Goal: Task Accomplishment & Management: Manage account settings

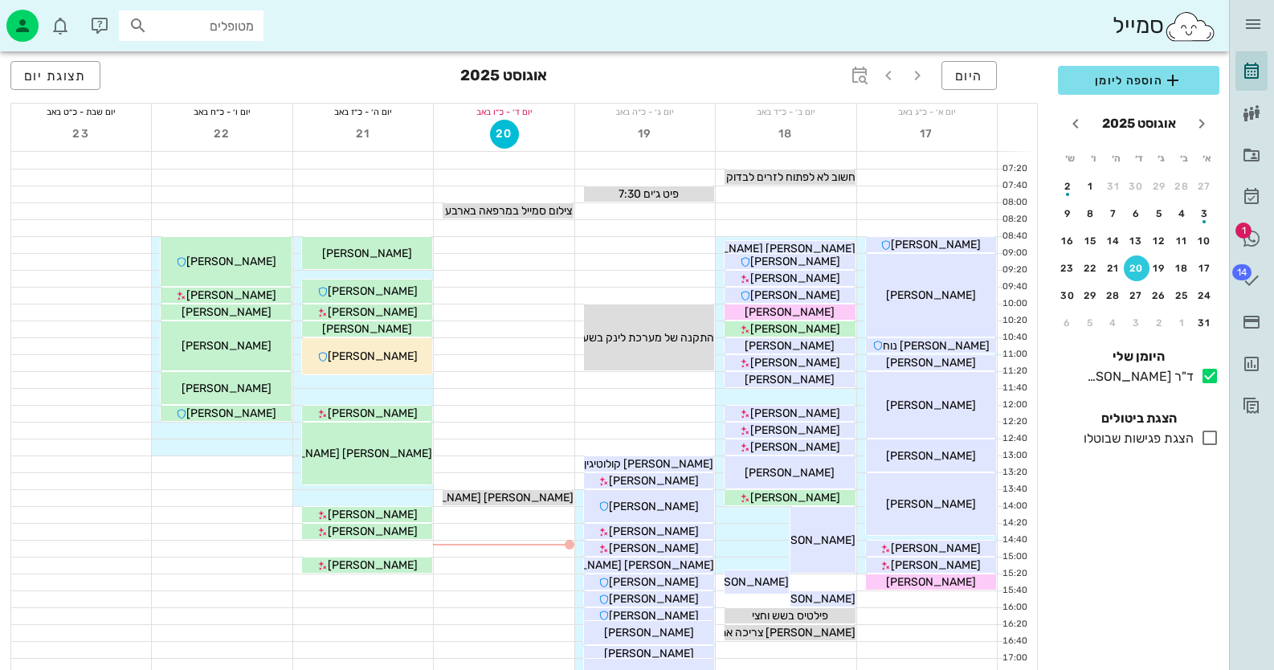
scroll to position [80, 0]
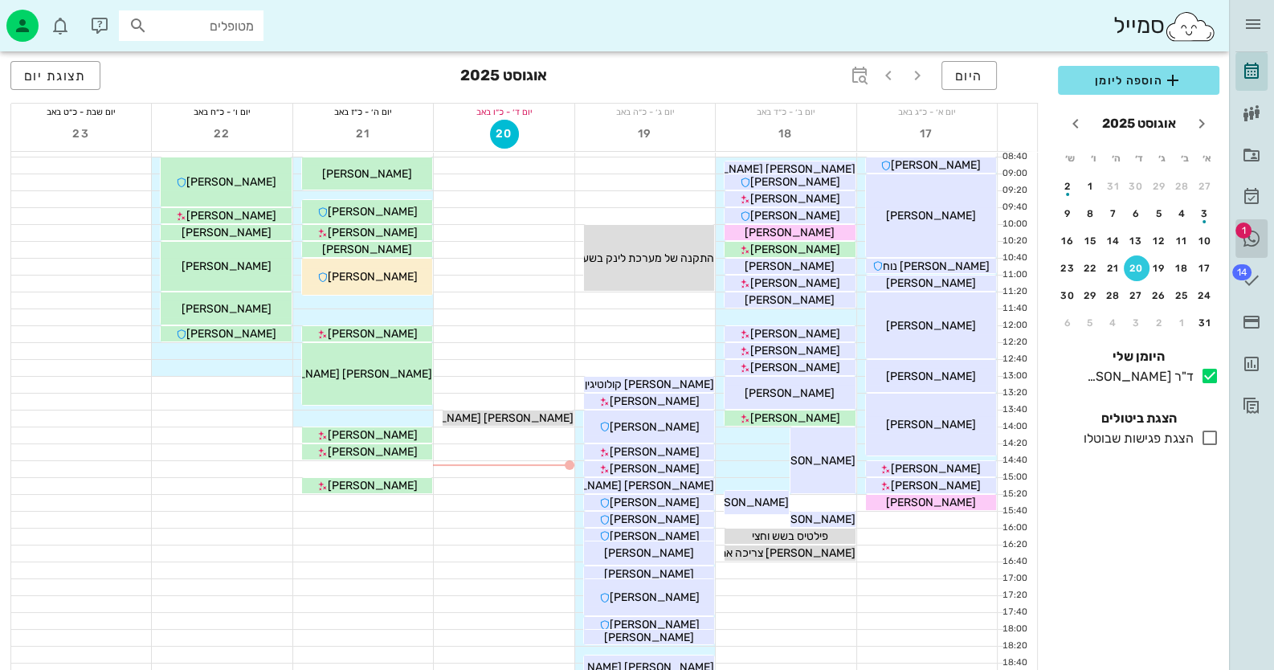
click at [1258, 240] on icon at bounding box center [1251, 238] width 19 height 19
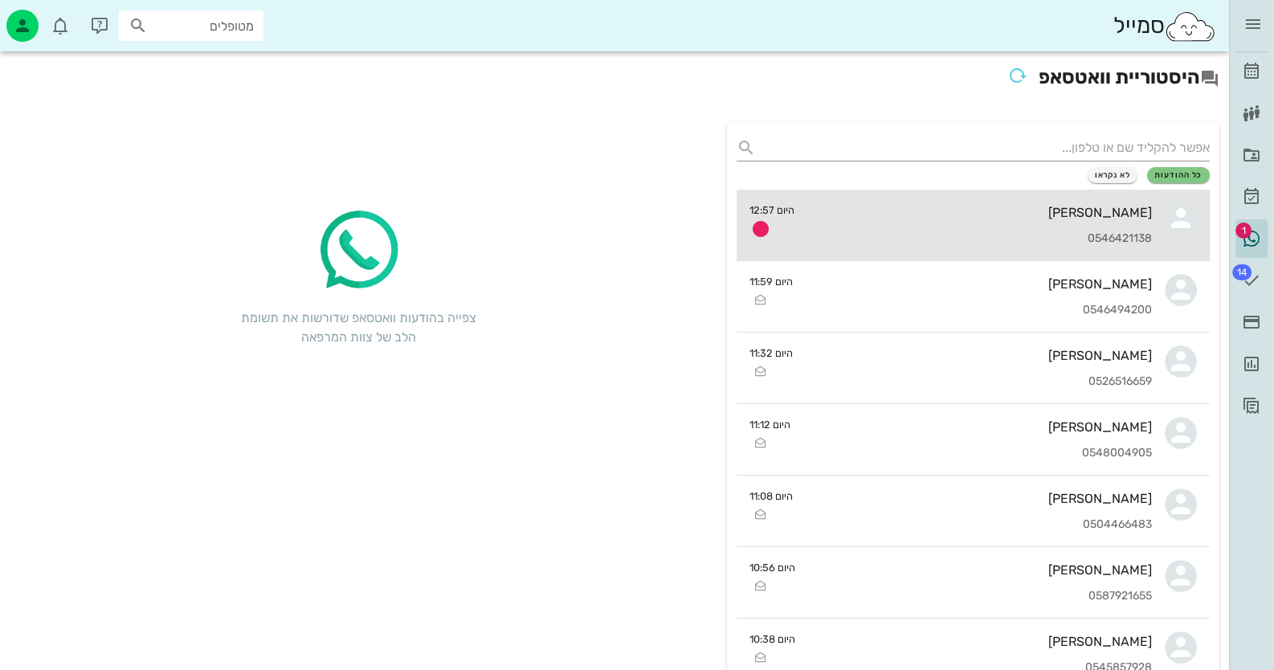
click at [1076, 242] on div "0546421138" at bounding box center [981, 239] width 346 height 14
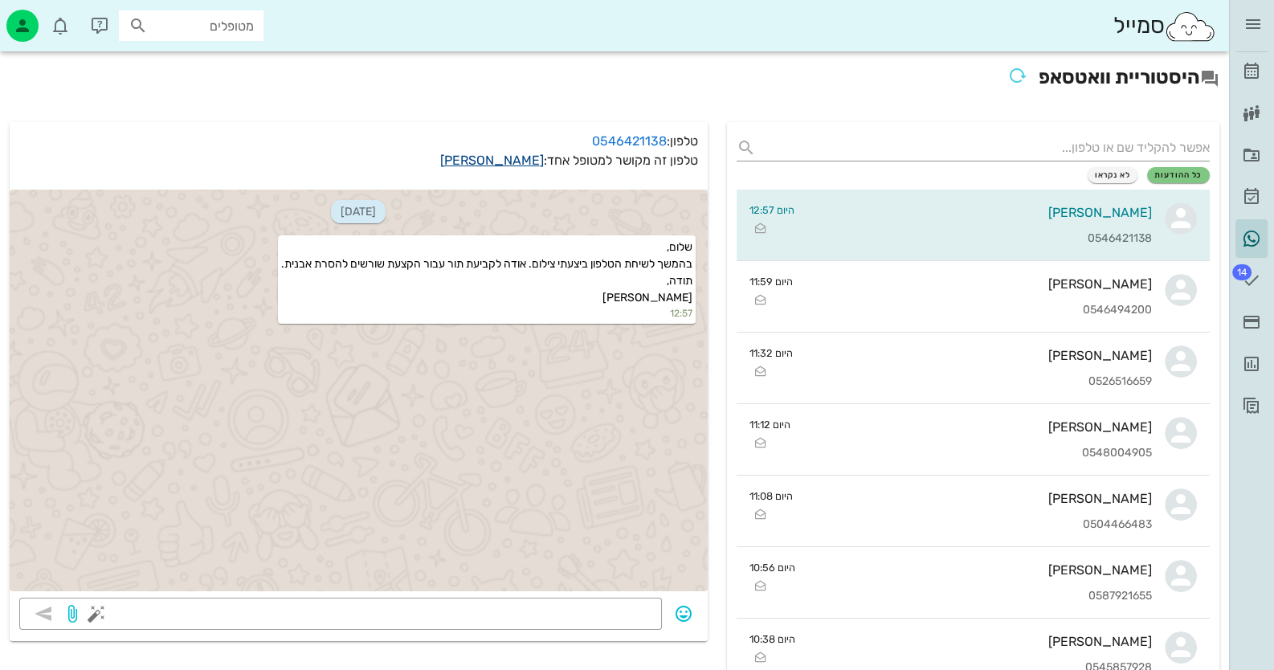
click at [509, 155] on link "[PERSON_NAME]" at bounding box center [492, 160] width 104 height 15
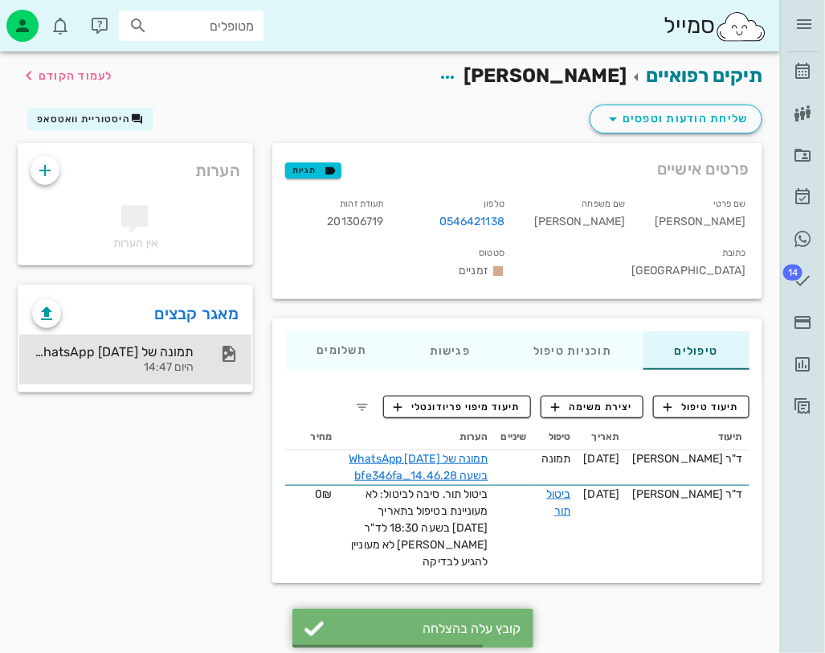
click at [183, 349] on div "תמונה של WhatsApp [DATE] בשעה 14.46.28_bfe346fa" at bounding box center [113, 351] width 162 height 15
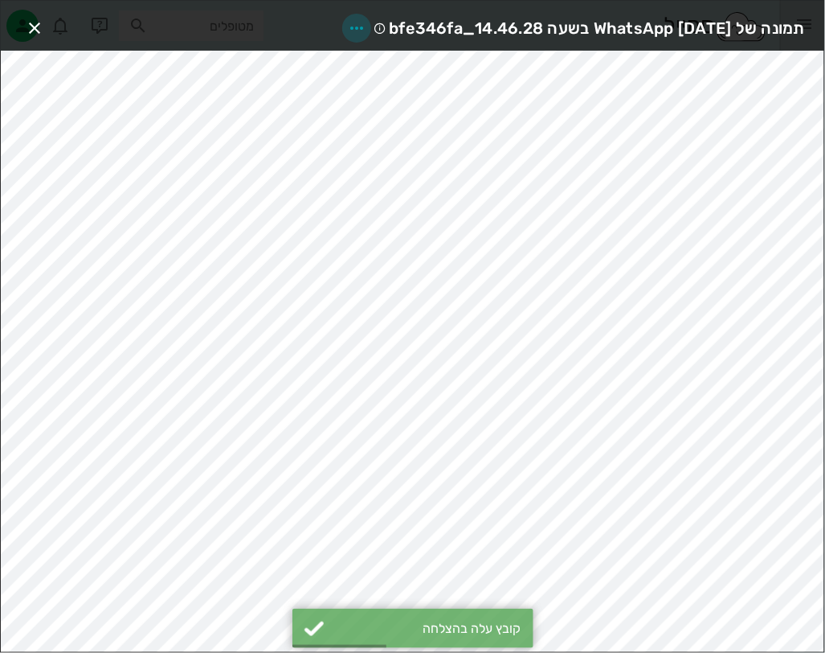
click at [347, 23] on icon "button" at bounding box center [356, 27] width 19 height 19
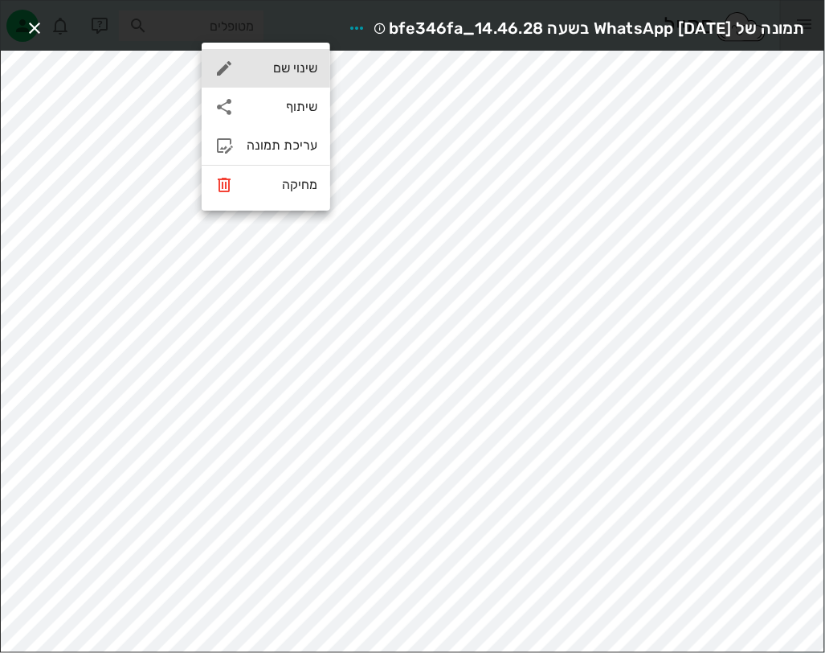
click at [310, 54] on div "שינוי שם" at bounding box center [266, 68] width 129 height 39
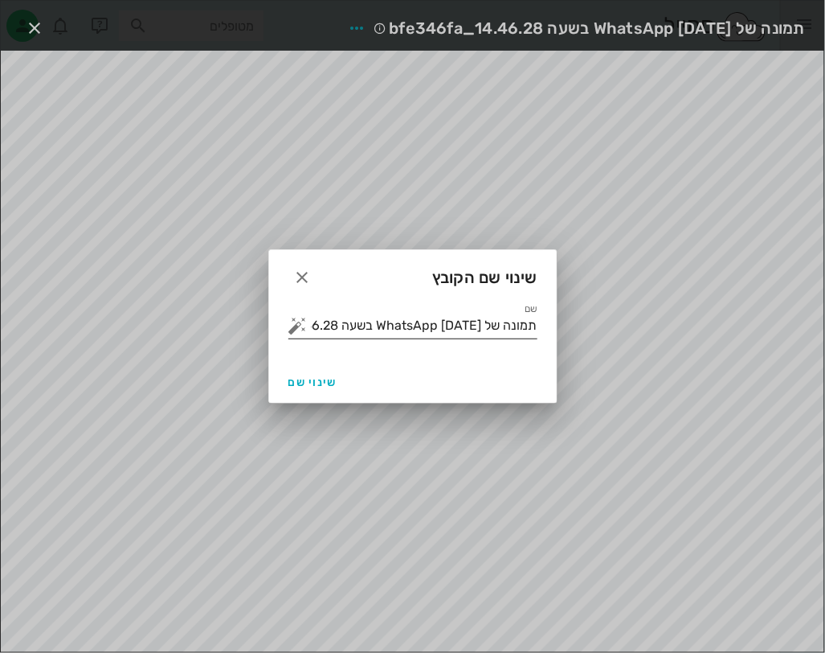
click at [497, 322] on input "תמונה של WhatsApp [DATE] בשעה 14.46.28_bfe346fa" at bounding box center [424, 326] width 227 height 26
click at [301, 319] on button "button" at bounding box center [297, 325] width 19 height 19
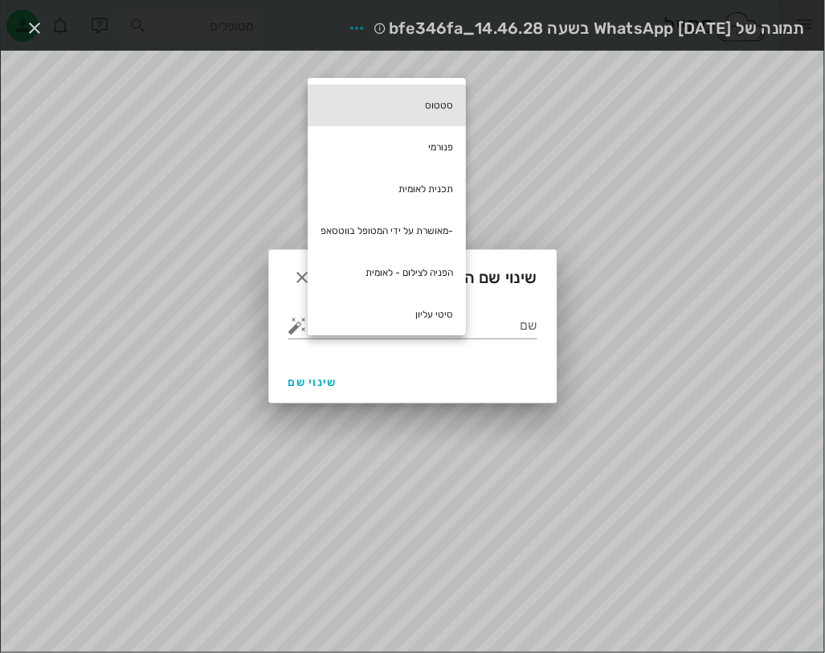
click at [428, 96] on div "סטטוס" at bounding box center [387, 105] width 158 height 42
type input "סטטוס"
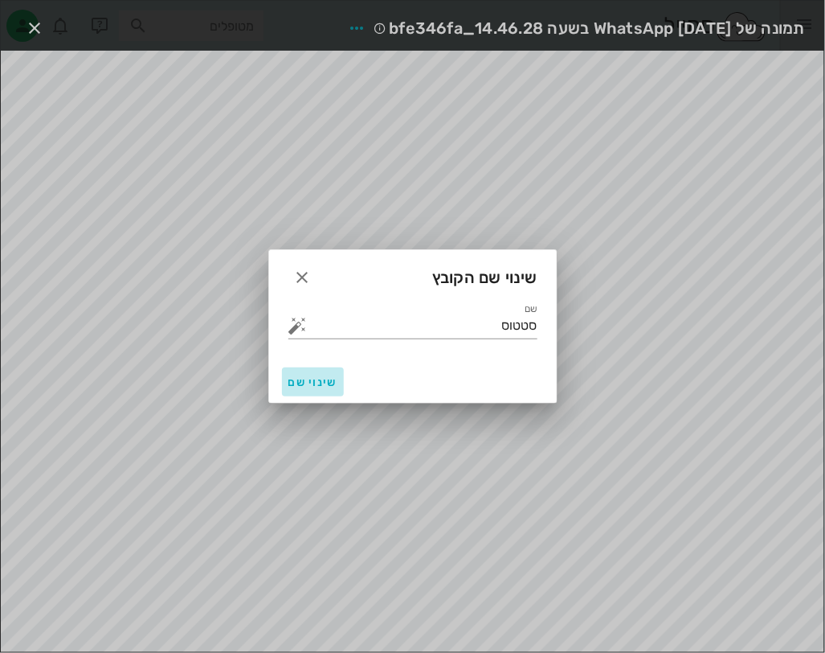
click at [307, 368] on button "שינוי שם" at bounding box center [313, 381] width 62 height 29
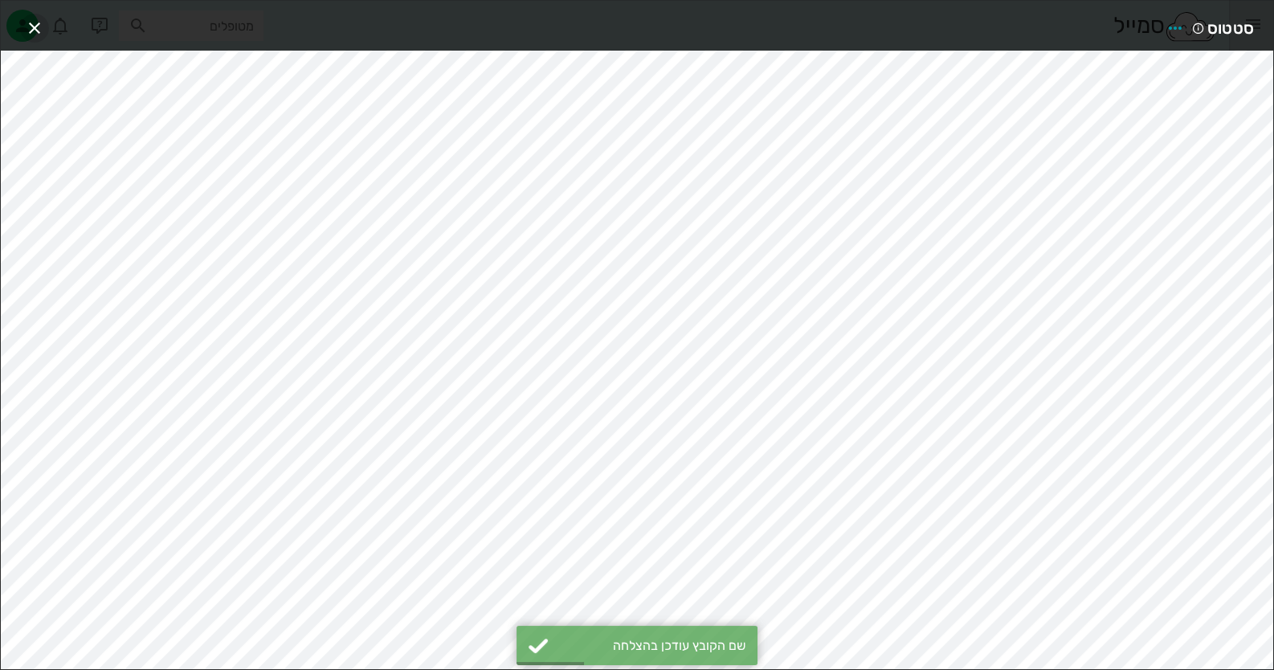
click at [37, 19] on icon "button" at bounding box center [34, 27] width 19 height 19
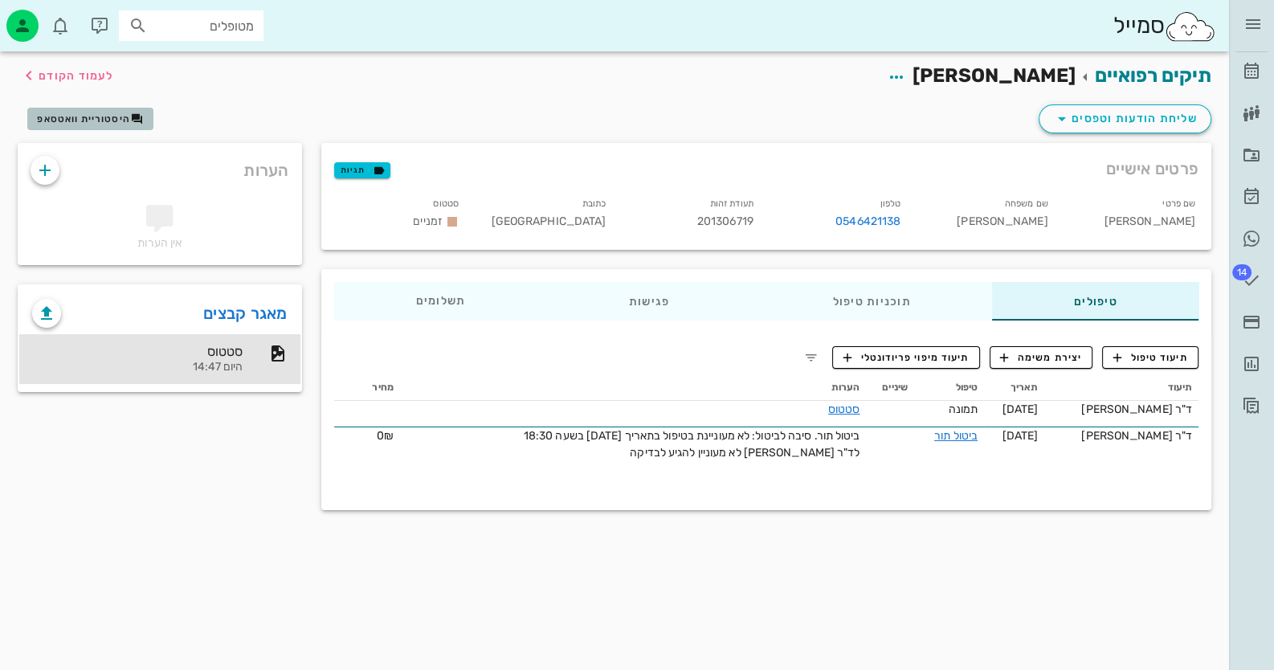
click at [64, 120] on span "היסטוריית וואטסאפ" at bounding box center [83, 118] width 93 height 11
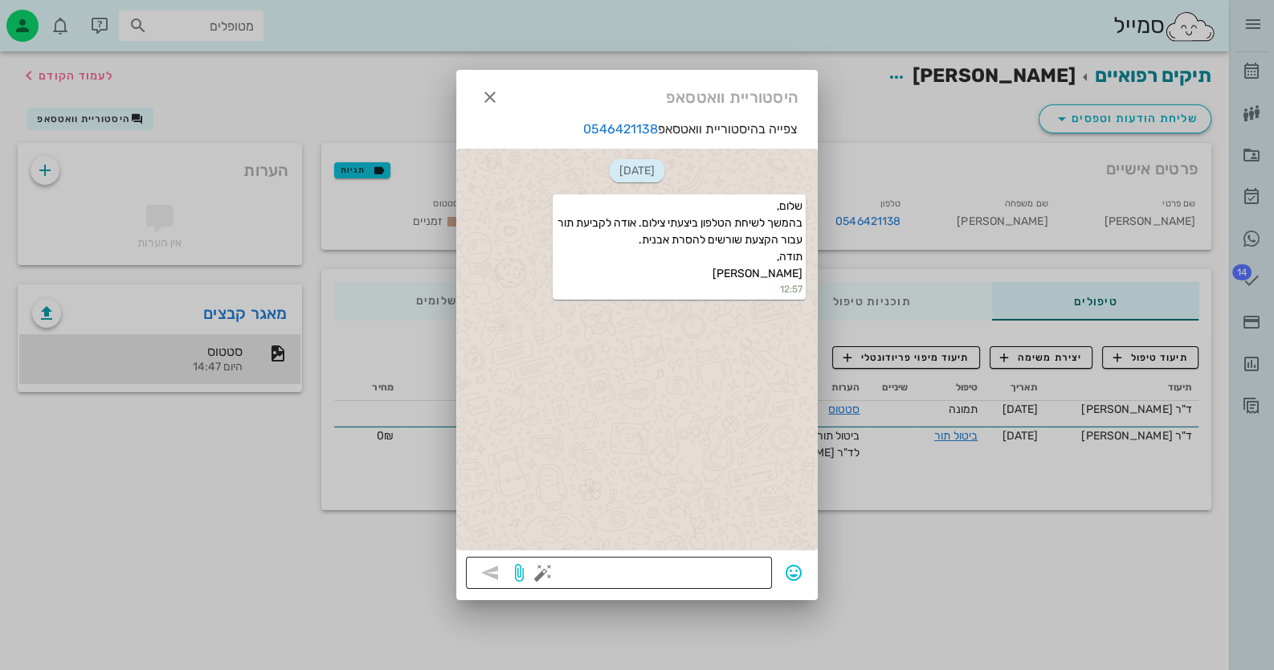
click at [547, 569] on button "button" at bounding box center [543, 572] width 19 height 19
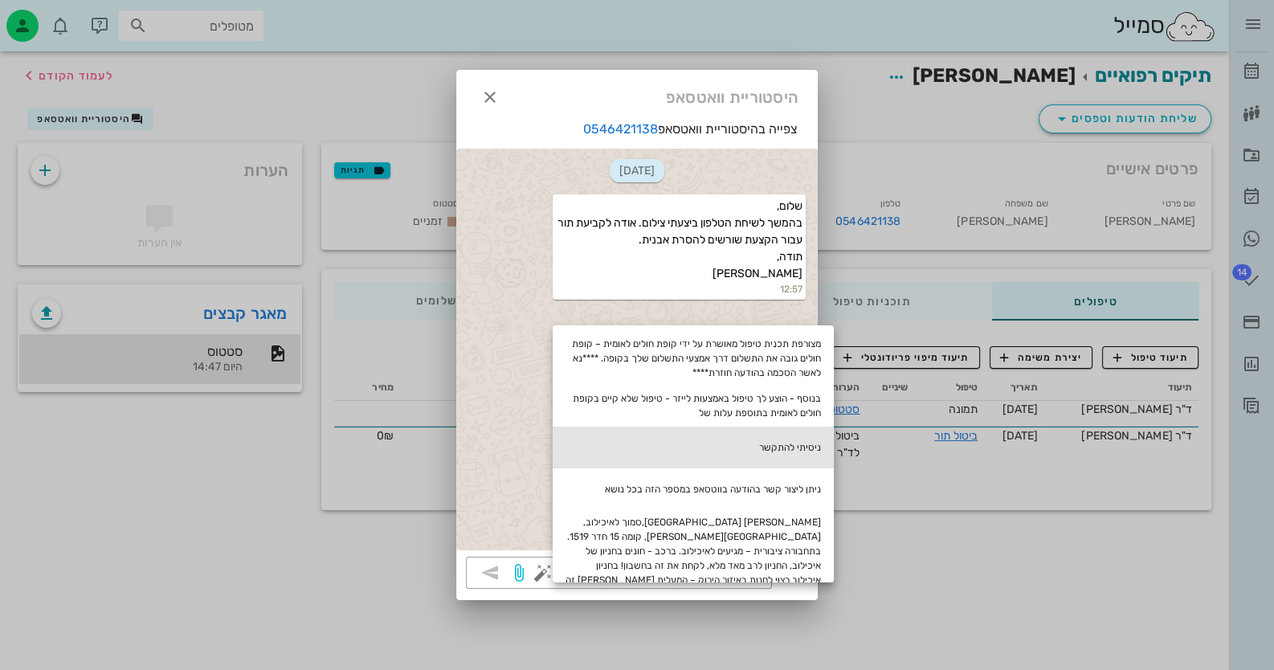
click at [833, 440] on div "ניסיתי להתקשר" at bounding box center [693, 448] width 281 height 42
type textarea "ניסיתי להתקשר"
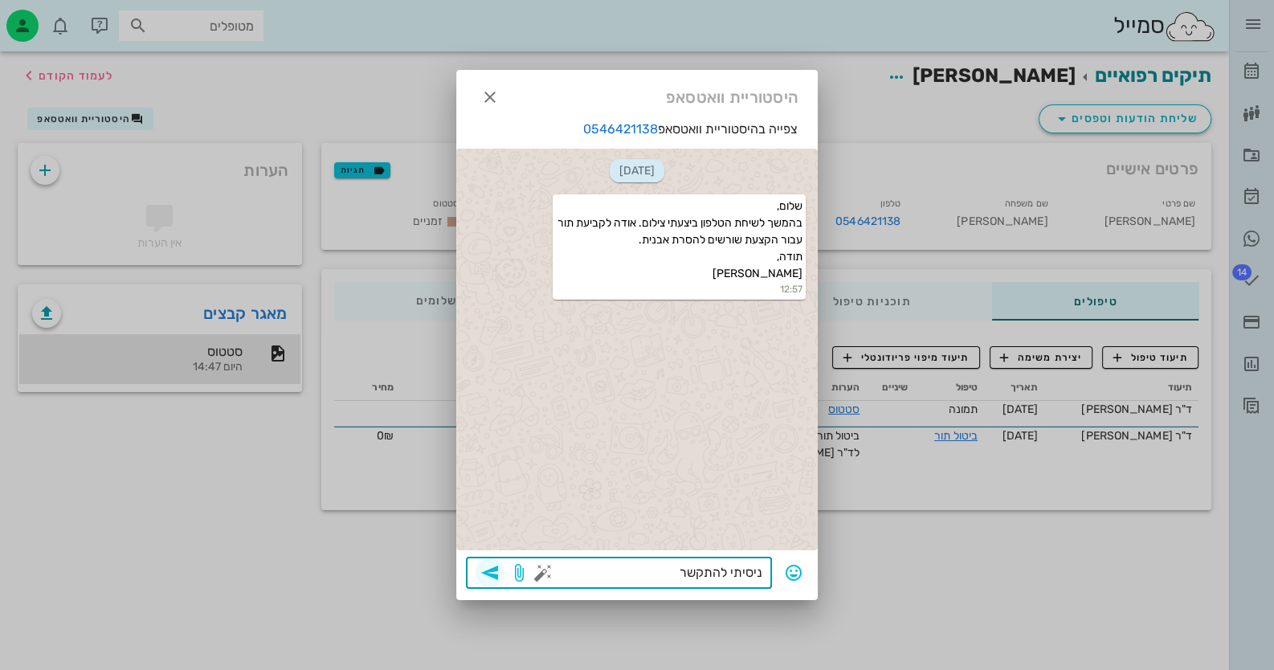
click at [489, 571] on icon "button" at bounding box center [490, 572] width 19 height 19
click at [494, 85] on button "button" at bounding box center [490, 97] width 29 height 29
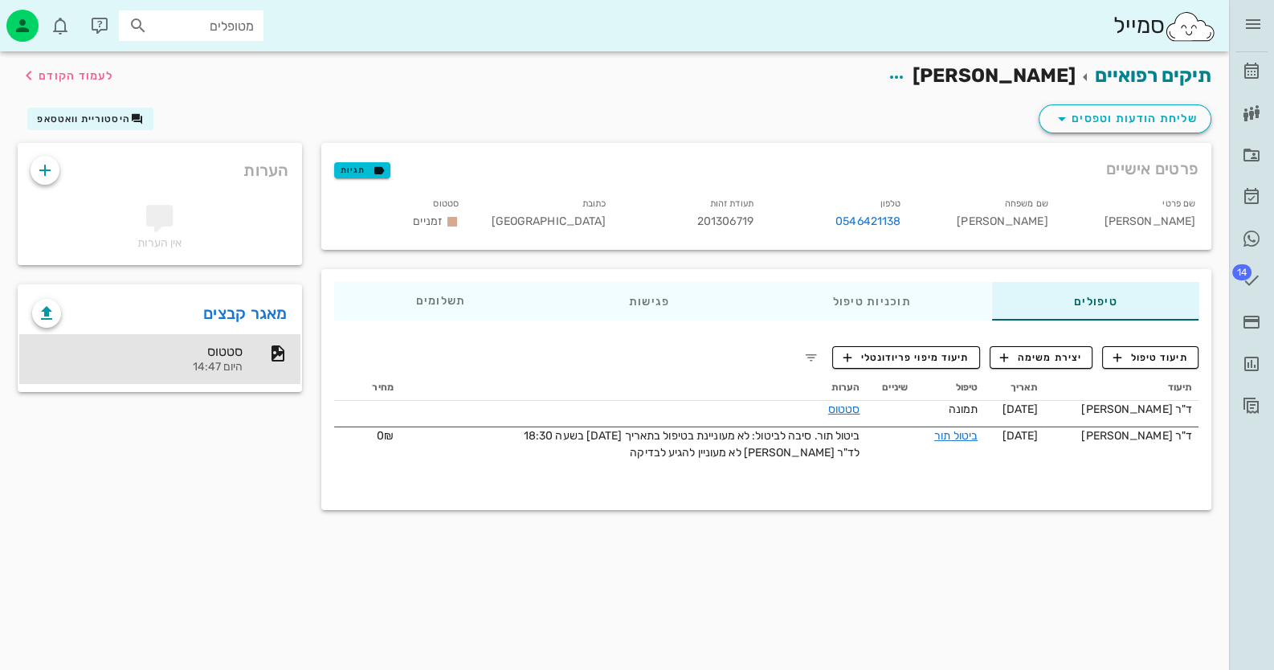
click at [209, 23] on input "מטופלים" at bounding box center [202, 25] width 103 height 21
paste input "0507760558"
type input "0507760558"
click at [231, 72] on div "0507760558" at bounding box center [162, 75] width 177 height 13
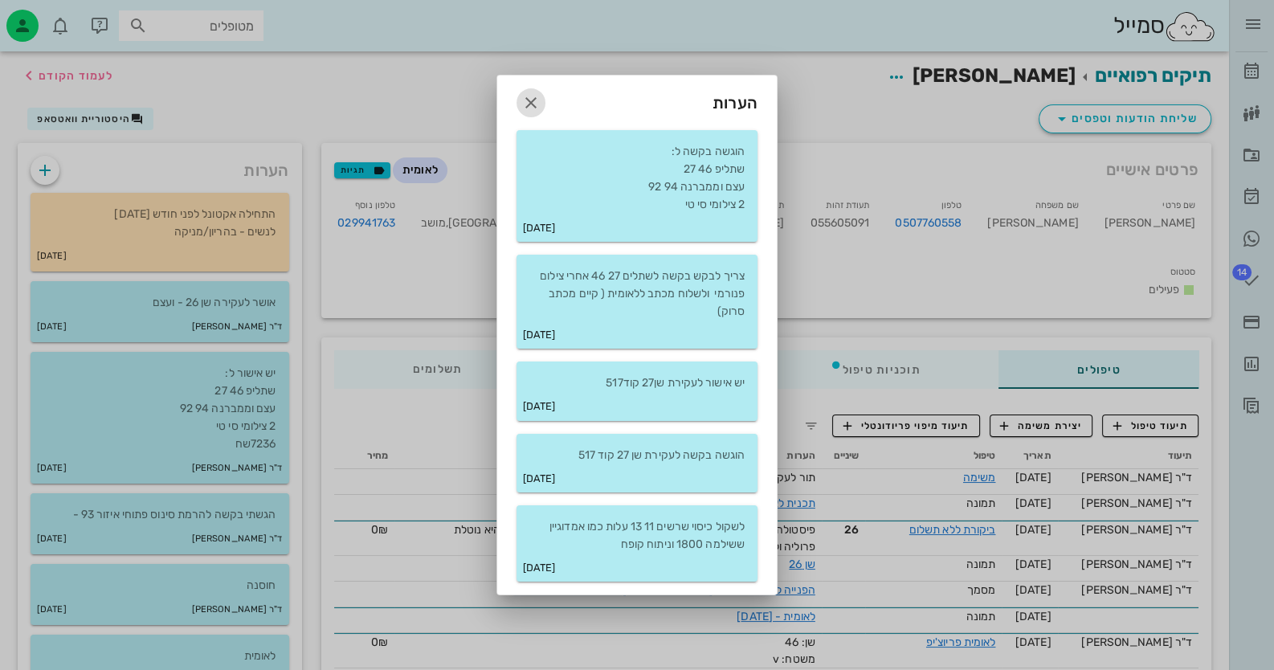
click at [542, 101] on span "button" at bounding box center [531, 102] width 29 height 19
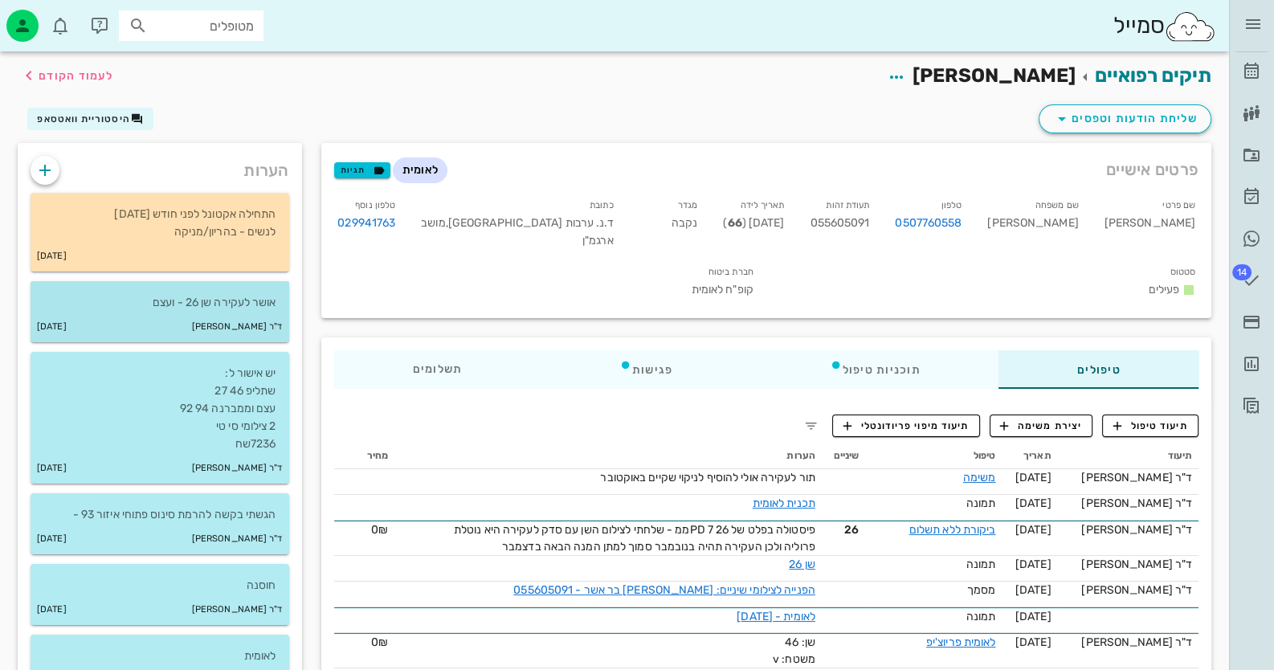
click at [235, 287] on div "אושר לעקירה שן 26 - ועצם" at bounding box center [160, 296] width 259 height 31
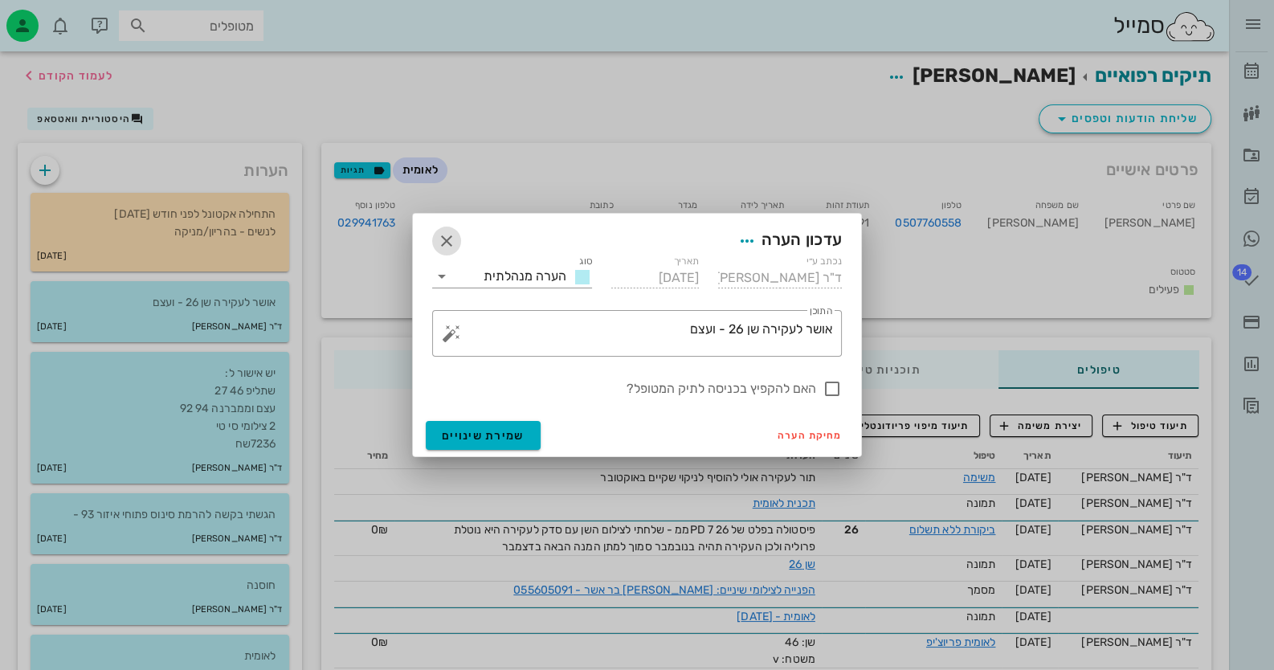
click at [436, 239] on span "button" at bounding box center [446, 240] width 29 height 19
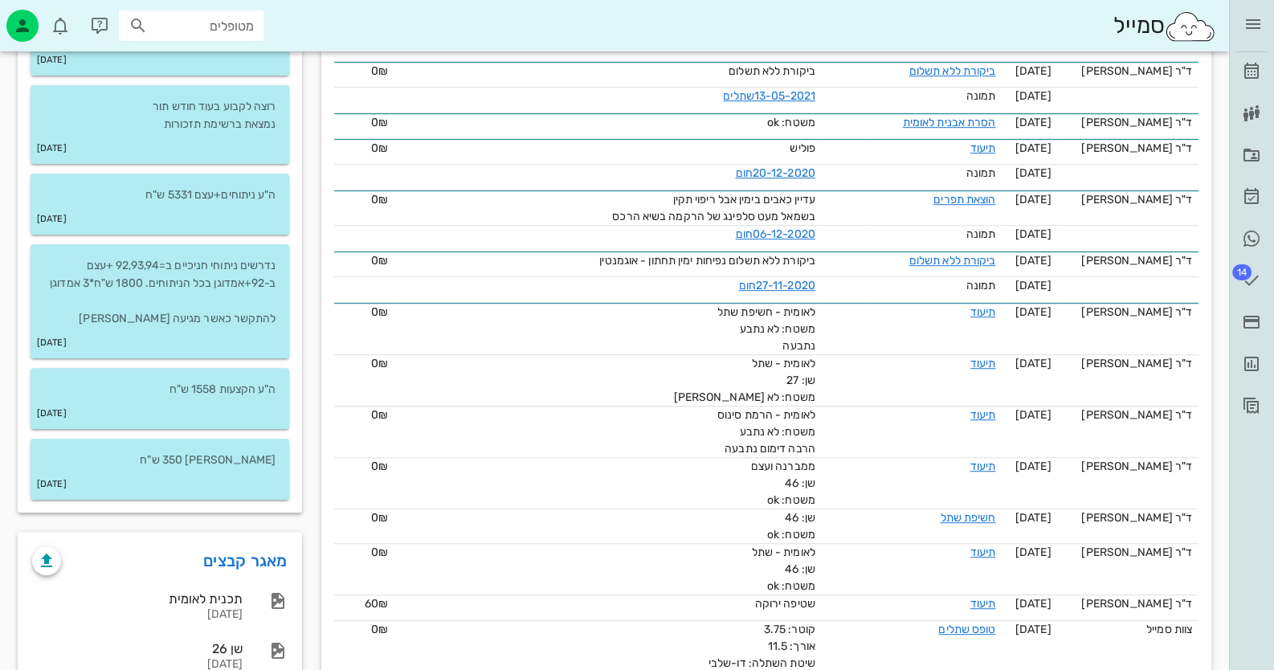
scroll to position [1446, 0]
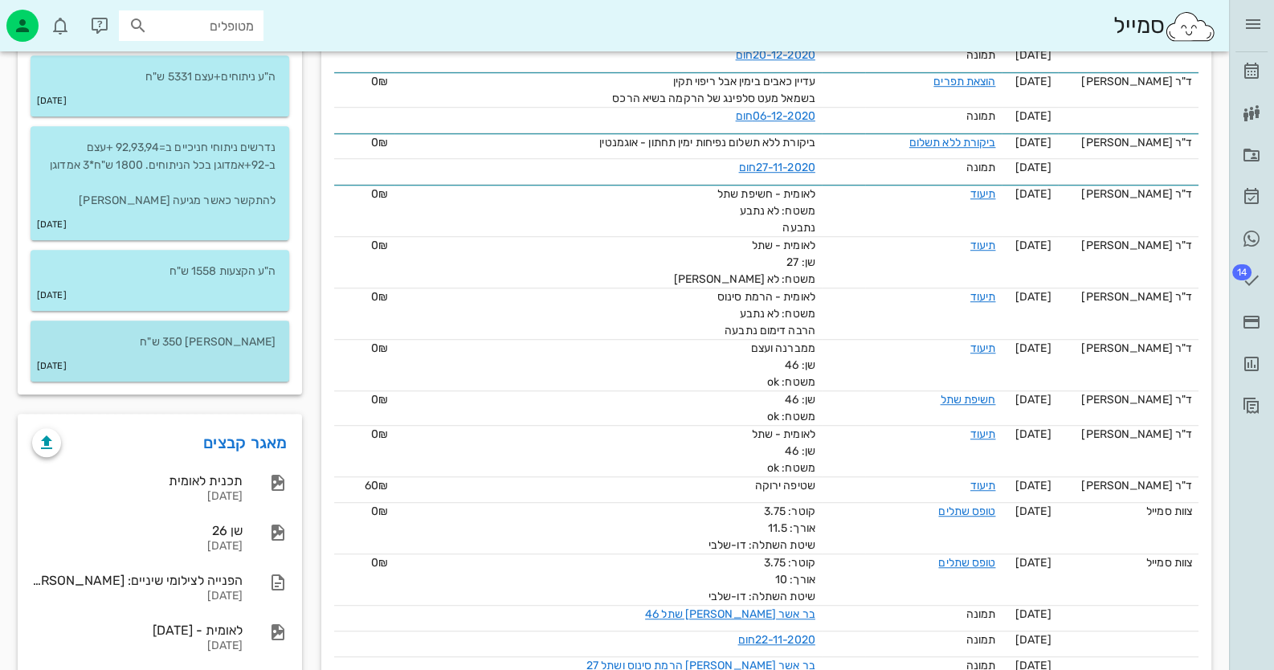
click at [207, 346] on p "[PERSON_NAME] 350 ש"ח" at bounding box center [159, 342] width 233 height 18
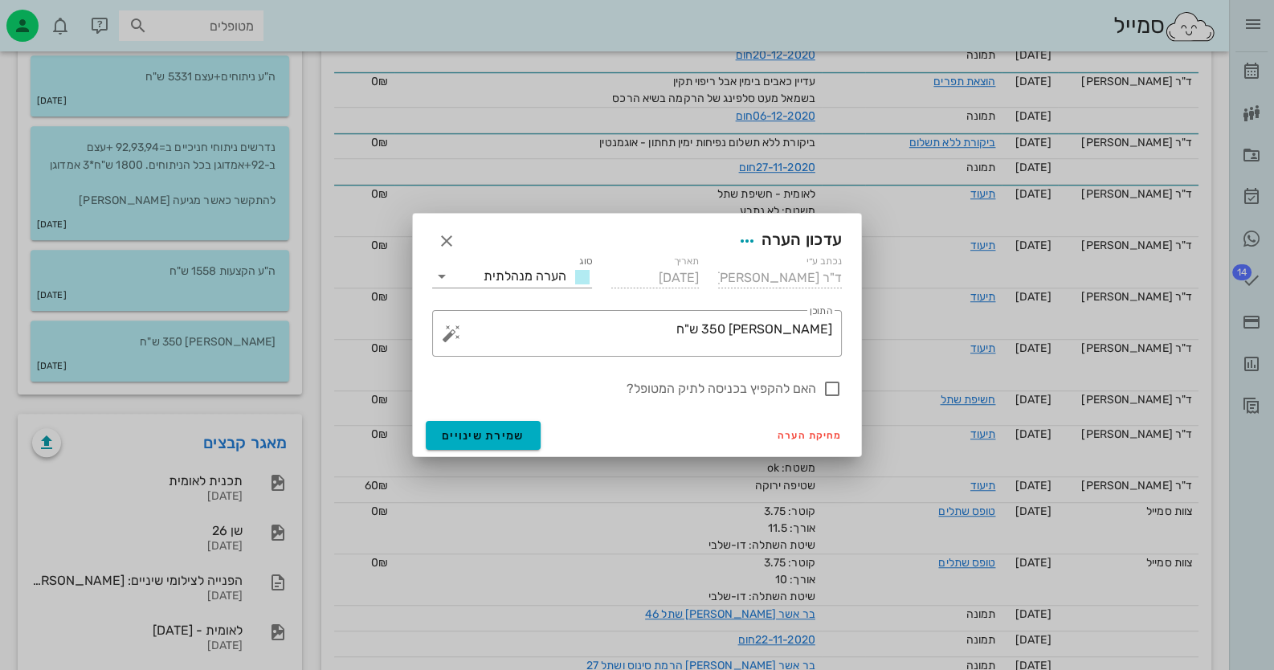
click at [243, 275] on div at bounding box center [637, 335] width 1274 height 670
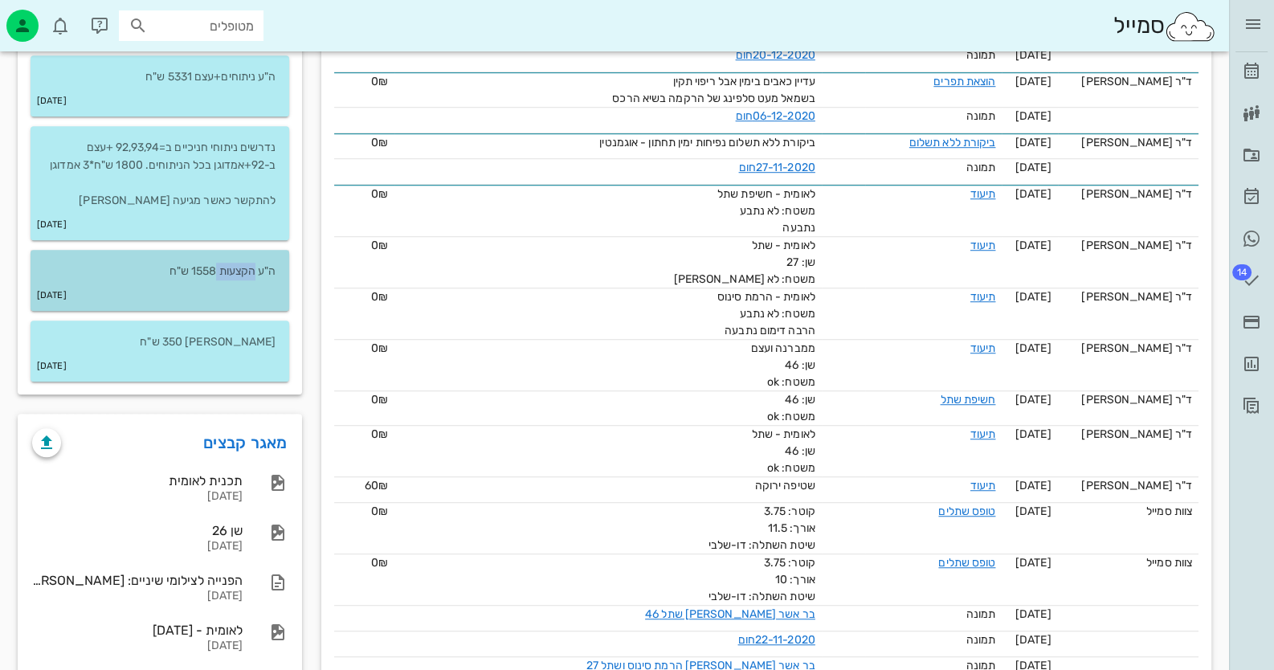
click at [243, 275] on p "ה"ע הקצעות 1558 ש"ח" at bounding box center [159, 272] width 233 height 18
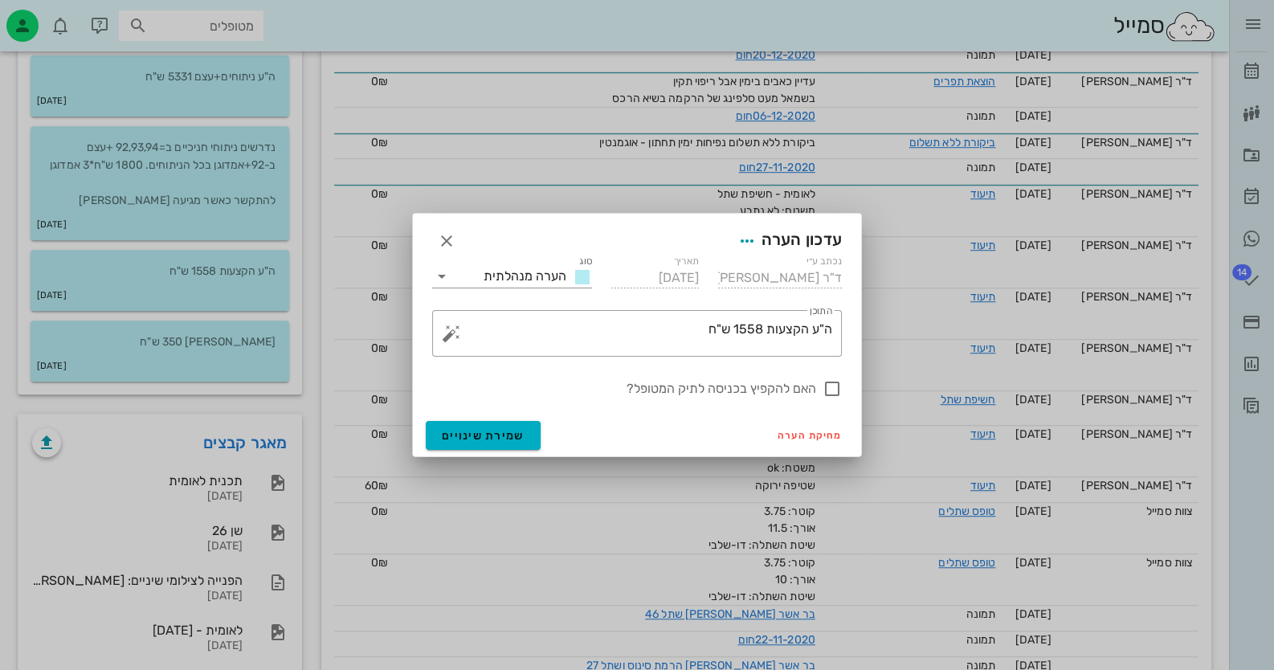
click at [253, 205] on div at bounding box center [637, 335] width 1274 height 670
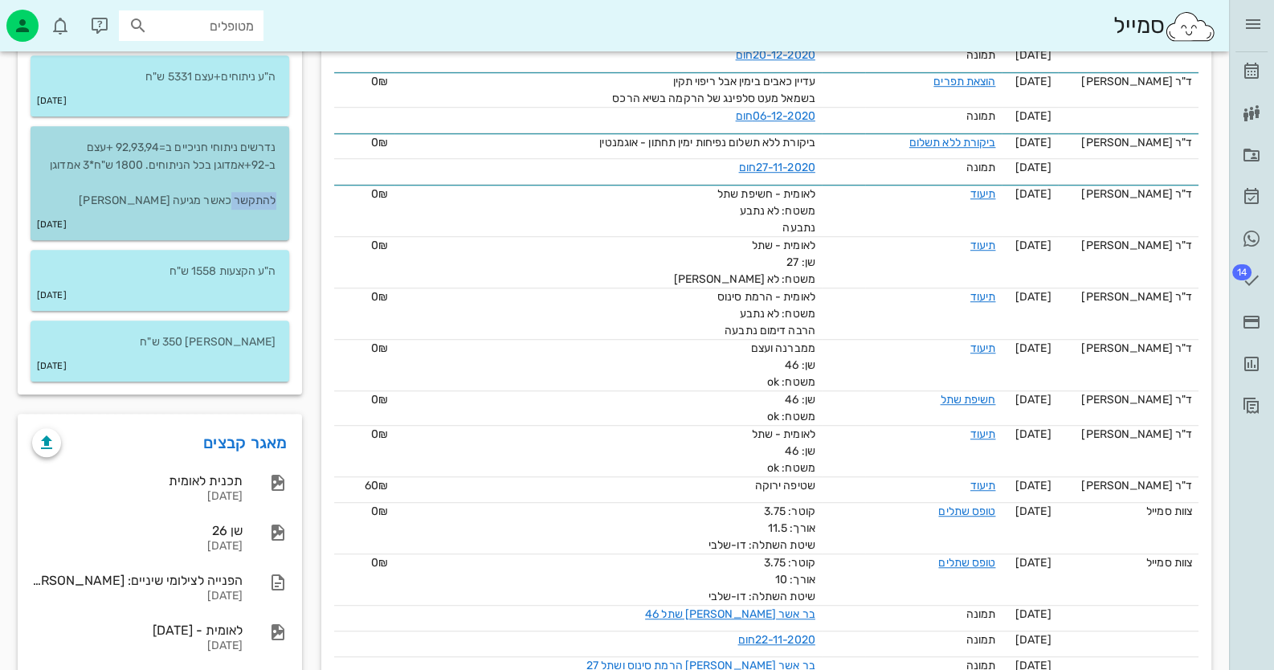
click at [253, 205] on p "נדרשים ניתוחי חניכיים ב=92,93,94 +עצם ב-92+אמדוגן בכל הניתוחים. 1800 ש"ח*3 אמדו…" at bounding box center [159, 174] width 233 height 71
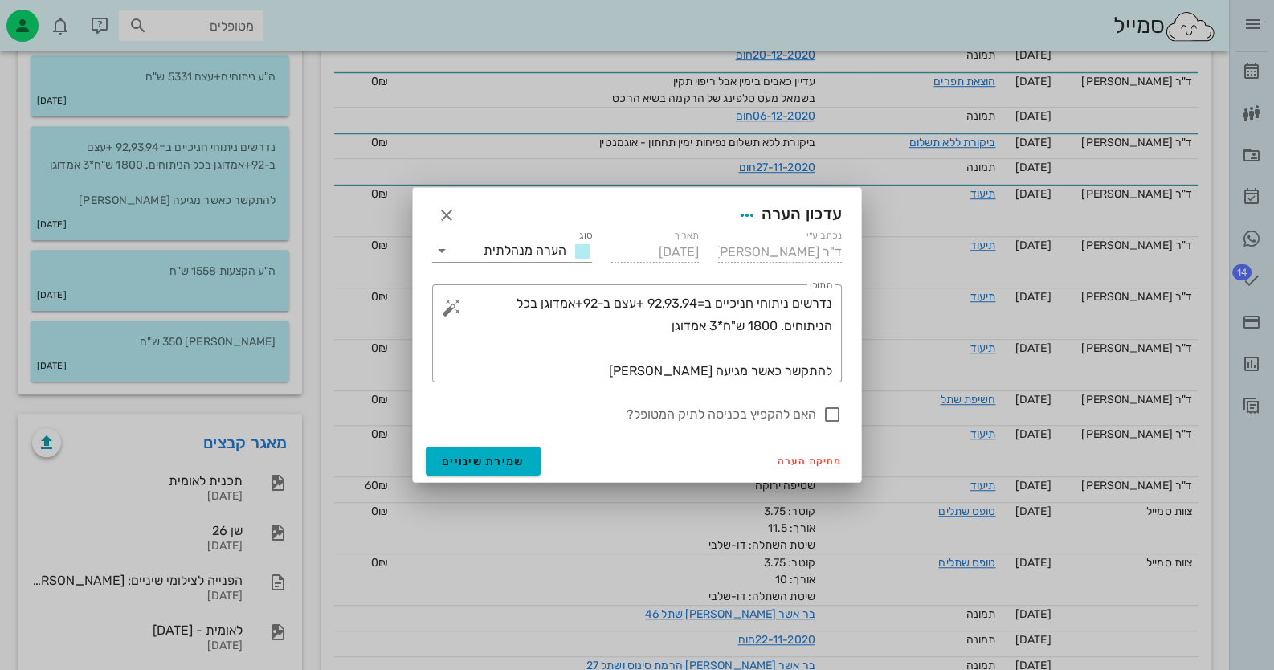
click at [270, 98] on div at bounding box center [637, 335] width 1274 height 670
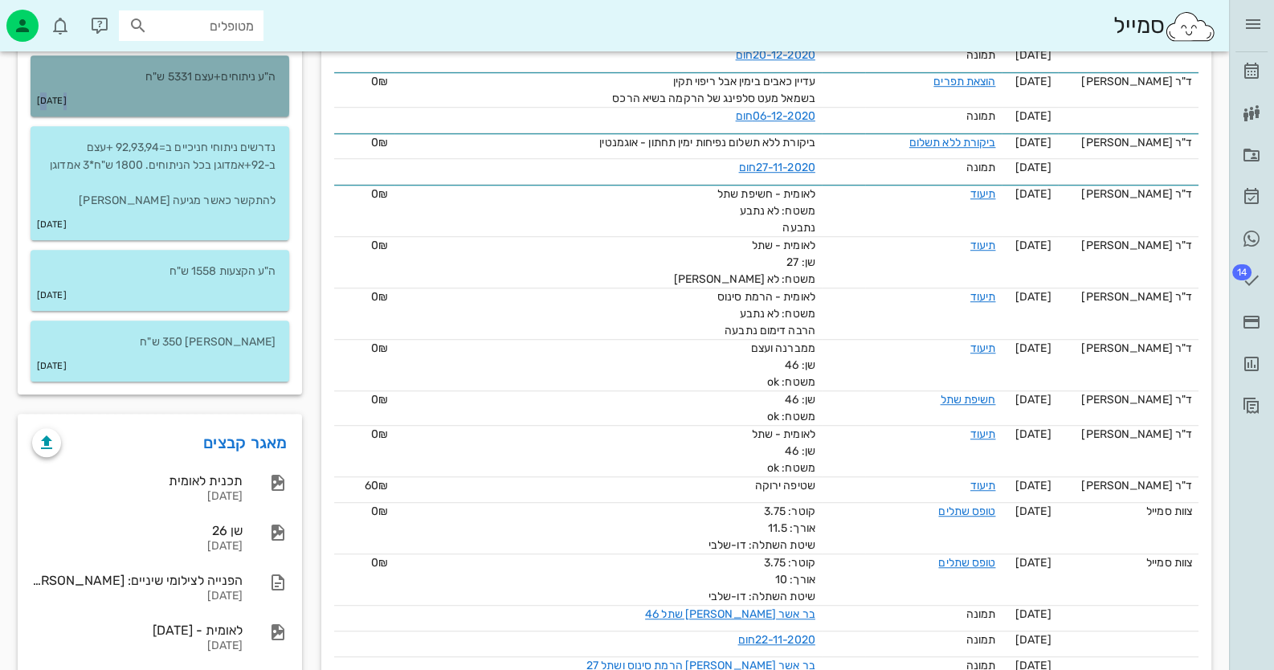
click at [270, 98] on div "[DATE]" at bounding box center [160, 101] width 259 height 31
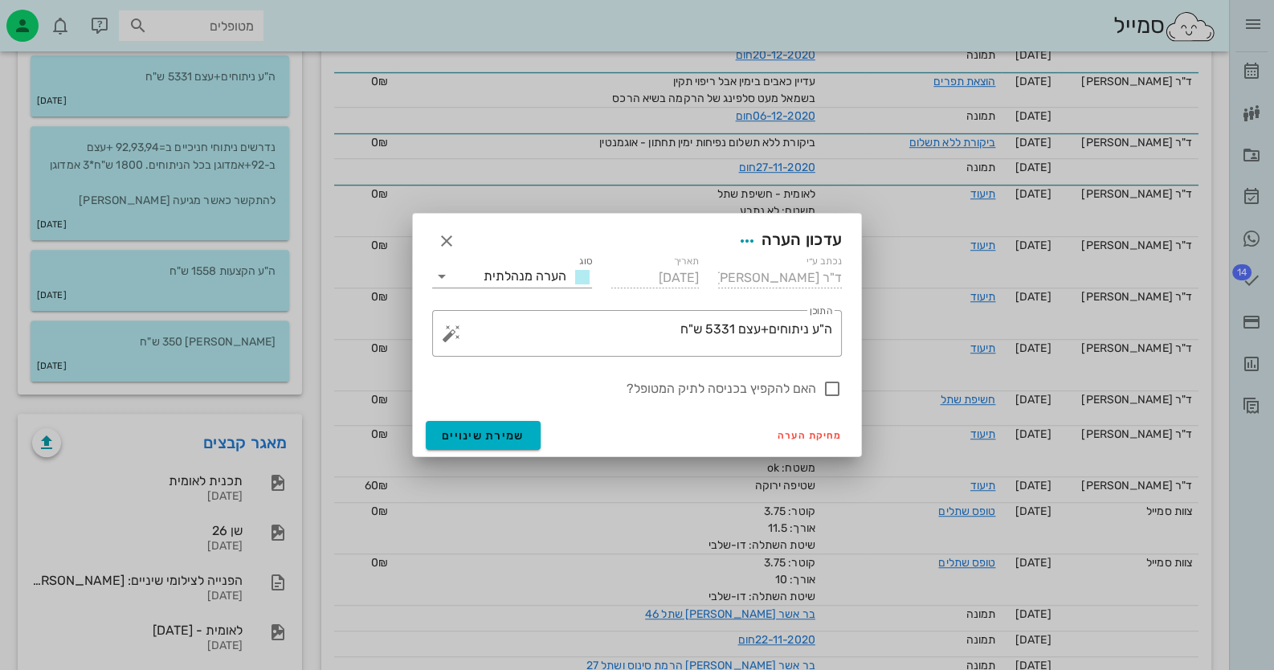
click at [277, 176] on div at bounding box center [637, 335] width 1274 height 670
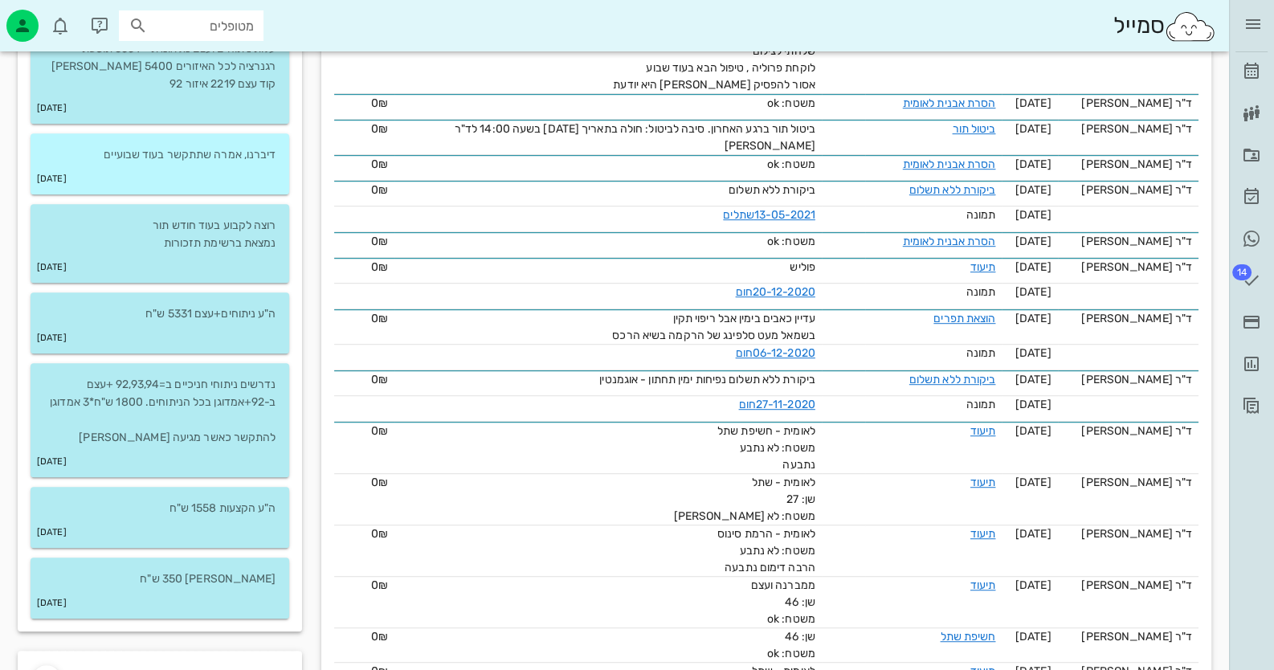
scroll to position [1205, 0]
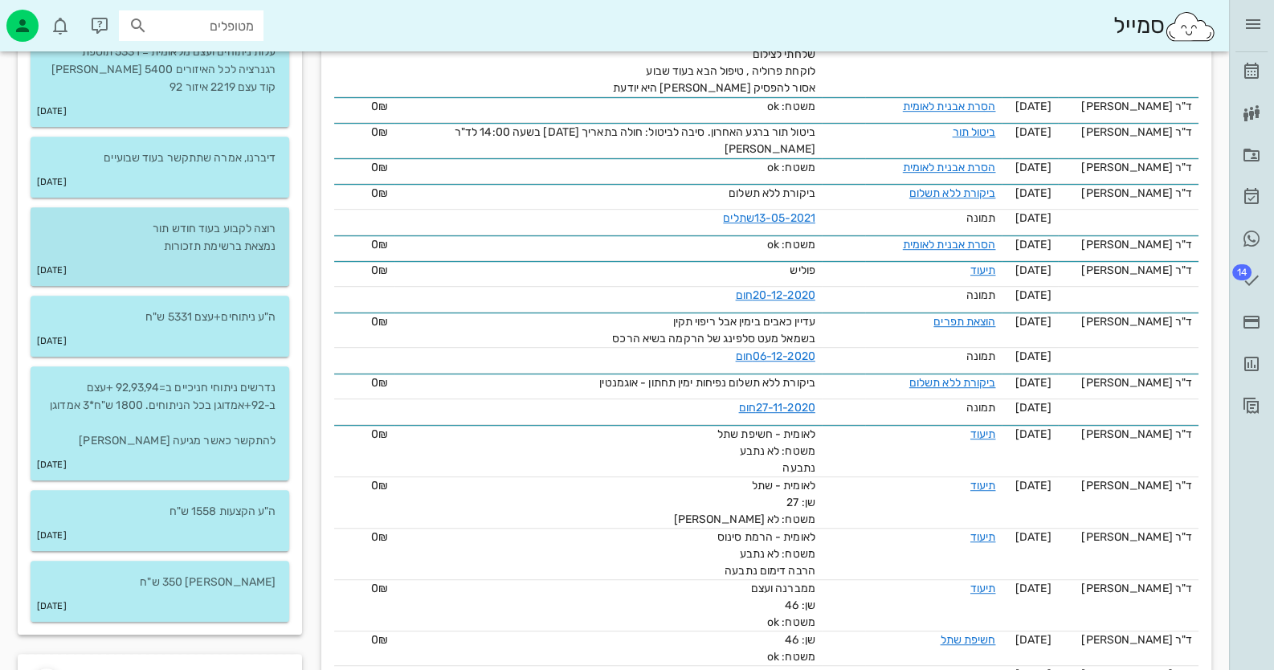
click at [256, 277] on div "[DATE]" at bounding box center [160, 271] width 259 height 31
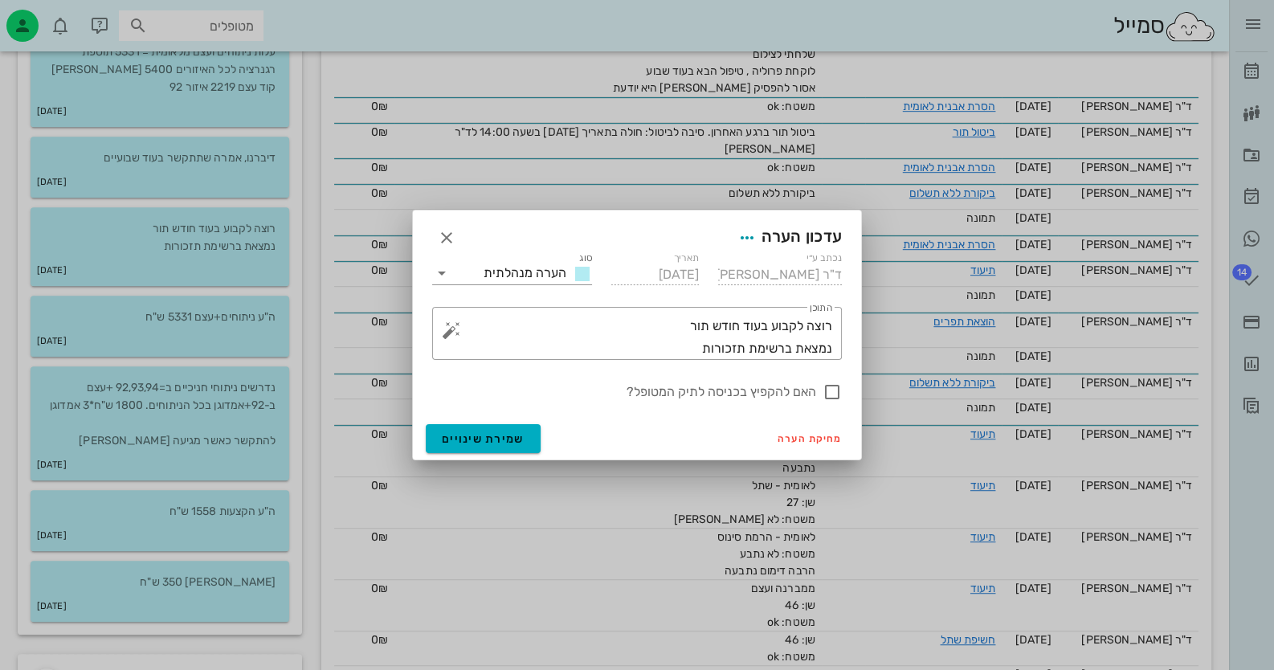
click at [264, 163] on div at bounding box center [637, 335] width 1274 height 670
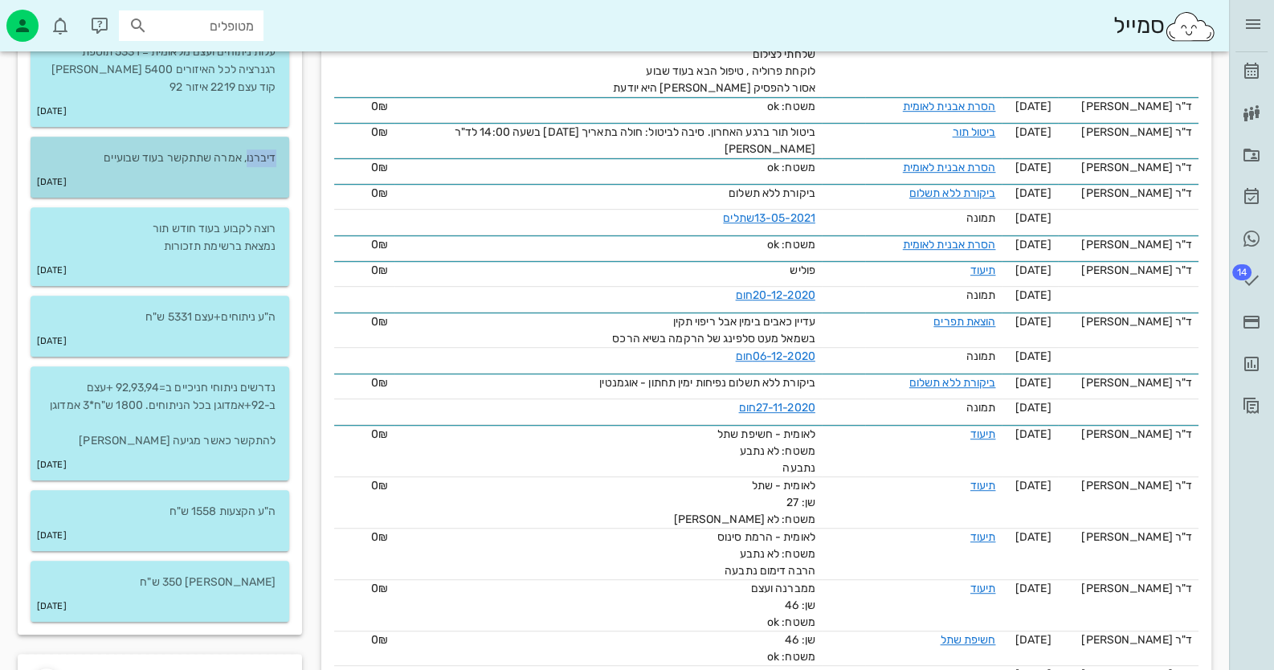
click at [264, 163] on p "דיברנו, אמרה שתתקשר בעוד שבועיים" at bounding box center [159, 158] width 233 height 18
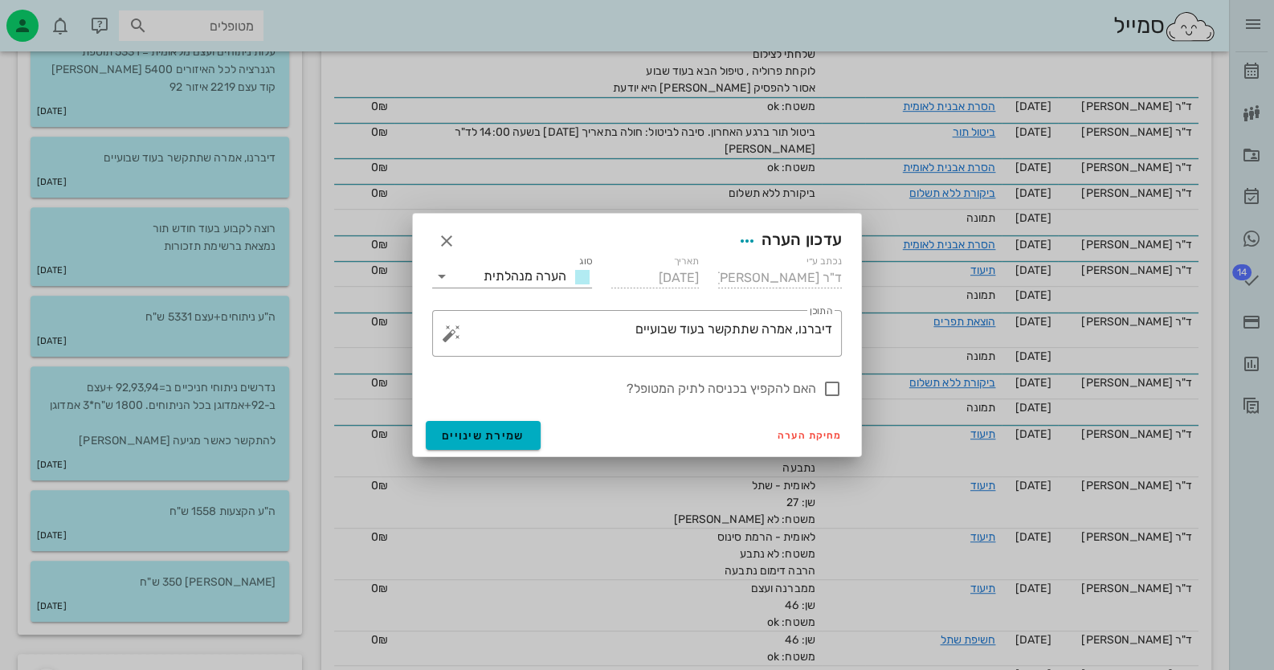
click at [261, 96] on div at bounding box center [637, 335] width 1274 height 670
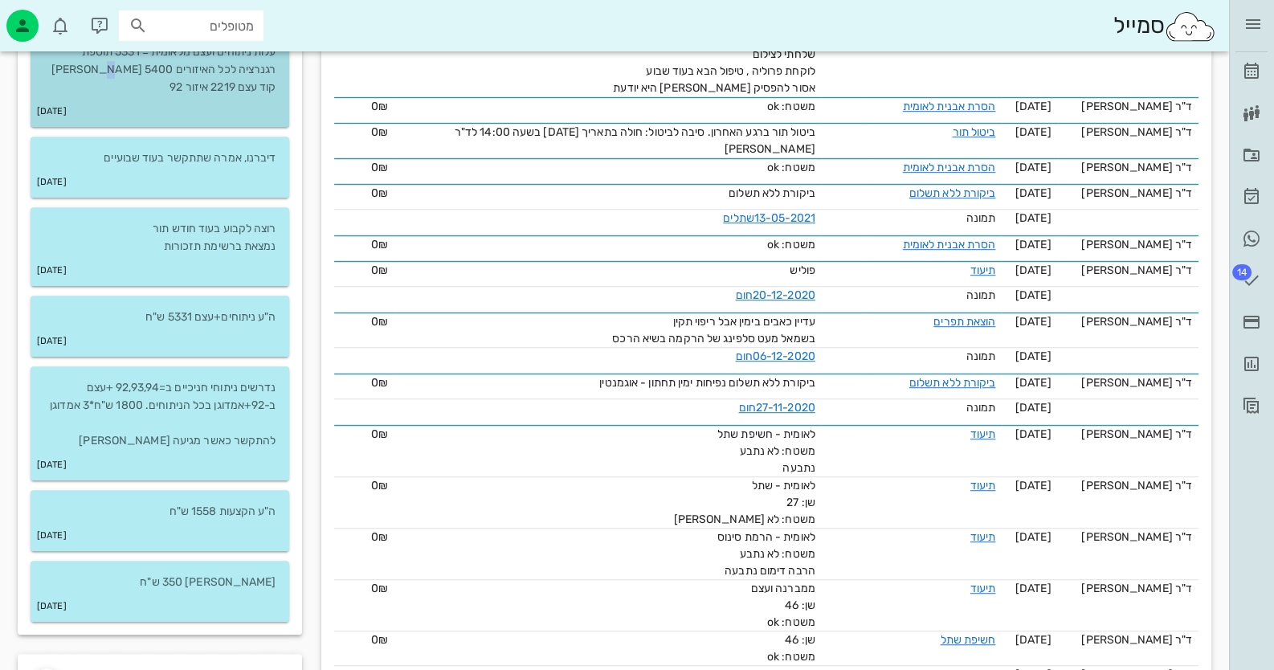
click at [261, 96] on p "עלות ניתוחים ועצם מלאומית = 5331 תוספת רגנרציה לכל האיזורים 5400 [PERSON_NAME] …" at bounding box center [159, 69] width 233 height 53
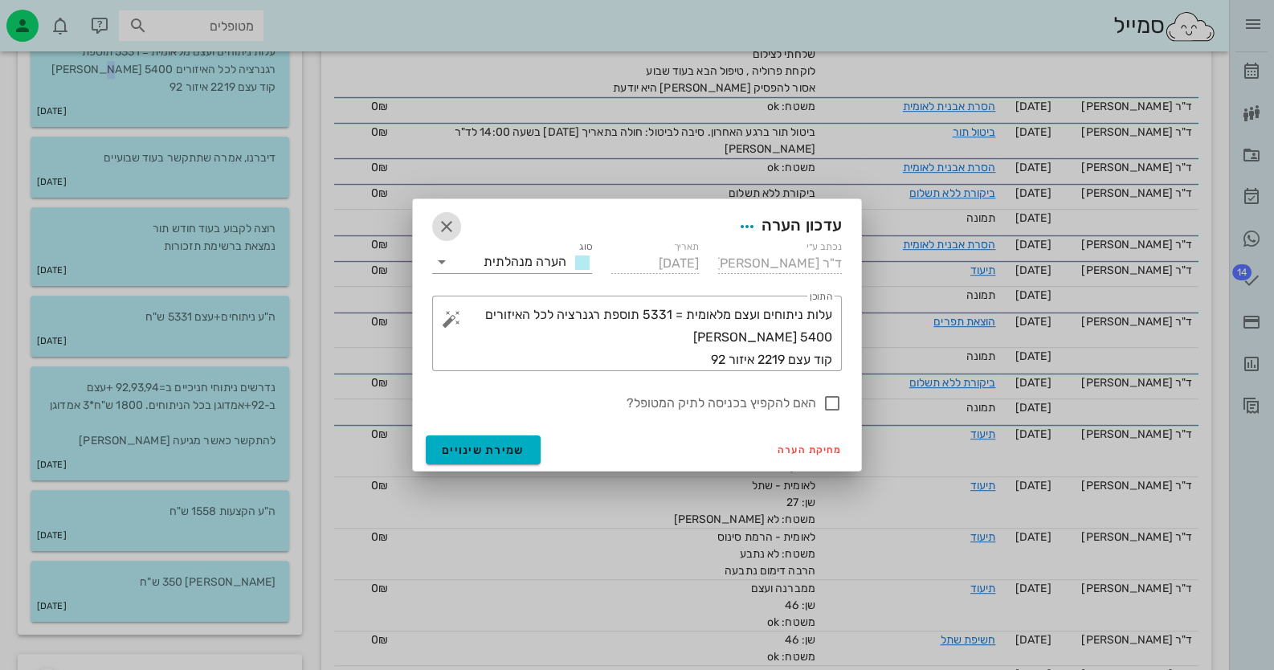
click at [449, 228] on icon "button" at bounding box center [446, 226] width 19 height 19
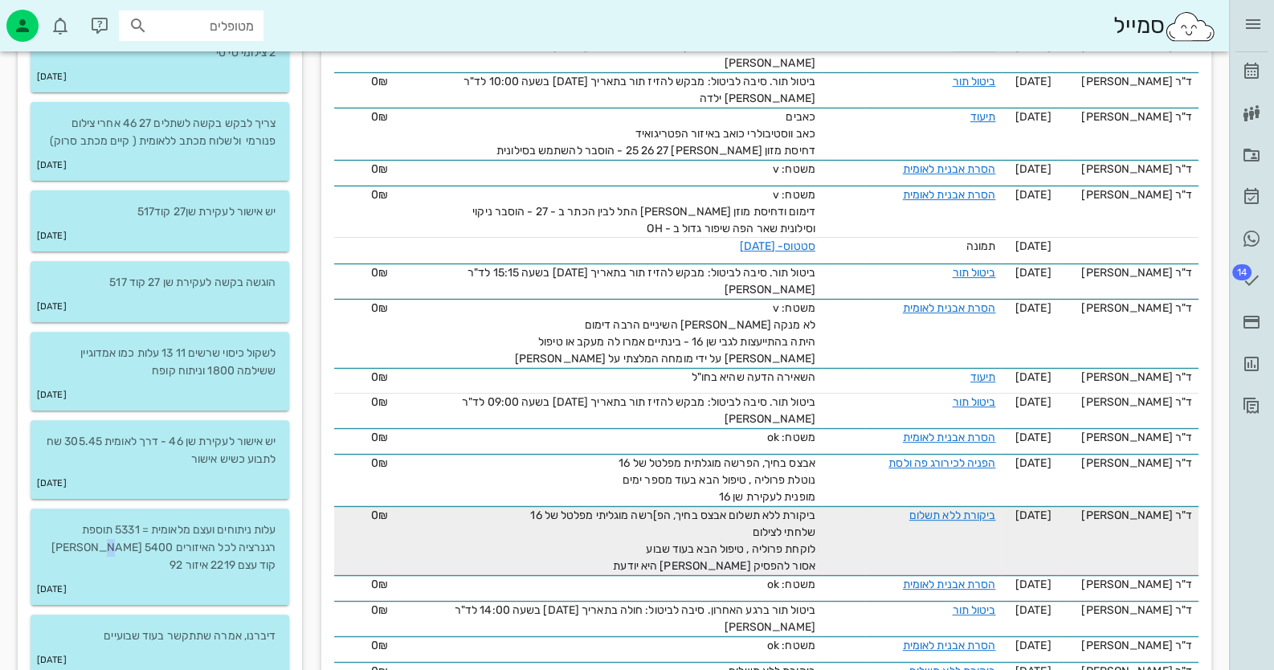
scroll to position [722, 0]
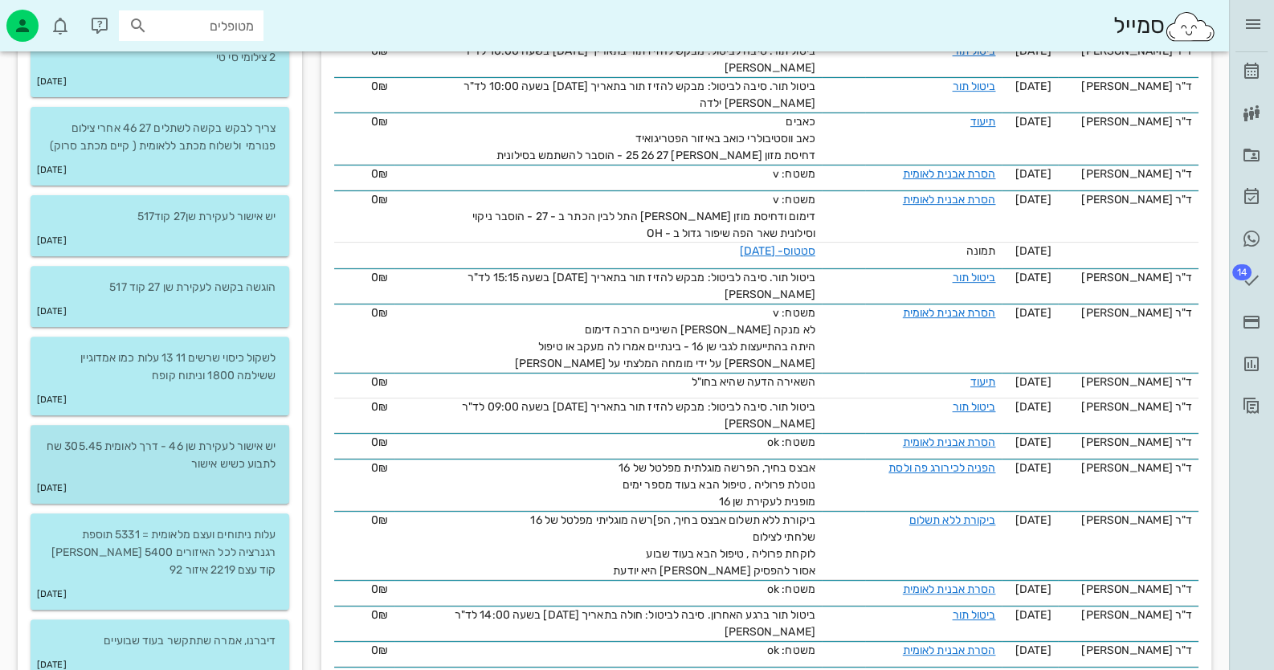
click at [198, 465] on p "יש אישור לעקירת שן 46 - דרך לאומית 305.45 שח לתבוע כשיש אישור" at bounding box center [159, 455] width 233 height 35
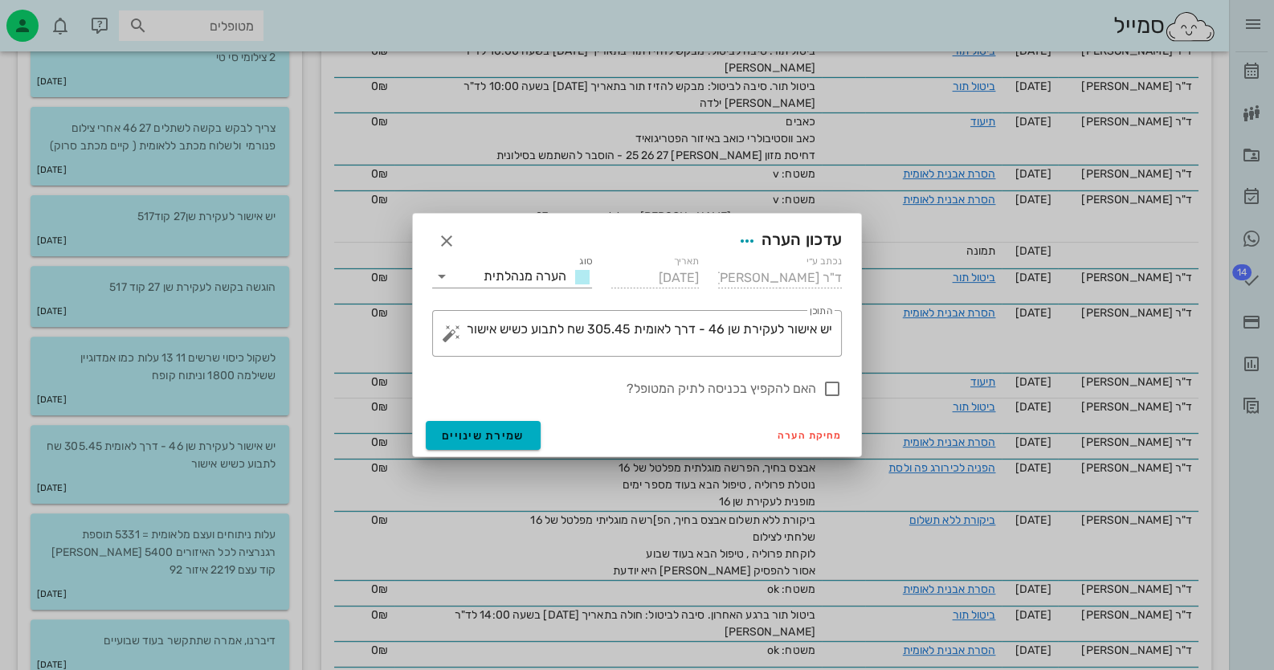
click at [228, 376] on div at bounding box center [637, 335] width 1274 height 670
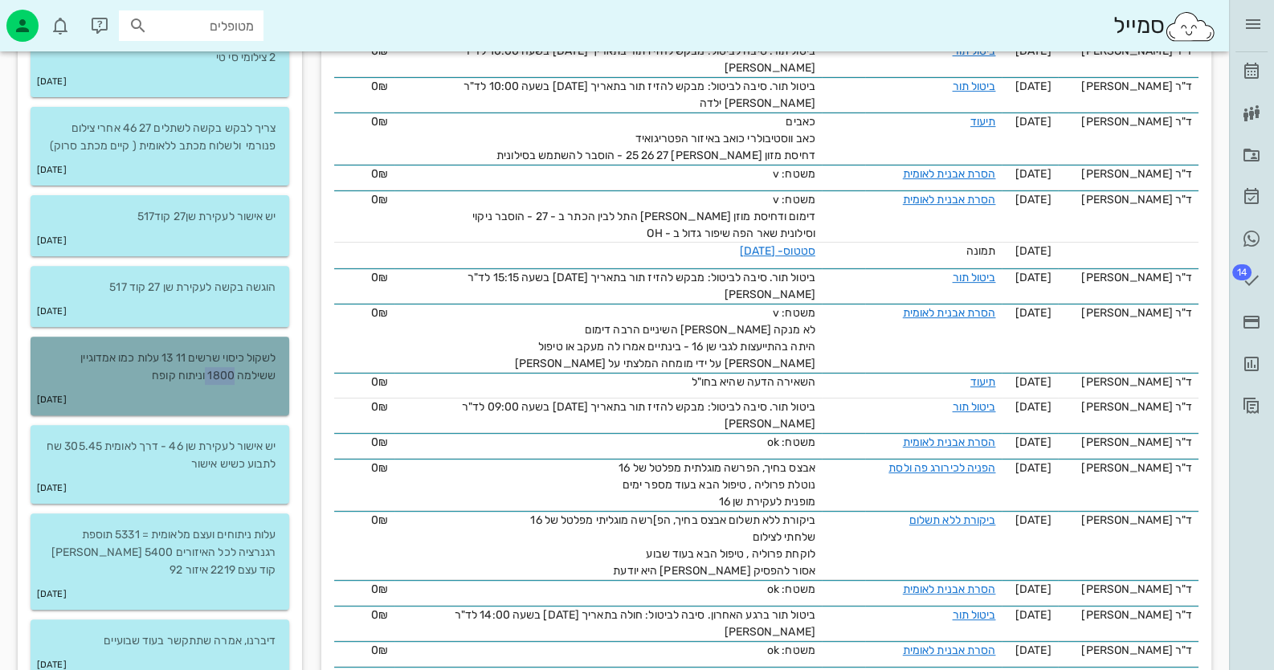
click at [228, 376] on p "לשקול כיסוי שרשים 11 13 עלות כמו אמדוגיין ששילמה 1800 וניתוח קופח" at bounding box center [159, 367] width 233 height 35
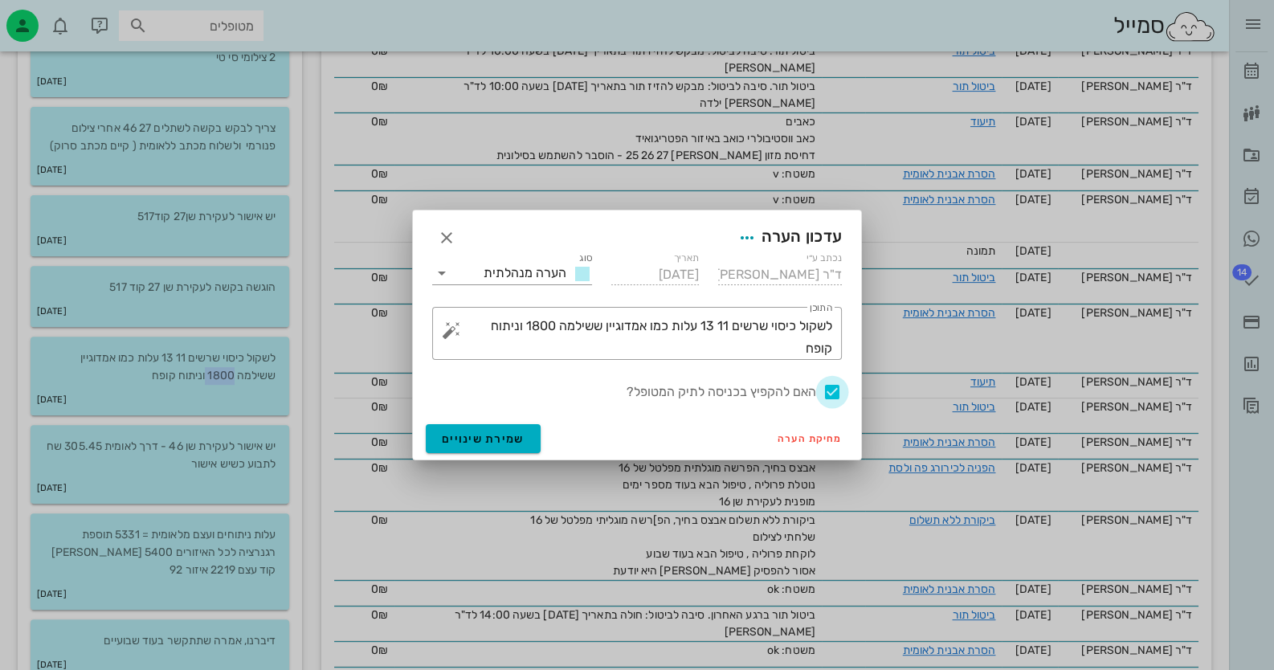
click at [827, 397] on div at bounding box center [832, 391] width 27 height 27
checkbox input "false"
click at [460, 439] on span "שמירת שינויים" at bounding box center [483, 439] width 83 height 14
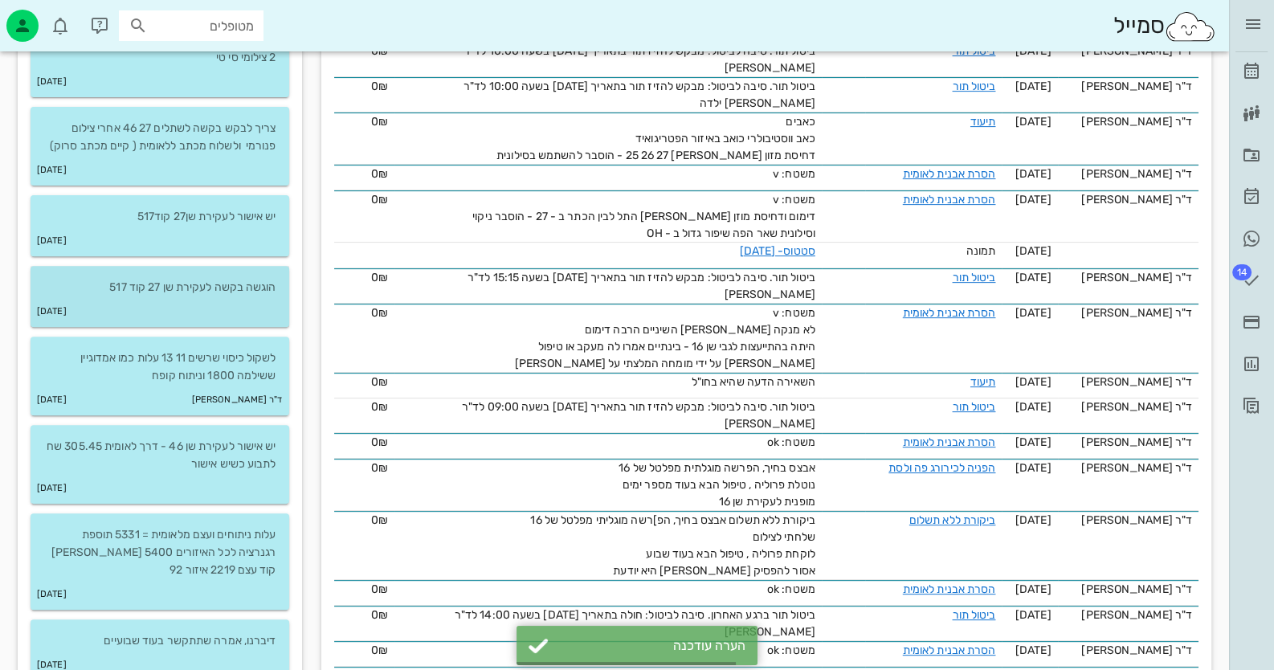
click at [200, 305] on div "[DATE]" at bounding box center [160, 312] width 259 height 31
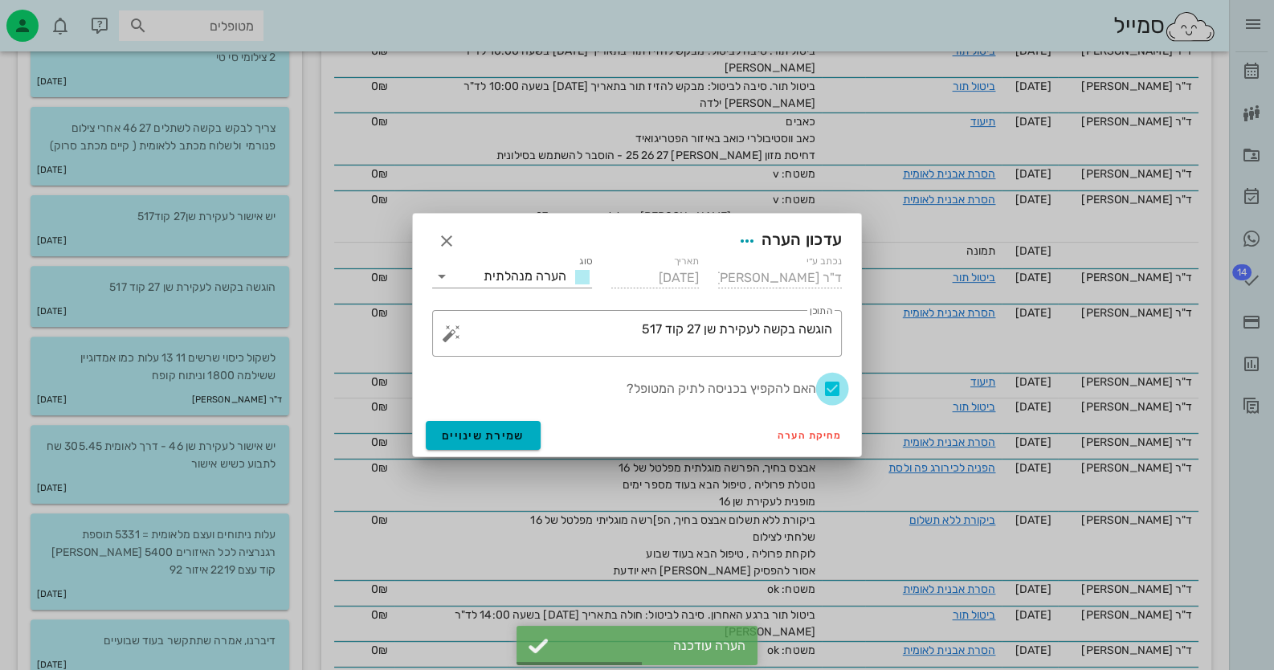
click at [829, 388] on div at bounding box center [832, 388] width 27 height 27
checkbox input "false"
click at [474, 425] on button "שמירת שינויים" at bounding box center [483, 435] width 115 height 29
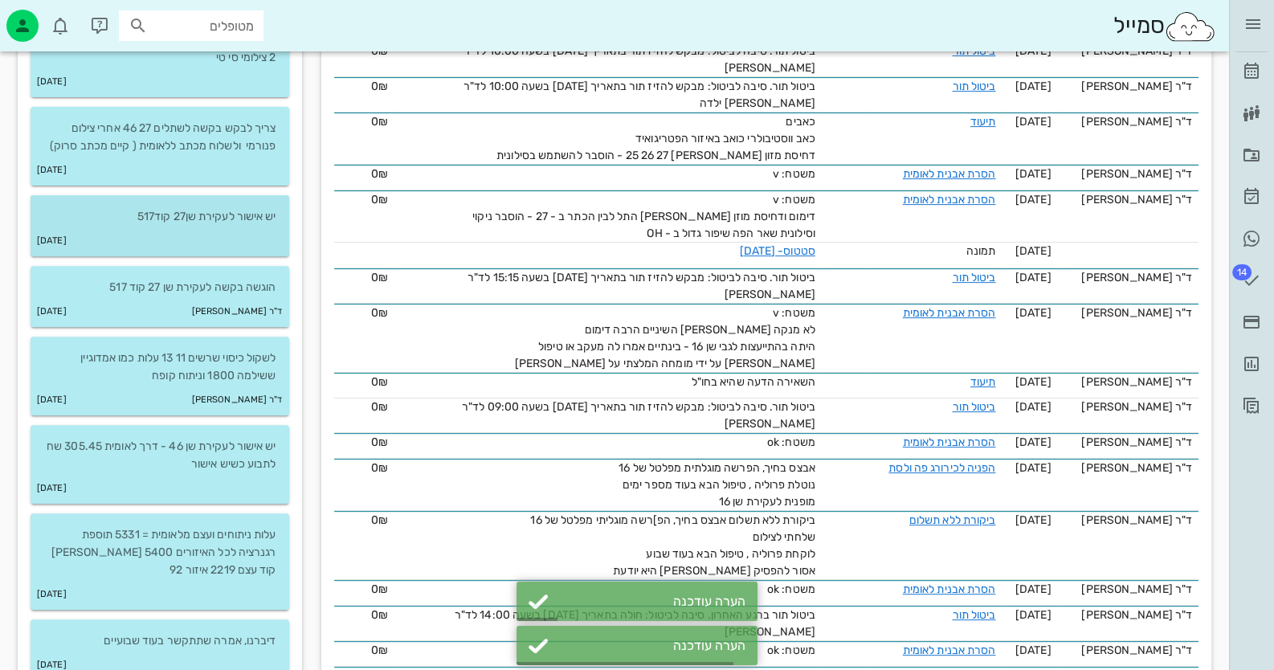
click at [219, 212] on p "יש אישור לעקירת שן27 קוד517" at bounding box center [159, 217] width 233 height 18
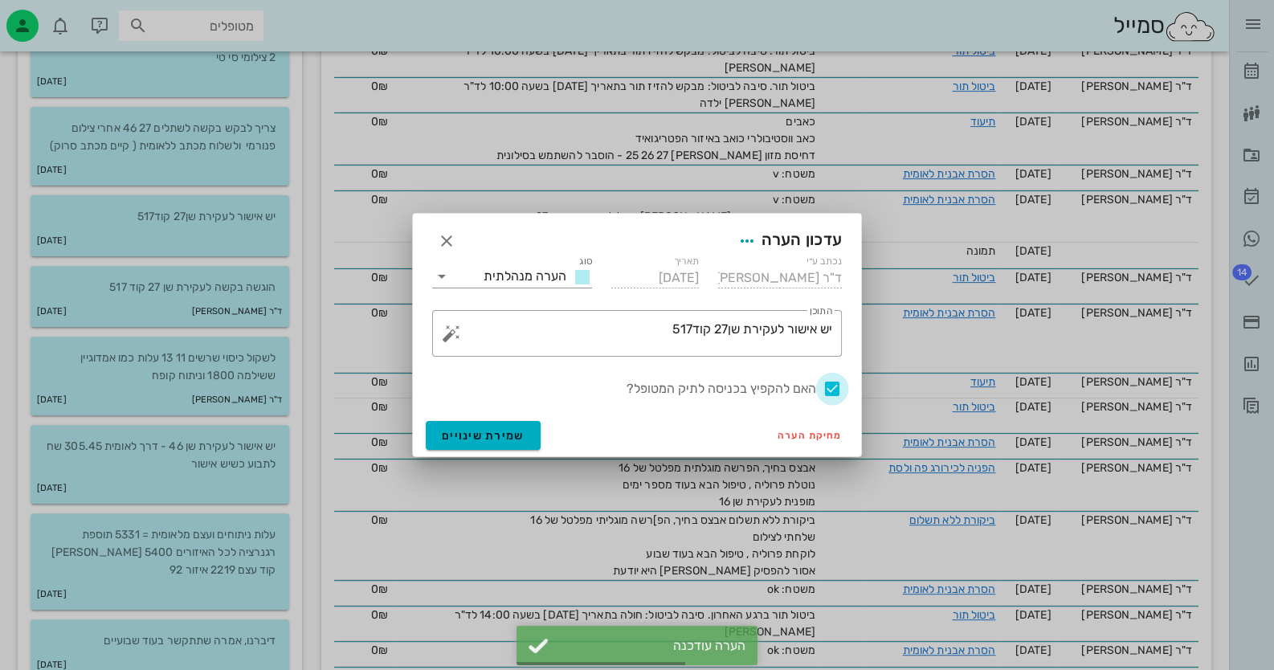
click at [832, 389] on div at bounding box center [832, 388] width 27 height 27
checkbox input "false"
click at [450, 439] on span "שמירת שינויים" at bounding box center [483, 436] width 83 height 14
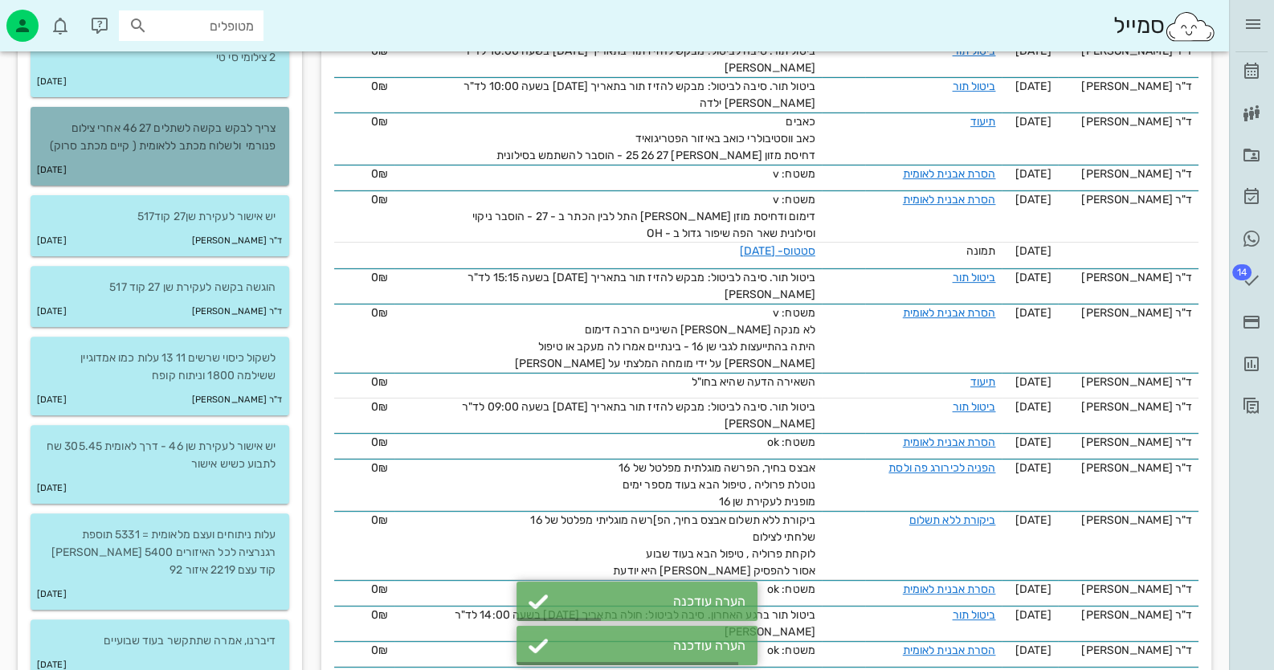
click at [197, 128] on p "צריך לבקש בקשה לשתלים 27 46 אחרי צילום פנורמי ולשלוח מכתב ללאומית ( קיים מכתב ס…" at bounding box center [159, 137] width 233 height 35
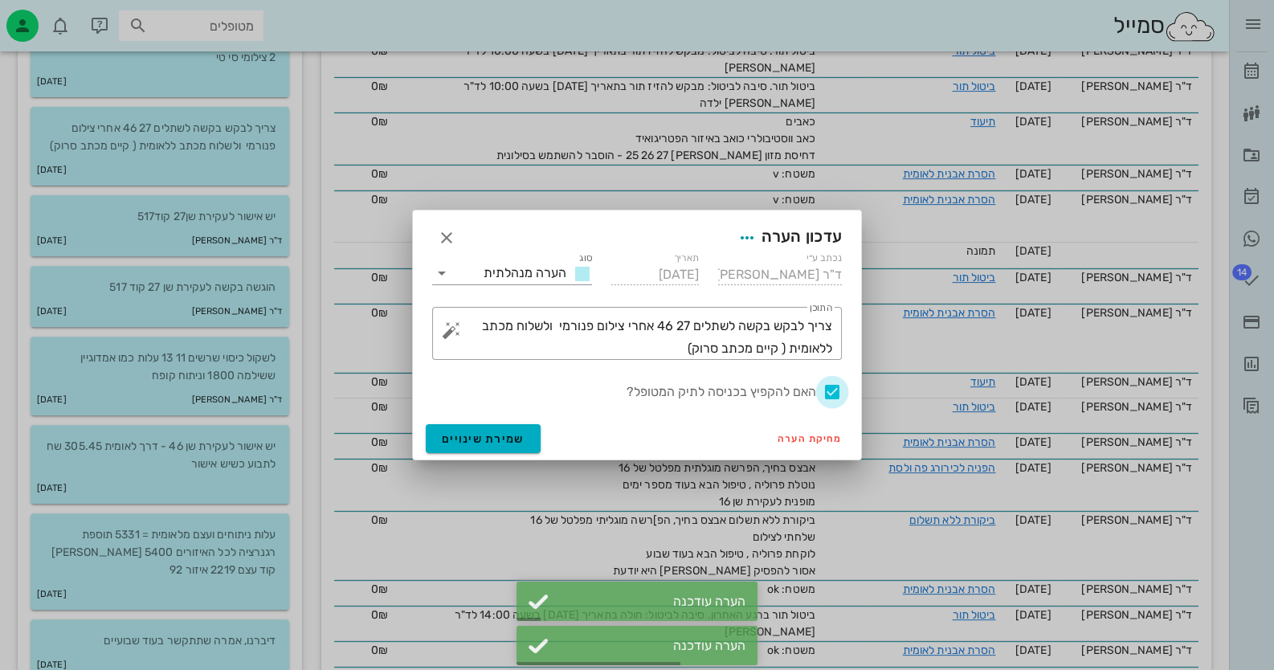
click at [836, 388] on div at bounding box center [832, 391] width 27 height 27
checkbox input "false"
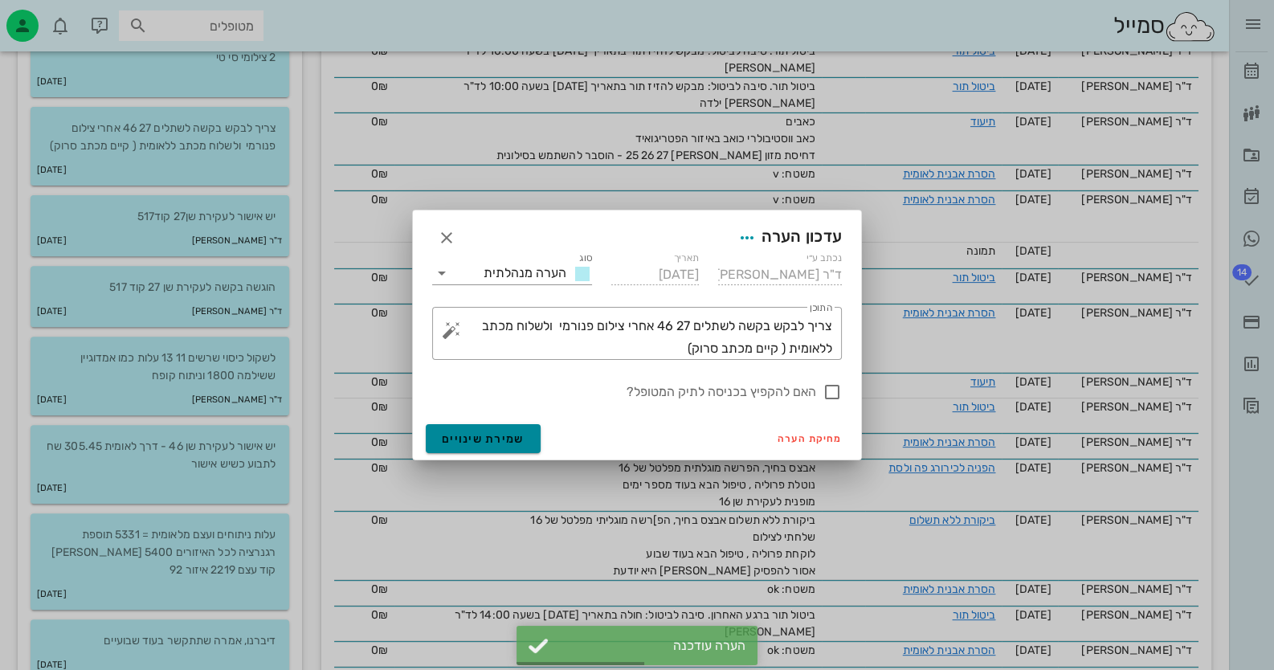
click at [474, 441] on span "שמירת שינויים" at bounding box center [483, 439] width 83 height 14
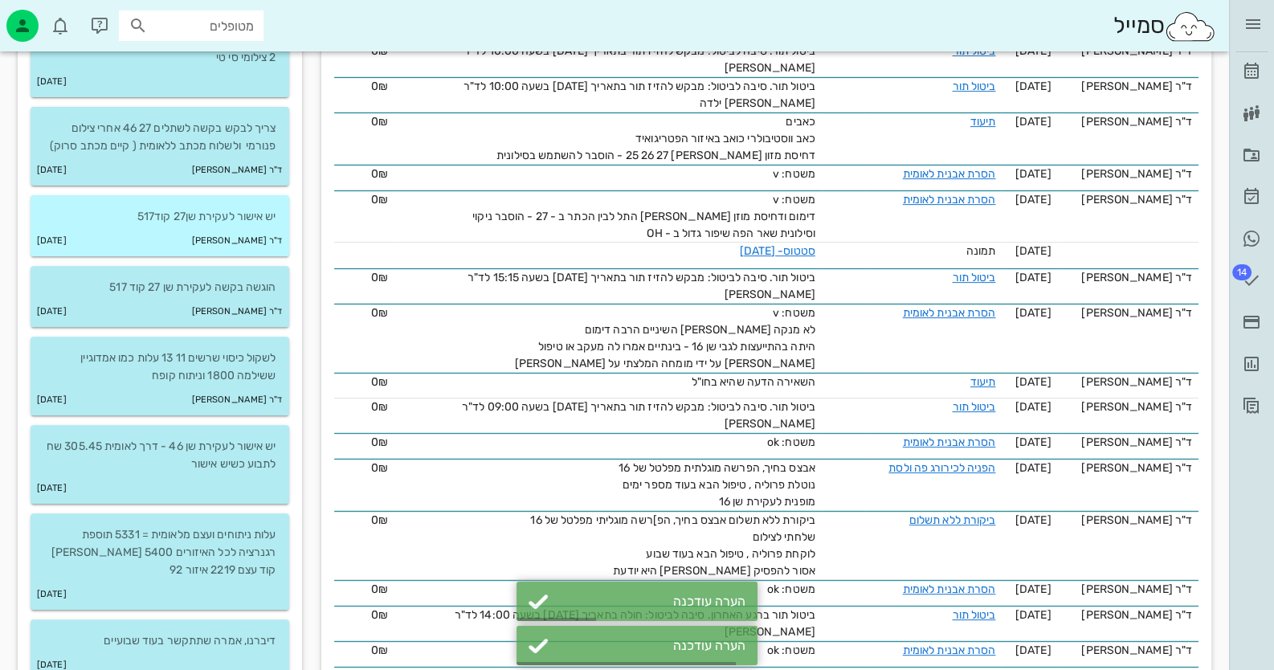
scroll to position [482, 0]
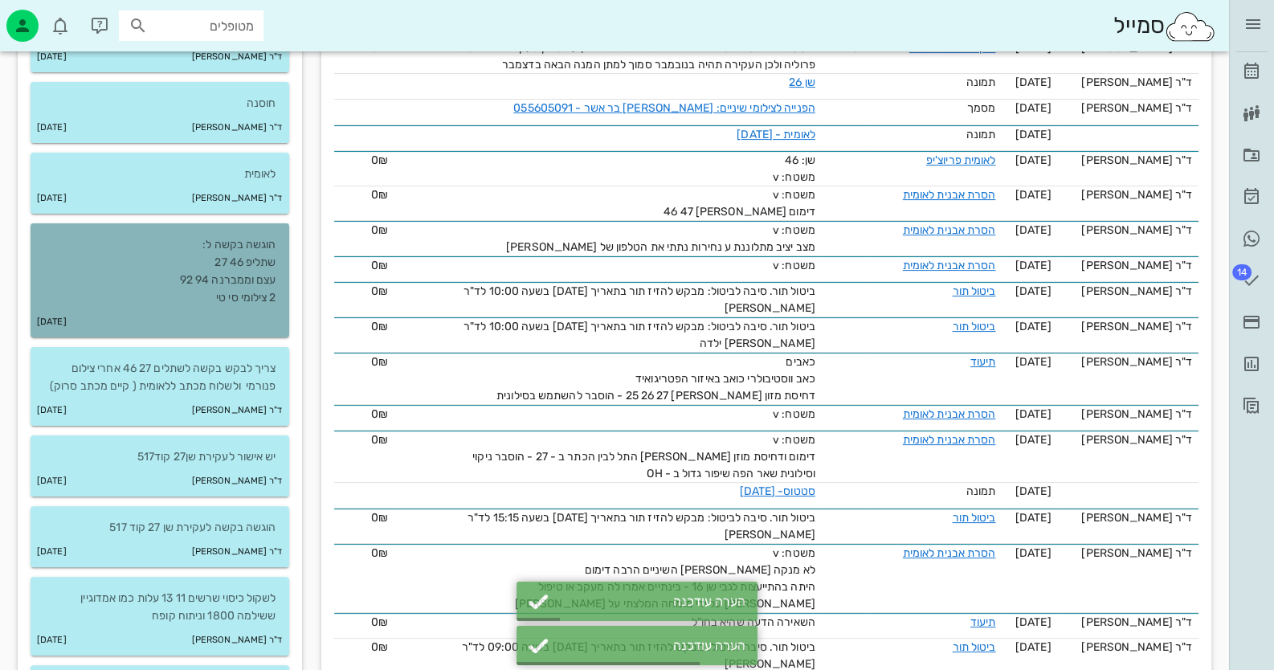
click at [262, 294] on p "הוגשה בקשה ל: שתליפ 46 27 עצם וממברנה 94 92 2 צילומי סי טי" at bounding box center [159, 271] width 233 height 71
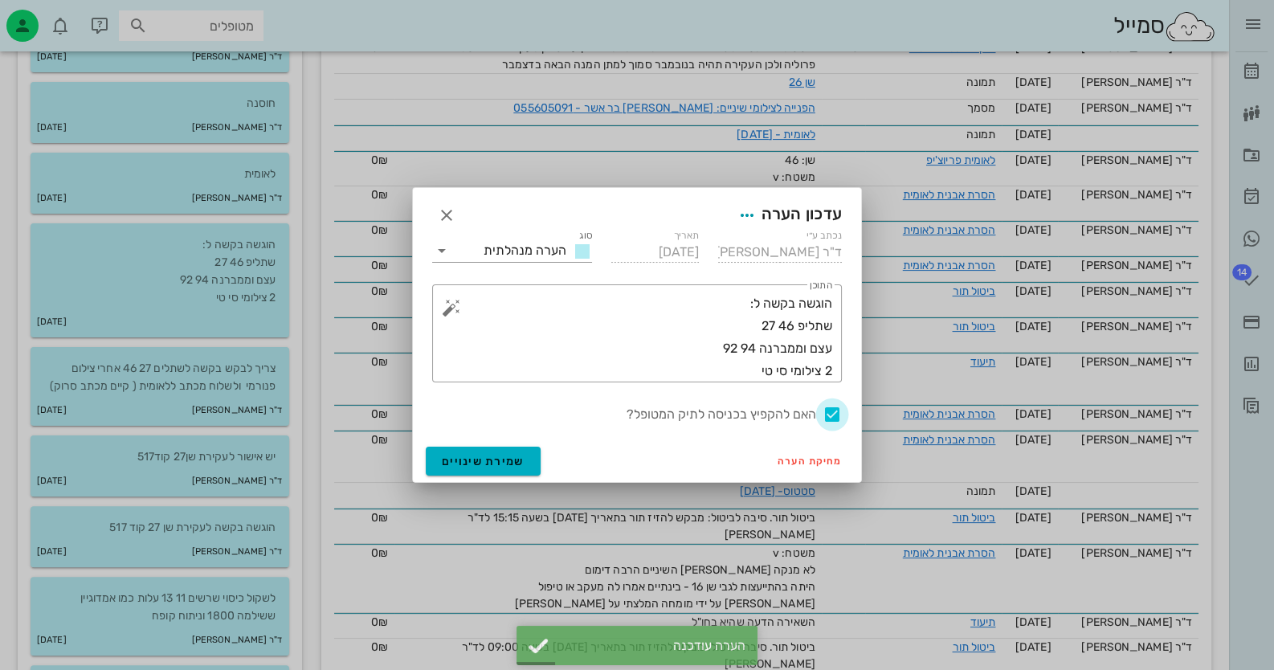
click at [832, 405] on div at bounding box center [832, 414] width 27 height 27
checkbox input "false"
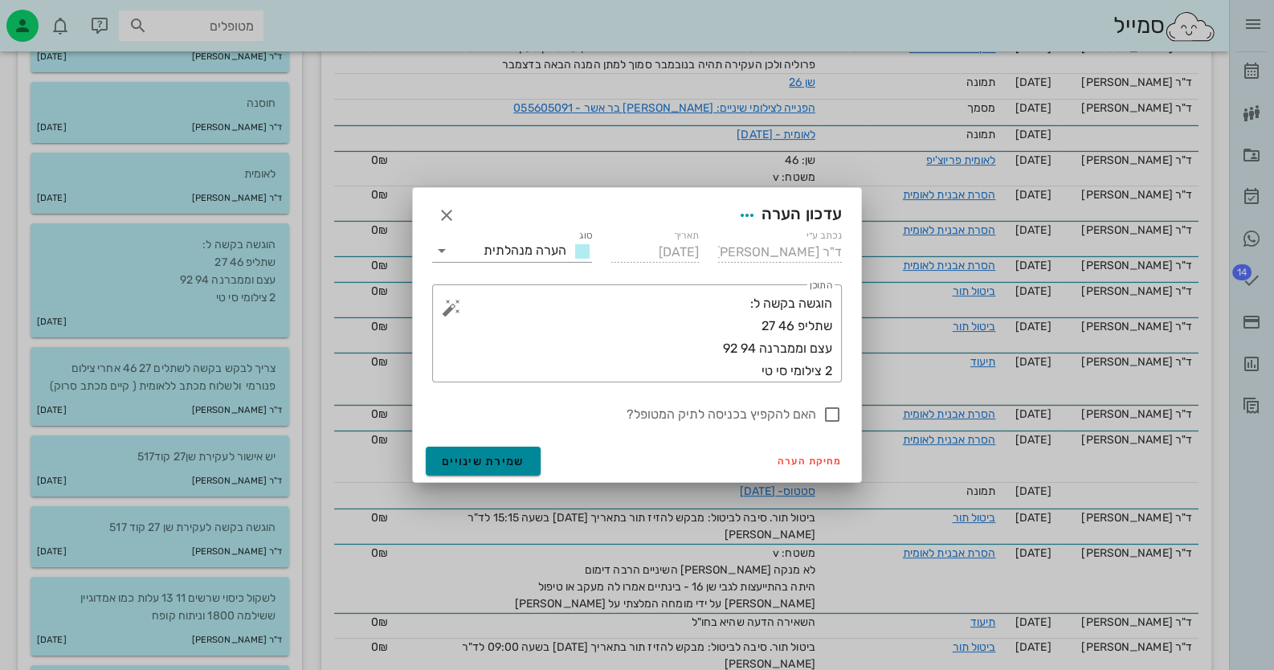
click at [501, 468] on span "שמירת שינויים" at bounding box center [483, 462] width 83 height 14
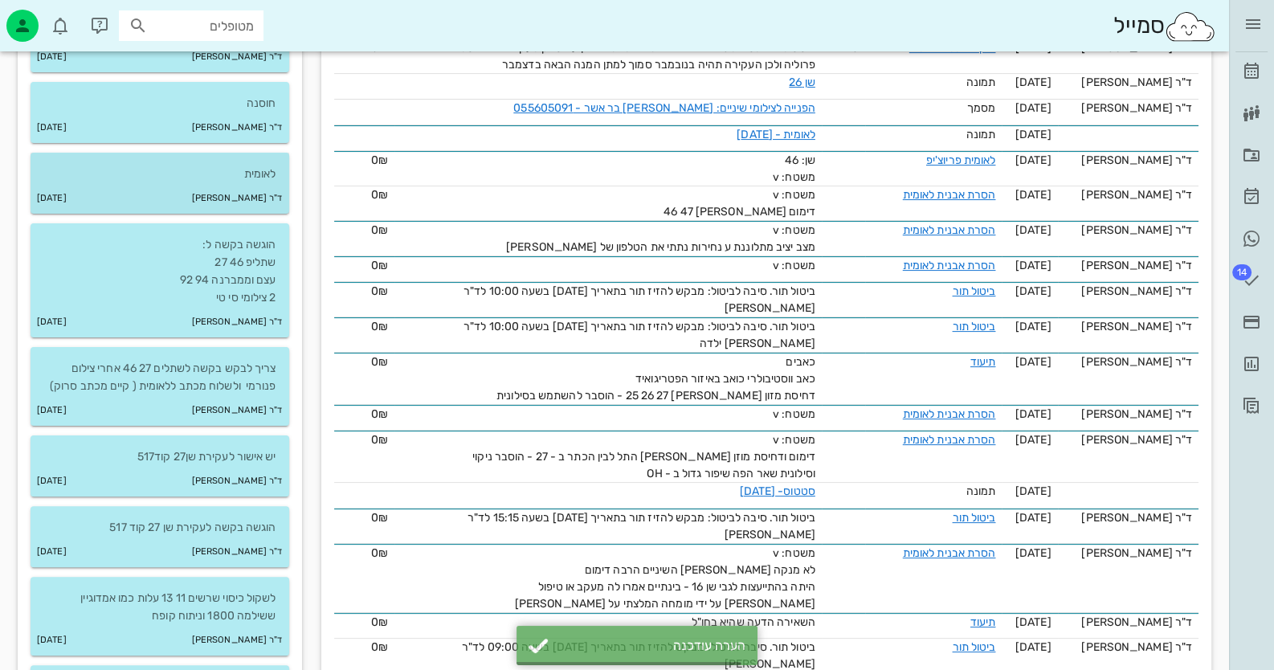
click at [207, 167] on p "לאומית" at bounding box center [159, 175] width 233 height 18
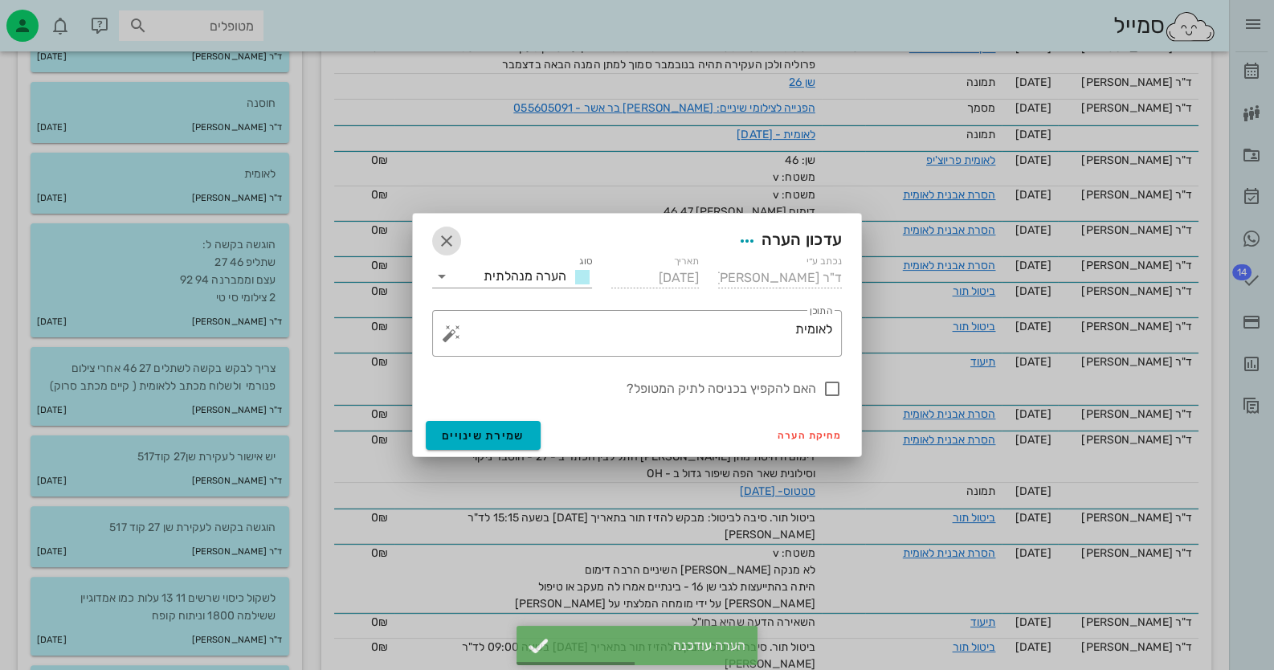
click at [439, 236] on icon "button" at bounding box center [446, 240] width 19 height 19
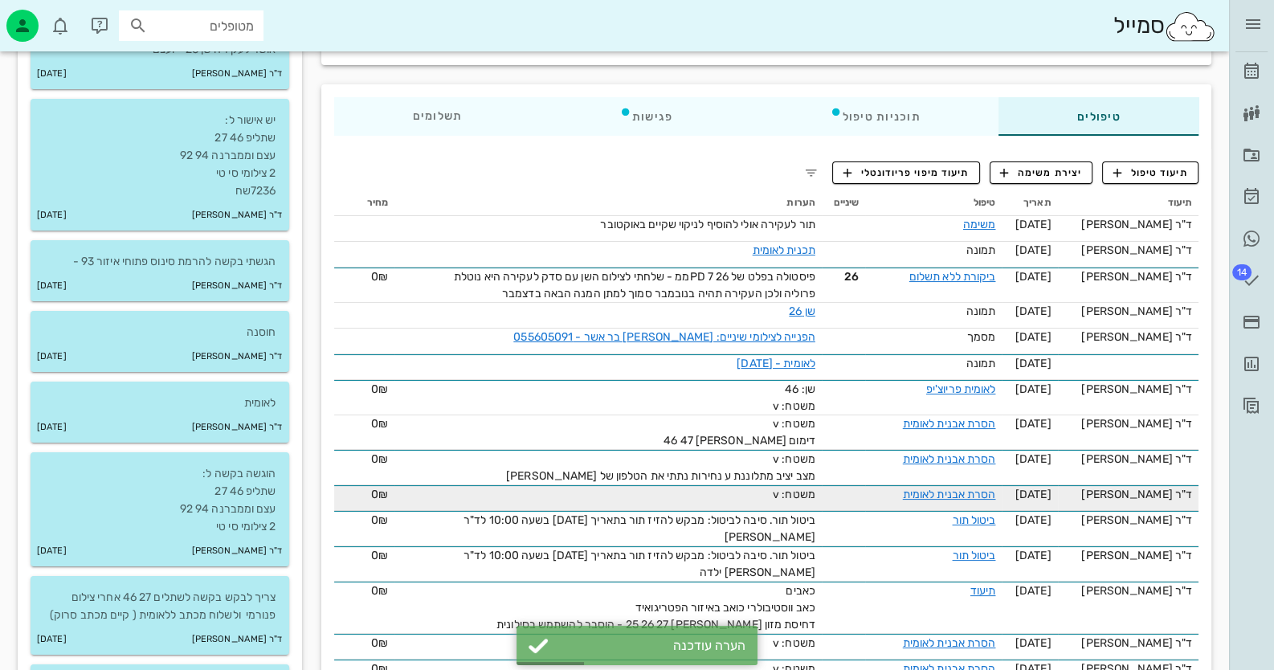
scroll to position [241, 0]
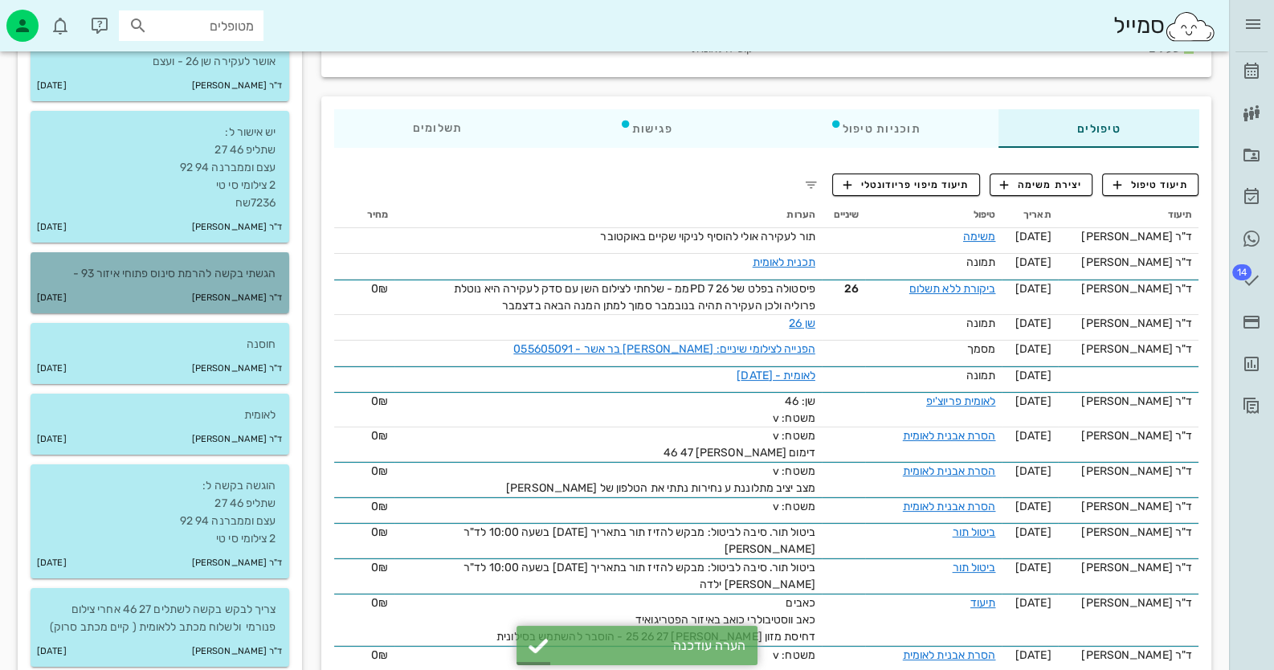
click at [263, 272] on p "הגשתי בקשה להרמת סינוס פתוחי איזור 93 -" at bounding box center [159, 274] width 233 height 18
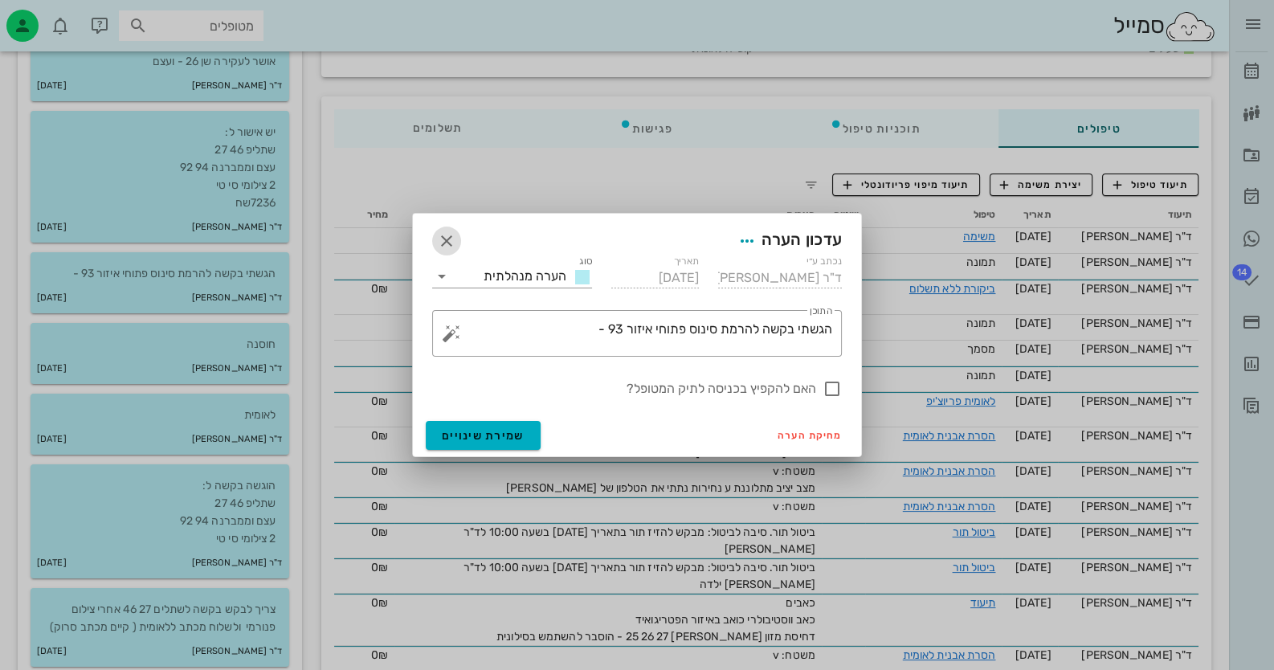
click at [452, 234] on icon "button" at bounding box center [446, 240] width 19 height 19
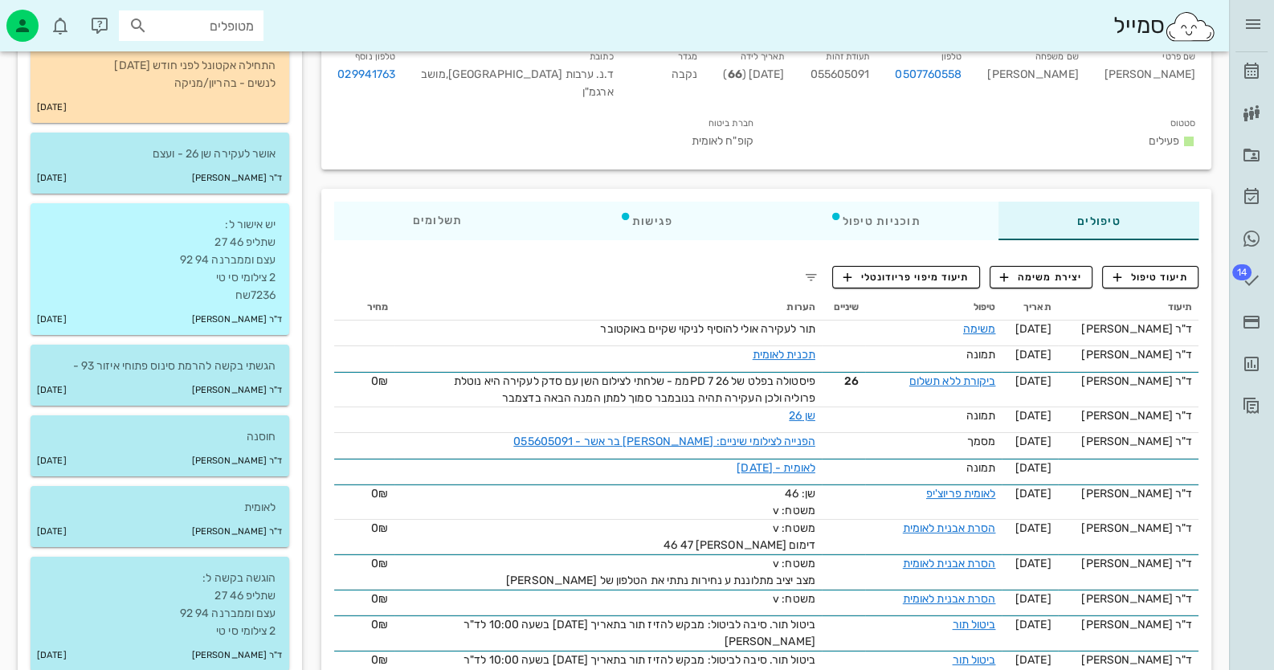
scroll to position [0, 0]
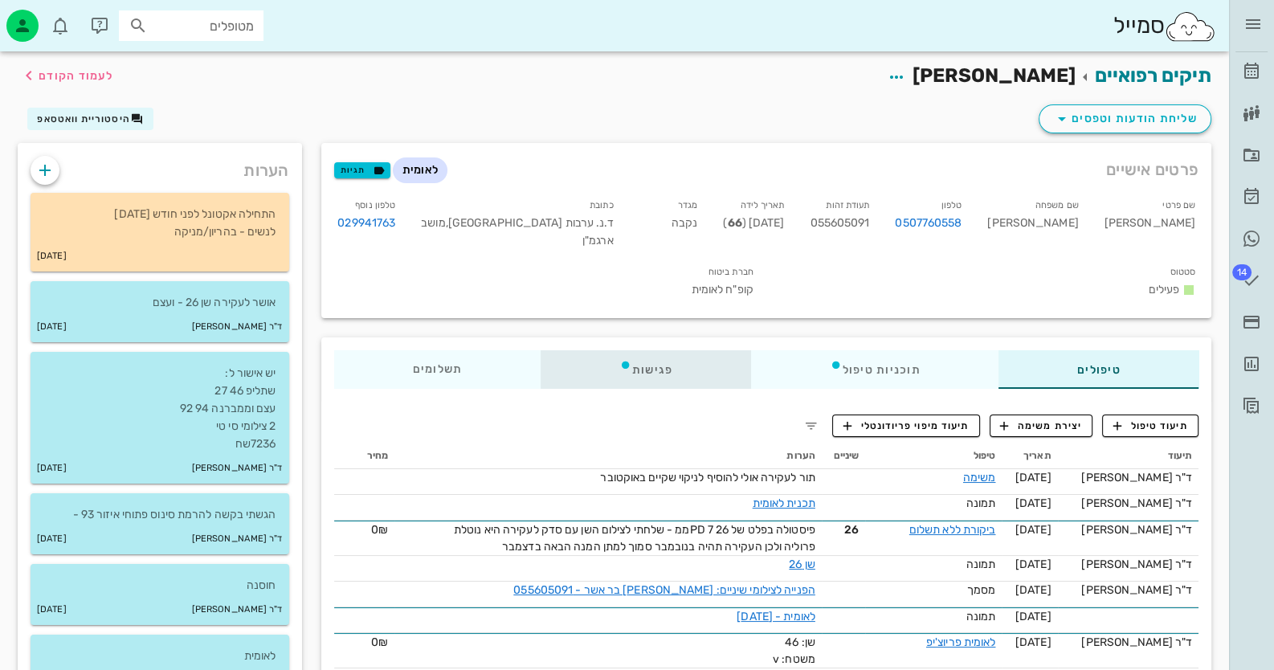
click at [650, 350] on div "פגישות" at bounding box center [646, 369] width 211 height 39
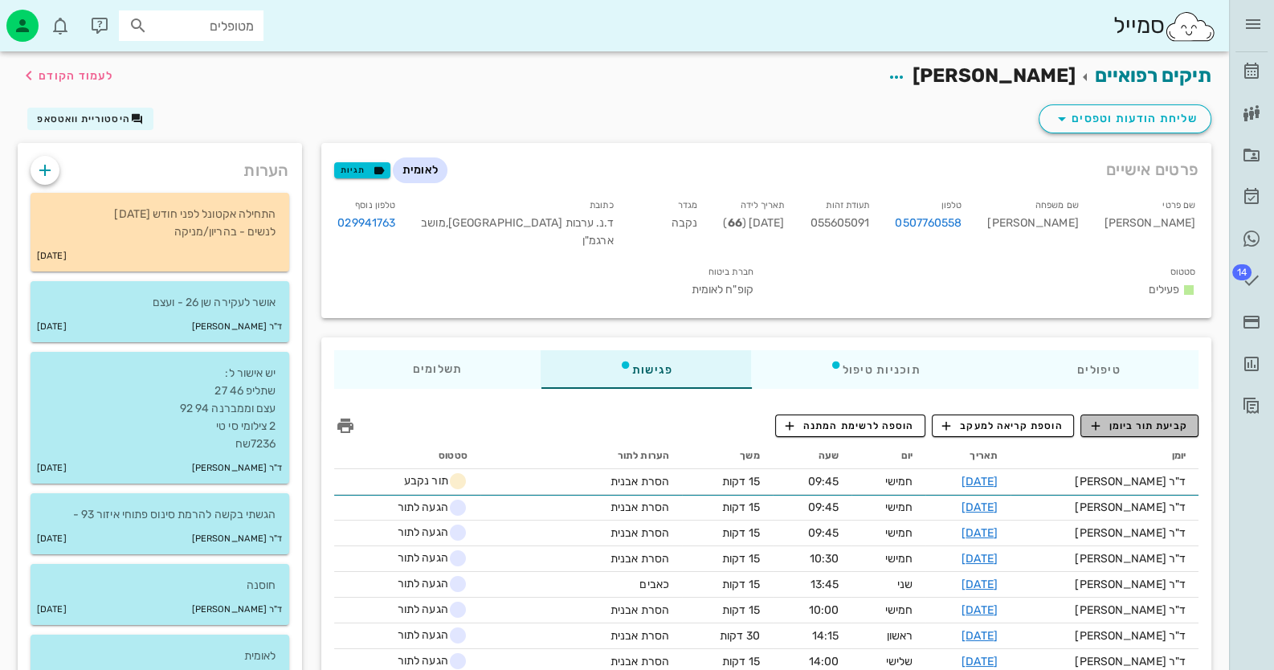
click at [1148, 419] on span "קביעת תור ביומן" at bounding box center [1139, 426] width 96 height 14
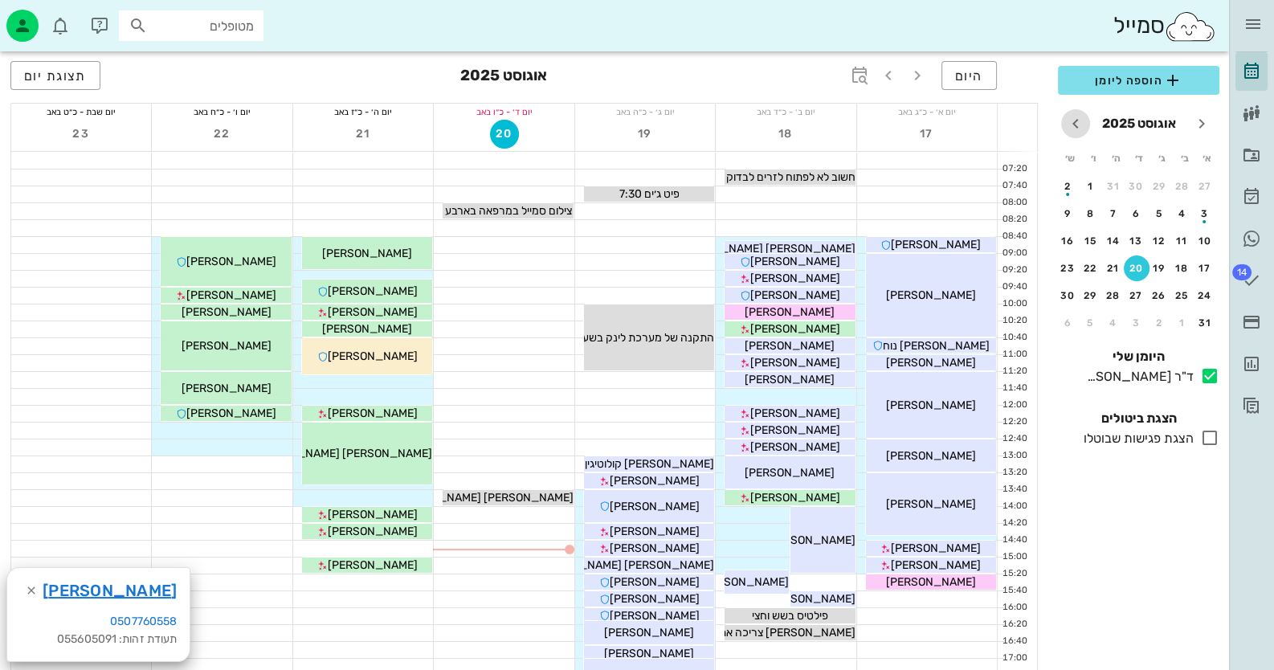
click at [1070, 120] on icon "חודש הבא" at bounding box center [1075, 123] width 19 height 19
click at [1071, 119] on icon "חודש הבא" at bounding box center [1075, 123] width 19 height 19
click at [1121, 293] on div "30" at bounding box center [1114, 295] width 26 height 11
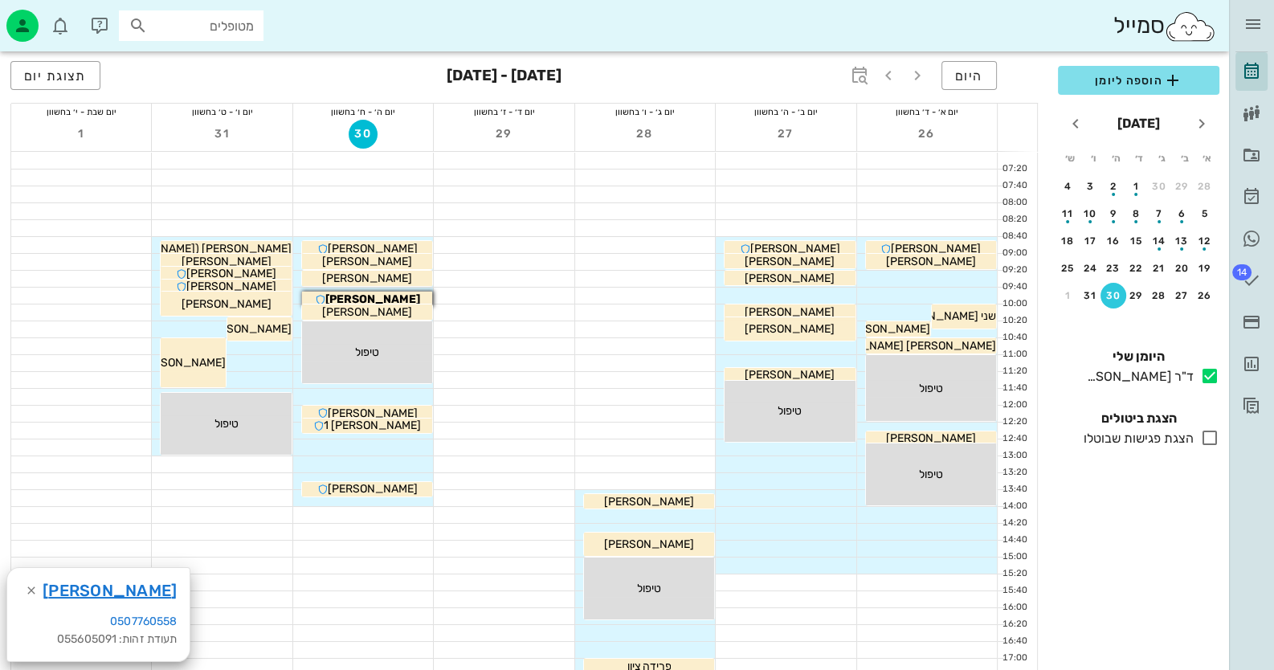
click at [207, 23] on input "מטופלים" at bounding box center [202, 25] width 103 height 21
paste input "0502517178"
type input "0502517178"
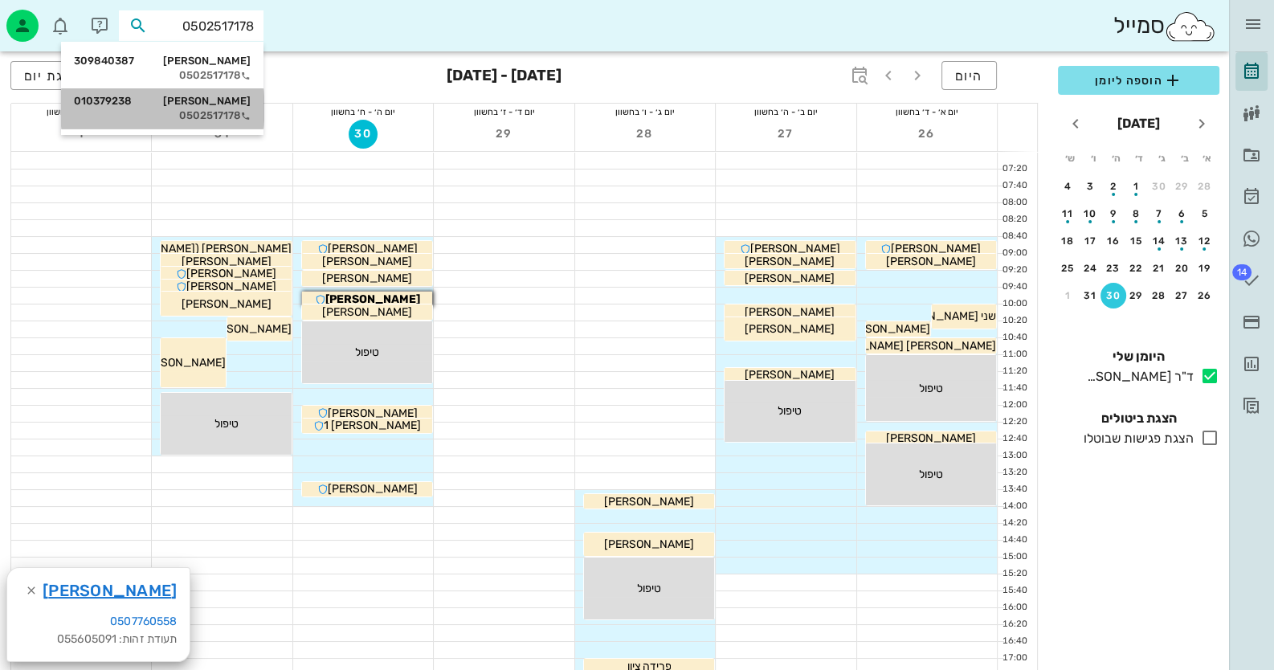
click at [217, 95] on div "דניס פלוס 010379238" at bounding box center [162, 101] width 177 height 13
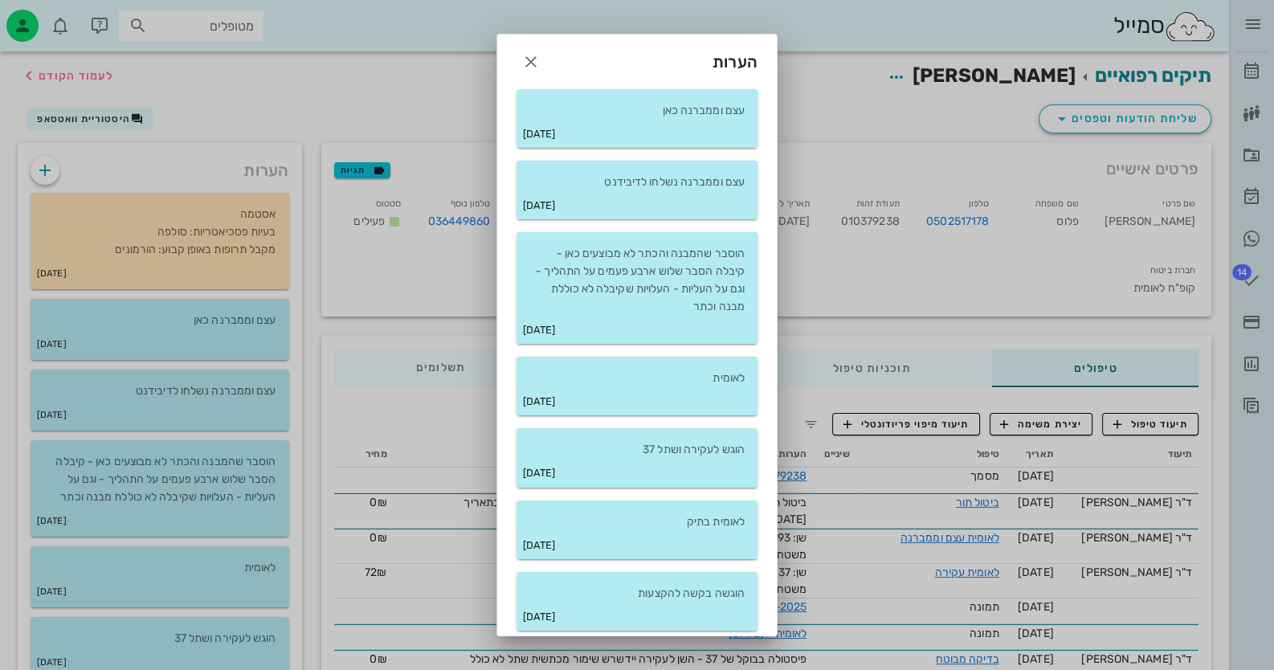
click at [231, 352] on div at bounding box center [637, 335] width 1274 height 670
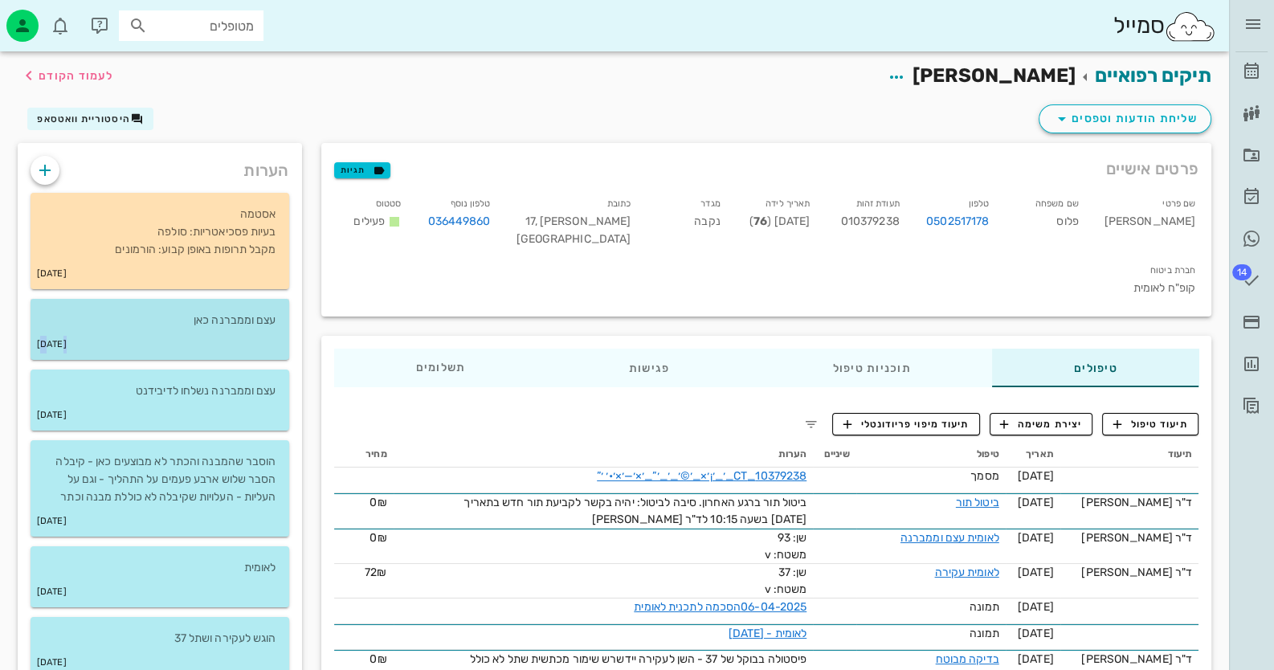
click at [231, 350] on div "[DATE]" at bounding box center [160, 344] width 259 height 31
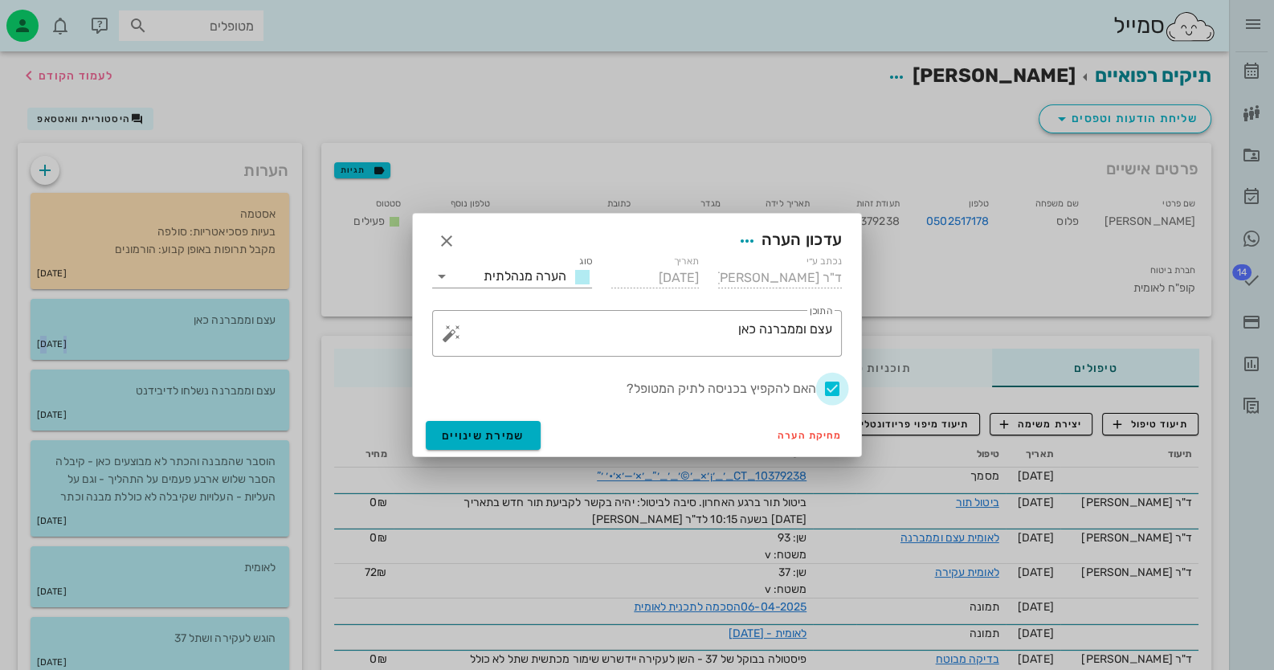
click at [834, 388] on div at bounding box center [832, 388] width 27 height 27
checkbox input "false"
click at [490, 432] on span "שמירת שינויים" at bounding box center [483, 436] width 83 height 14
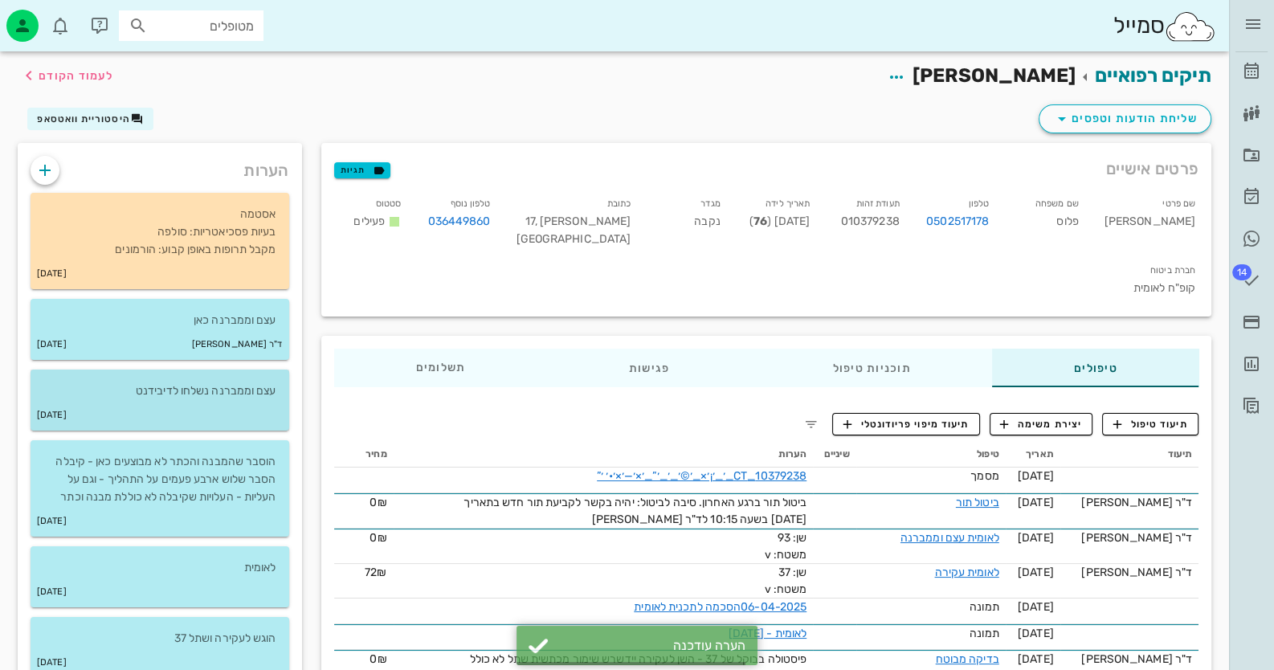
click at [247, 402] on div "[DATE]" at bounding box center [160, 415] width 259 height 31
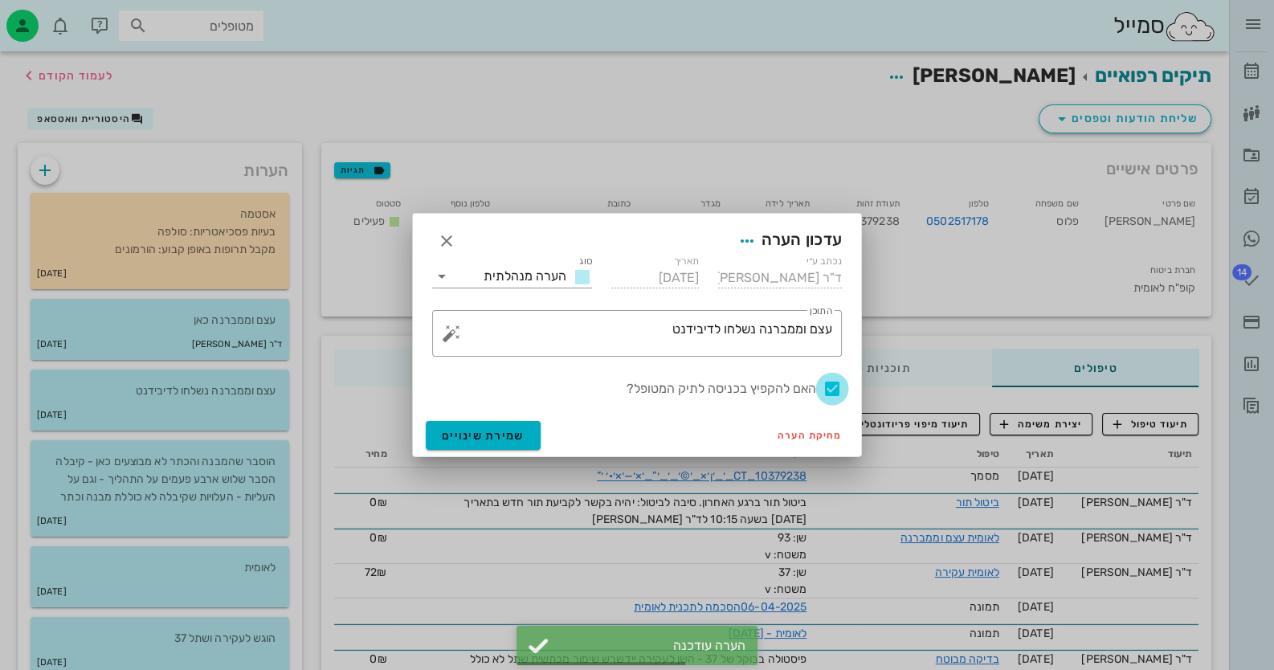
click at [836, 385] on div at bounding box center [832, 388] width 27 height 27
checkbox input "false"
click at [522, 428] on button "שמירת שינויים" at bounding box center [483, 435] width 115 height 29
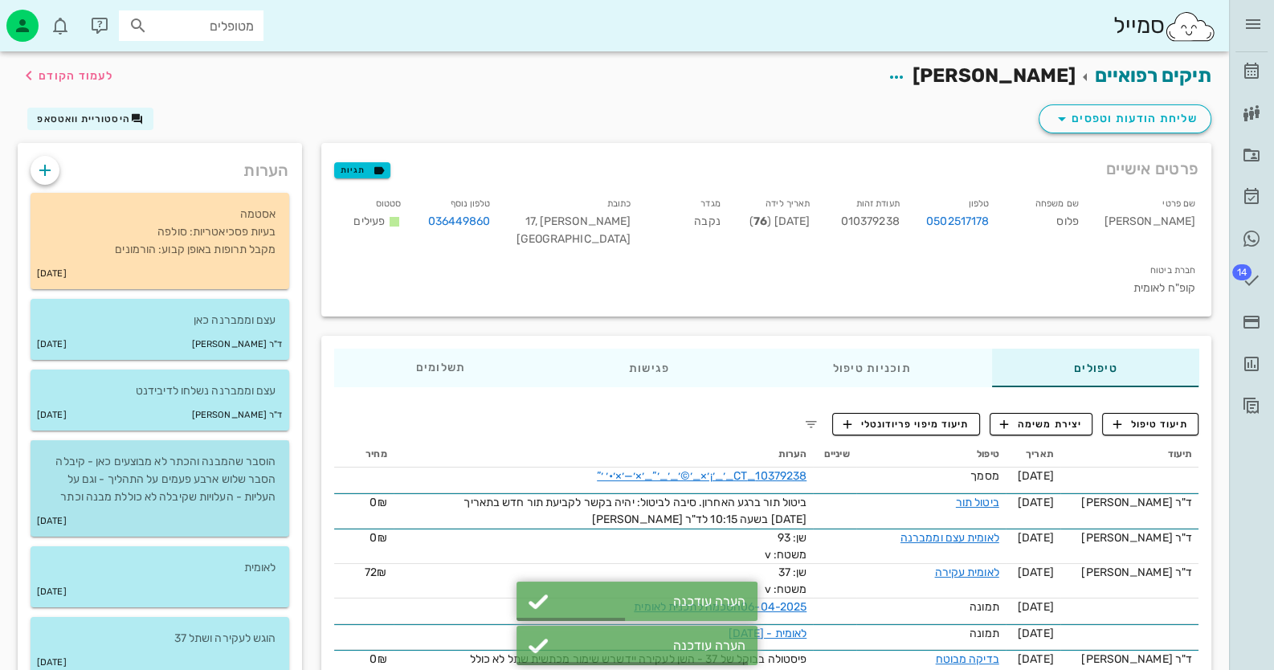
click at [190, 505] on p "הוסבר שהמבנה והכתר לא מבוצעים כאן - קיבלה הסבר שלוש ארבע פעמים על התהליך - וגם …" at bounding box center [159, 479] width 233 height 53
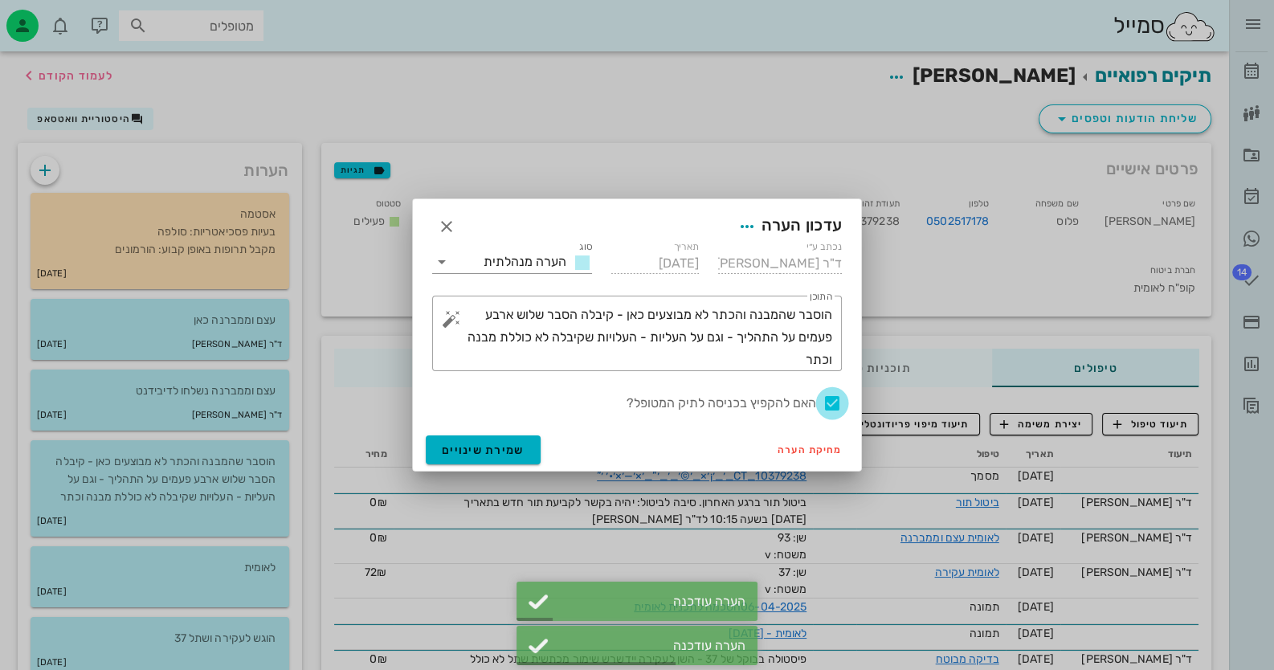
click at [834, 403] on div at bounding box center [832, 403] width 27 height 27
checkbox input "false"
click at [530, 439] on button "שמירת שינויים" at bounding box center [483, 450] width 115 height 29
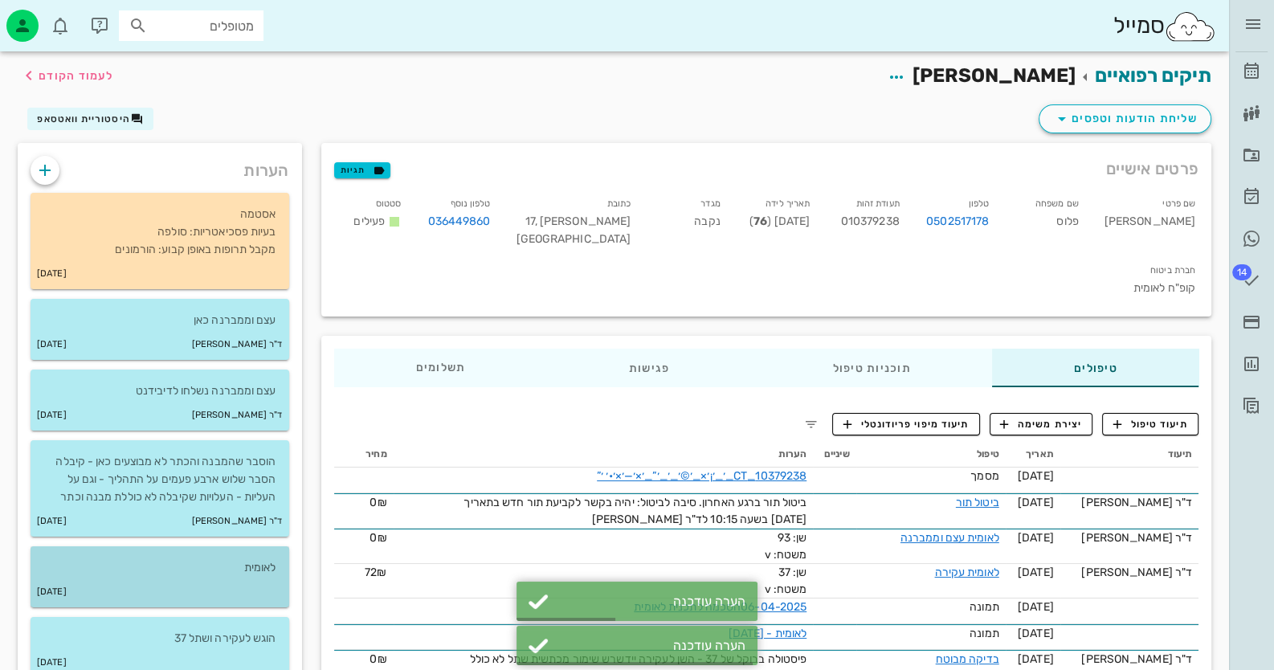
click at [214, 586] on div "[DATE]" at bounding box center [160, 592] width 259 height 31
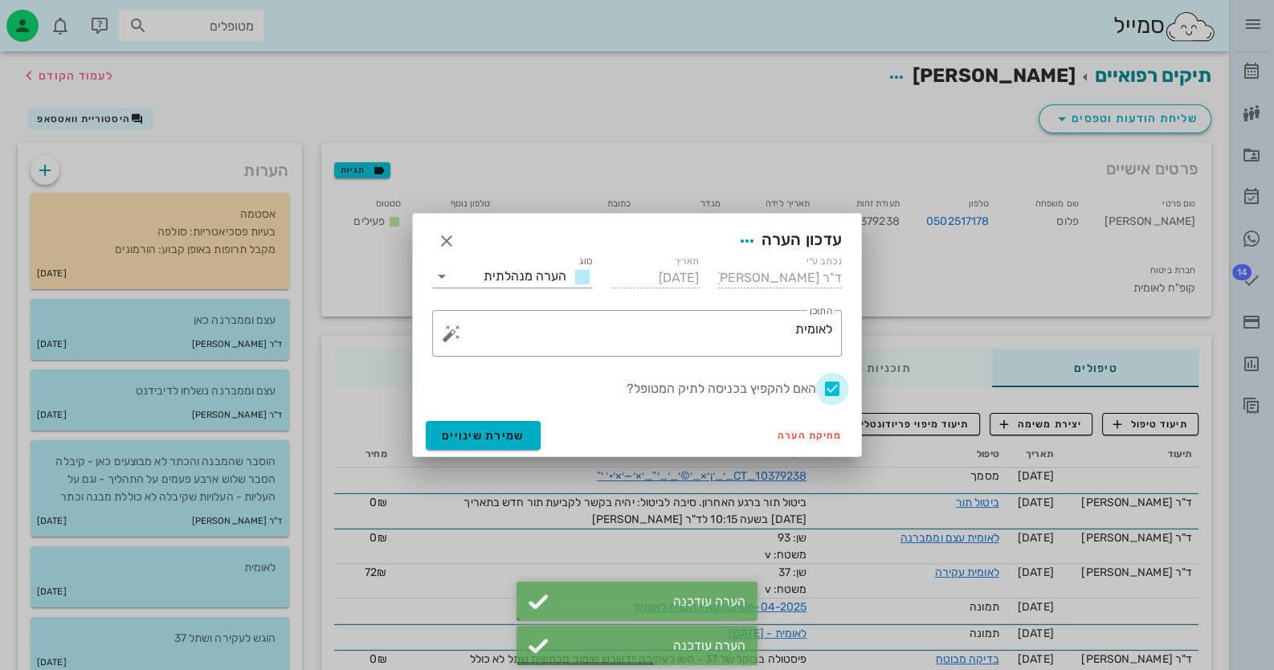
click at [828, 392] on div at bounding box center [832, 388] width 27 height 27
checkbox input "false"
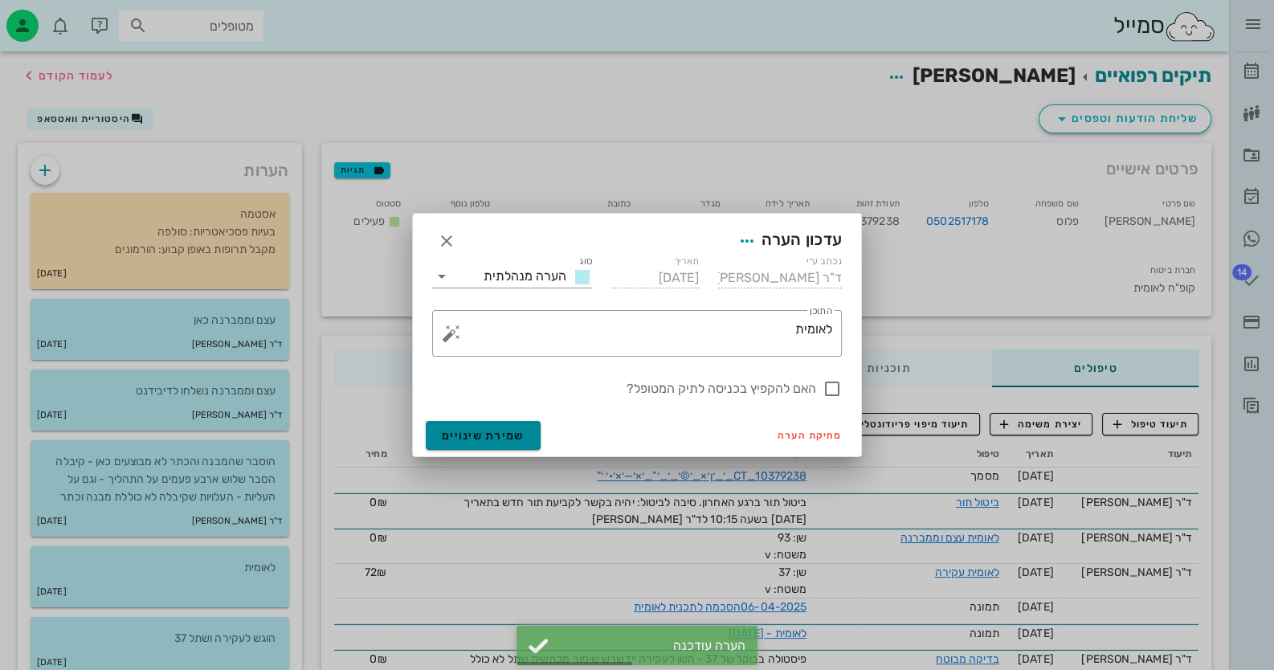
click at [517, 441] on span "שמירת שינויים" at bounding box center [483, 436] width 83 height 14
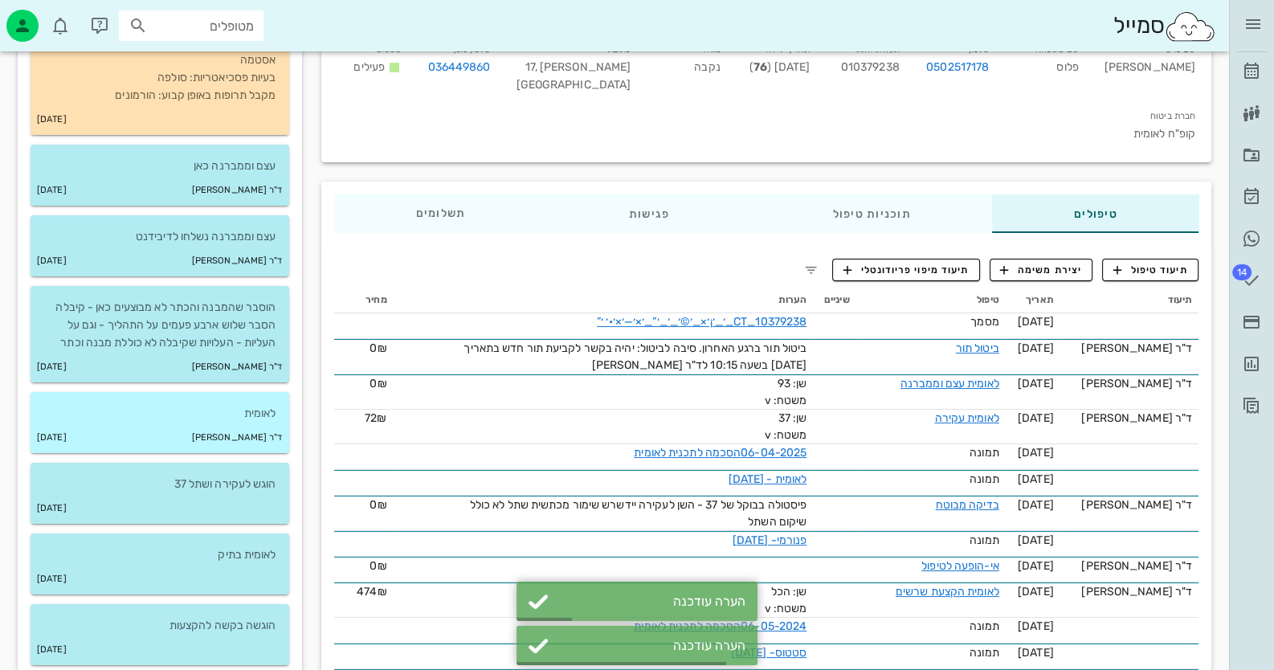
scroll to position [160, 0]
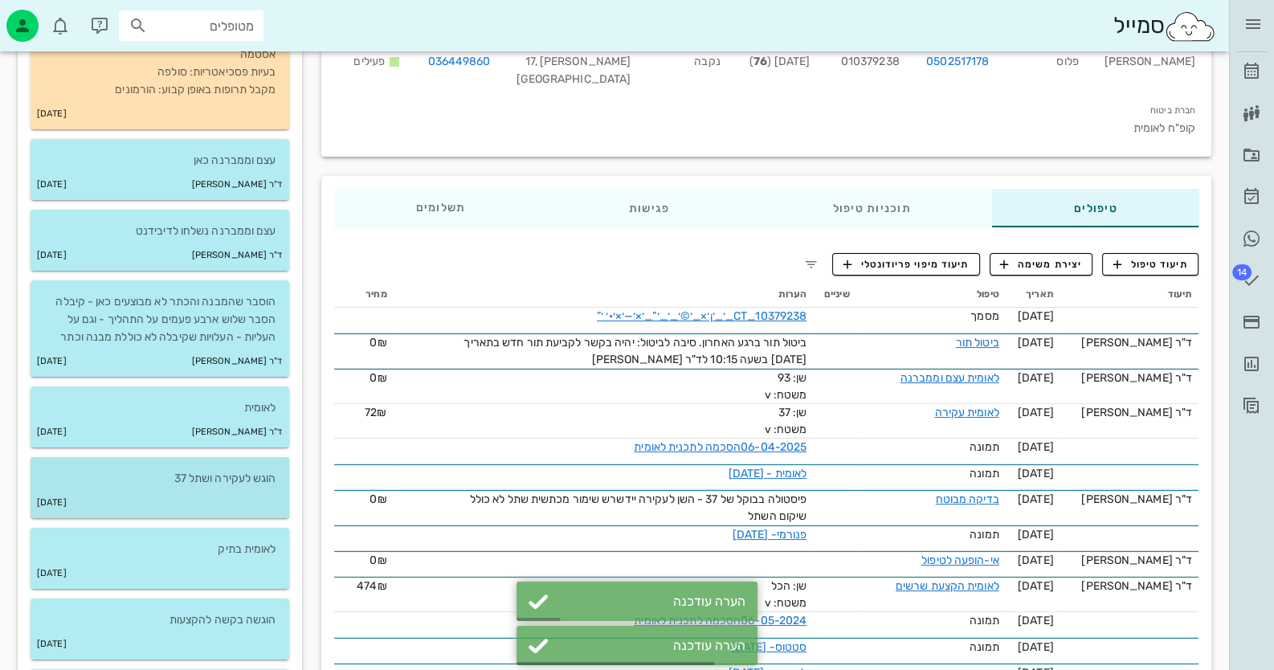
click at [178, 482] on p "הוגש לעקירה ושתל 37" at bounding box center [159, 479] width 233 height 18
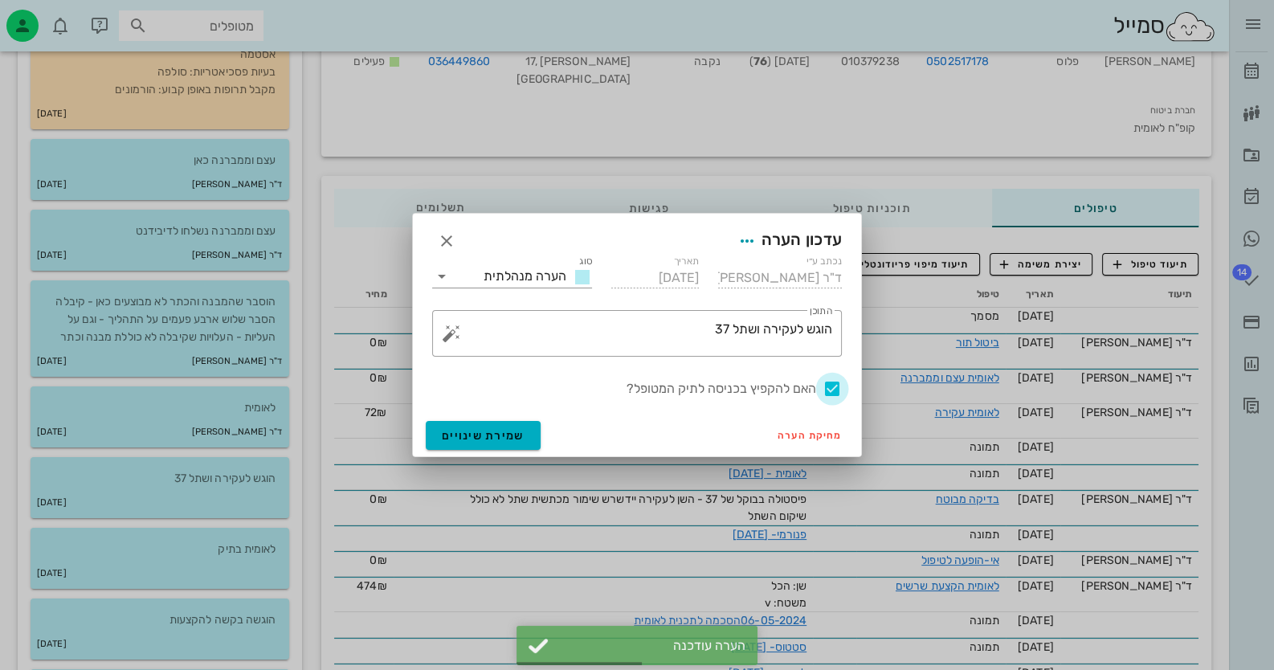
click at [841, 381] on div at bounding box center [832, 388] width 27 height 27
checkbox input "false"
click at [506, 439] on span "שמירת שינויים" at bounding box center [483, 436] width 83 height 14
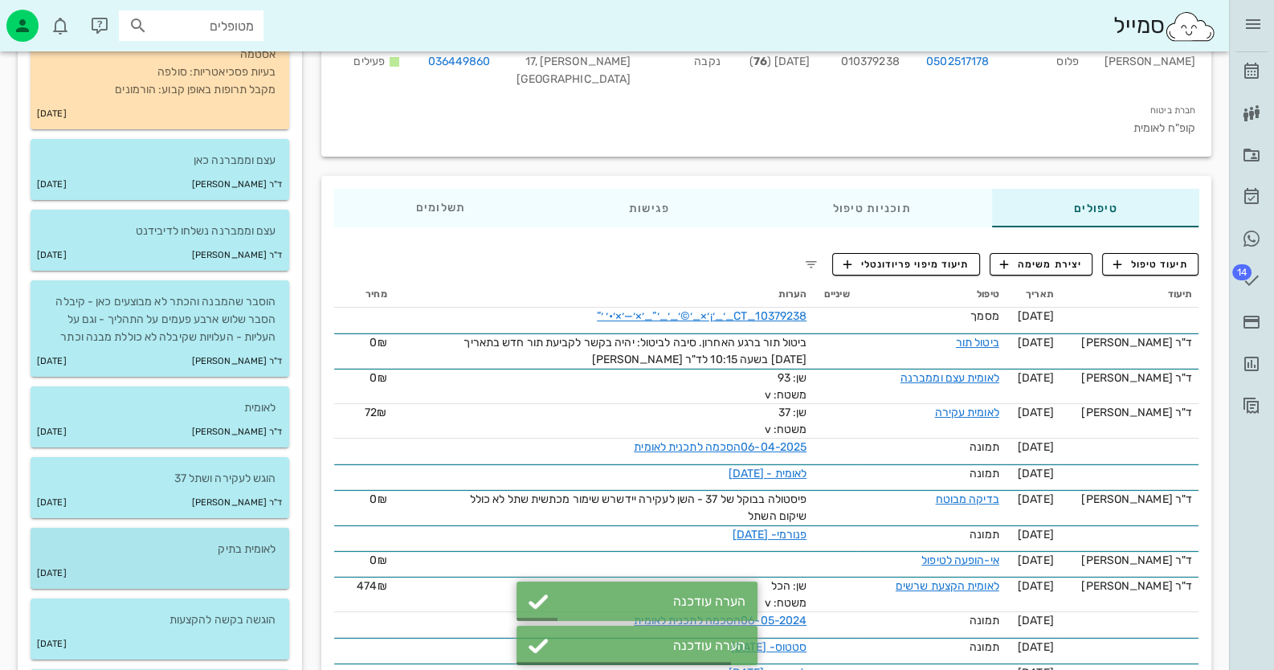
click at [223, 556] on p "לאומית בתיק" at bounding box center [159, 550] width 233 height 18
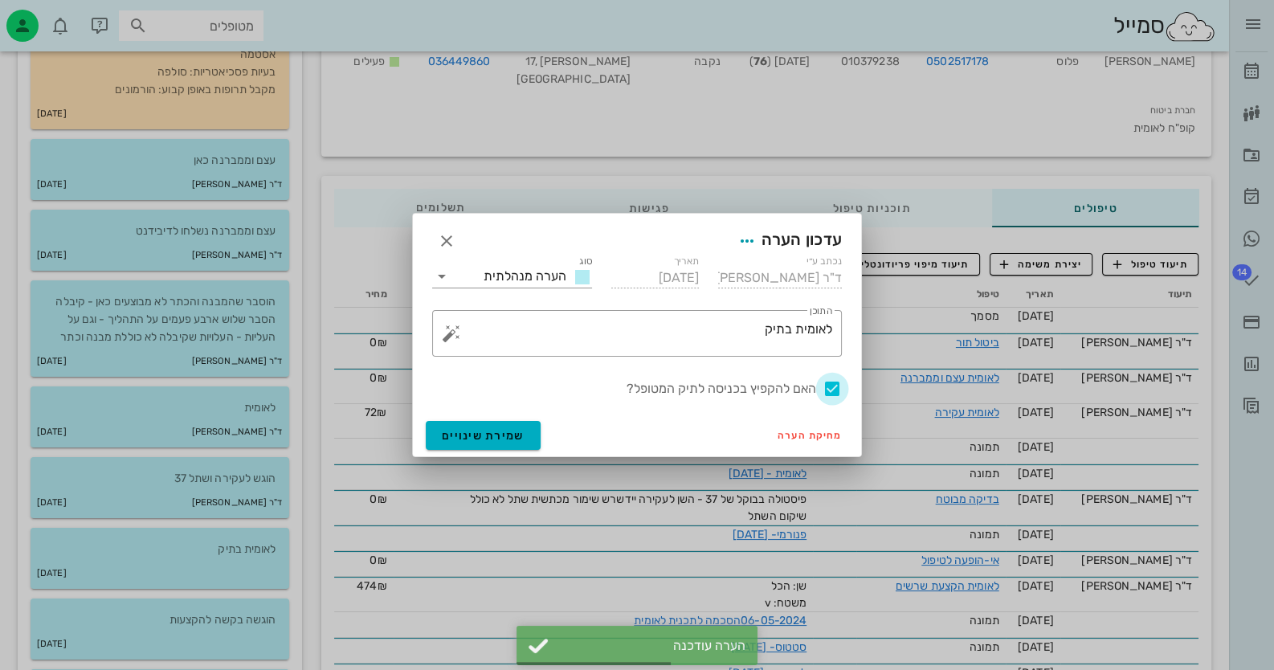
click at [835, 390] on div at bounding box center [832, 388] width 27 height 27
checkbox input "false"
click at [470, 439] on span "שמירת שינויים" at bounding box center [483, 436] width 83 height 14
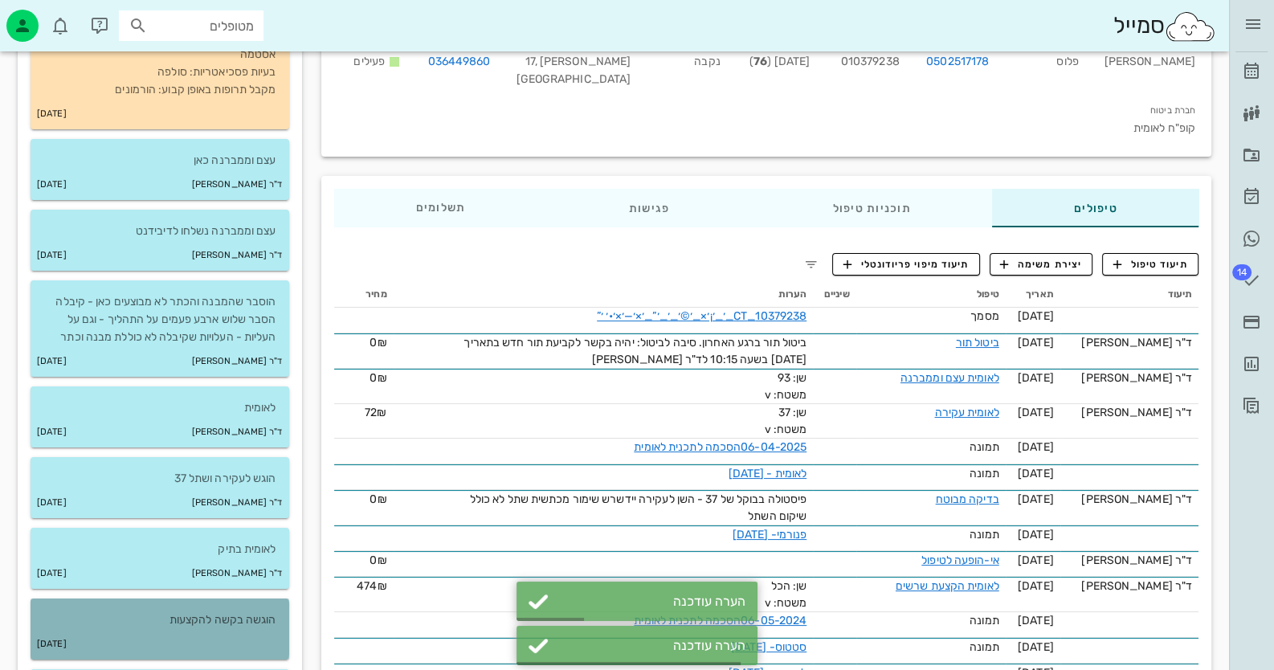
click at [231, 612] on p "הוגשה בקשה להקצעות" at bounding box center [159, 621] width 233 height 18
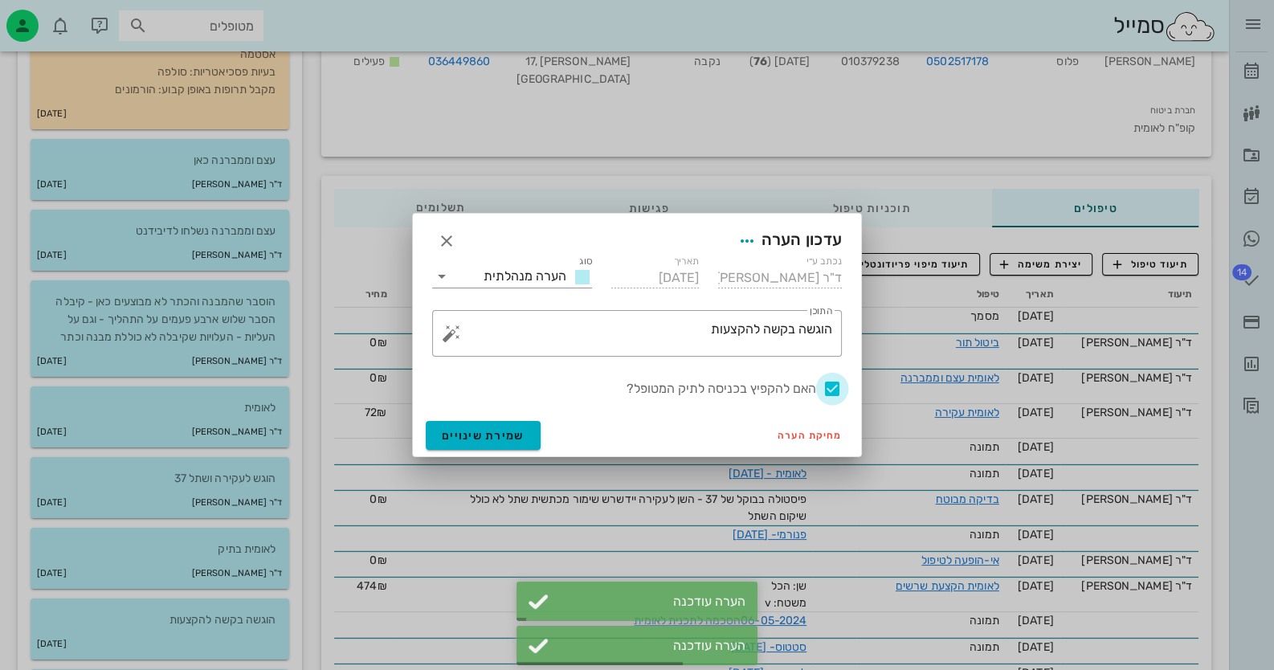
click at [832, 384] on div at bounding box center [832, 388] width 27 height 27
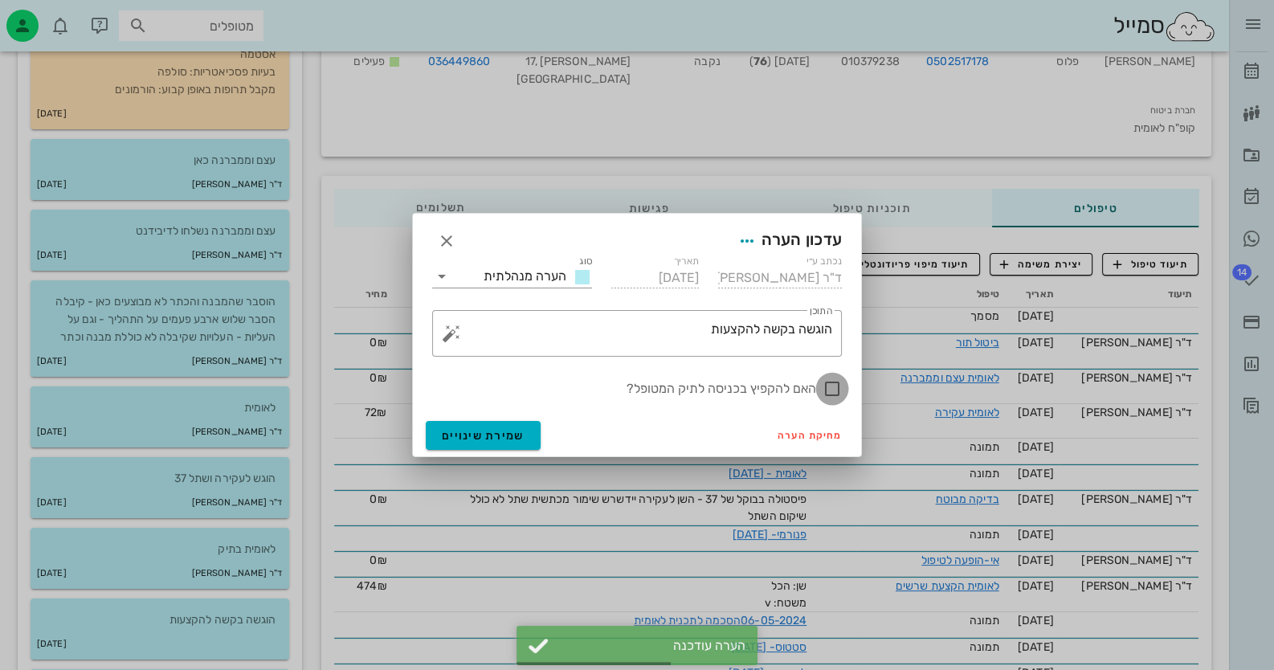
checkbox input "false"
click at [531, 432] on button "שמירת שינויים" at bounding box center [483, 435] width 115 height 29
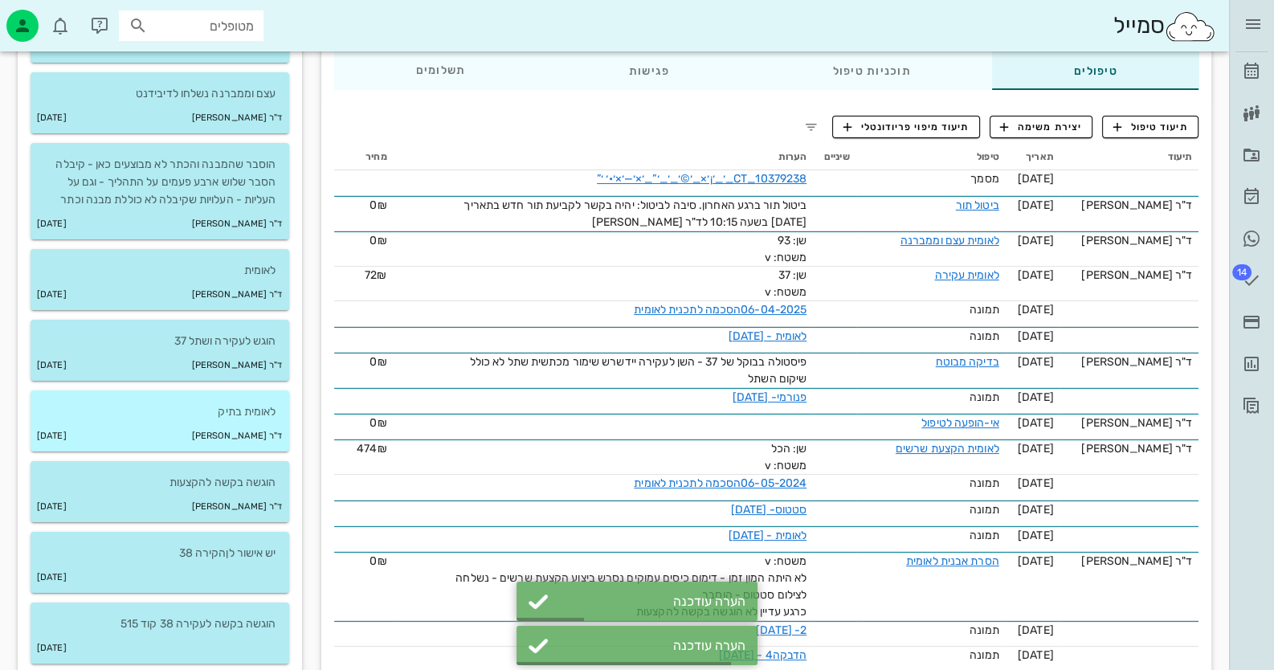
scroll to position [401, 0]
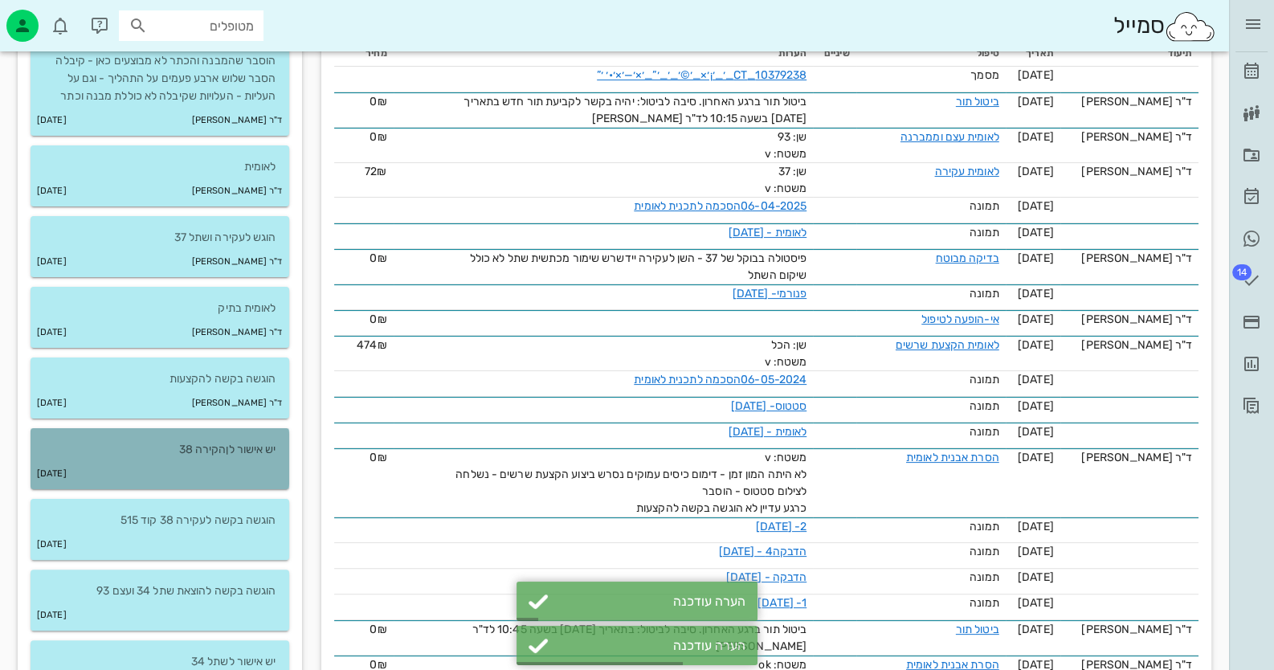
click at [248, 451] on p "יש אישור לןהקירה 38" at bounding box center [159, 450] width 233 height 18
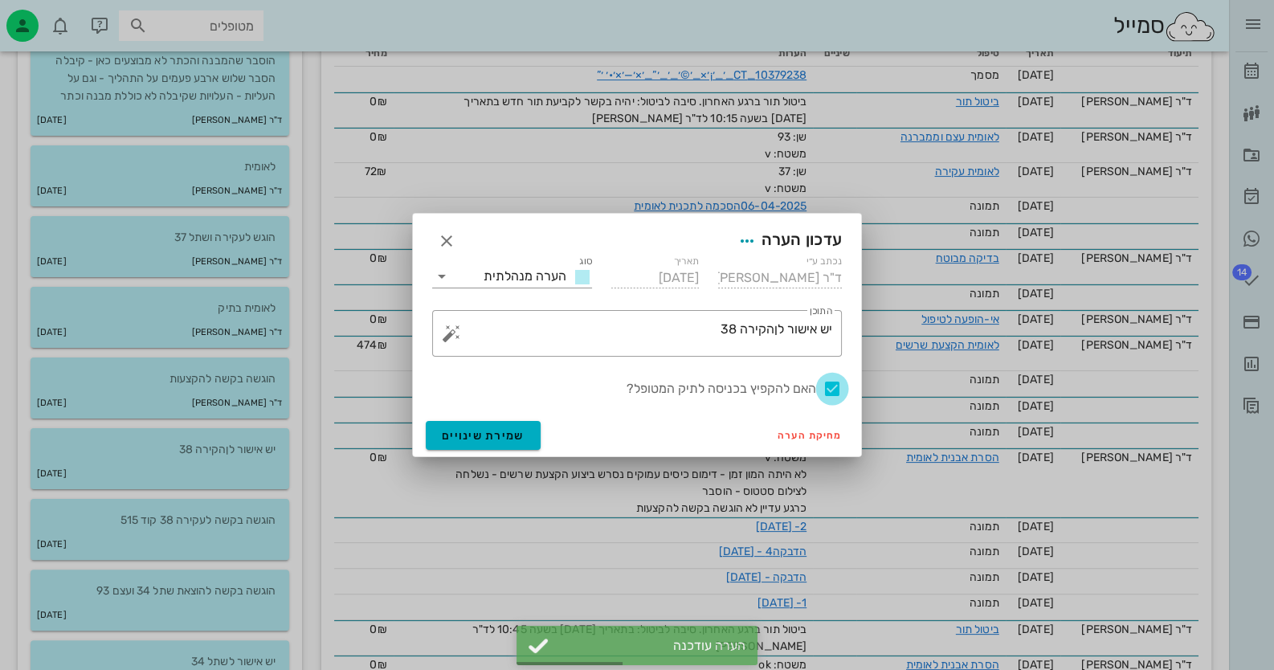
click at [835, 389] on div at bounding box center [832, 388] width 27 height 27
checkbox input "false"
click at [474, 441] on span "שמירת שינויים" at bounding box center [483, 436] width 83 height 14
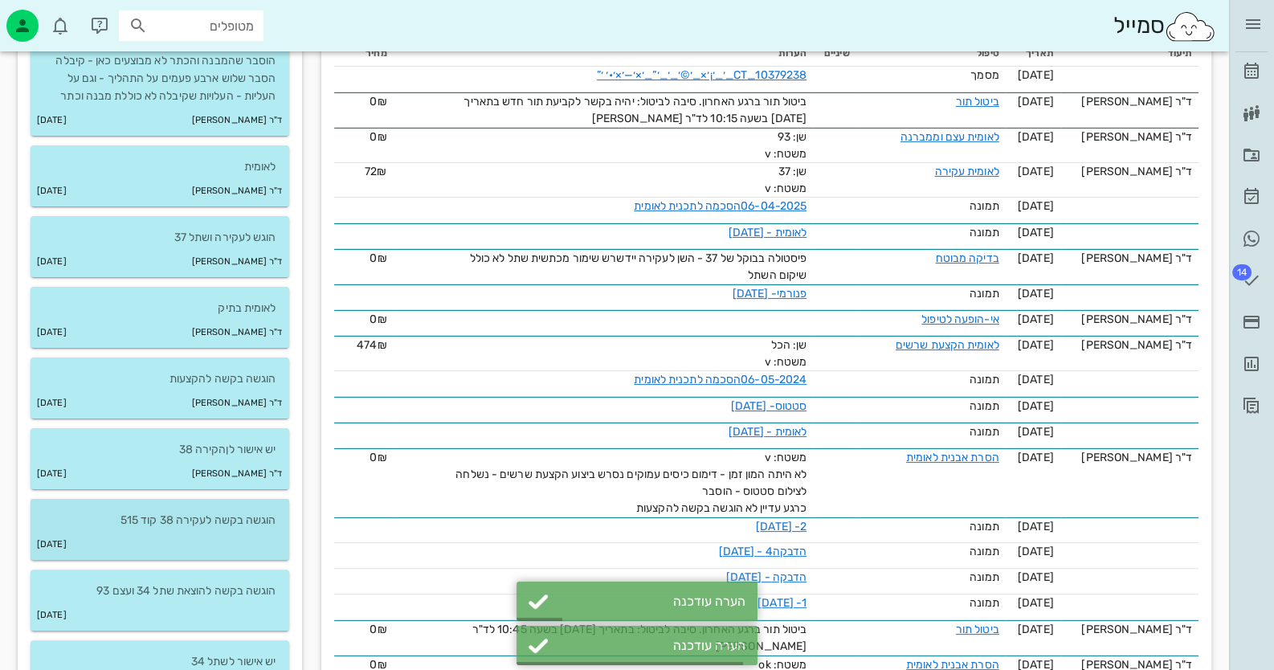
click at [221, 550] on div "[DATE]" at bounding box center [160, 545] width 259 height 31
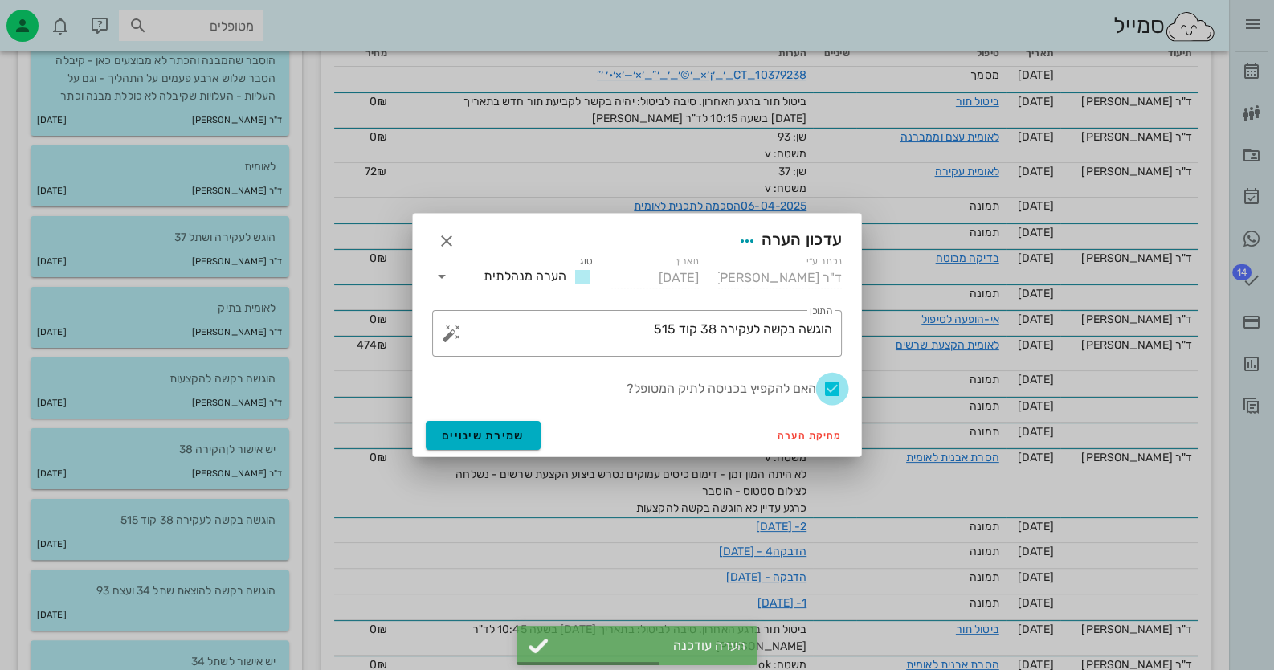
click at [824, 384] on div at bounding box center [832, 388] width 27 height 27
checkbox input "false"
click at [498, 440] on span "שמירת שינויים" at bounding box center [483, 436] width 83 height 14
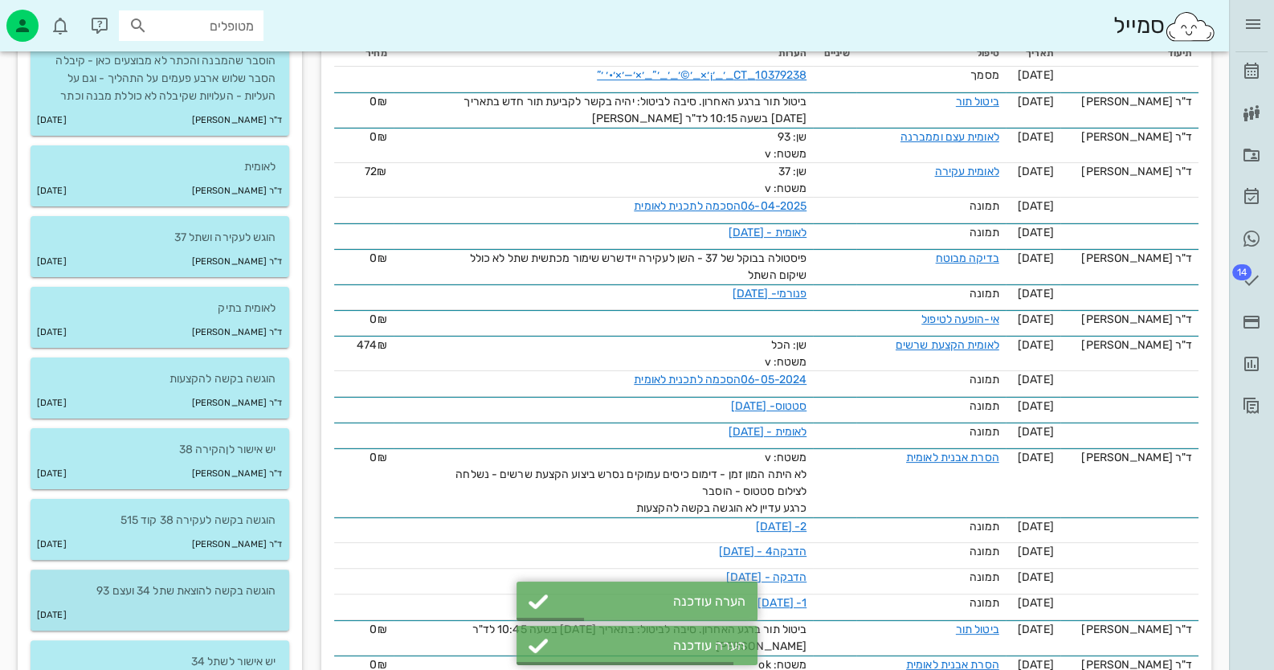
click at [241, 586] on p "הוגשה בקשה להוצאת שתל 34 ועצם 93" at bounding box center [159, 592] width 233 height 18
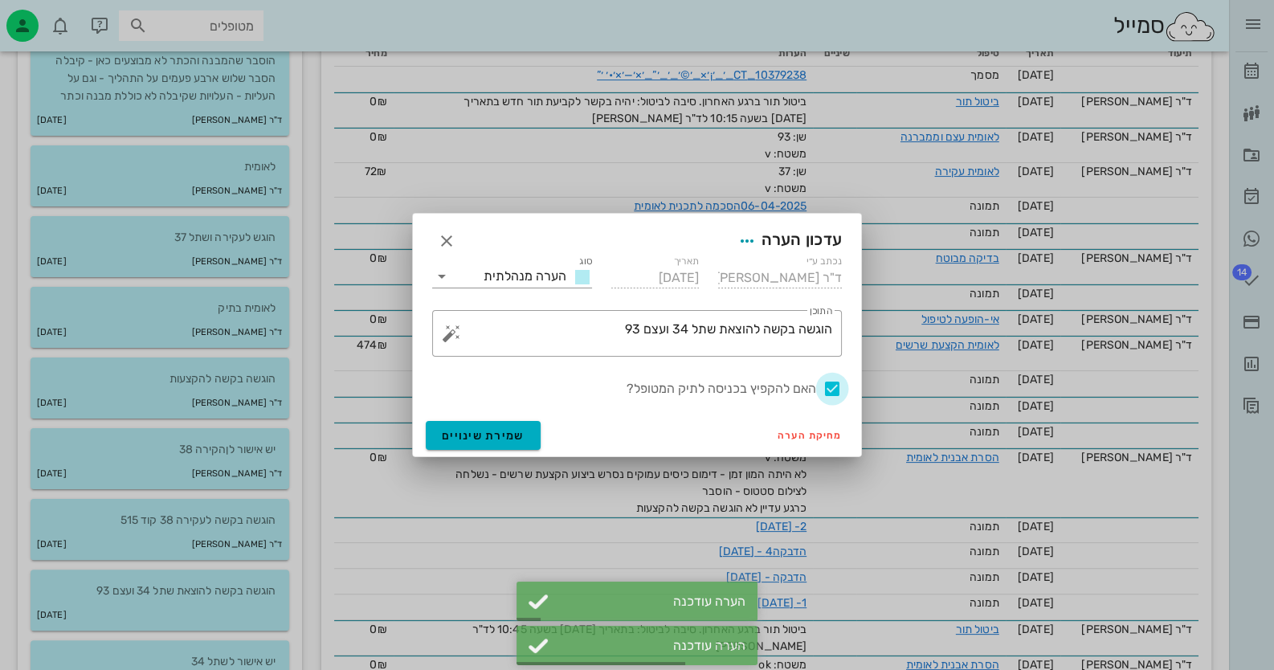
click at [828, 388] on div at bounding box center [832, 388] width 27 height 27
checkbox input "false"
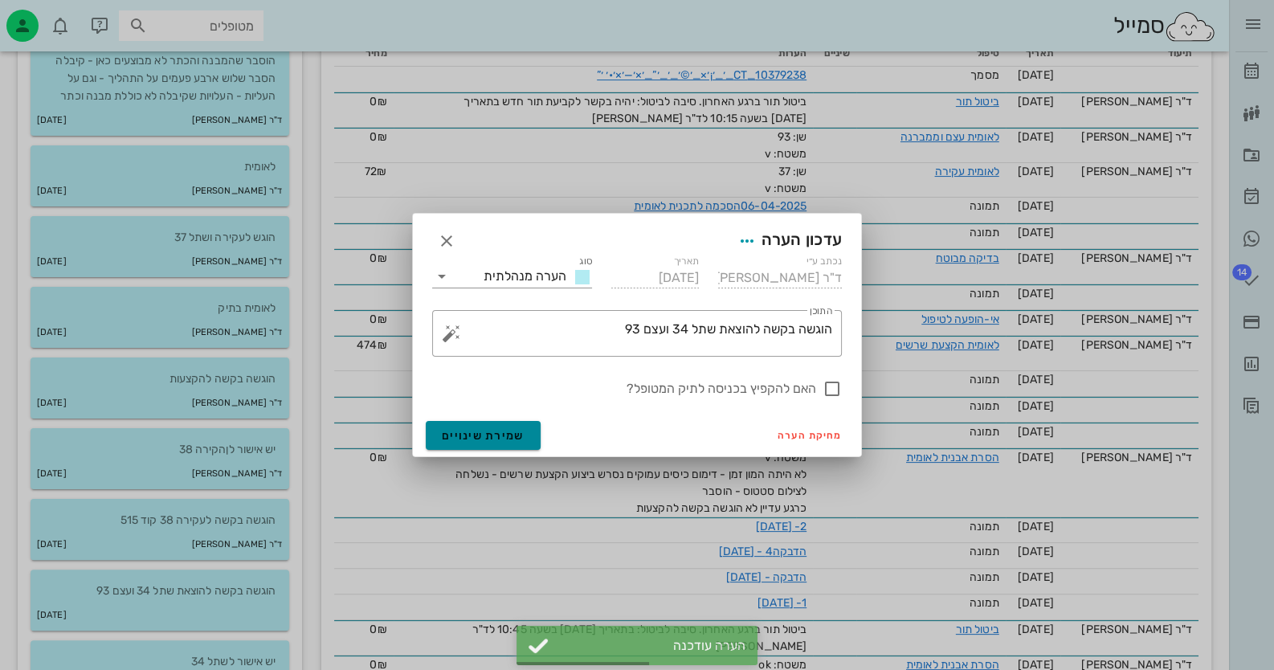
click at [515, 429] on span "שמירת שינויים" at bounding box center [483, 436] width 83 height 14
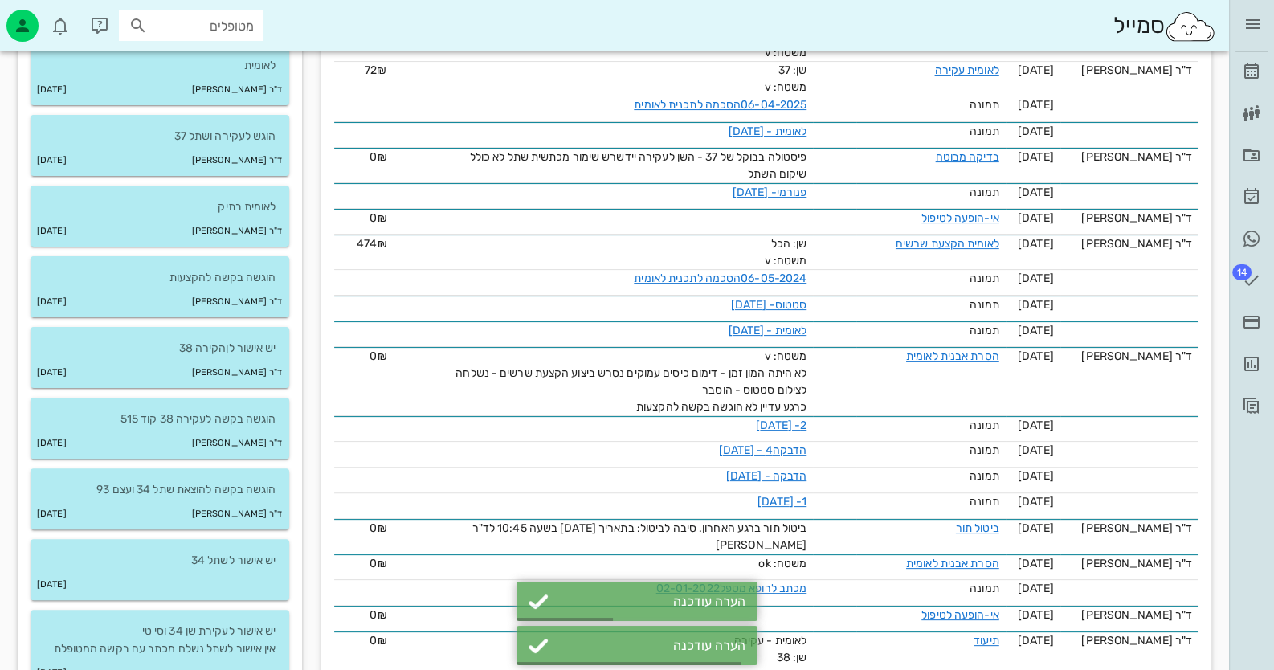
scroll to position [722, 0]
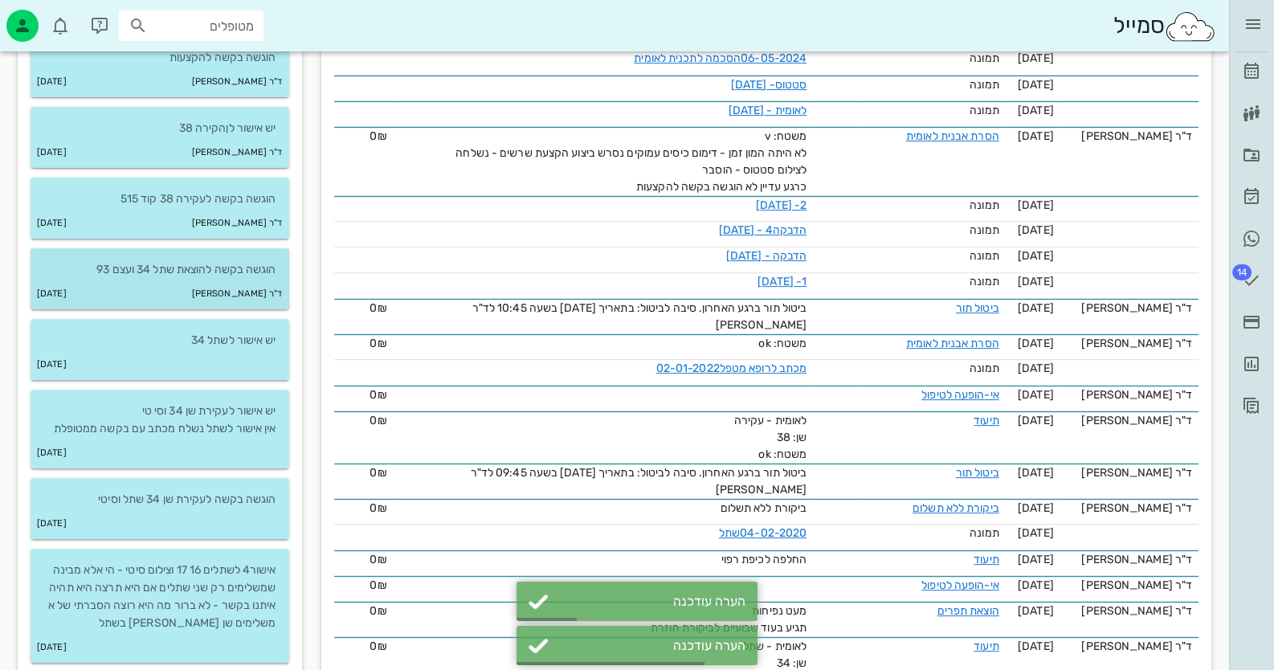
click at [211, 305] on div "ד"ר [PERSON_NAME] [DATE]" at bounding box center [160, 294] width 259 height 31
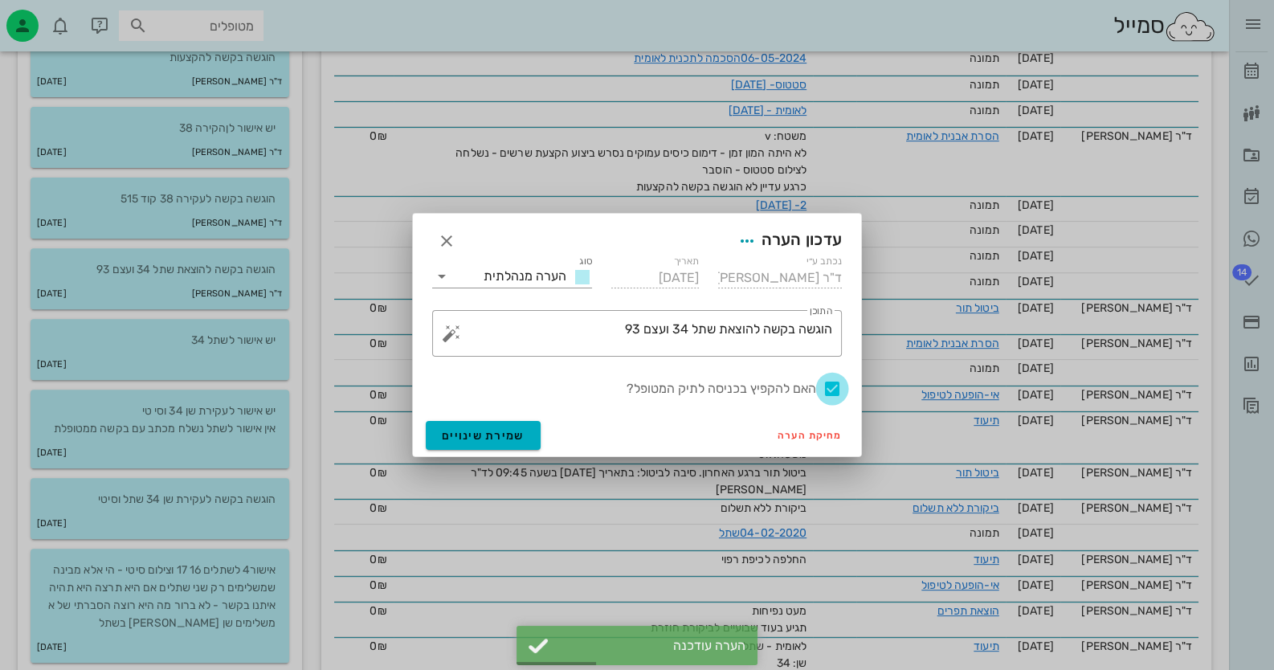
click at [840, 389] on div at bounding box center [832, 388] width 27 height 27
checkbox input "false"
click at [526, 439] on button "שמירת שינויים" at bounding box center [483, 435] width 115 height 29
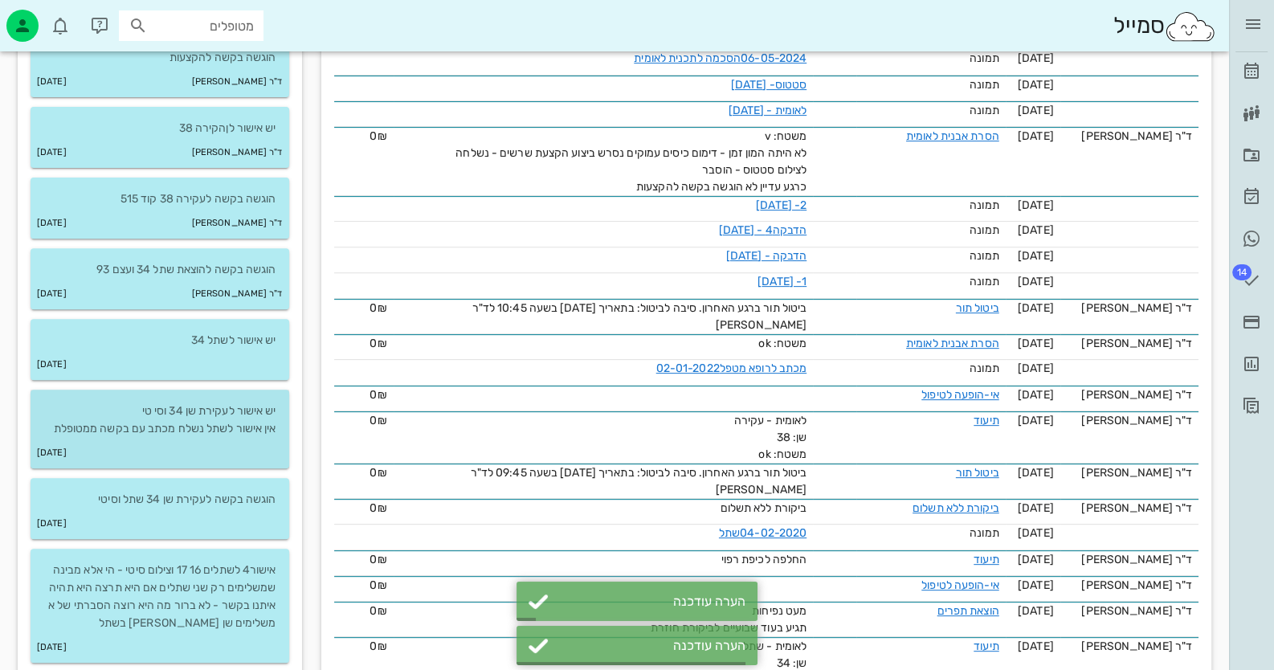
click at [182, 445] on div "[DATE]" at bounding box center [160, 453] width 259 height 31
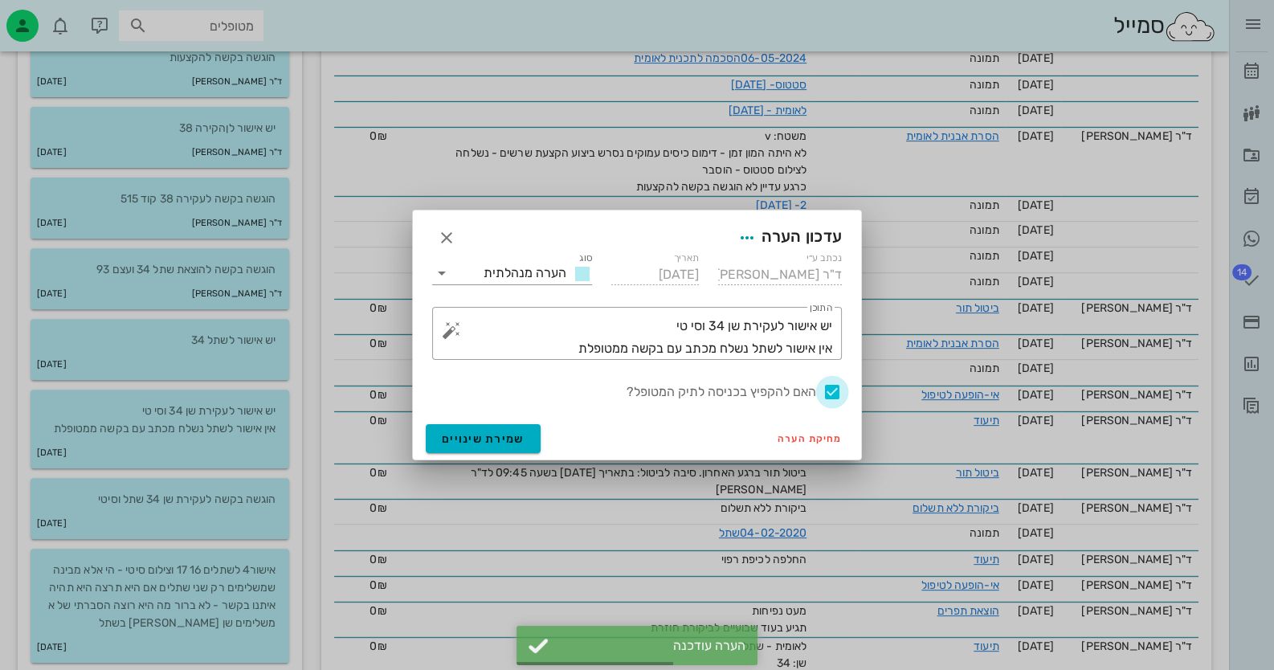
click at [835, 395] on div at bounding box center [832, 391] width 27 height 27
checkbox input "false"
click at [489, 441] on span "שמירת שינויים" at bounding box center [483, 439] width 83 height 14
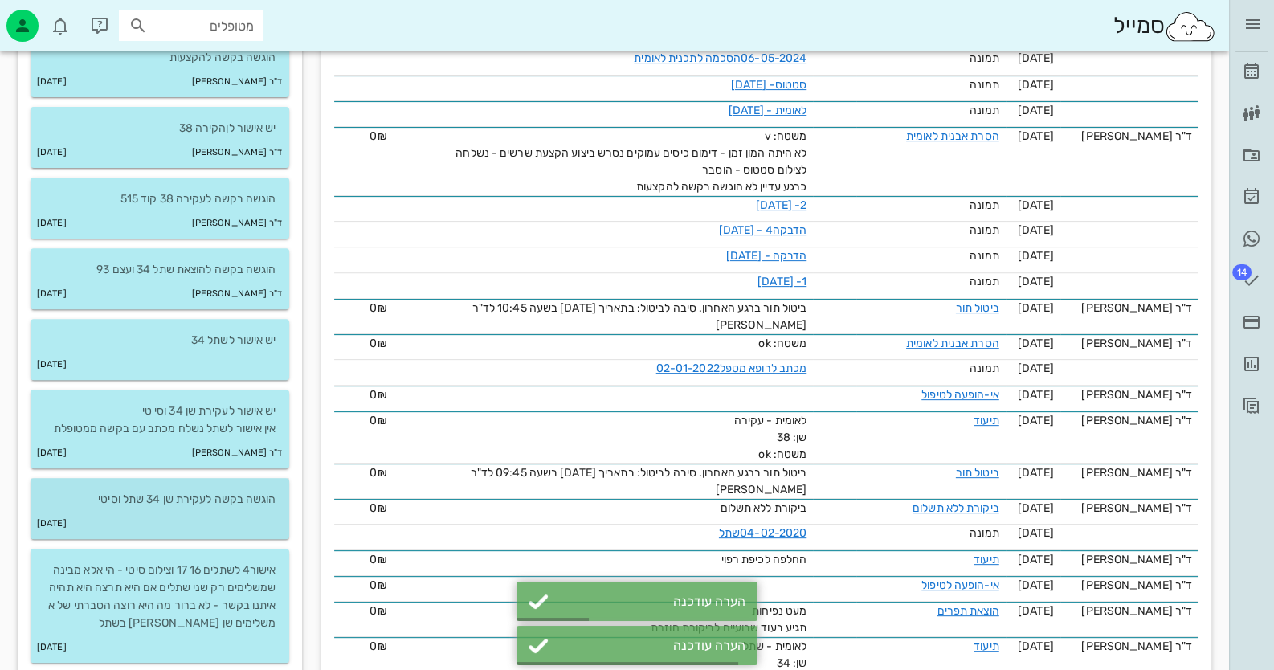
click at [201, 532] on div "[DATE]" at bounding box center [160, 524] width 259 height 31
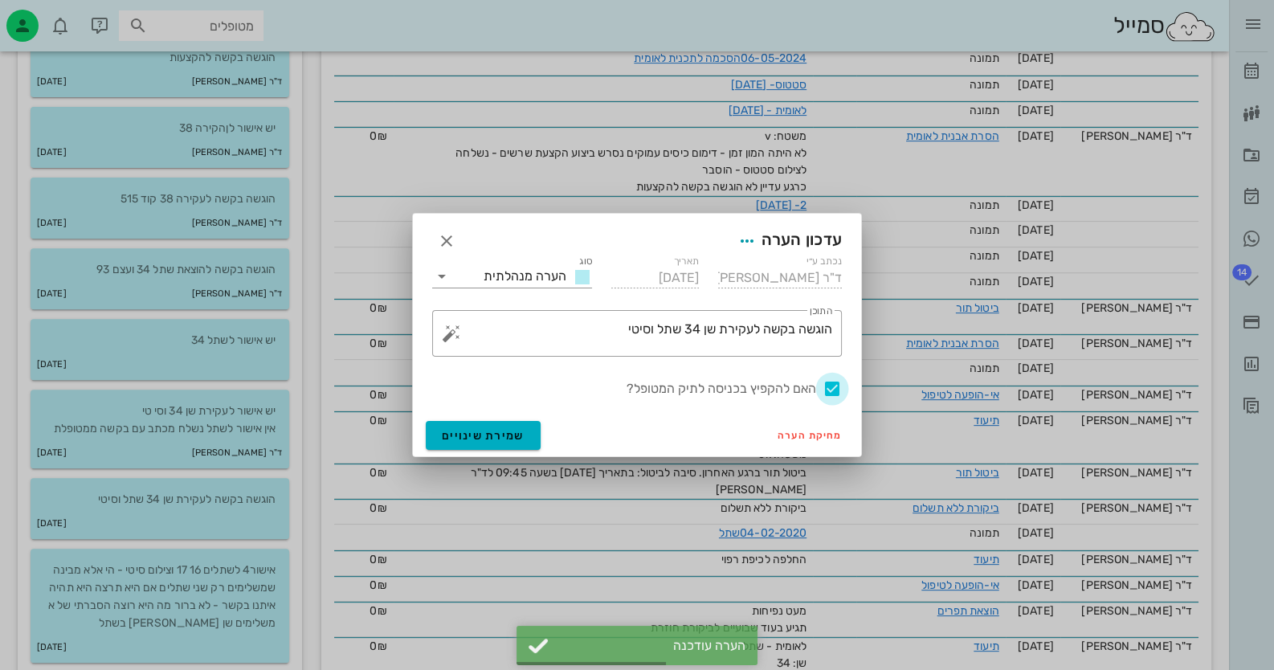
click at [828, 389] on div at bounding box center [832, 388] width 27 height 27
checkbox input "false"
click at [429, 448] on button "שמירת שינויים" at bounding box center [483, 435] width 115 height 29
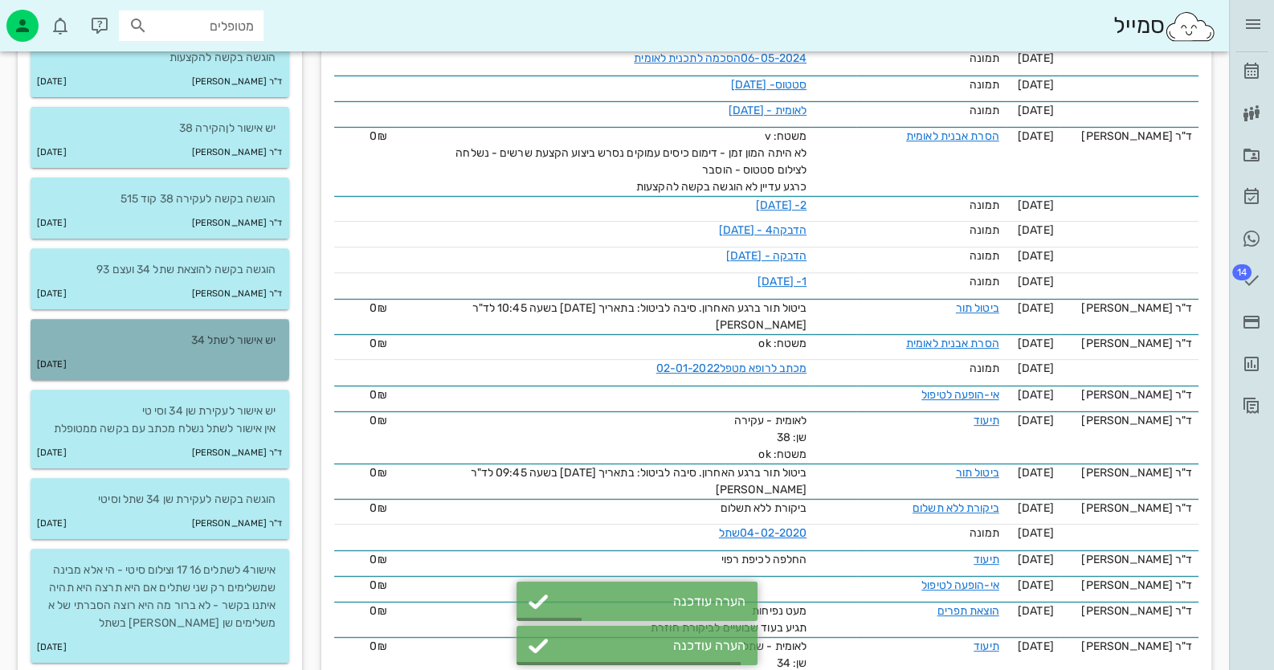
drag, startPoint x: 251, startPoint y: 354, endPoint x: 264, endPoint y: 358, distance: 13.5
click at [255, 357] on div "[DATE]" at bounding box center [160, 365] width 259 height 31
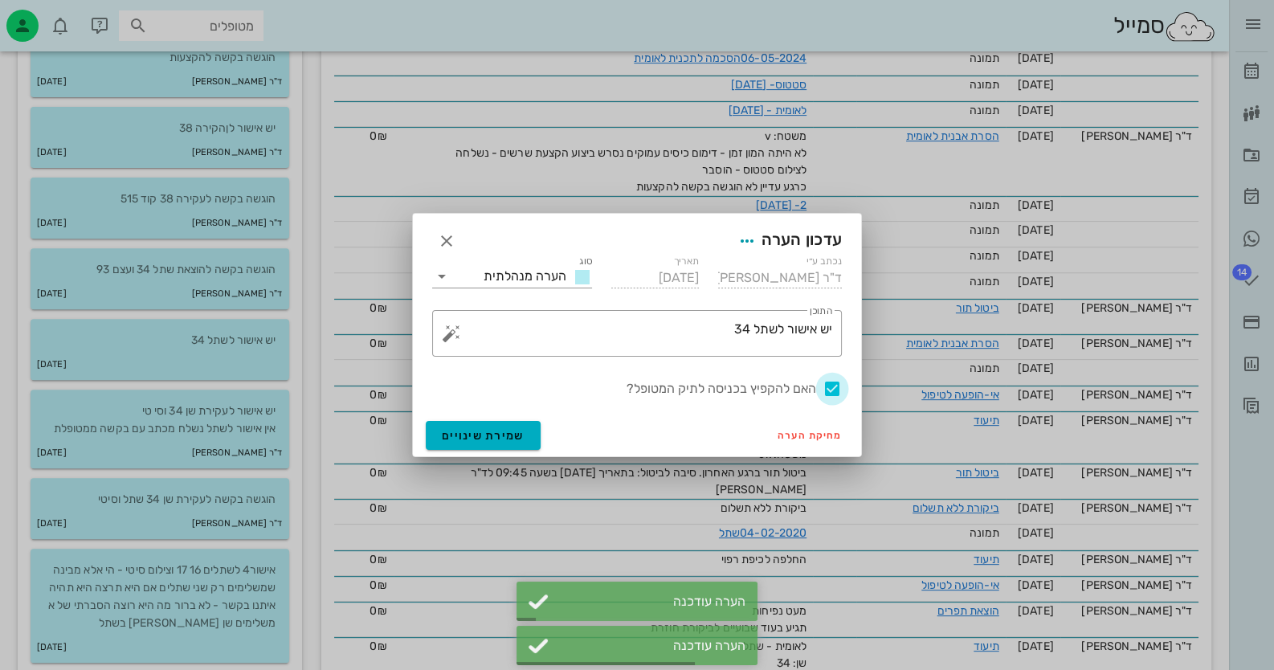
click at [835, 389] on div at bounding box center [832, 388] width 27 height 27
checkbox input "false"
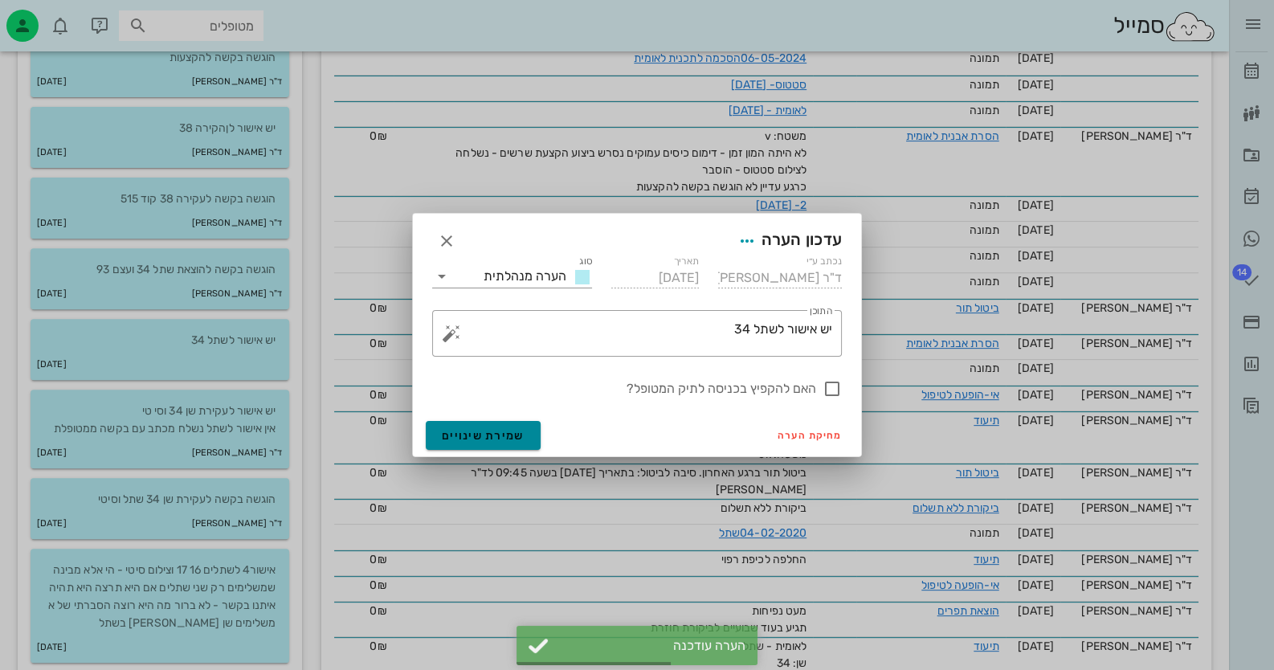
click at [482, 442] on button "שמירת שינויים" at bounding box center [483, 435] width 115 height 29
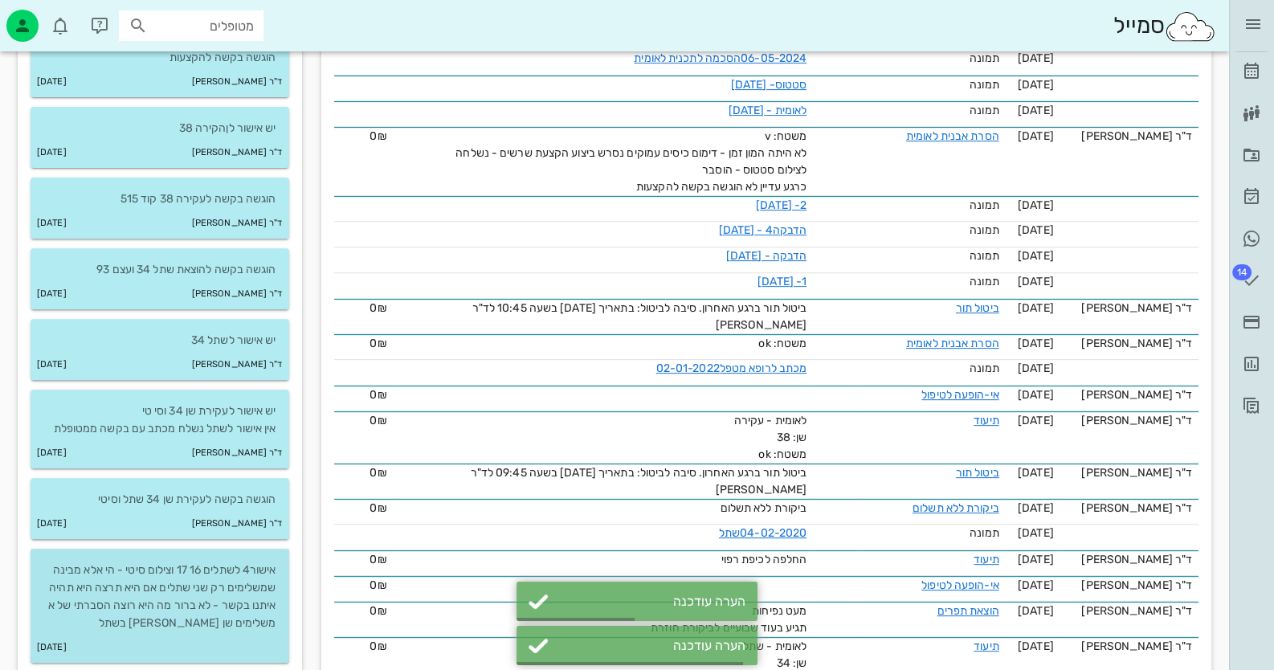
click at [268, 594] on p "אישור4 לשתלים 16 17 וצילום סיטי - הי אלא מבינה שמשלימים רק שני שתלים אם היא תרצ…" at bounding box center [159, 597] width 233 height 71
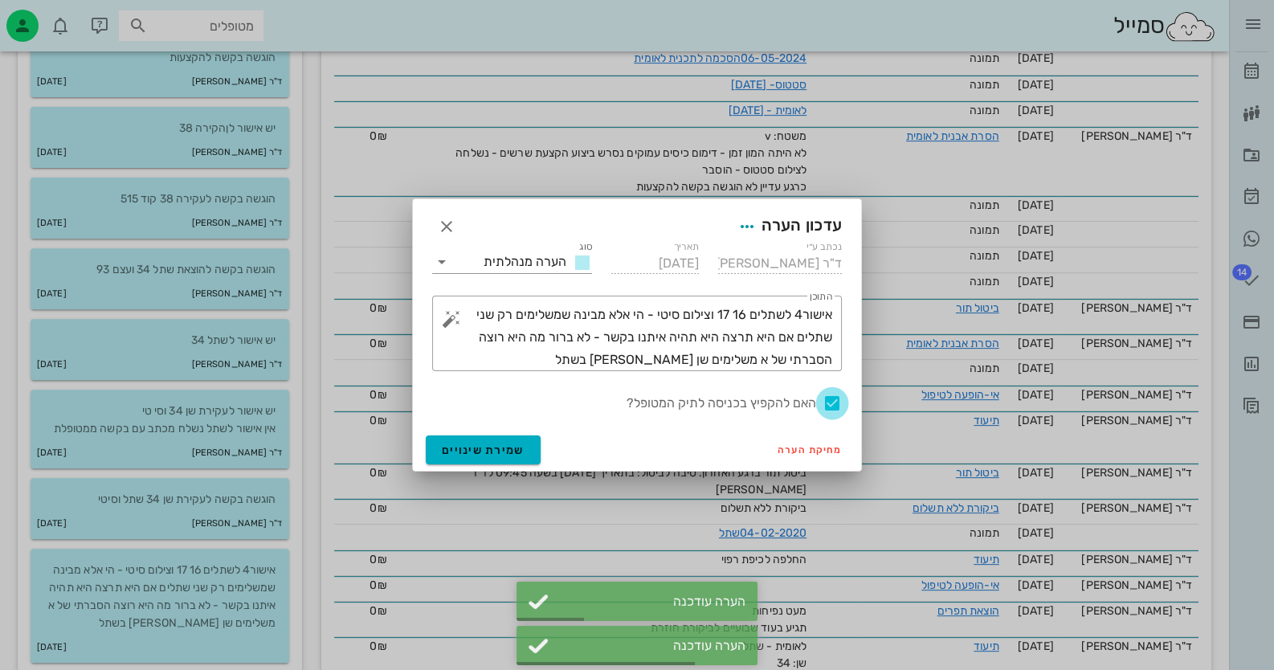
click at [829, 410] on div at bounding box center [832, 403] width 27 height 27
checkbox input "false"
click at [515, 452] on span "שמירת שינויים" at bounding box center [483, 451] width 83 height 14
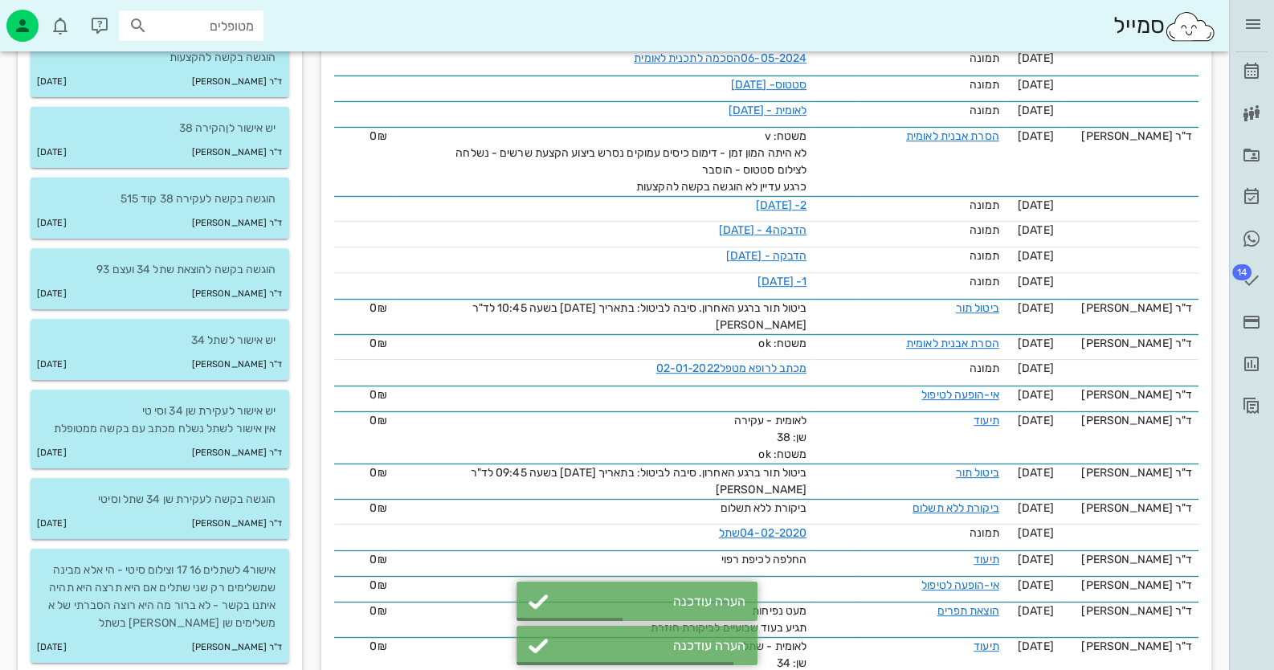
scroll to position [884, 0]
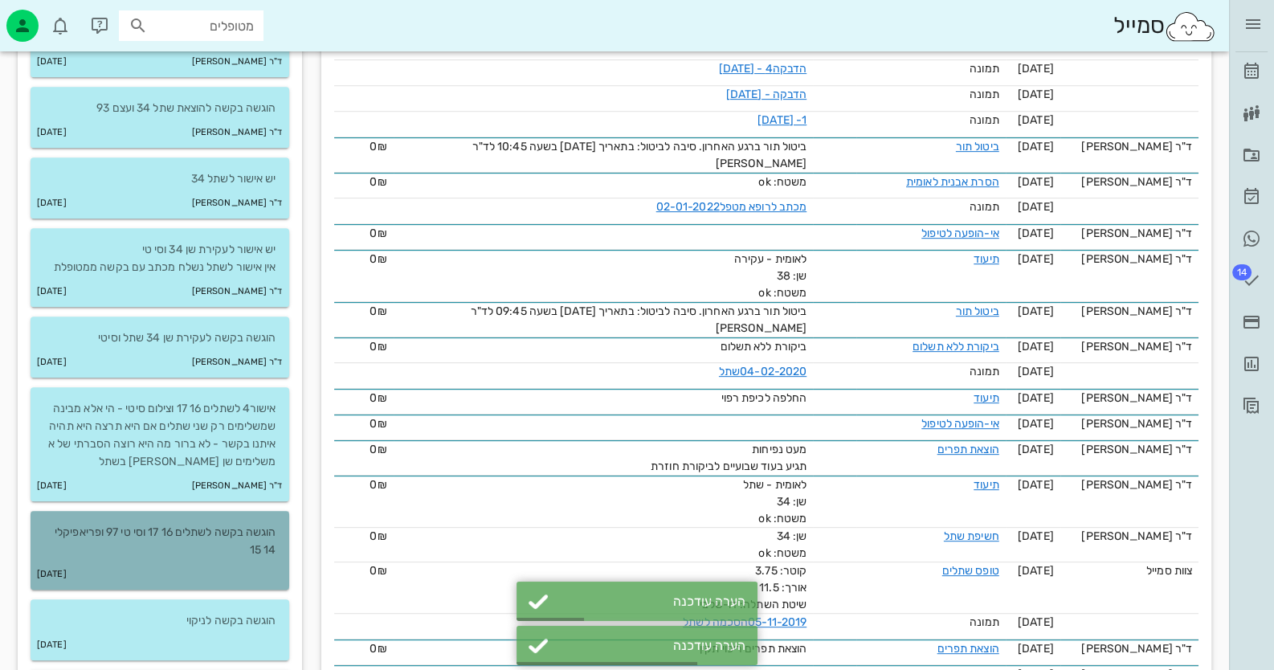
click at [226, 571] on div "[DATE]" at bounding box center [160, 574] width 259 height 31
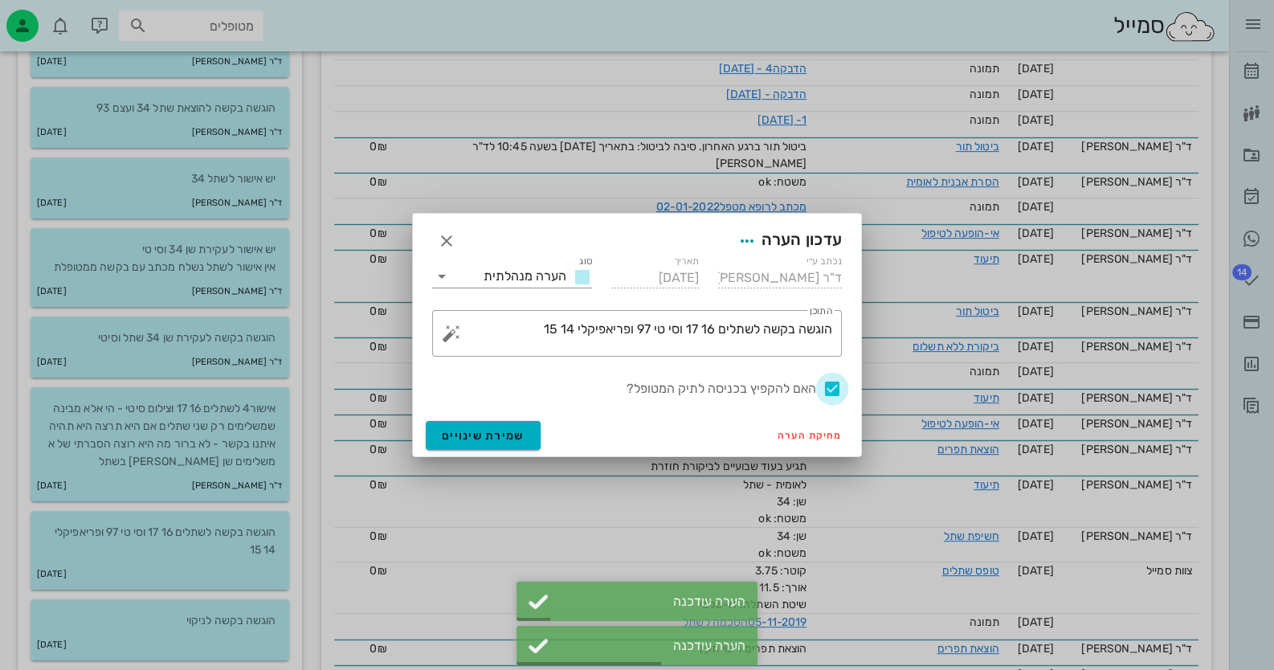
click at [830, 385] on div at bounding box center [832, 388] width 27 height 27
checkbox input "false"
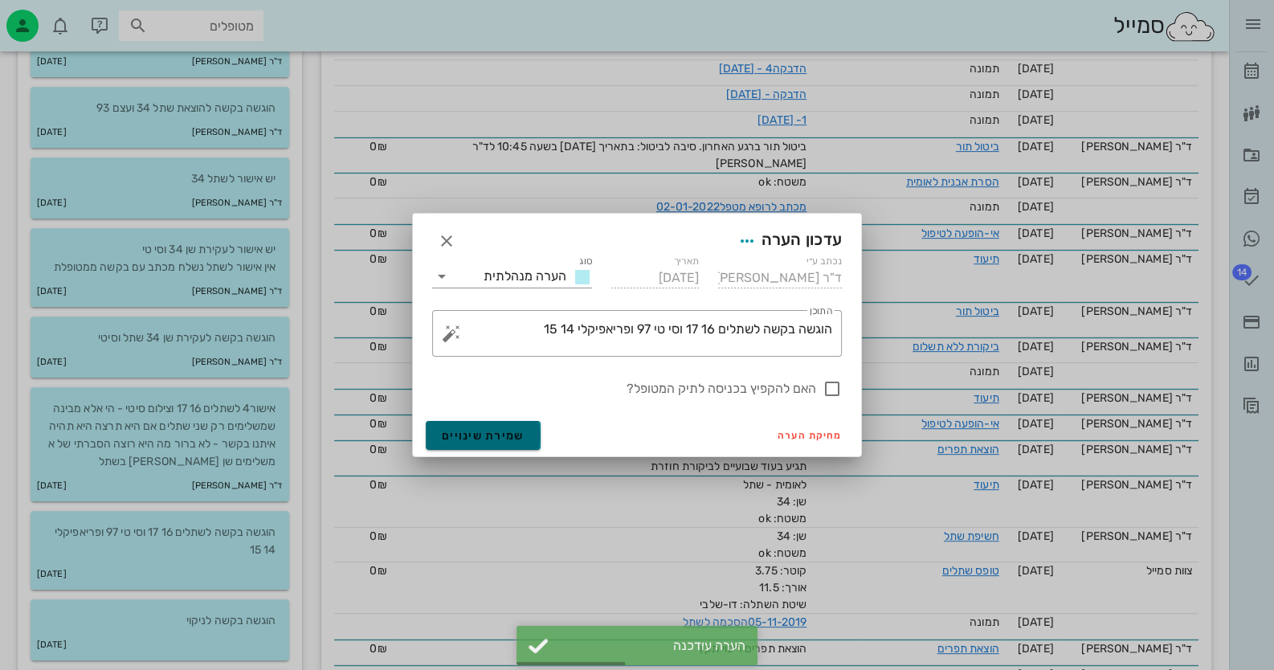
click at [509, 443] on button "שמירת שינויים" at bounding box center [483, 435] width 115 height 29
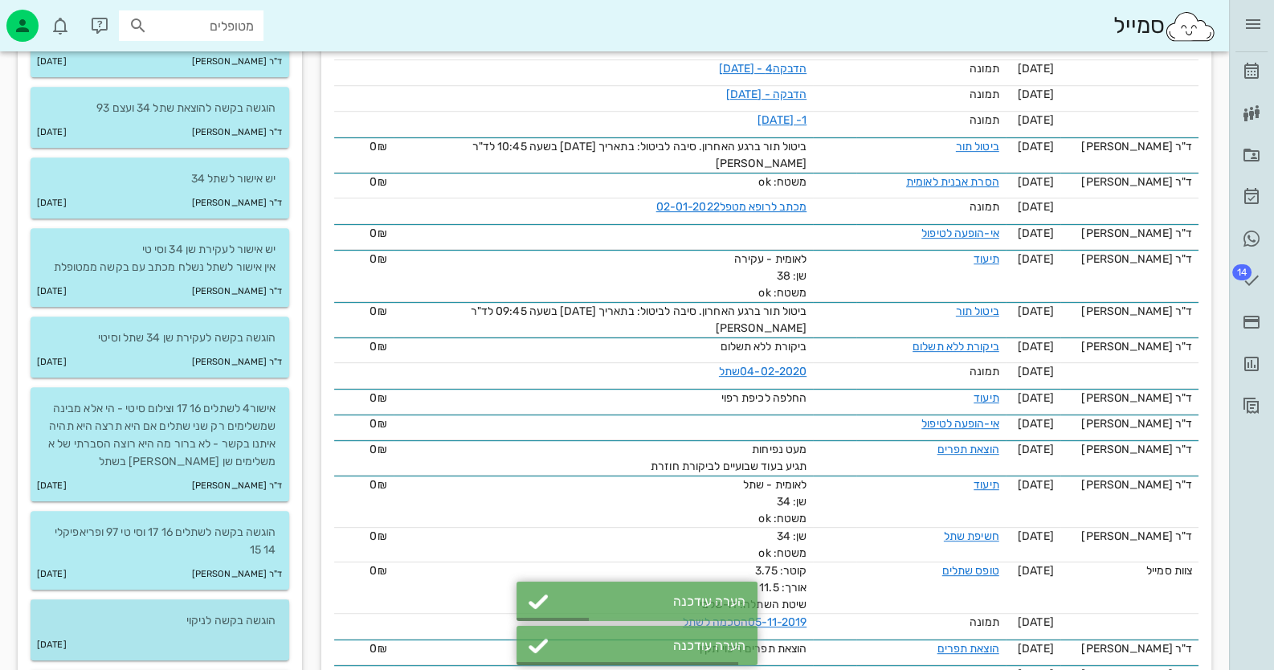
click at [267, 613] on p "הוגשה בקשה לניקוי" at bounding box center [159, 621] width 233 height 18
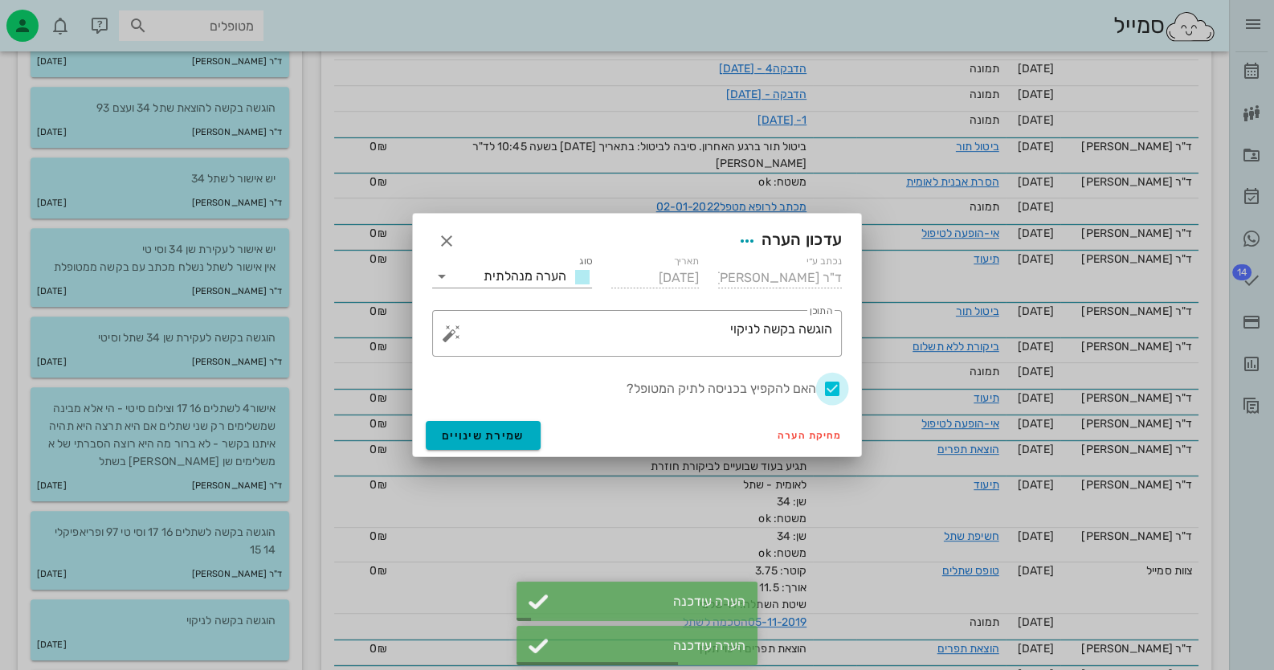
click at [835, 387] on div at bounding box center [832, 388] width 27 height 27
checkbox input "false"
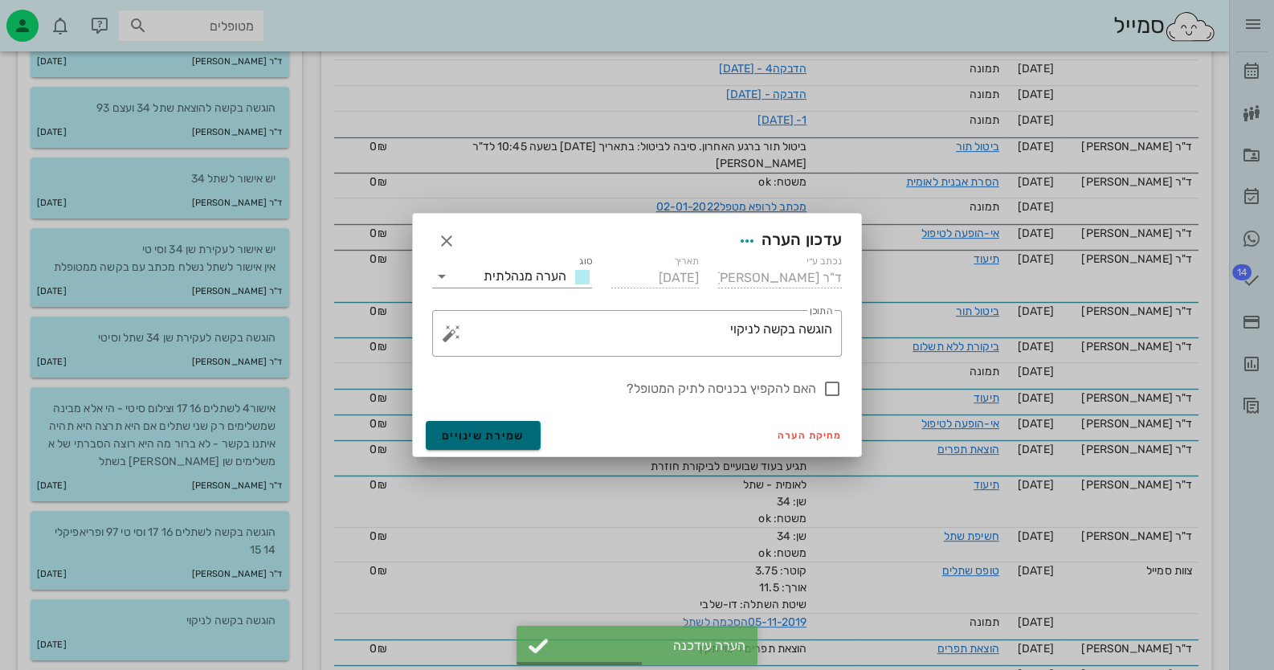
click at [479, 441] on span "שמירת שינויים" at bounding box center [483, 436] width 83 height 14
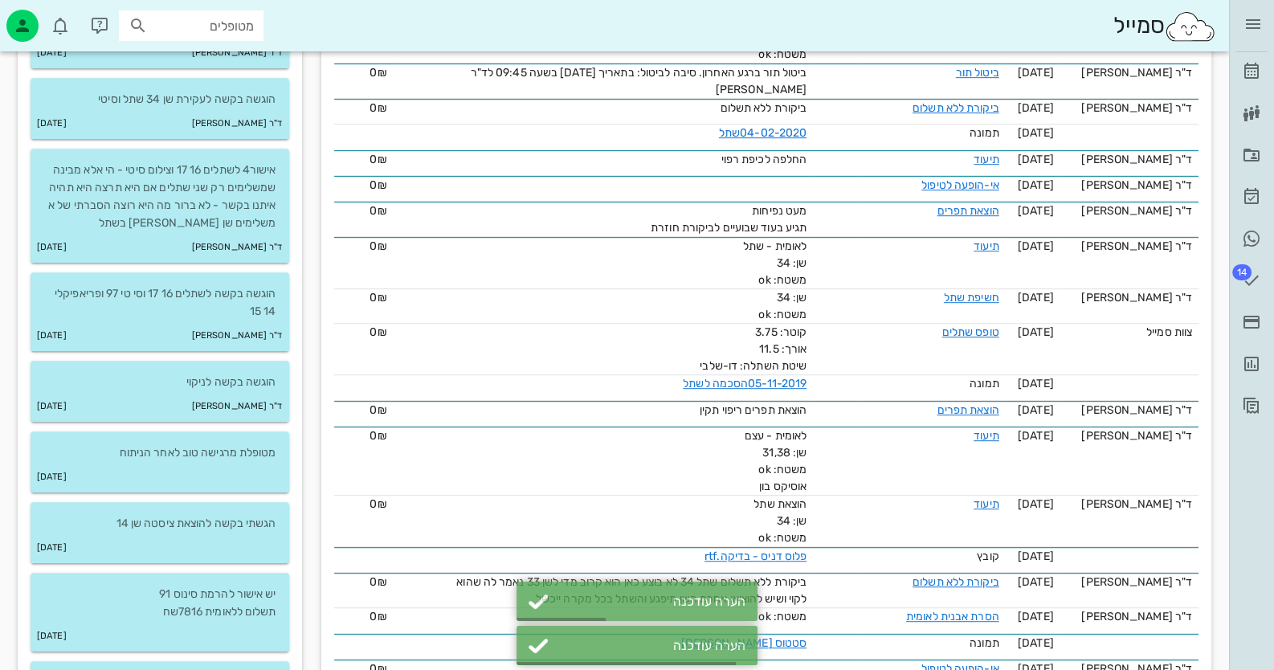
scroll to position [1125, 0]
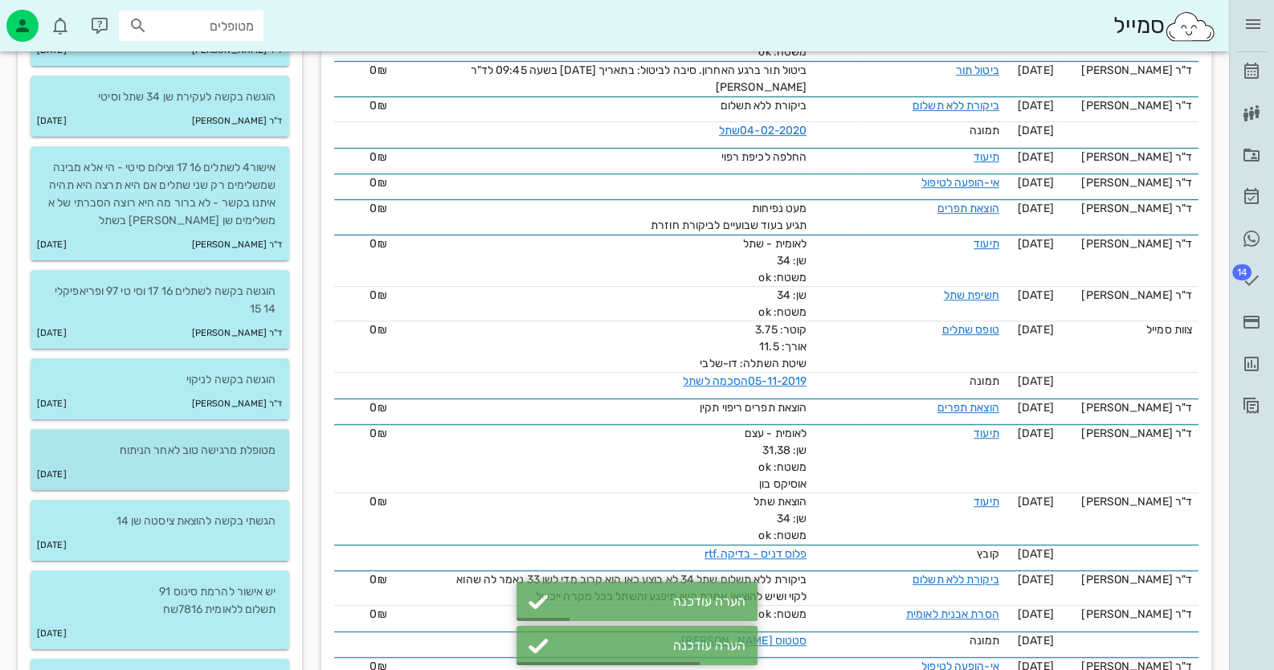
click at [249, 430] on div "מטופלת מרגישה טוב לאחר הניתוח" at bounding box center [160, 444] width 259 height 31
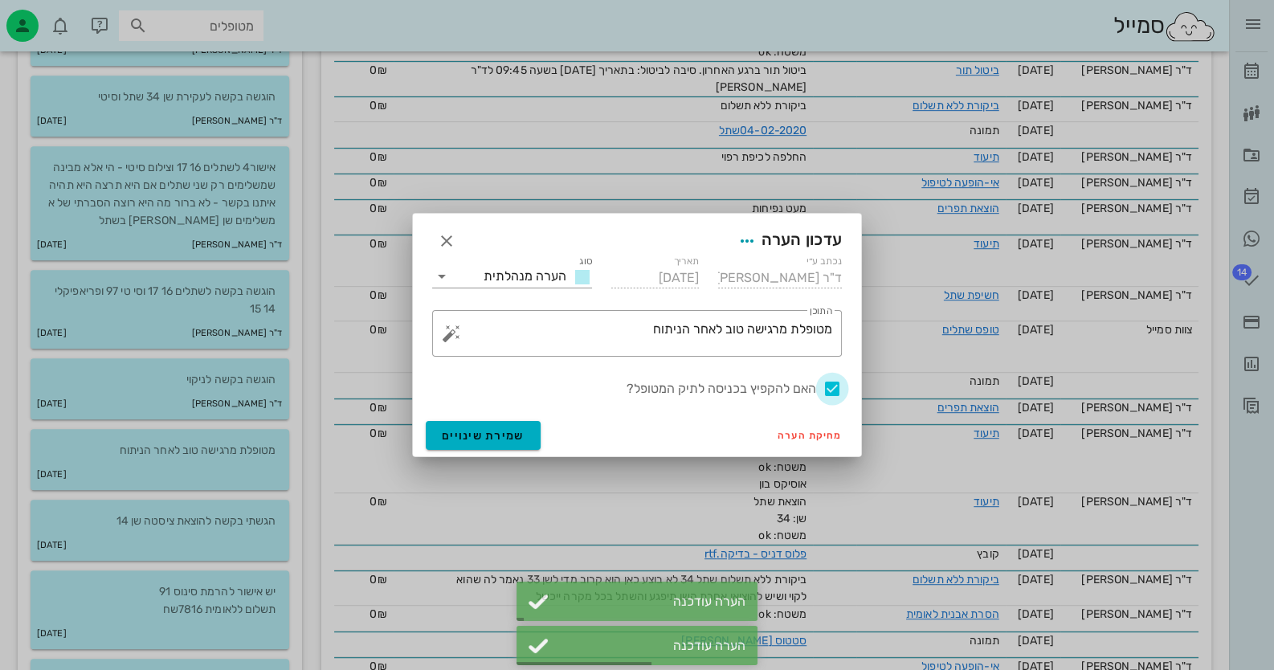
click at [829, 386] on div at bounding box center [832, 388] width 27 height 27
checkbox input "false"
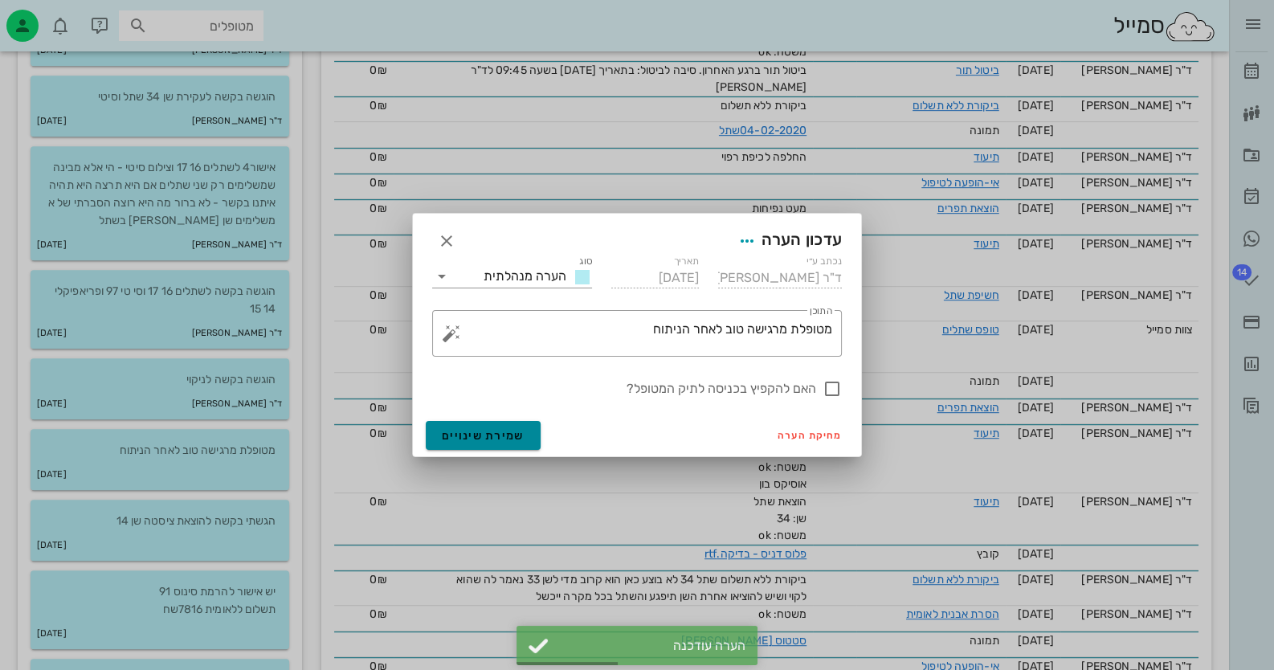
click at [518, 444] on button "שמירת שינויים" at bounding box center [483, 435] width 115 height 29
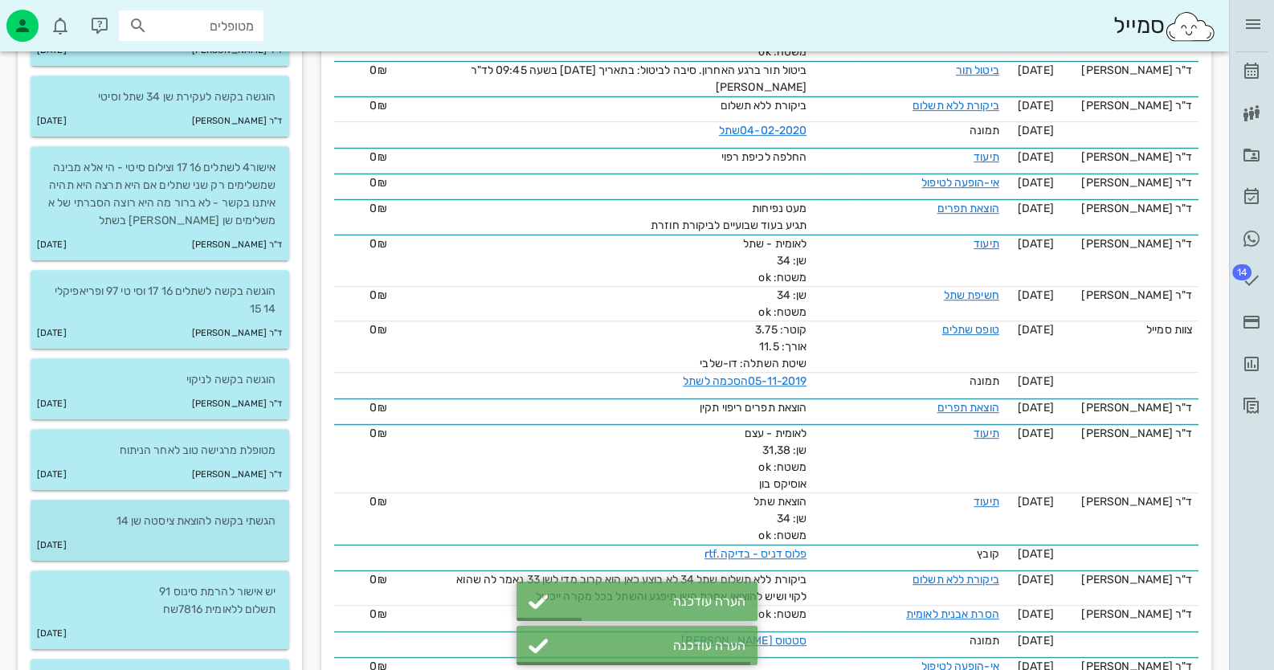
click at [234, 529] on p "הגשתי בקשה להוצאת ציסטה שן 14" at bounding box center [159, 522] width 233 height 18
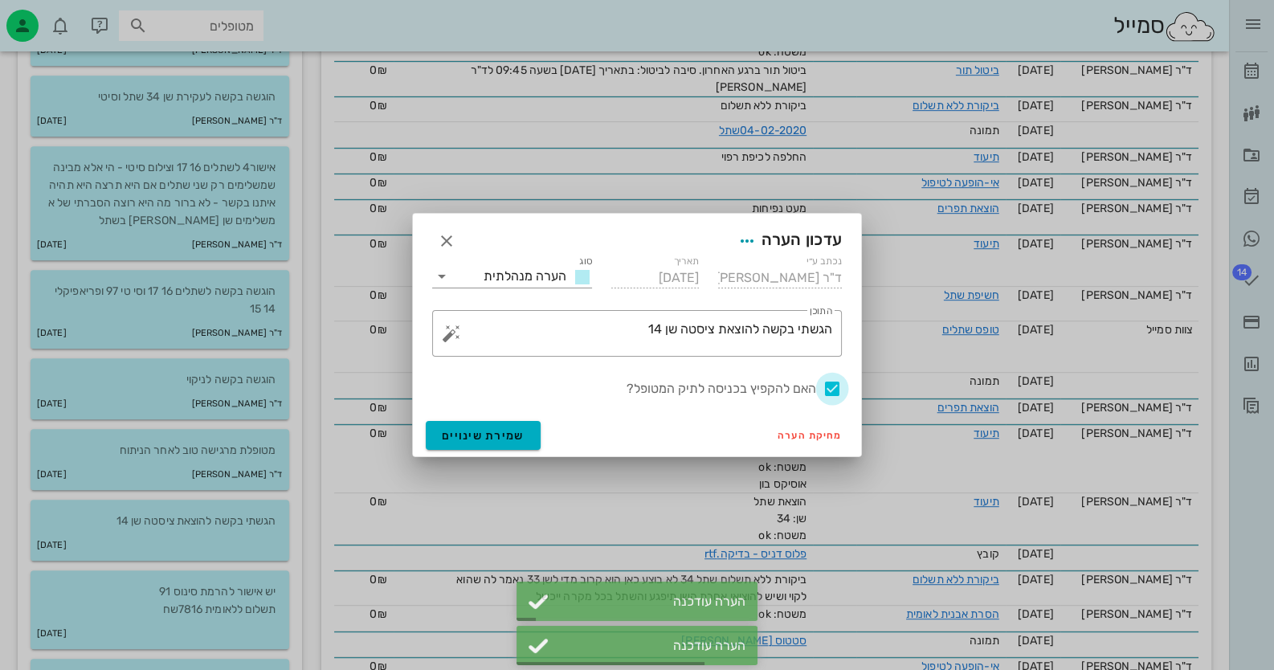
click at [835, 383] on div at bounding box center [832, 388] width 27 height 27
checkbox input "false"
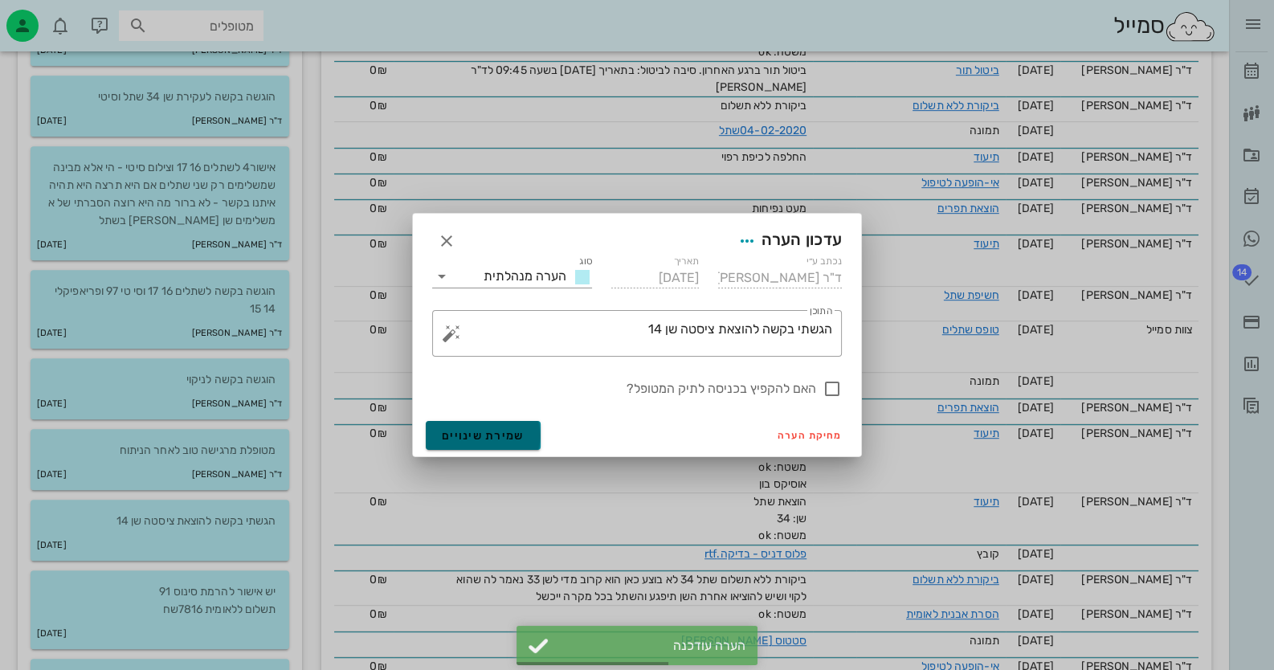
click at [502, 442] on button "שמירת שינויים" at bounding box center [483, 435] width 115 height 29
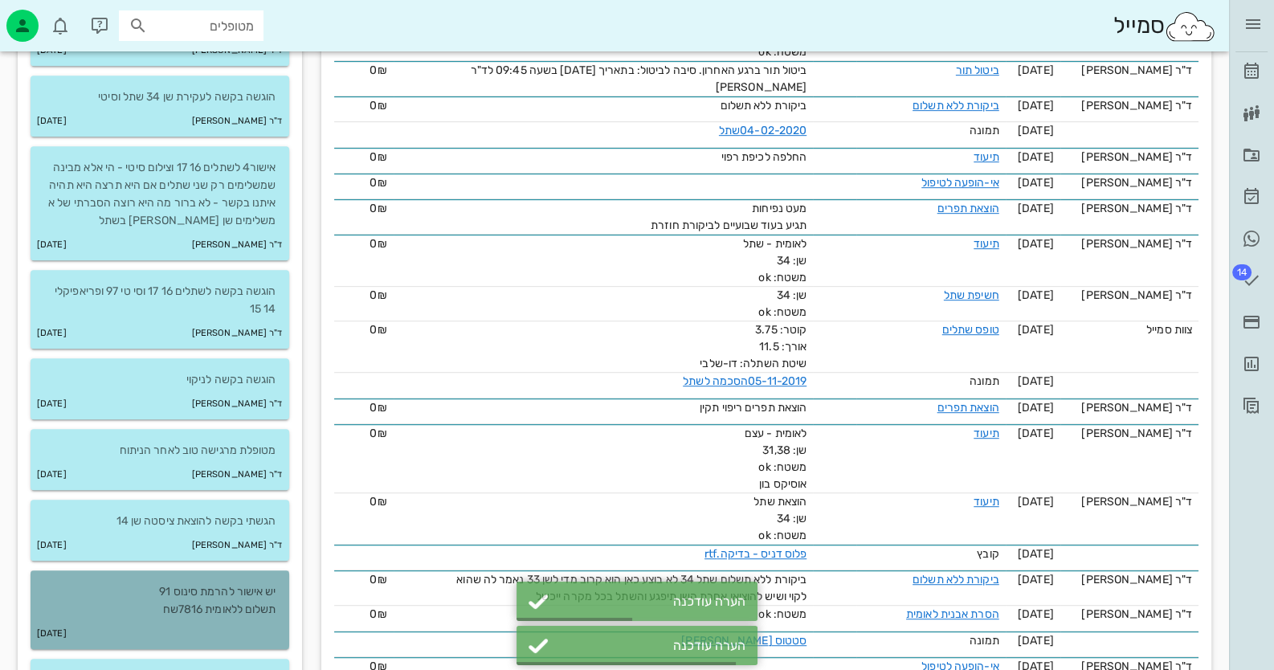
click at [260, 604] on p "יש אישור להרמת סינוס 91 תשלום ללאומית 7816שח" at bounding box center [159, 600] width 233 height 35
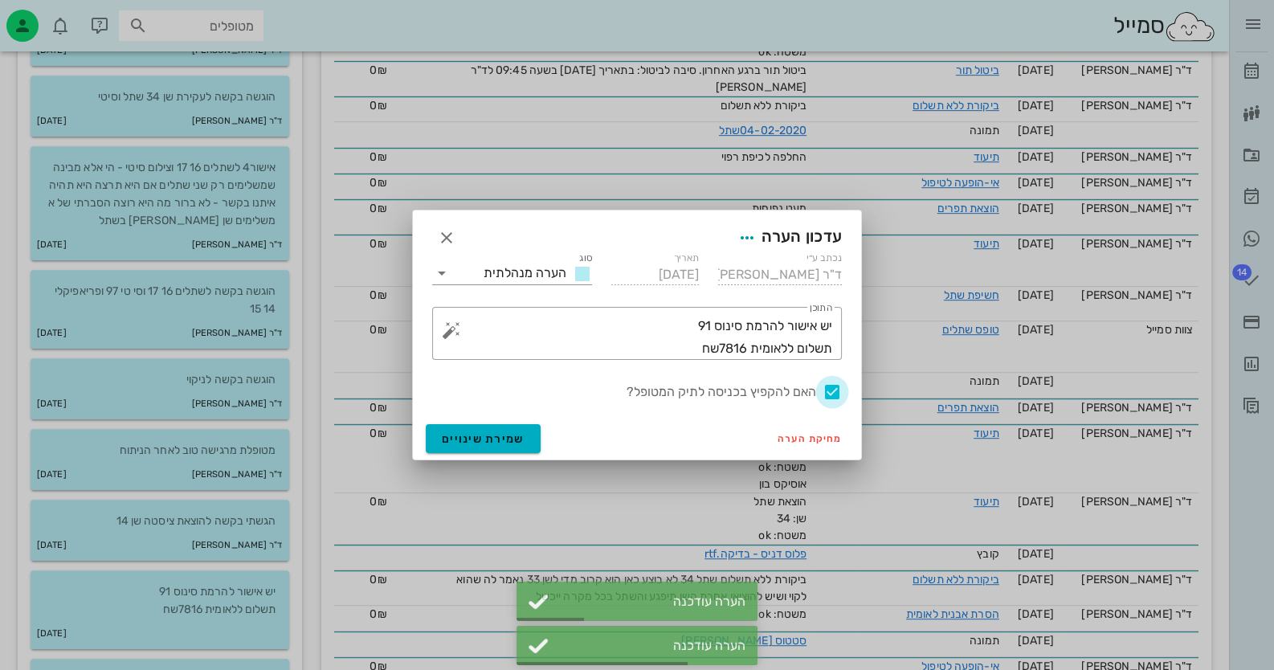
click at [838, 391] on div at bounding box center [832, 391] width 27 height 27
checkbox input "false"
click at [526, 431] on button "שמירת שינויים" at bounding box center [483, 438] width 115 height 29
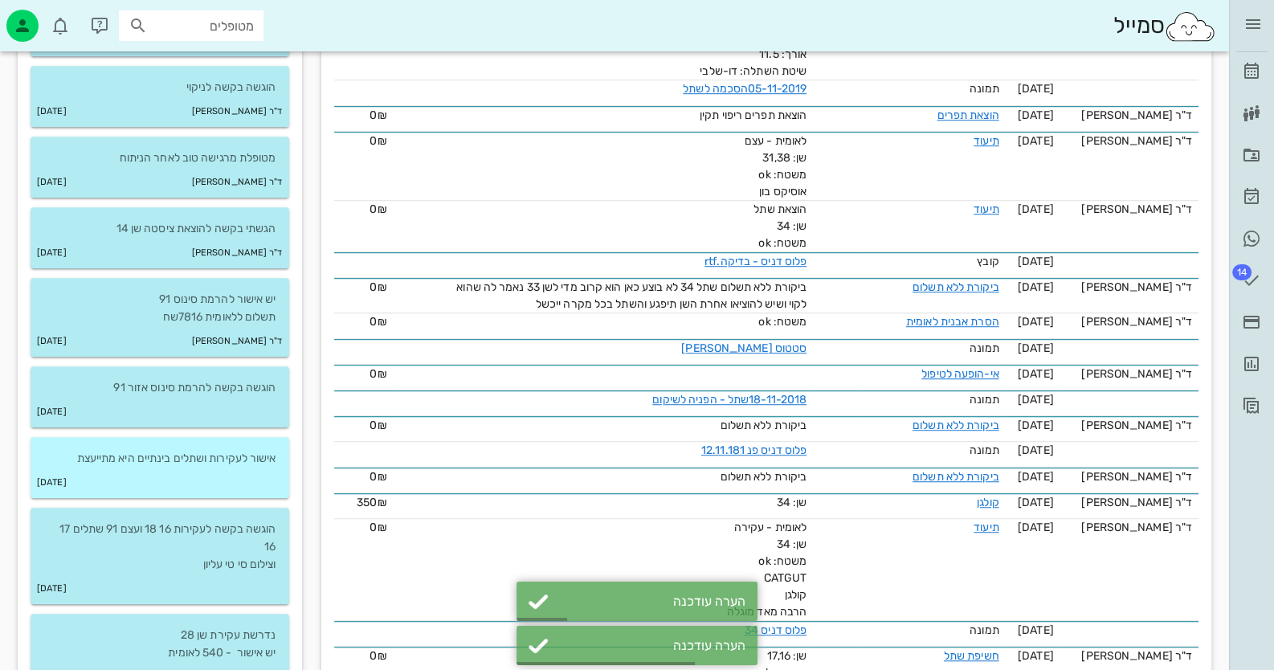
scroll to position [1446, 0]
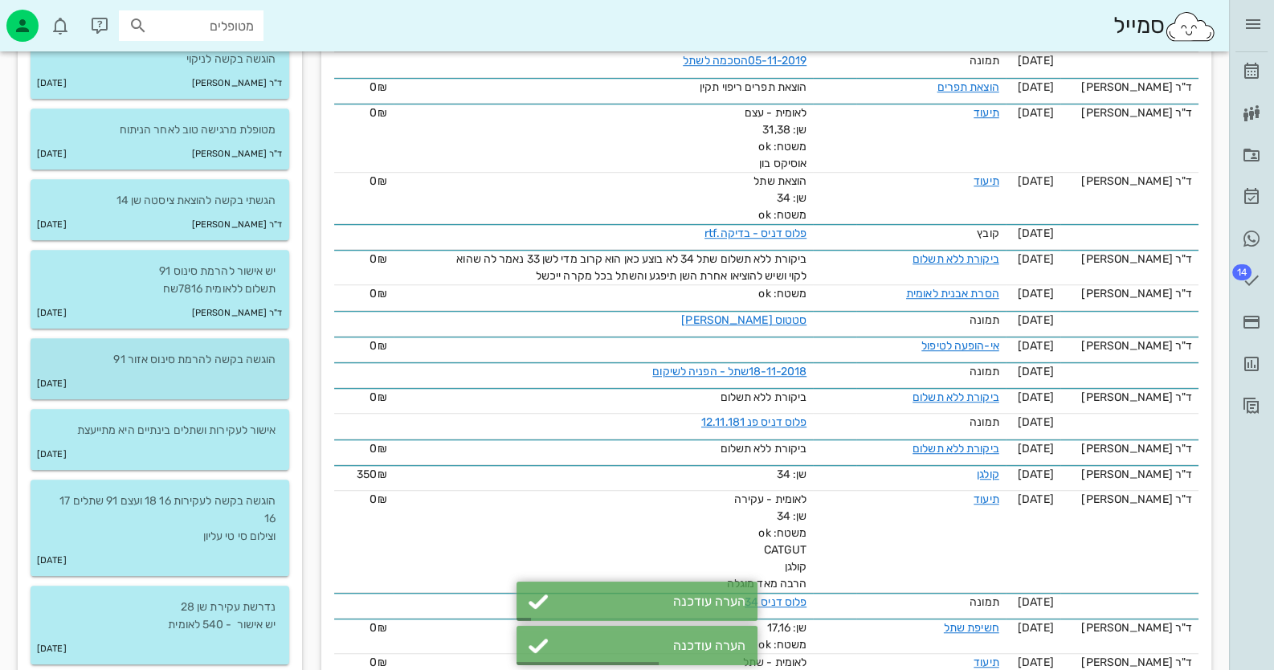
click at [257, 372] on div "[DATE]" at bounding box center [160, 384] width 259 height 31
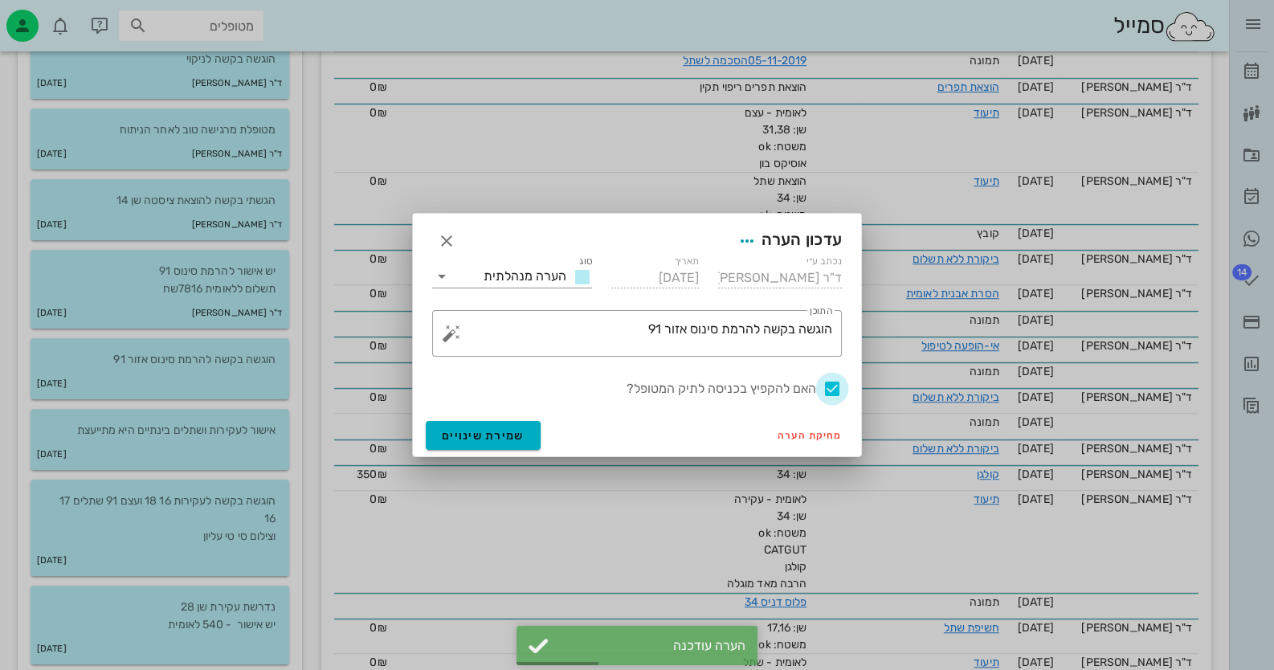
click at [829, 391] on div at bounding box center [832, 388] width 27 height 27
checkbox input "false"
click at [473, 429] on span "שמירת שינויים" at bounding box center [483, 436] width 83 height 14
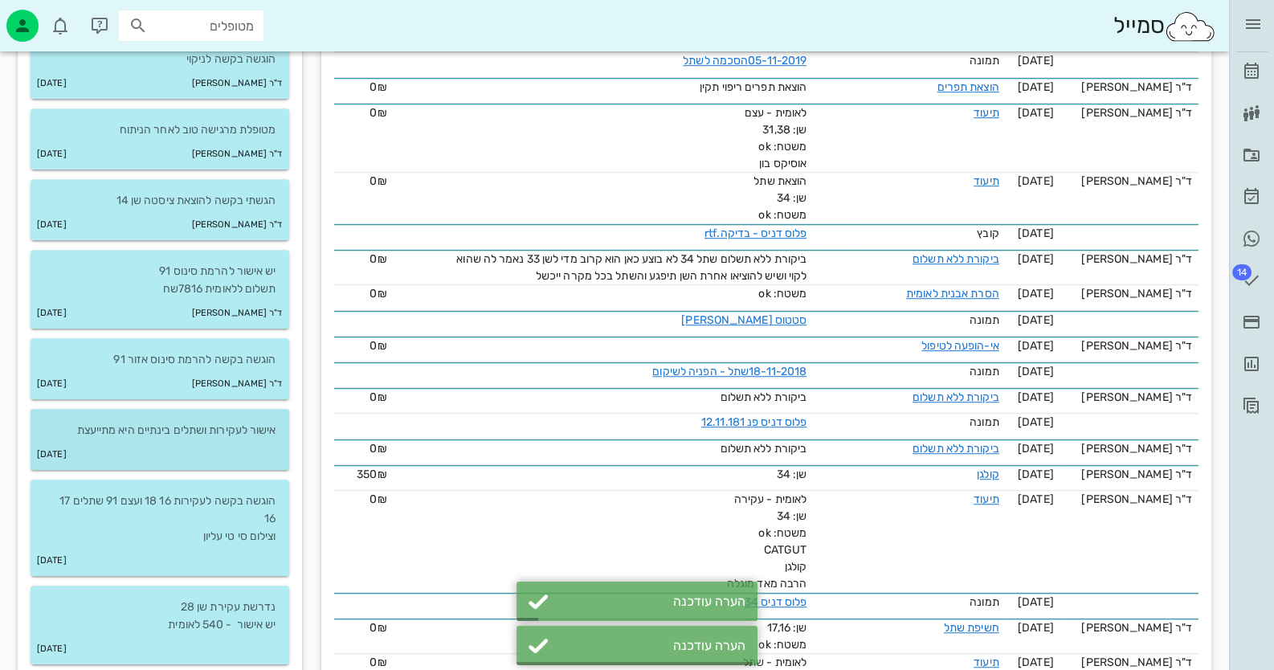
click at [223, 446] on div "[DATE]" at bounding box center [160, 455] width 259 height 31
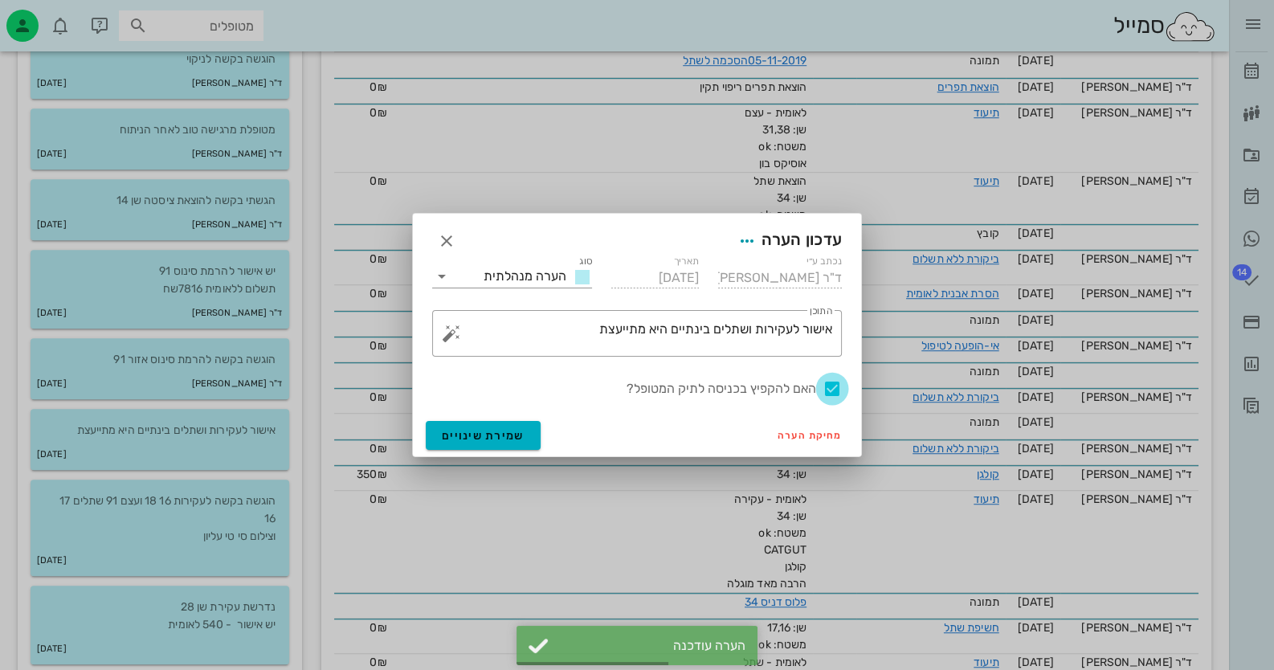
click at [836, 390] on div at bounding box center [832, 388] width 27 height 27
checkbox input "false"
drag, startPoint x: 493, startPoint y: 429, endPoint x: 440, endPoint y: 453, distance: 57.5
click at [494, 429] on span "שמירת שינויים" at bounding box center [483, 436] width 83 height 14
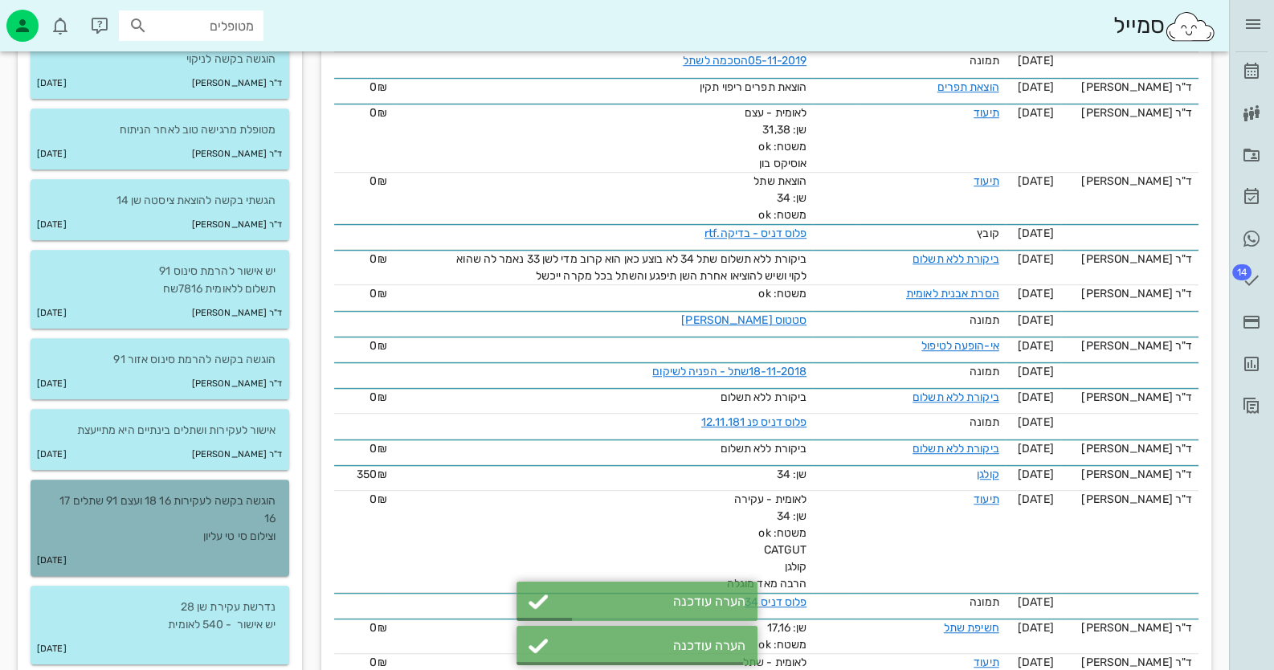
click at [138, 537] on p "הוגשה בקשה לעקירות 16 18 ועצם 91 שתלים 17 16 וצילום סי טי עליון" at bounding box center [159, 519] width 233 height 53
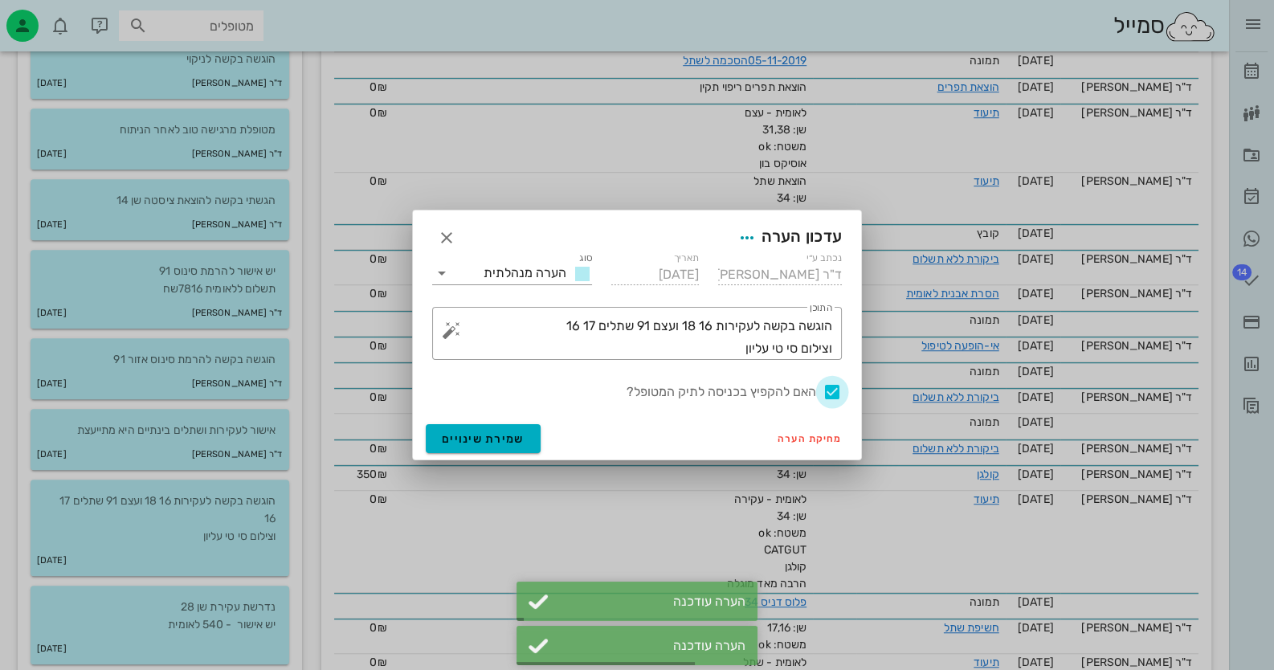
click at [835, 396] on div at bounding box center [832, 391] width 27 height 27
checkbox input "false"
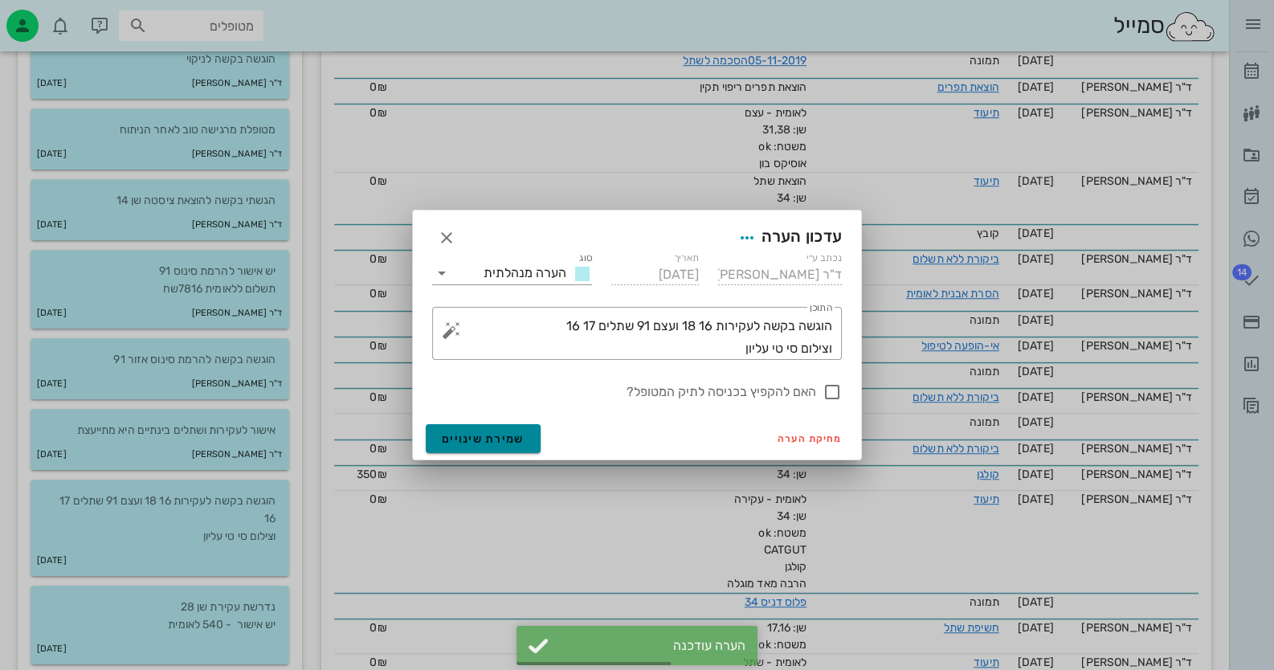
drag, startPoint x: 526, startPoint y: 436, endPoint x: 474, endPoint y: 473, distance: 64.0
click at [528, 436] on button "שמירת שינויים" at bounding box center [483, 438] width 115 height 29
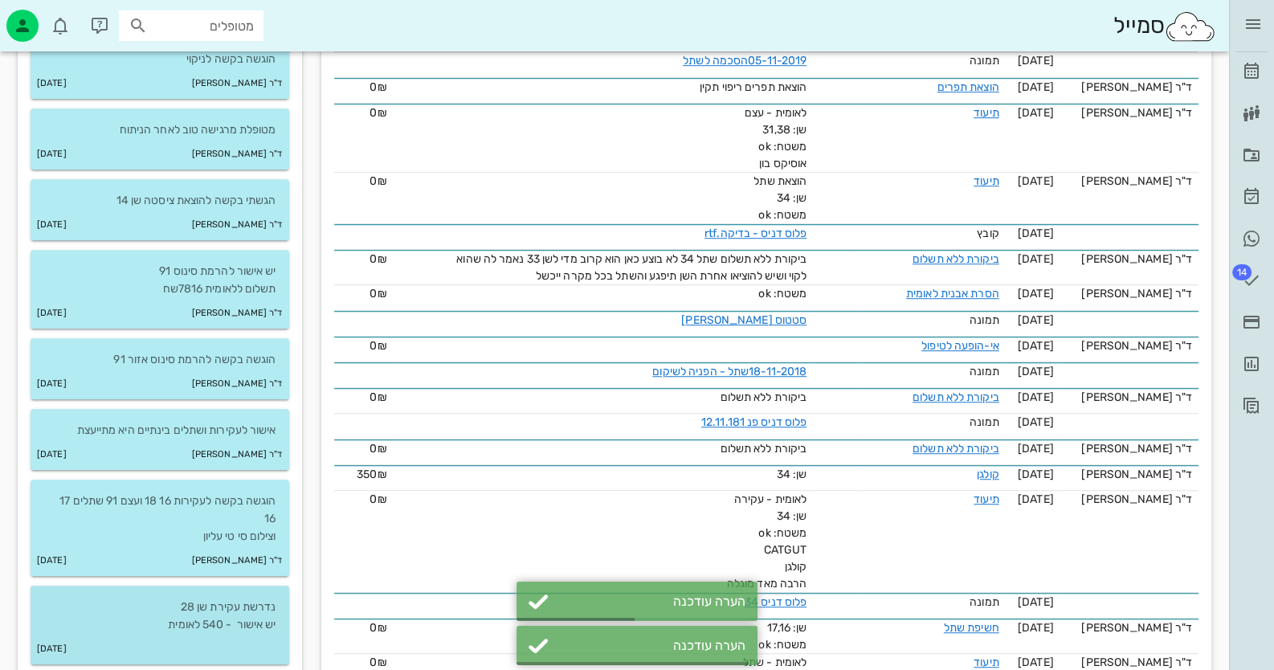
click at [258, 638] on div "[DATE]" at bounding box center [160, 649] width 259 height 31
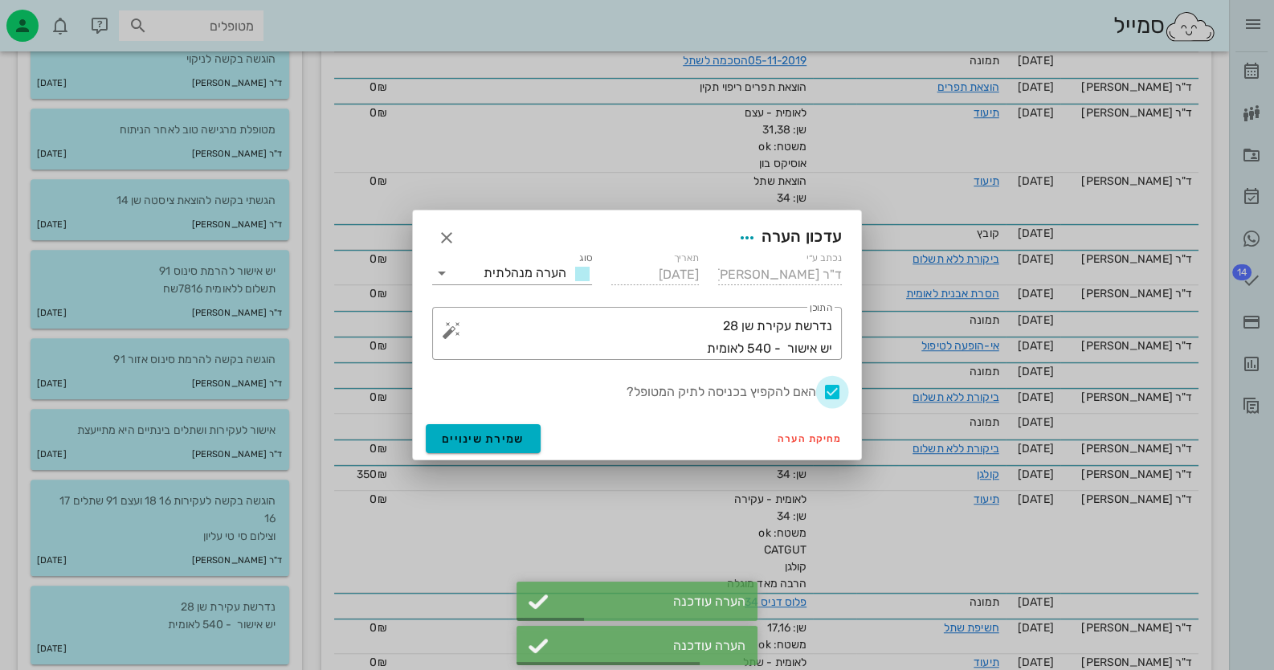
click at [833, 392] on div at bounding box center [832, 391] width 27 height 27
checkbox input "false"
click at [505, 446] on button "שמירת שינויים" at bounding box center [483, 438] width 115 height 29
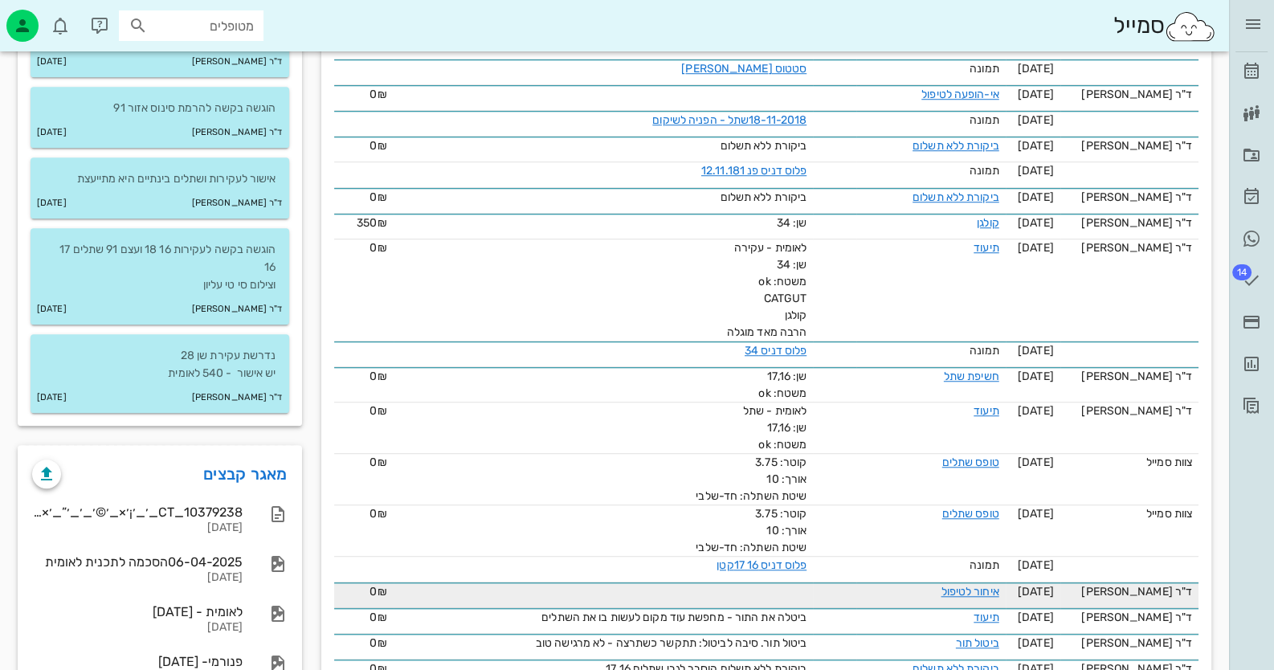
scroll to position [1688, 0]
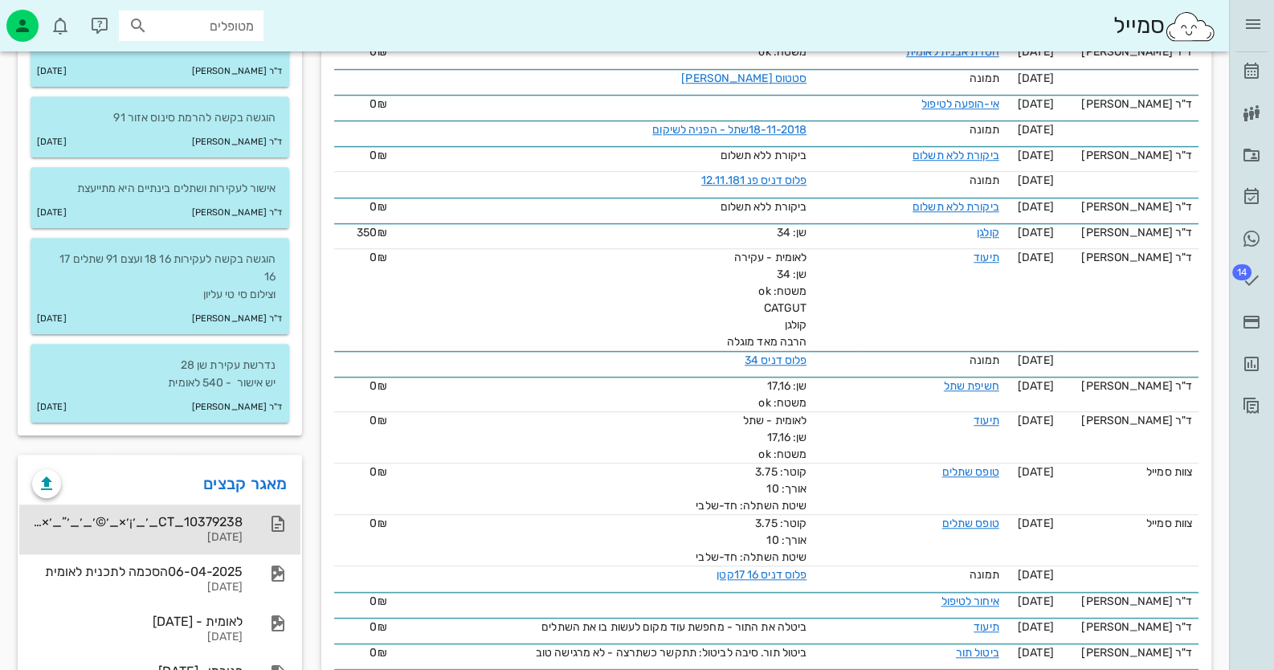
click at [173, 531] on div "[DATE]" at bounding box center [137, 538] width 211 height 14
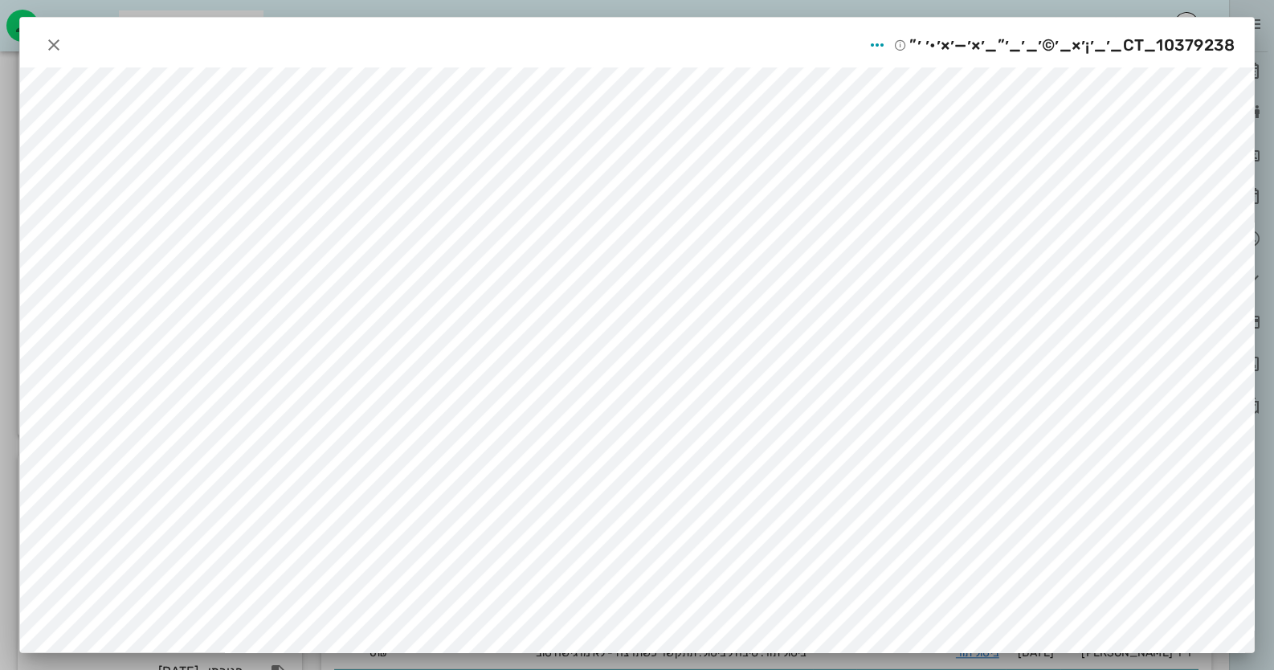
click at [1018, 37] on span "10379238_CT_׳_׳¡׳×_׳©׳_׳_׳”_׳×׳—׳×׳•׳ ׳”" at bounding box center [1072, 45] width 325 height 26
click at [879, 41] on icon "button" at bounding box center [877, 44] width 19 height 19
click at [870, 89] on div "שינוי שם" at bounding box center [867, 84] width 44 height 15
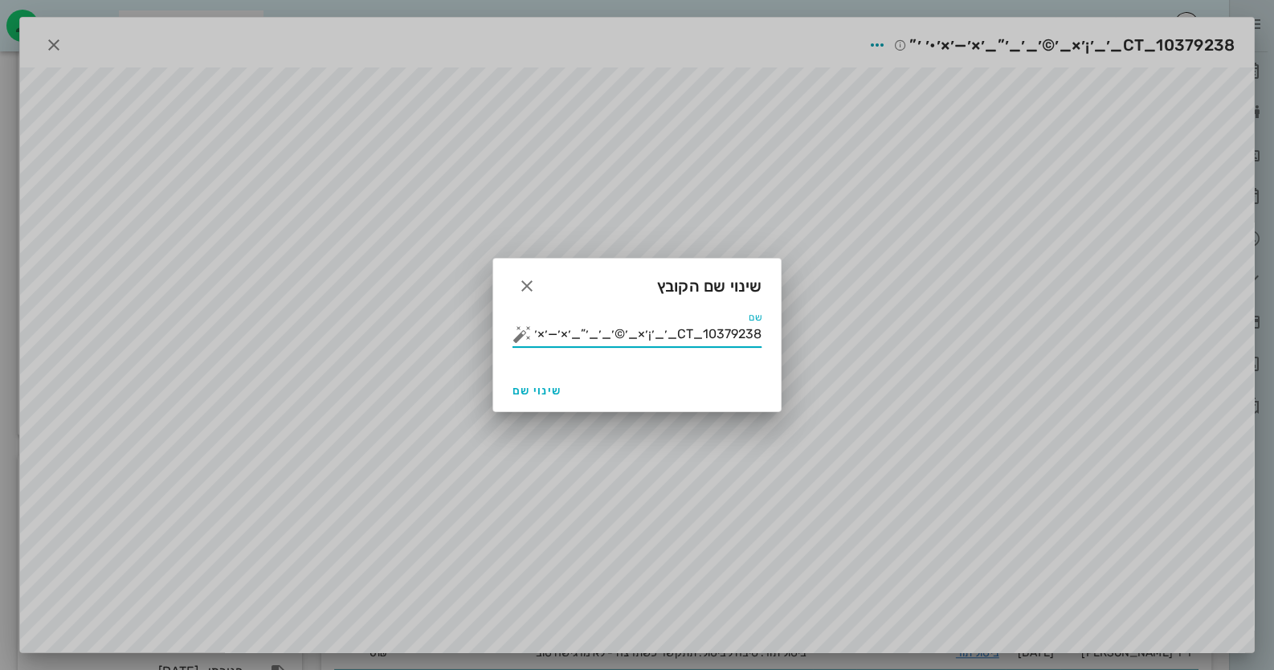
click at [710, 339] on input "10379238_CT_׳_׳¡׳×_׳©׳_׳_׳”_׳×׳—׳×׳•׳ ׳”" at bounding box center [648, 334] width 227 height 26
click at [530, 333] on button "button" at bounding box center [522, 334] width 19 height 19
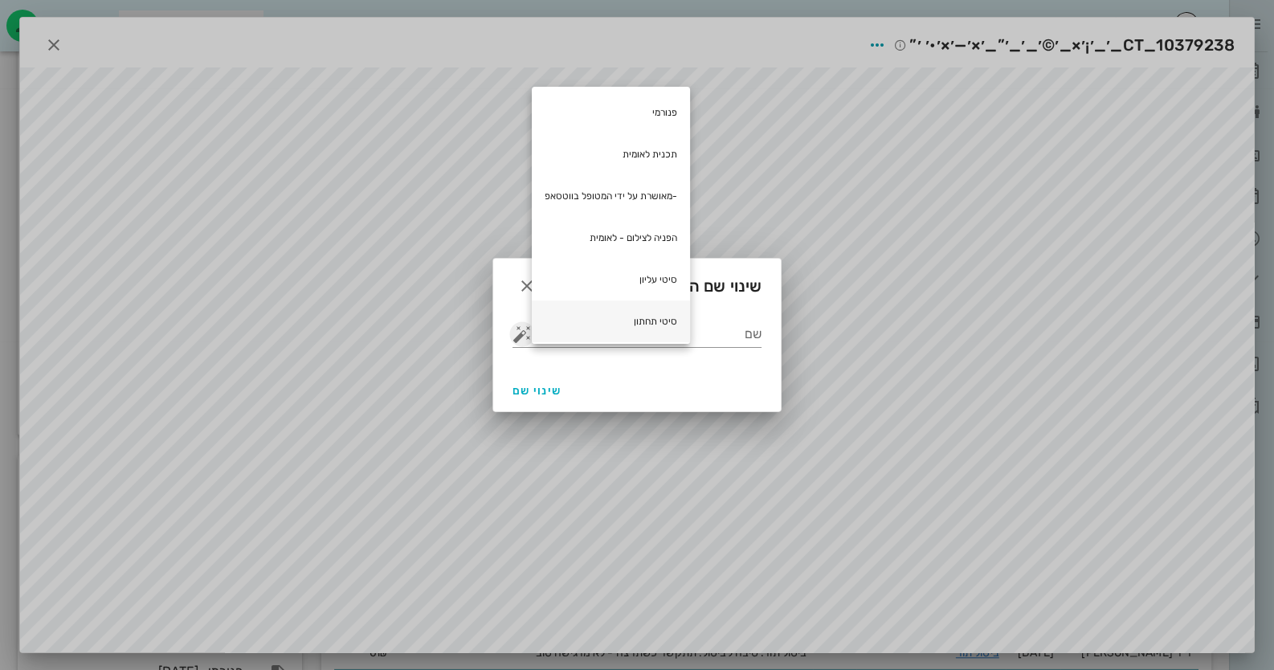
scroll to position [80, 0]
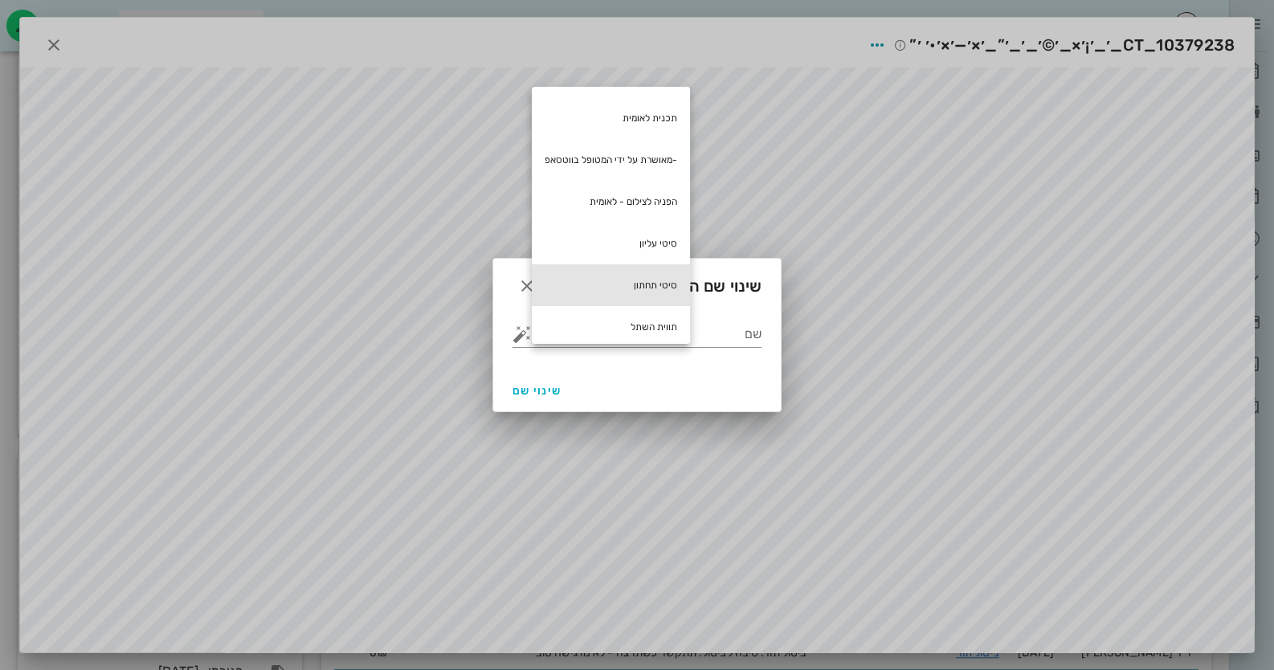
click at [648, 285] on div "סיטי תחתון" at bounding box center [611, 285] width 158 height 42
type input "סיטי תחתון"
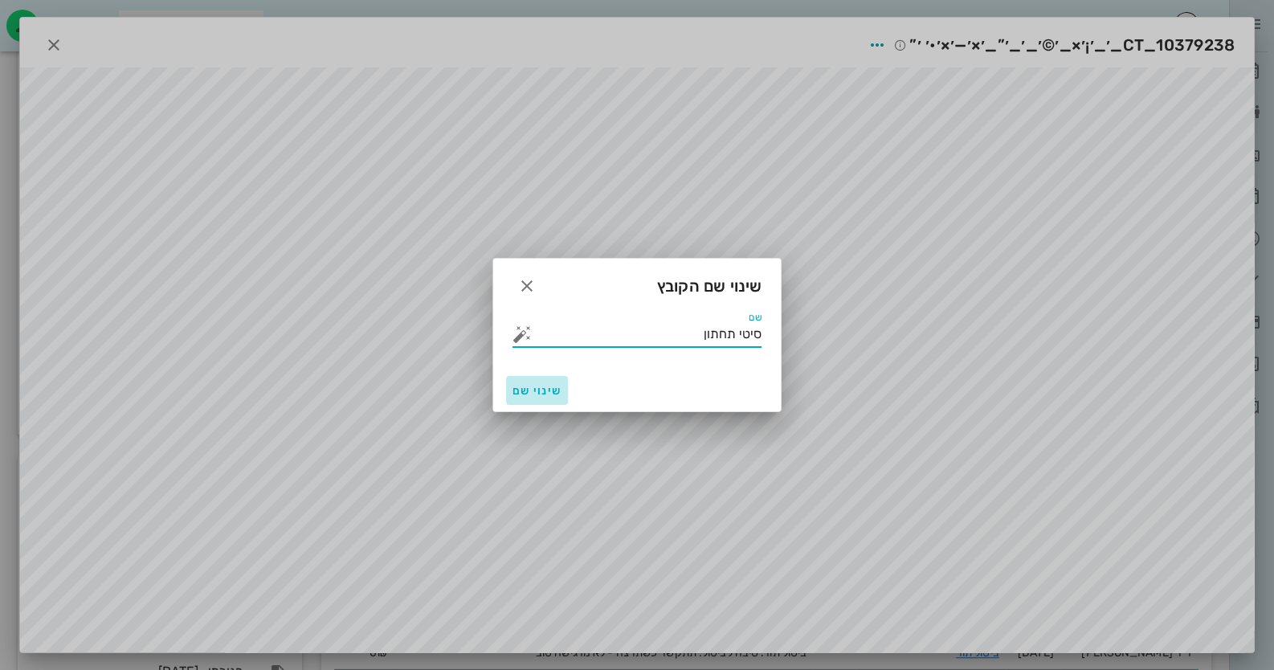
click at [523, 395] on span "שינוי שם" at bounding box center [537, 391] width 49 height 14
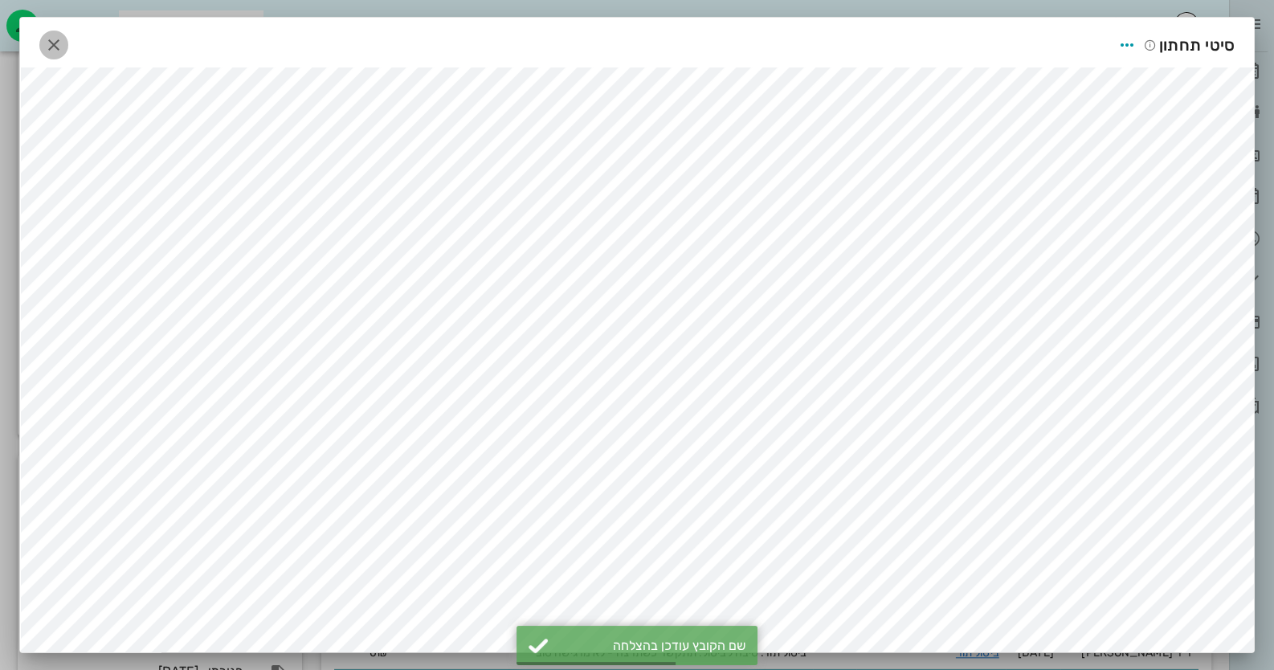
click at [63, 51] on icon "button" at bounding box center [53, 44] width 19 height 19
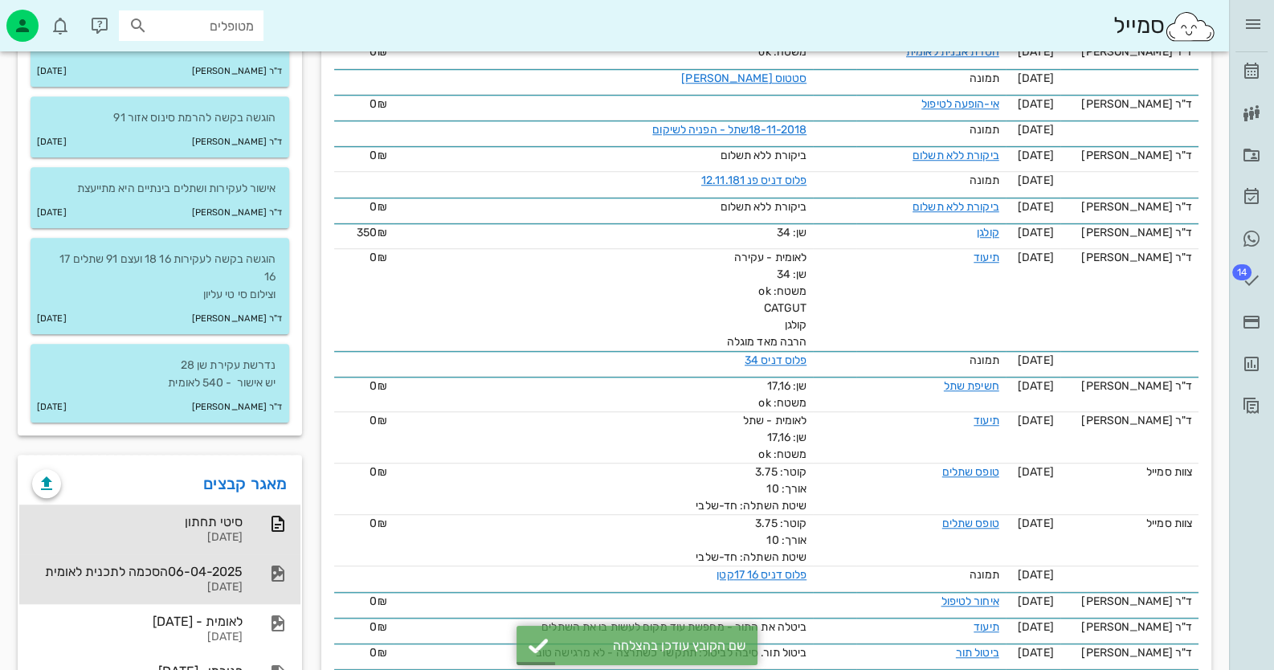
click at [241, 582] on div "[DATE]" at bounding box center [137, 588] width 211 height 14
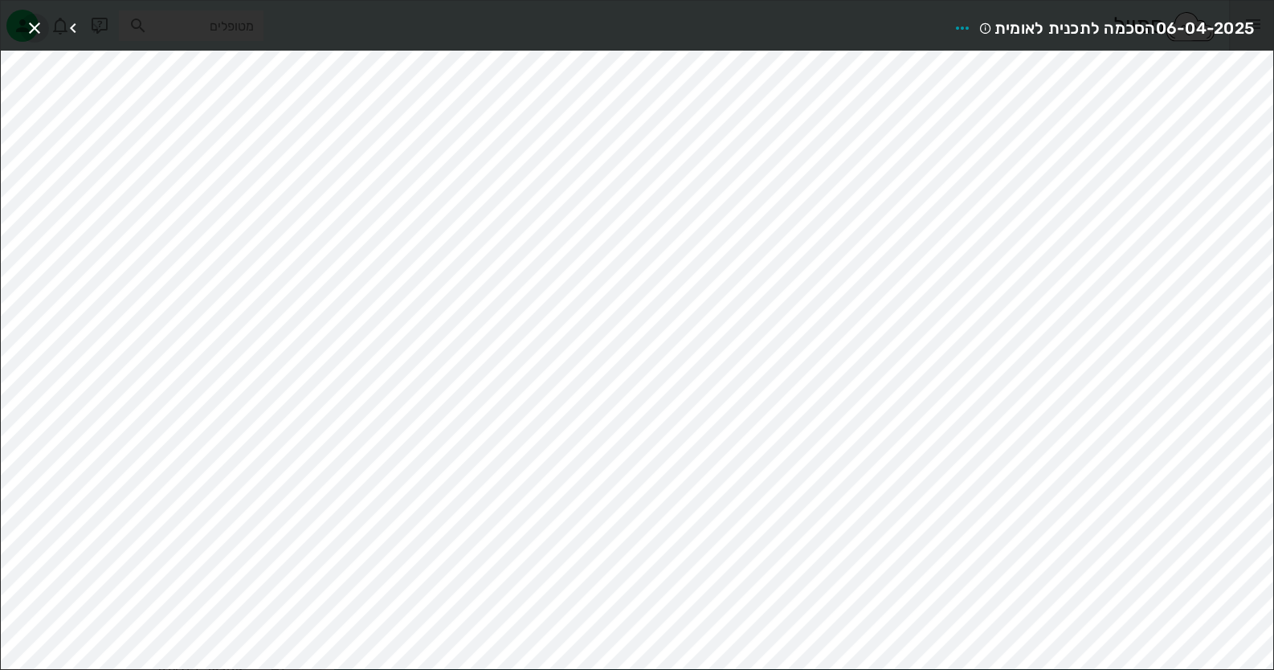
click at [32, 20] on icon "button" at bounding box center [34, 27] width 19 height 19
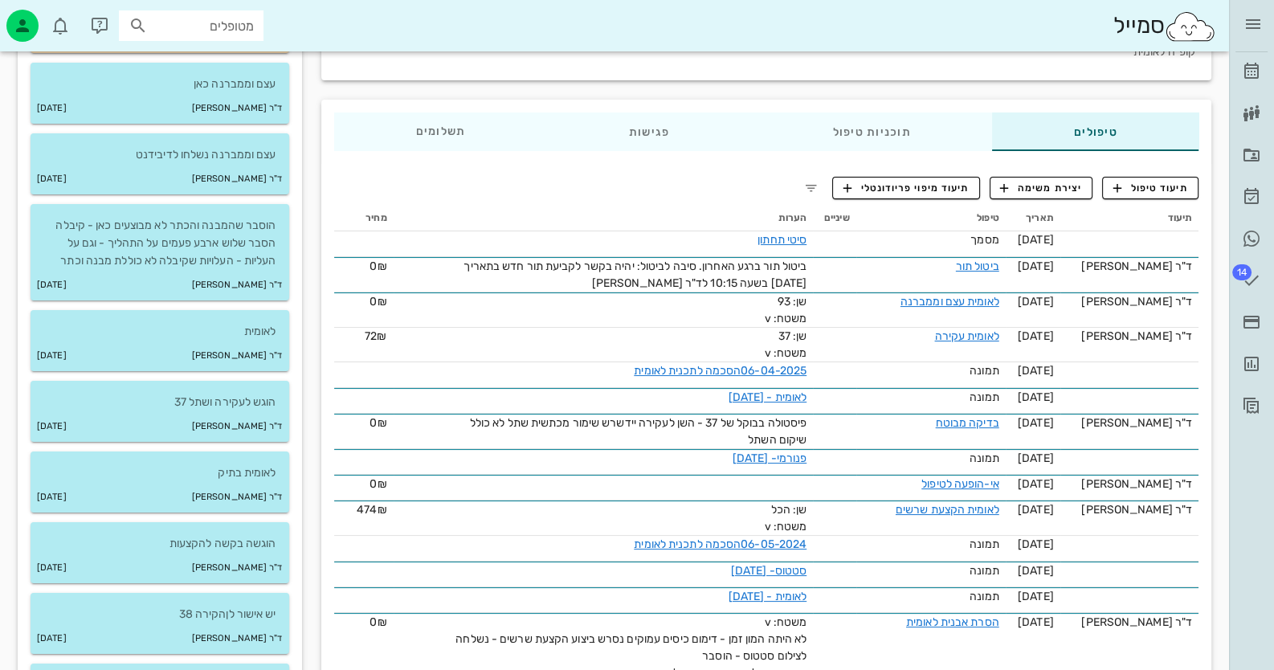
scroll to position [0, 0]
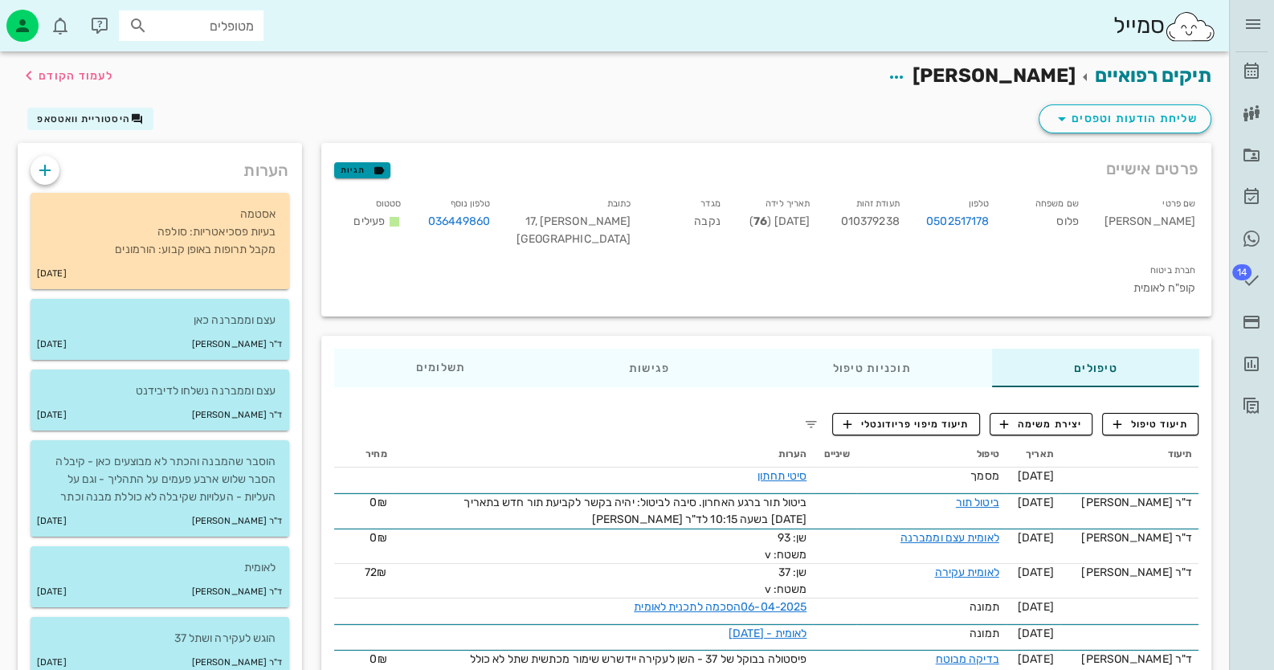
click at [362, 166] on span "תגיות" at bounding box center [362, 170] width 42 height 14
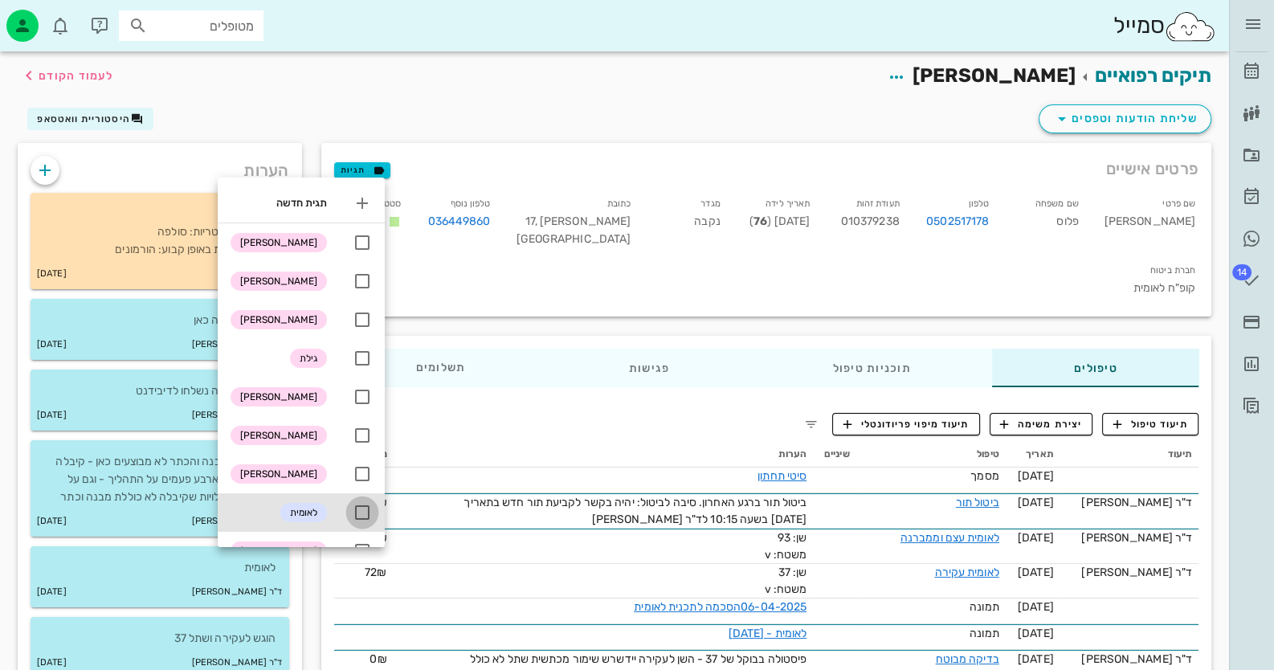
click at [363, 505] on div at bounding box center [362, 512] width 27 height 27
checkbox input "true"
click at [414, 108] on div "שליחת הודעות וטפסים היסטוריית וואטסאפ" at bounding box center [614, 122] width 1213 height 42
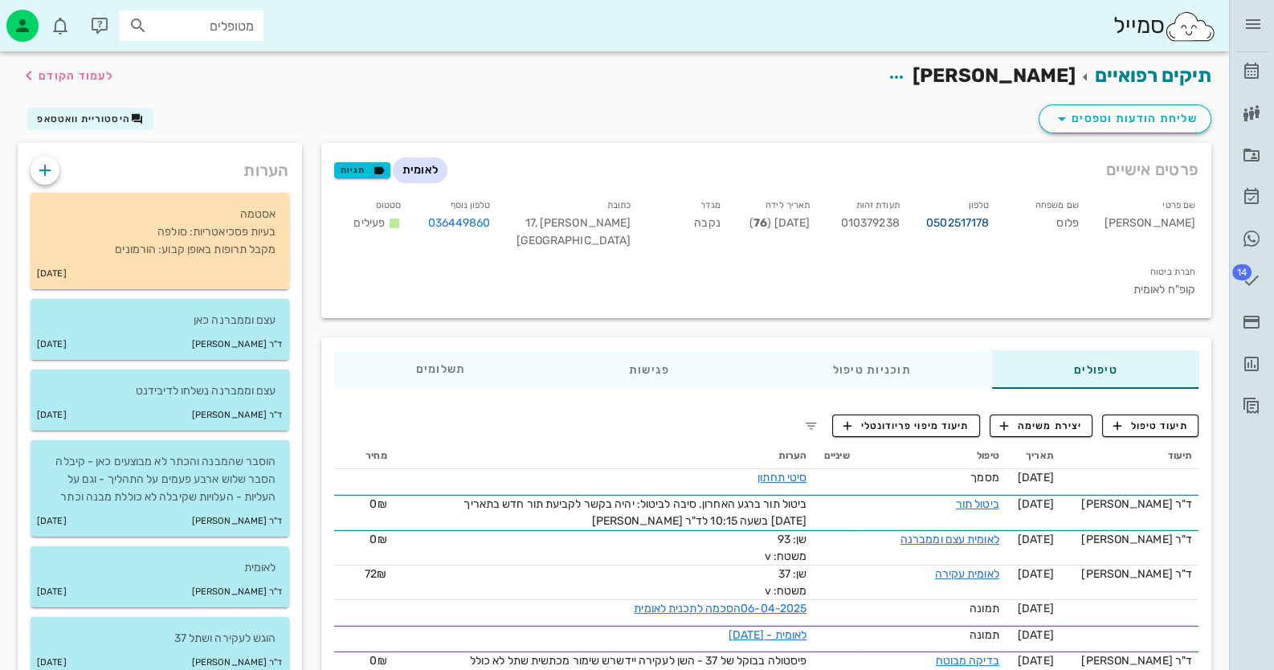
click at [989, 220] on link "0502517178" at bounding box center [958, 224] width 63 height 18
click at [636, 350] on div "פגישות" at bounding box center [649, 369] width 204 height 39
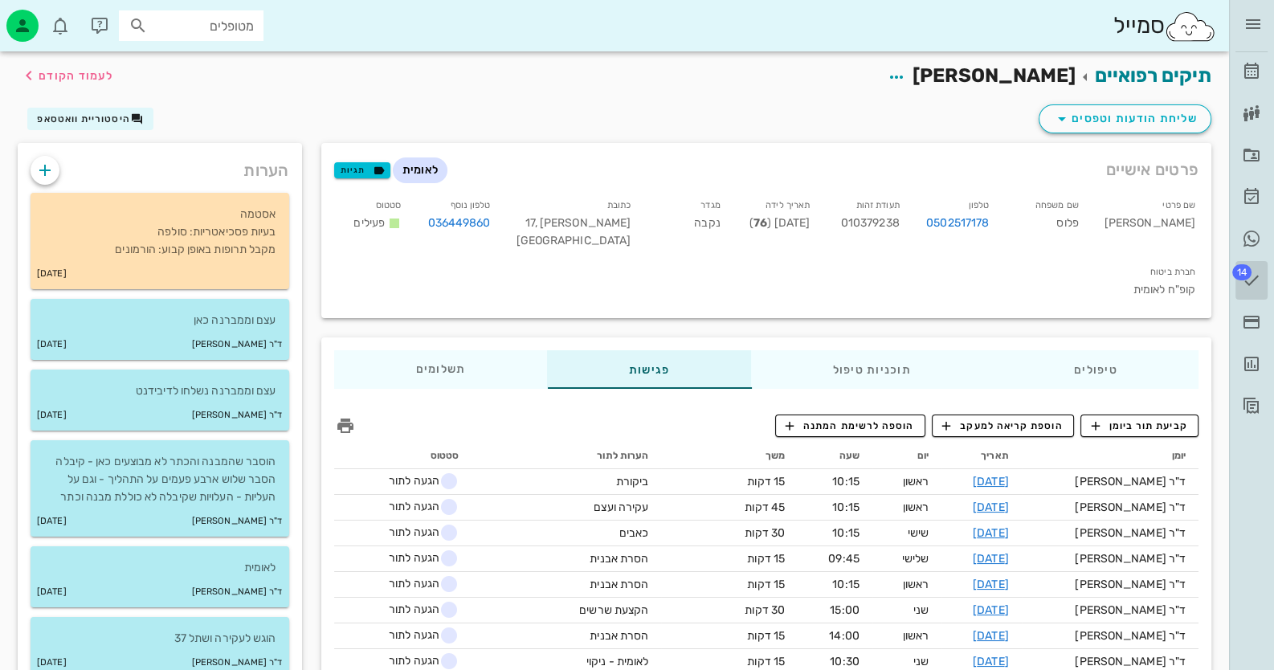
click at [1254, 278] on icon at bounding box center [1251, 280] width 19 height 19
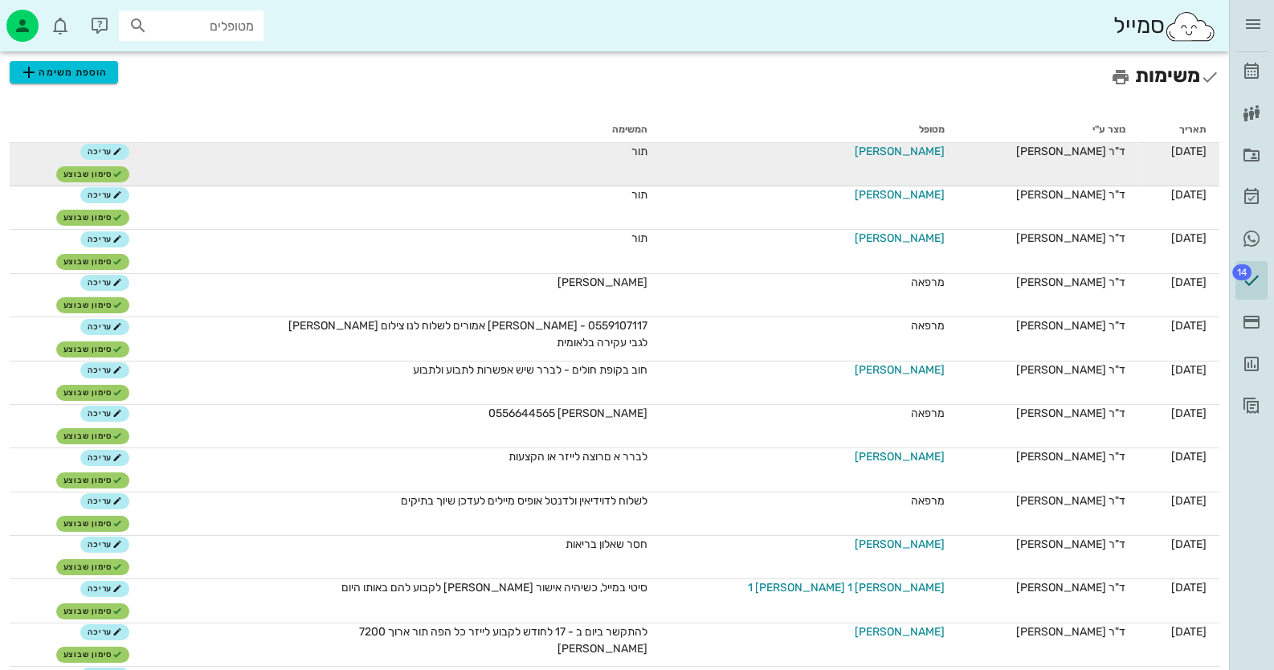
click at [893, 149] on span "[PERSON_NAME]" at bounding box center [900, 151] width 90 height 17
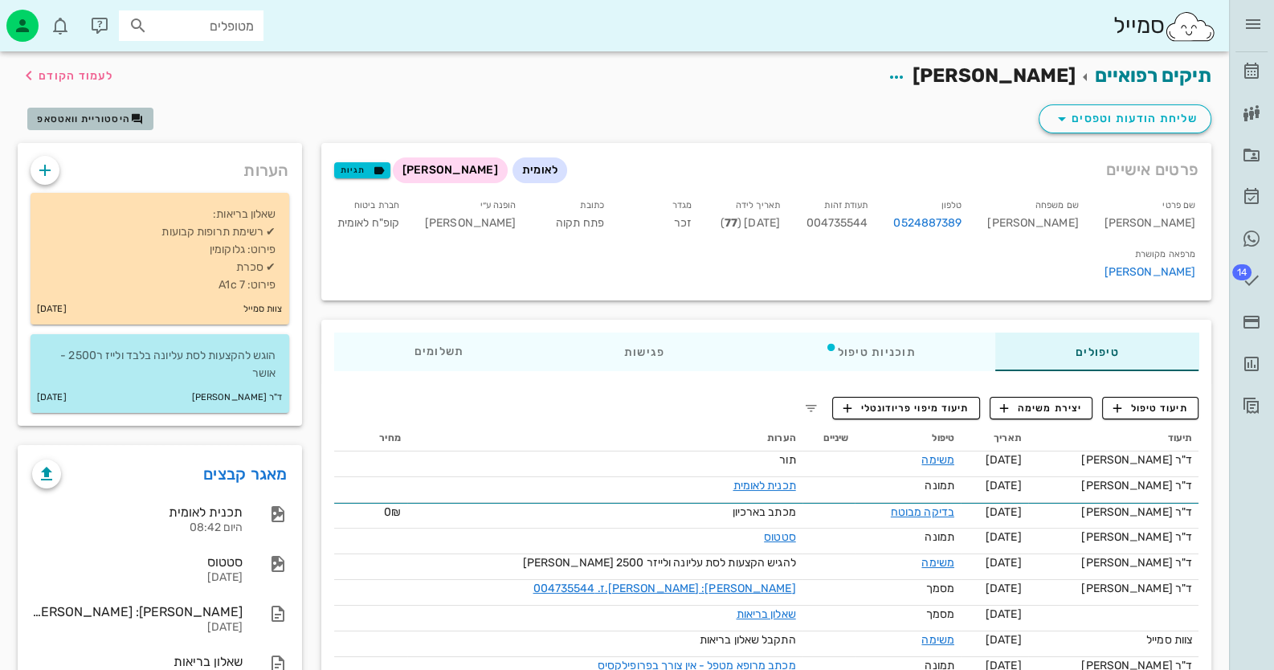
click at [63, 116] on span "היסטוריית וואטסאפ" at bounding box center [83, 118] width 93 height 11
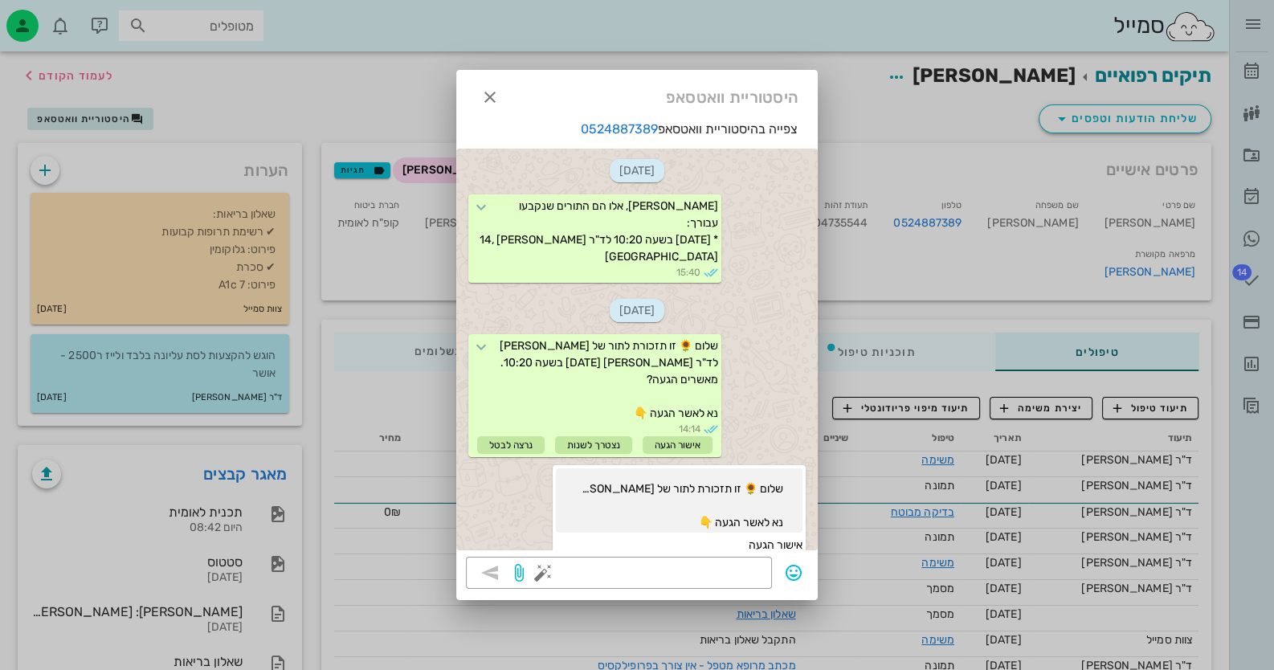
scroll to position [1492, 0]
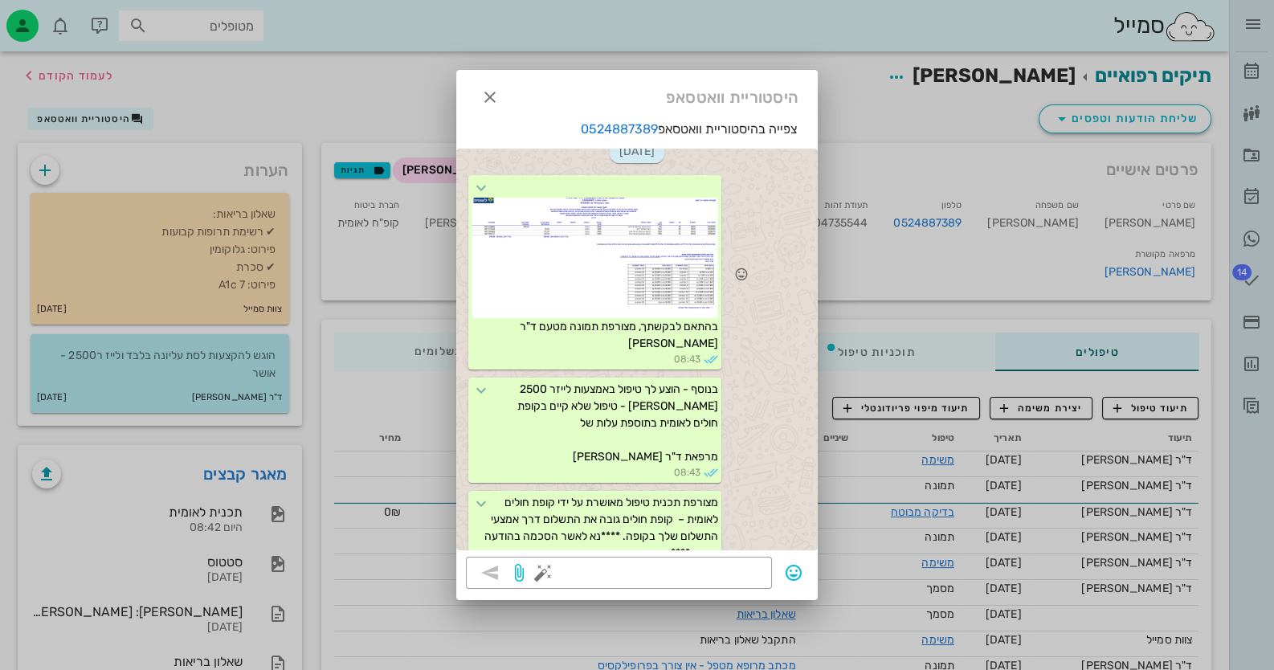
click at [599, 200] on div at bounding box center [595, 258] width 247 height 121
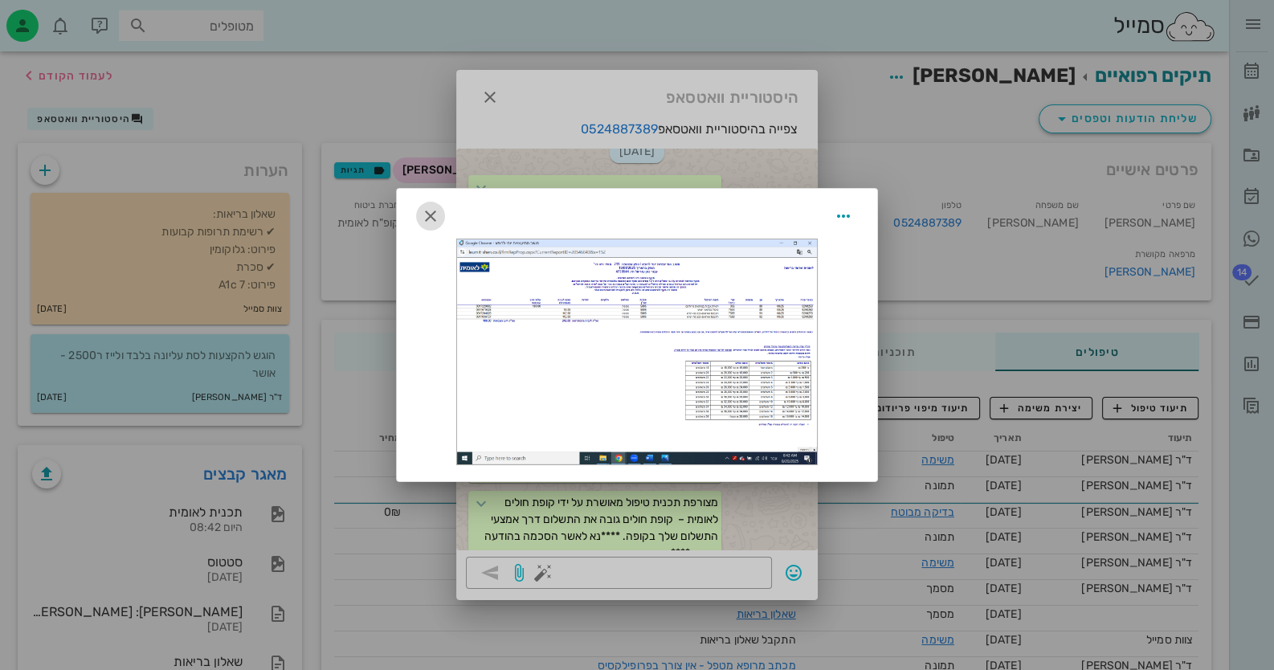
click at [432, 208] on icon "button" at bounding box center [430, 216] width 19 height 19
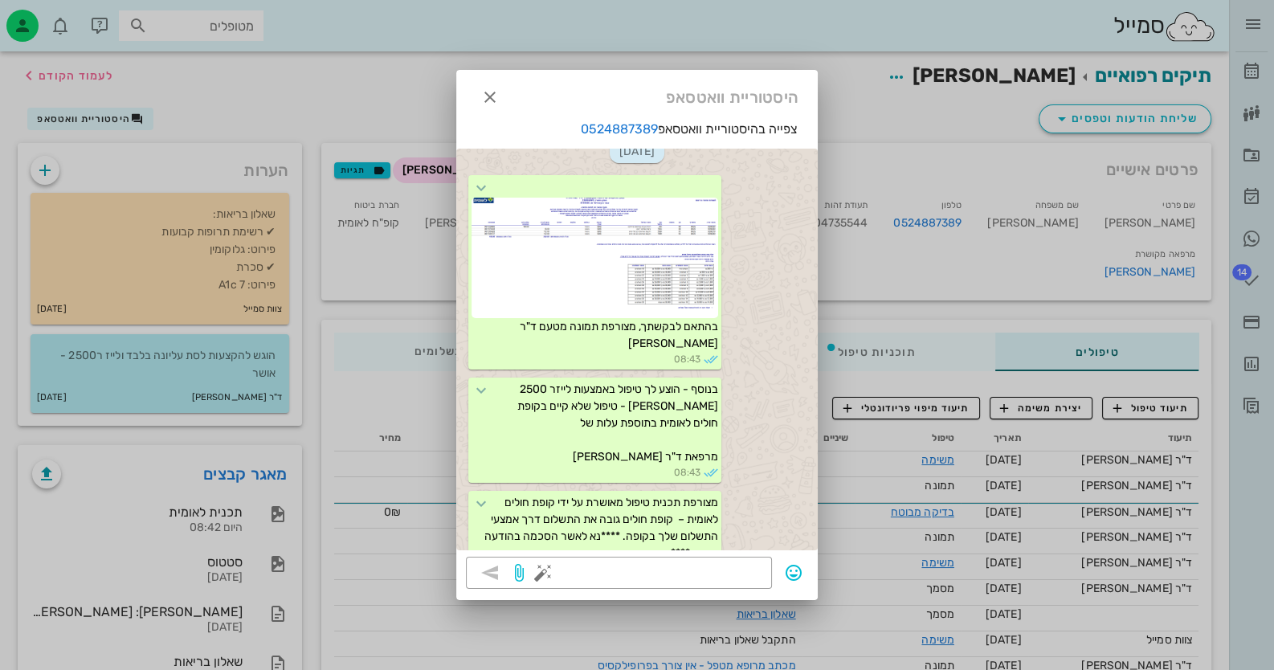
click at [234, 526] on div at bounding box center [637, 335] width 1274 height 670
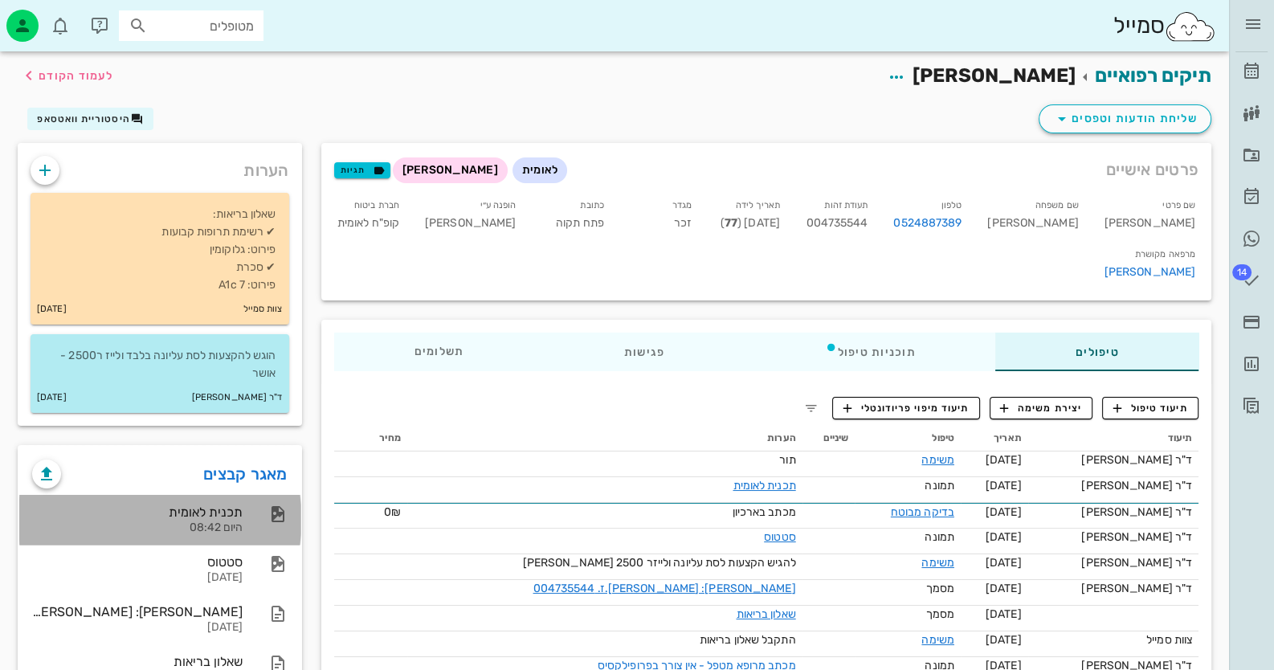
click at [234, 526] on div "היום 08:42" at bounding box center [137, 529] width 211 height 14
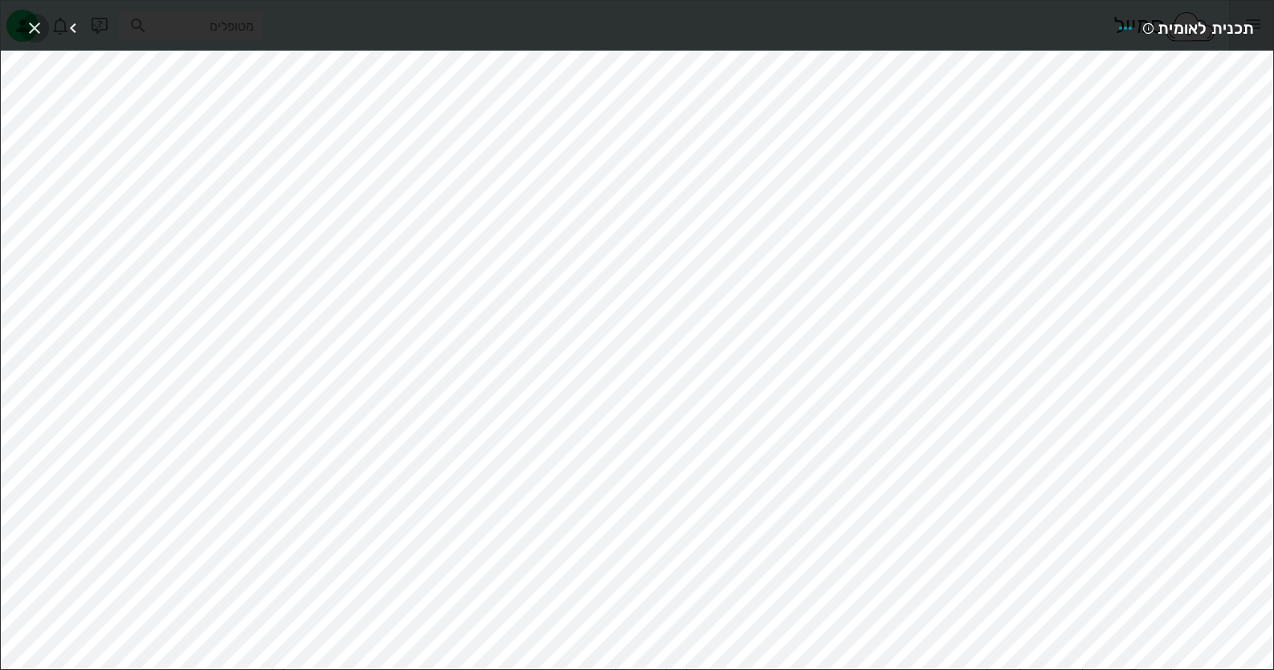
click at [32, 23] on icon "button" at bounding box center [34, 27] width 19 height 19
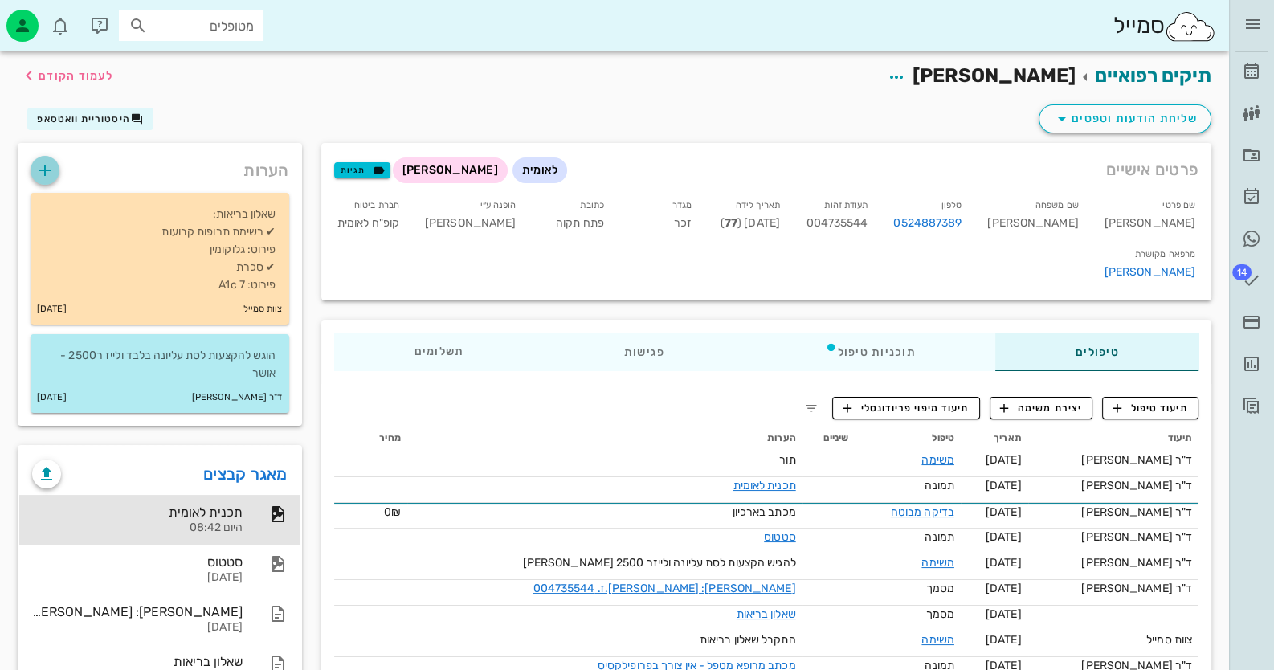
click at [49, 164] on icon "button" at bounding box center [44, 170] width 19 height 19
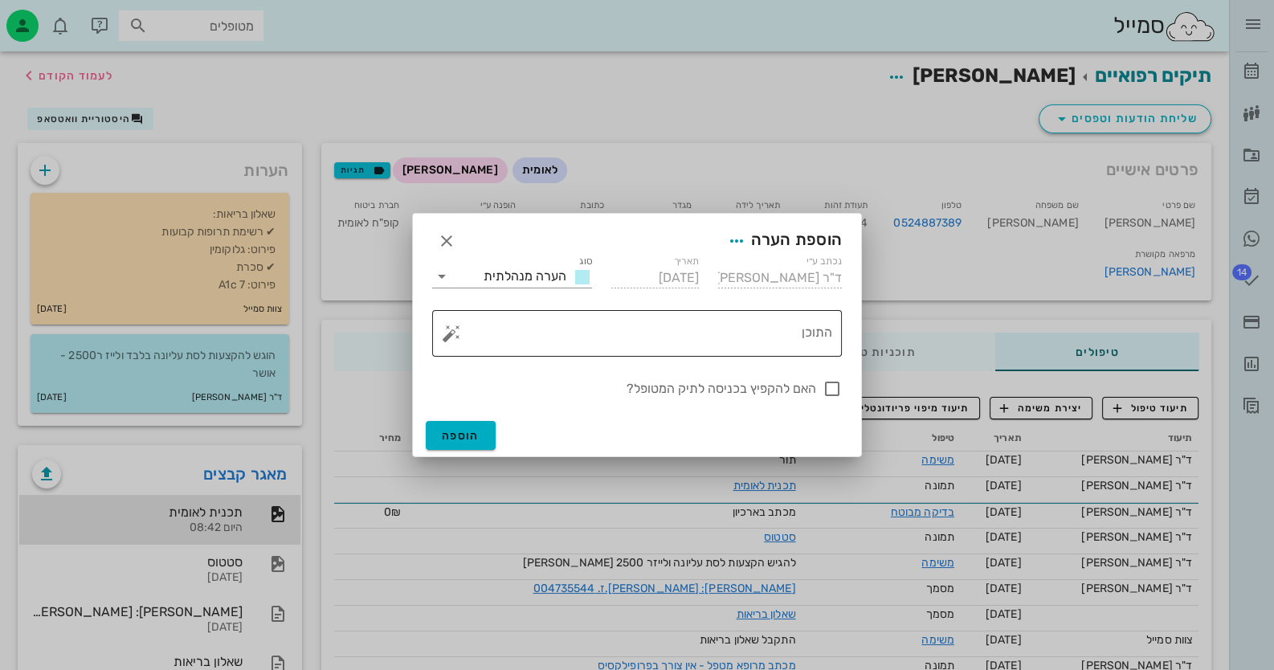
click at [785, 346] on textarea "התוכן" at bounding box center [644, 337] width 378 height 39
type textarea "י"
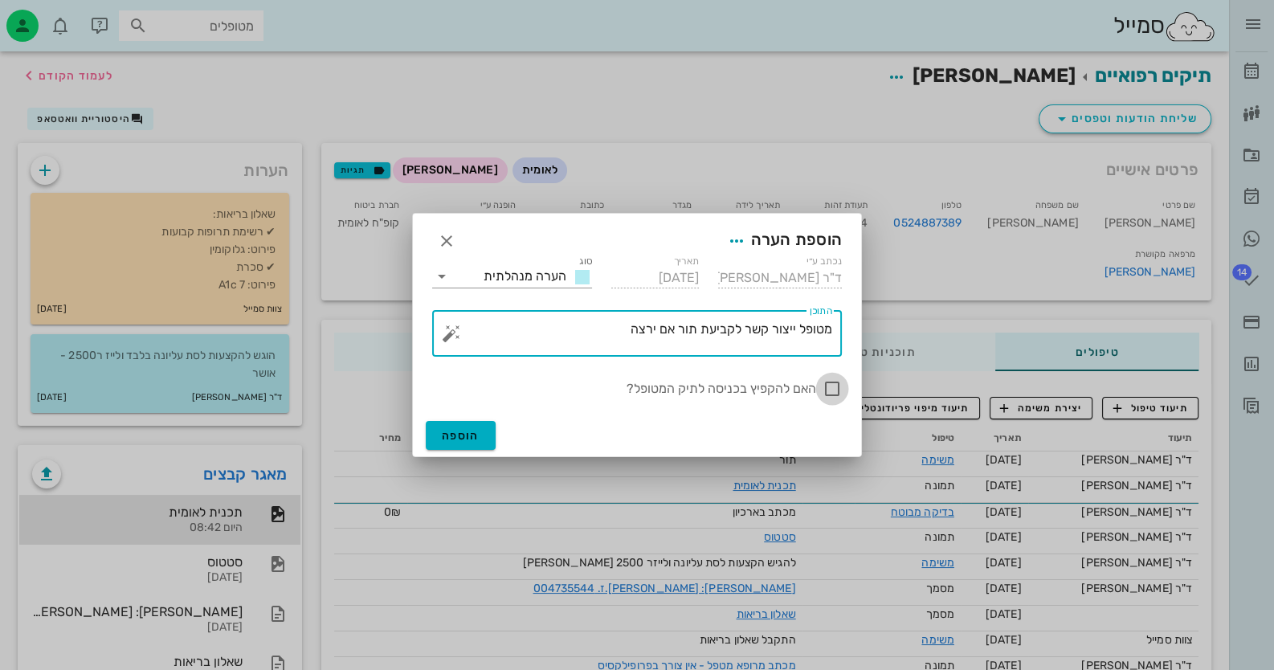
type textarea "מטופל ייצור קשר לקביעת תור אם ירצה"
click at [836, 382] on div at bounding box center [832, 388] width 27 height 27
checkbox input "true"
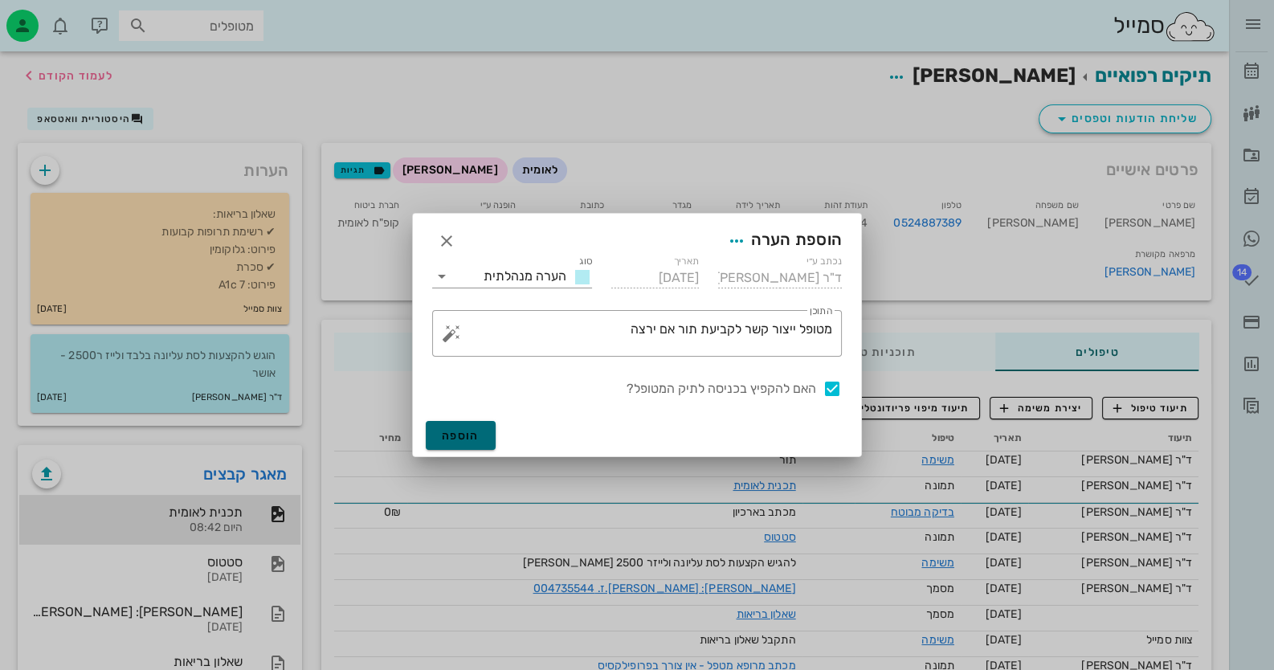
click at [446, 431] on span "הוספה" at bounding box center [461, 436] width 38 height 14
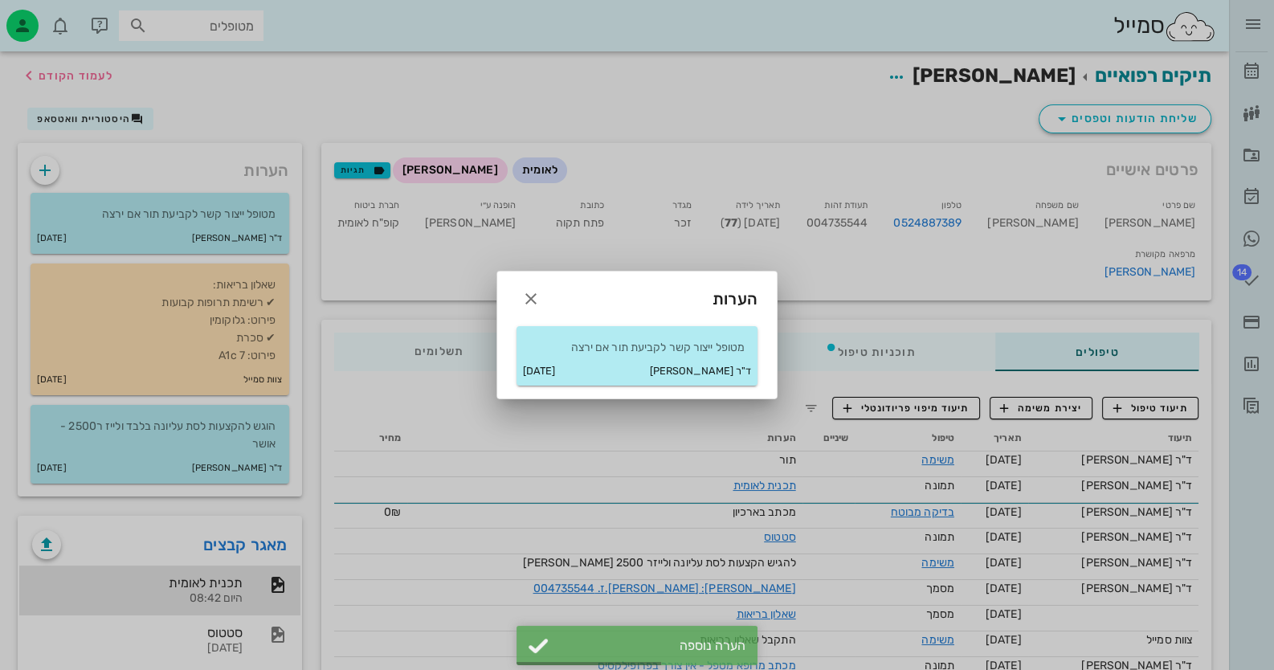
click at [232, 232] on div at bounding box center [637, 335] width 1274 height 670
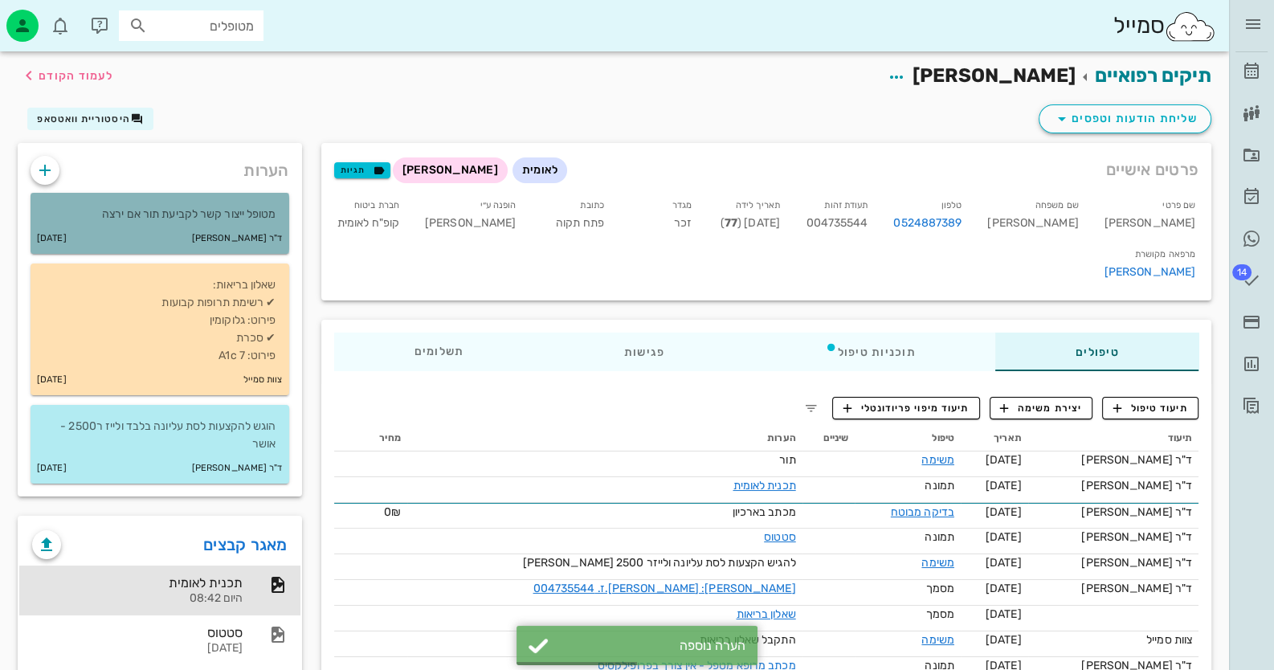
click at [238, 234] on small "ד"ר [PERSON_NAME]" at bounding box center [237, 239] width 91 height 18
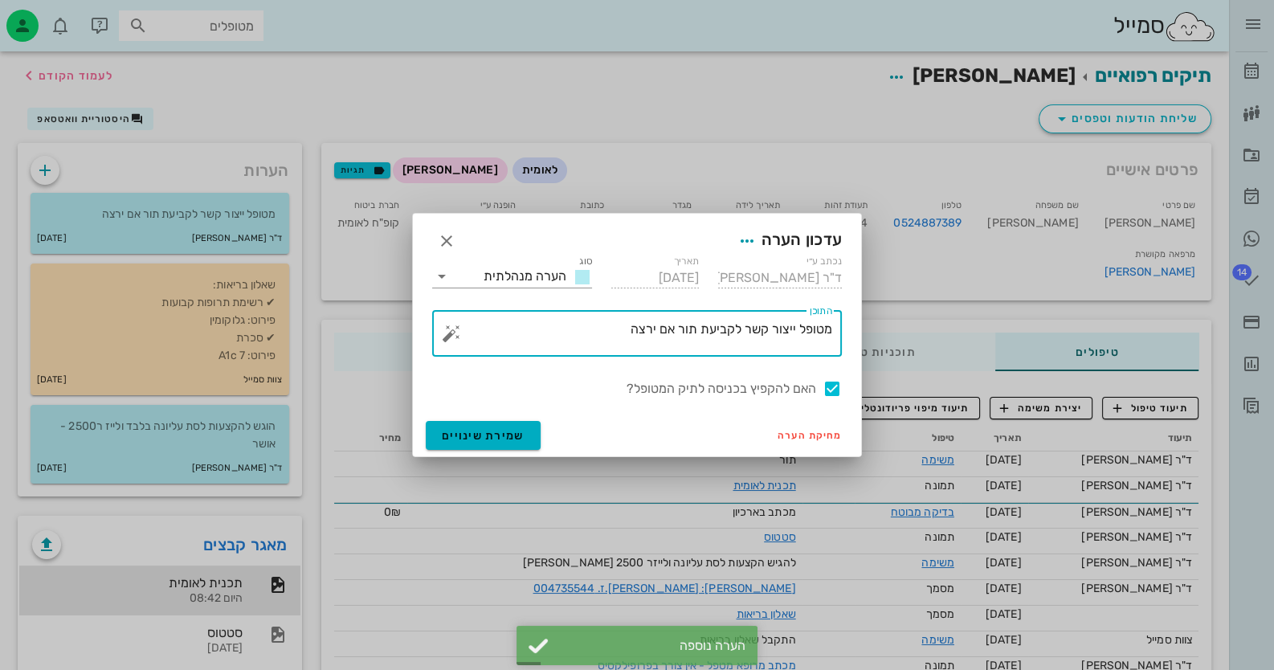
drag, startPoint x: 624, startPoint y: 325, endPoint x: 937, endPoint y: 353, distance: 314.7
click at [937, 353] on div "ד״ר [PERSON_NAME] רשימת המתנה תיקים רפואיים אישורי הגעה היסטוריית וואטסאפ 14 מש…" at bounding box center [637, 424] width 1274 height 849
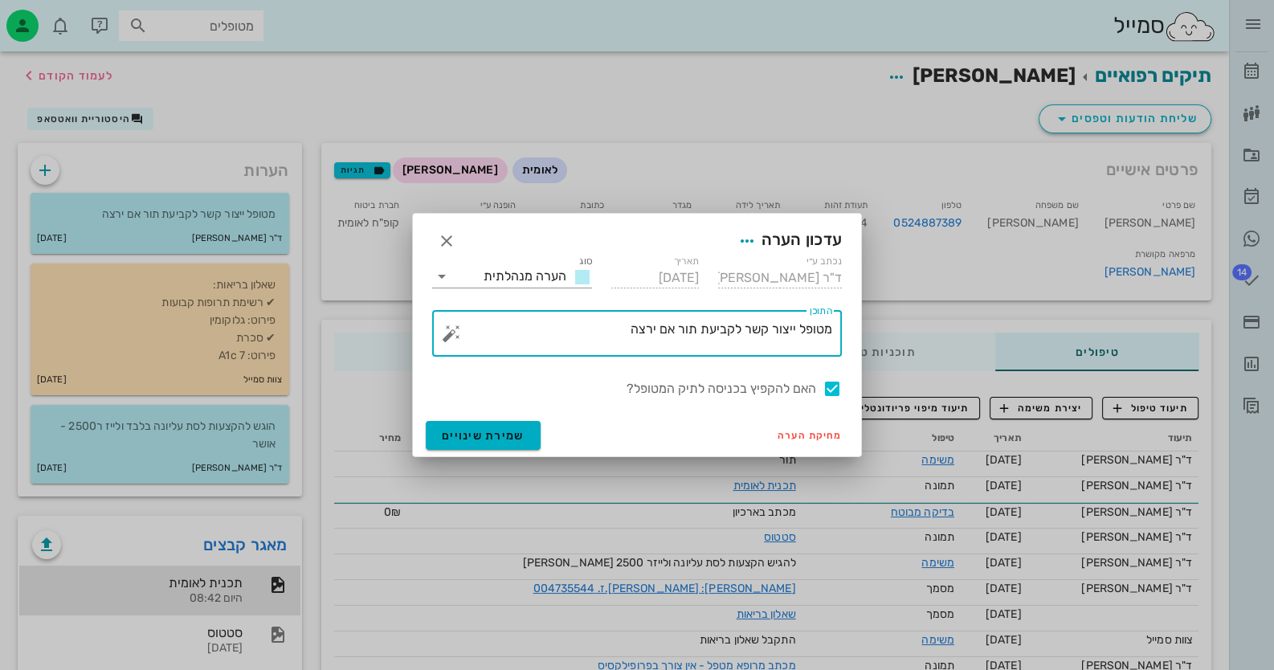
click at [730, 326] on textarea "מטופל ייצור קשר לקביעת תור אם ירצה" at bounding box center [644, 337] width 378 height 39
click at [832, 328] on textarea "מטופל ייצור קשר לקביעת תור אם ירצה" at bounding box center [644, 337] width 378 height 39
drag, startPoint x: 499, startPoint y: 329, endPoint x: 932, endPoint y: 303, distance: 433.9
click at [932, 303] on div "ד״ר [PERSON_NAME] רשימת המתנה תיקים רפואיים אישורי הגעה היסטוריית וואטסאפ 14 מש…" at bounding box center [637, 424] width 1274 height 849
click at [795, 325] on textarea "תכנית הטיפול הוסברה - מטופל ייצור קשר לקביעת תור אם ירצה" at bounding box center [644, 337] width 378 height 39
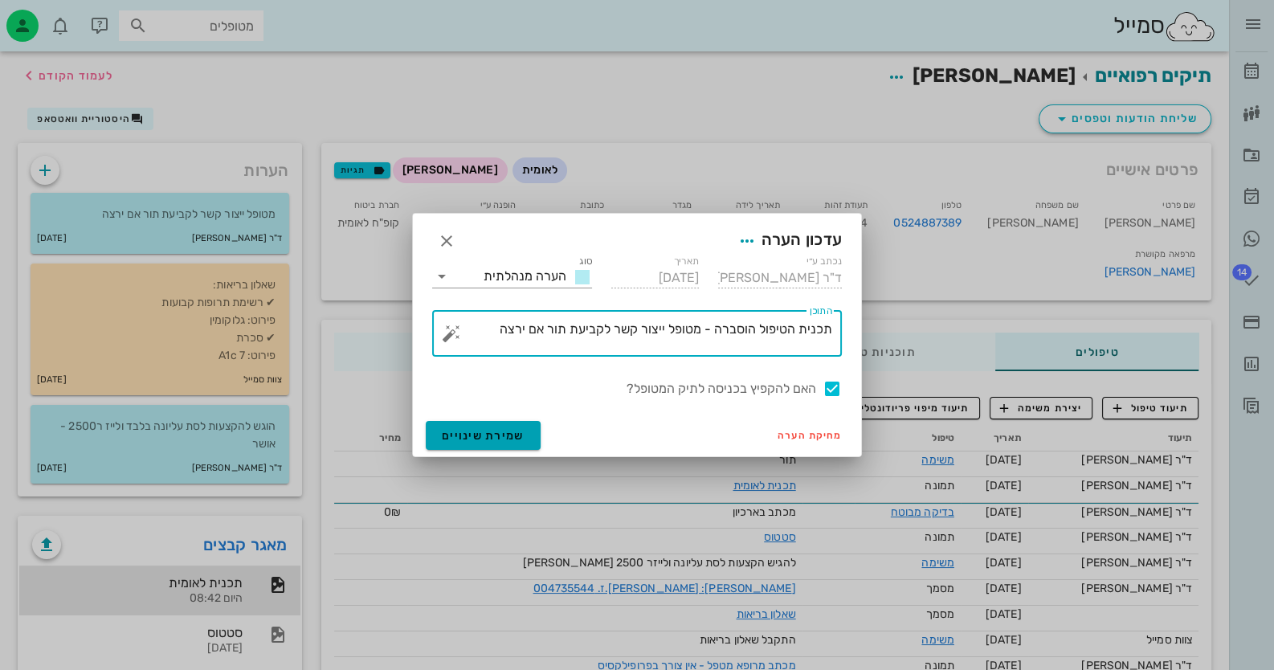
type textarea "תכנית הטיפול הוסברה - מטופל ייצור קשר לקביעת תור אם ירצה"
click at [444, 429] on span "שמירת שינויים" at bounding box center [483, 436] width 83 height 14
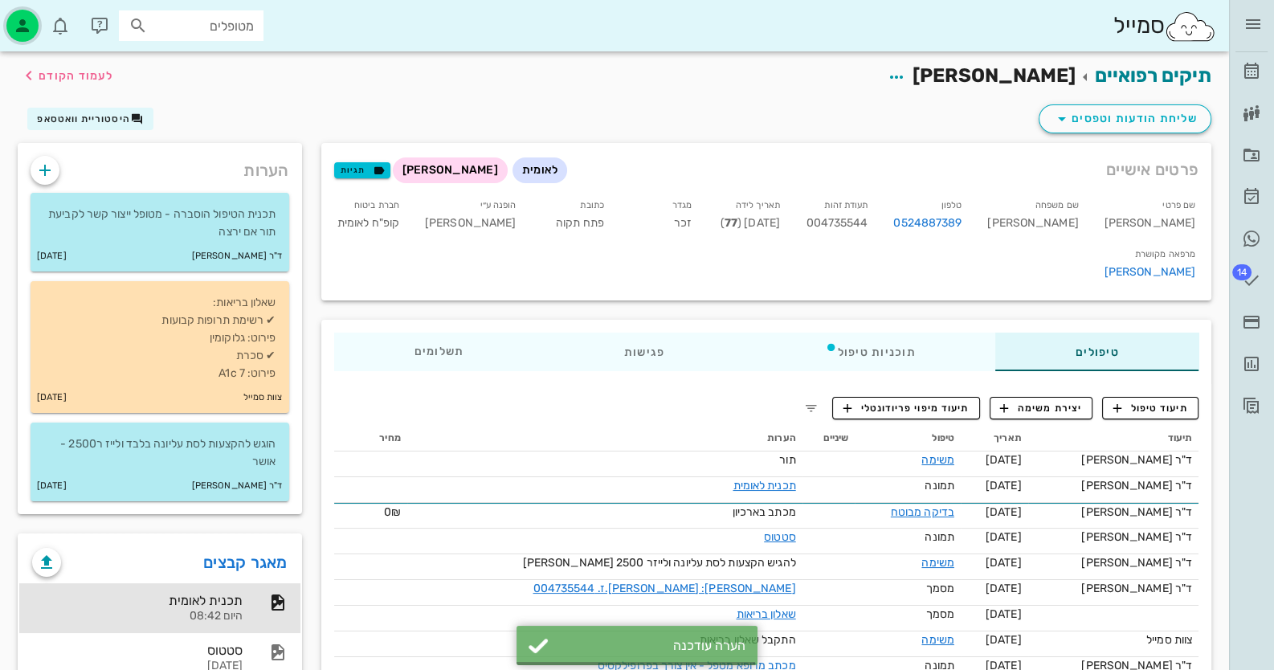
click at [36, 22] on div "button" at bounding box center [22, 26] width 32 height 32
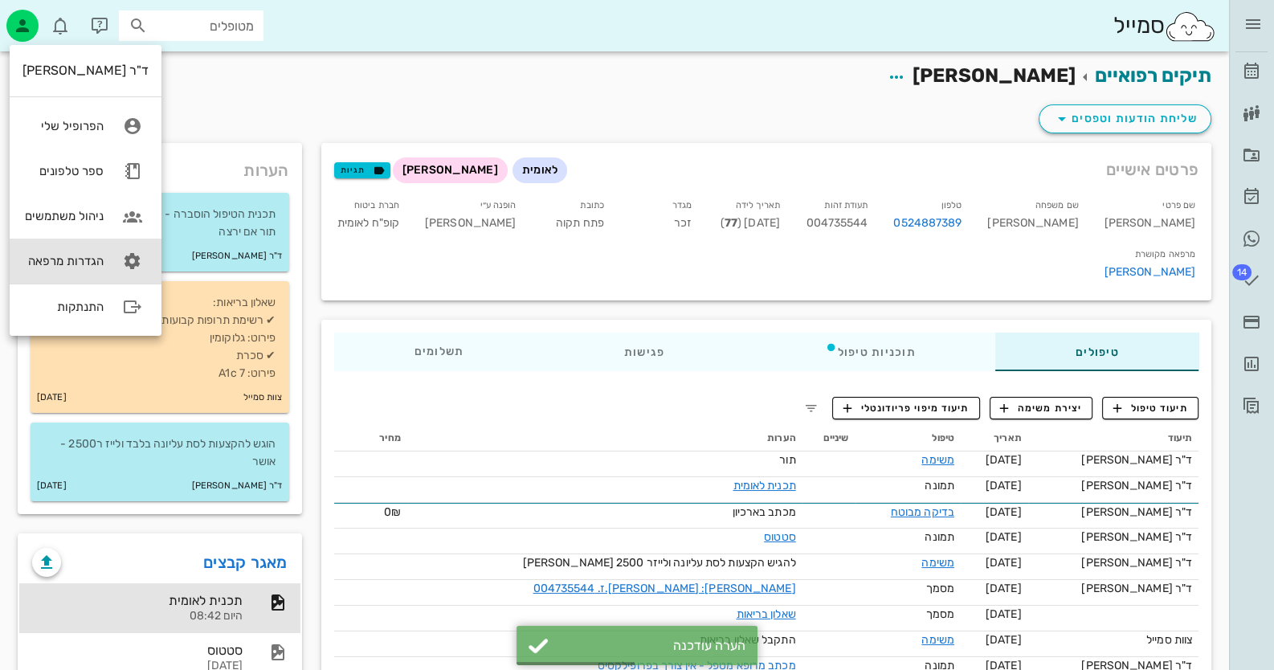
click at [95, 256] on div "הגדרות מרפאה" at bounding box center [63, 261] width 81 height 14
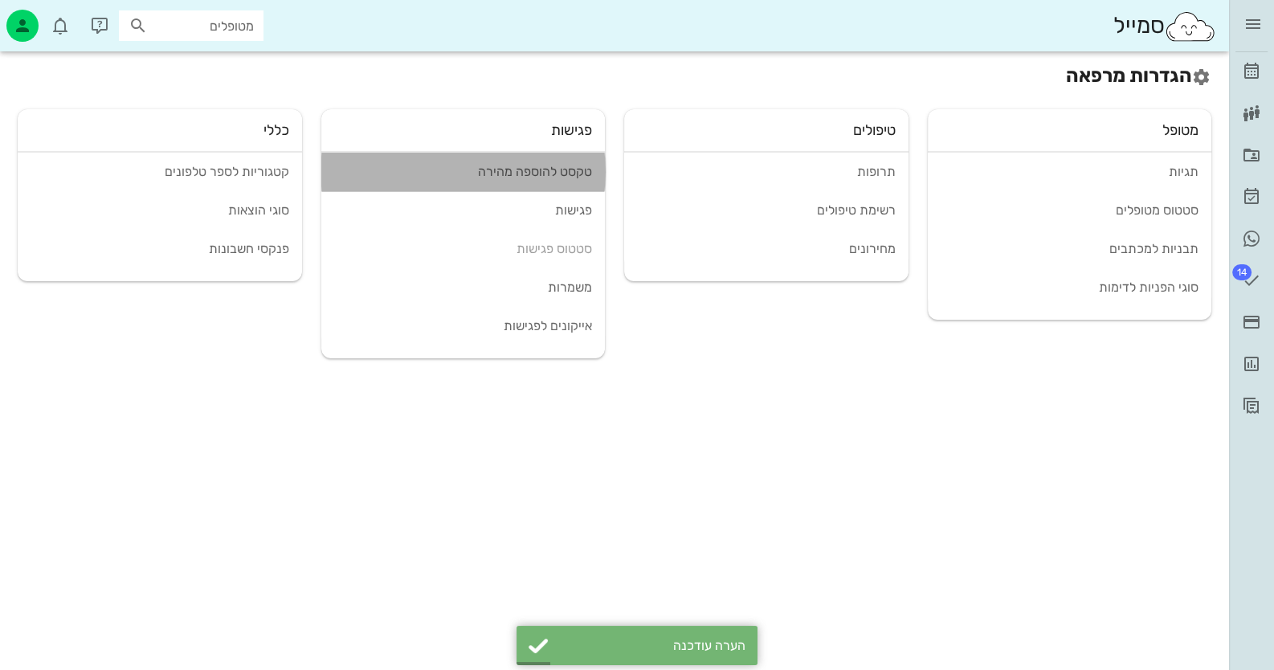
click at [545, 166] on div "טקסט להוספה מהירה" at bounding box center [463, 171] width 259 height 15
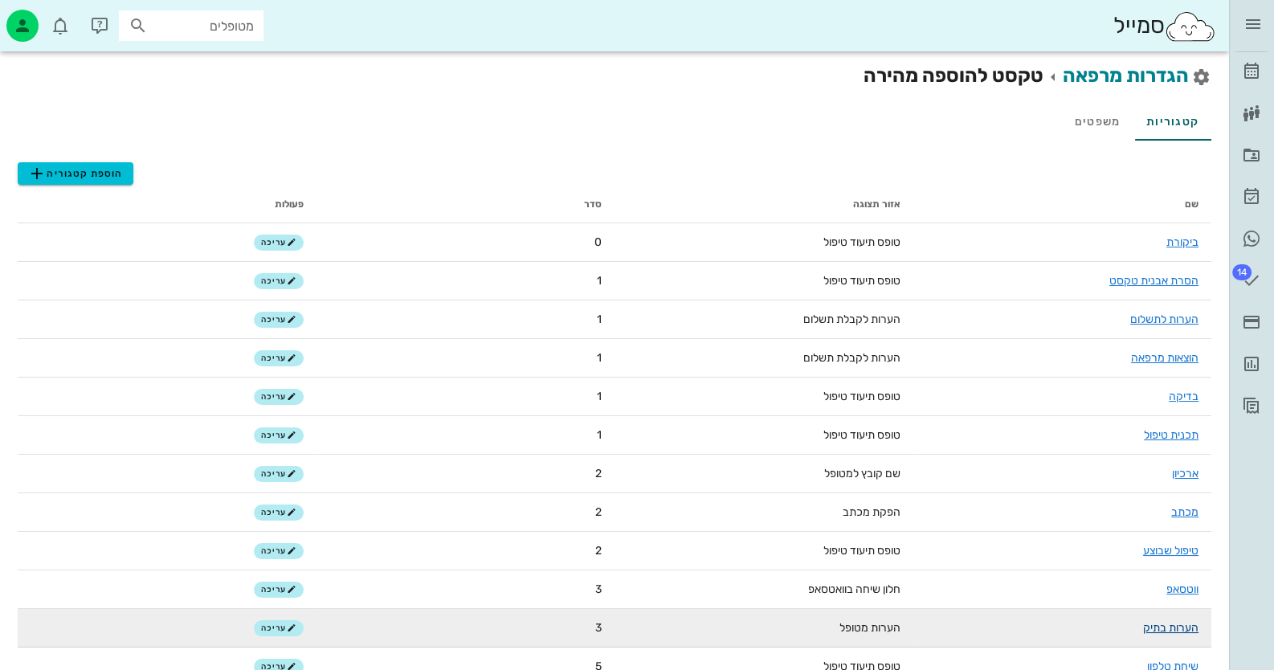
click at [1175, 629] on link "הערות בתיק" at bounding box center [1170, 628] width 55 height 14
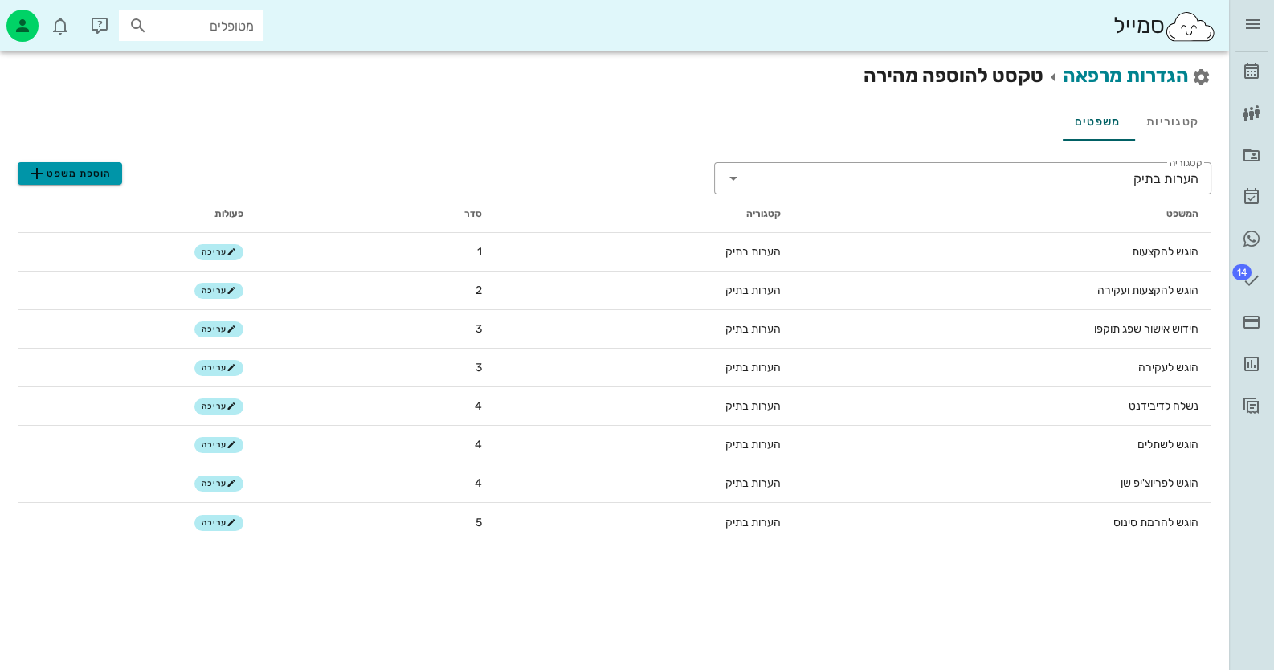
click at [89, 173] on span "הוספת משפט" at bounding box center [69, 173] width 84 height 19
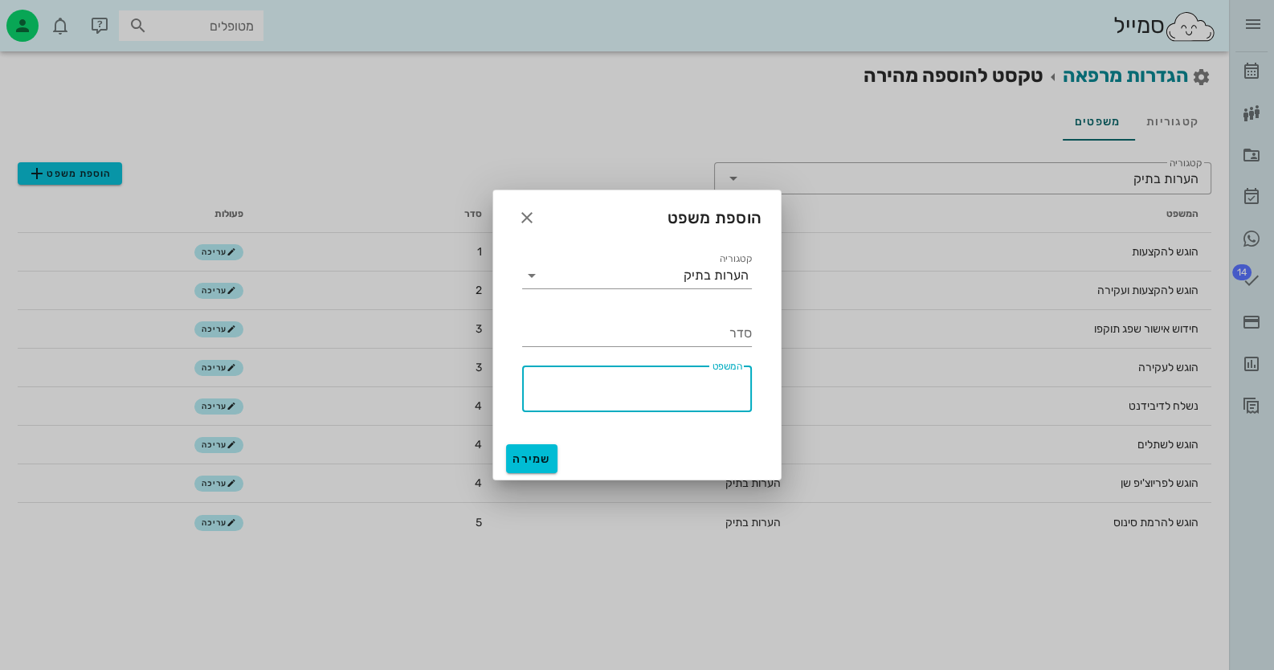
paste textarea "תכנית הטיפול הוסברה - מטופל ייצור קשר לקביעת תור אם ירצה"
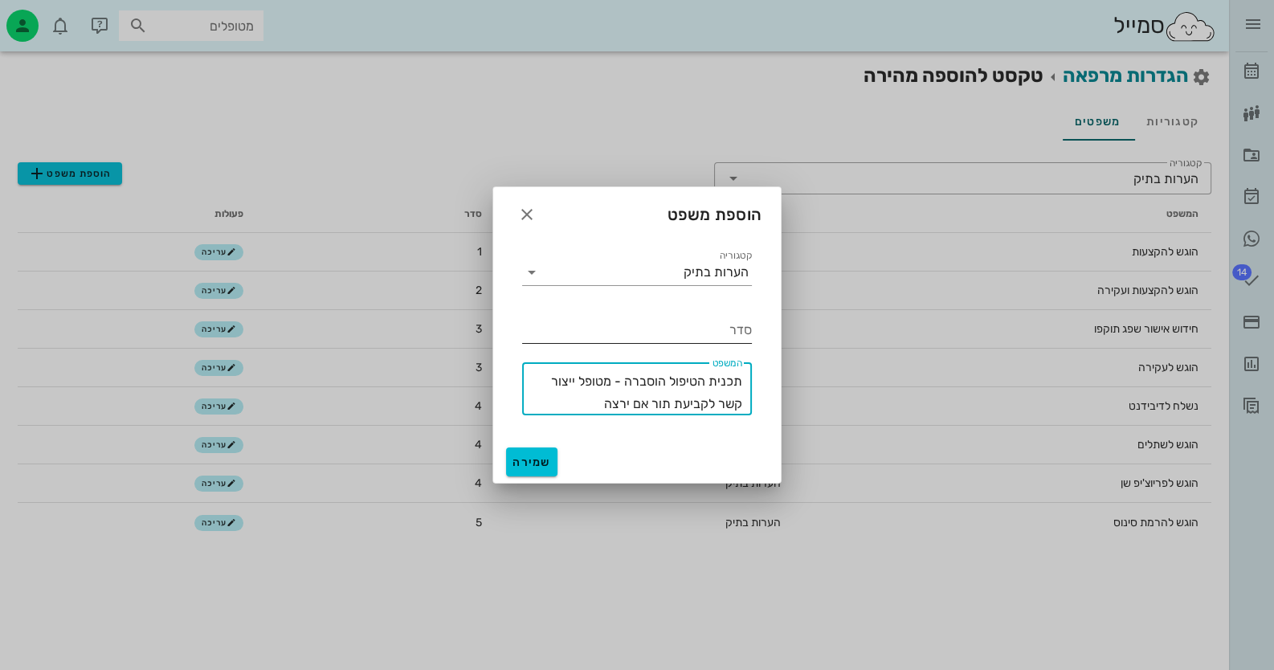
type textarea "תכנית הטיפול הוסברה - מטופל ייצור קשר לקביעת תור אם ירצה"
click at [743, 325] on div "סדר" at bounding box center [637, 330] width 230 height 26
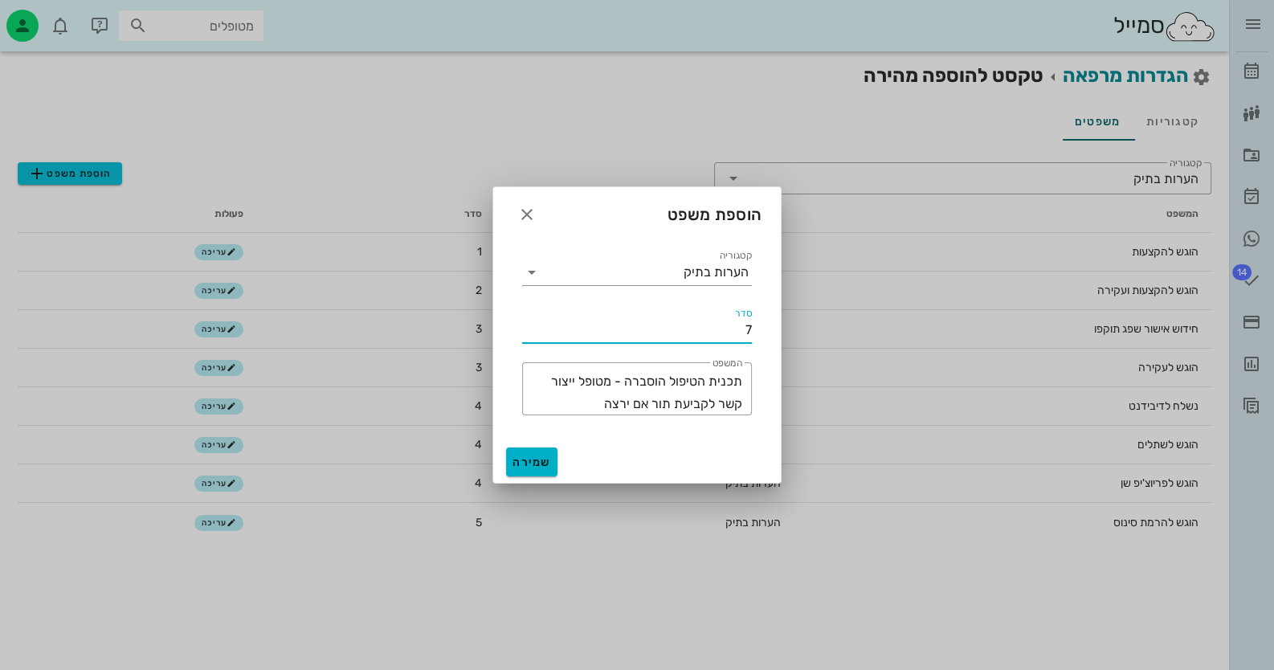
type input "7"
click at [522, 465] on span "שמירה" at bounding box center [532, 463] width 39 height 14
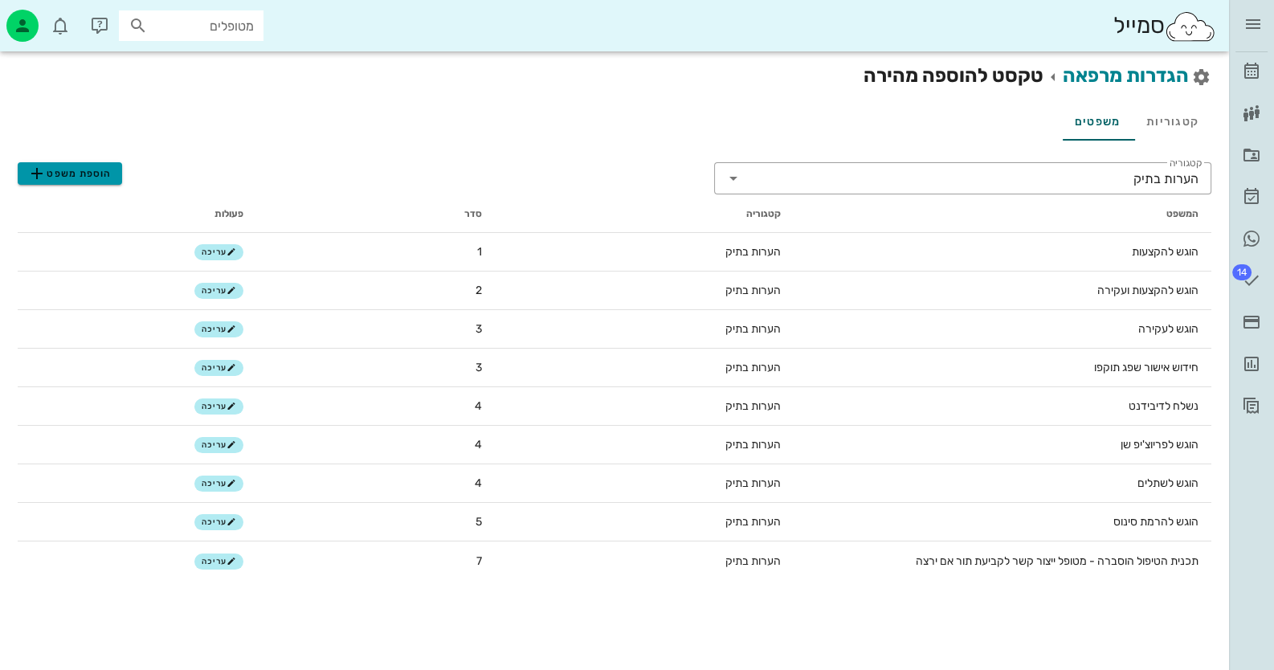
click at [84, 171] on span "הוספת משפט" at bounding box center [69, 173] width 84 height 19
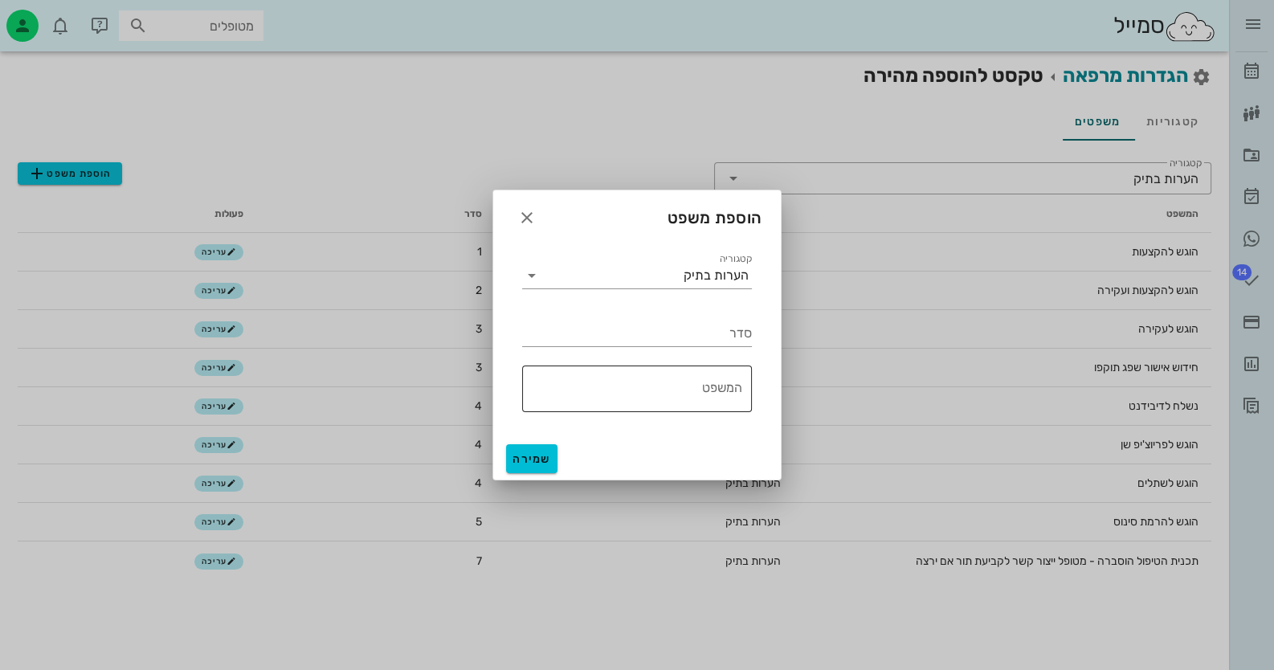
click at [711, 409] on textarea "המשפט" at bounding box center [632, 393] width 220 height 39
click at [712, 383] on textarea "מטופל אינו מעוניין בטיפול" at bounding box center [632, 393] width 220 height 39
type textarea "מטופל/ת אינו מעוניין בטיפול"
click at [701, 337] on input "סדר" at bounding box center [637, 334] width 230 height 26
type input "6"
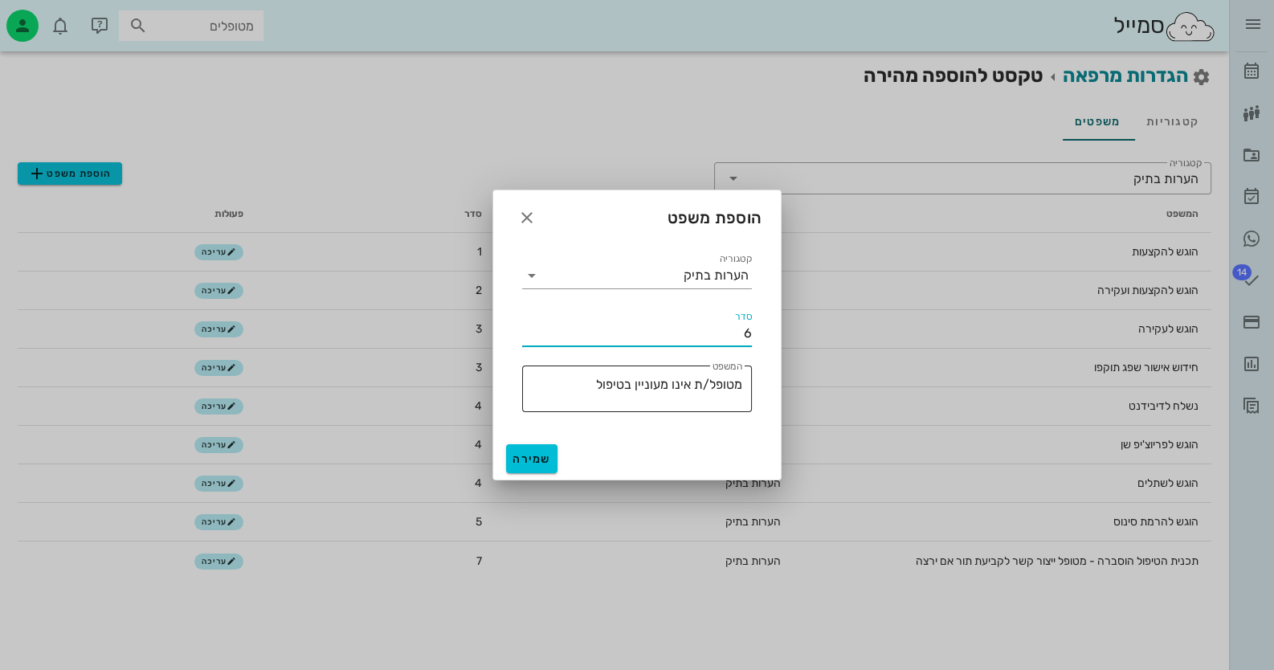
click at [635, 379] on textarea "מטופל/ת אינו מעוניין בטיפול" at bounding box center [632, 393] width 220 height 39
type textarea "מטופל/ת אינו מעוניין/נת בטיפול"
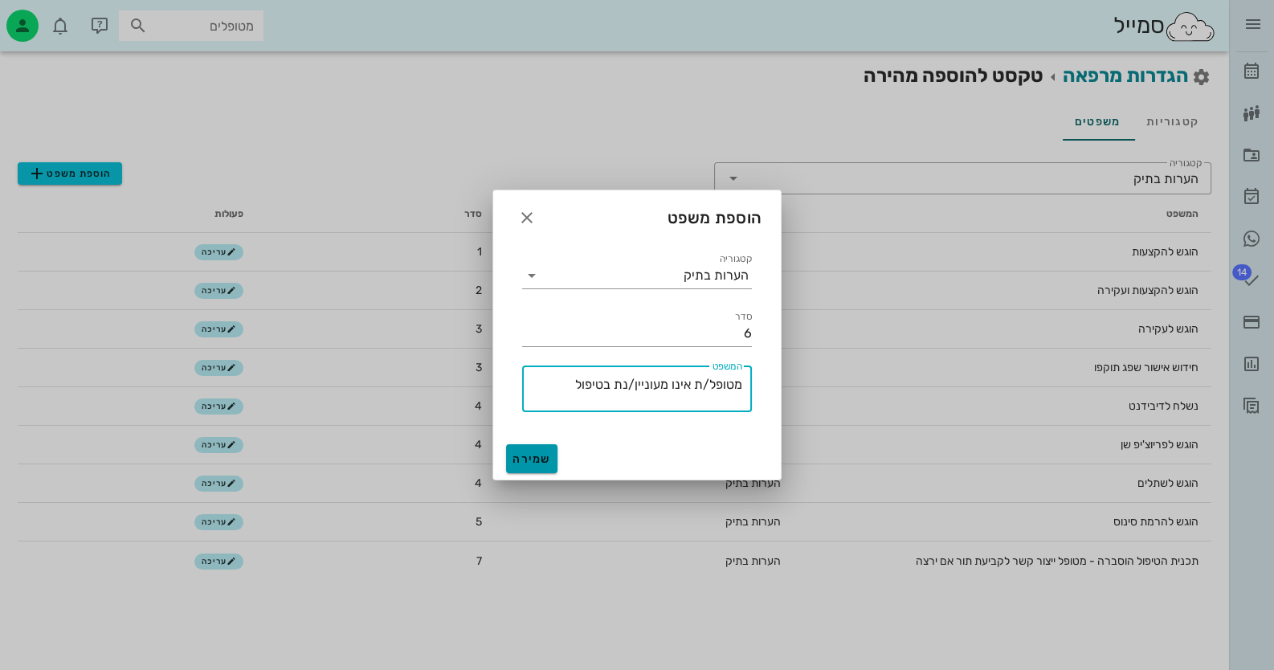
click at [528, 460] on span "שמירה" at bounding box center [532, 459] width 39 height 14
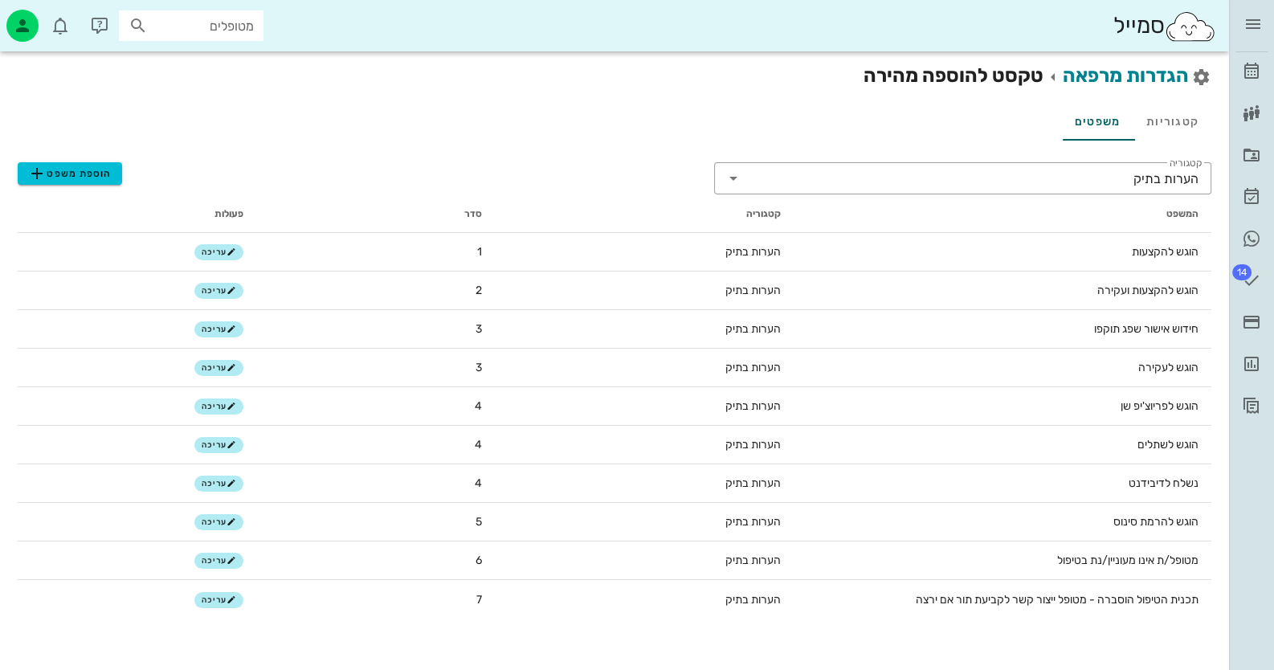
click at [192, 18] on input "מטופלים" at bounding box center [202, 25] width 103 height 21
type input "מועל"
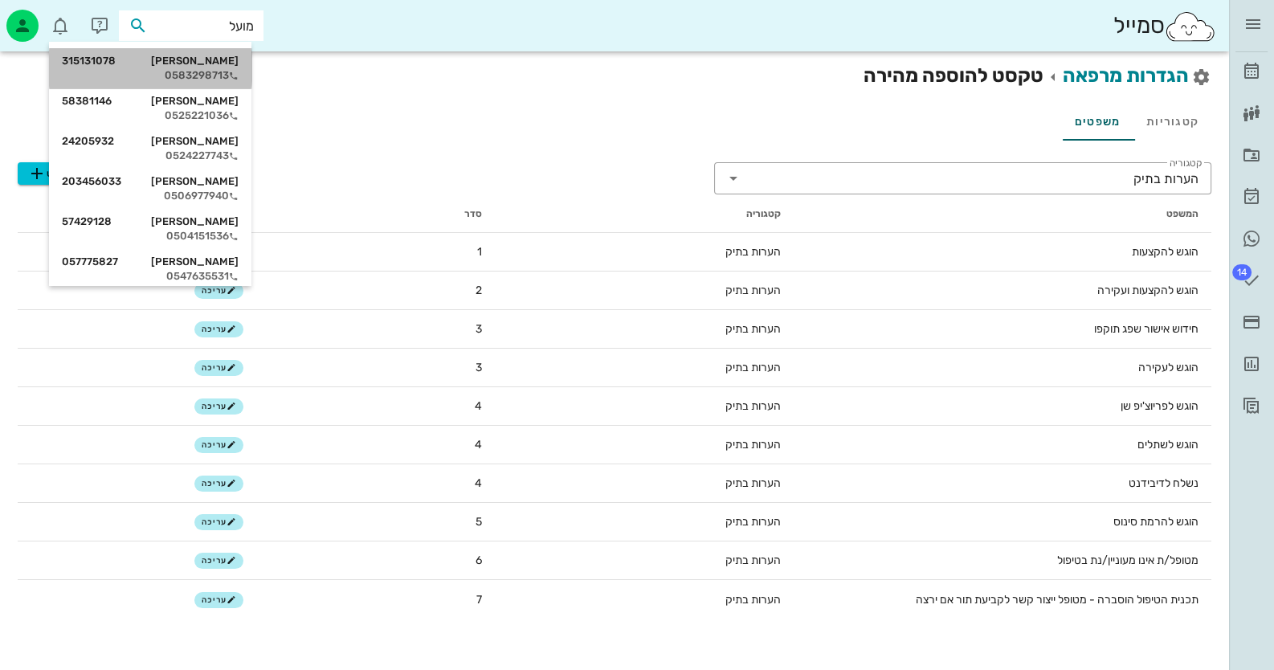
click at [227, 76] on div "0583298713" at bounding box center [150, 75] width 177 height 13
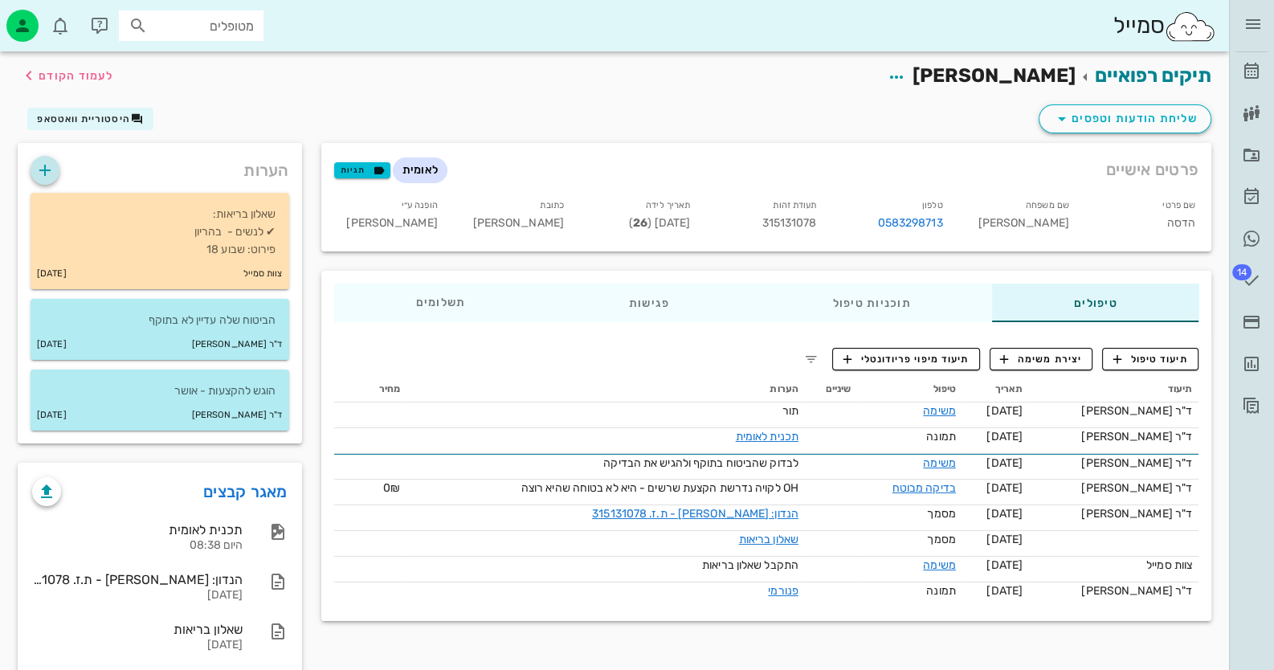
click at [48, 161] on icon "button" at bounding box center [44, 170] width 19 height 19
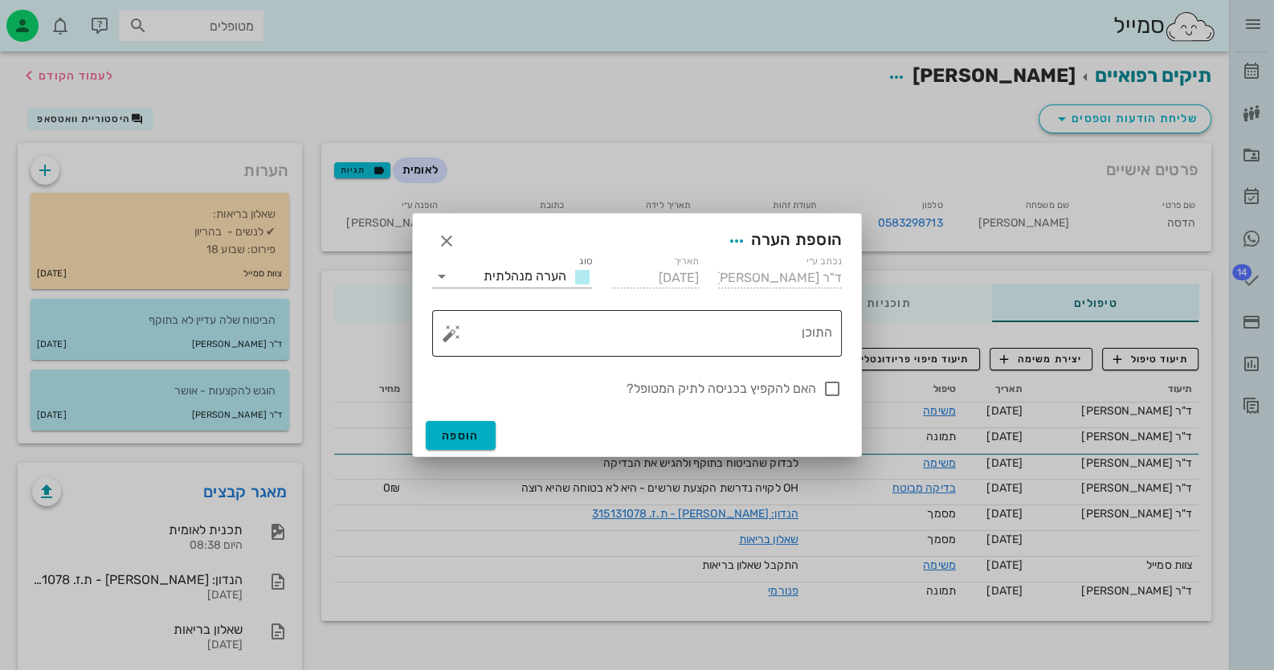
click at [456, 340] on button "button" at bounding box center [451, 333] width 19 height 19
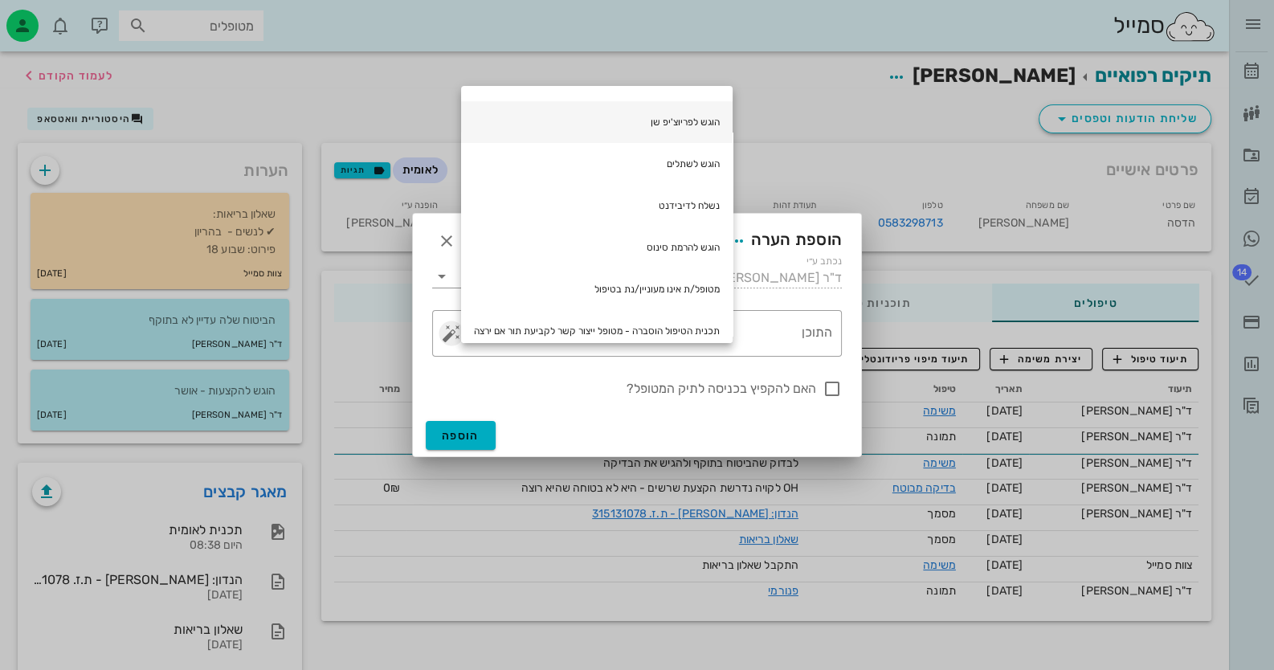
scroll to position [160, 0]
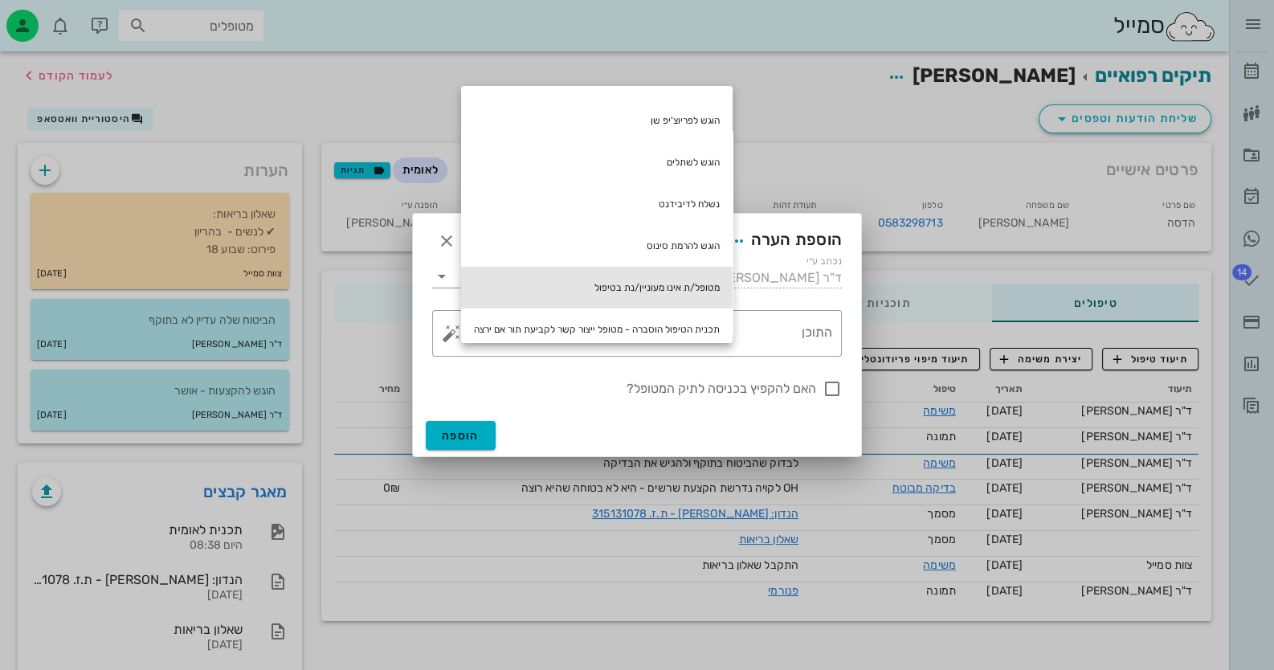
click at [710, 285] on div "מטופל/ת אינו מעוניין/נת בטיפול" at bounding box center [597, 288] width 272 height 42
type textarea "מטופל/ת אינו מעוניין/נת בטיפול"
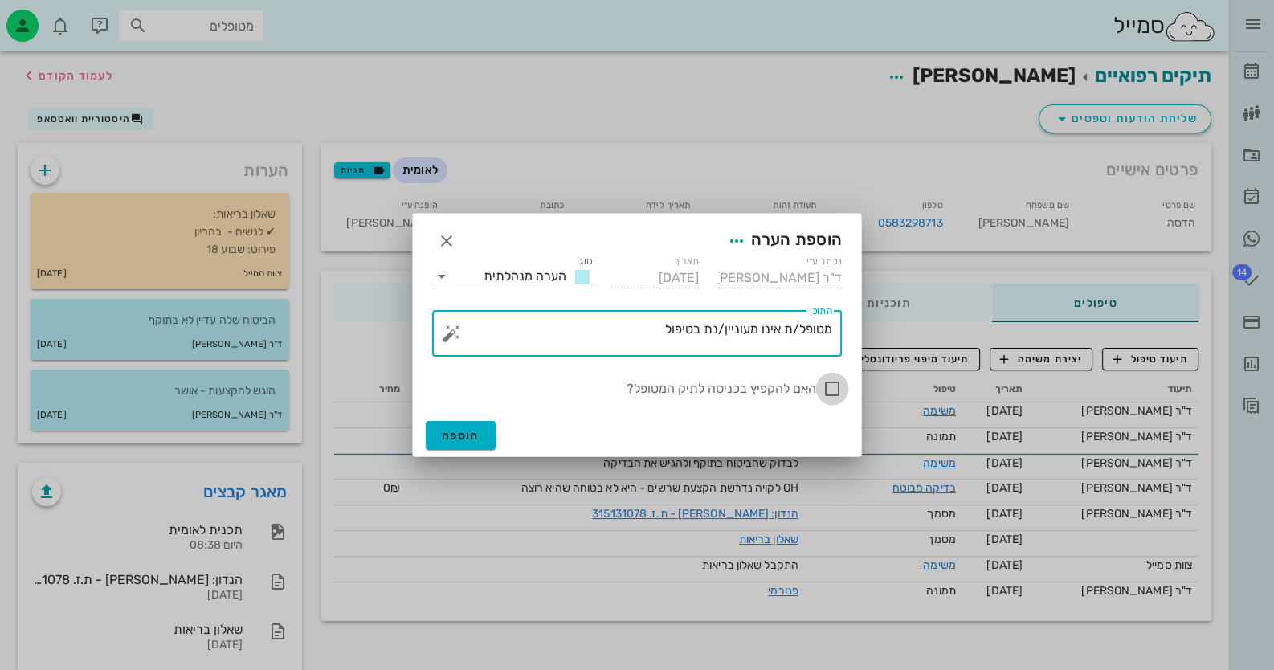
click at [834, 393] on div at bounding box center [832, 388] width 27 height 27
checkbox input "true"
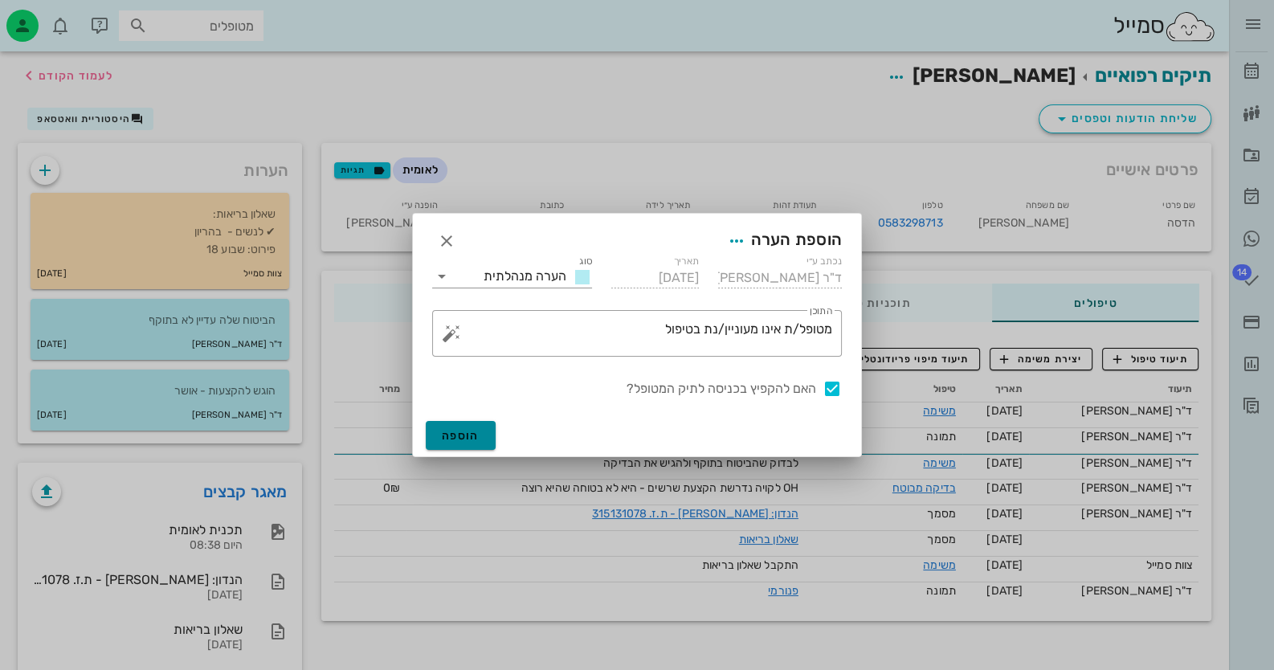
click at [457, 435] on span "הוספה" at bounding box center [461, 436] width 38 height 14
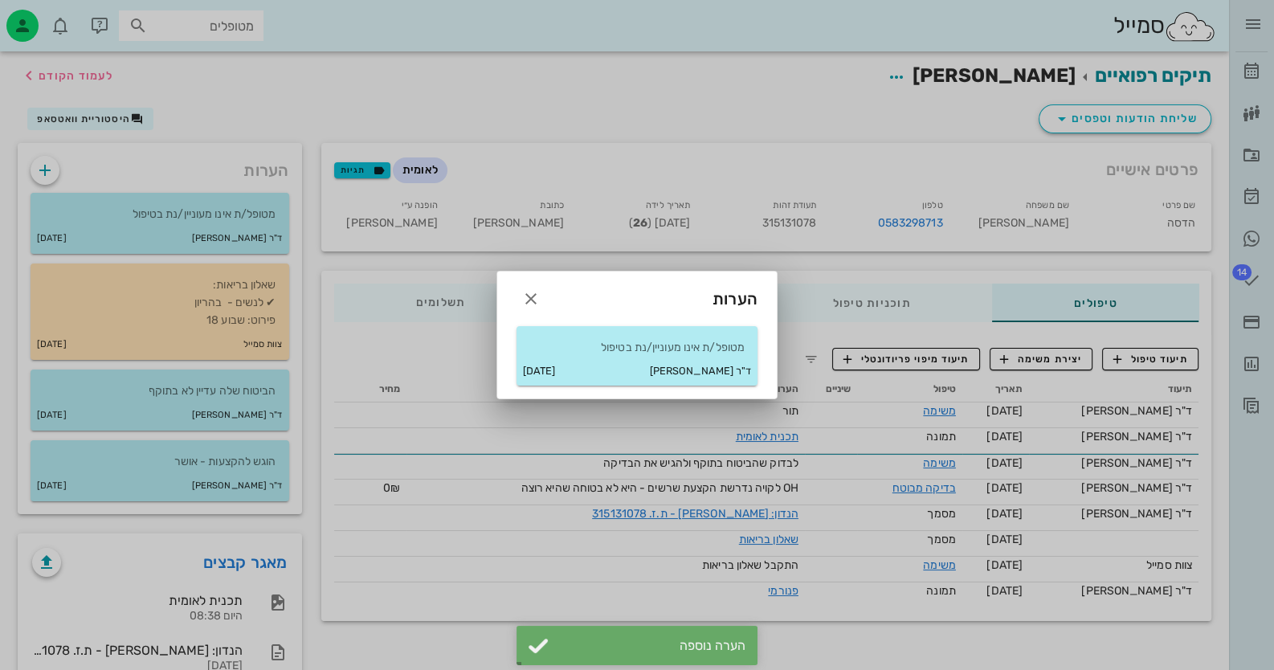
click at [955, 411] on div at bounding box center [637, 335] width 1274 height 670
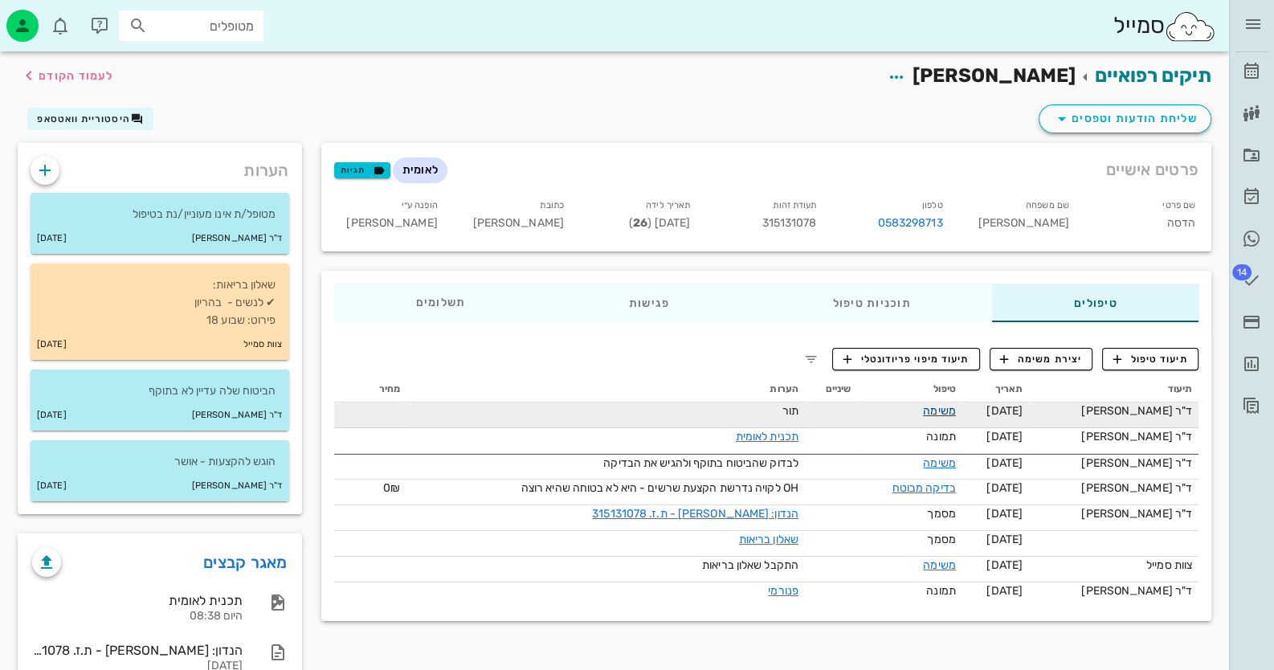
click at [956, 410] on link "משימה" at bounding box center [939, 411] width 33 height 14
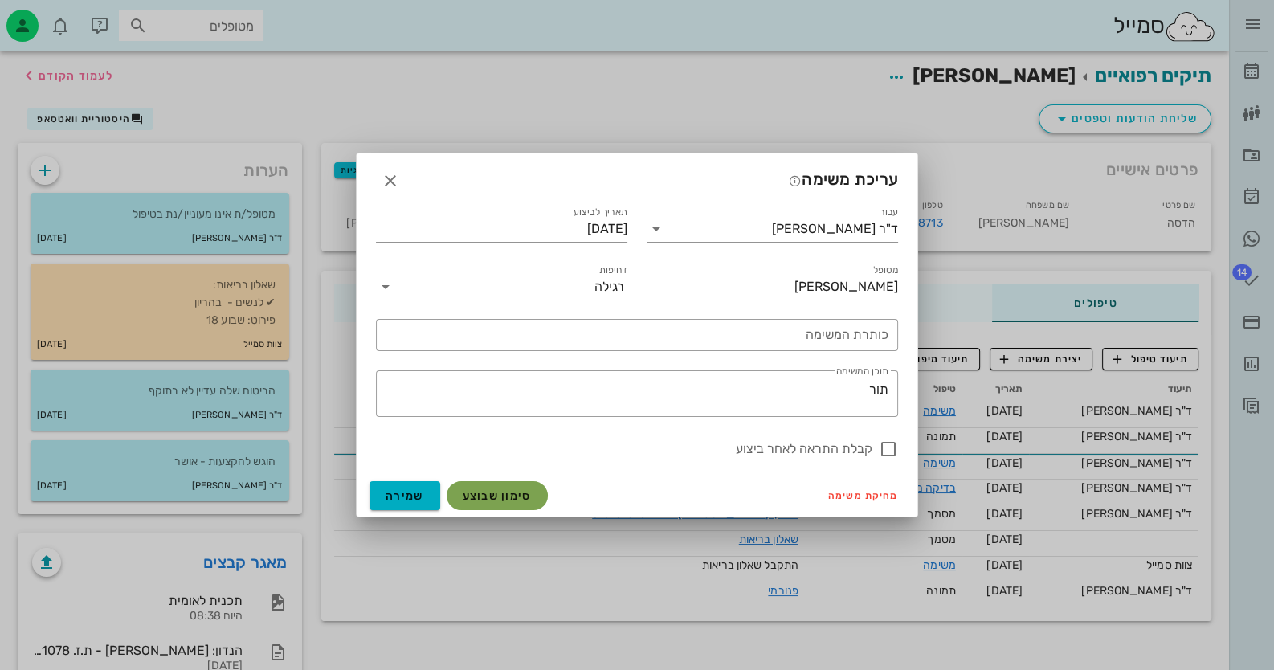
click at [491, 503] on button "סימון שבוצע" at bounding box center [497, 495] width 101 height 29
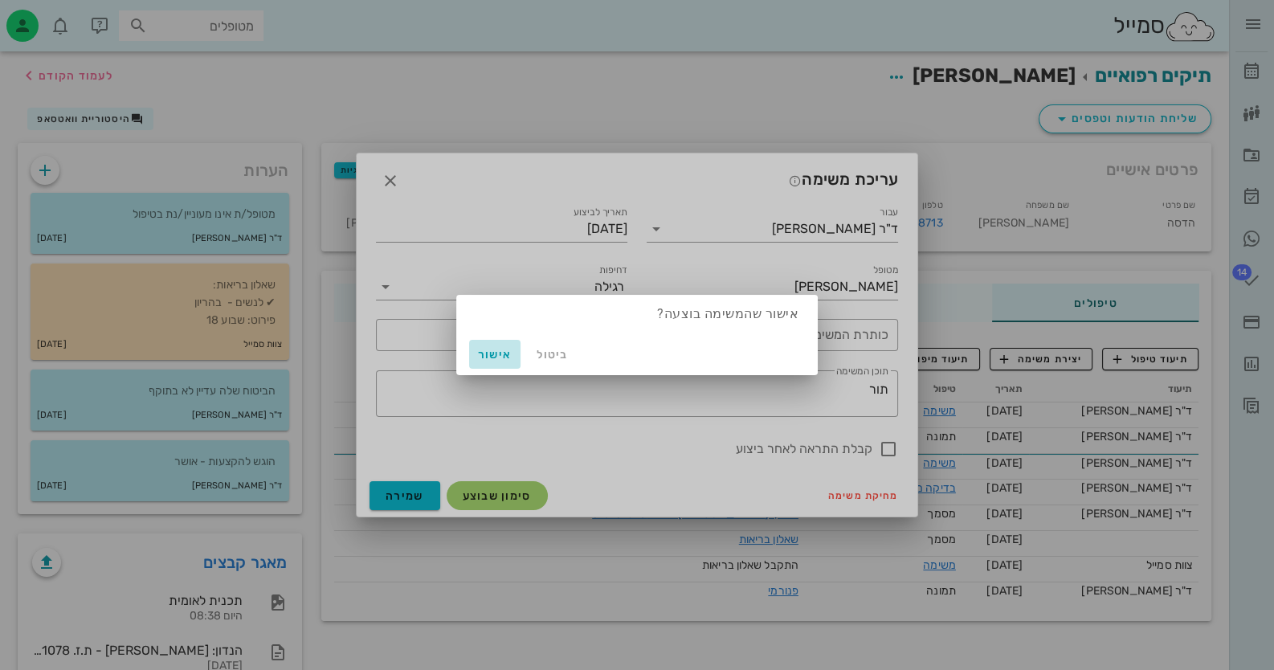
click at [512, 349] on span "אישור" at bounding box center [495, 355] width 39 height 14
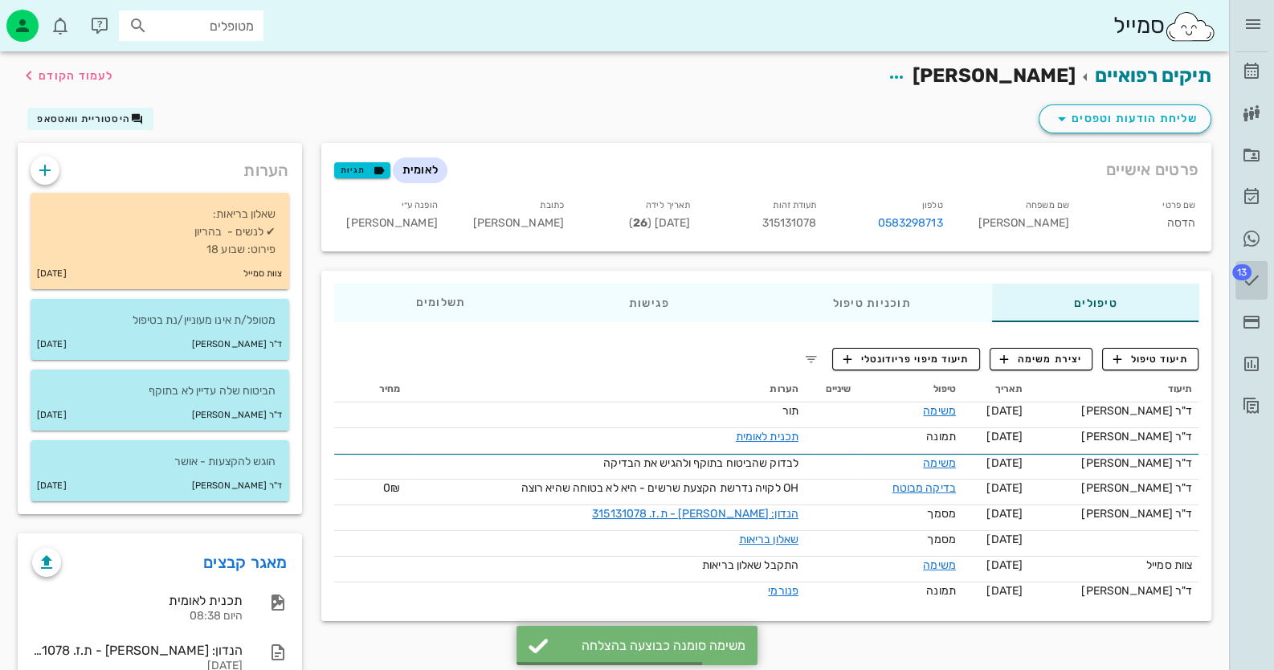
click at [1248, 277] on span "13" at bounding box center [1242, 272] width 19 height 16
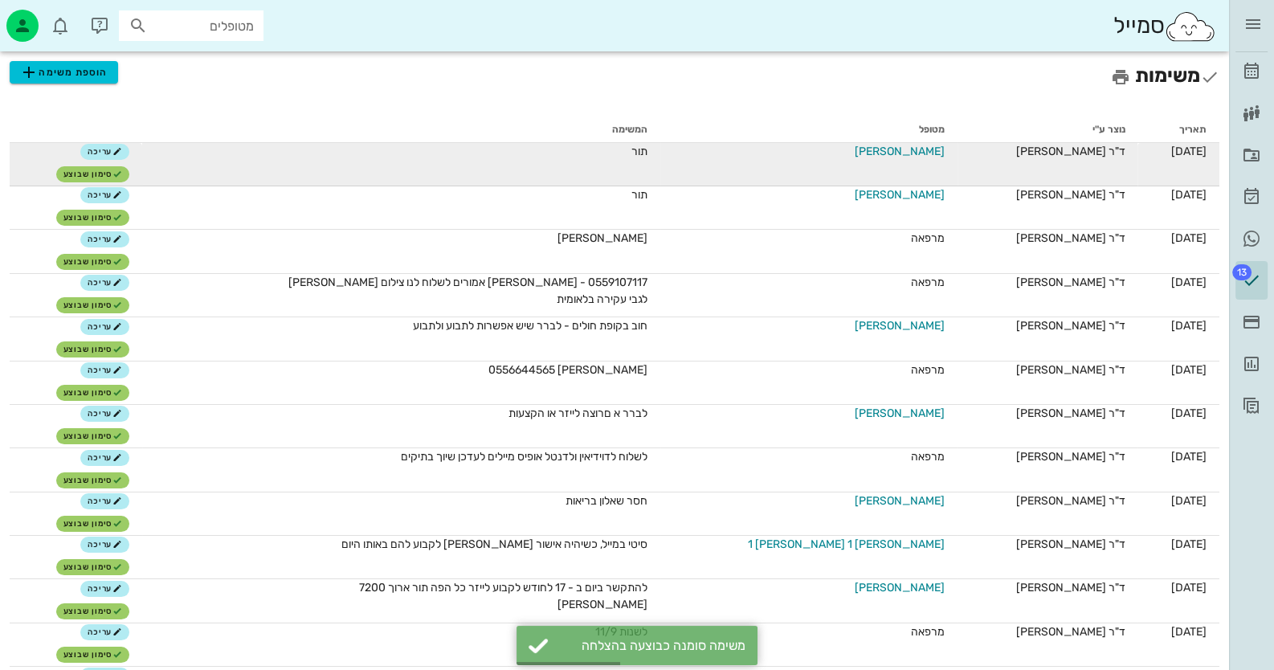
click at [878, 149] on span "[PERSON_NAME]" at bounding box center [900, 151] width 90 height 17
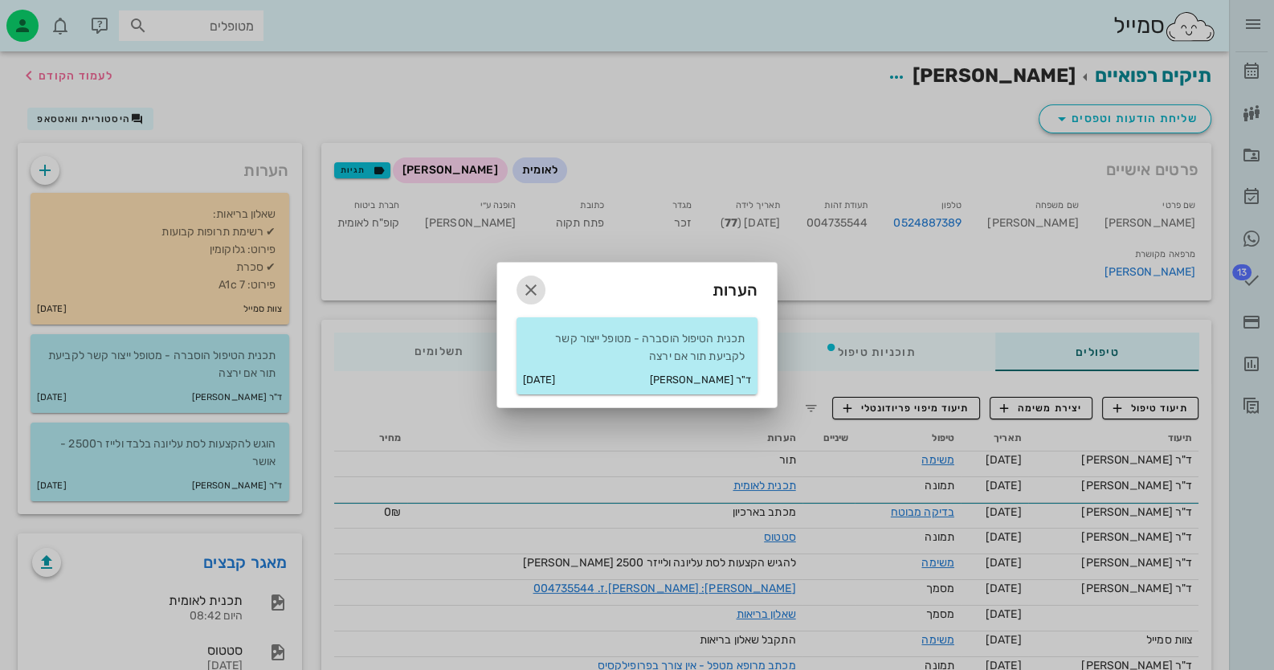
click at [534, 285] on icon "button" at bounding box center [531, 289] width 19 height 19
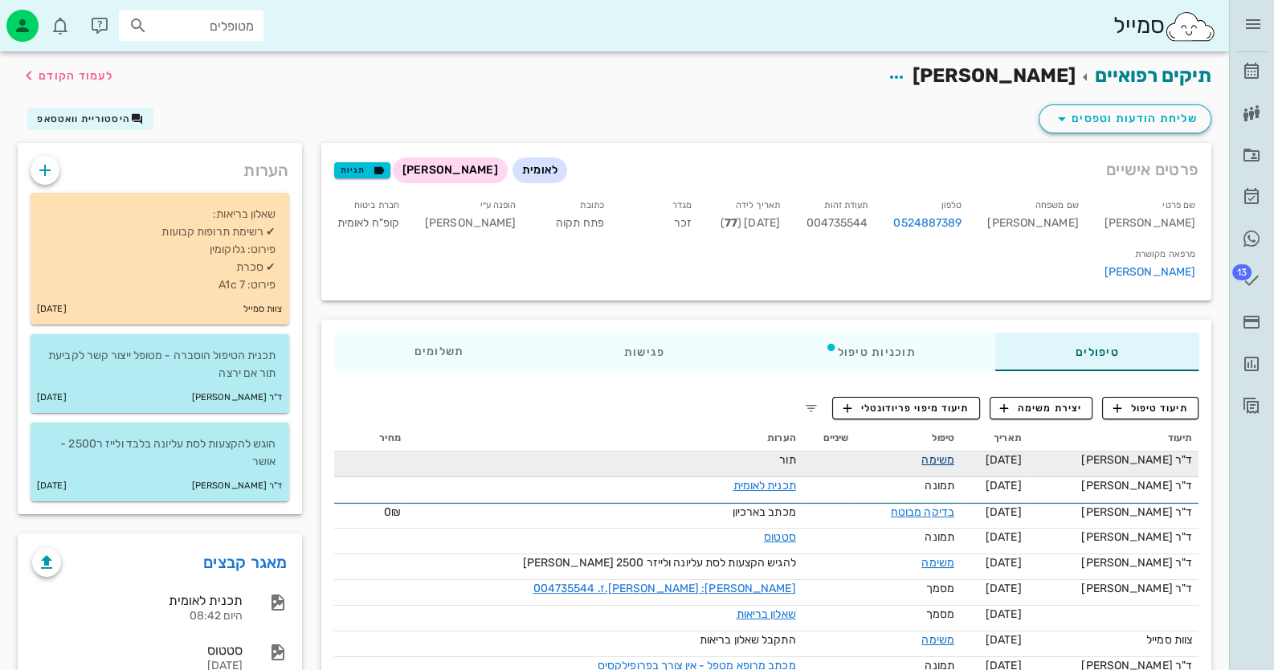
click at [932, 453] on link "משימה" at bounding box center [938, 460] width 33 height 14
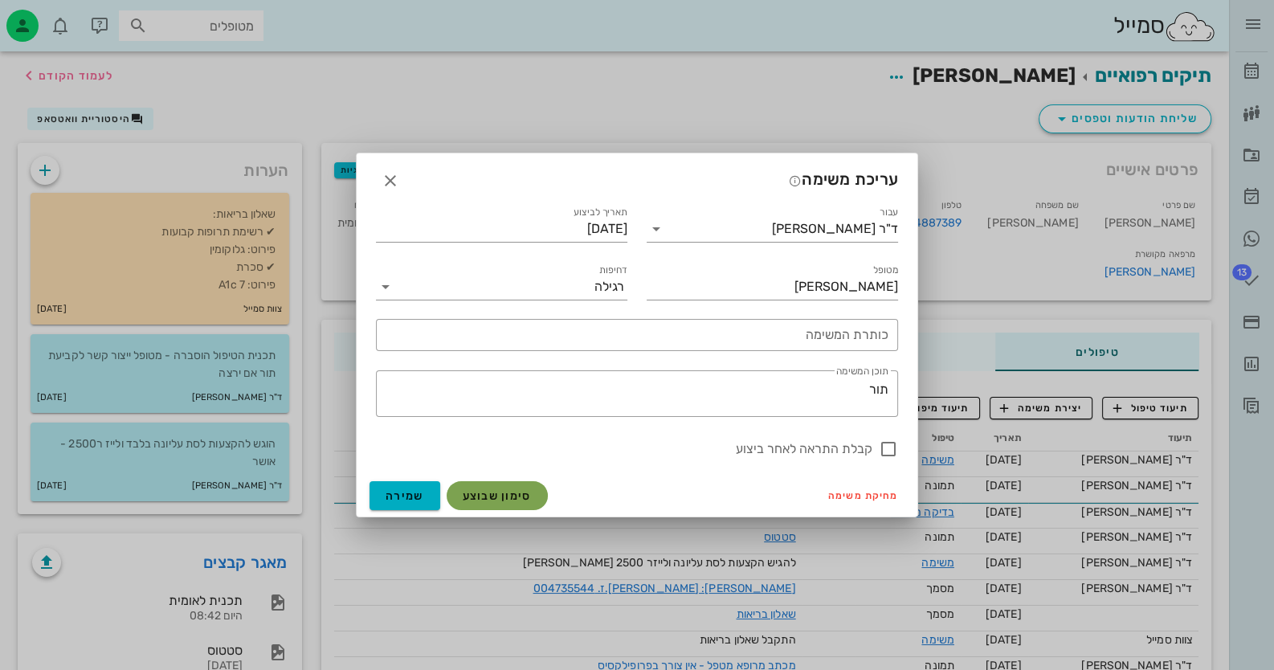
click at [501, 489] on span "סימון שבוצע" at bounding box center [497, 496] width 69 height 14
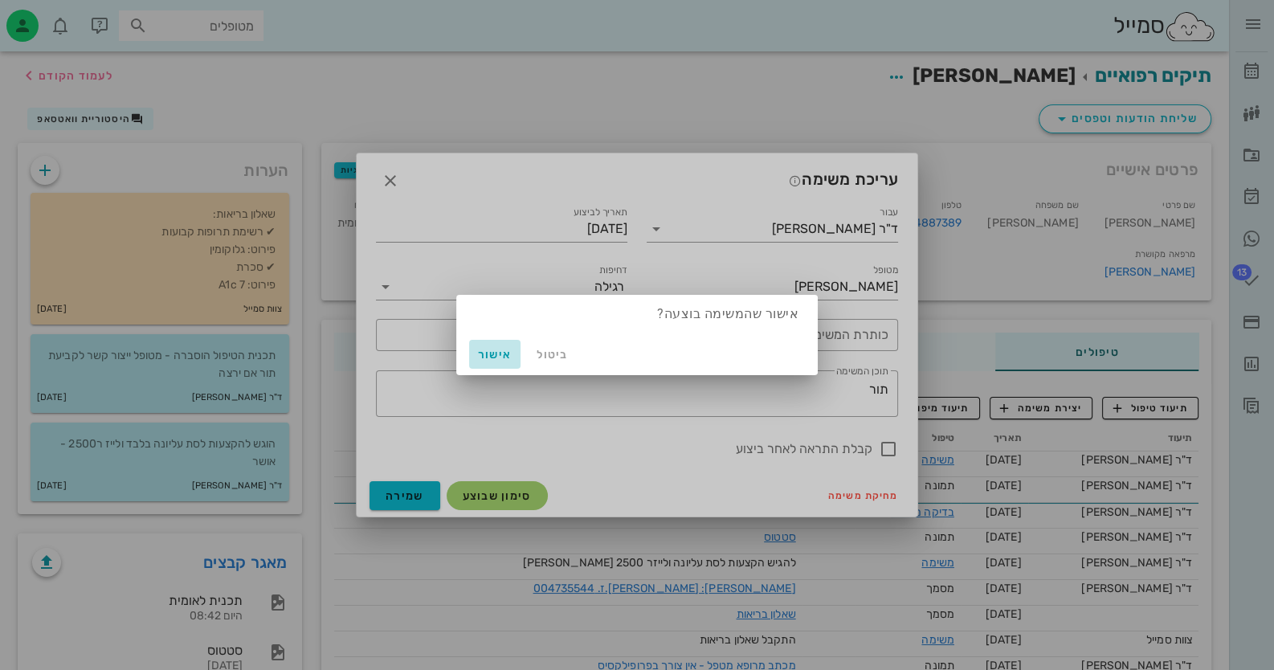
click at [496, 348] on span "אישור" at bounding box center [495, 355] width 39 height 14
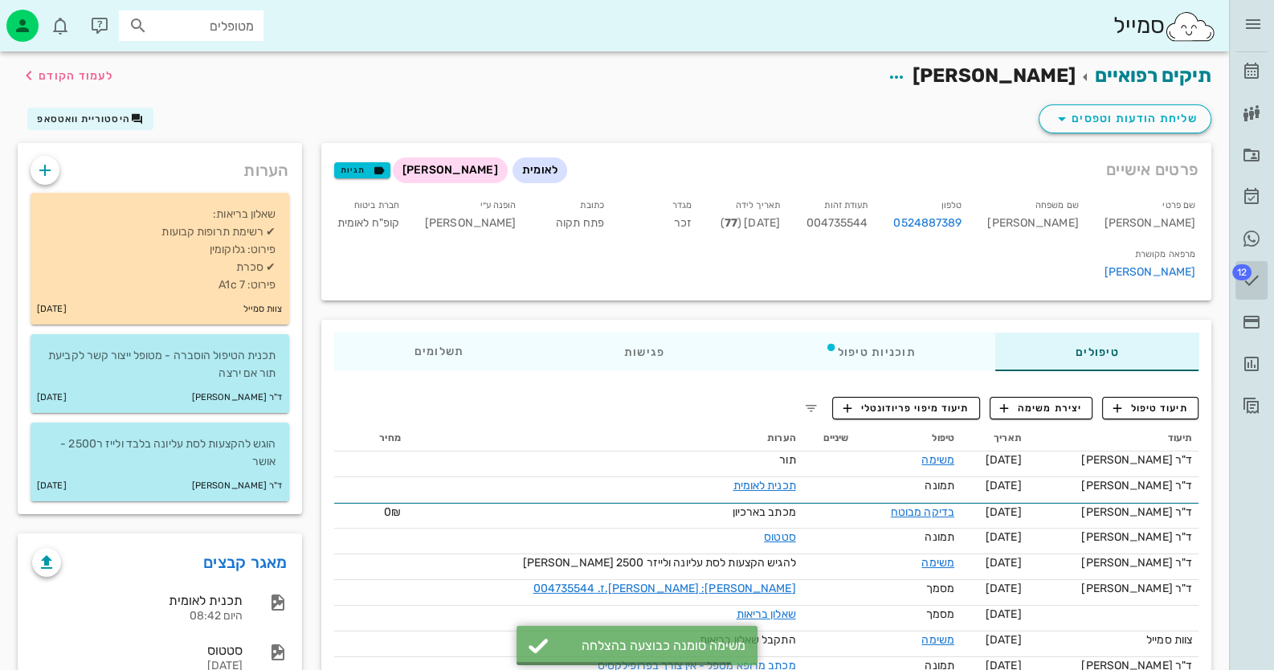
click at [1254, 274] on icon at bounding box center [1251, 280] width 19 height 19
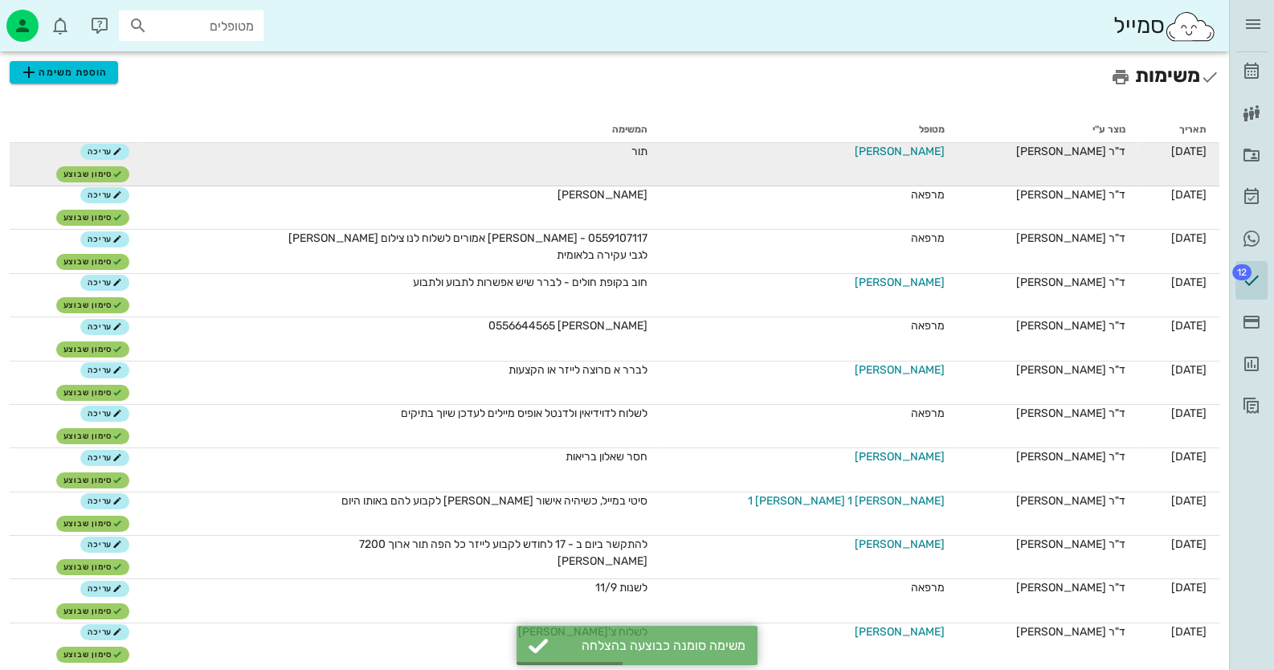
click at [894, 152] on span "[PERSON_NAME]" at bounding box center [900, 151] width 90 height 17
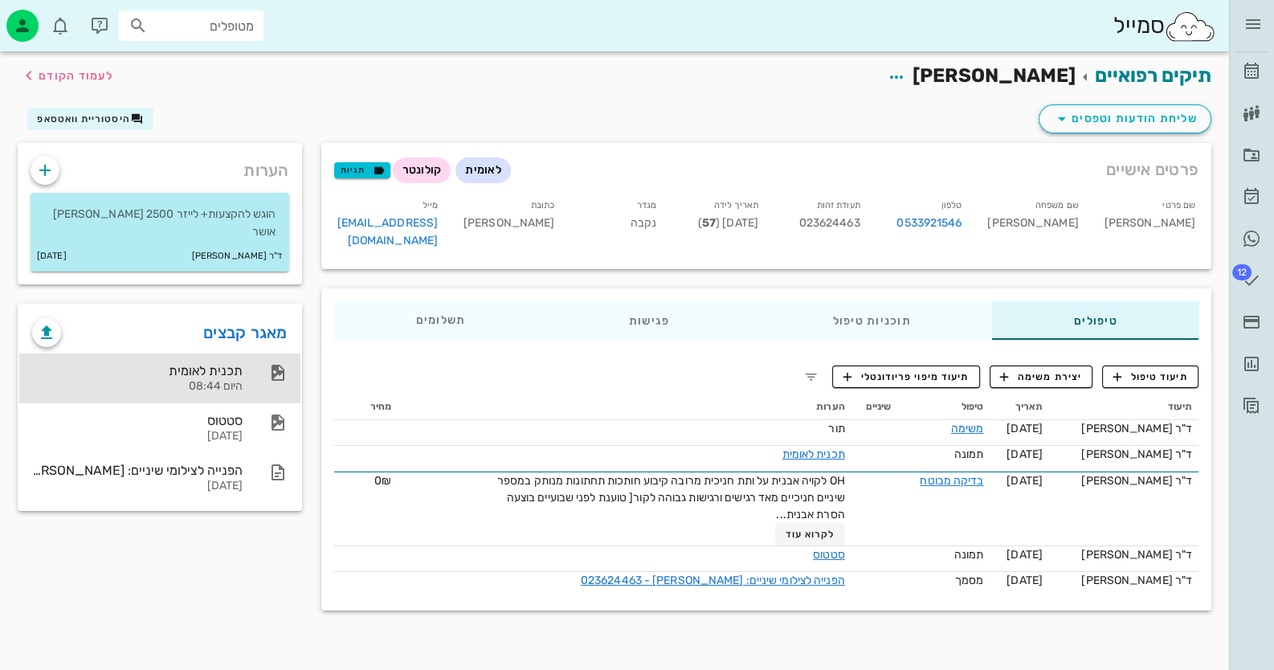
click at [239, 363] on div "תכנית לאומית" at bounding box center [137, 370] width 211 height 15
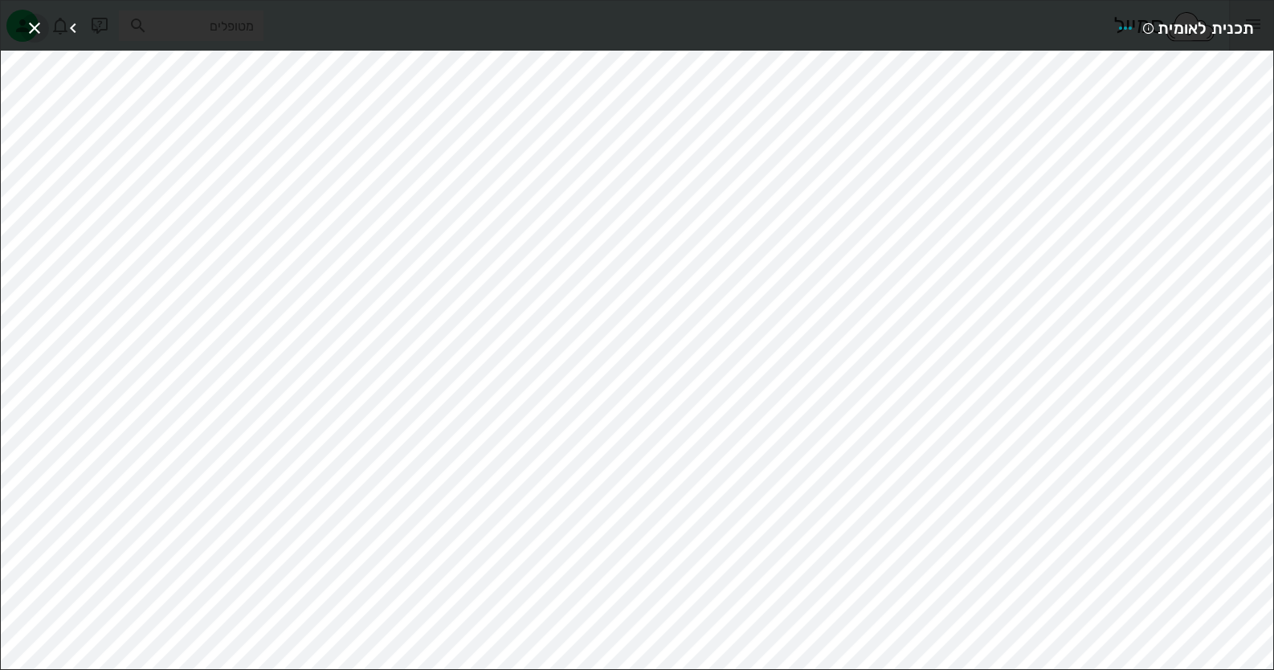
click at [20, 28] on span "button" at bounding box center [34, 27] width 29 height 19
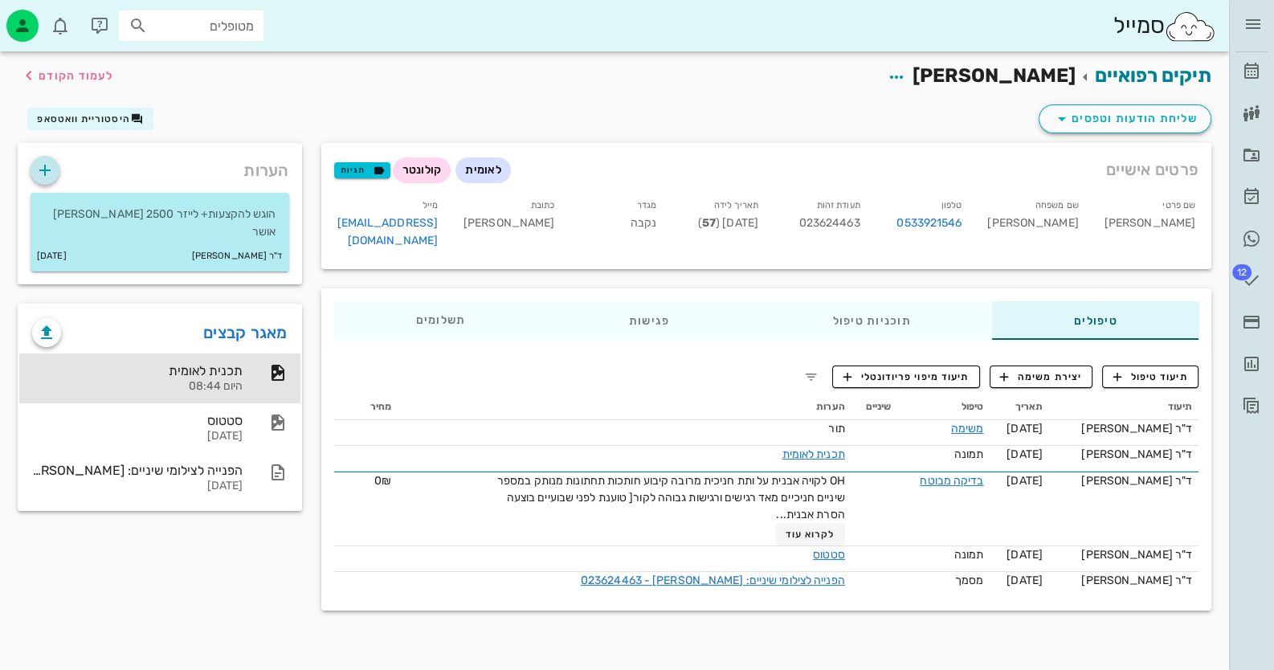
click at [48, 170] on icon "button" at bounding box center [44, 170] width 19 height 19
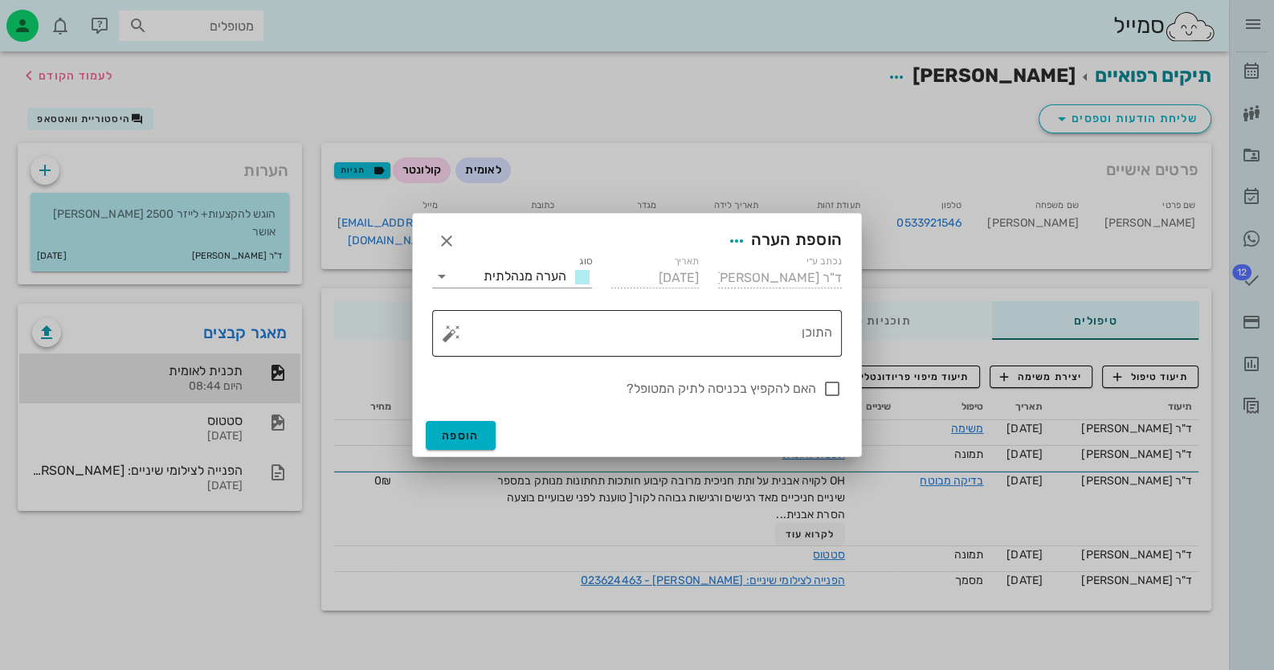
click at [445, 329] on button "button" at bounding box center [451, 333] width 19 height 19
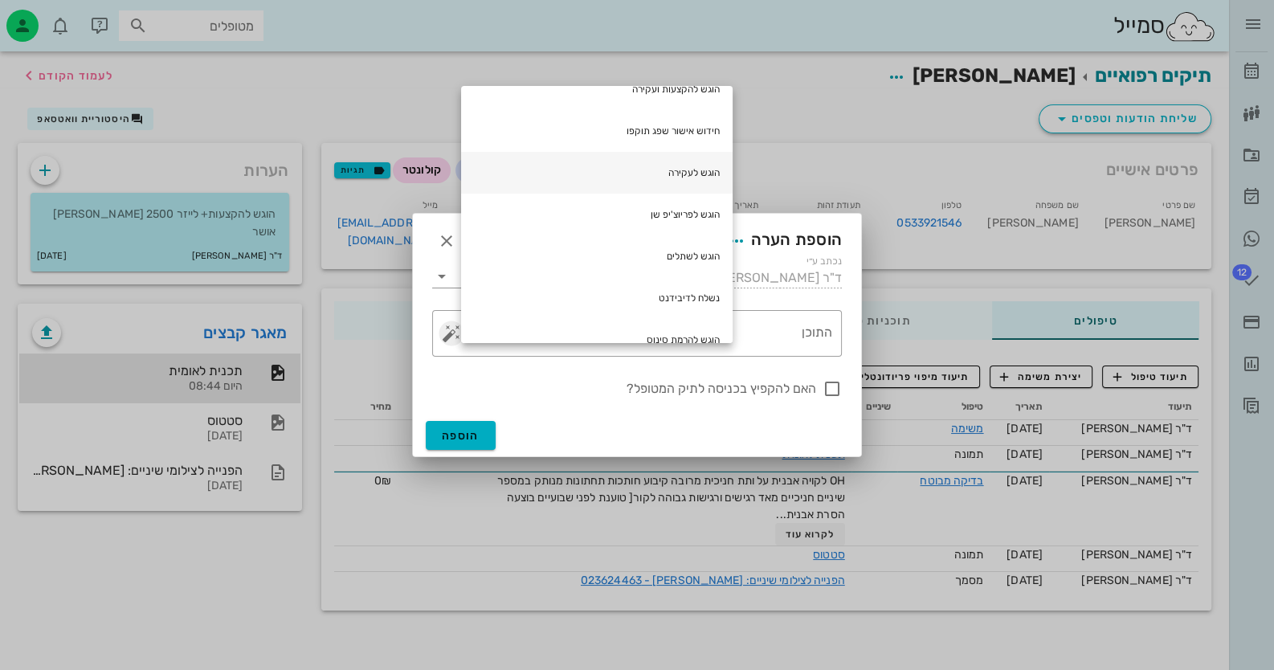
scroll to position [173, 0]
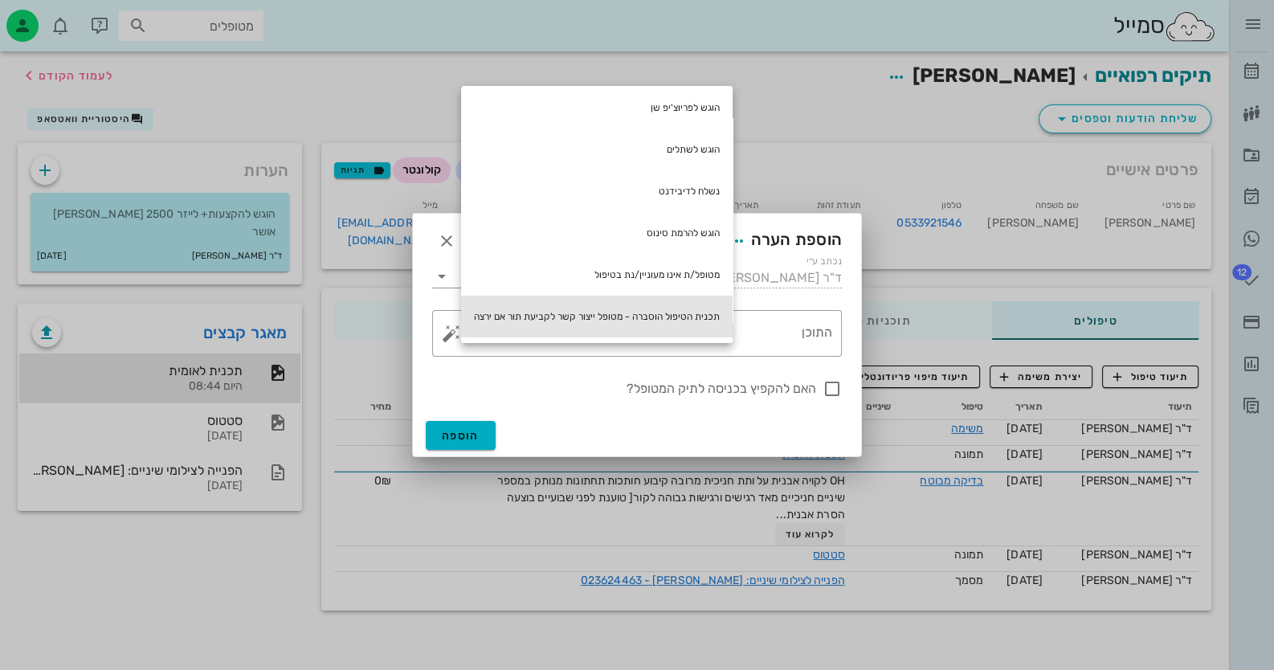
click at [696, 322] on div "תכנית הטיפול הוסברה - מטופל ייצור קשר לקביעת תור אם ירצה" at bounding box center [597, 317] width 272 height 42
type textarea "תכנית הטיפול הוסברה - מטופל ייצור קשר לקביעת תור אם ירצה"
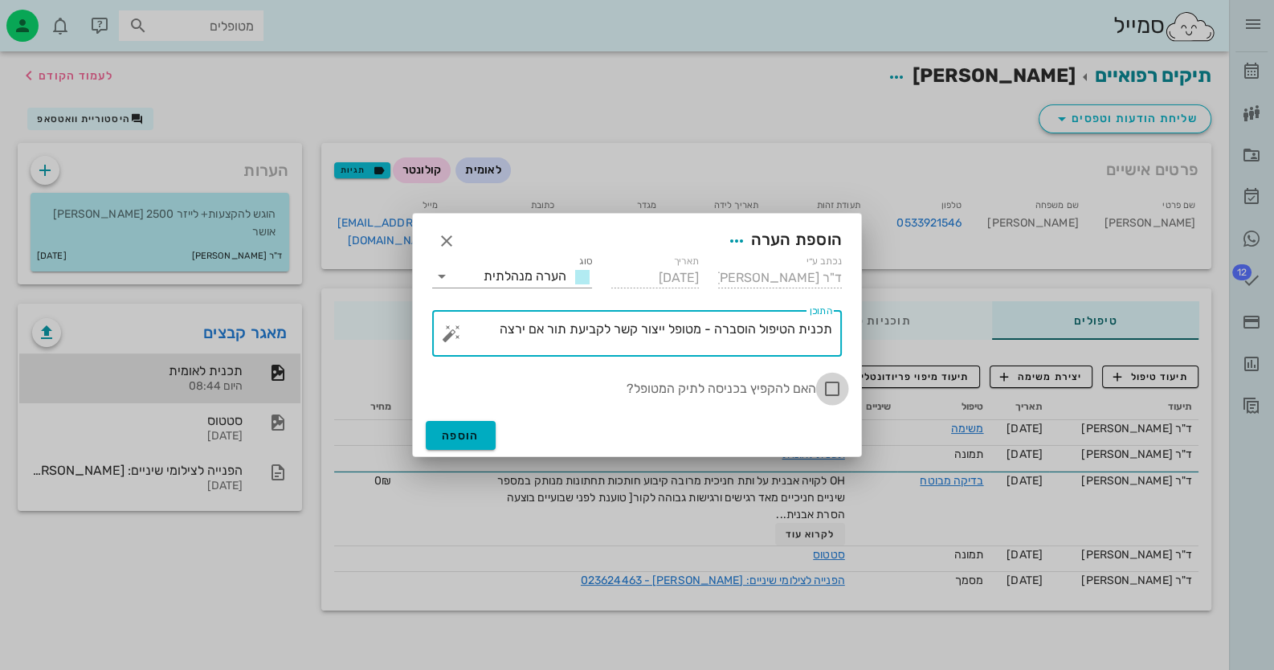
click at [835, 389] on div at bounding box center [832, 388] width 27 height 27
checkbox input "true"
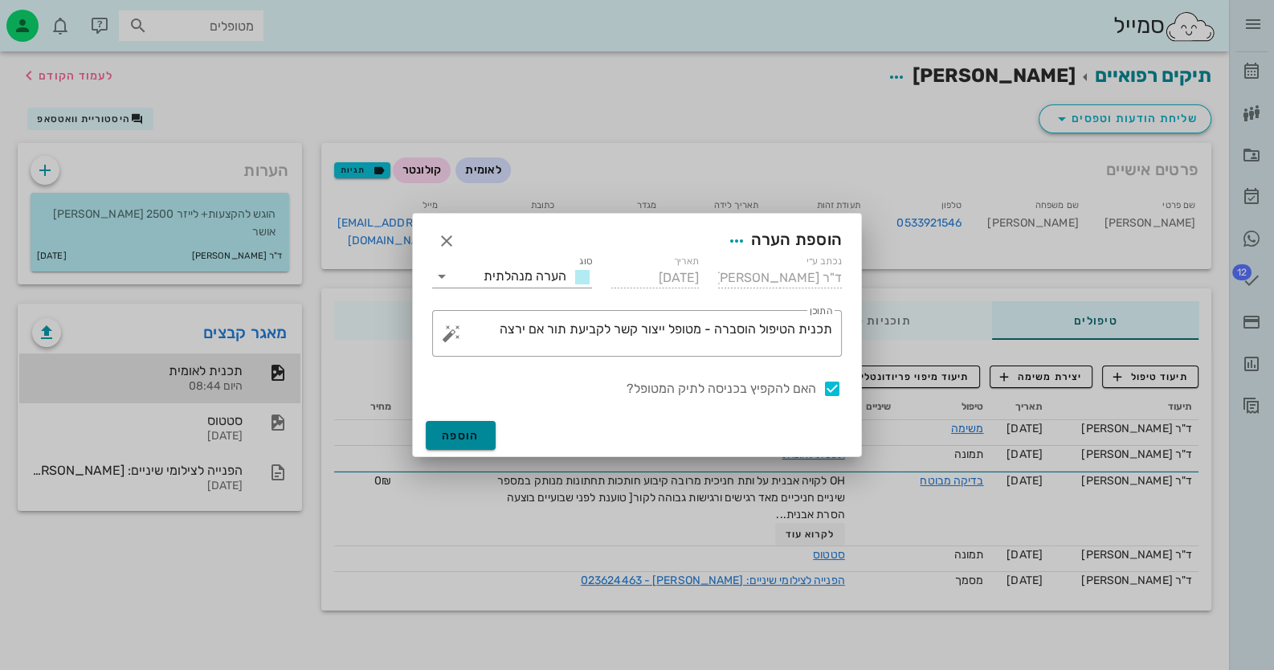
click at [478, 431] on button "הוספה" at bounding box center [461, 435] width 70 height 29
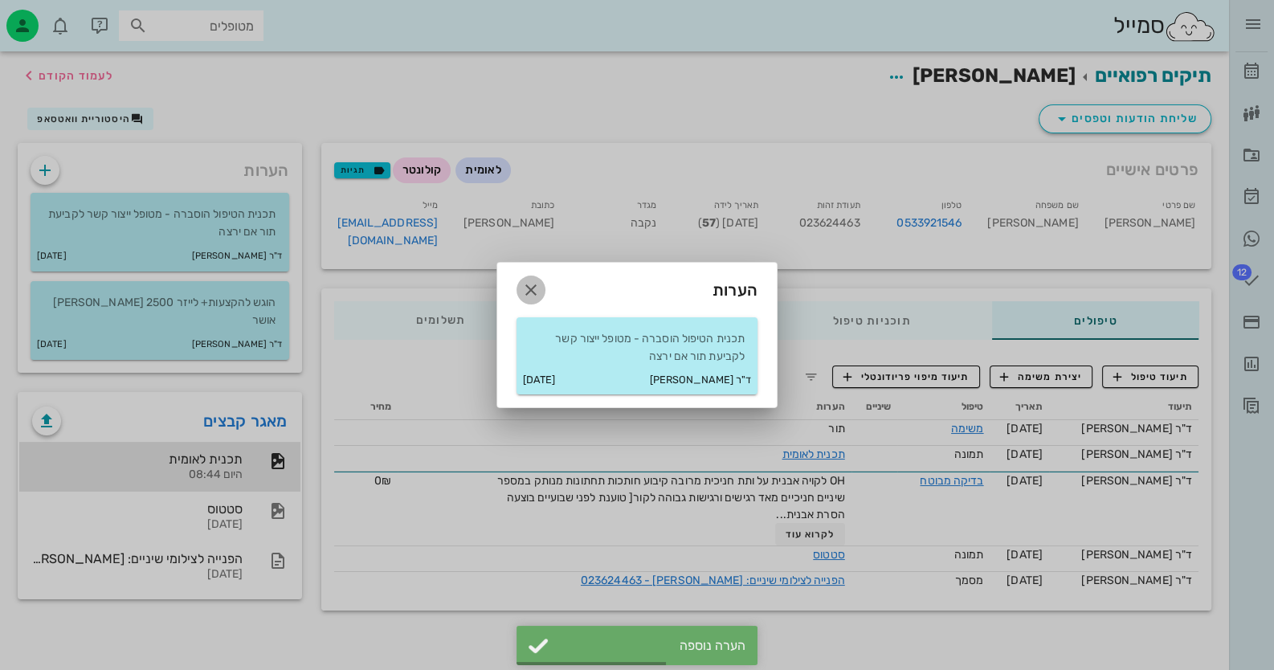
click at [525, 284] on icon "button" at bounding box center [531, 289] width 19 height 19
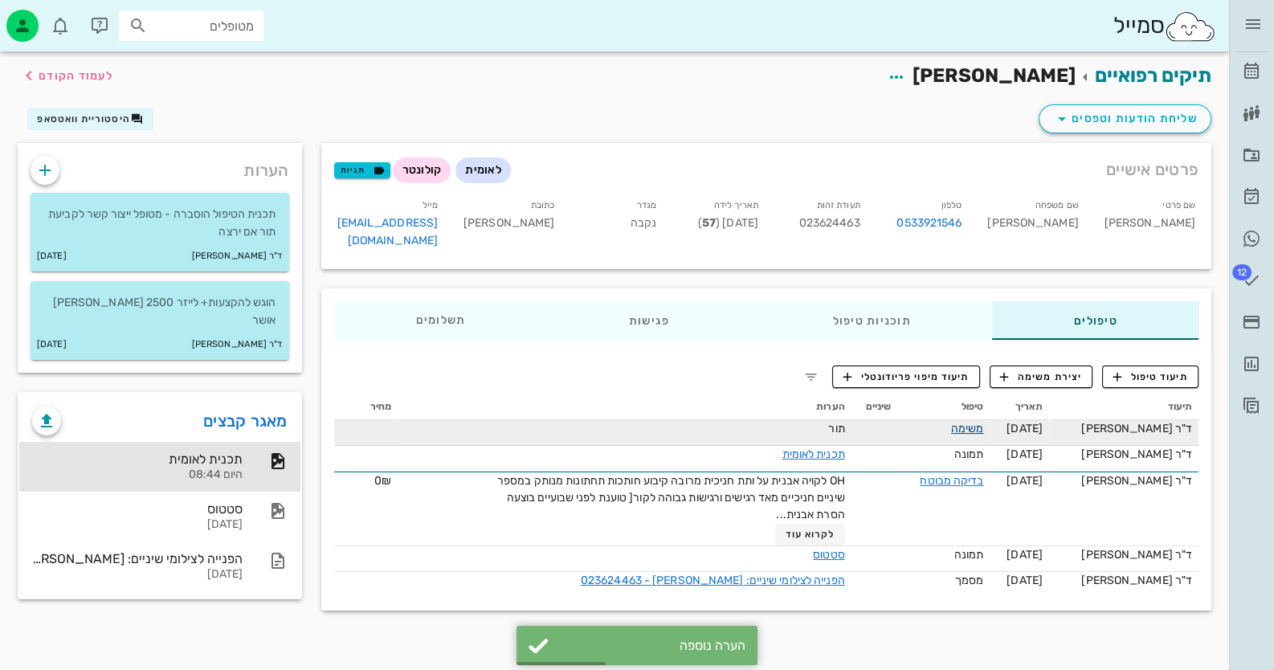
click at [980, 422] on link "משימה" at bounding box center [967, 429] width 33 height 14
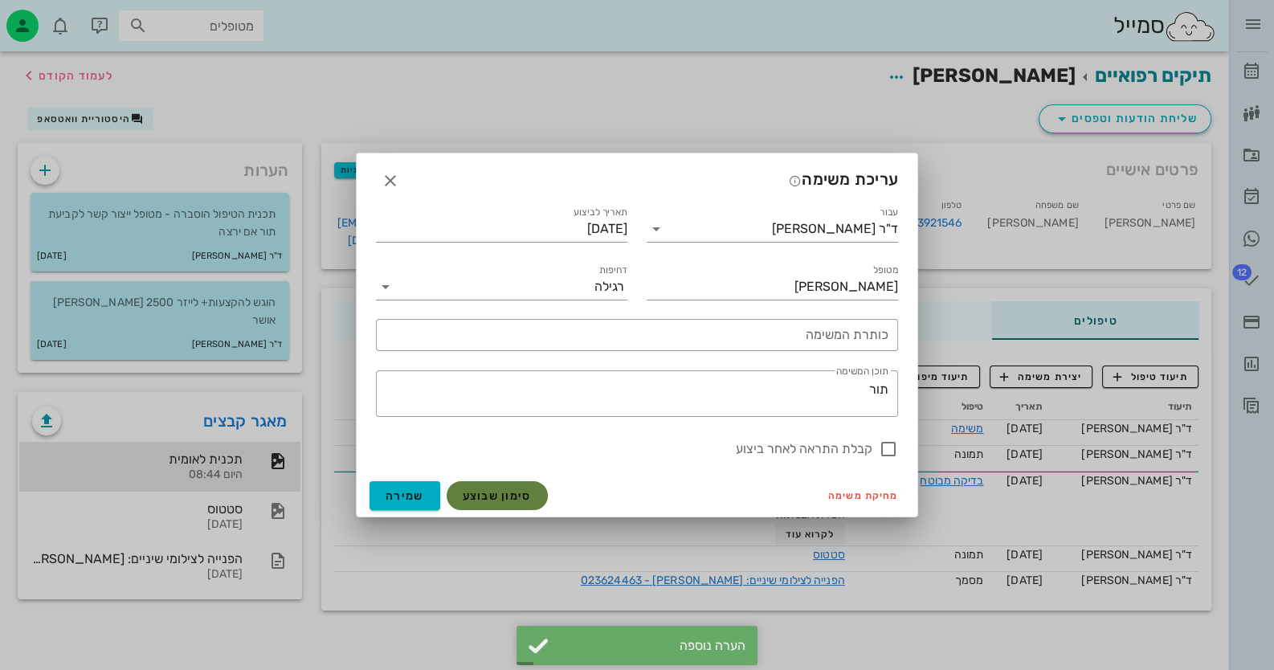
click at [481, 496] on span "סימון שבוצע" at bounding box center [497, 496] width 69 height 14
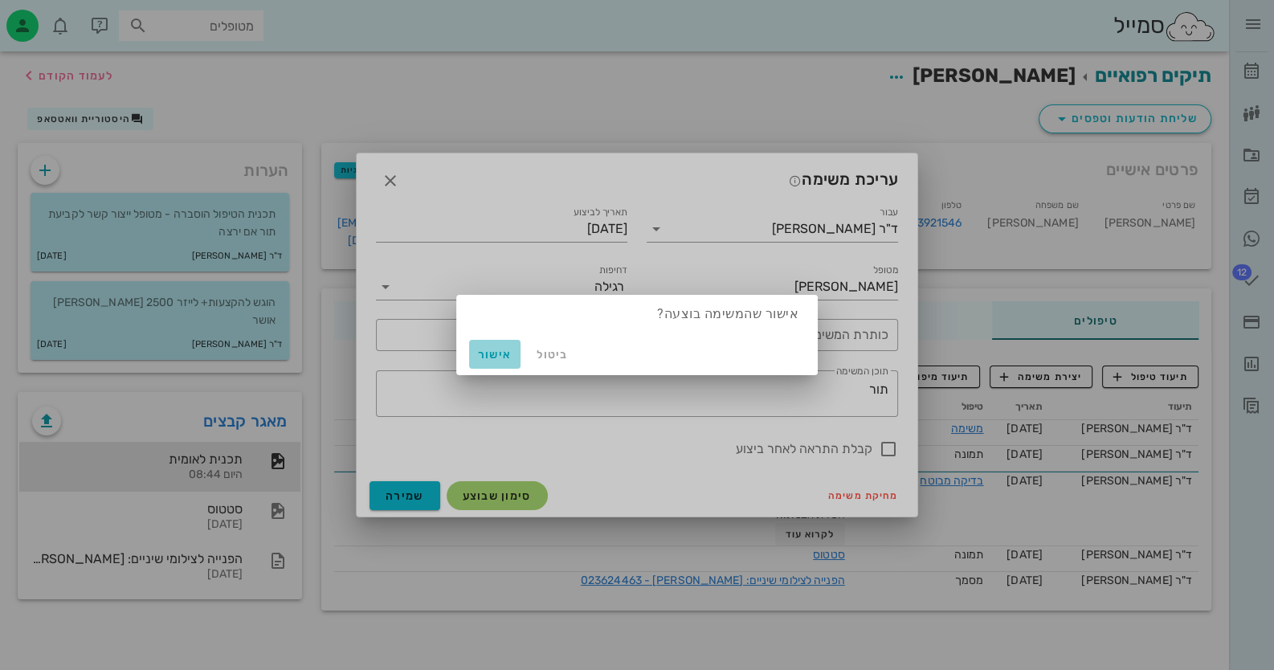
click at [494, 349] on span "אישור" at bounding box center [495, 355] width 39 height 14
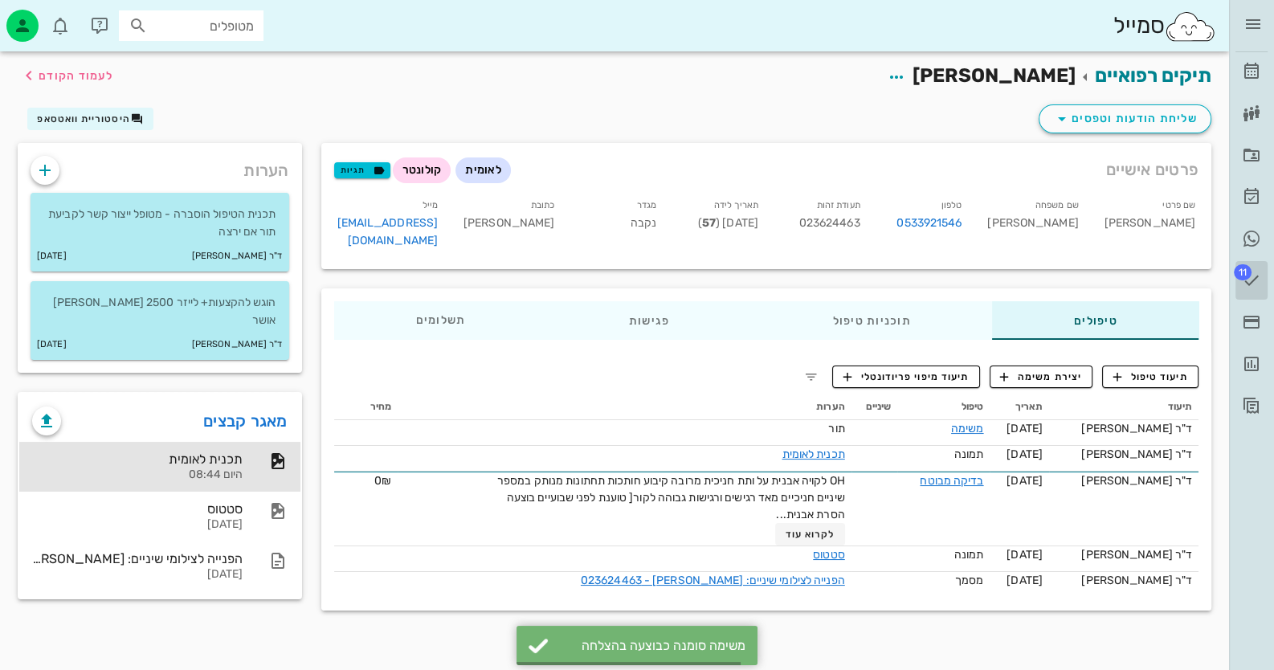
click at [1246, 281] on icon at bounding box center [1251, 280] width 19 height 19
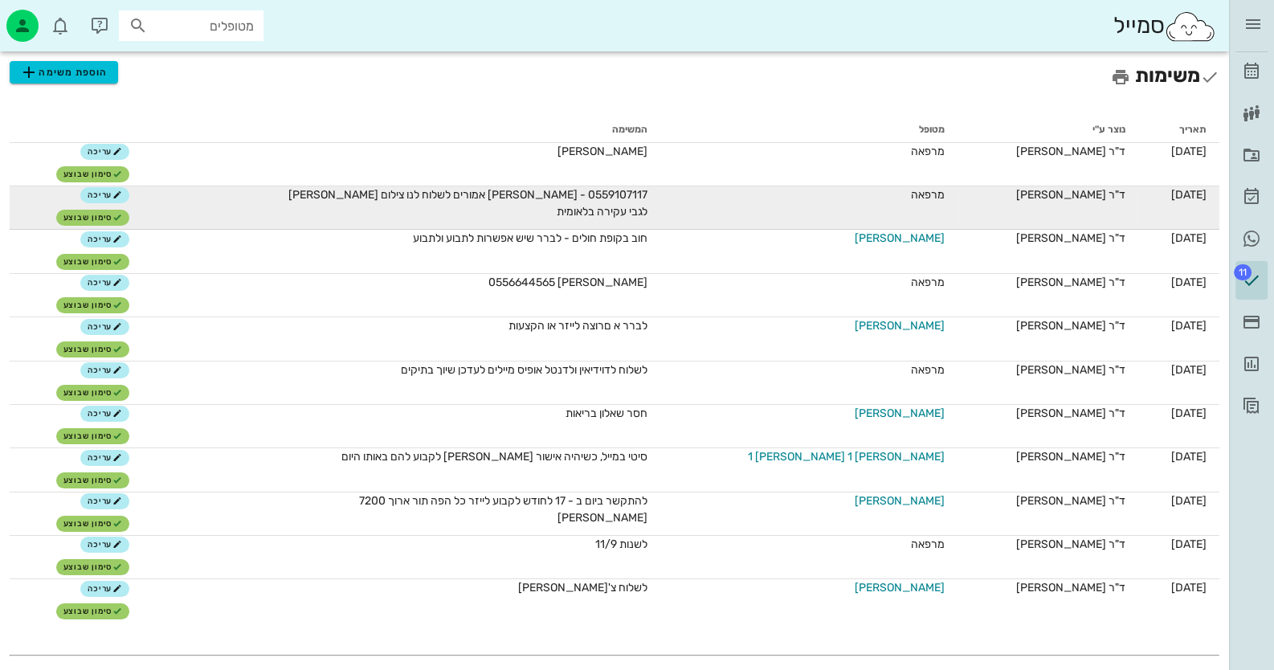
click at [919, 198] on td "מרפאה" at bounding box center [809, 207] width 297 height 43
click at [648, 190] on span "0559107117 - [PERSON_NAME] אמורים לשלוח לנו צילום [PERSON_NAME] לגבי עקירה בלאו…" at bounding box center [467, 203] width 359 height 31
click at [648, 189] on span "0559107117 - [PERSON_NAME] אמורים לשלוח לנו צילום [PERSON_NAME] לגבי עקירה בלאו…" at bounding box center [467, 203] width 359 height 31
copy span "0559107117"
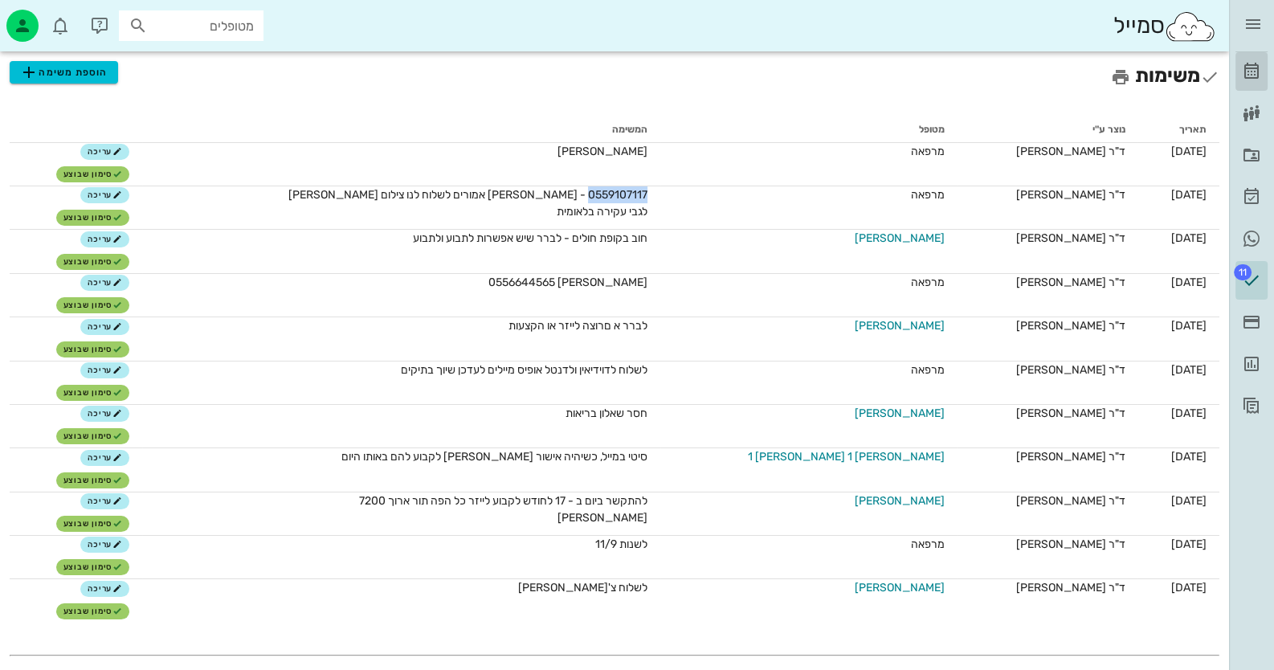
click at [1246, 59] on link "[PERSON_NAME]" at bounding box center [1252, 71] width 32 height 39
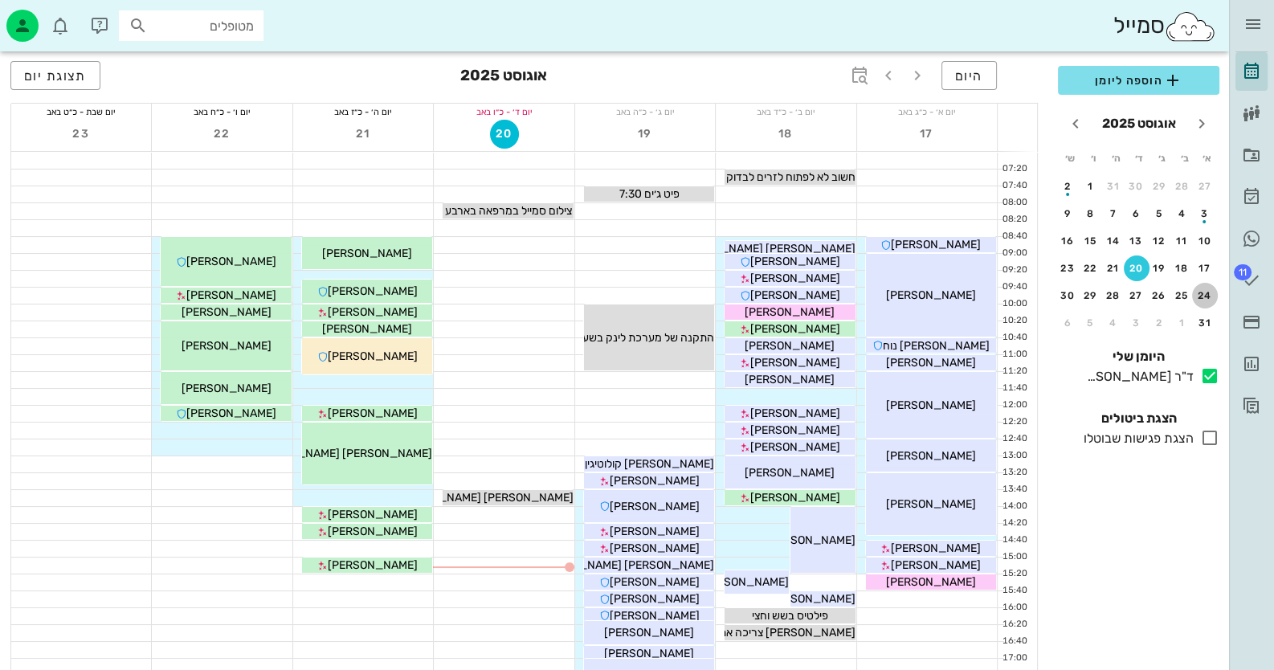
click at [1201, 294] on div "24" at bounding box center [1206, 295] width 26 height 11
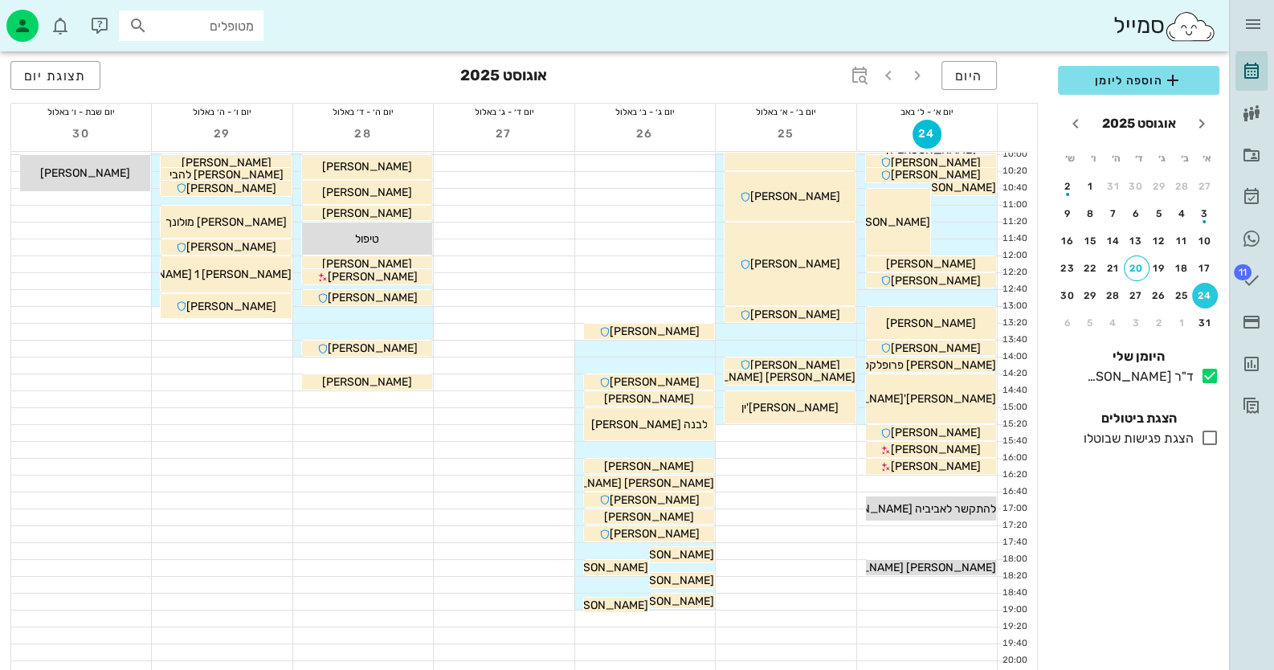
scroll to position [80, 0]
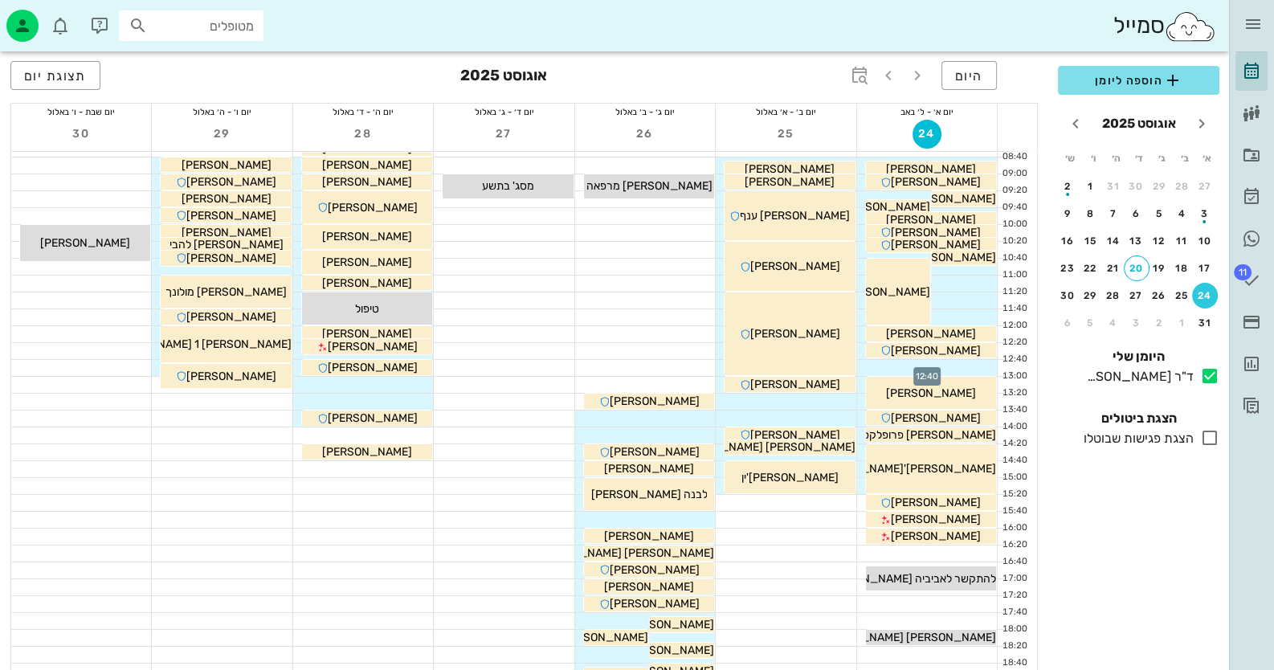
click at [964, 365] on div at bounding box center [927, 368] width 140 height 16
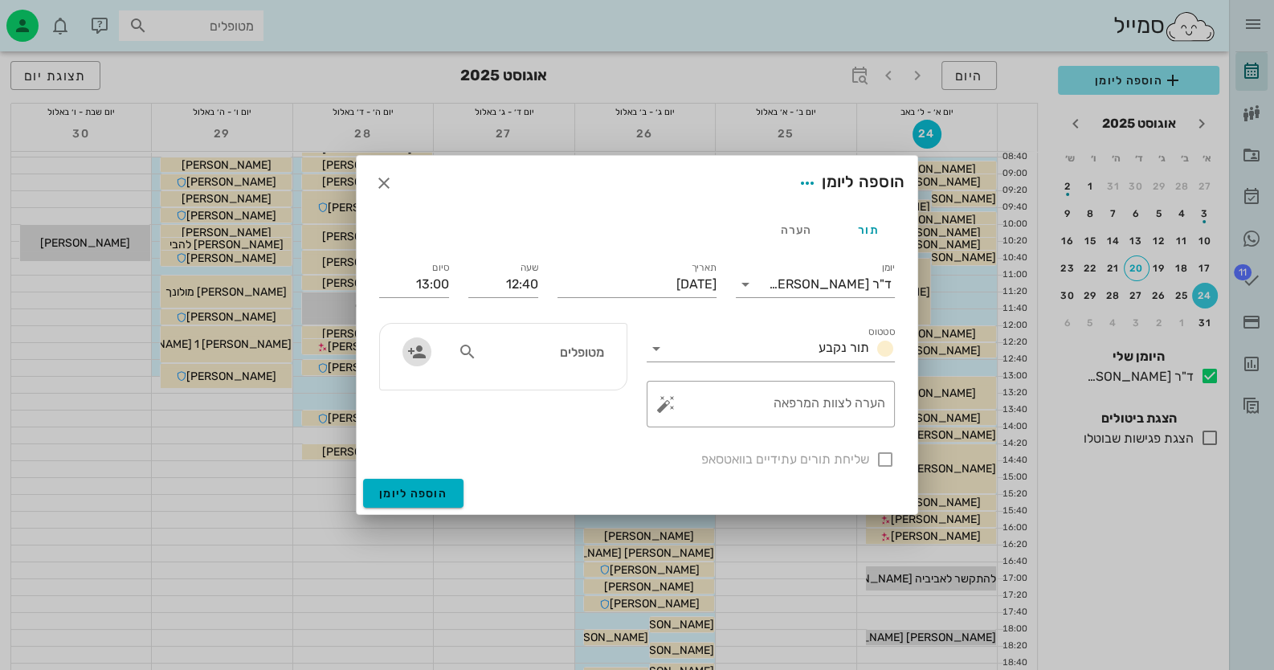
click at [418, 357] on icon "button" at bounding box center [416, 351] width 19 height 19
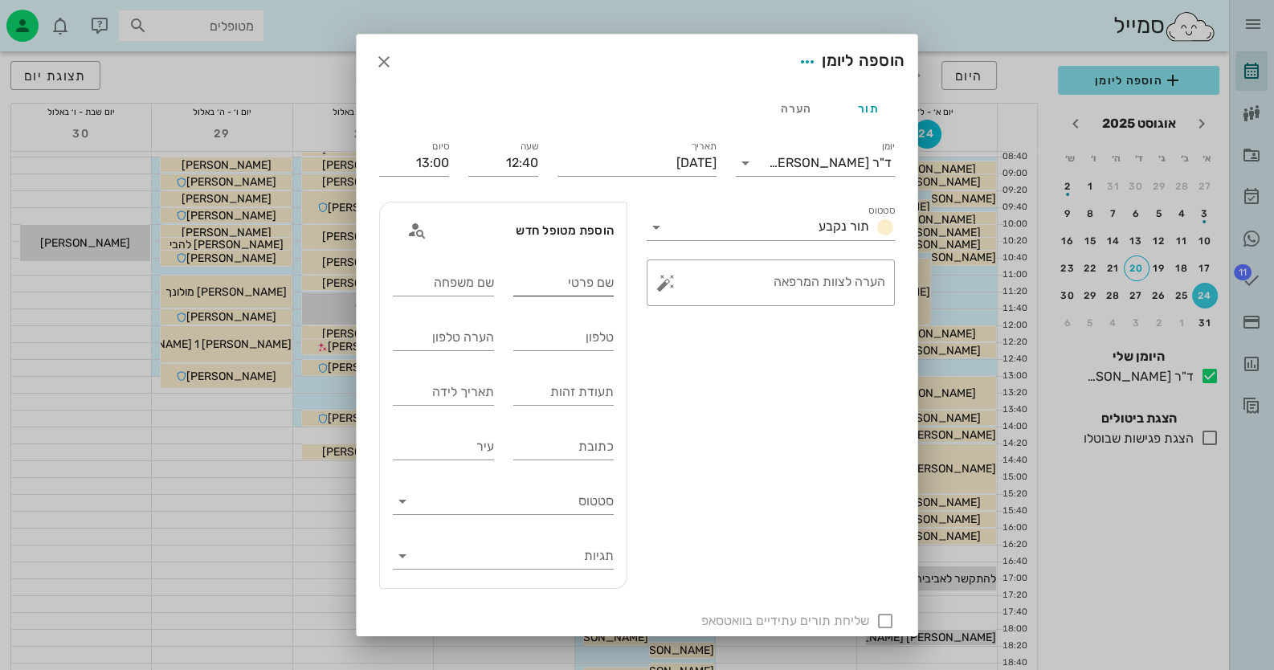
click at [593, 288] on input "שם פרטי" at bounding box center [563, 283] width 101 height 26
type input "[PERSON_NAME]"
click at [607, 334] on div "טלפון" at bounding box center [563, 338] width 101 height 26
paste input "0559107117"
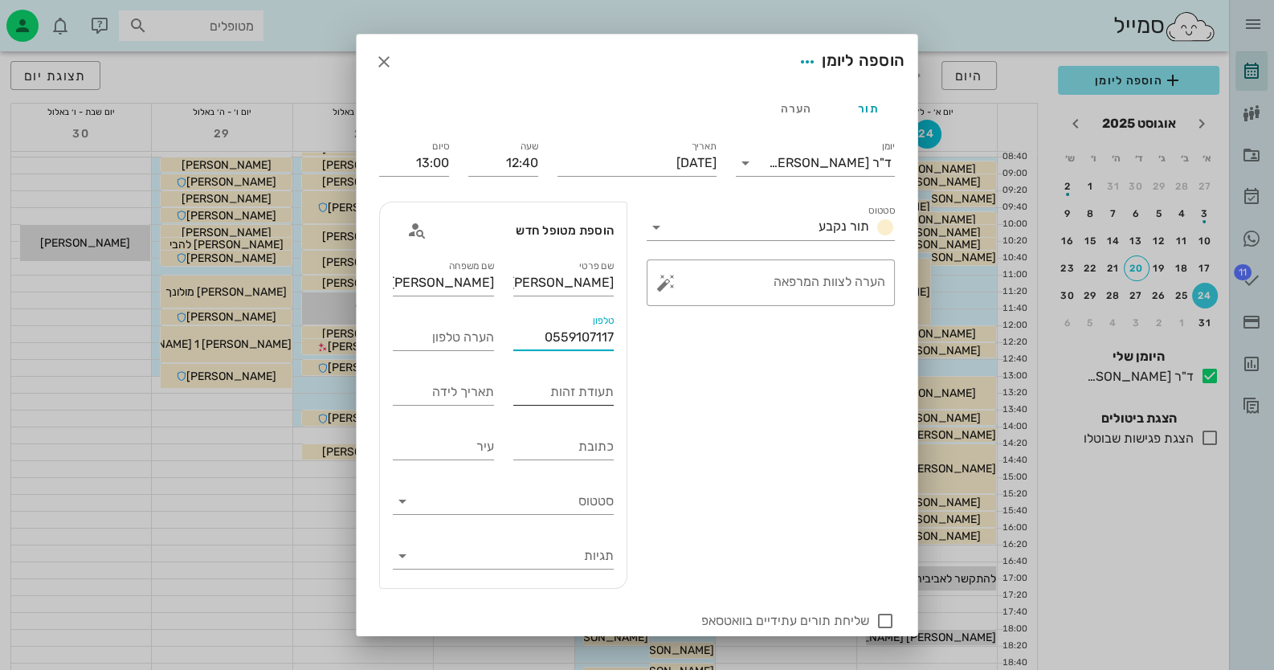
type input "0559107117"
click at [587, 401] on input "תעודת זהות" at bounding box center [563, 392] width 101 height 26
type input "312489248"
click at [669, 286] on button "button" at bounding box center [666, 282] width 19 height 19
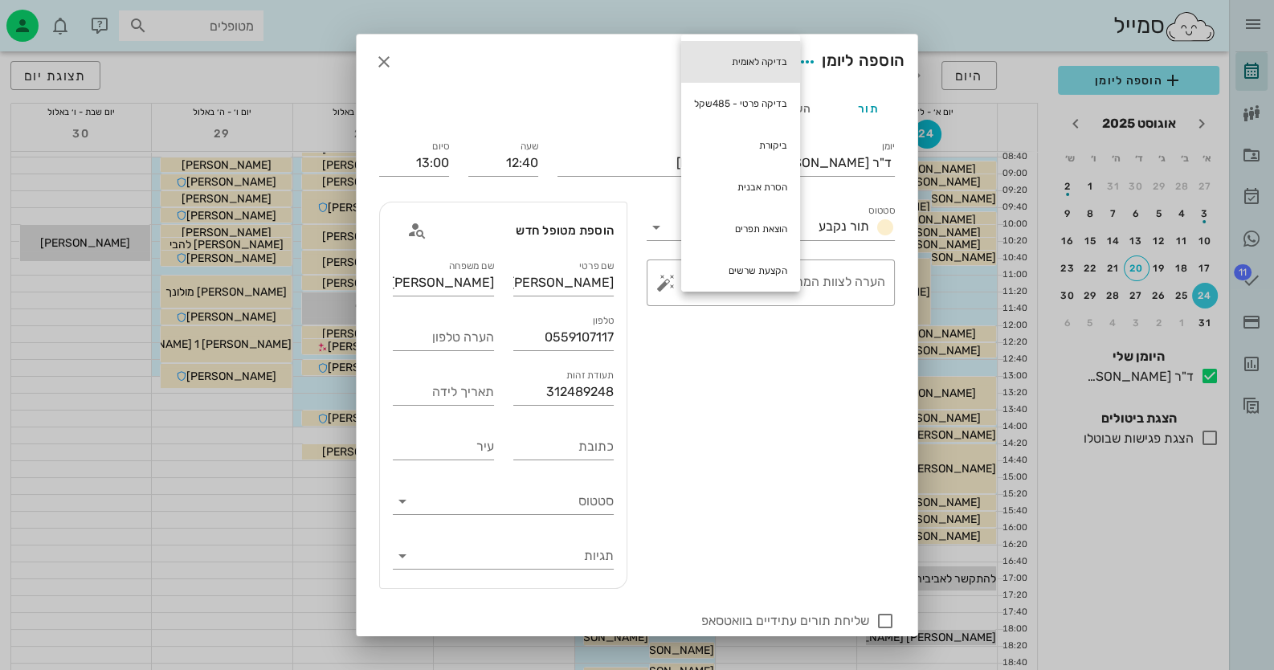
click at [767, 59] on div "בדיקה לאומית" at bounding box center [740, 62] width 119 height 42
type textarea "בדיקה לאומית"
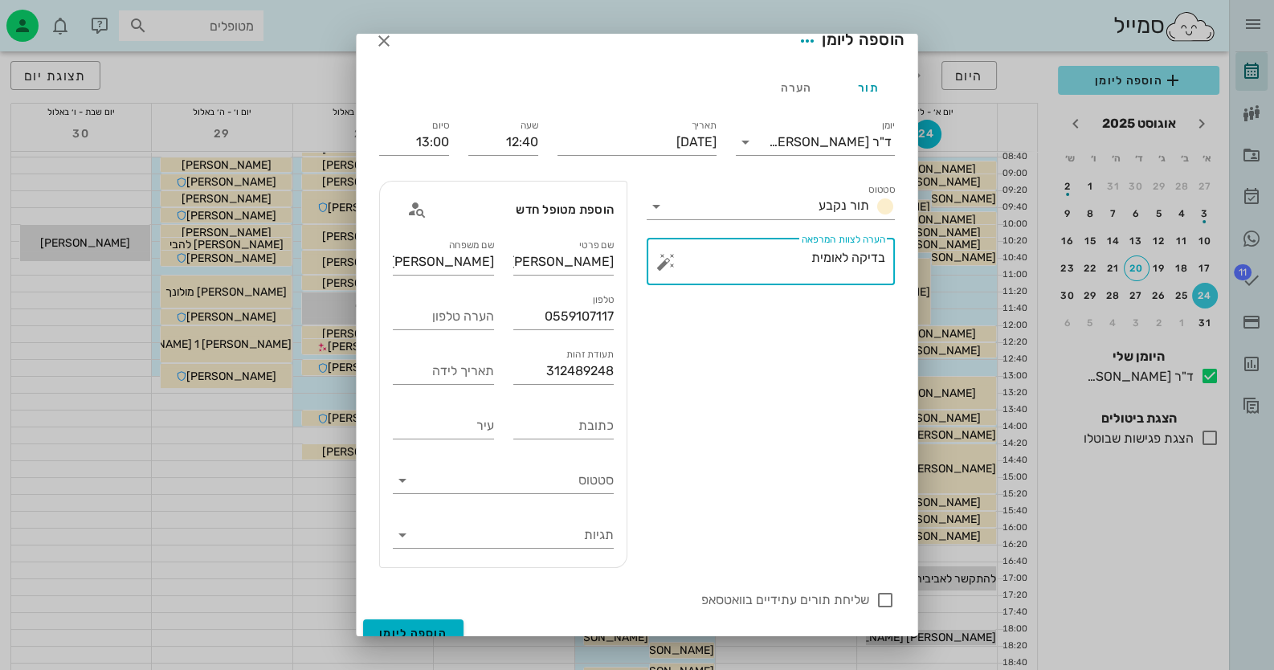
scroll to position [39, 0]
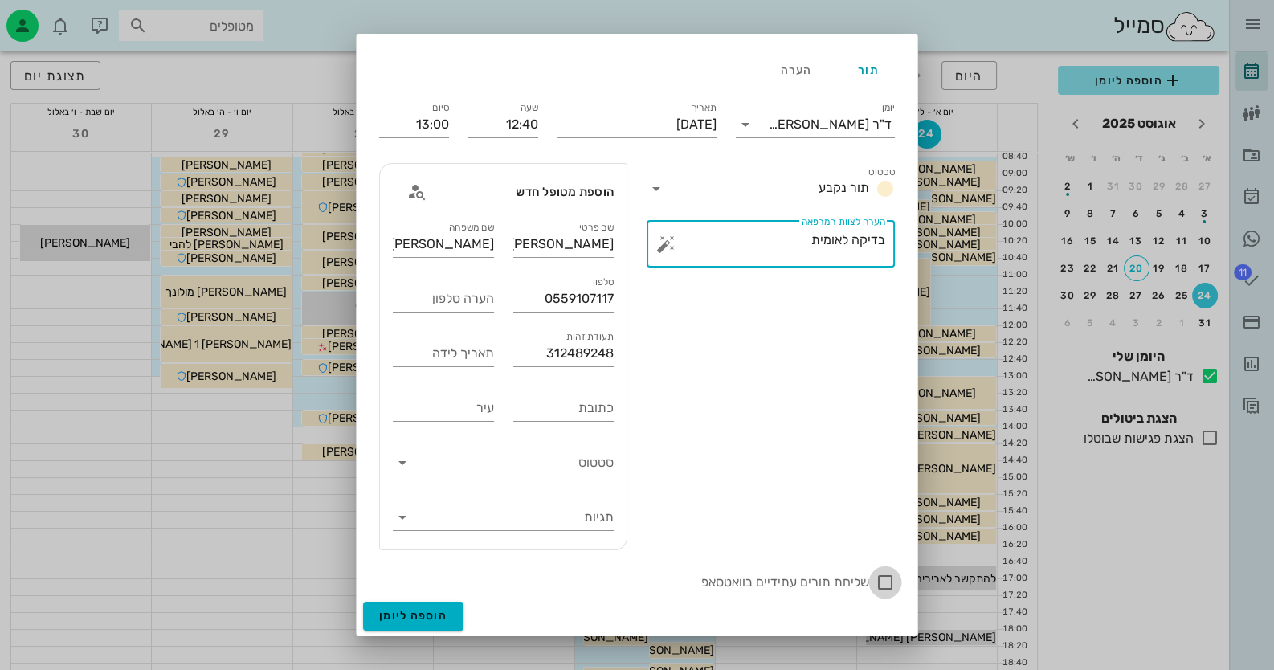
click at [886, 574] on div at bounding box center [885, 582] width 27 height 27
checkbox input "true"
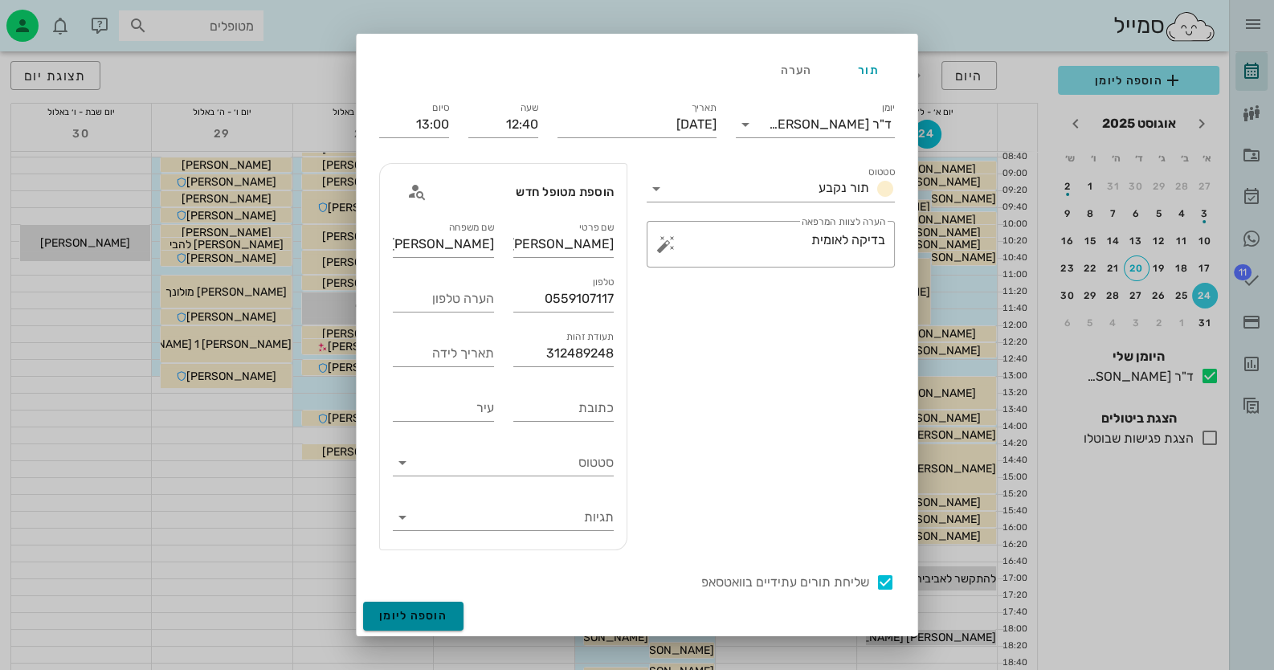
click at [440, 614] on span "הוספה ליומן" at bounding box center [413, 616] width 68 height 14
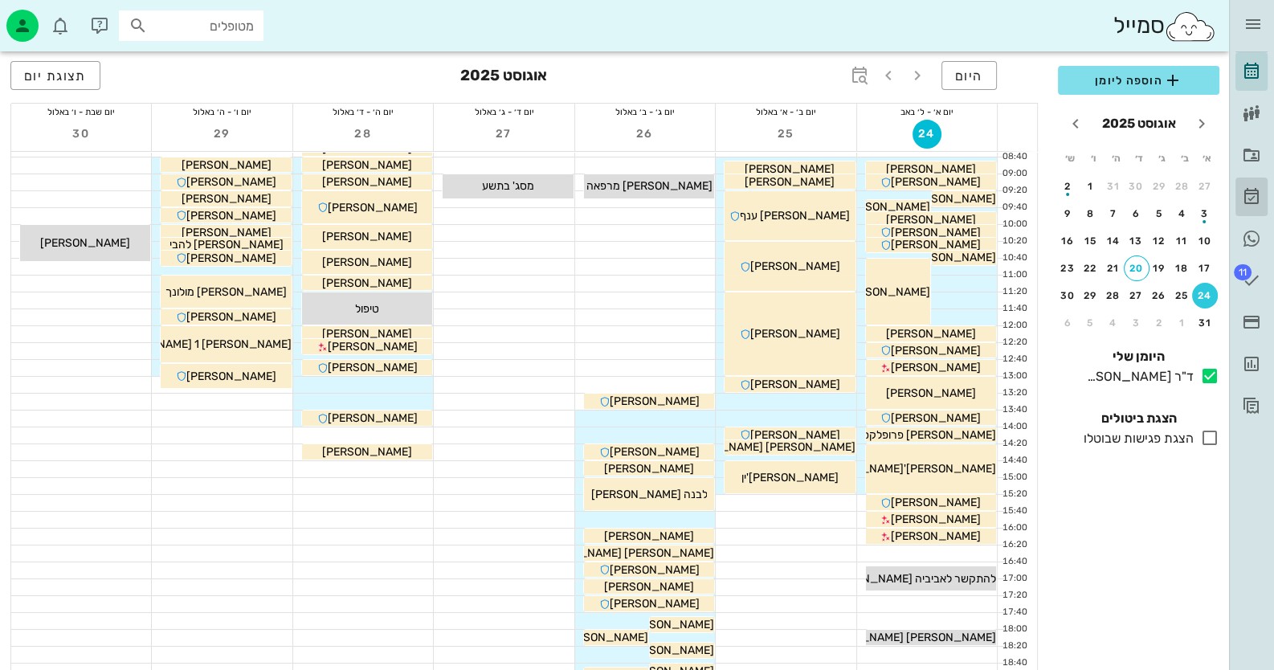
click at [1258, 187] on icon at bounding box center [1251, 196] width 19 height 19
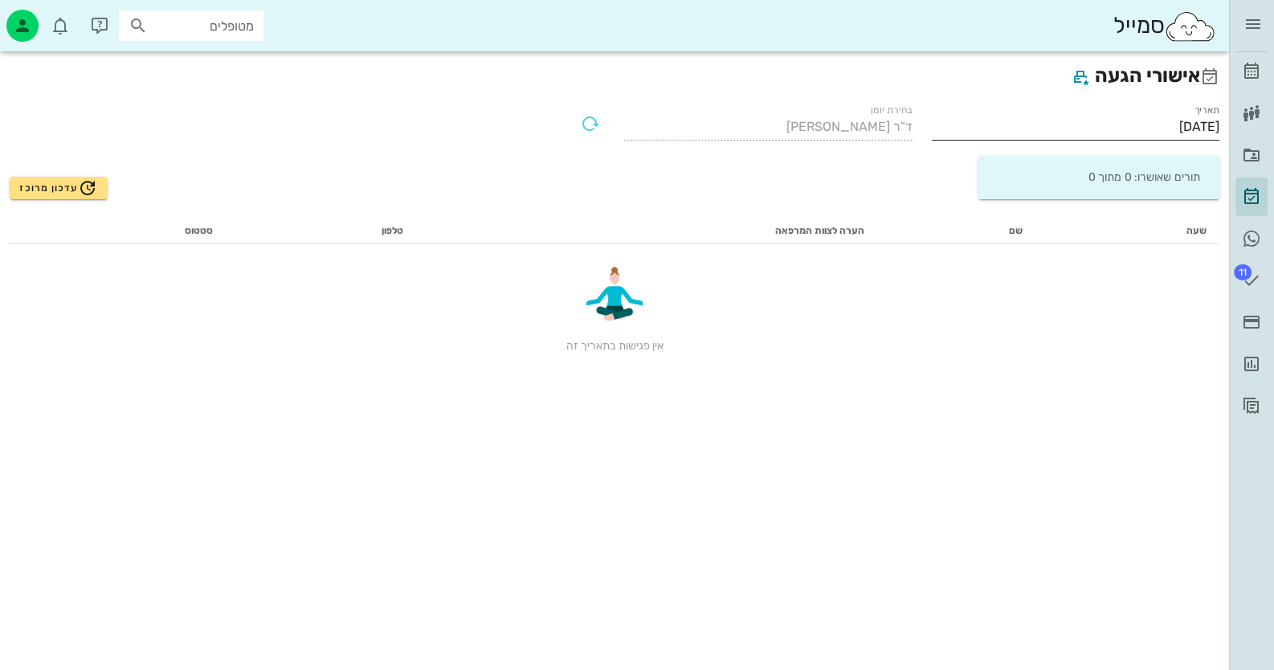
click at [1145, 112] on div "תאריך [DATE]" at bounding box center [1076, 125] width 288 height 42
click at [1138, 122] on input "[DATE]" at bounding box center [1076, 127] width 288 height 26
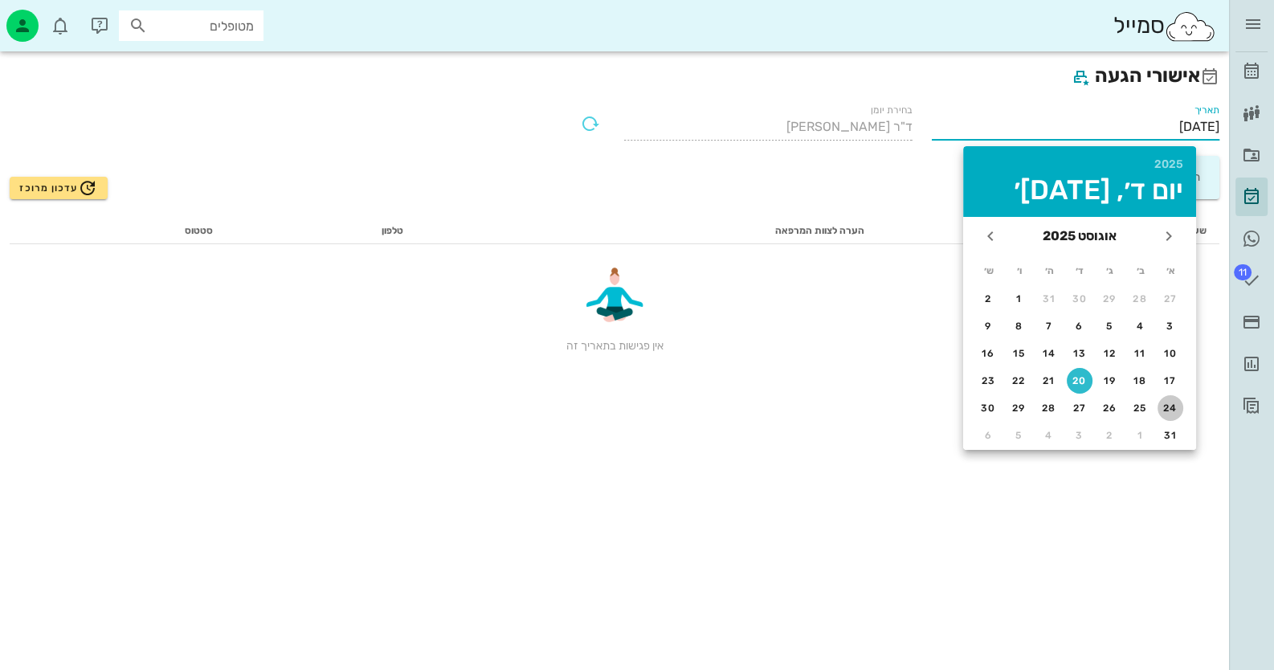
click at [1172, 403] on div "24" at bounding box center [1171, 408] width 26 height 11
type input "[DATE]"
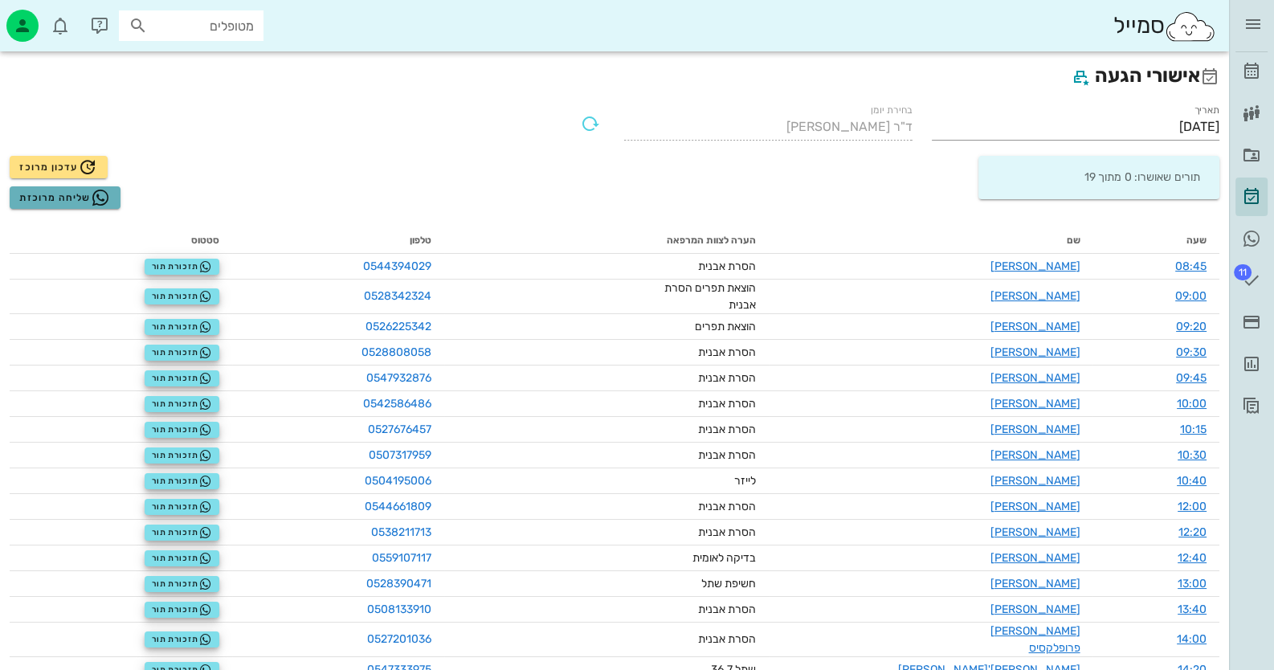
click at [46, 194] on span "שליחה מרוכזת" at bounding box center [64, 197] width 91 height 19
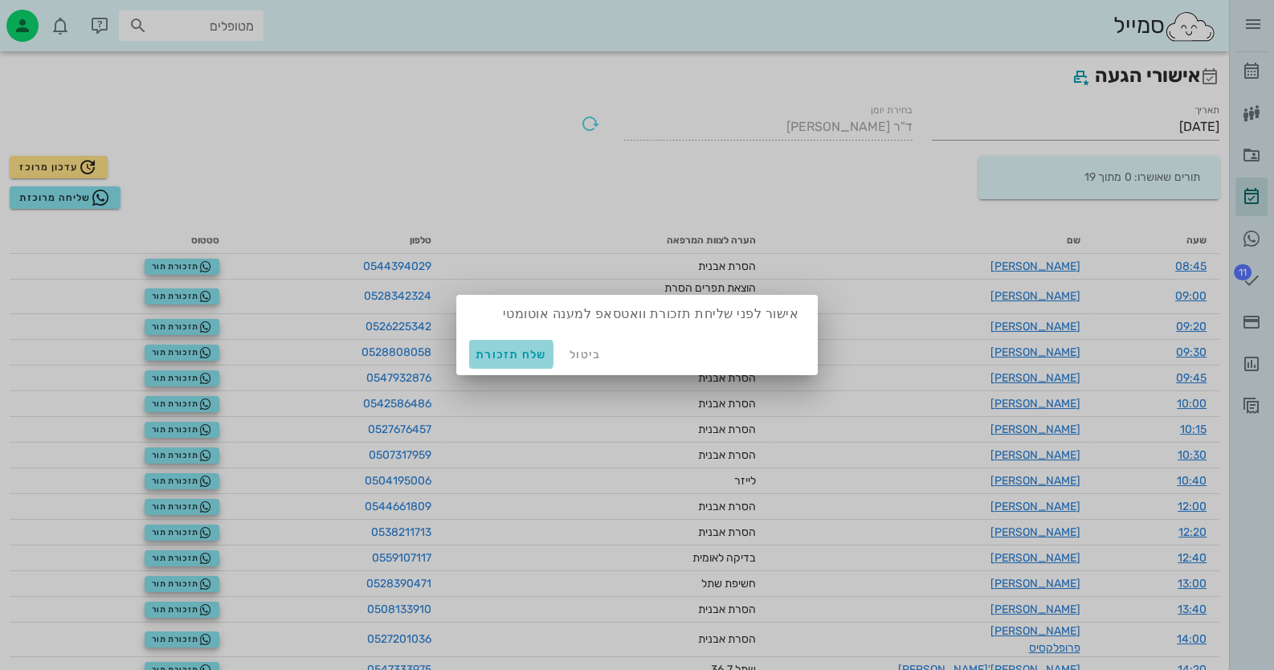
click at [513, 352] on span "שלח תזכורת" at bounding box center [512, 355] width 72 height 14
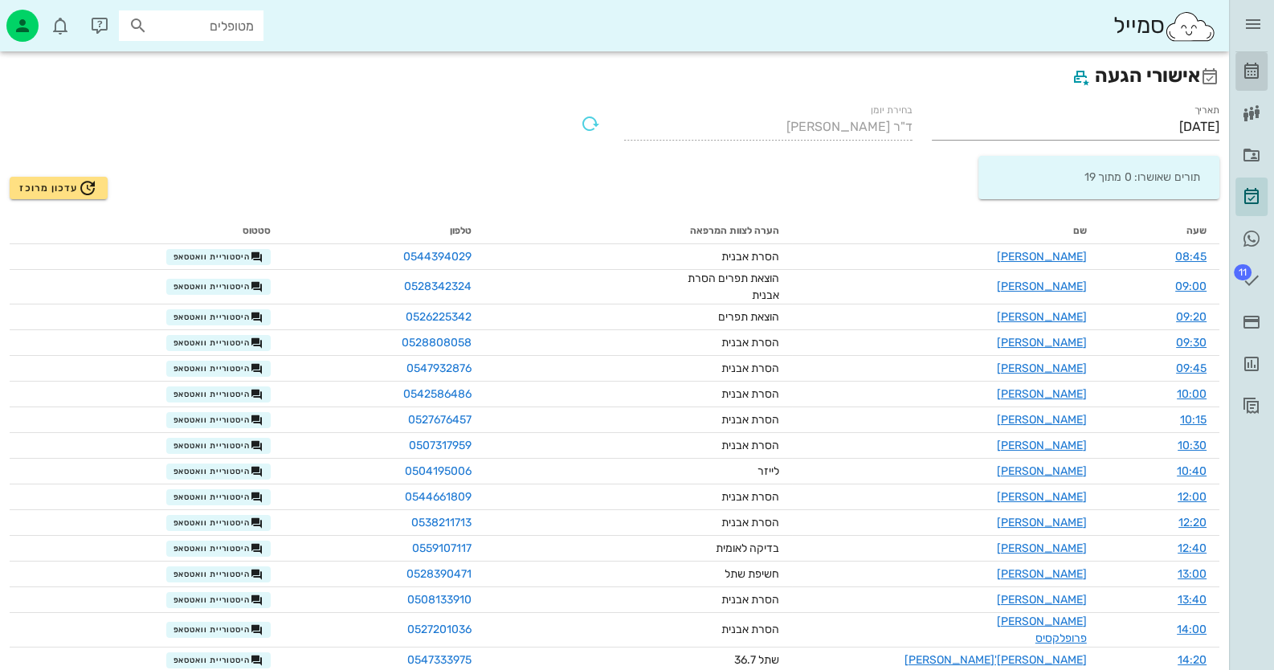
click at [1258, 77] on icon at bounding box center [1251, 71] width 19 height 19
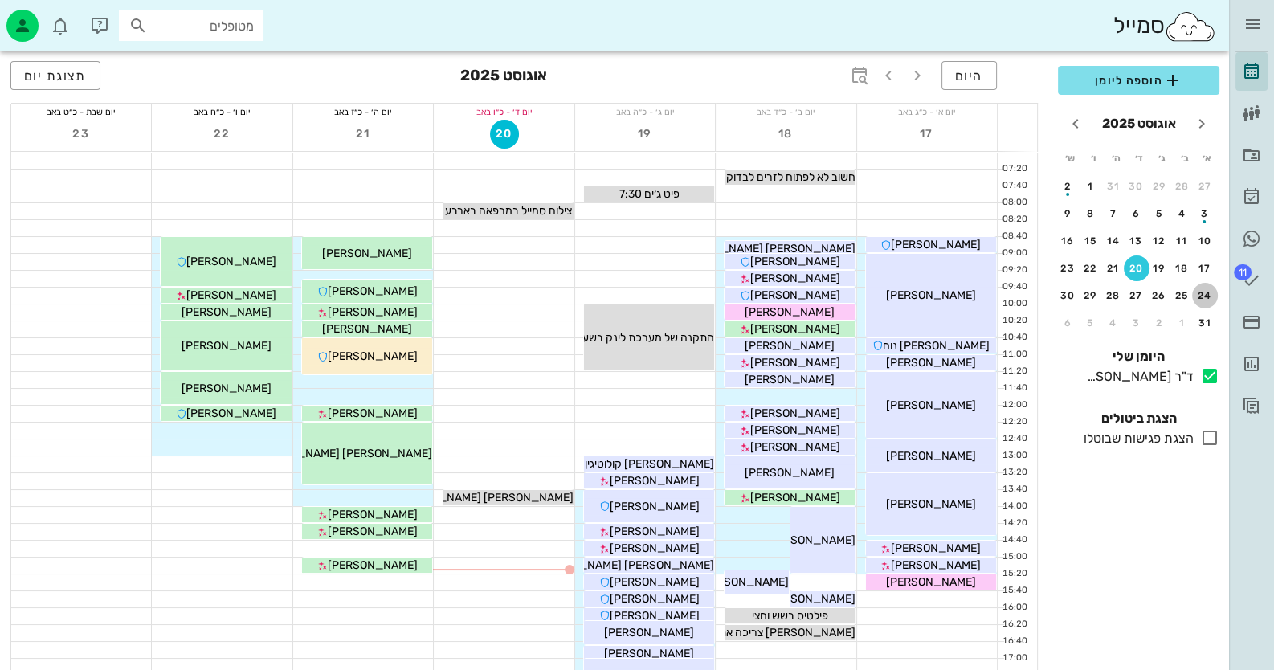
click at [1201, 298] on div "24" at bounding box center [1206, 295] width 26 height 11
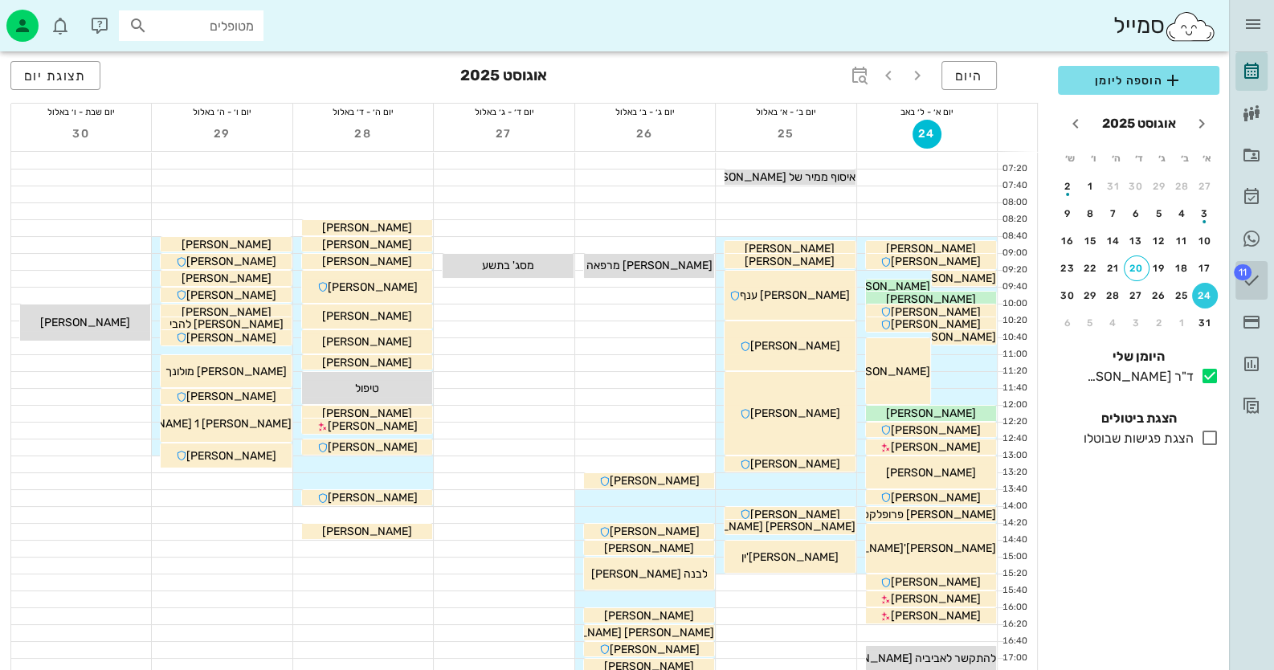
click at [1254, 274] on icon at bounding box center [1251, 280] width 19 height 19
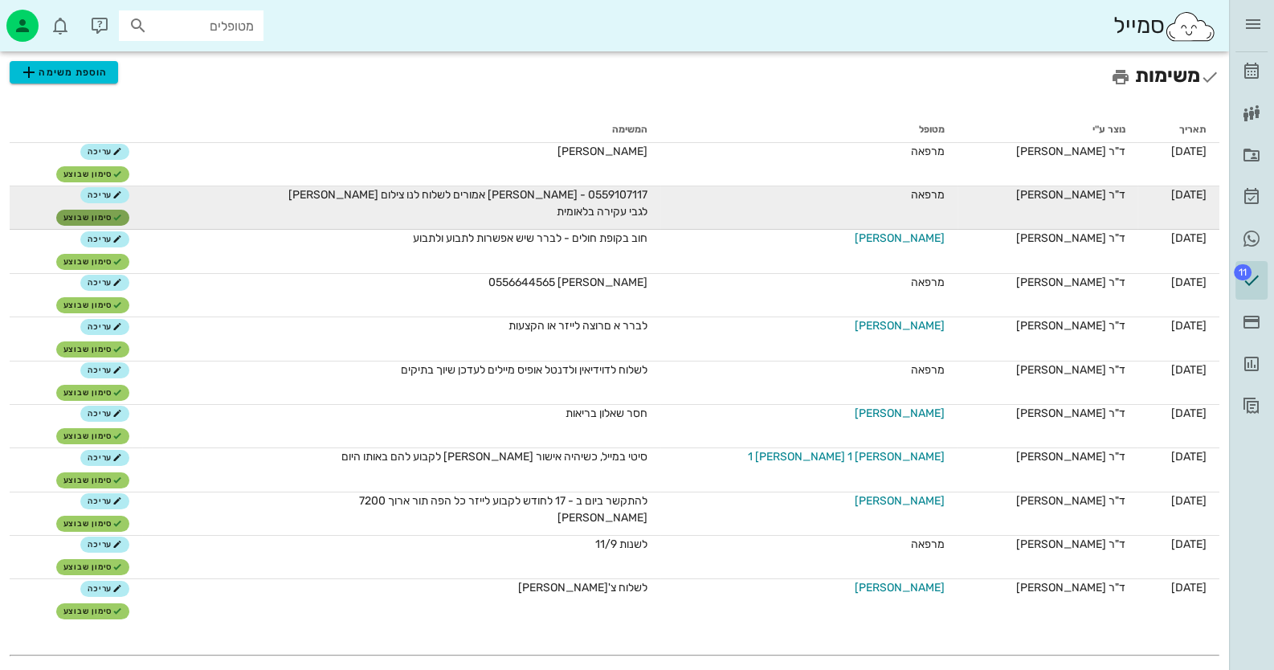
click at [121, 213] on span "סימון שבוצע" at bounding box center [92, 218] width 59 height 10
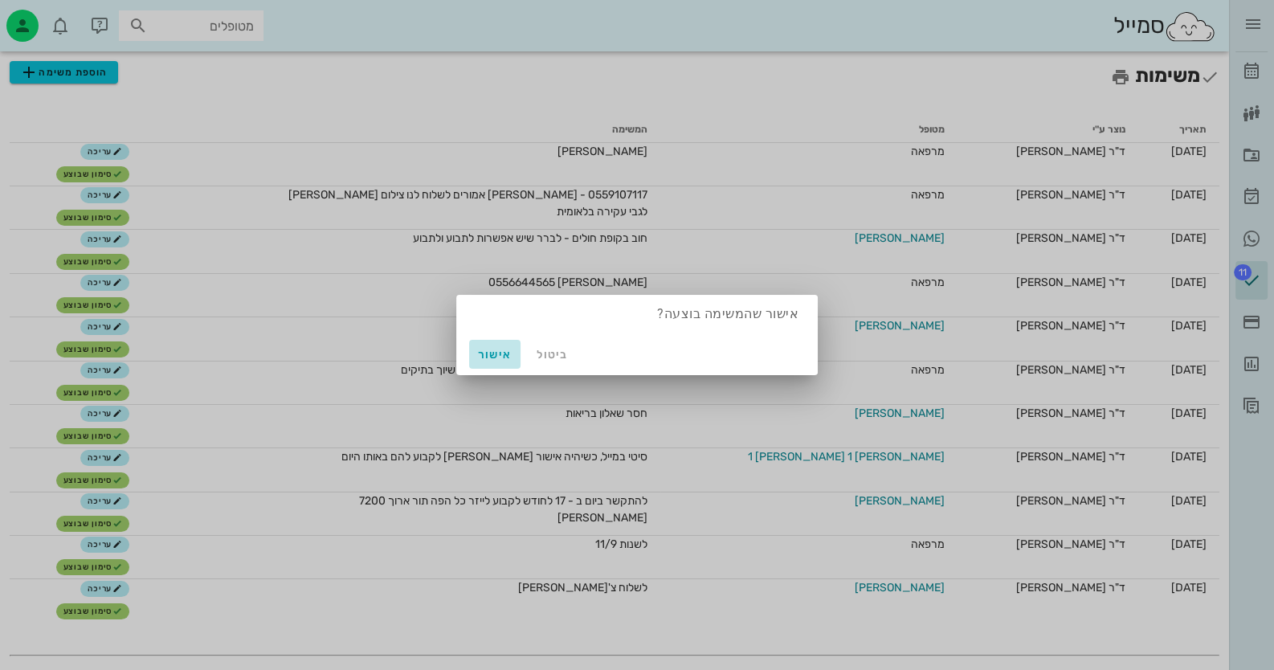
click at [493, 353] on span "אישור" at bounding box center [495, 355] width 39 height 14
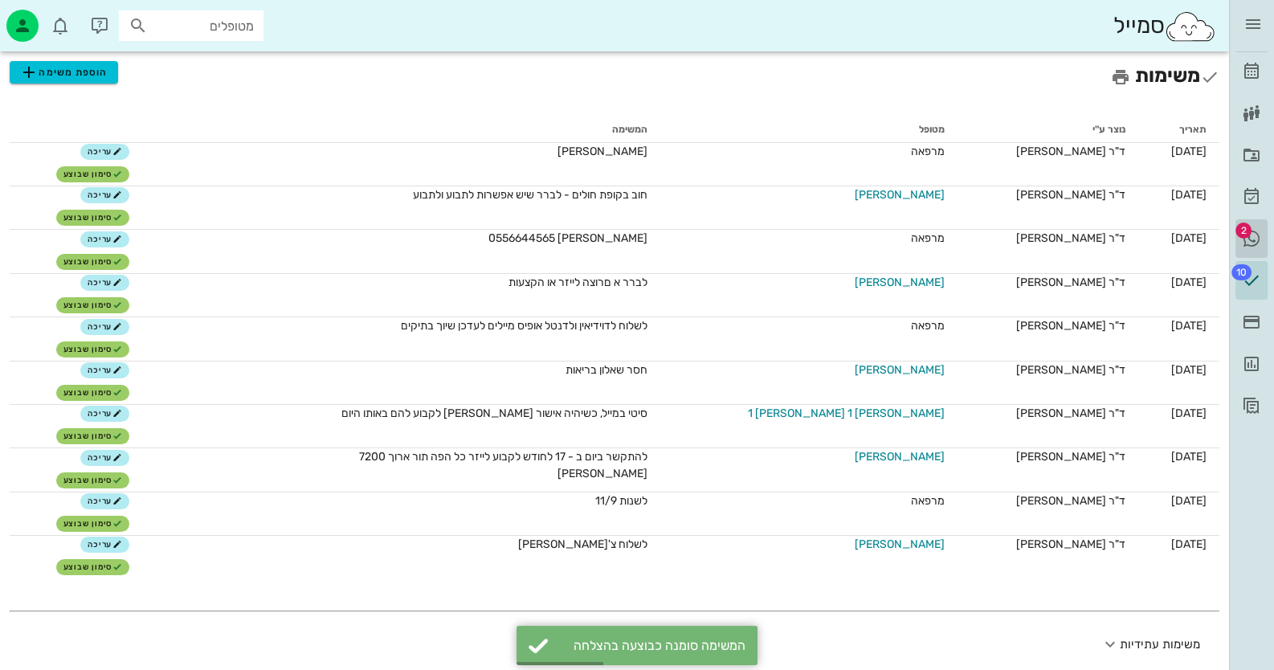
click at [1265, 230] on link "2 היסטוריית וואטסאפ" at bounding box center [1252, 238] width 32 height 39
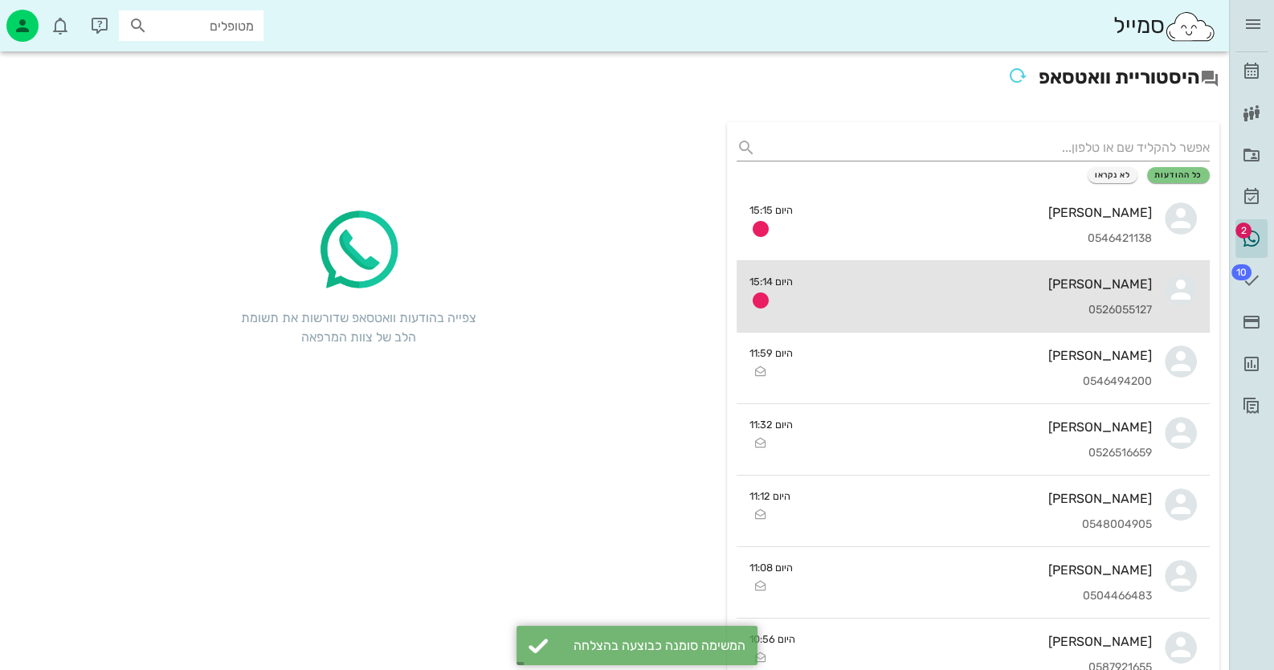
click at [1109, 295] on div "[PERSON_NAME] 0526055127" at bounding box center [979, 296] width 347 height 71
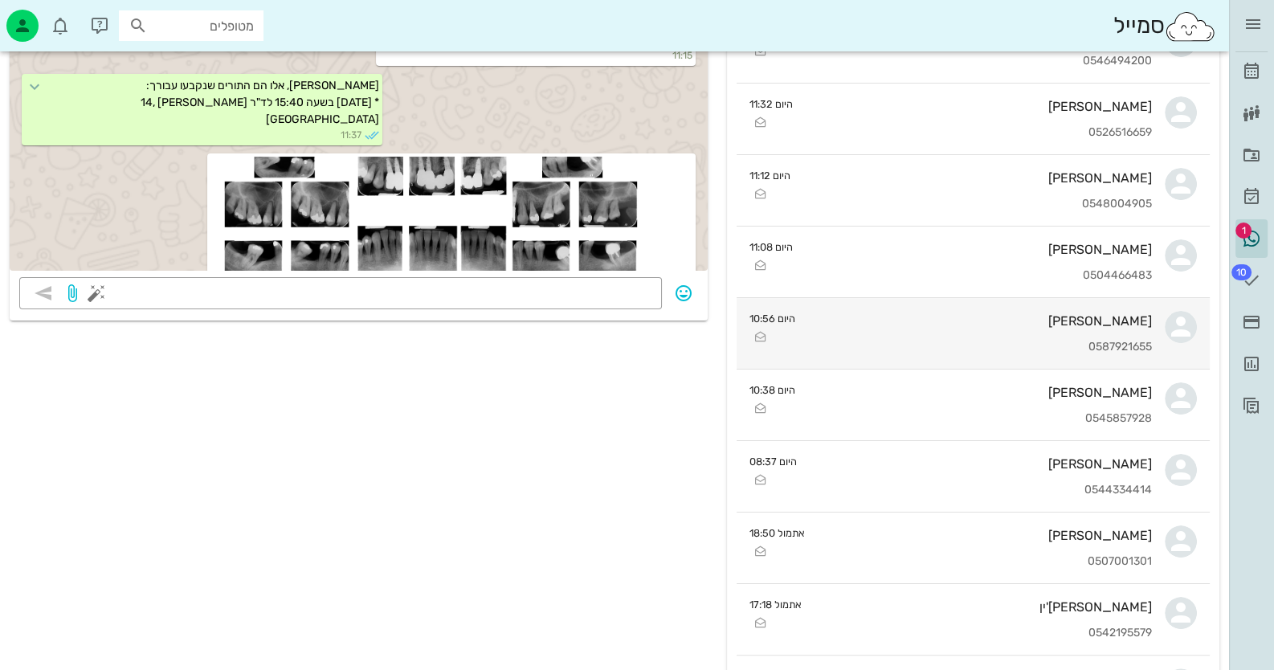
scroll to position [401, 0]
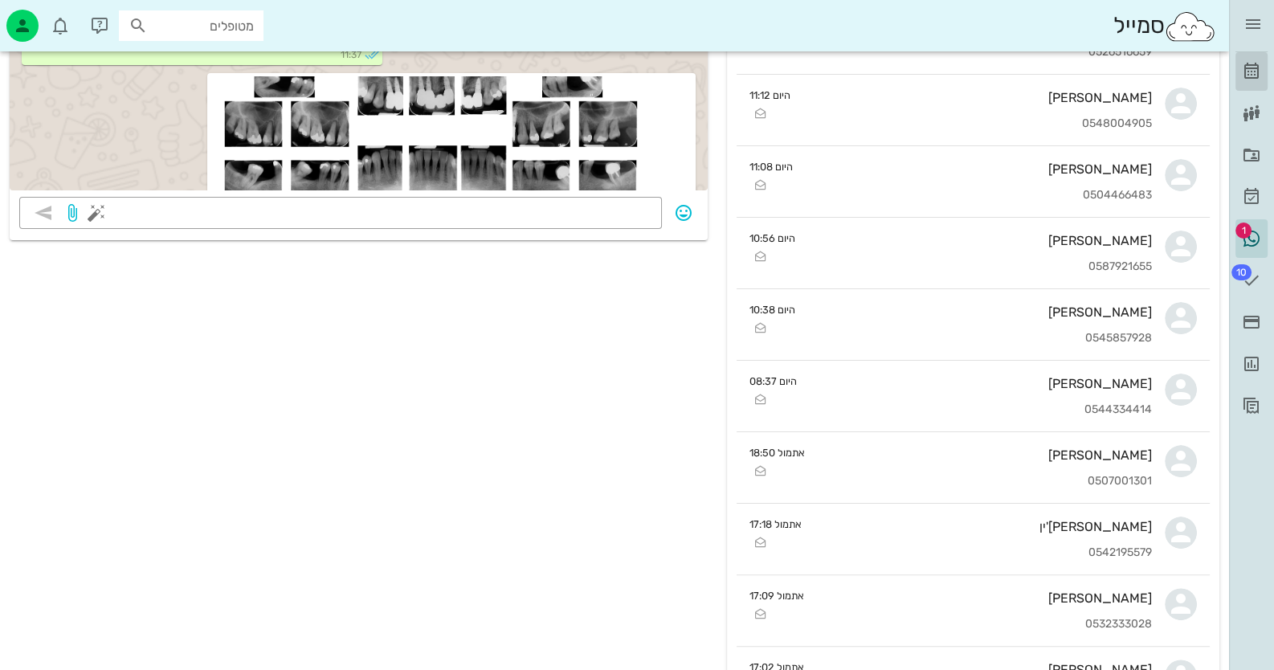
click at [1262, 74] on link "[PERSON_NAME]" at bounding box center [1252, 71] width 32 height 39
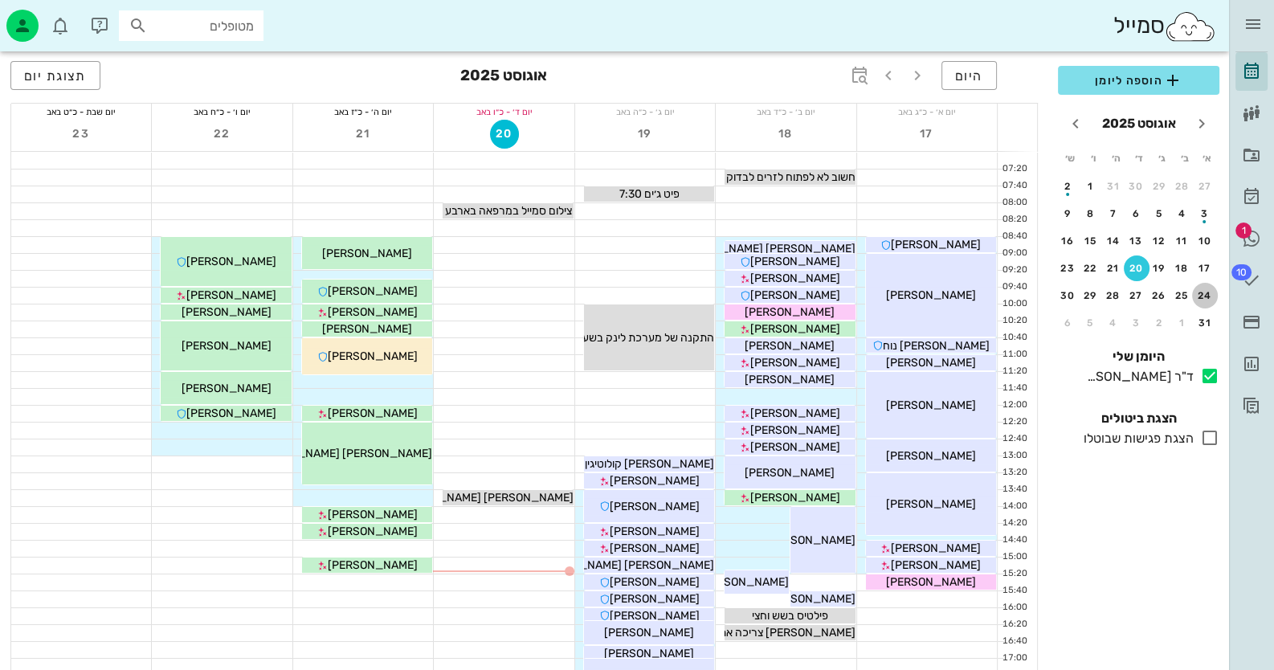
click at [1214, 300] on button "24" at bounding box center [1206, 296] width 26 height 26
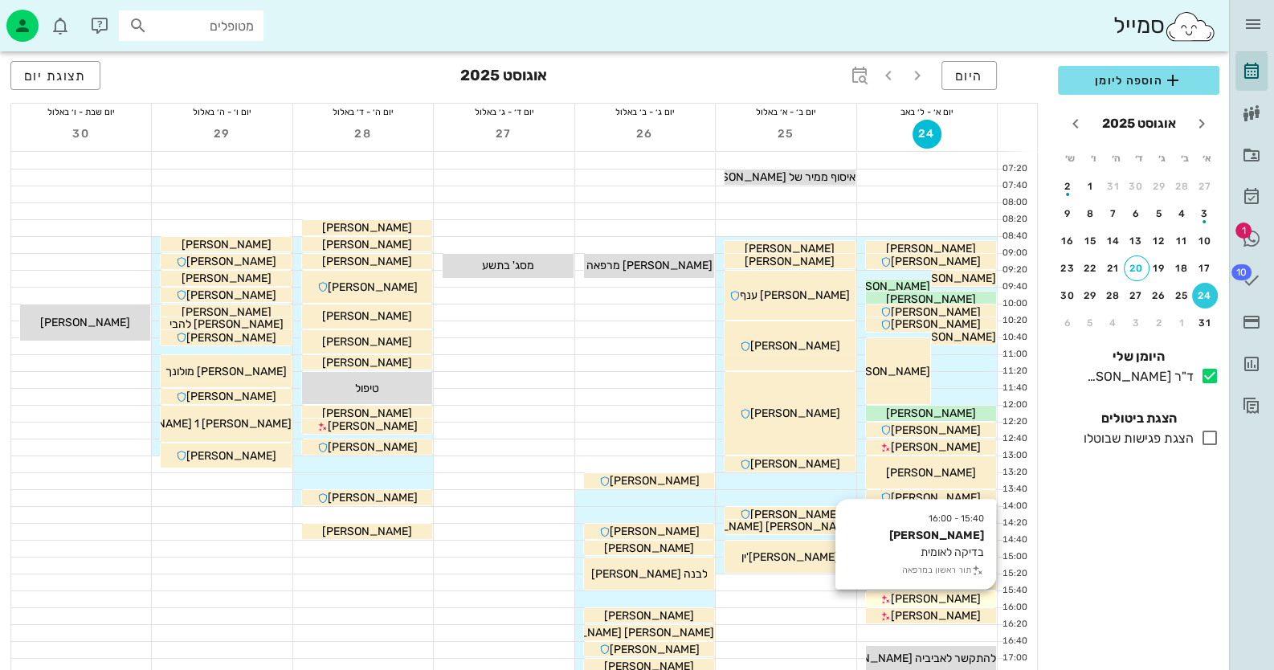
click at [971, 601] on div "[PERSON_NAME]" at bounding box center [931, 599] width 130 height 17
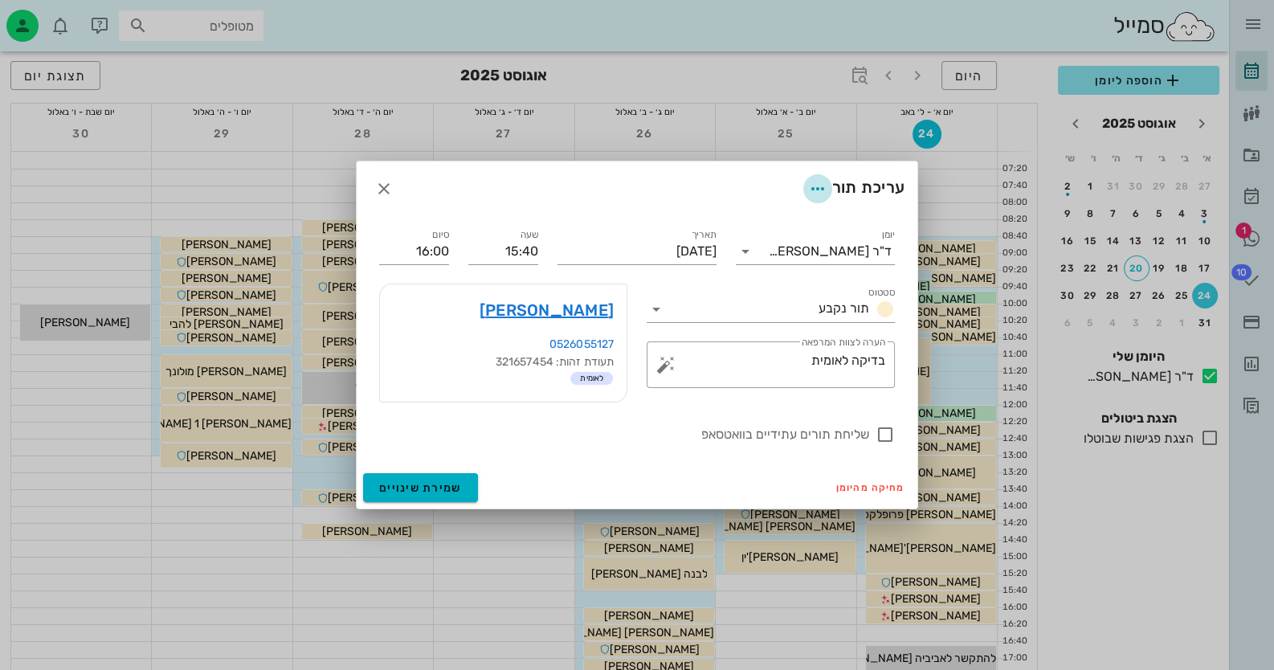
click at [808, 188] on icon "button" at bounding box center [817, 188] width 19 height 19
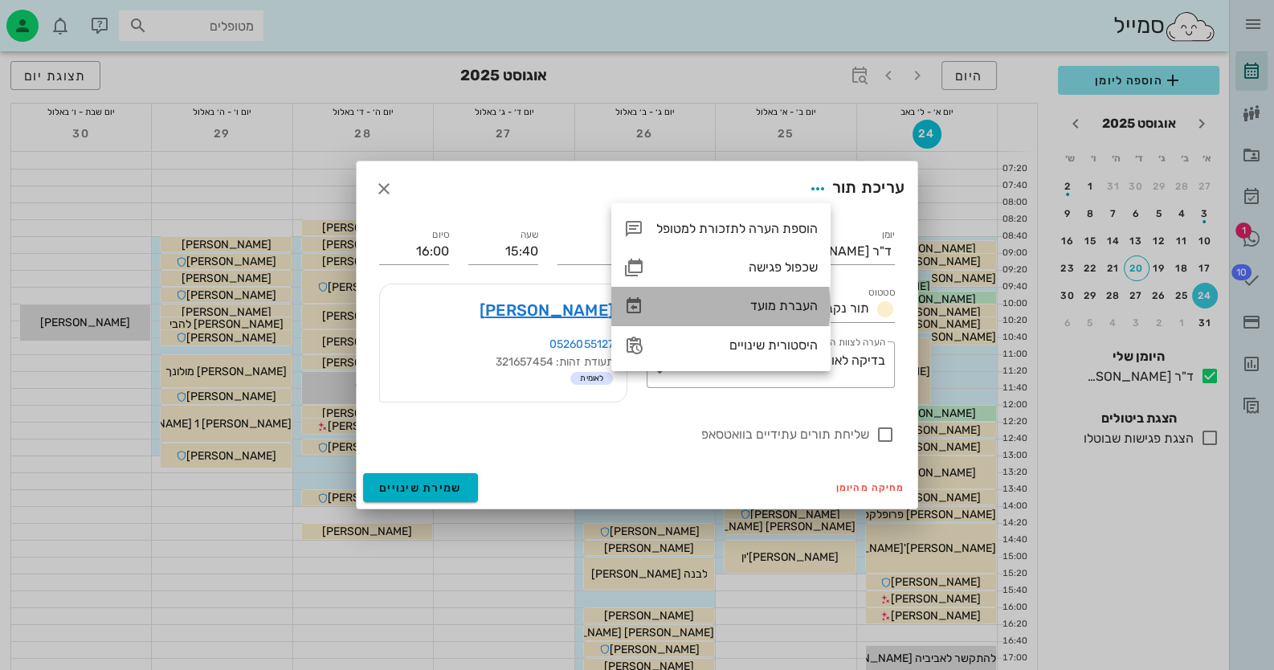
click at [780, 309] on div "העברת מועד" at bounding box center [738, 305] width 162 height 15
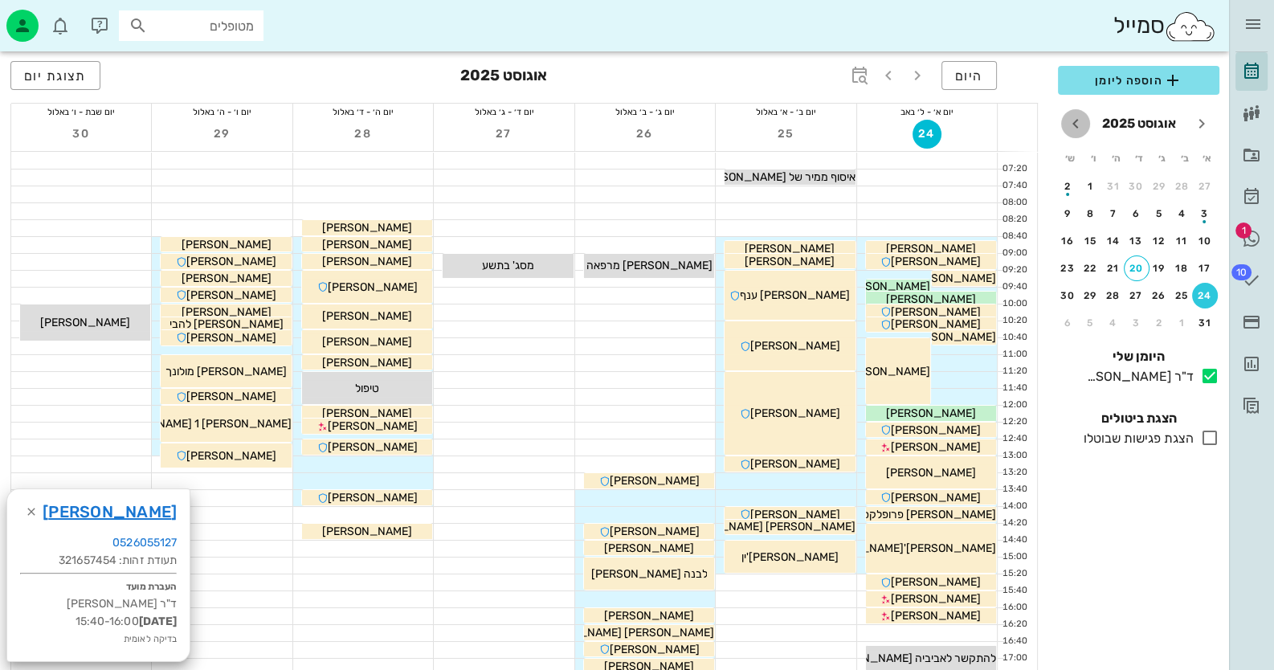
click at [1085, 122] on icon "חודש הבא" at bounding box center [1075, 123] width 19 height 19
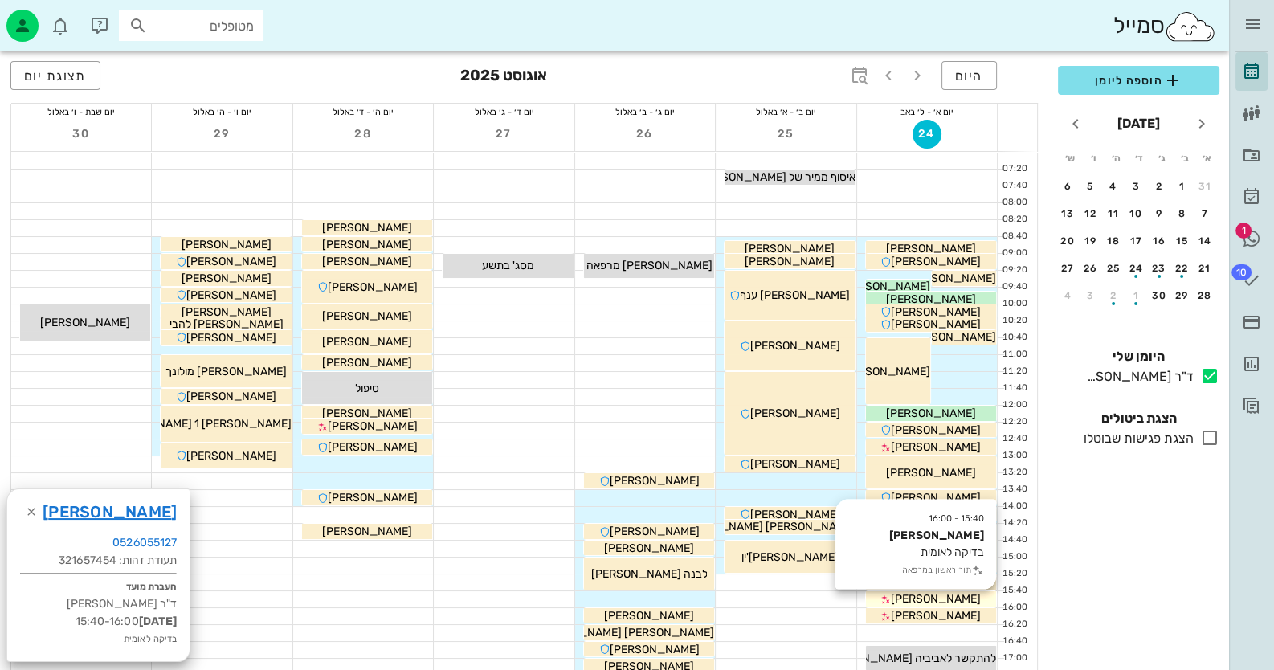
click at [968, 596] on div "[PERSON_NAME]" at bounding box center [931, 599] width 130 height 17
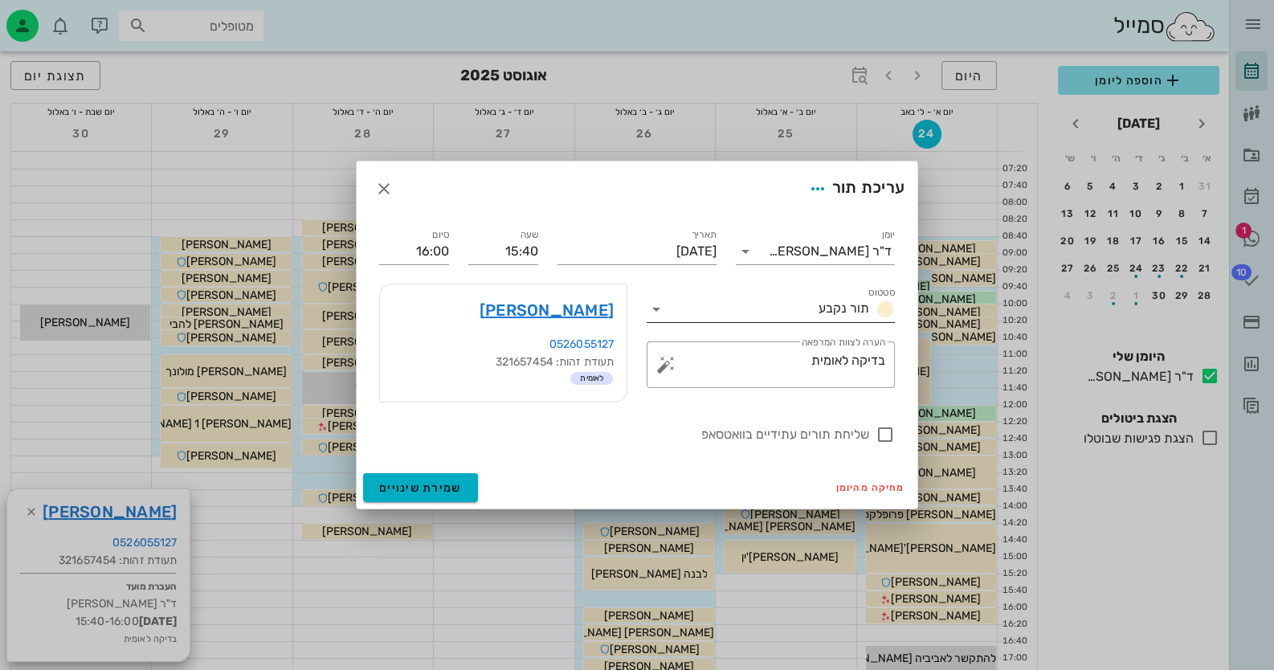
click at [657, 305] on icon at bounding box center [656, 309] width 19 height 19
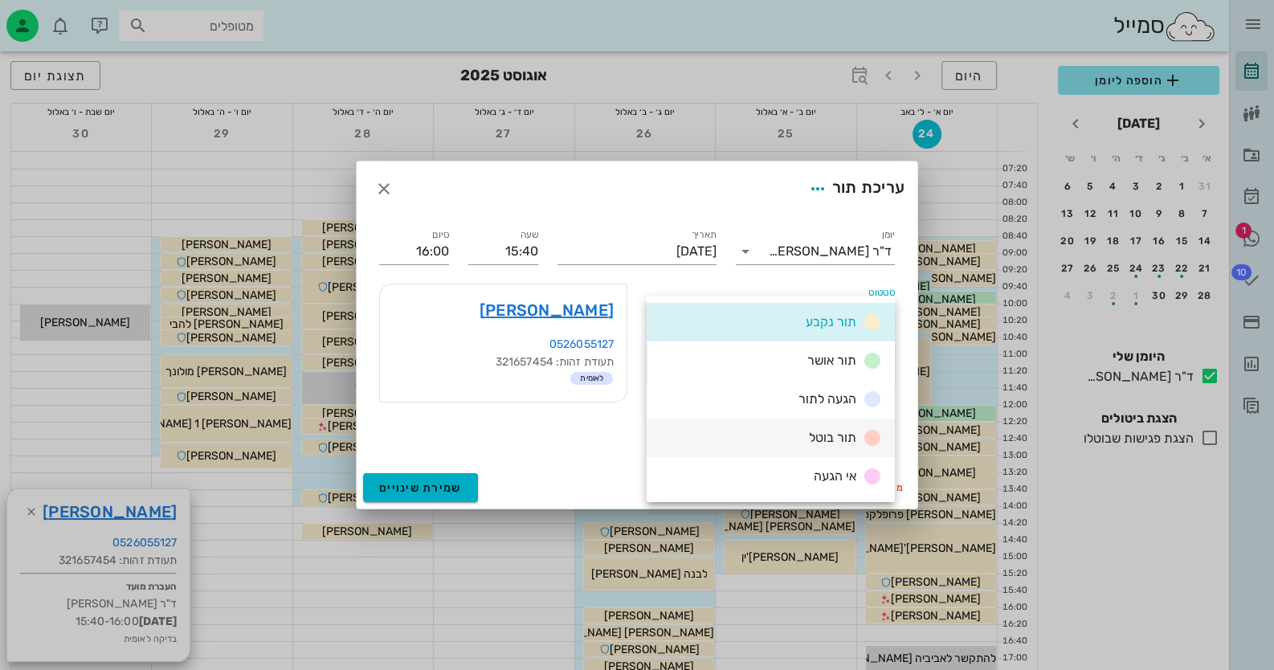
click at [824, 451] on div "תור בוטל" at bounding box center [771, 438] width 248 height 39
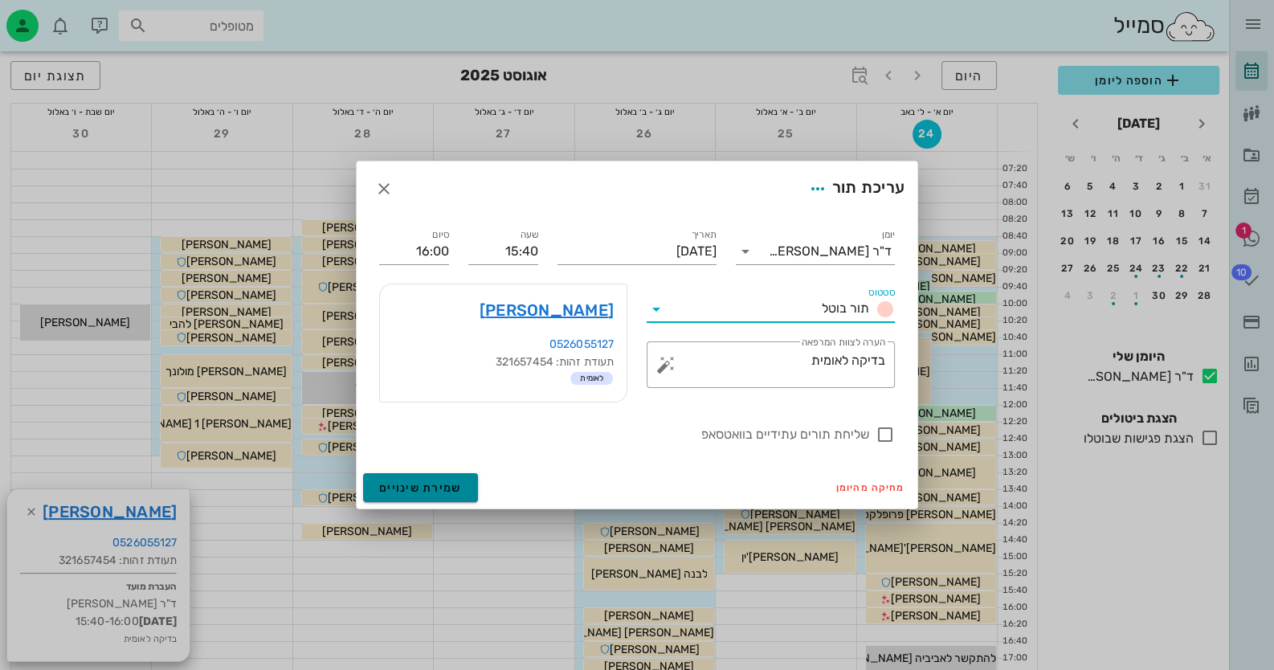
click at [432, 496] on button "שמירת שינויים" at bounding box center [420, 487] width 115 height 29
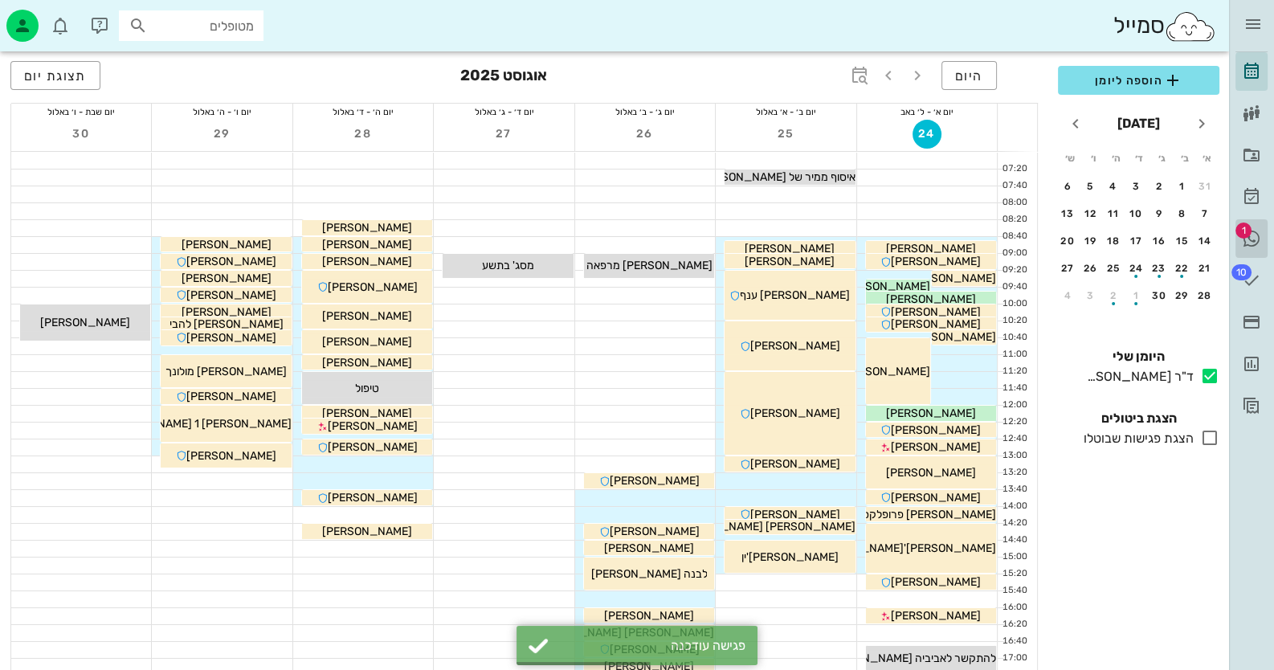
click at [1246, 233] on span "1" at bounding box center [1244, 231] width 16 height 16
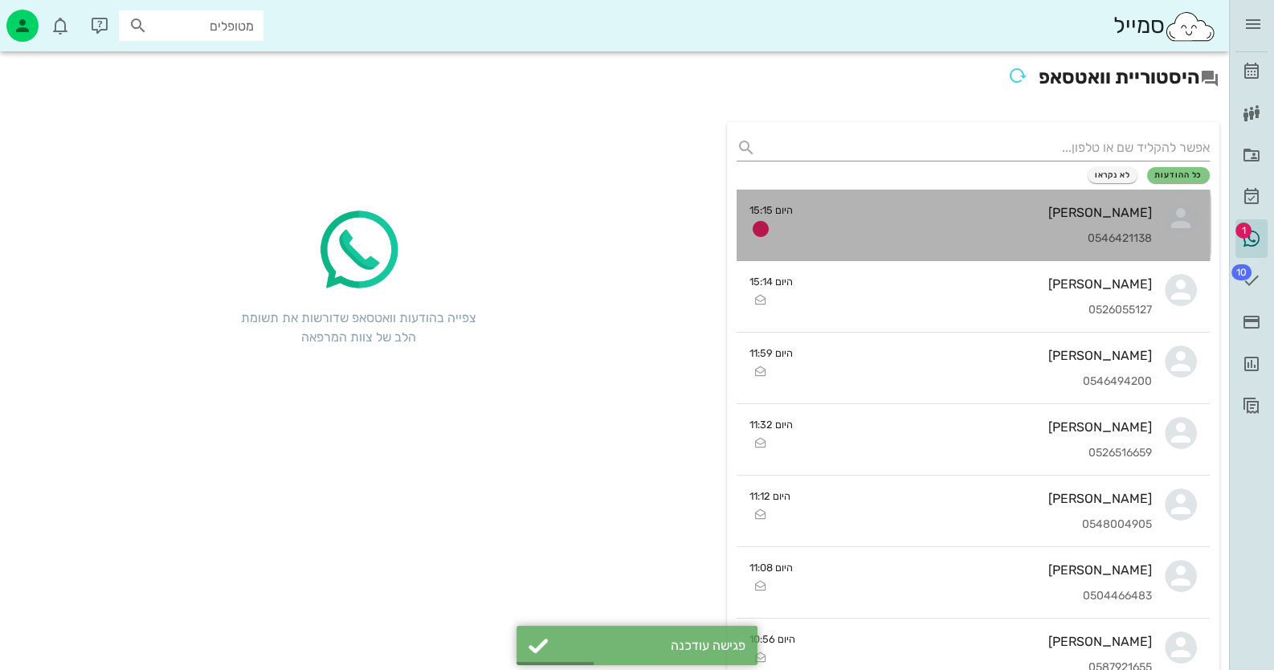
click at [964, 239] on div "0546421138" at bounding box center [979, 239] width 347 height 14
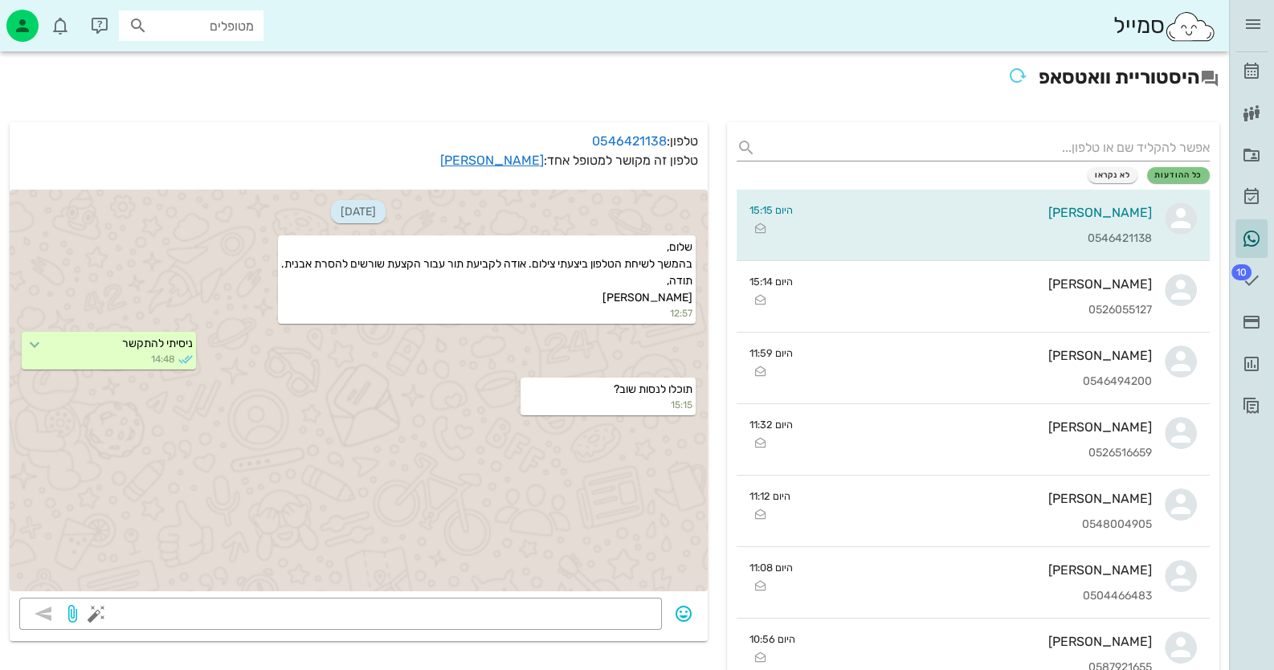
click at [531, 170] on p "טלפון זה מקושר למטופל אחד: [PERSON_NAME]" at bounding box center [358, 160] width 679 height 19
click at [530, 162] on link "[PERSON_NAME]" at bounding box center [492, 160] width 104 height 15
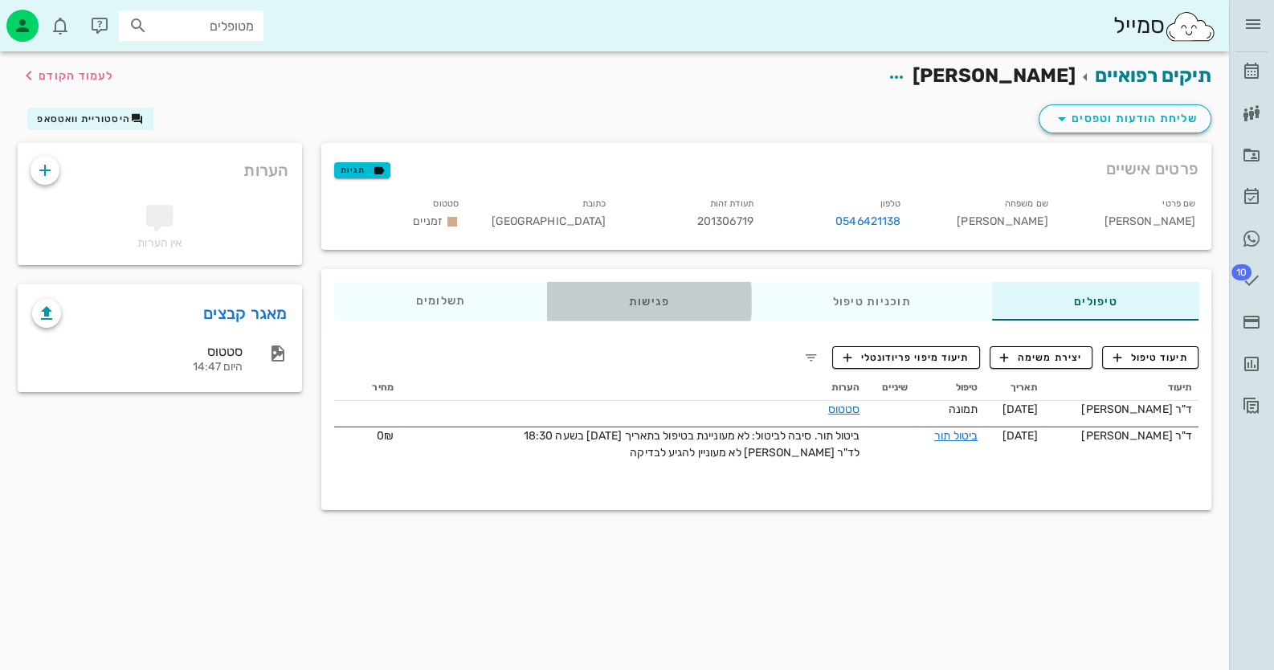
click at [651, 305] on div "פגישות" at bounding box center [649, 301] width 204 height 39
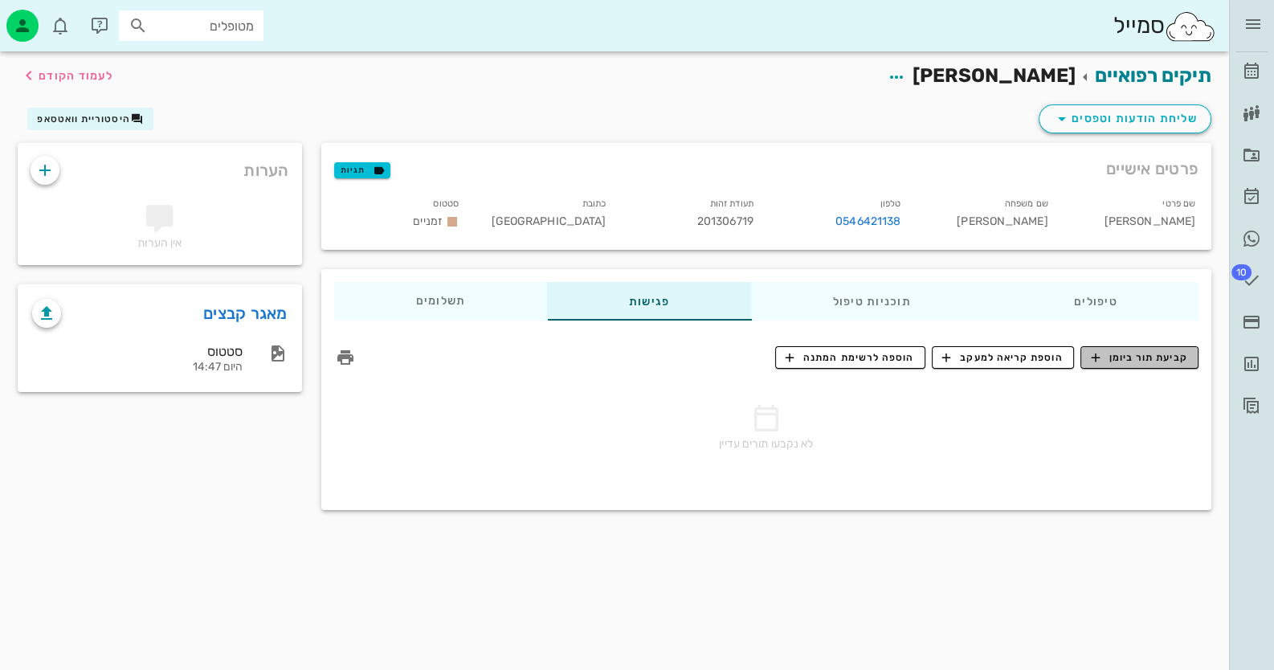
click at [1168, 353] on span "קביעת תור ביומן" at bounding box center [1139, 357] width 96 height 14
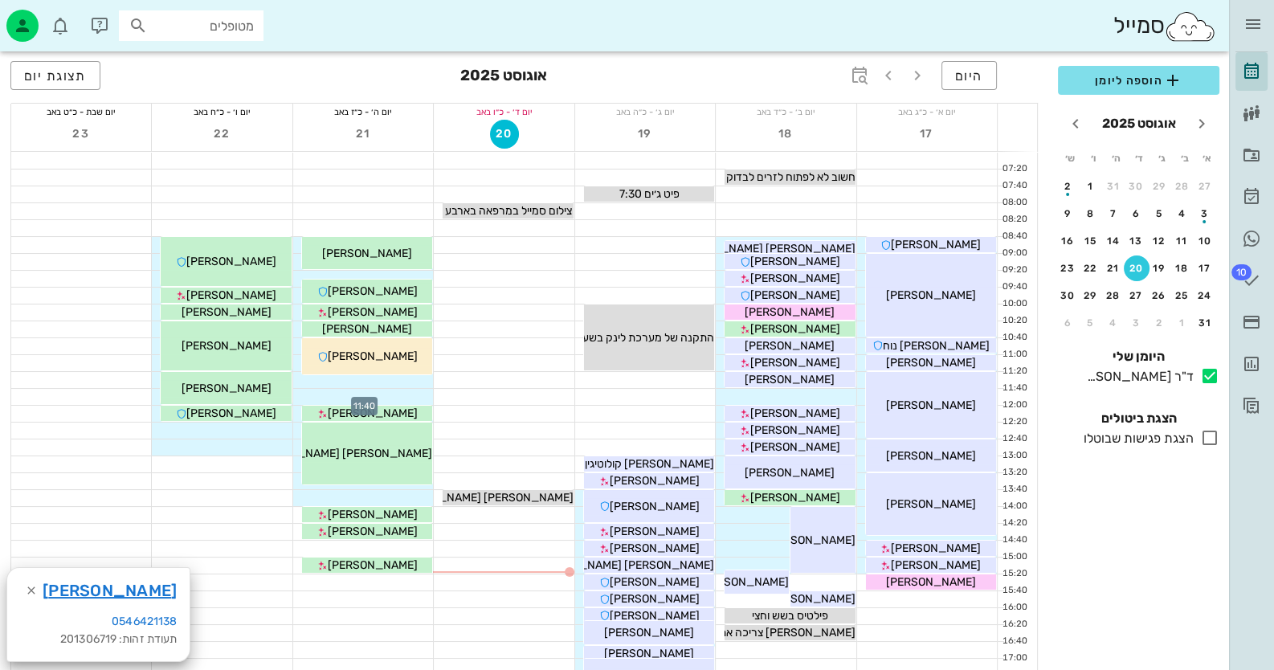
click at [394, 397] on div at bounding box center [363, 397] width 140 height 16
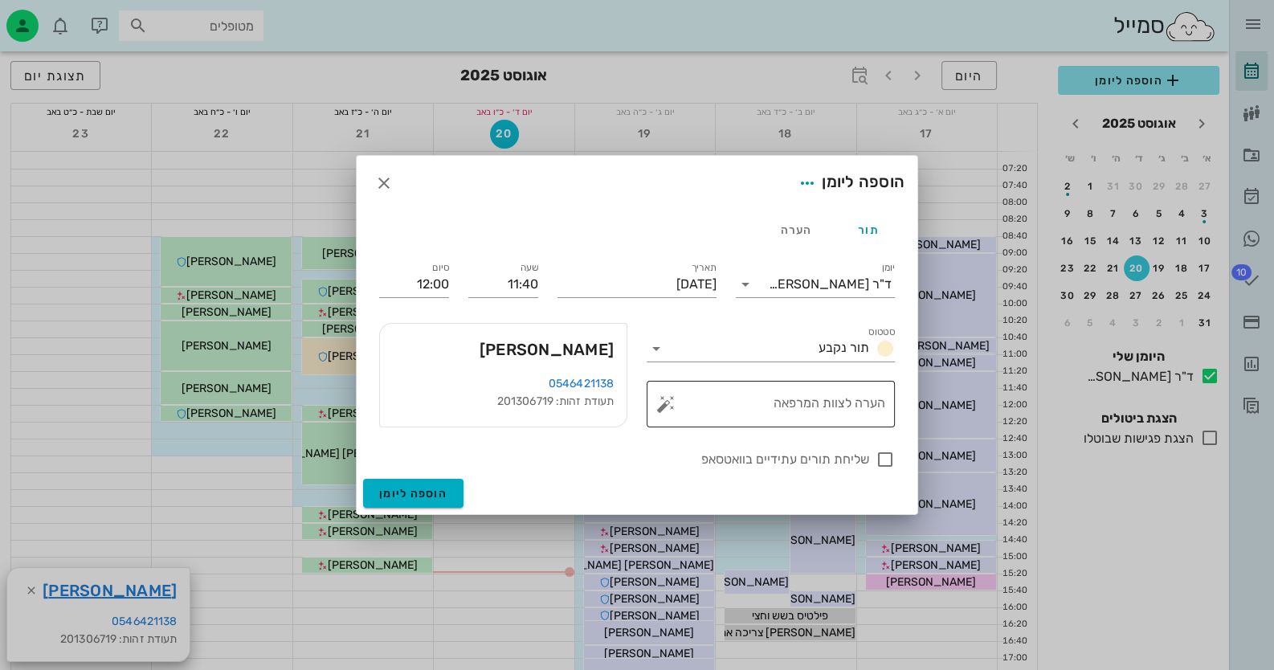
click at [663, 403] on button "button" at bounding box center [666, 404] width 19 height 19
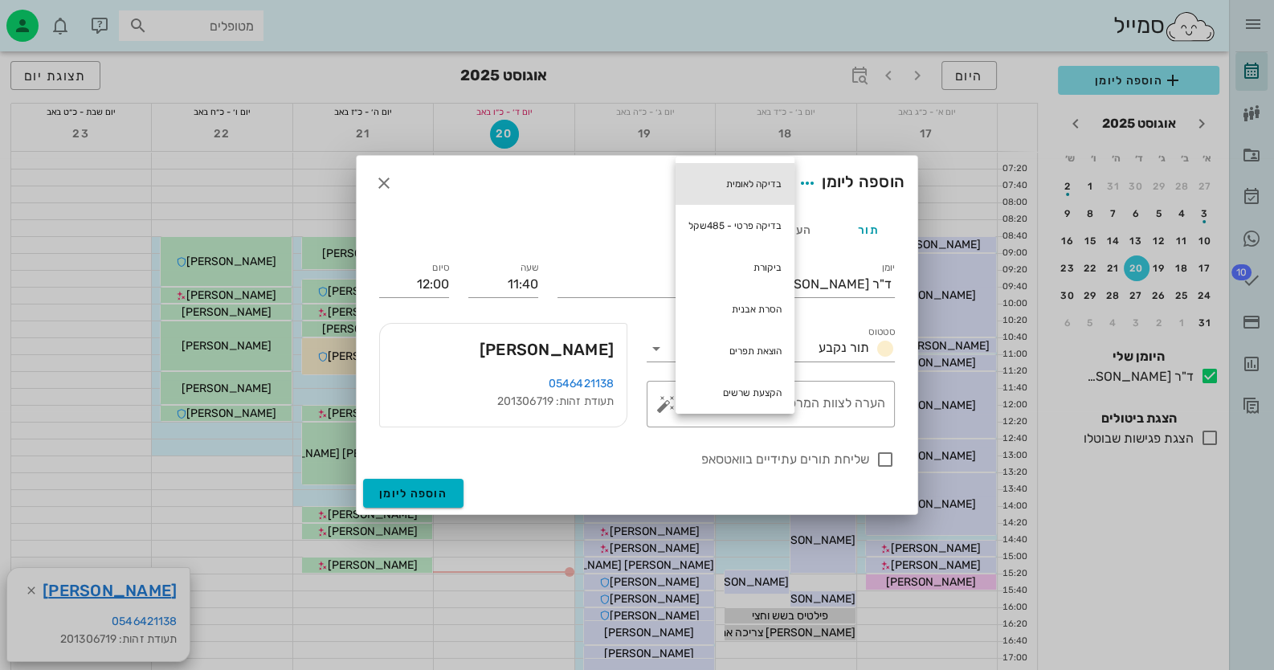
click at [754, 172] on div "בדיקה לאומית" at bounding box center [735, 184] width 119 height 42
type textarea "בדיקה לאומית"
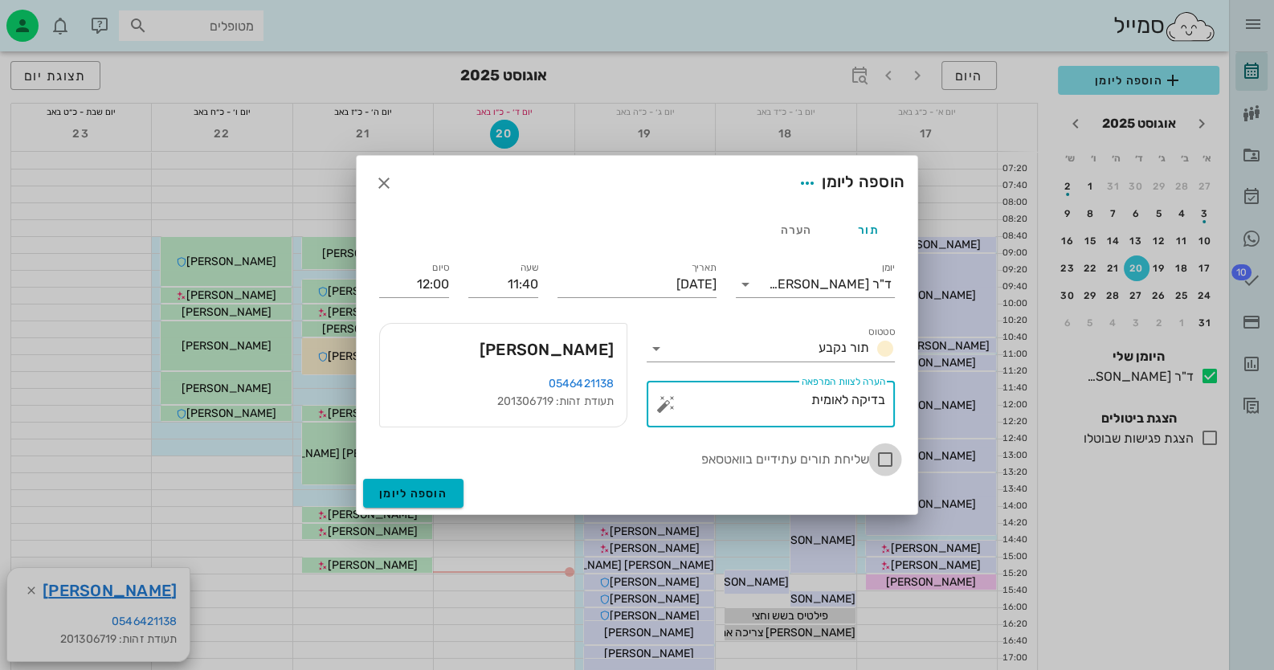
click at [888, 457] on div at bounding box center [885, 459] width 27 height 27
checkbox input "true"
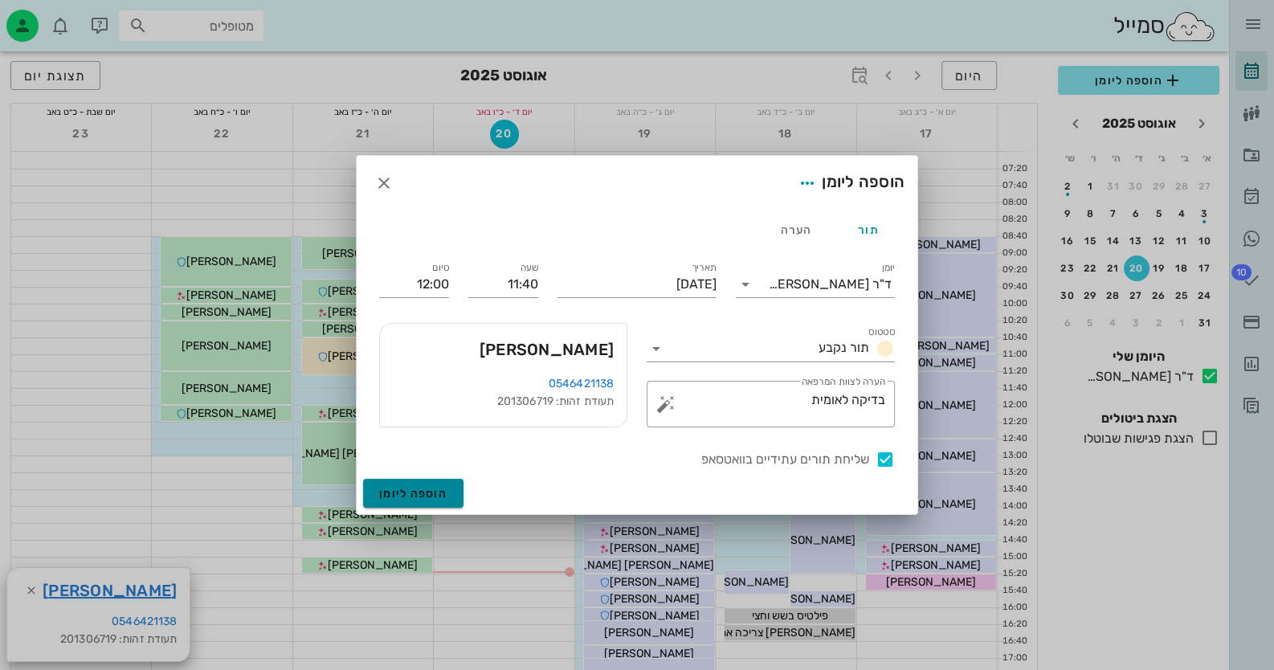
click at [430, 493] on span "הוספה ליומן" at bounding box center [413, 494] width 68 height 14
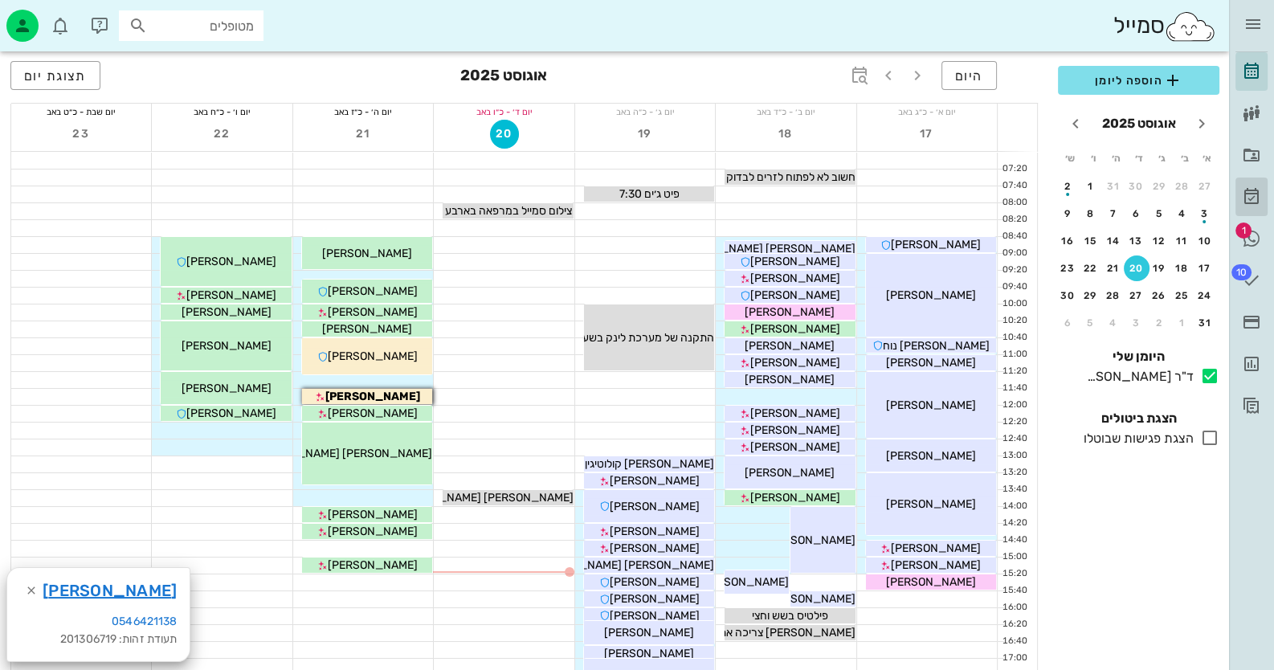
click at [1258, 203] on icon at bounding box center [1251, 196] width 19 height 19
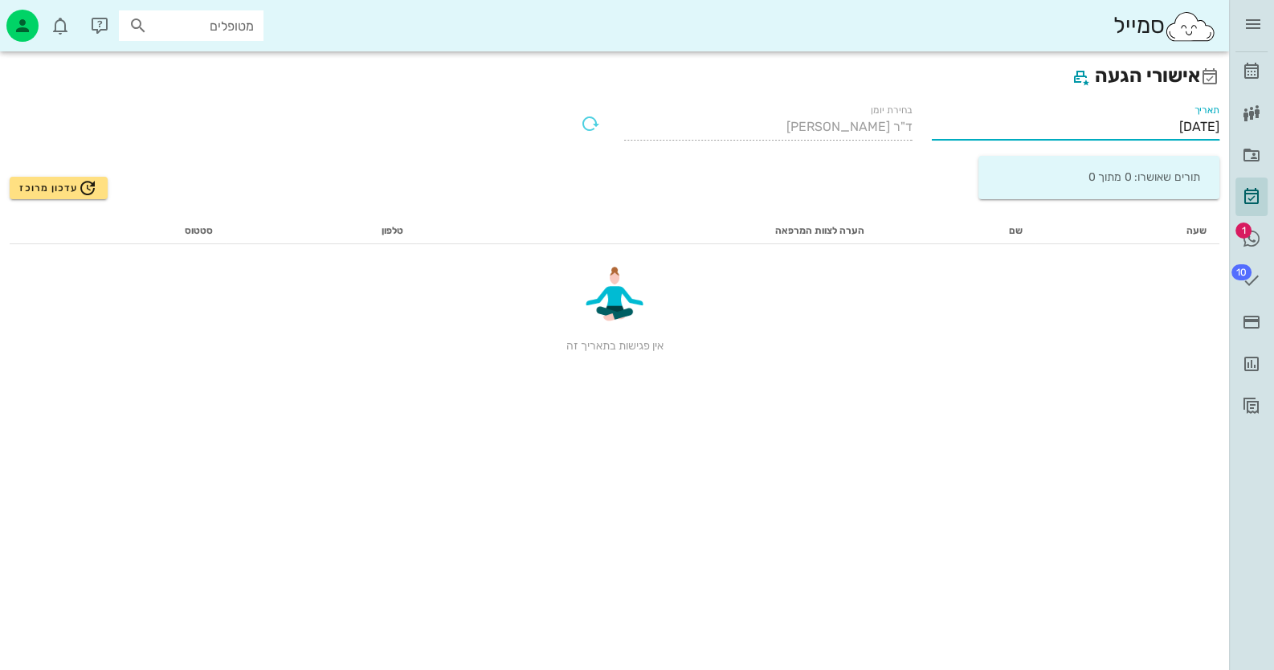
click at [1105, 128] on input "[DATE]" at bounding box center [1076, 127] width 288 height 26
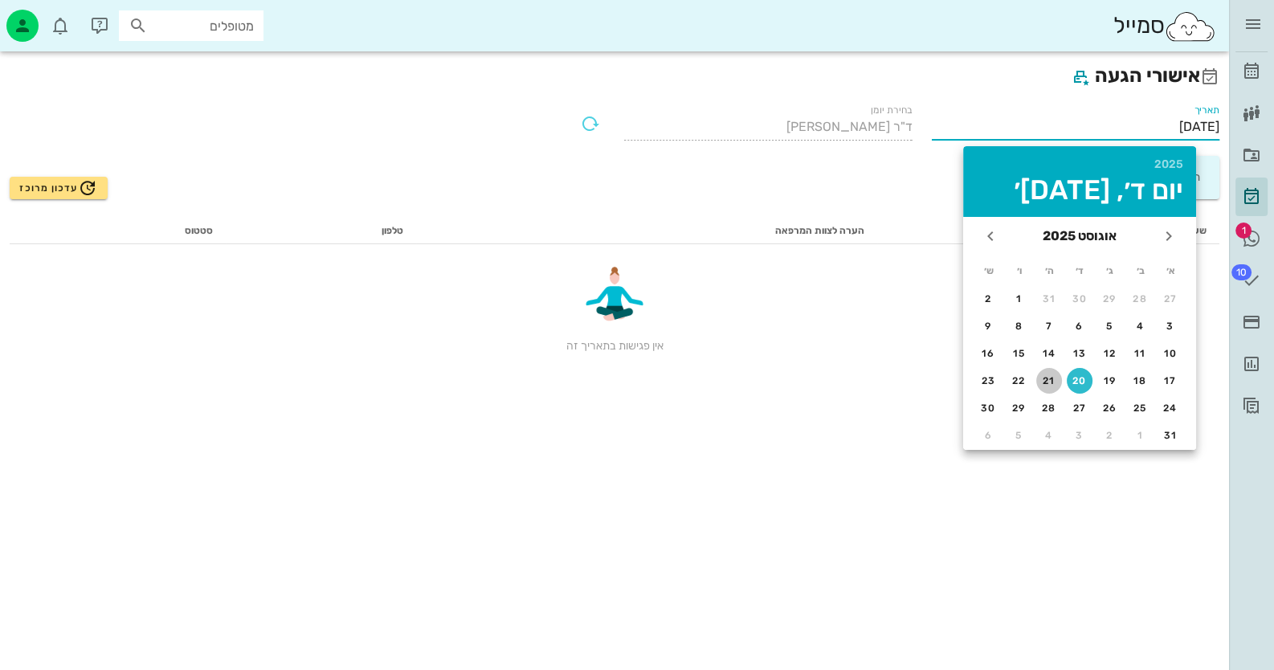
click at [1051, 385] on button "21" at bounding box center [1050, 381] width 26 height 26
type input "[DATE]"
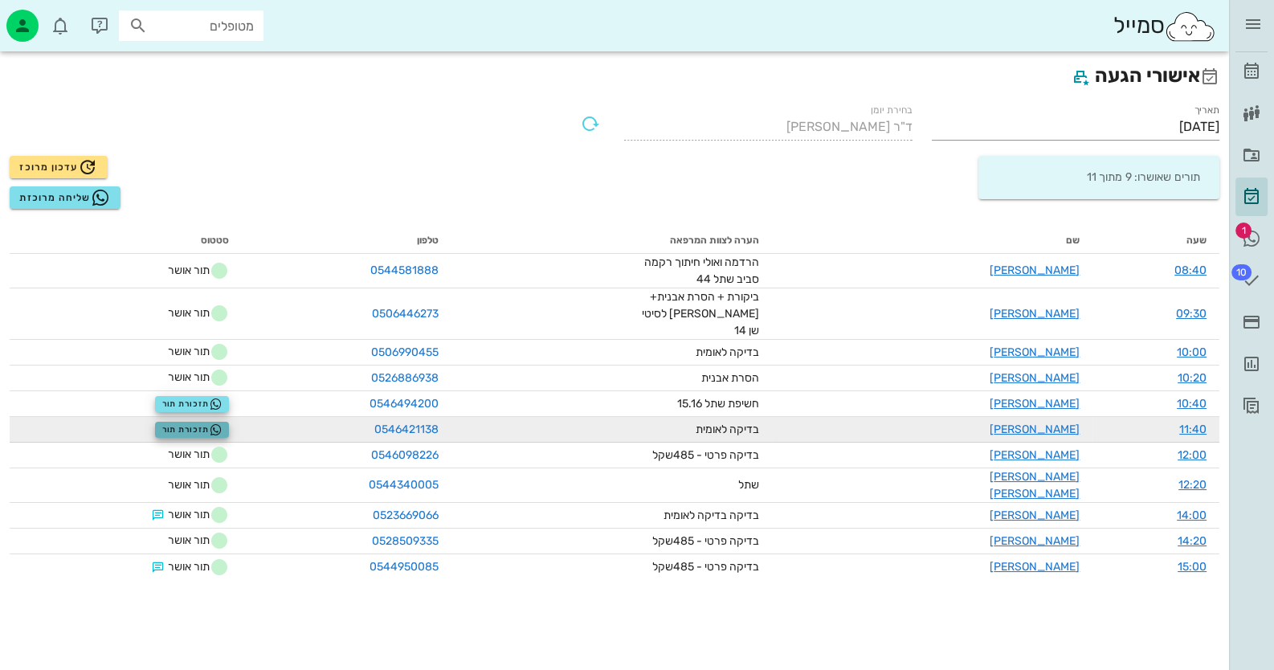
click at [195, 423] on span "תזכורת תור" at bounding box center [192, 429] width 60 height 13
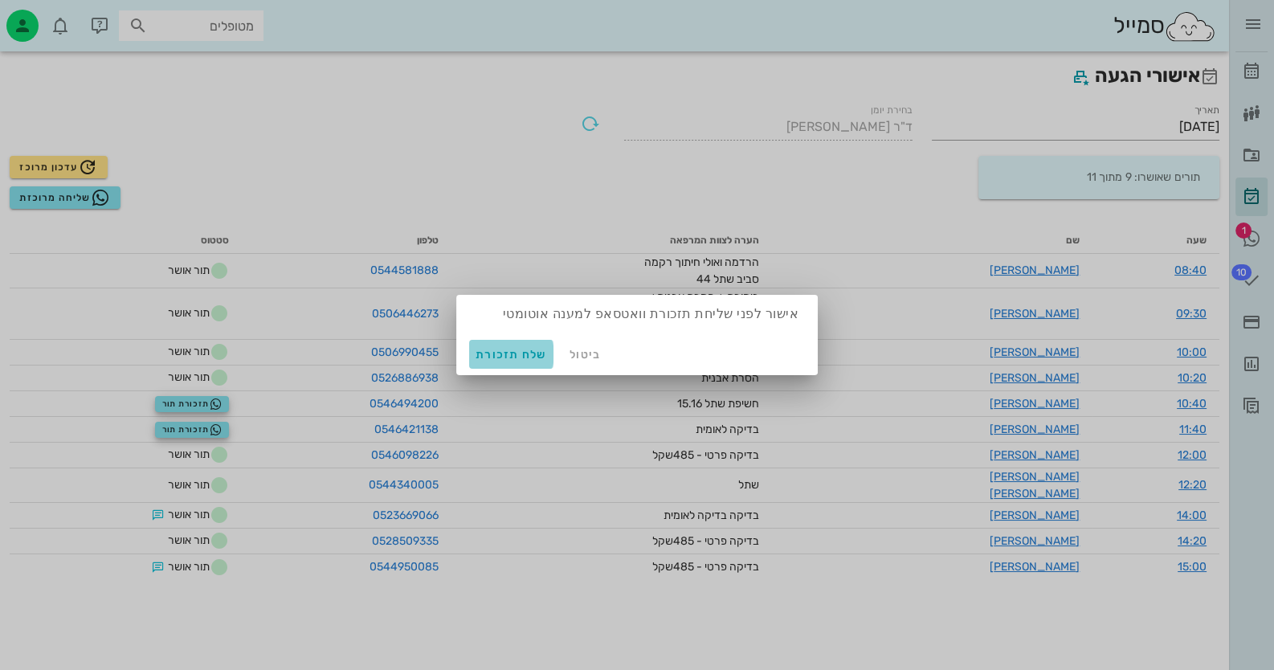
click at [487, 358] on span "שלח תזכורת" at bounding box center [512, 355] width 72 height 14
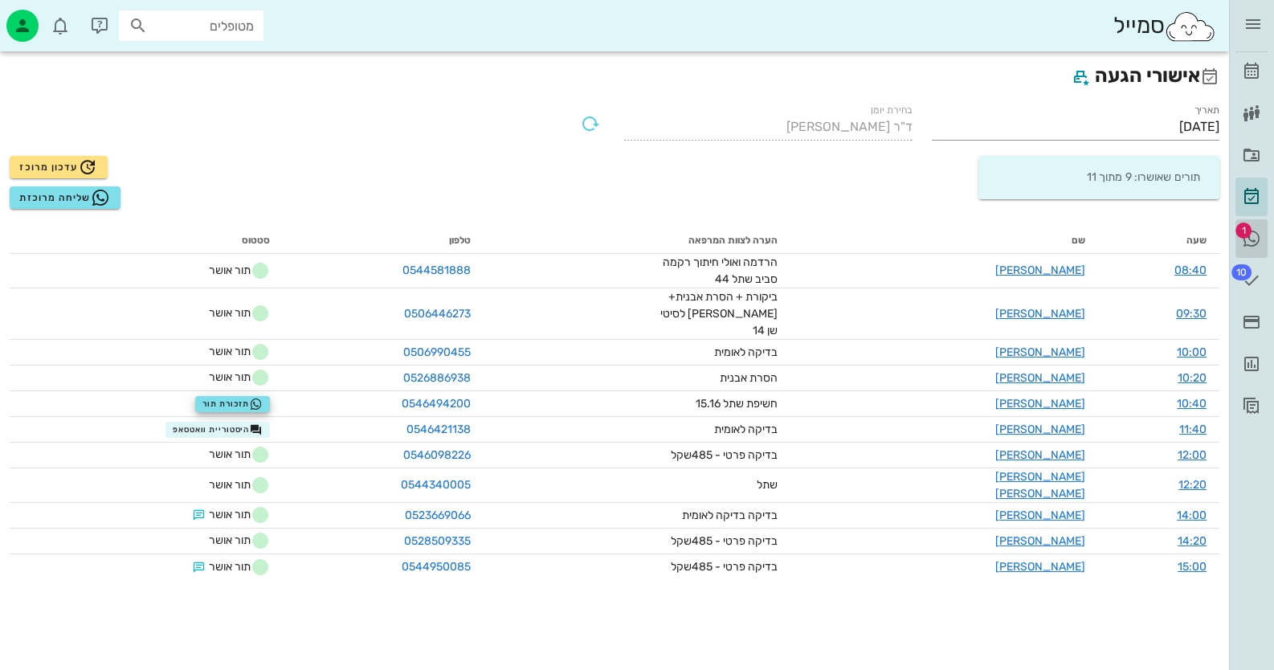
click at [1244, 232] on span "1" at bounding box center [1244, 231] width 16 height 16
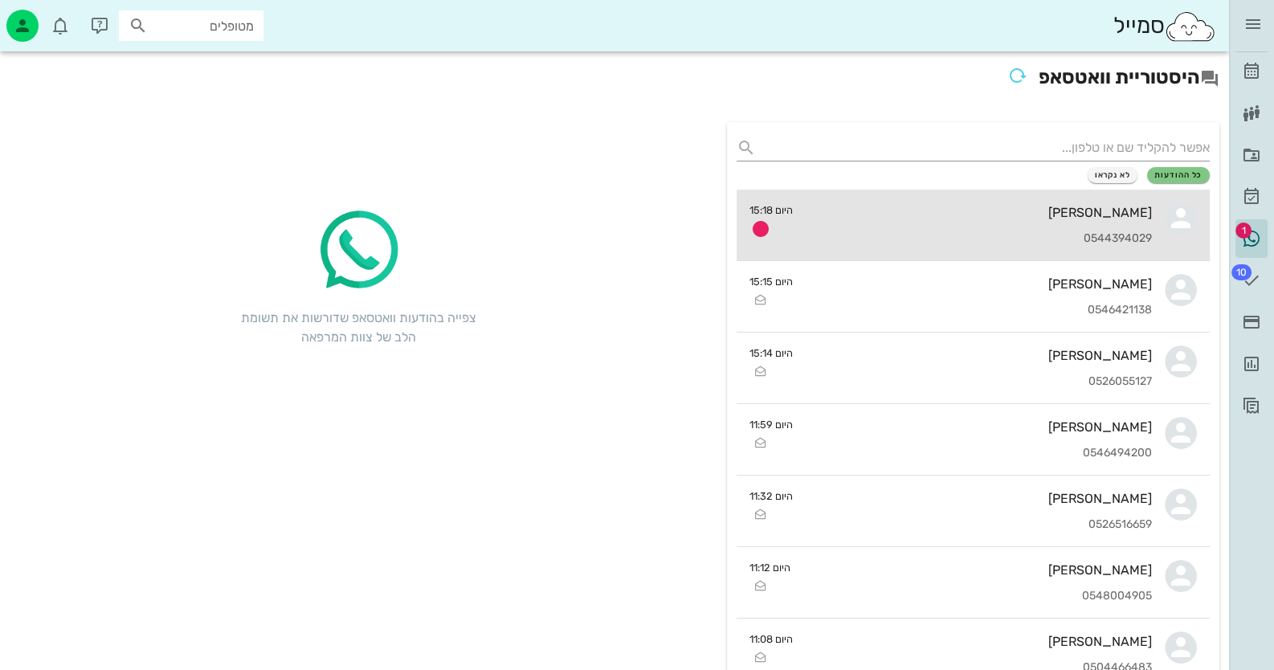
click at [1167, 224] on icon at bounding box center [1181, 219] width 32 height 32
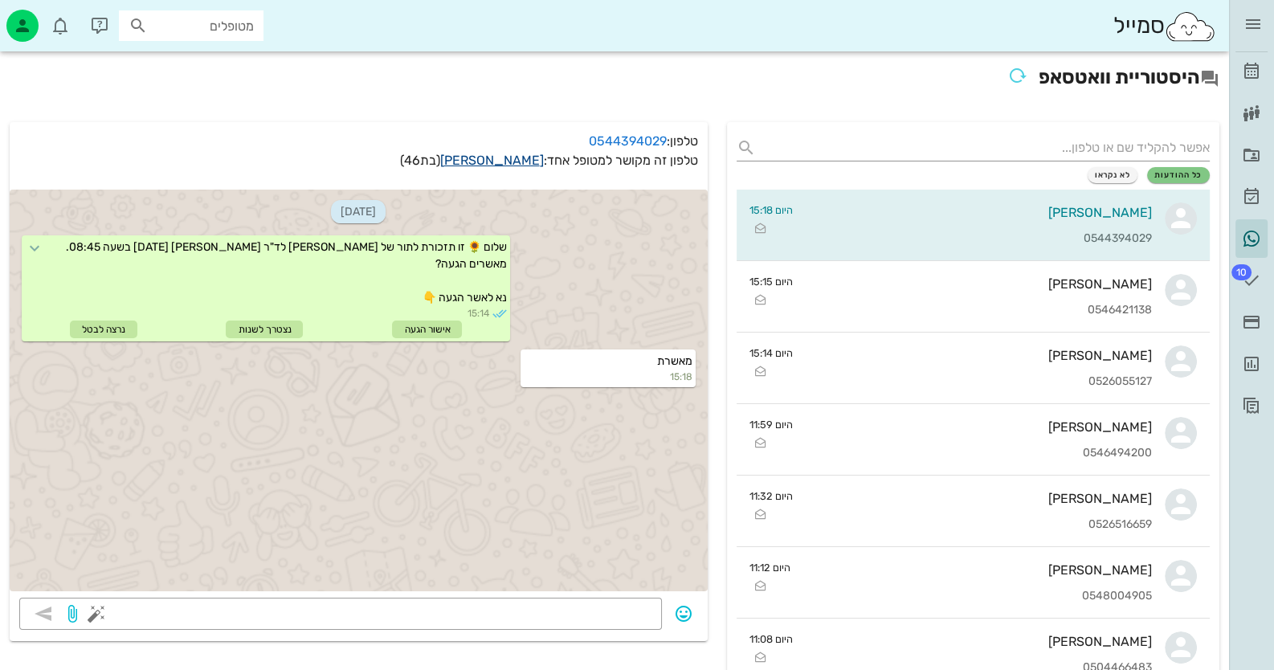
click at [513, 163] on link "[PERSON_NAME]" at bounding box center [492, 160] width 104 height 15
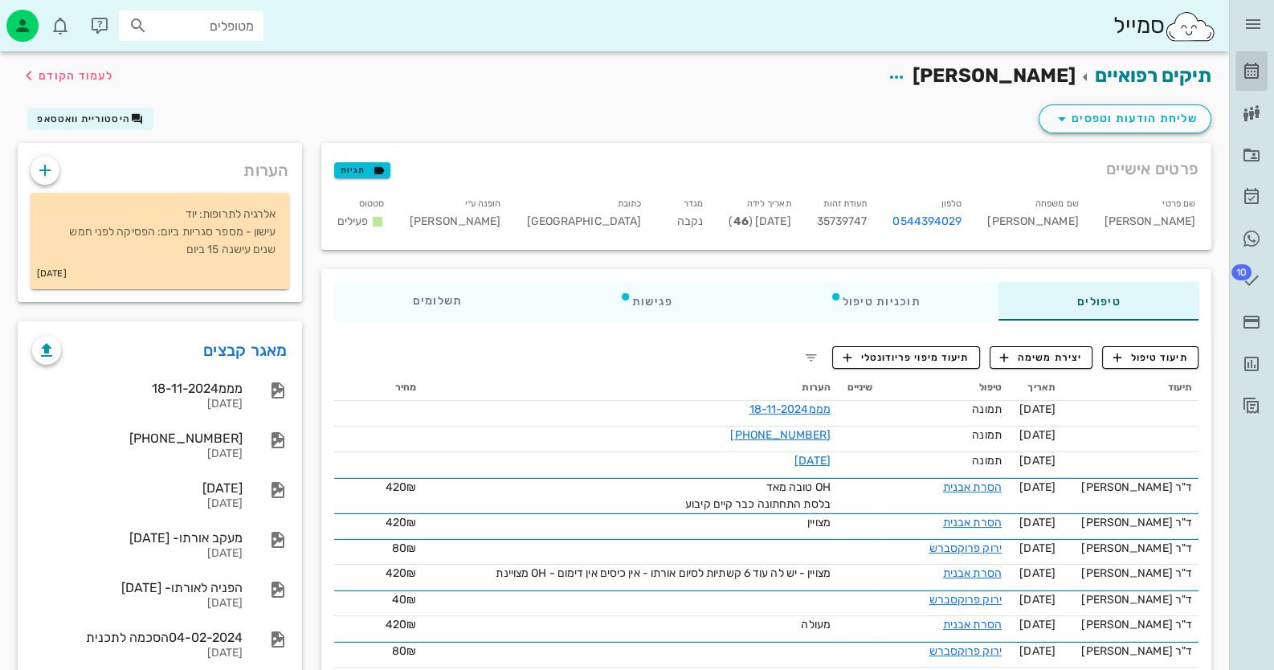
click at [1243, 72] on icon at bounding box center [1251, 71] width 19 height 19
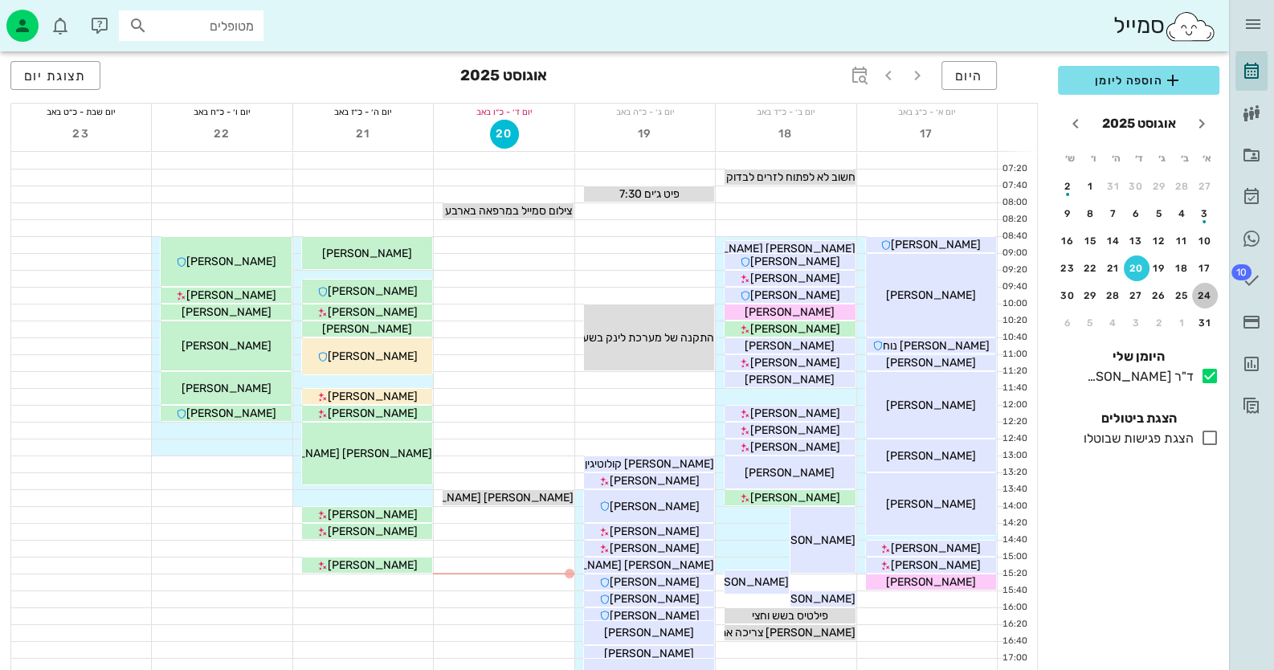
click at [1209, 290] on div "24" at bounding box center [1206, 295] width 26 height 11
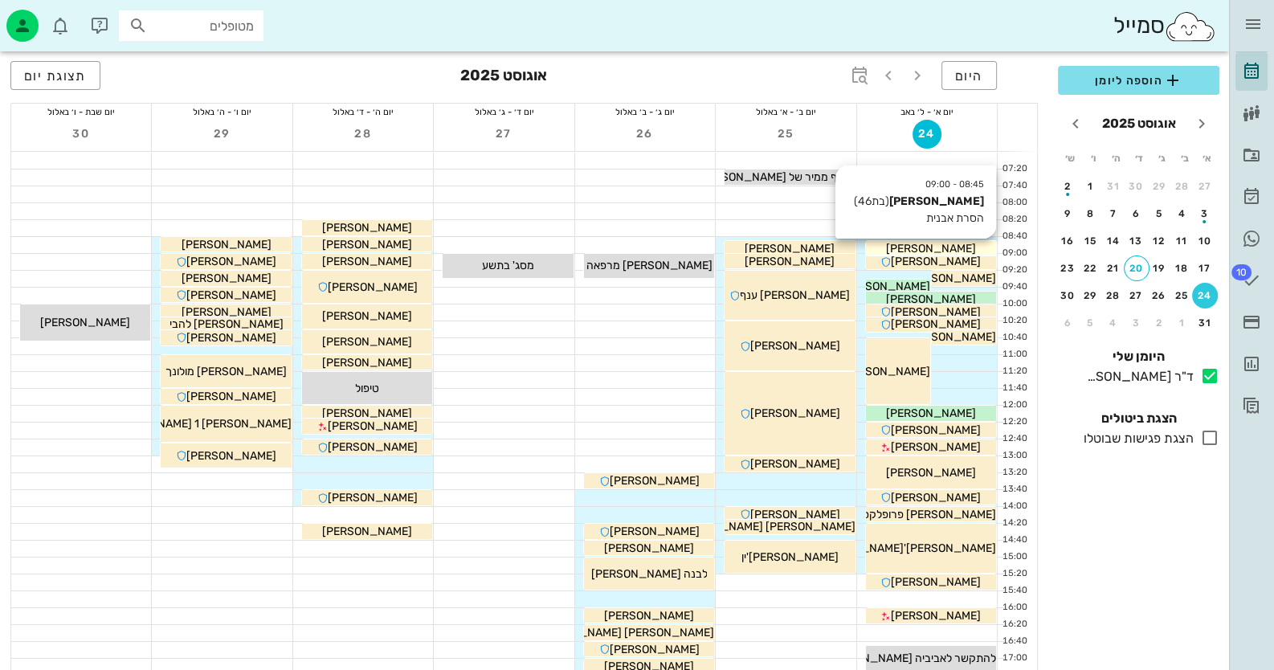
click at [970, 245] on div "[PERSON_NAME]" at bounding box center [931, 248] width 130 height 17
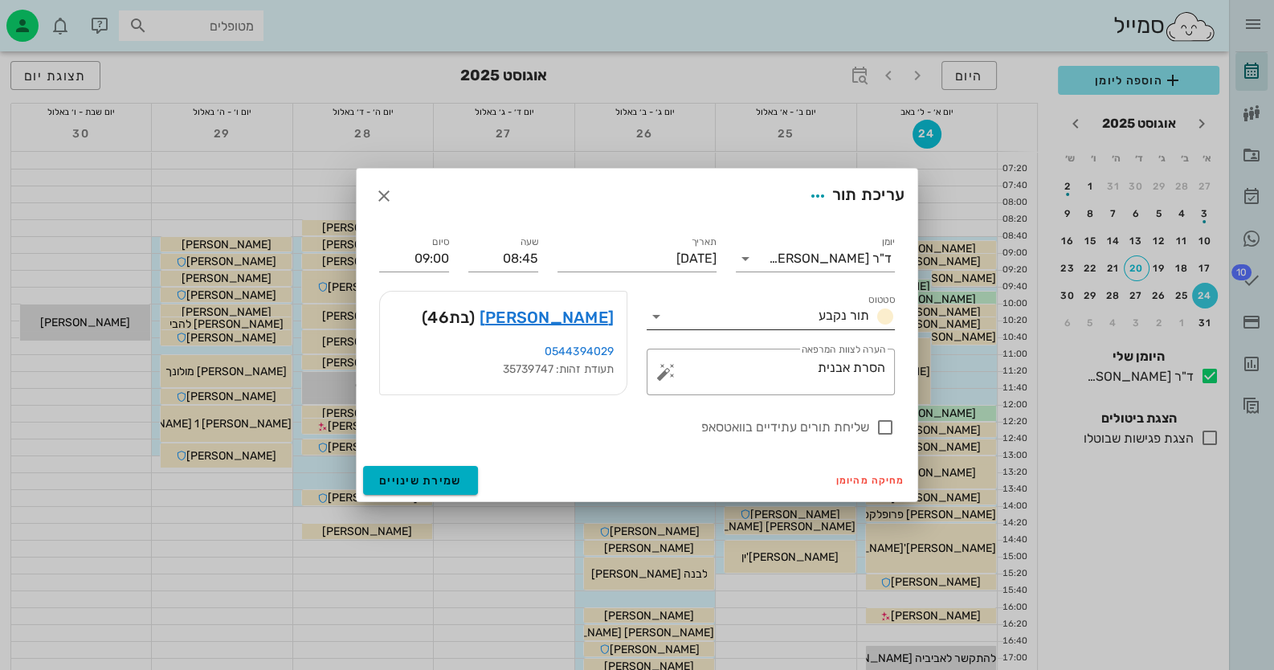
click at [665, 311] on icon at bounding box center [656, 316] width 19 height 19
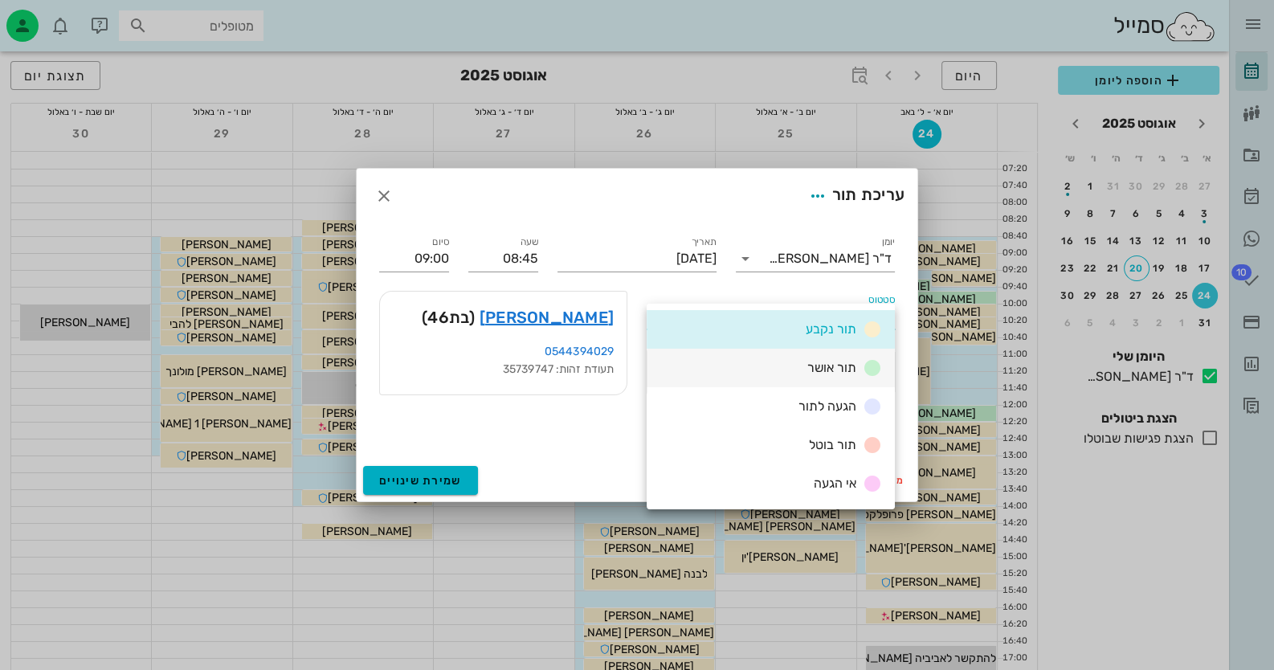
click at [797, 378] on div "תור אושר" at bounding box center [771, 368] width 248 height 39
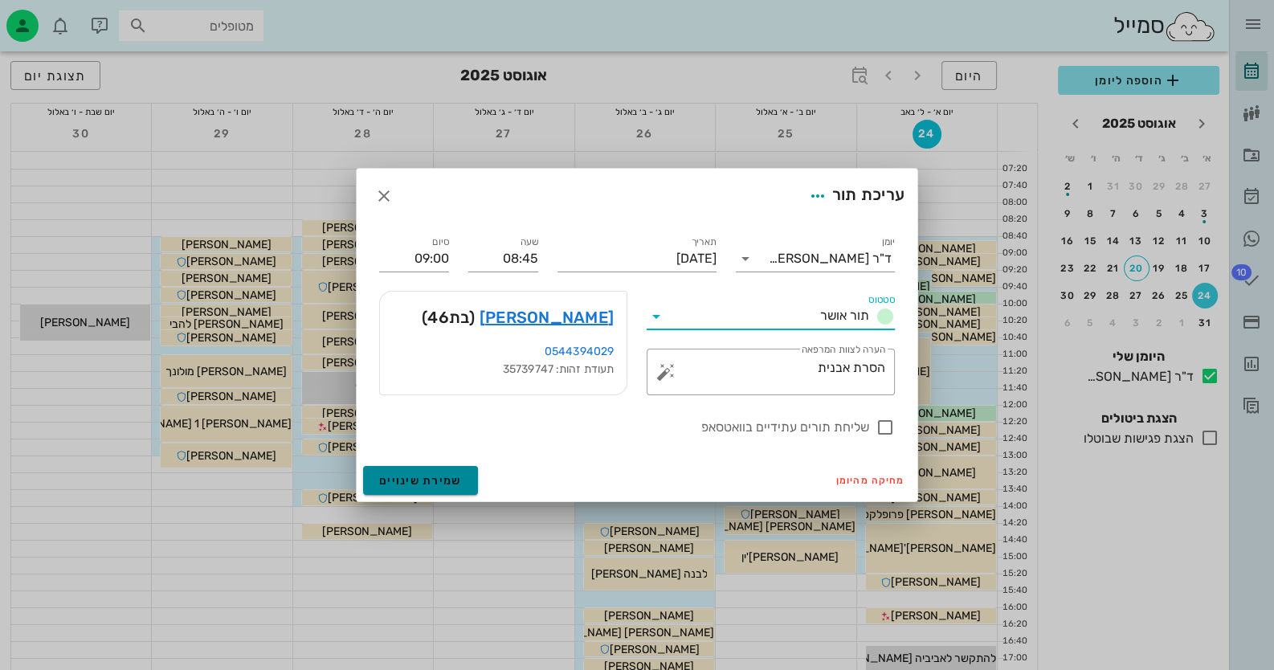
click at [423, 481] on span "שמירת שינויים" at bounding box center [420, 481] width 83 height 14
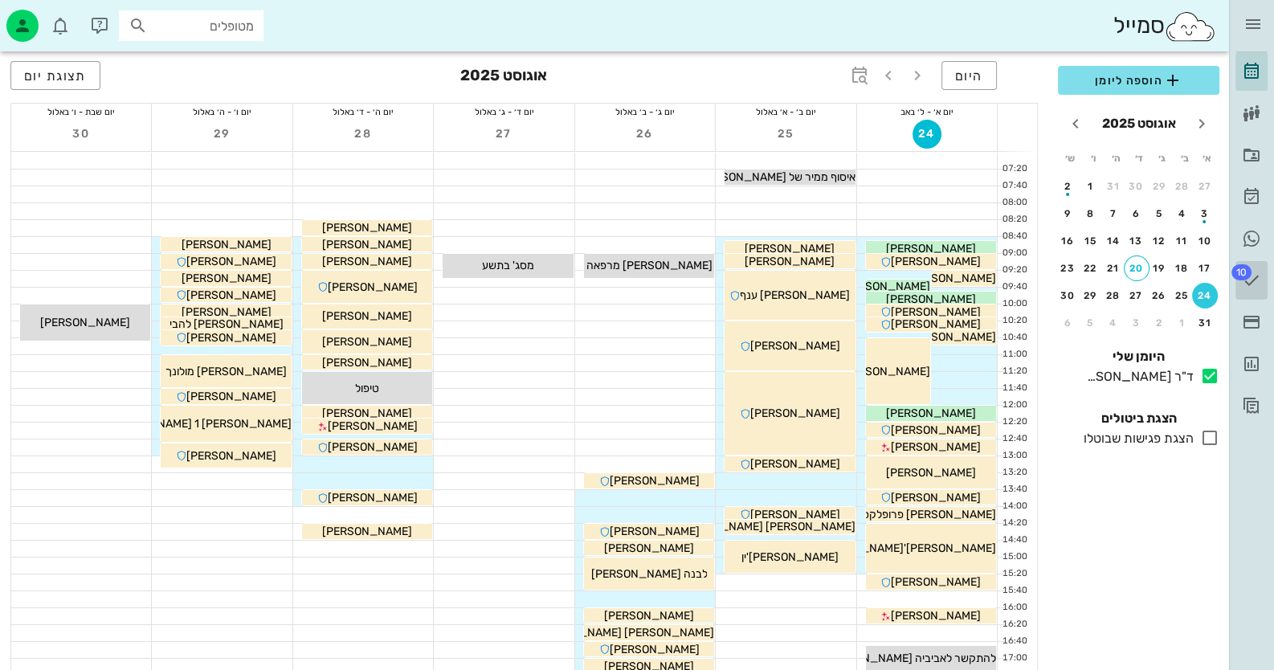
click at [1246, 273] on span "10" at bounding box center [1242, 272] width 20 height 16
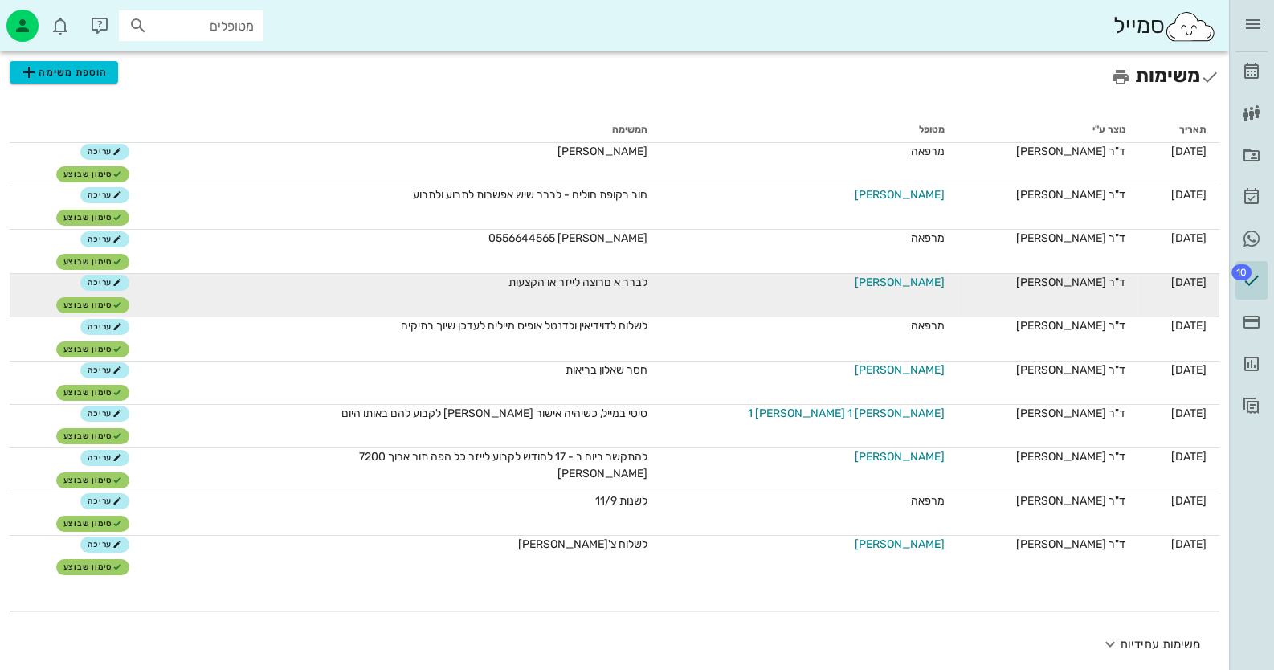
click at [890, 282] on span "[PERSON_NAME]" at bounding box center [900, 282] width 90 height 17
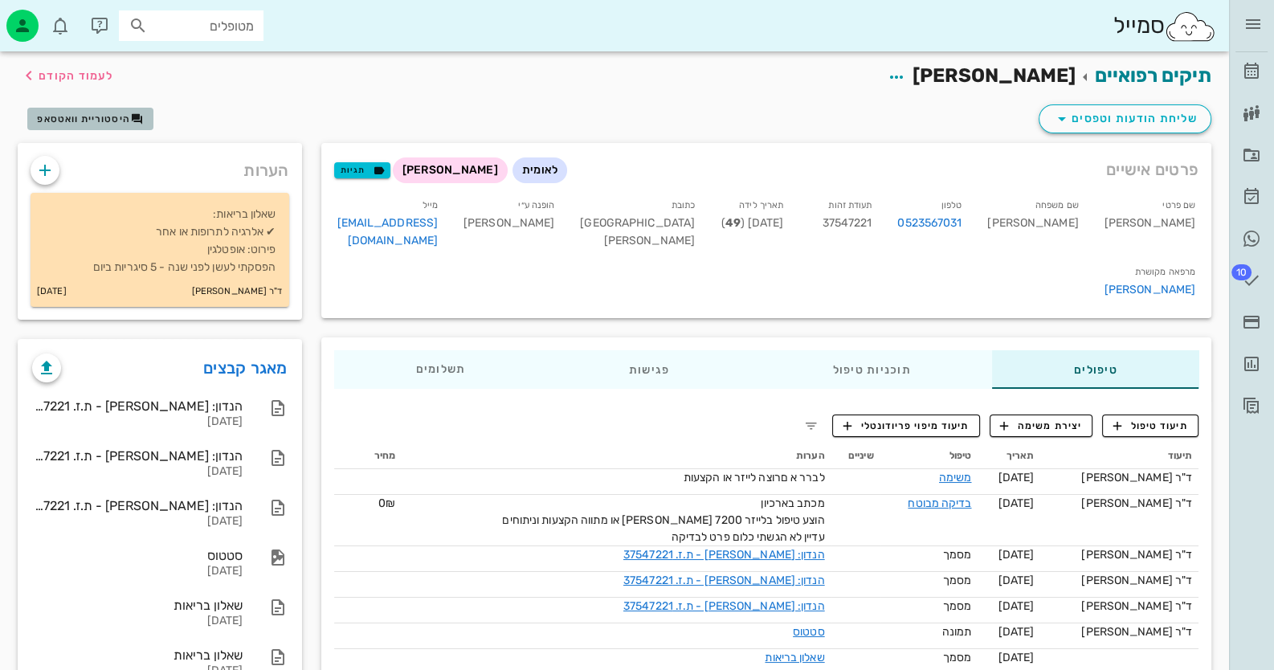
click at [81, 113] on span "היסטוריית וואטסאפ" at bounding box center [83, 118] width 93 height 11
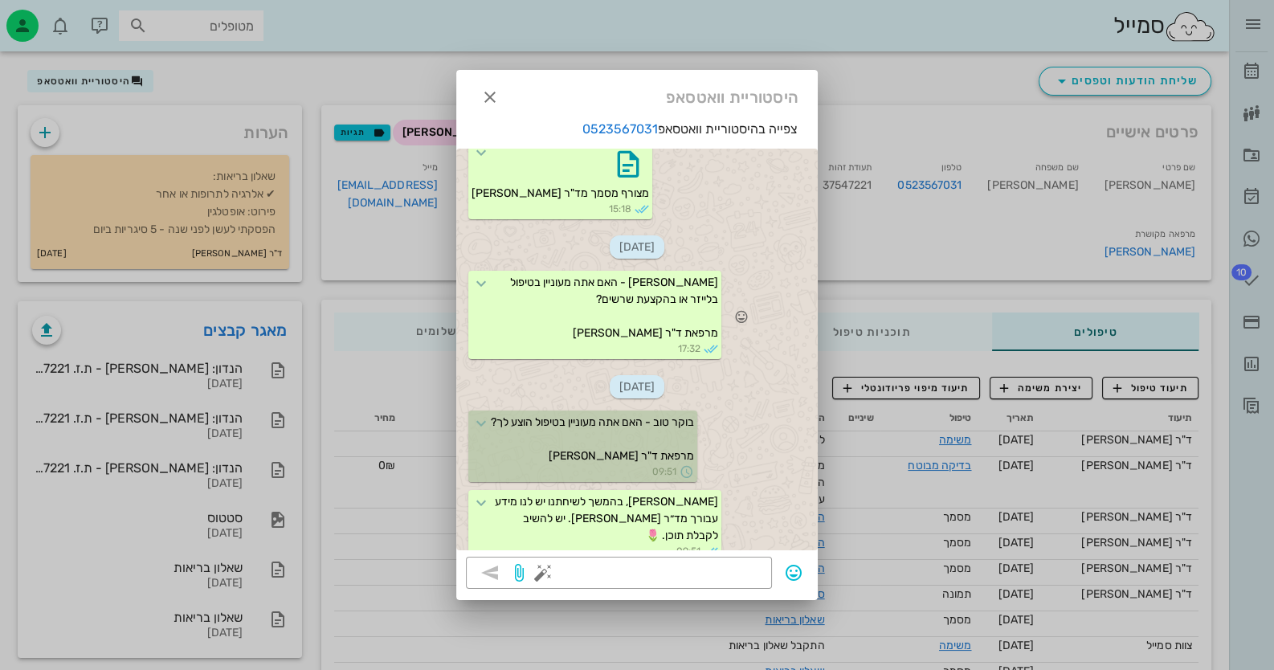
scroll to position [52, 0]
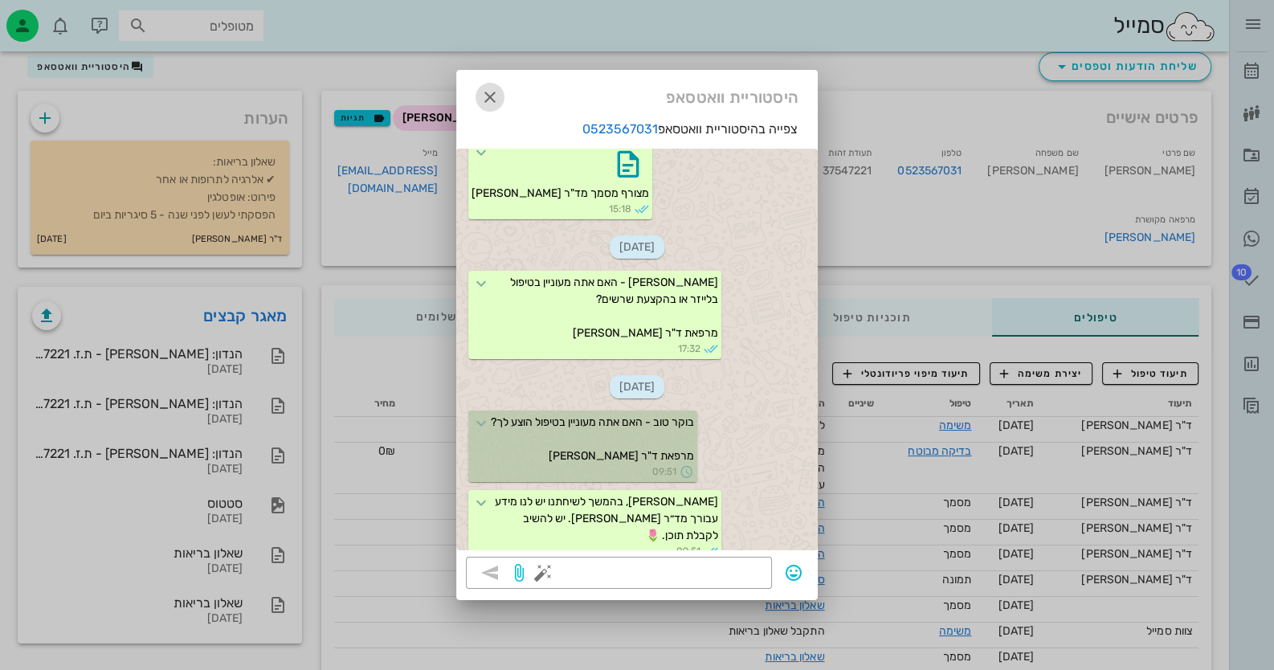
click at [501, 92] on span "button" at bounding box center [490, 97] width 29 height 19
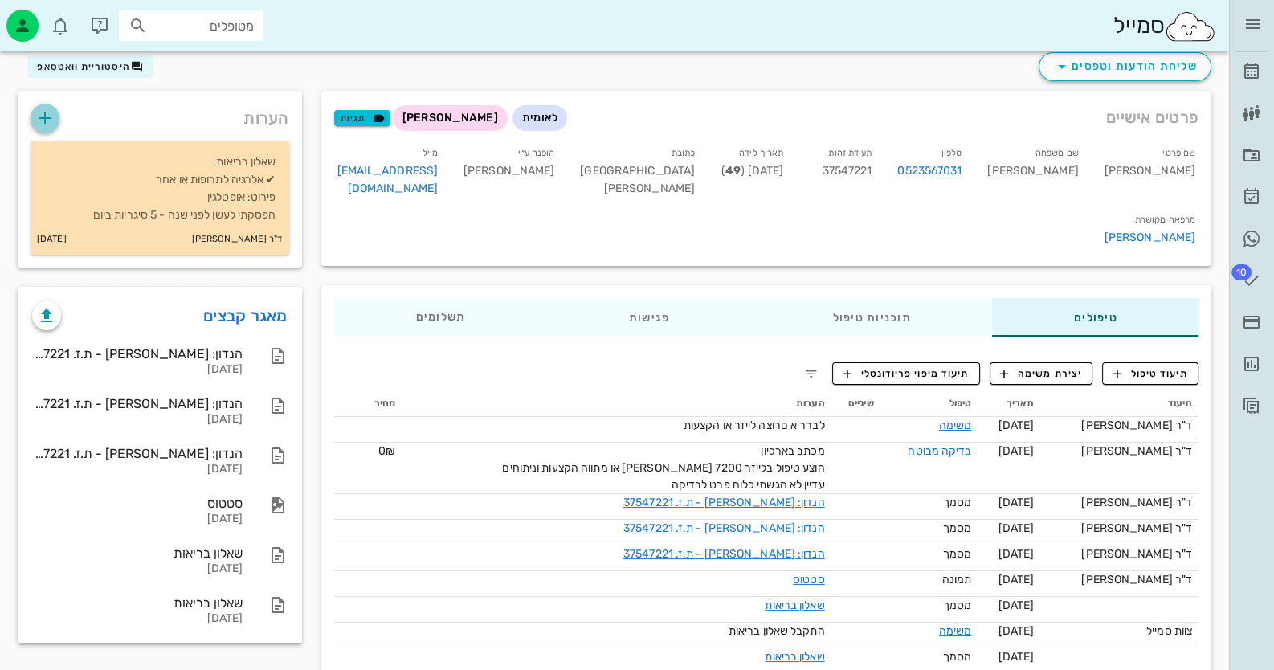
click at [41, 113] on icon "button" at bounding box center [44, 117] width 19 height 19
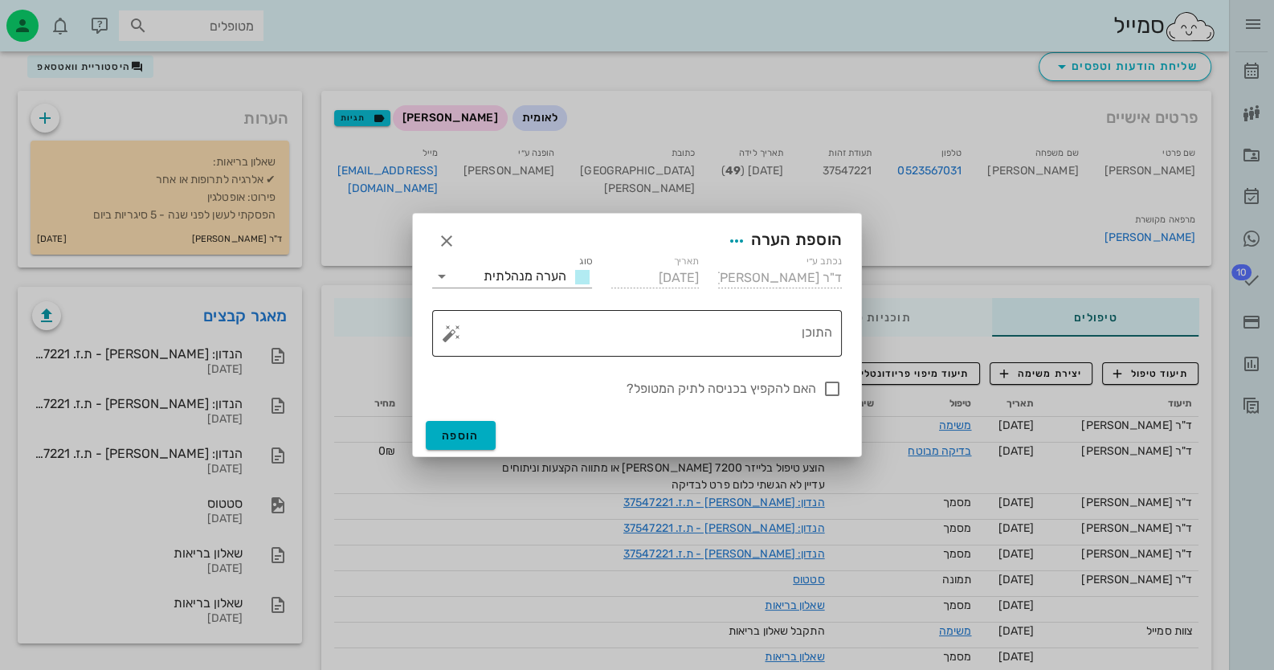
click at [702, 327] on textarea "התוכן" at bounding box center [644, 337] width 378 height 39
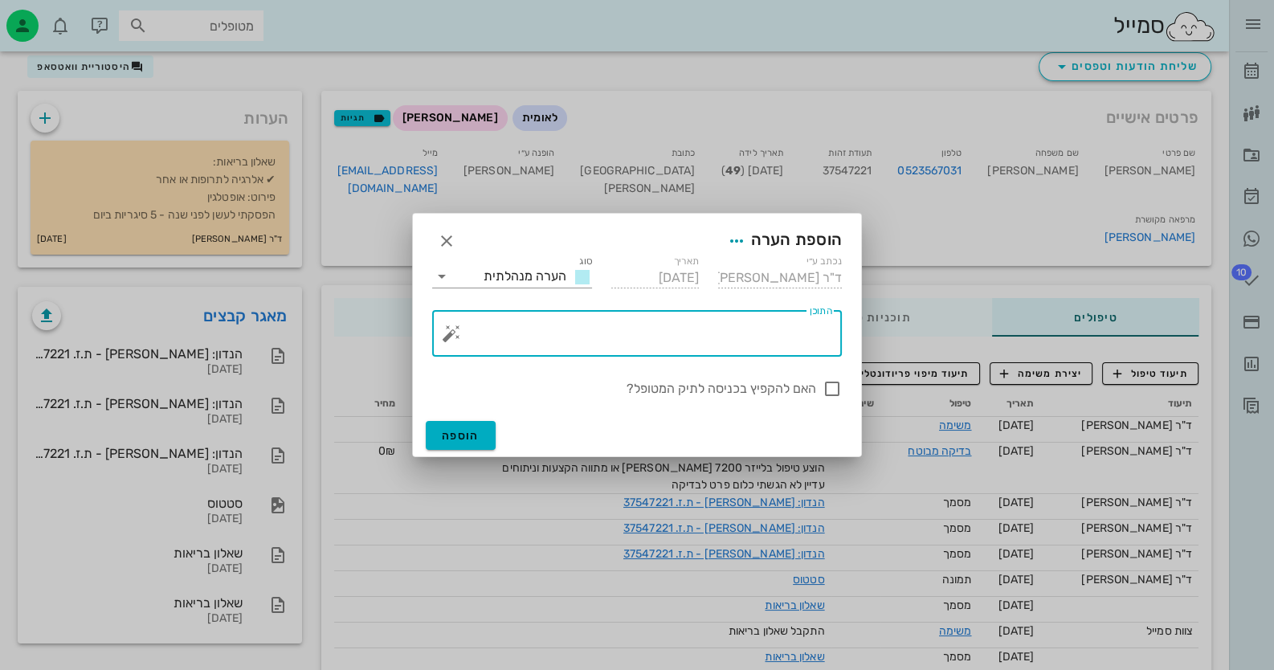
click at [448, 329] on button "button" at bounding box center [451, 333] width 19 height 19
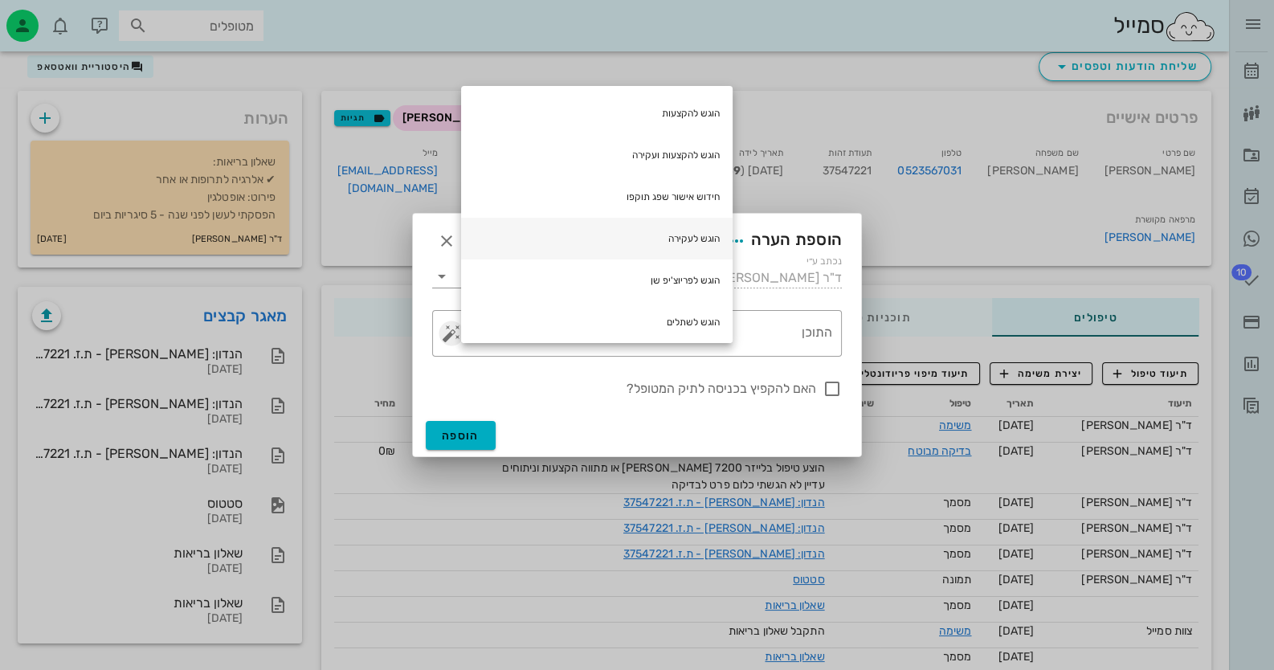
scroll to position [160, 0]
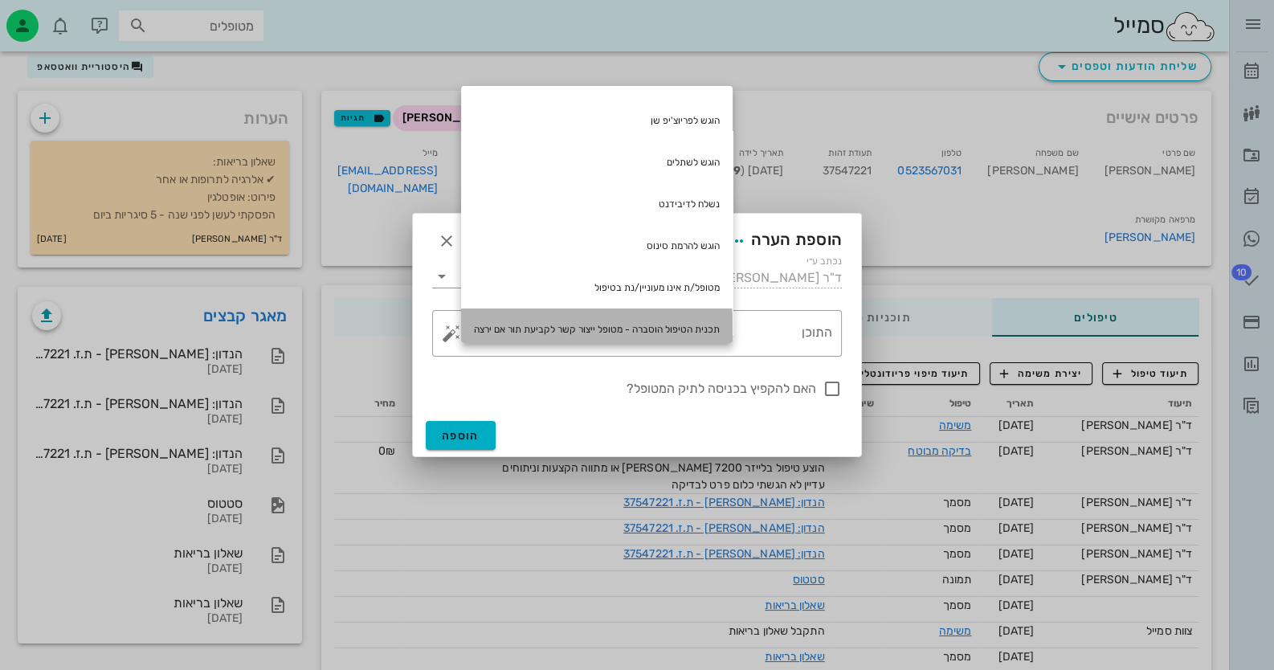
click at [655, 323] on div "תכנית הטיפול הוסברה - מטופל ייצור קשר לקביעת תור אם ירצה" at bounding box center [597, 330] width 272 height 42
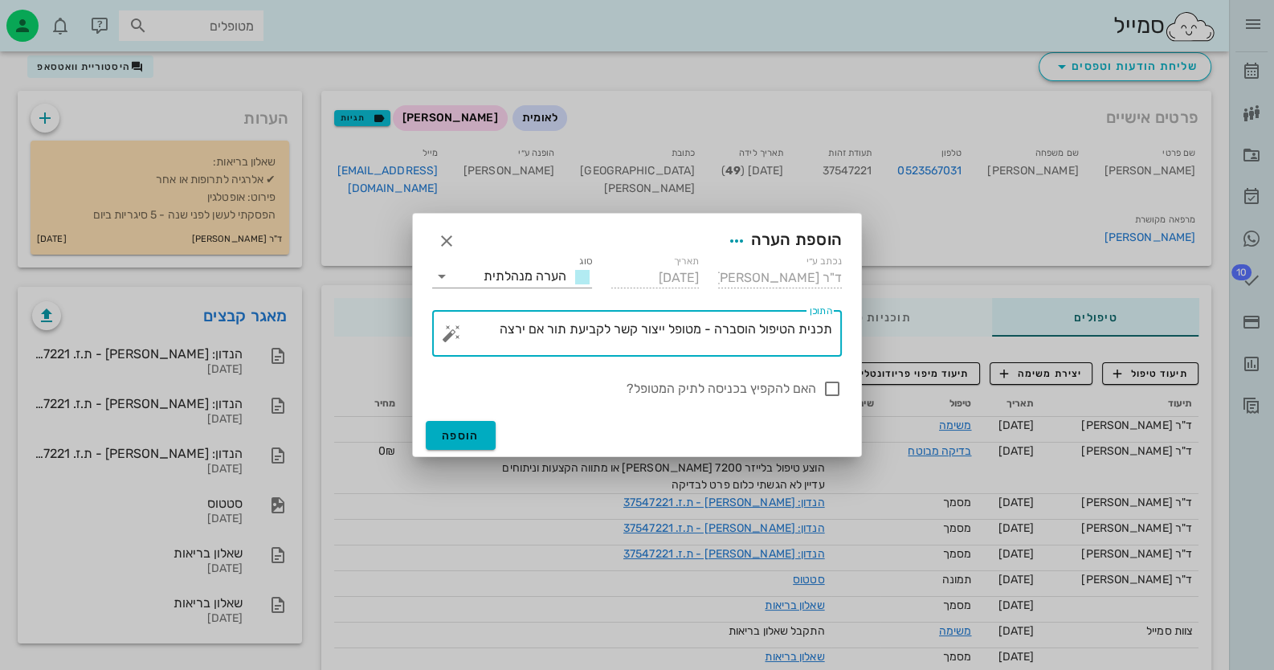
drag, startPoint x: 708, startPoint y: 327, endPoint x: 861, endPoint y: 332, distance: 153.6
click at [861, 332] on div "הוספת הערה נכתב ע״י ד"ר [PERSON_NAME] תאריך [DATE] סוג הערה מנהלתית ​ התוכן תכנ…" at bounding box center [637, 335] width 450 height 244
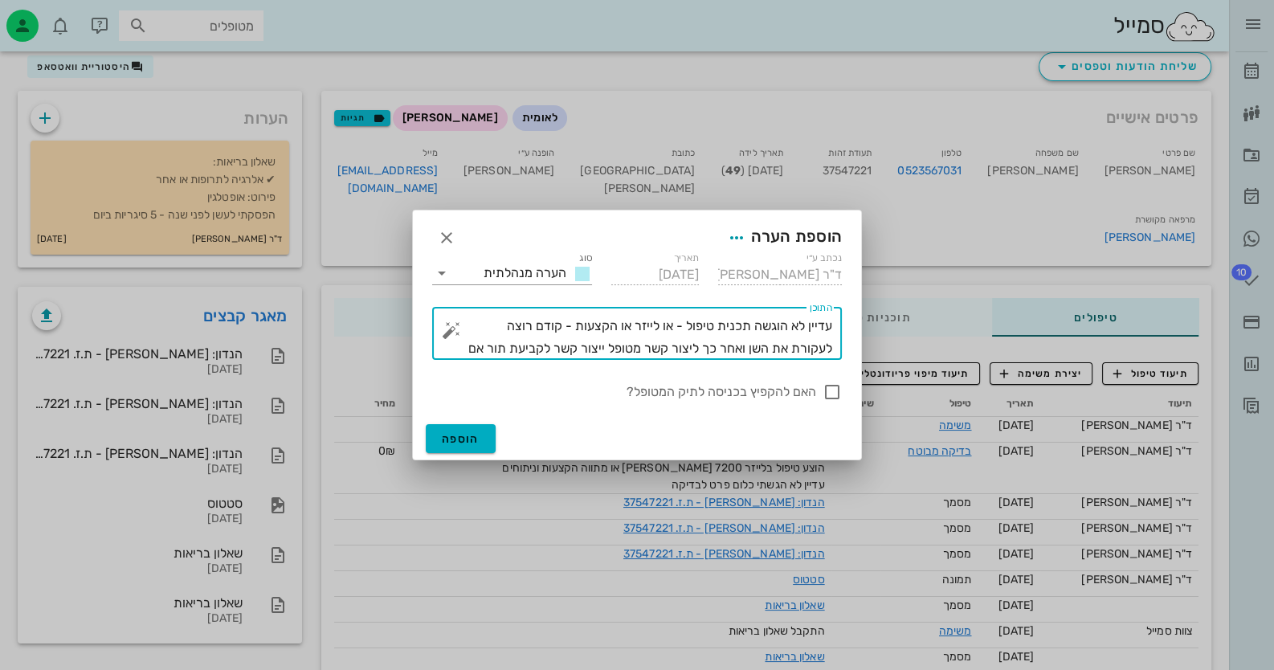
click at [470, 326] on textarea "עדיין לא הוגשה תכנית טיפול - או לייזר או הקצעות - קודם רוצה לעקורת את השן ואחר …" at bounding box center [644, 337] width 378 height 45
drag, startPoint x: 685, startPoint y: 346, endPoint x: 410, endPoint y: 357, distance: 275.8
click at [410, 357] on div "ד״ר [PERSON_NAME] רשימת המתנה תיקים רפואיים אישורי הגעה היסטוריית וואטסאפ 10 מש…" at bounding box center [637, 343] width 1274 height 791
type textarea "עדיין לא הוגשה תכנית טיפול - או לייזר או הקצעות - קודם רוצה לעקור את השן ואחר כ…"
click at [836, 387] on div at bounding box center [832, 391] width 27 height 27
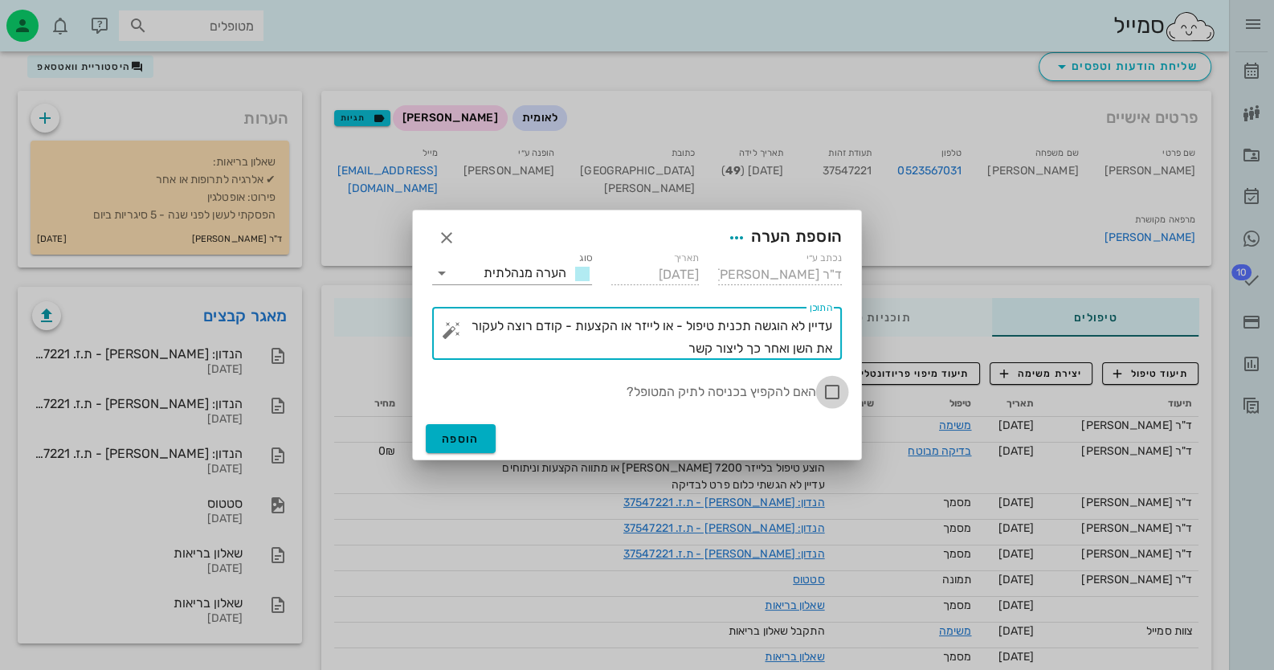
checkbox input "true"
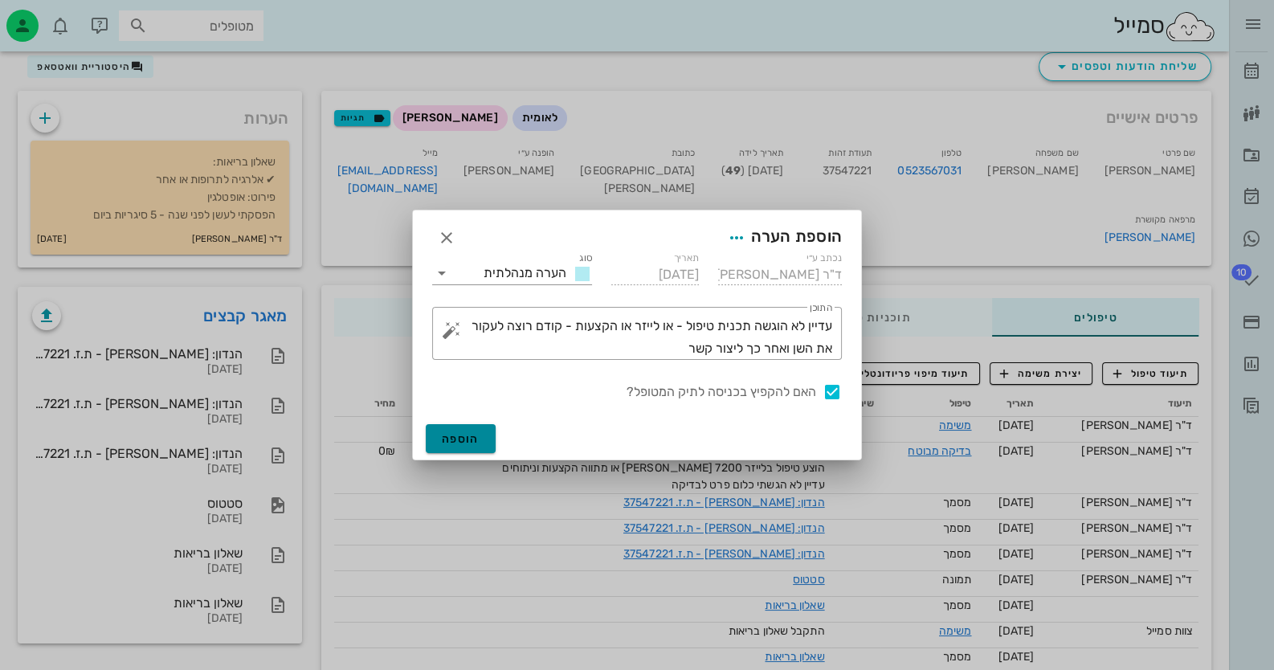
click at [463, 438] on span "הוספה" at bounding box center [461, 439] width 38 height 14
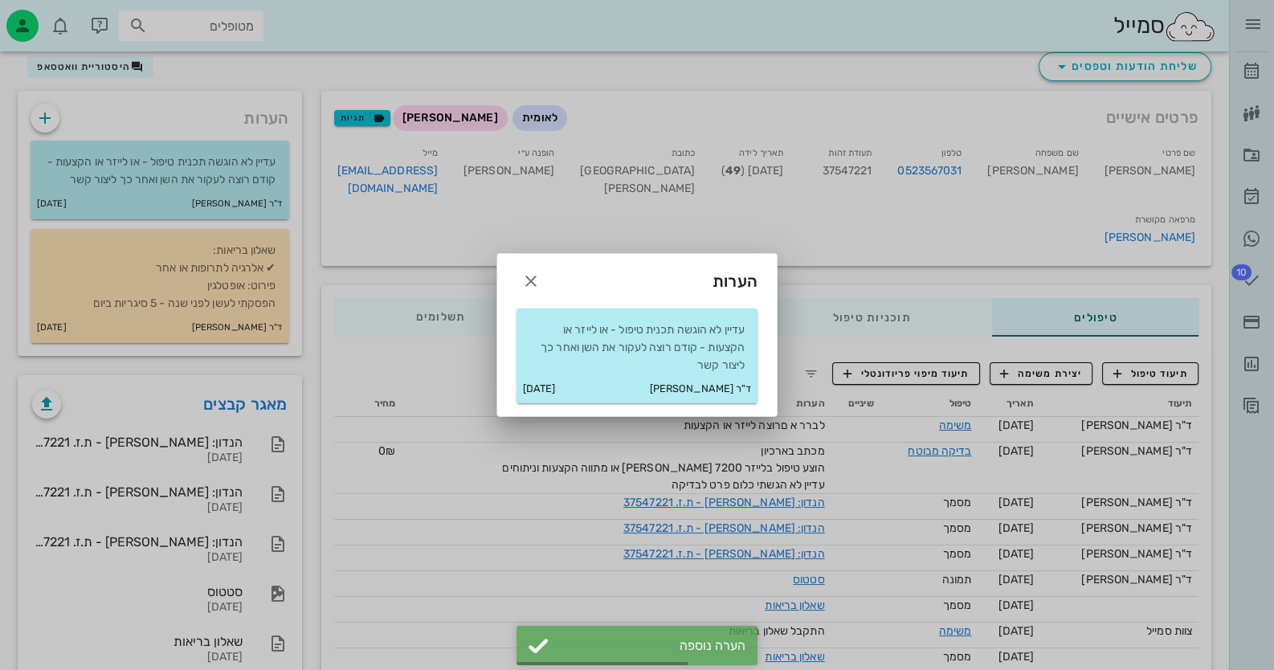
click at [967, 365] on div at bounding box center [637, 335] width 1274 height 670
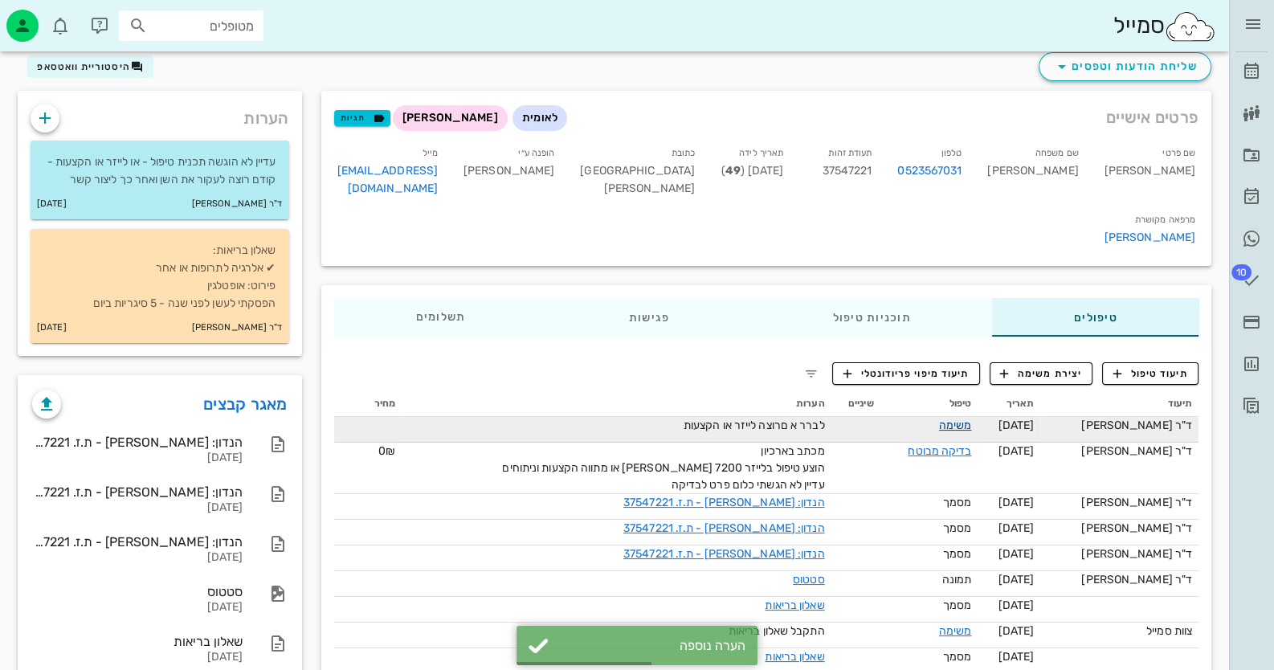
click at [965, 419] on link "משימה" at bounding box center [955, 426] width 33 height 14
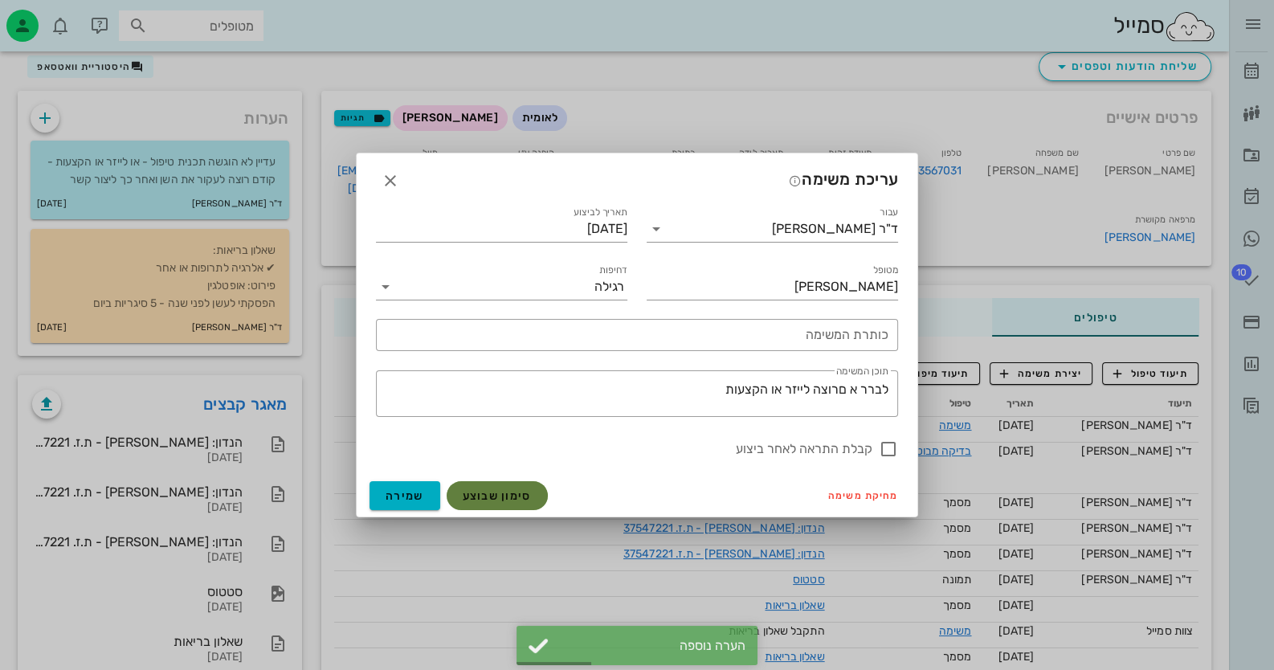
click at [505, 499] on span "סימון שבוצע" at bounding box center [497, 496] width 69 height 14
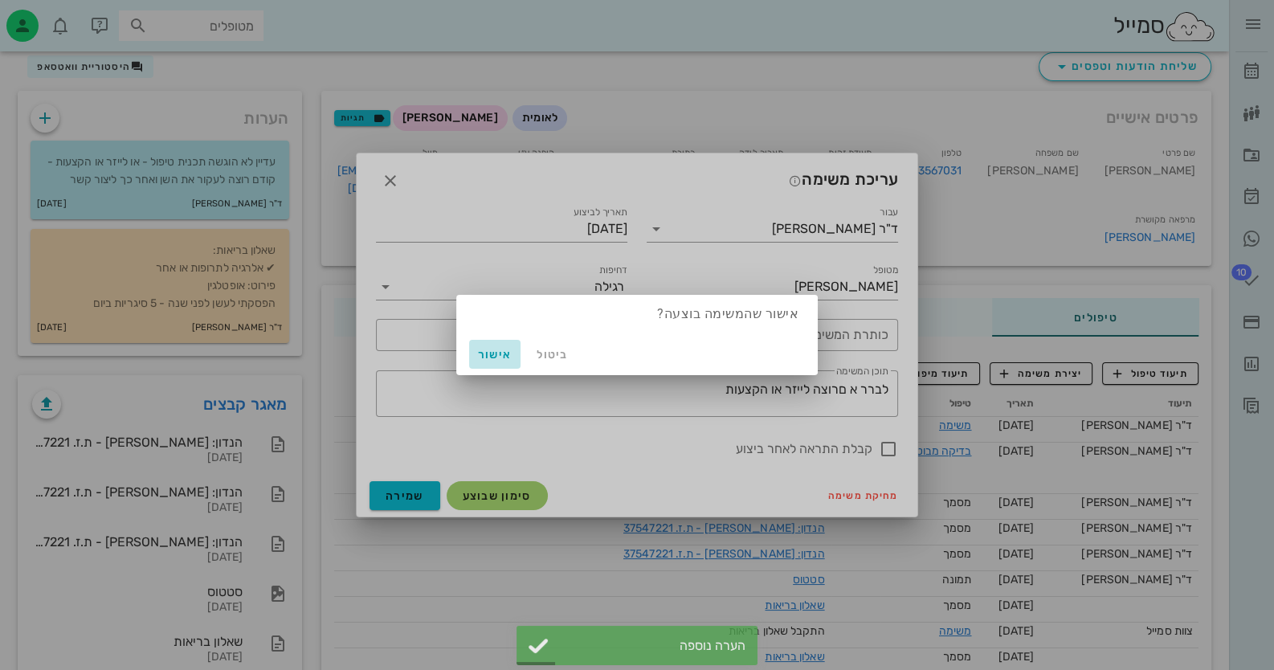
click at [493, 353] on span "אישור" at bounding box center [495, 355] width 39 height 14
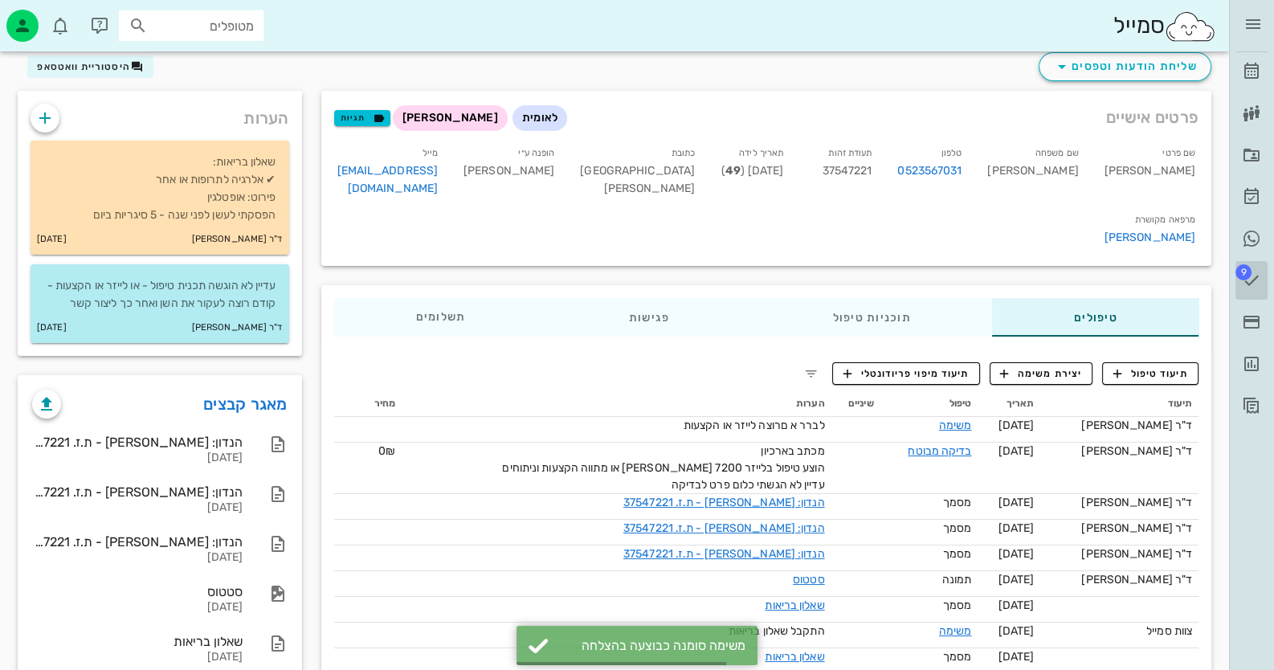
click at [1254, 268] on link "9 משימות" at bounding box center [1252, 280] width 32 height 39
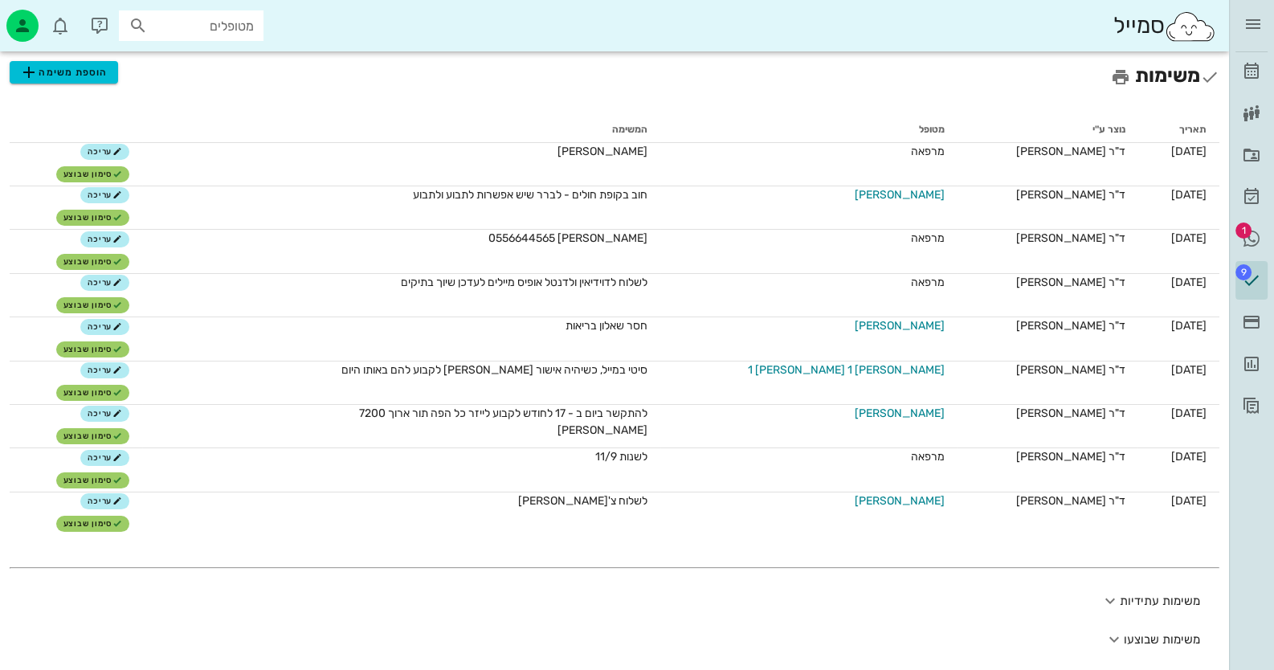
click at [1225, 229] on div "תאריך נוצר ע"י מטופל המשימה [DATE] ד"ר [PERSON_NAME] מרפאה [PERSON_NAME] מכתב ע…" at bounding box center [614, 388] width 1229 height 561
click at [1254, 232] on icon at bounding box center [1251, 238] width 19 height 19
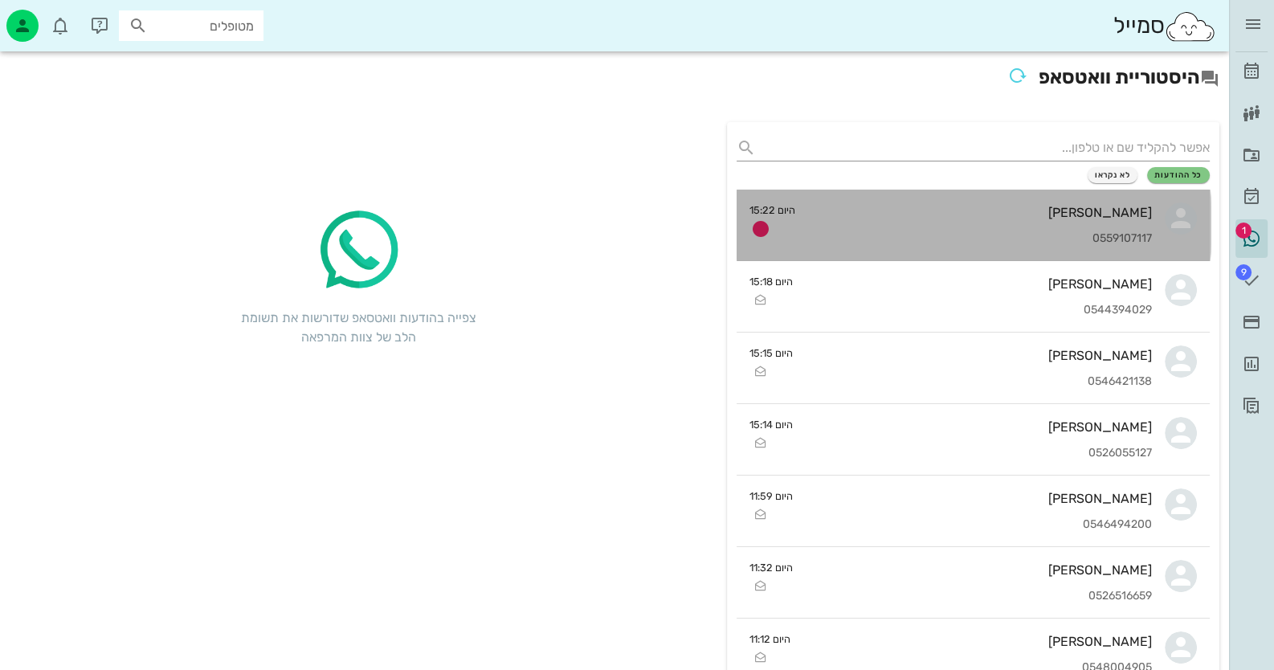
click at [1049, 199] on div "[PERSON_NAME] 0559107117" at bounding box center [980, 225] width 345 height 71
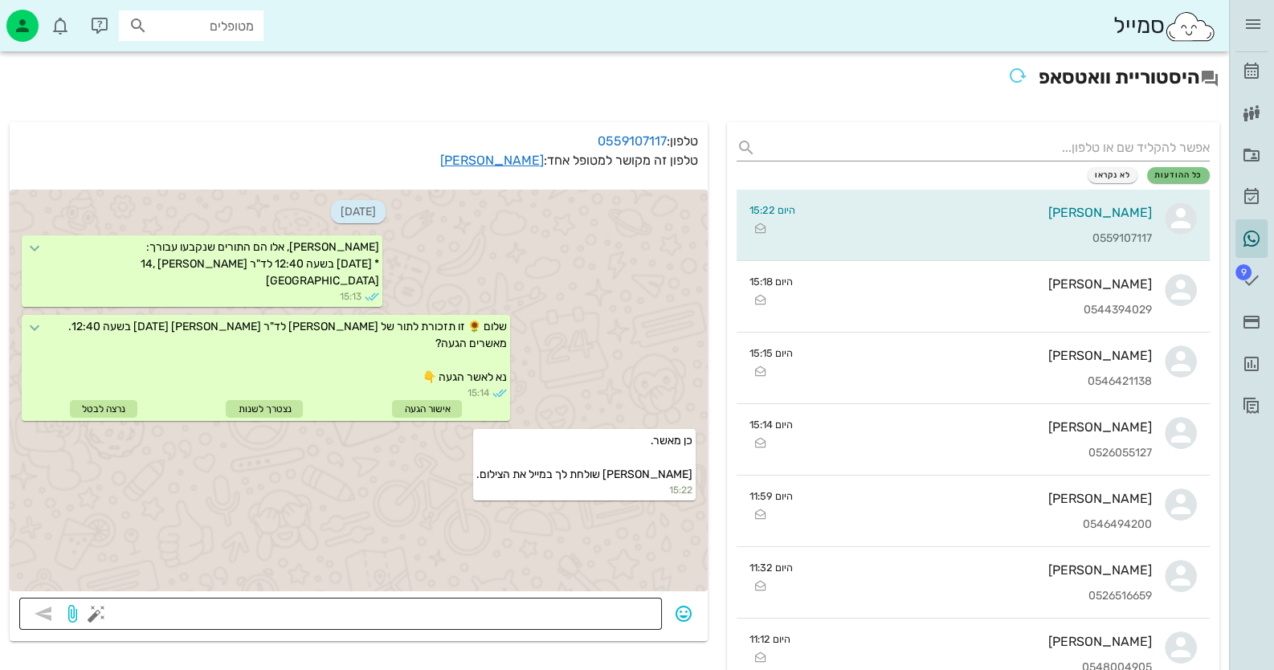
click at [547, 602] on div at bounding box center [376, 614] width 553 height 32
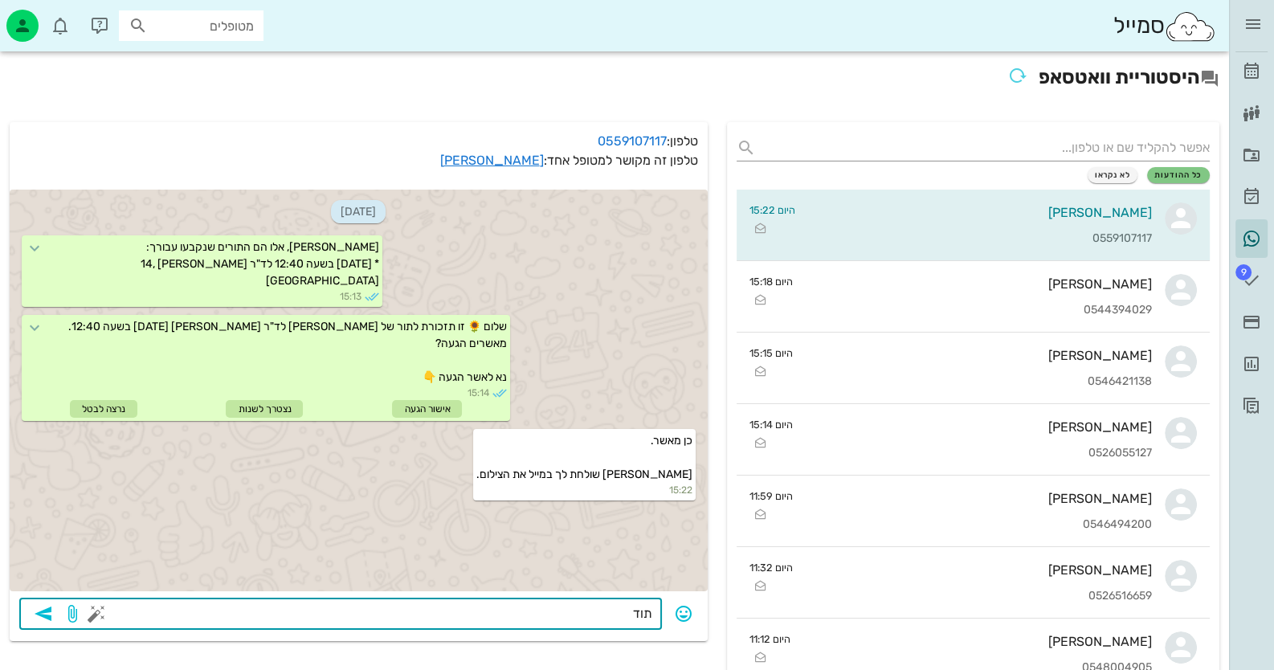
type textarea "תודה"
click at [43, 616] on icon "button" at bounding box center [43, 613] width 19 height 19
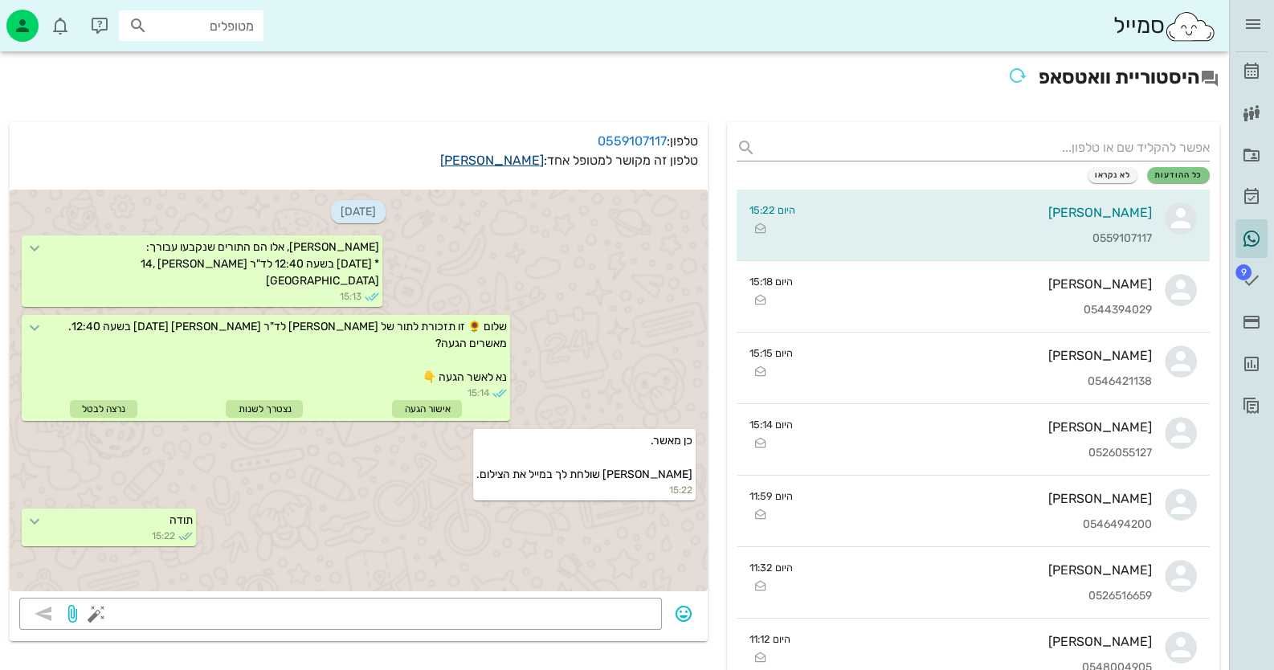
click at [523, 160] on link "[PERSON_NAME]" at bounding box center [492, 160] width 104 height 15
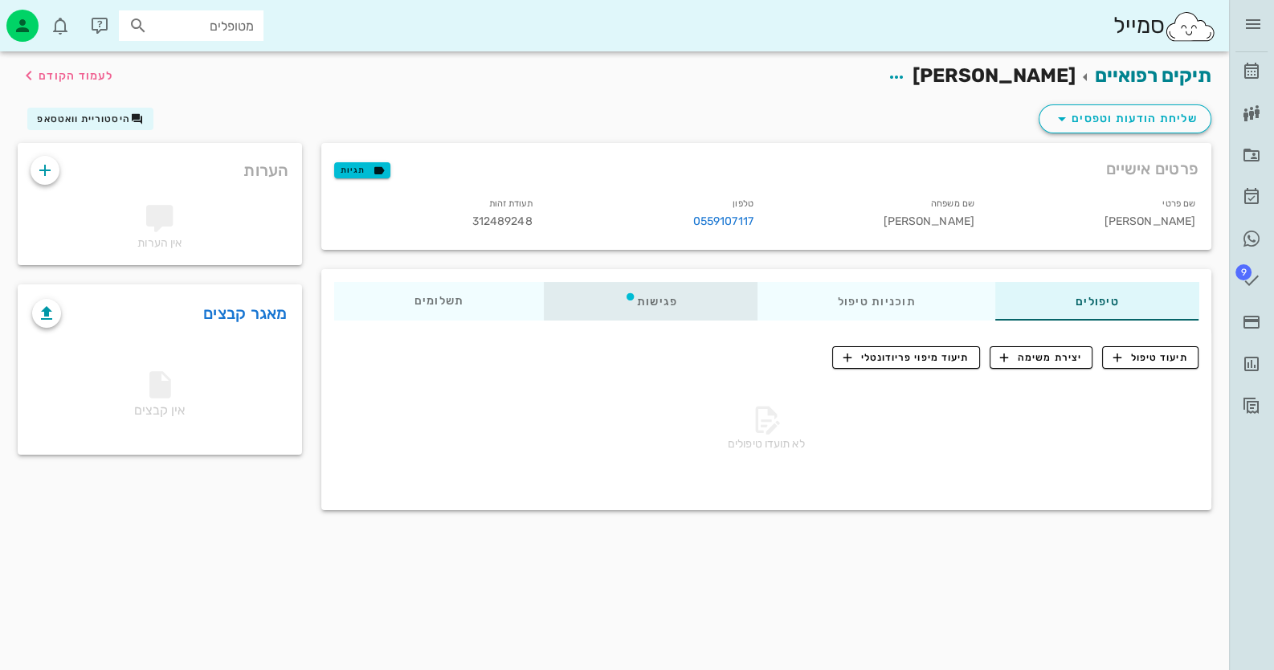
click at [636, 301] on icon at bounding box center [630, 296] width 13 height 13
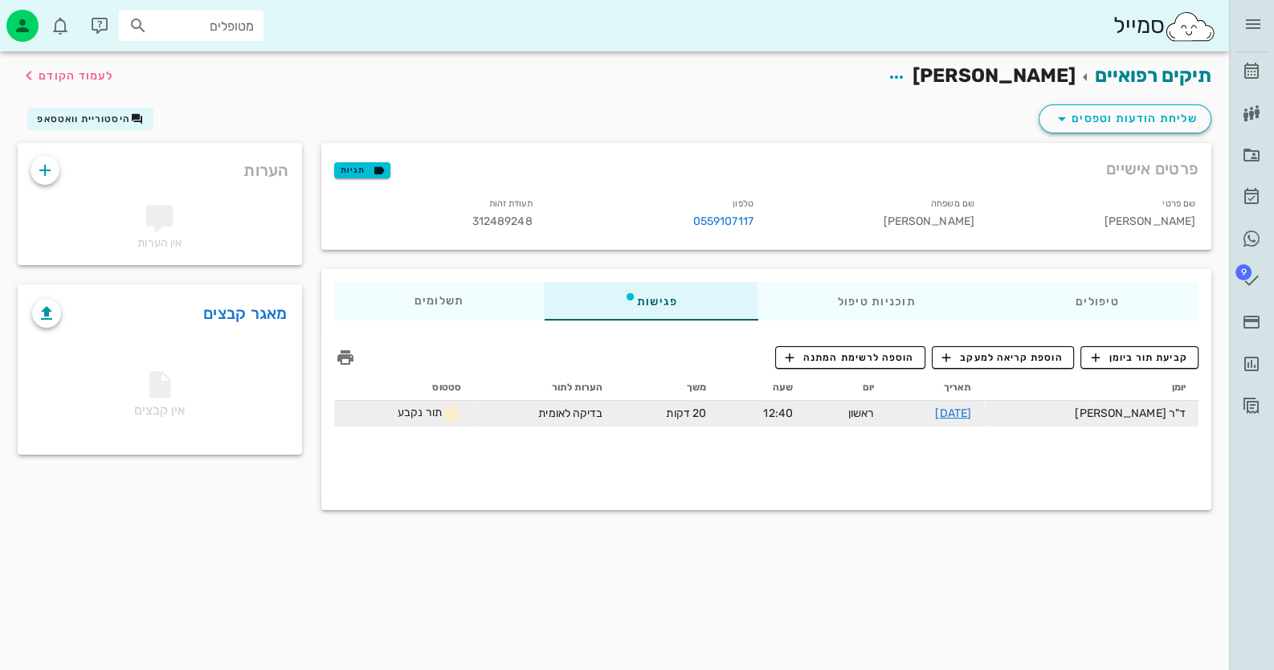
click at [984, 425] on td "[DATE]" at bounding box center [935, 414] width 97 height 26
click at [984, 424] on td "[DATE]" at bounding box center [935, 414] width 97 height 26
click at [972, 417] on link "[DATE]" at bounding box center [953, 414] width 36 height 14
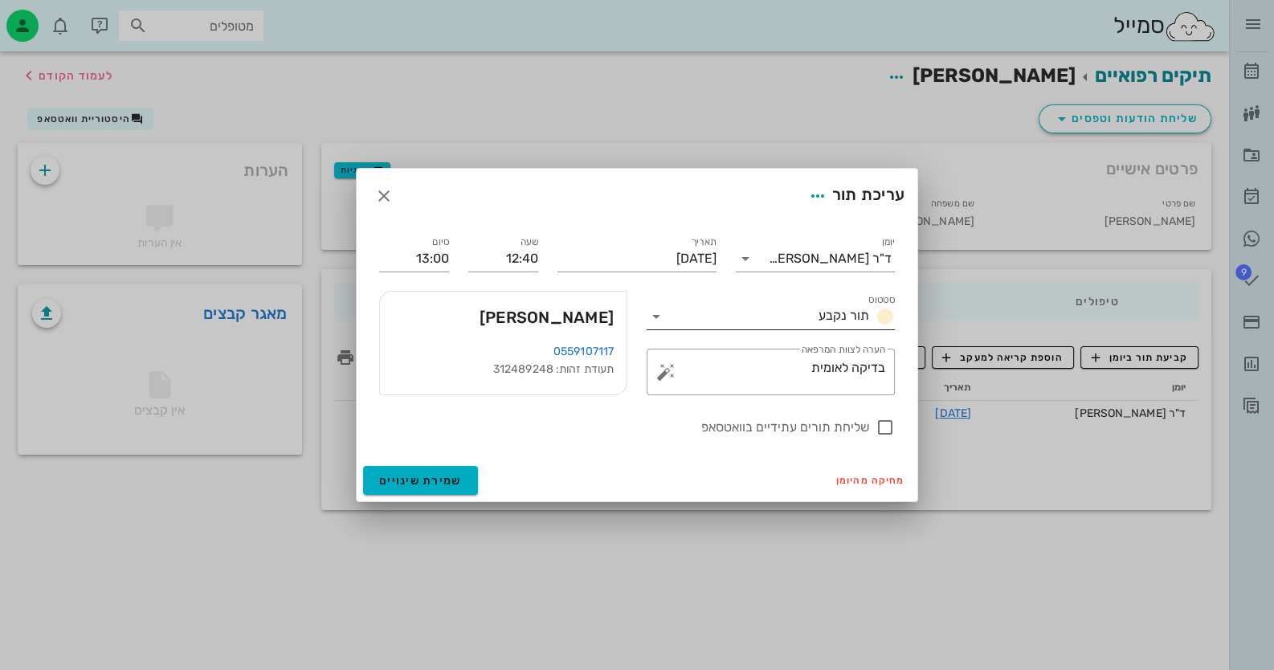
click at [653, 313] on icon at bounding box center [656, 316] width 19 height 19
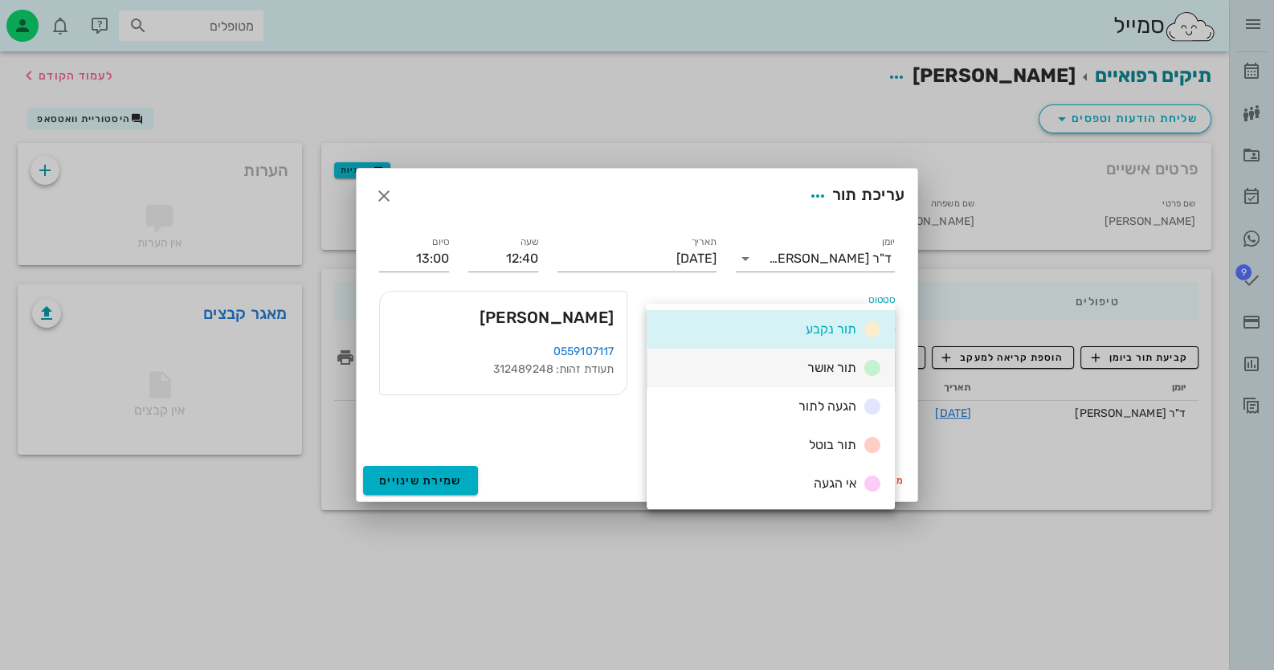
click at [816, 378] on div "תור אושר" at bounding box center [771, 368] width 248 height 39
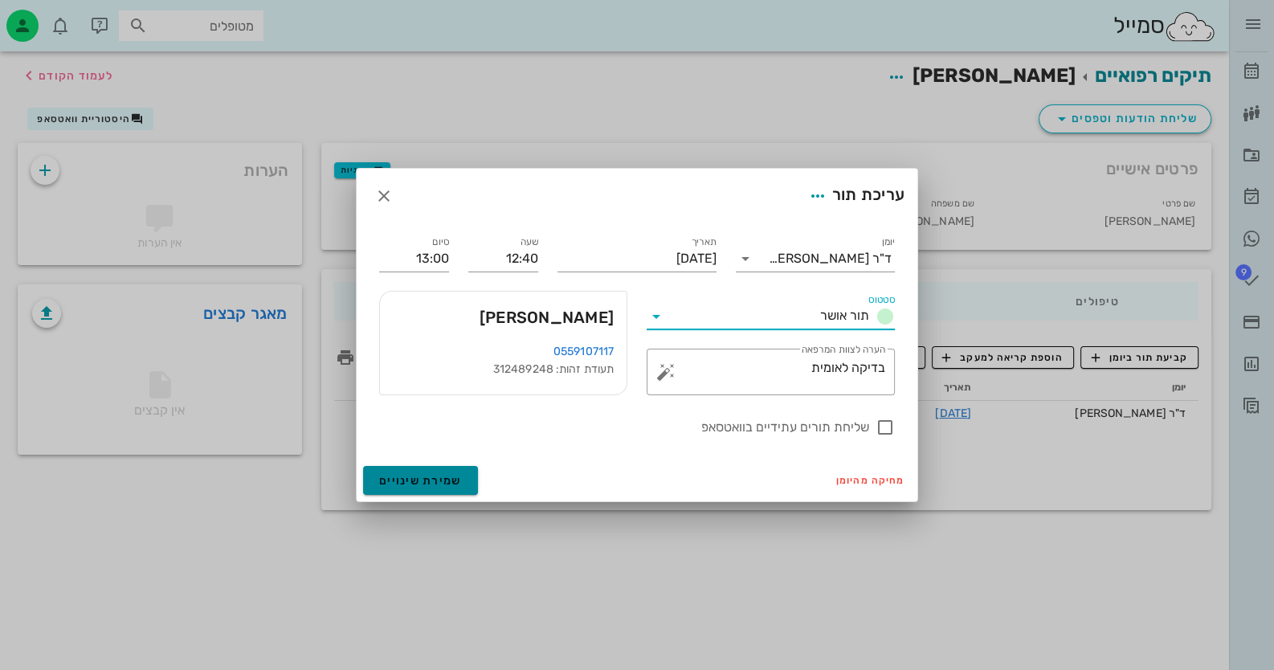
click at [454, 488] on button "שמירת שינויים" at bounding box center [420, 480] width 115 height 29
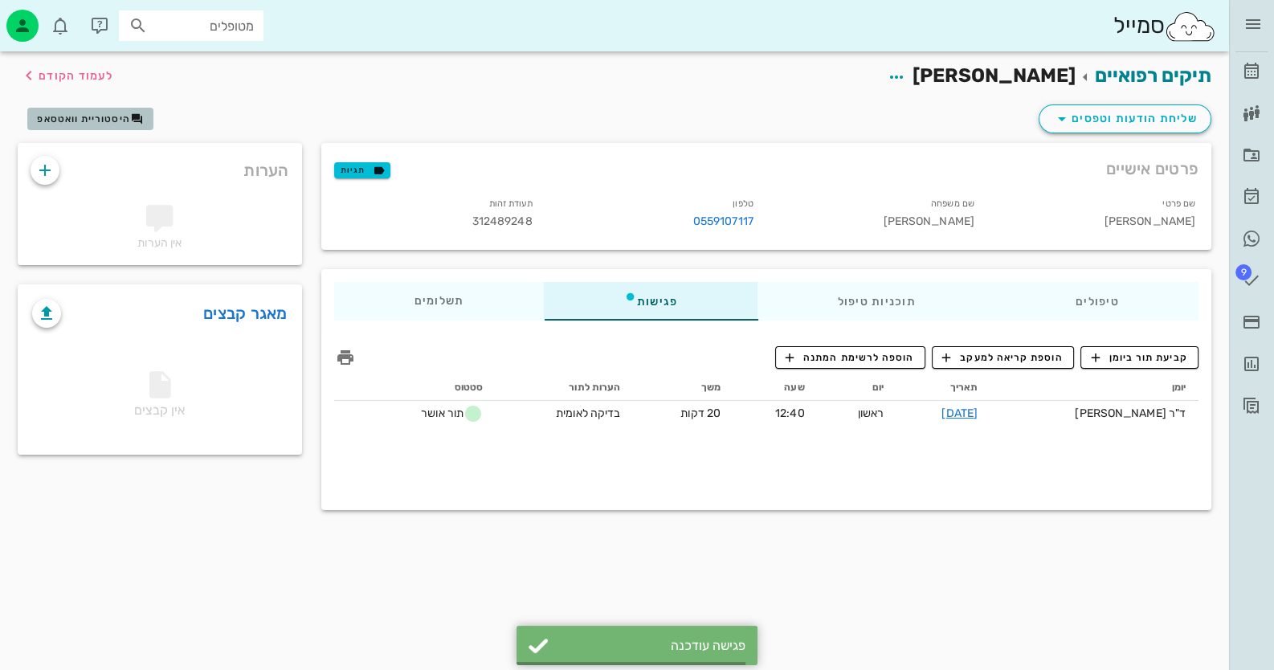
click at [80, 110] on button "היסטוריית וואטסאפ" at bounding box center [90, 119] width 126 height 23
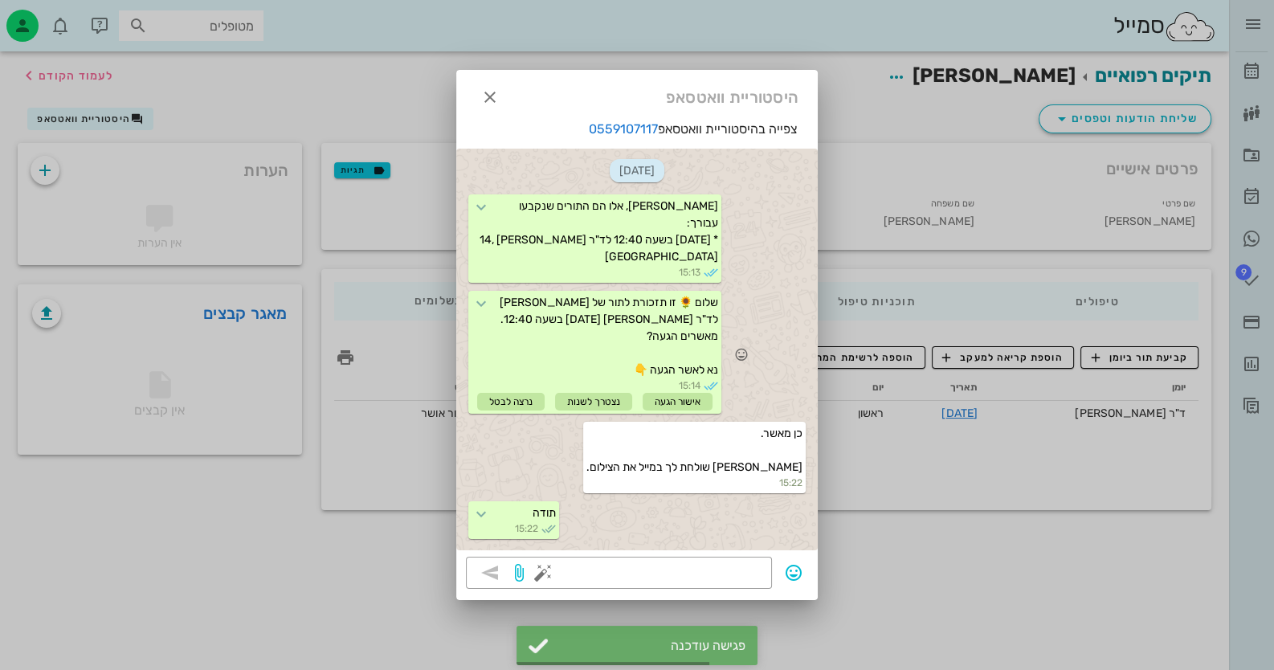
scroll to position [11, 0]
click at [746, 563] on textarea at bounding box center [654, 575] width 216 height 26
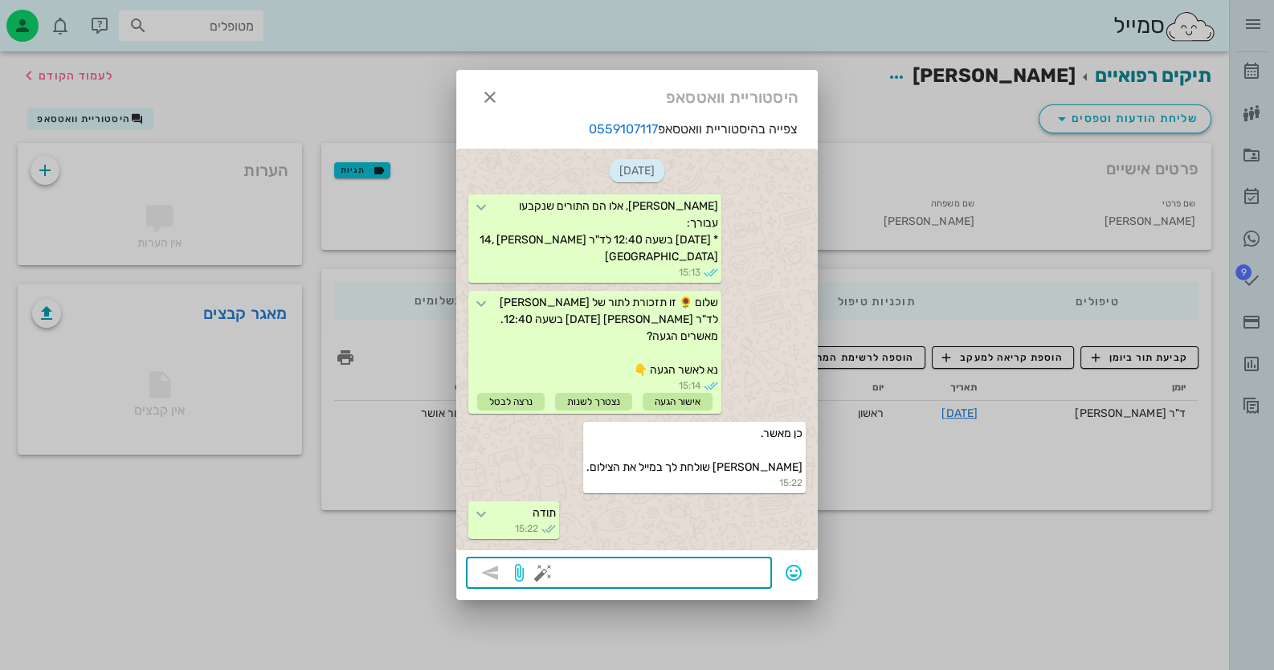
click at [539, 568] on button "button" at bounding box center [543, 572] width 19 height 19
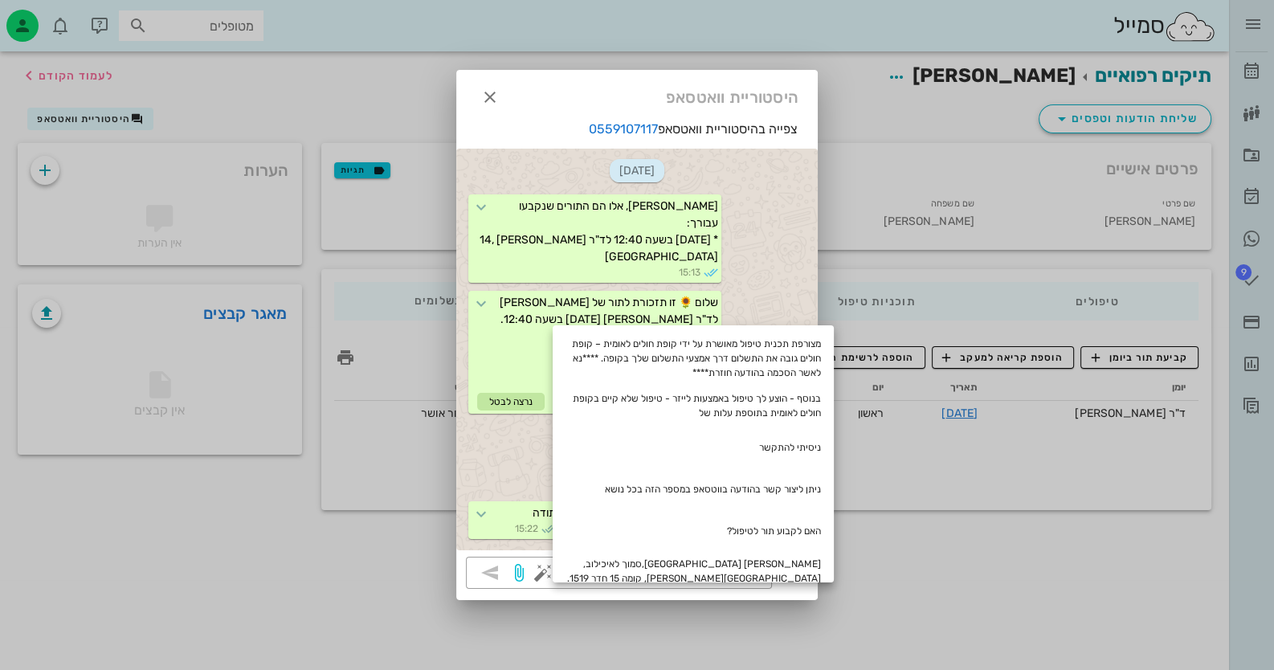
click at [411, 577] on div at bounding box center [637, 335] width 1274 height 670
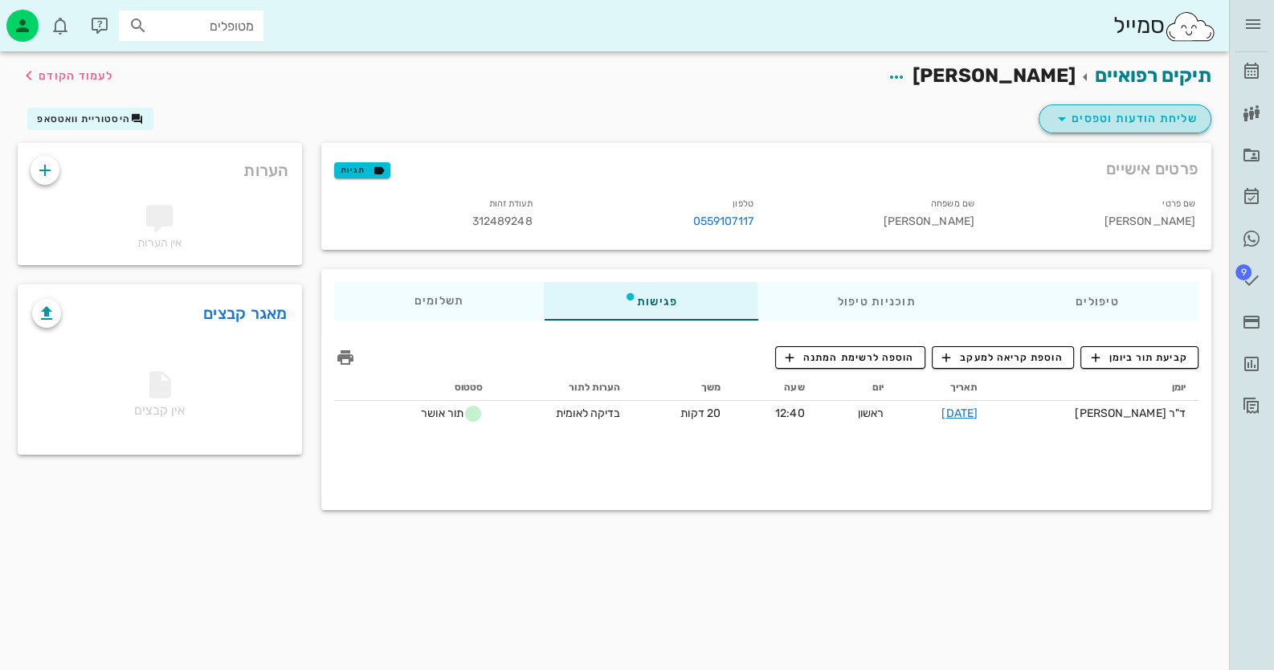
click at [1141, 112] on span "שליחת הודעות וטפסים" at bounding box center [1125, 118] width 145 height 19
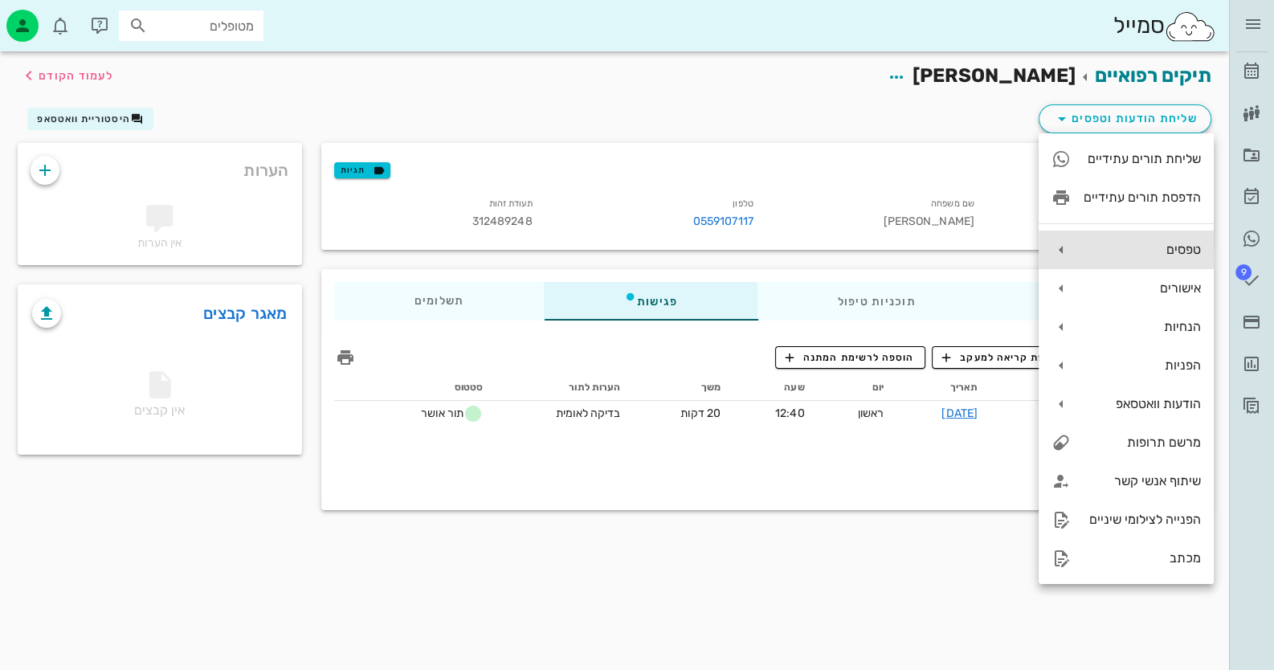
click at [1177, 235] on div "טפסים" at bounding box center [1126, 250] width 175 height 39
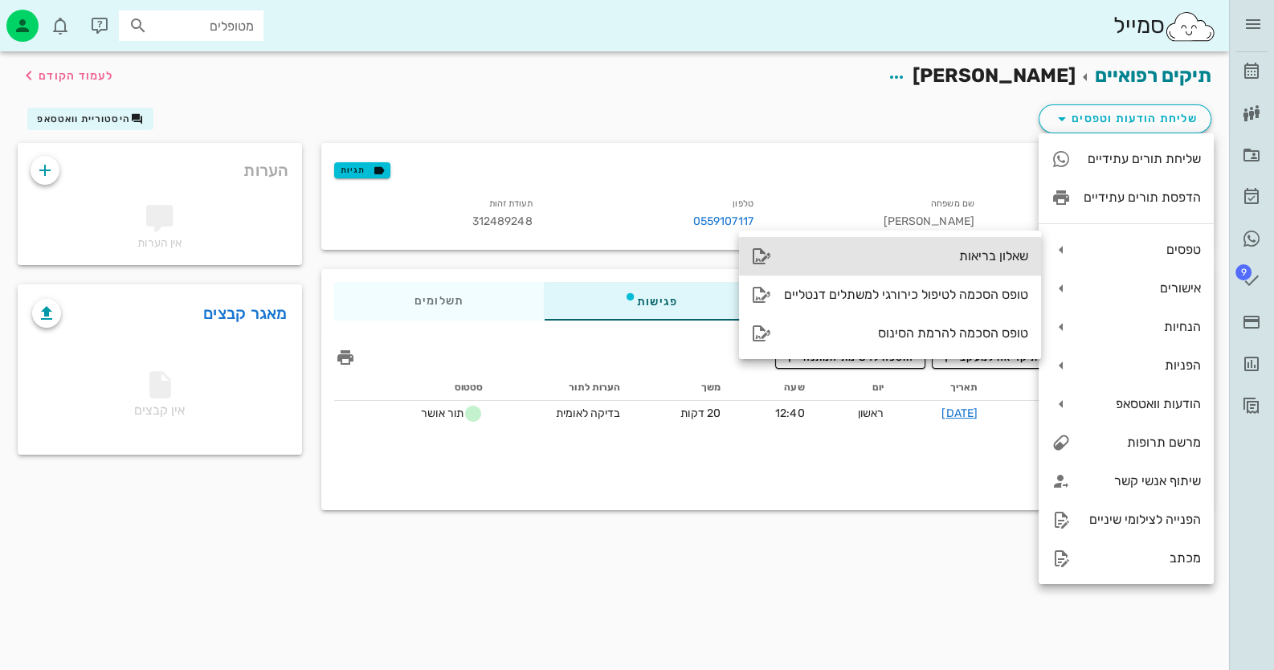
click at [984, 248] on div "שאלון בריאות" at bounding box center [906, 255] width 244 height 15
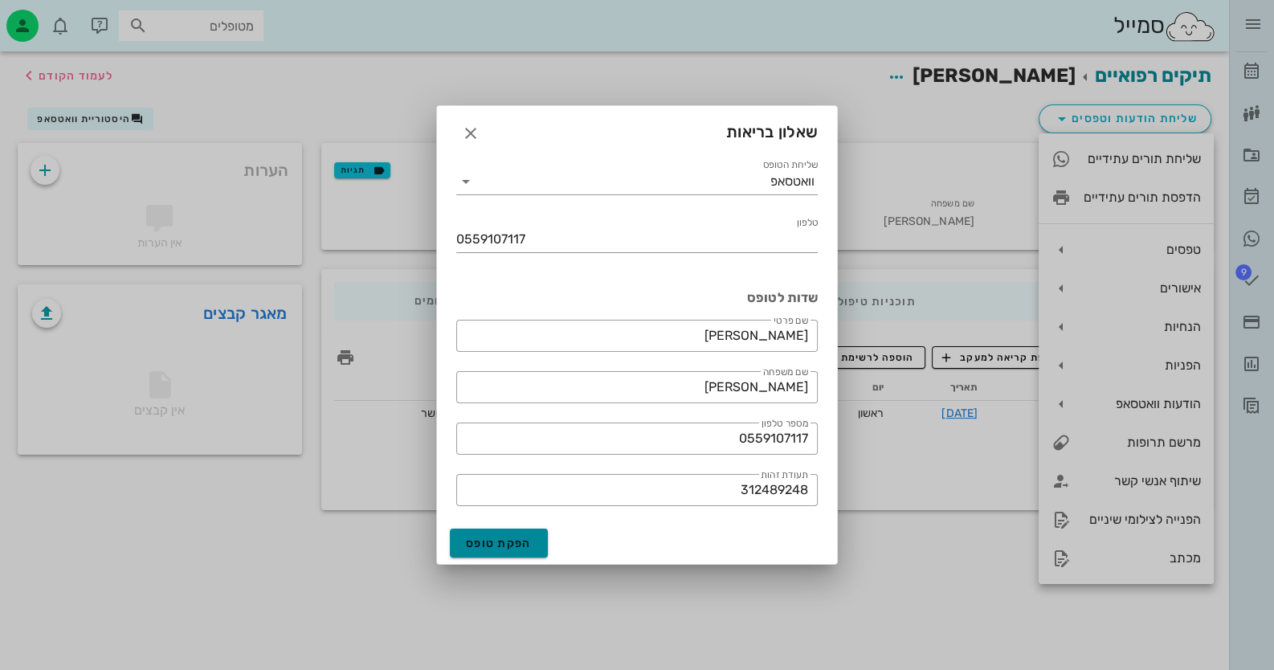
click at [489, 542] on span "הפקת טופס" at bounding box center [499, 544] width 66 height 14
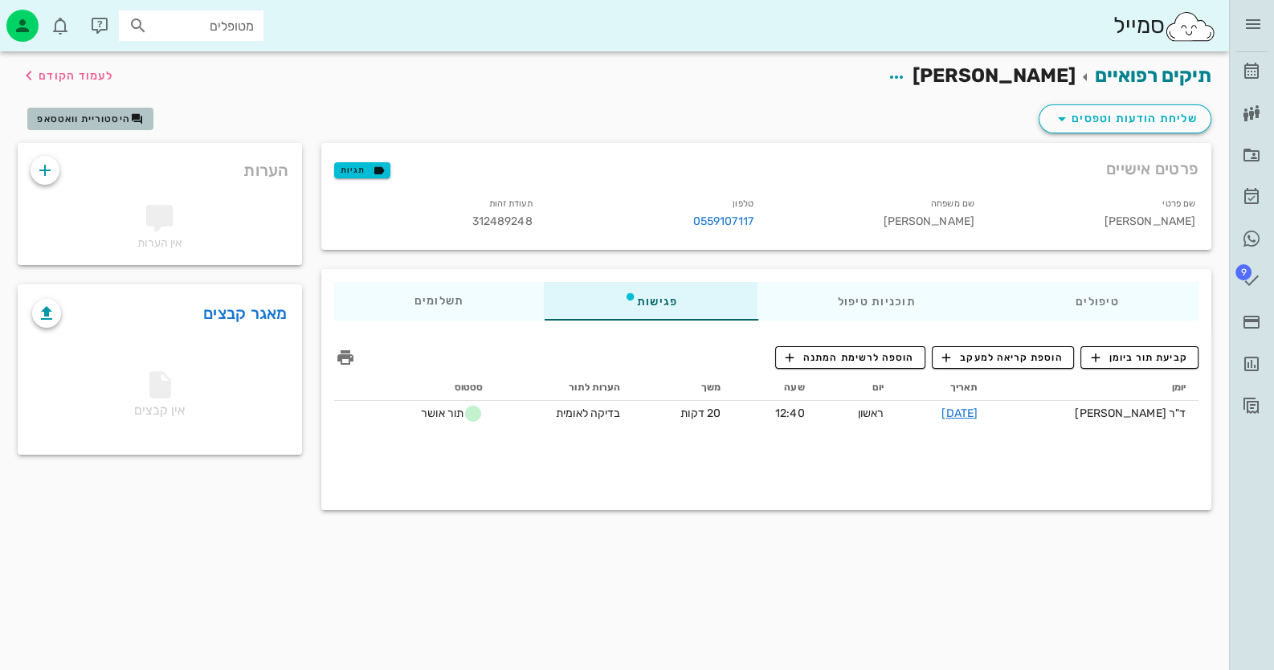
click at [98, 115] on span "היסטוריית וואטסאפ" at bounding box center [83, 118] width 93 height 11
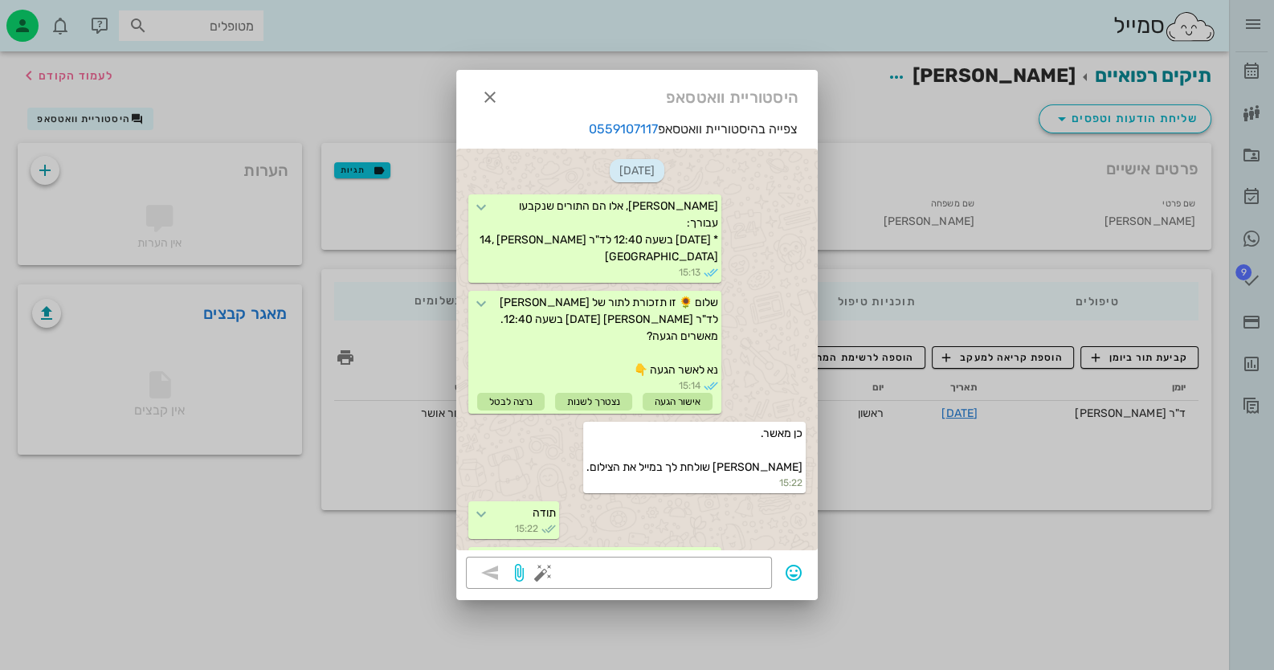
scroll to position [74, 0]
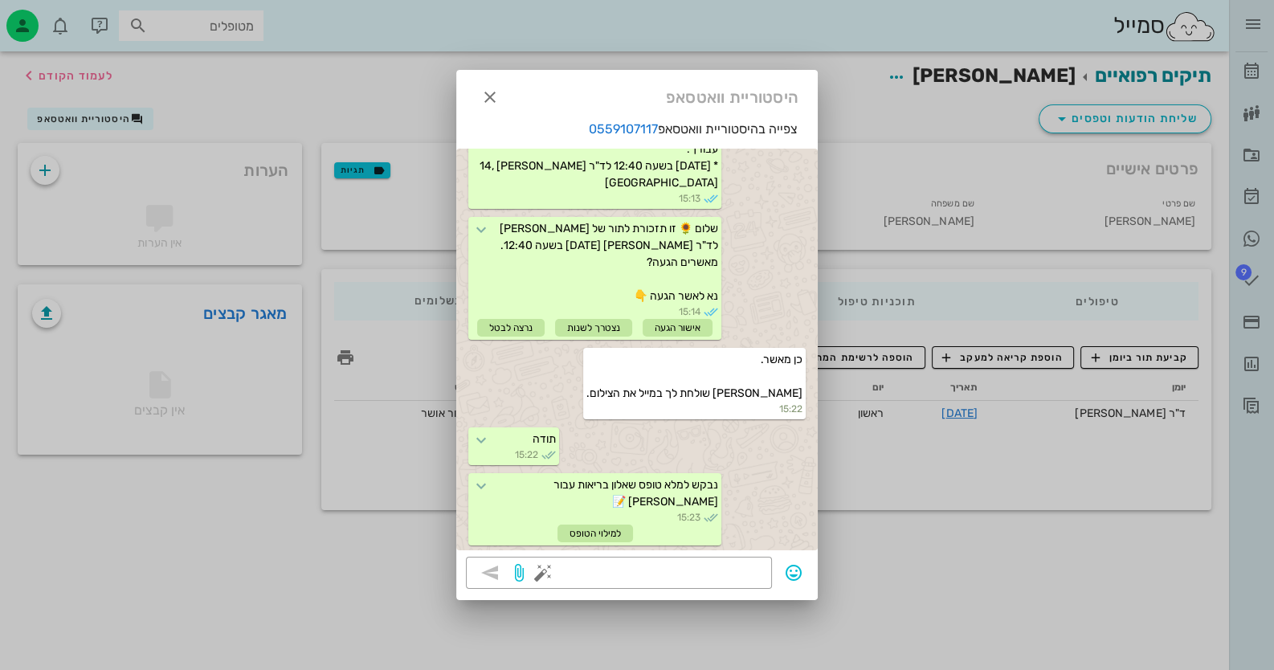
click at [1242, 280] on div at bounding box center [637, 335] width 1274 height 670
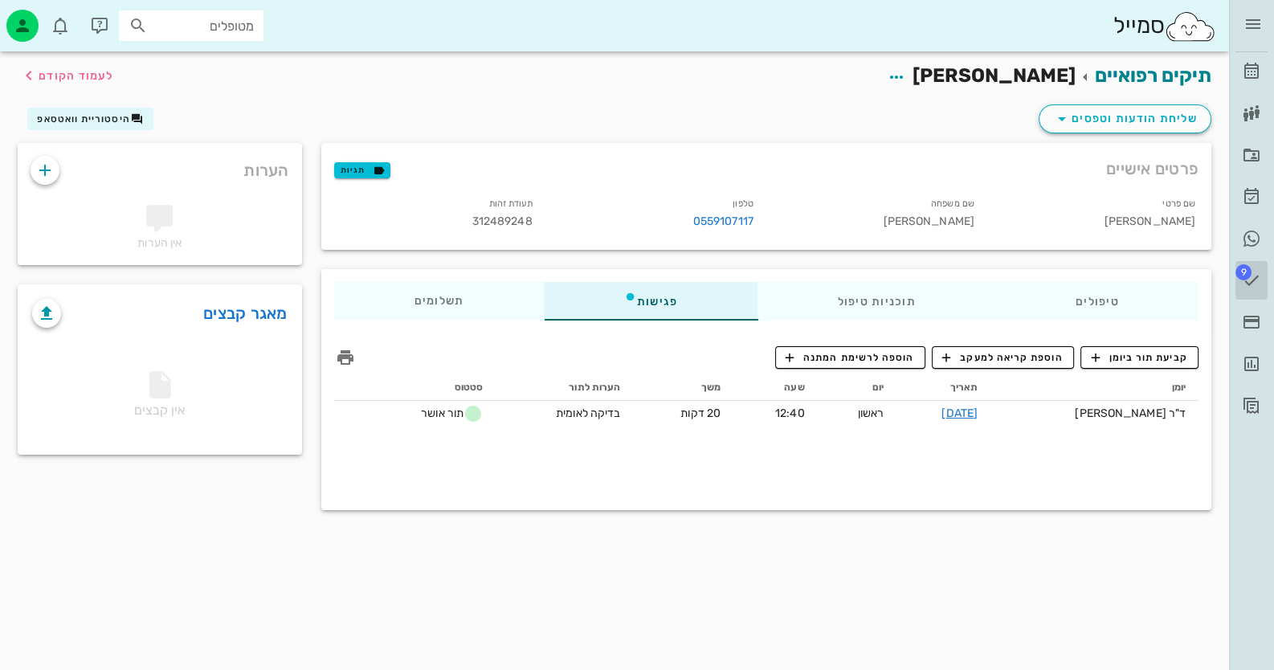
click at [1242, 280] on span "9" at bounding box center [1244, 272] width 16 height 16
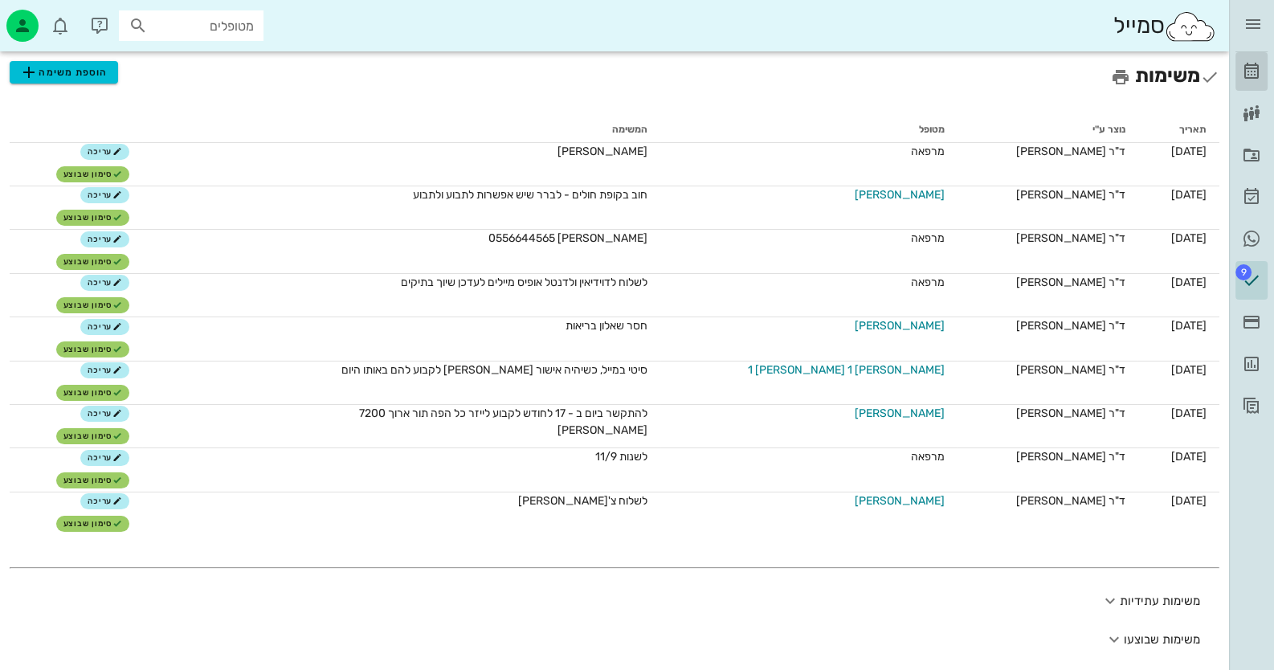
click at [1246, 80] on icon at bounding box center [1251, 71] width 19 height 19
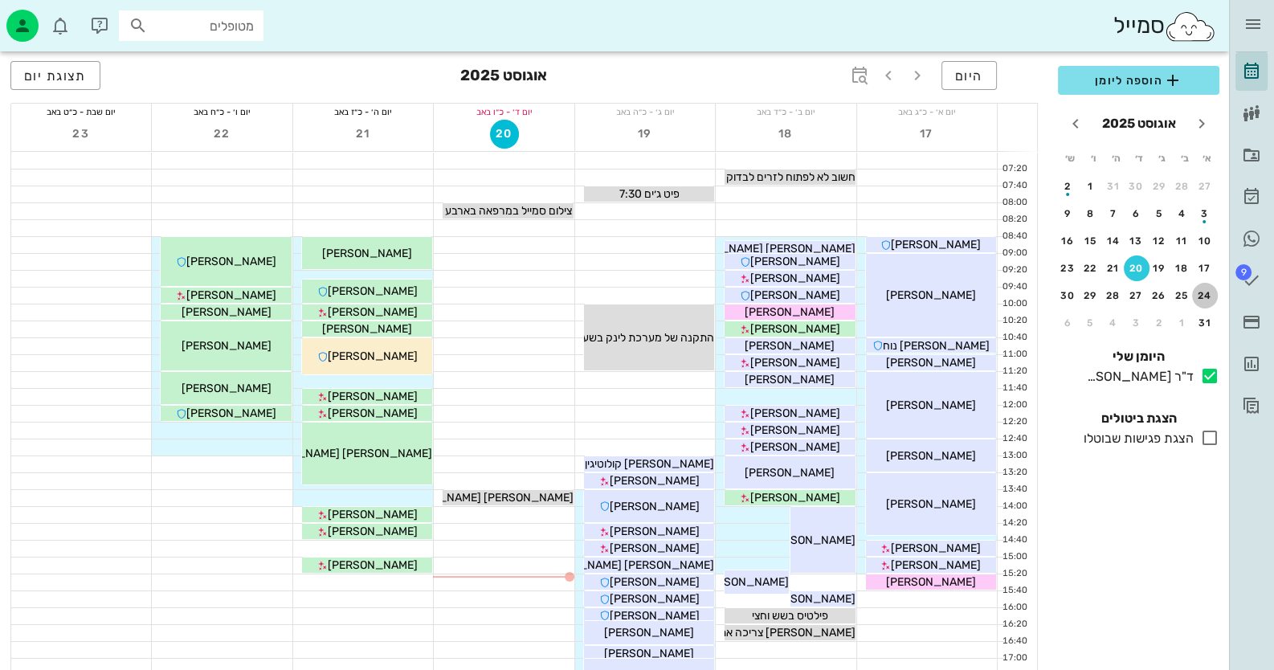
click at [1212, 302] on button "24" at bounding box center [1206, 296] width 26 height 26
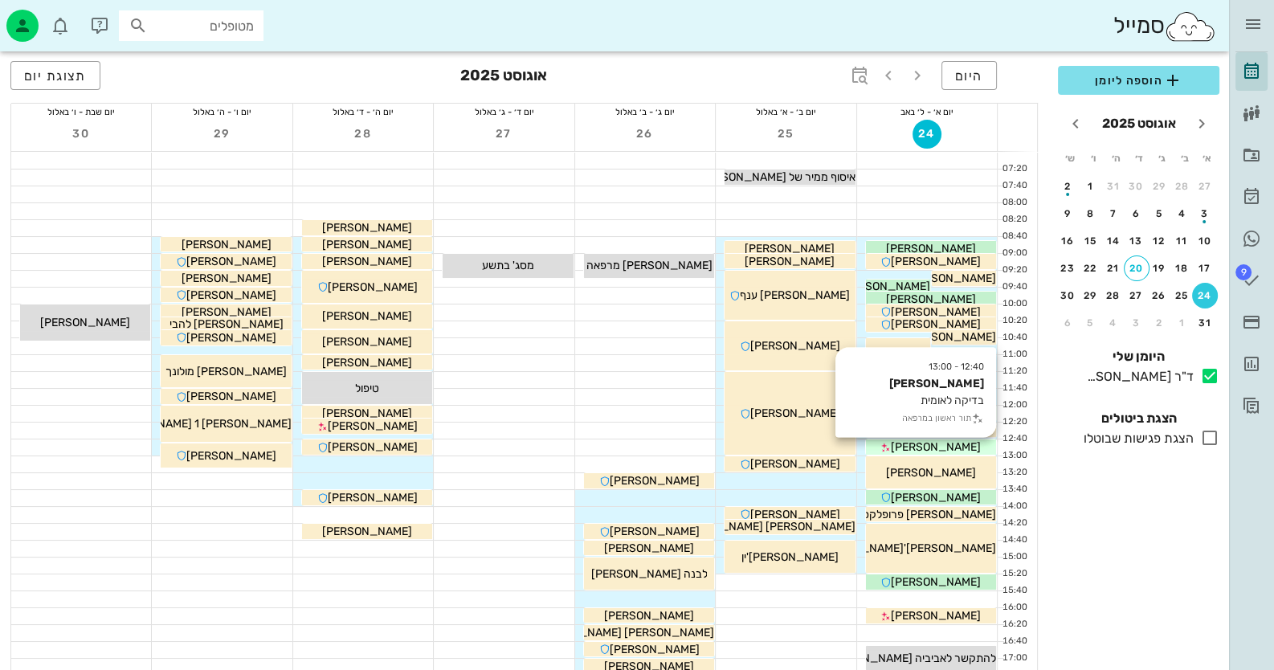
click at [992, 446] on div "[PERSON_NAME]" at bounding box center [931, 447] width 130 height 17
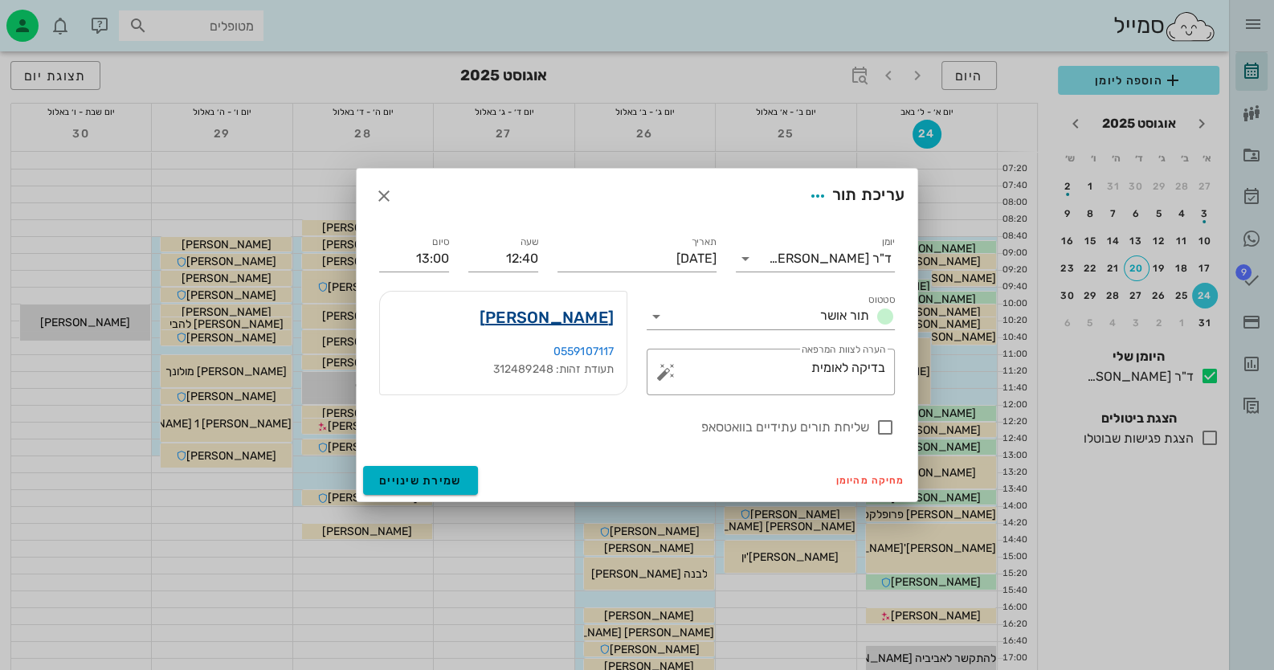
click at [575, 317] on link "[PERSON_NAME]" at bounding box center [547, 318] width 134 height 26
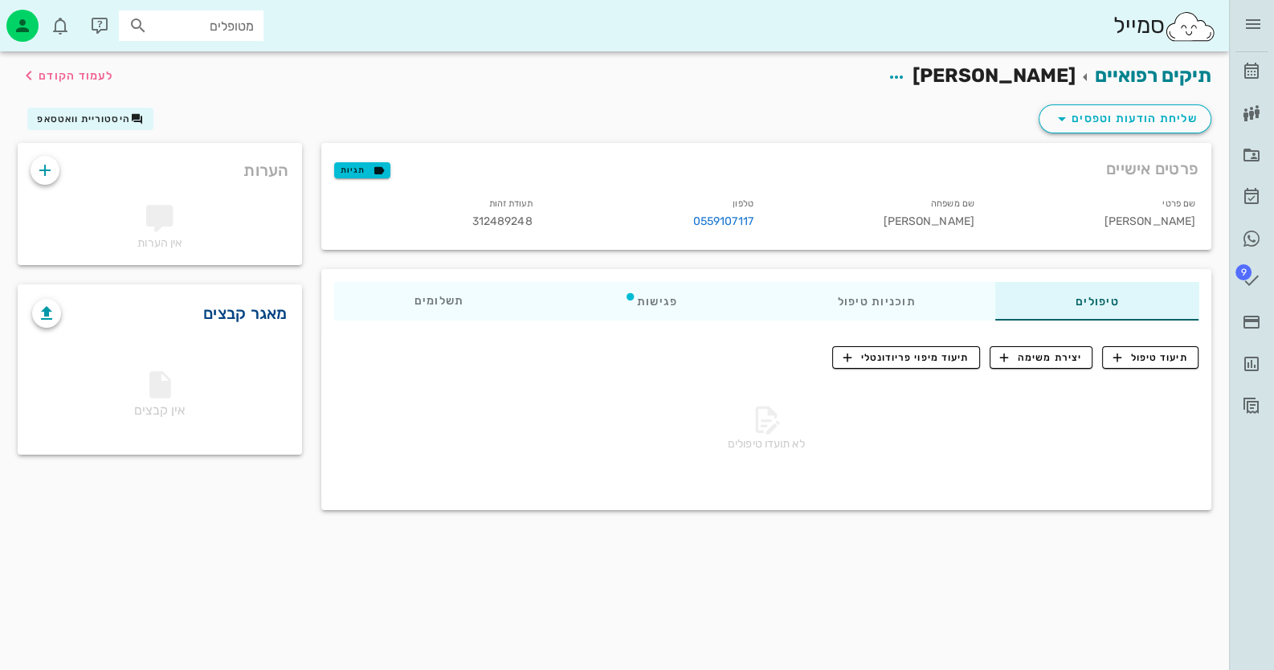
click at [243, 313] on link "מאגר קבצים" at bounding box center [245, 314] width 84 height 26
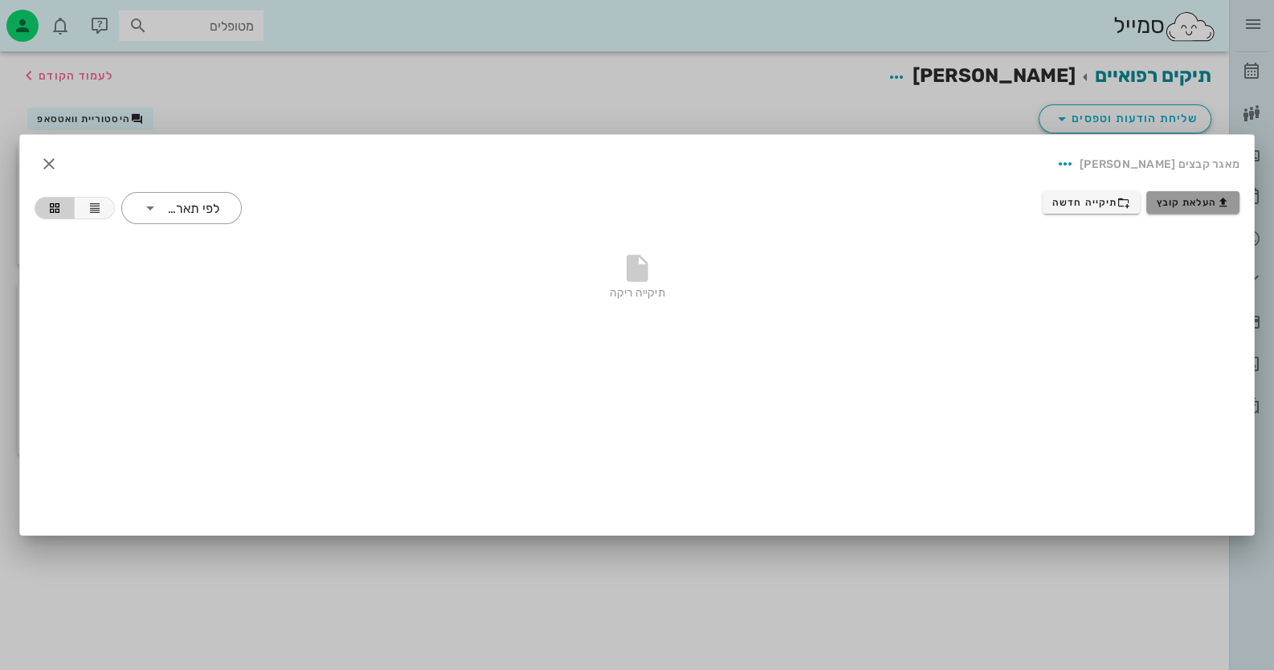
click at [1201, 203] on span "העלאת קובץ" at bounding box center [1193, 202] width 73 height 13
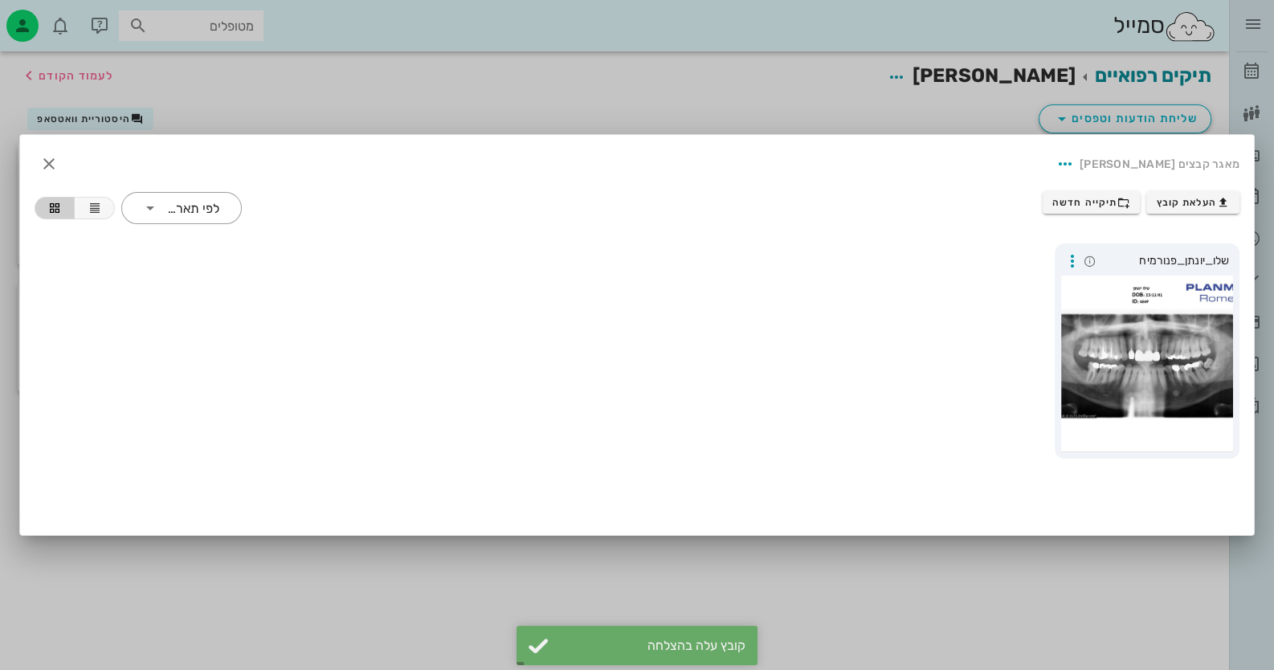
click at [1077, 599] on div at bounding box center [637, 335] width 1274 height 670
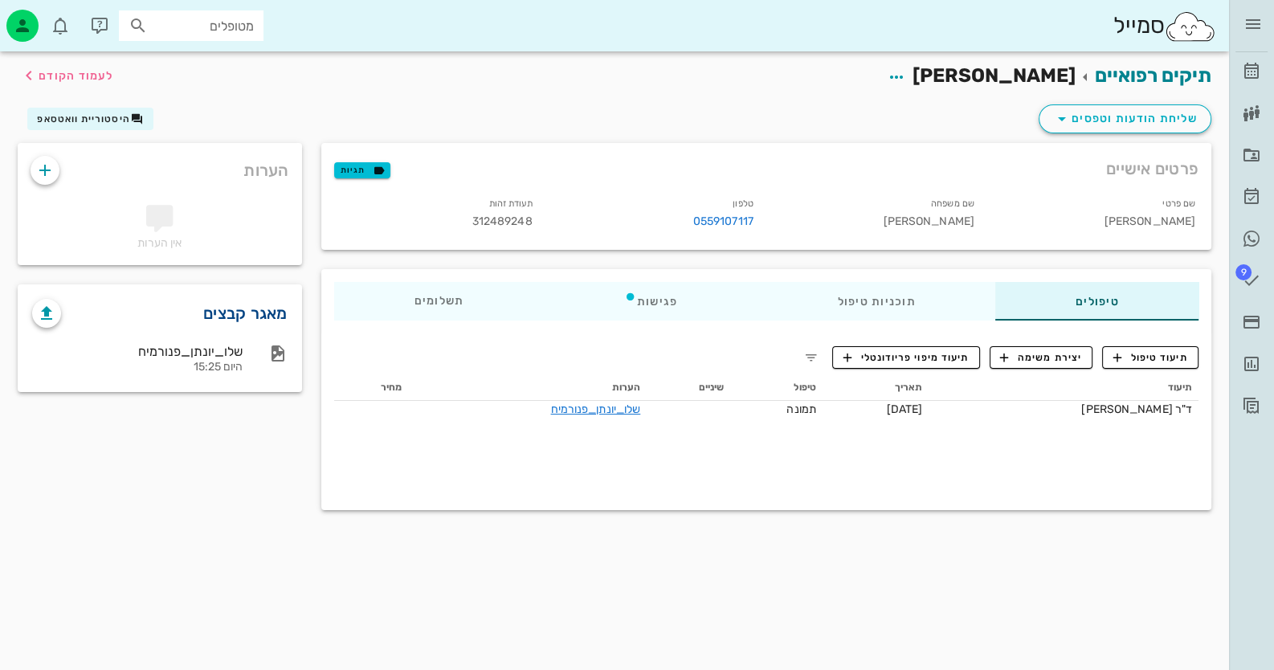
click at [265, 305] on link "מאגר קבצים" at bounding box center [245, 314] width 84 height 26
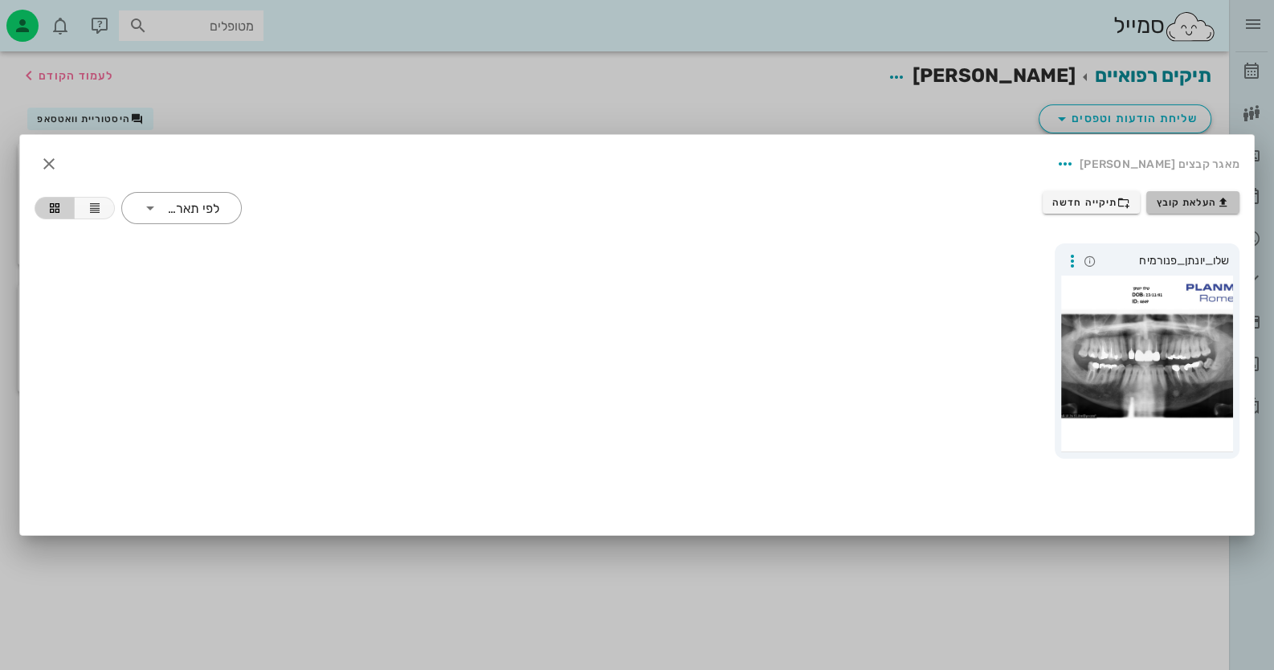
click at [1198, 207] on span "העלאת קובץ" at bounding box center [1193, 202] width 73 height 13
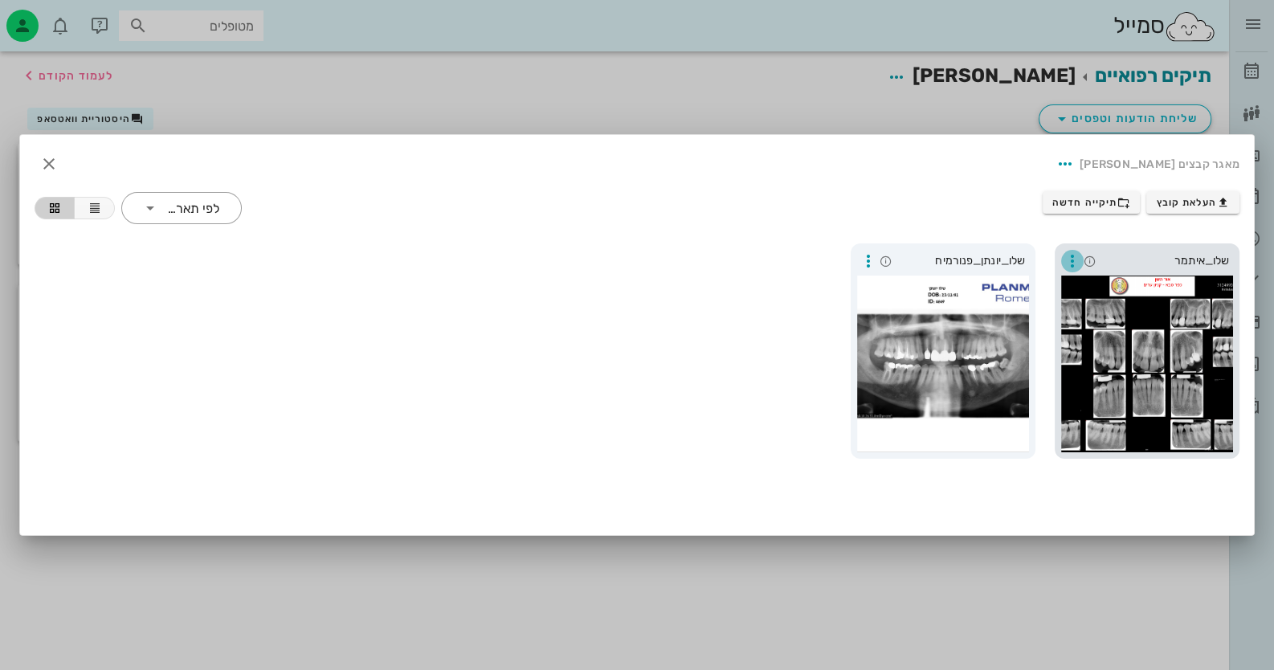
click at [1069, 257] on icon "button" at bounding box center [1072, 261] width 19 height 19
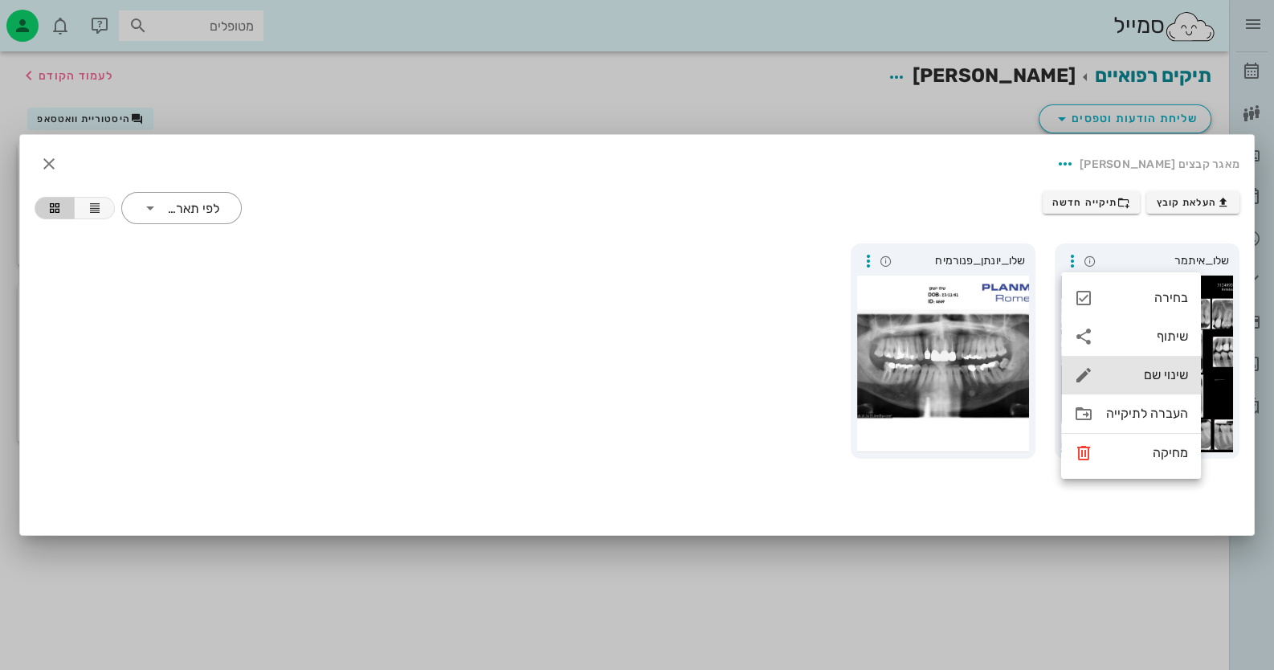
click at [1157, 373] on div "שינוי שם" at bounding box center [1148, 374] width 82 height 15
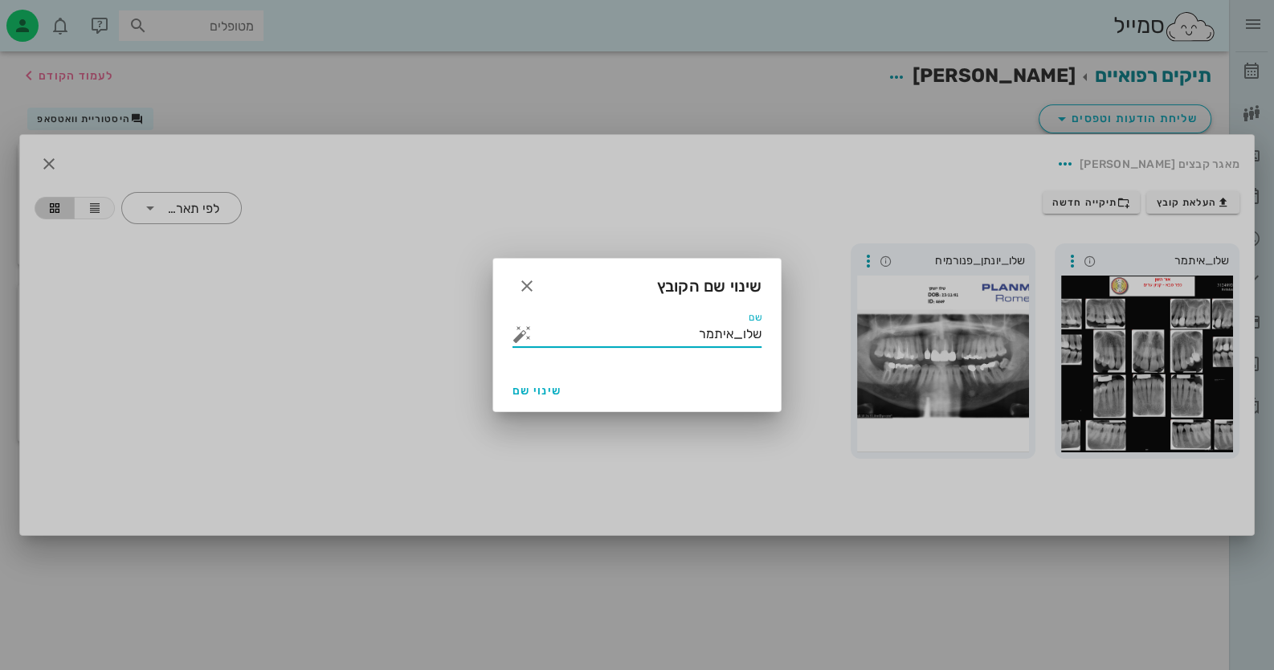
drag, startPoint x: 667, startPoint y: 336, endPoint x: 944, endPoint y: 338, distance: 277.2
click at [944, 338] on div "ד״ר [PERSON_NAME] רשימת המתנה תיקים רפואיים אישורי הגעה היסטוריית וואטסאפ 9 משי…" at bounding box center [637, 335] width 1274 height 670
click at [515, 338] on button "button" at bounding box center [522, 334] width 19 height 19
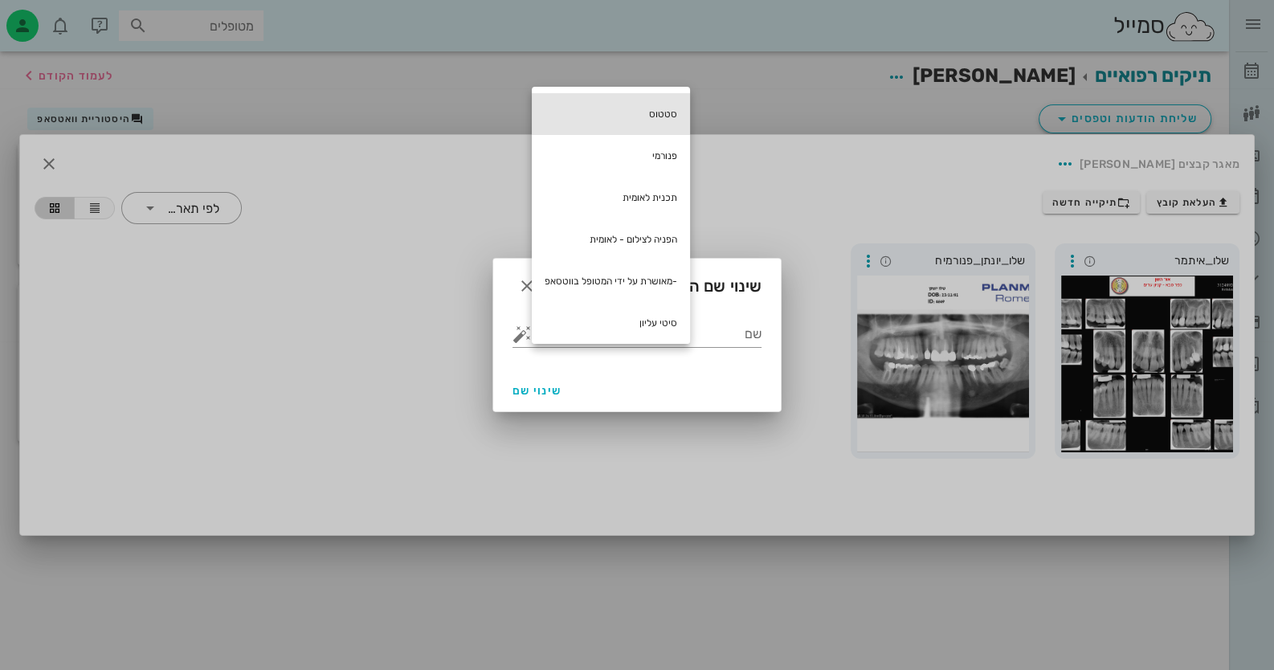
click at [661, 115] on div "סטטוס" at bounding box center [611, 114] width 158 height 42
type input "סטטוס"
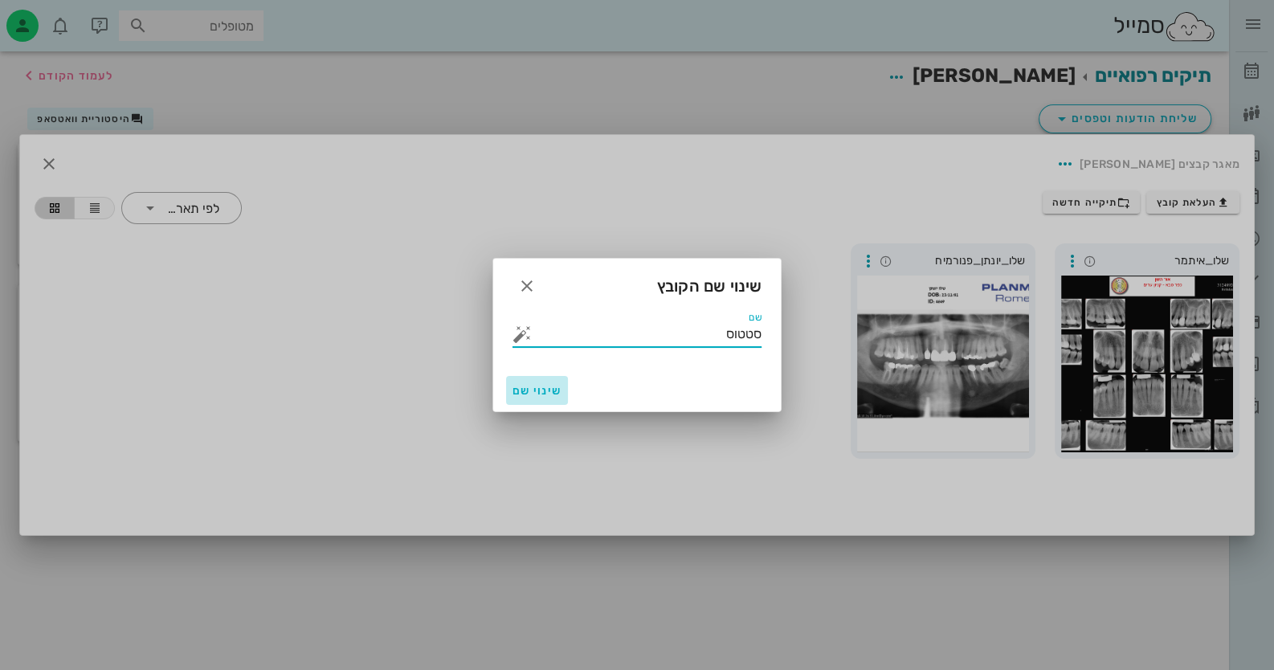
click at [543, 400] on button "שינוי שם" at bounding box center [537, 390] width 62 height 29
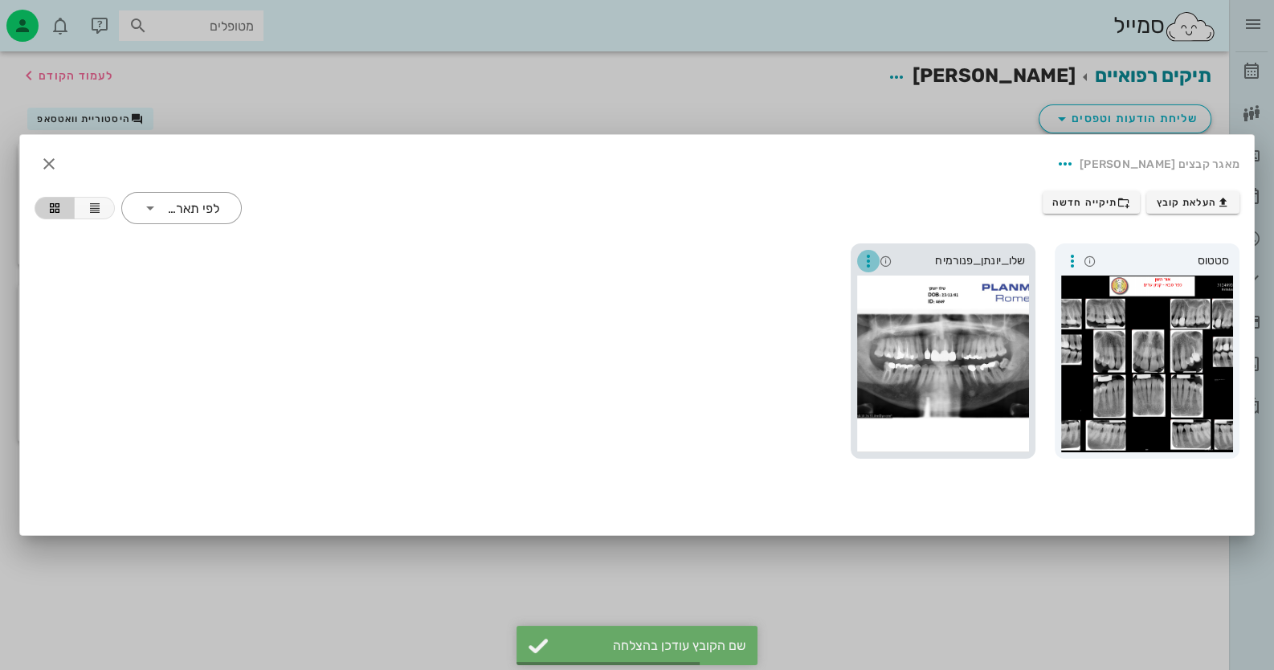
click at [867, 264] on icon "button" at bounding box center [868, 261] width 19 height 19
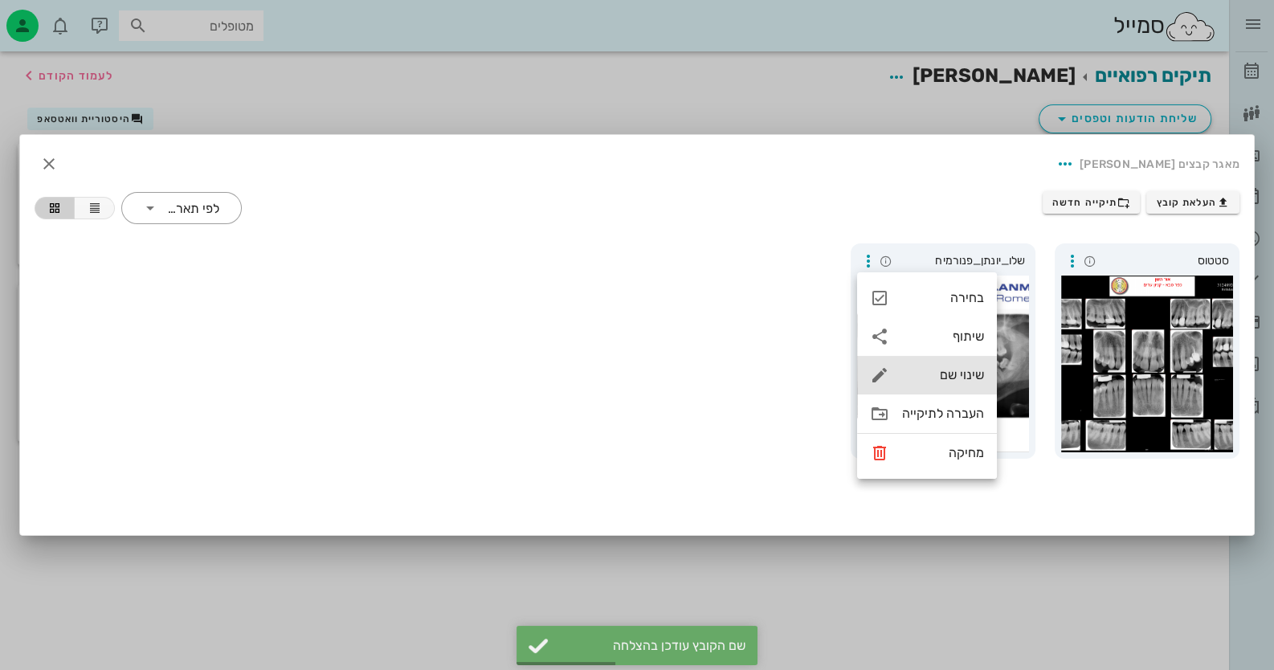
click at [968, 373] on div "שינוי שם" at bounding box center [943, 374] width 82 height 15
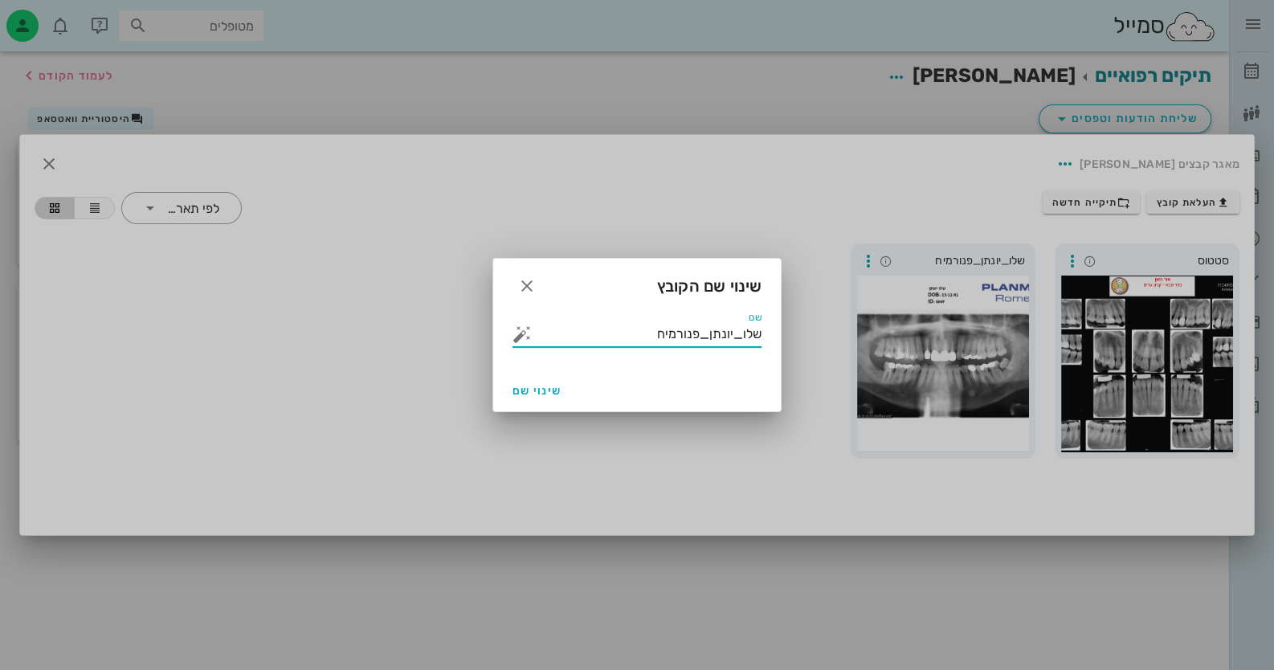
drag, startPoint x: 655, startPoint y: 330, endPoint x: 855, endPoint y: 341, distance: 200.4
click at [855, 341] on div "ד״ר [PERSON_NAME] רשימת המתנה תיקים רפואיים אישורי הגעה היסטוריית וואטסאפ 9 משי…" at bounding box center [637, 335] width 1274 height 670
click at [526, 333] on button "button" at bounding box center [522, 334] width 19 height 19
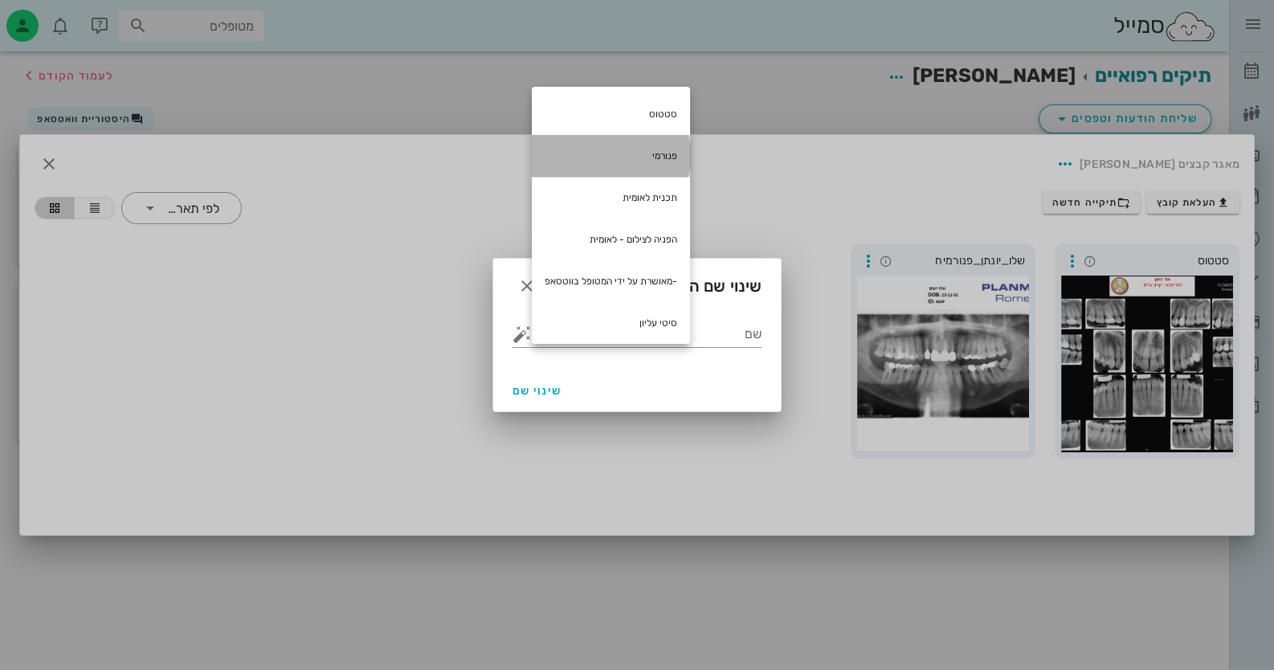
click at [665, 163] on div "פנורמי" at bounding box center [611, 156] width 158 height 42
type input "פנורמי"
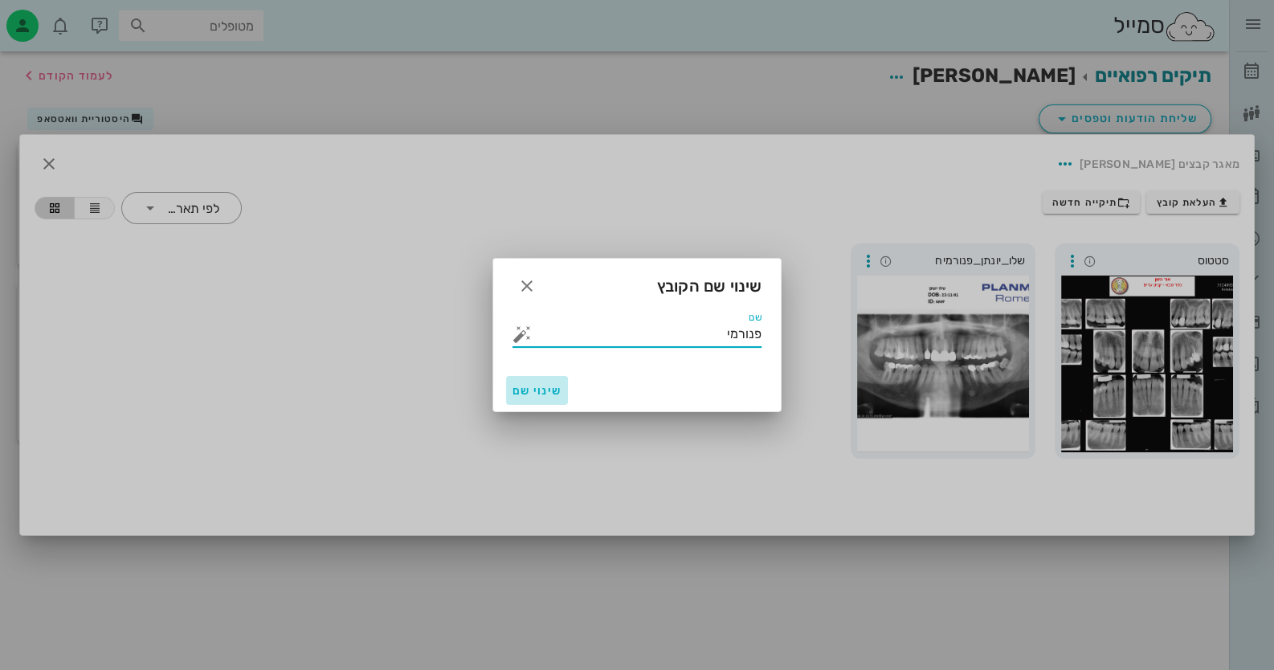
click at [555, 387] on span "שינוי שם" at bounding box center [537, 391] width 49 height 14
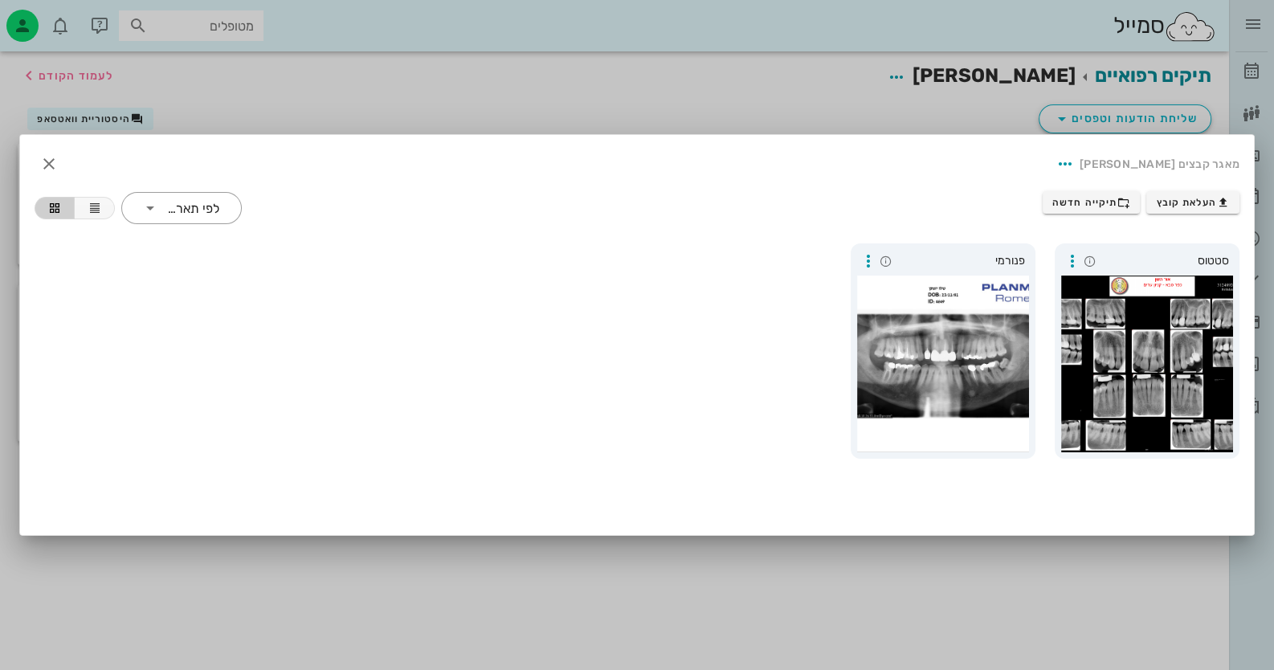
click at [787, 564] on div at bounding box center [637, 335] width 1274 height 670
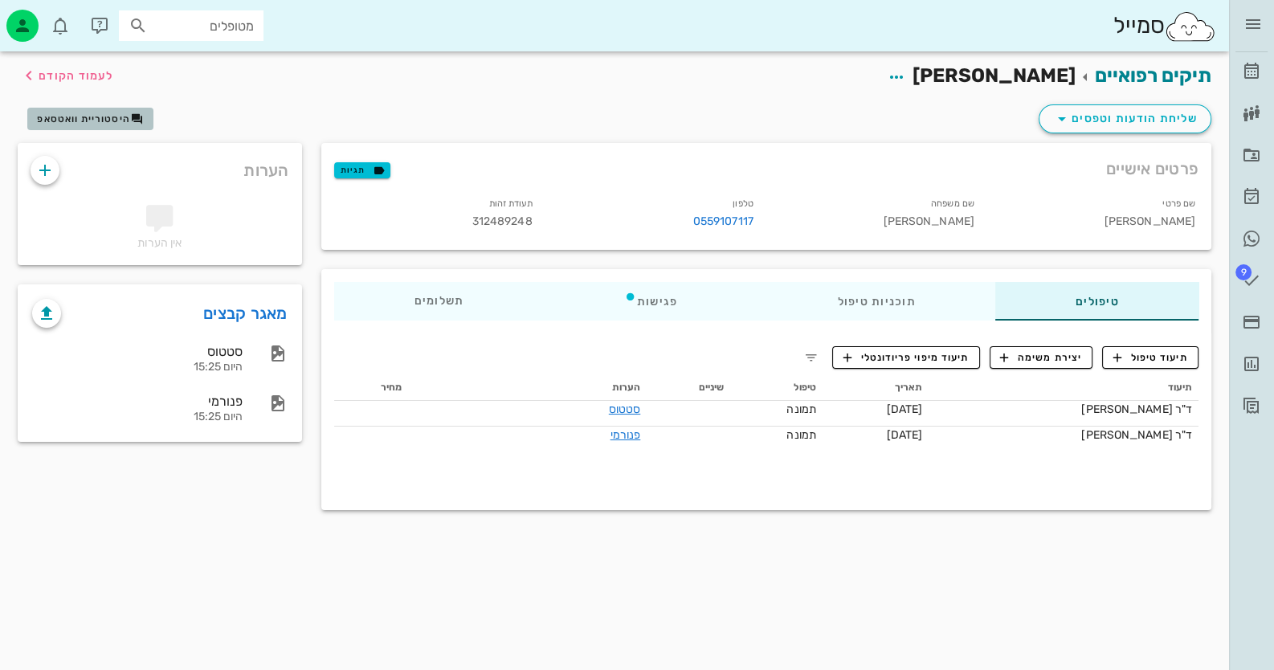
click at [83, 118] on span "היסטוריית וואטסאפ" at bounding box center [83, 118] width 93 height 11
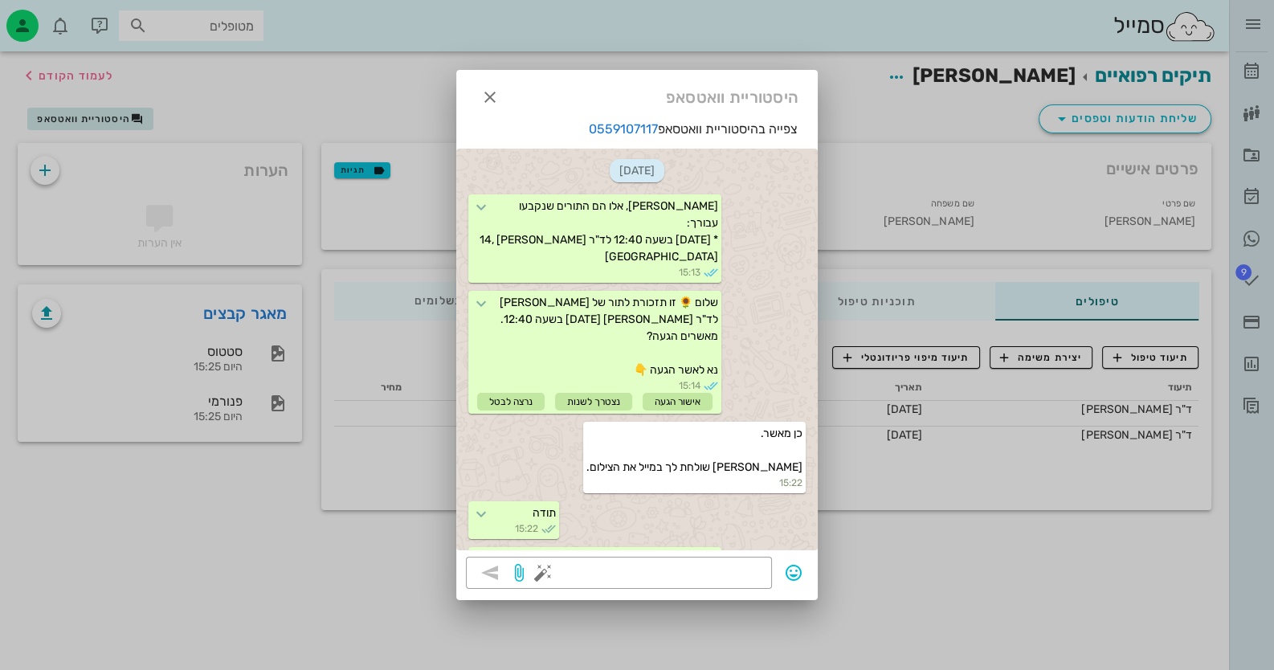
scroll to position [74, 0]
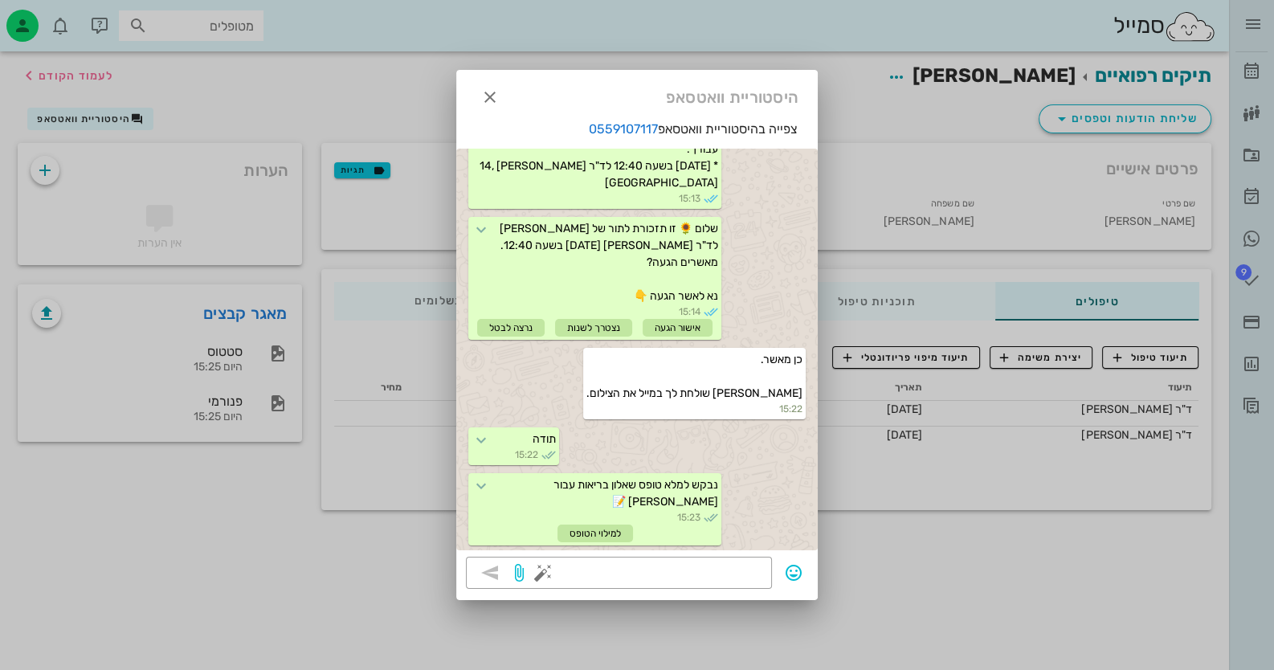
click at [293, 508] on div at bounding box center [637, 335] width 1274 height 670
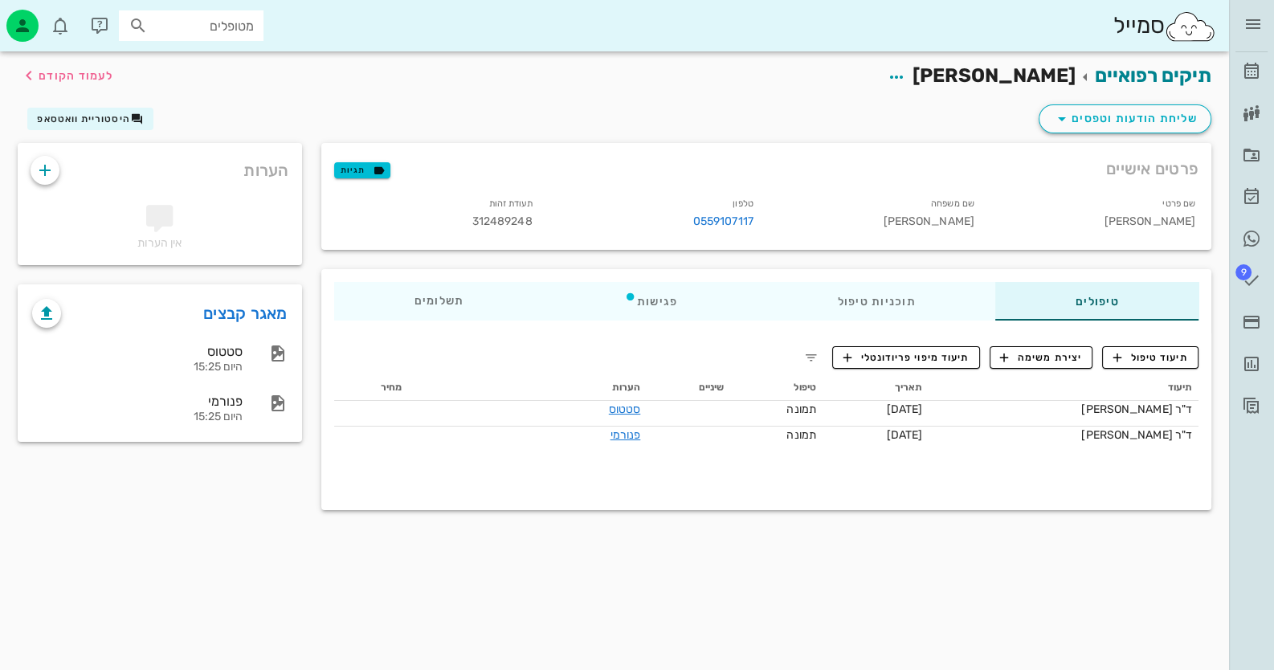
click at [225, 19] on input "מטופלים" at bounding box center [202, 25] width 103 height 21
type input "[DEMOGRAPHIC_DATA]"
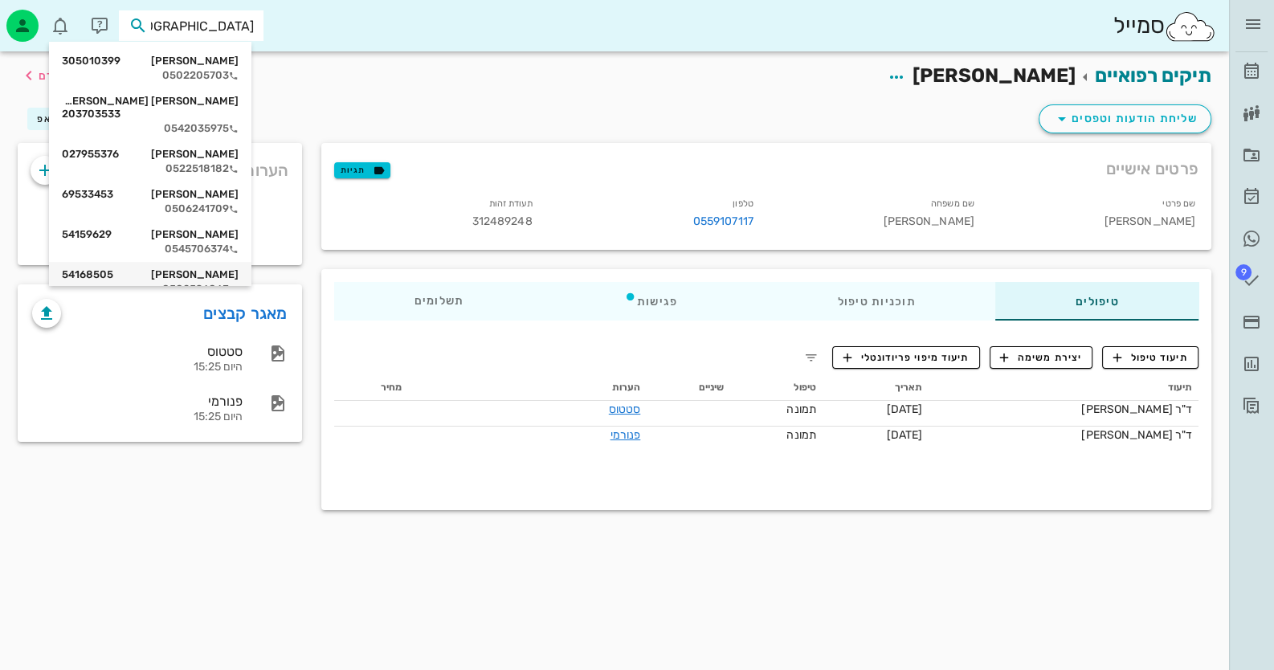
click at [203, 283] on div "0502596063" at bounding box center [150, 289] width 177 height 13
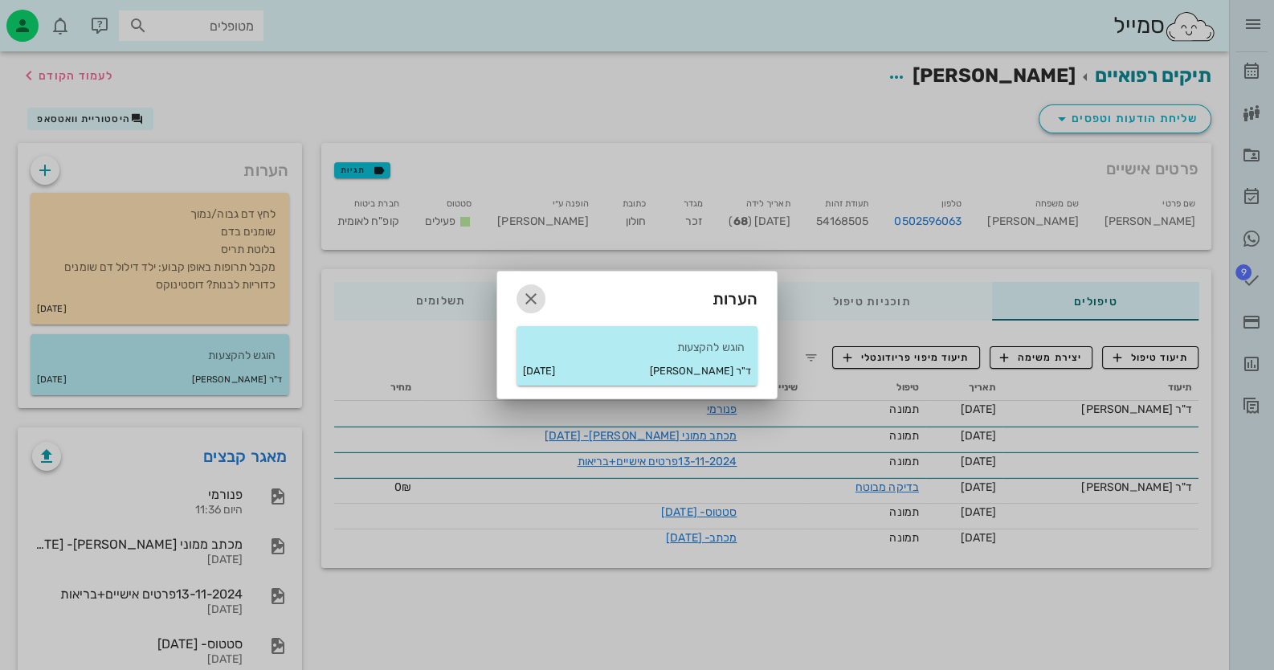
click at [529, 297] on icon "button" at bounding box center [531, 298] width 19 height 19
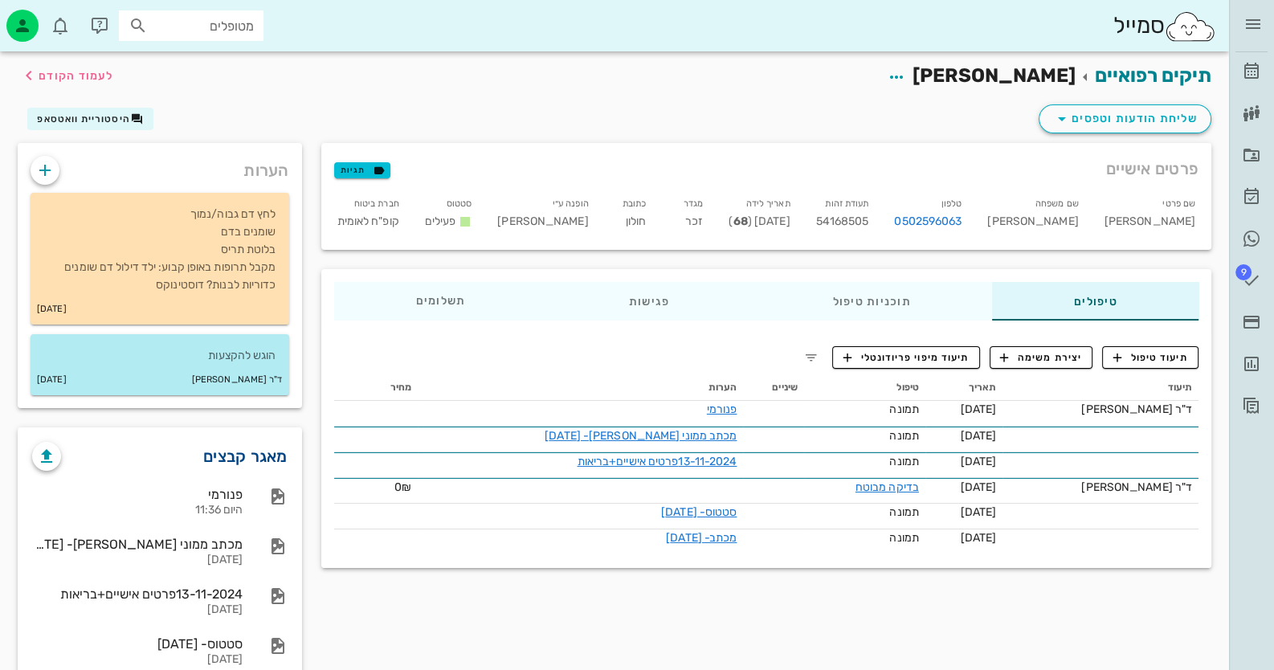
click at [257, 445] on link "מאגר קבצים" at bounding box center [245, 457] width 84 height 26
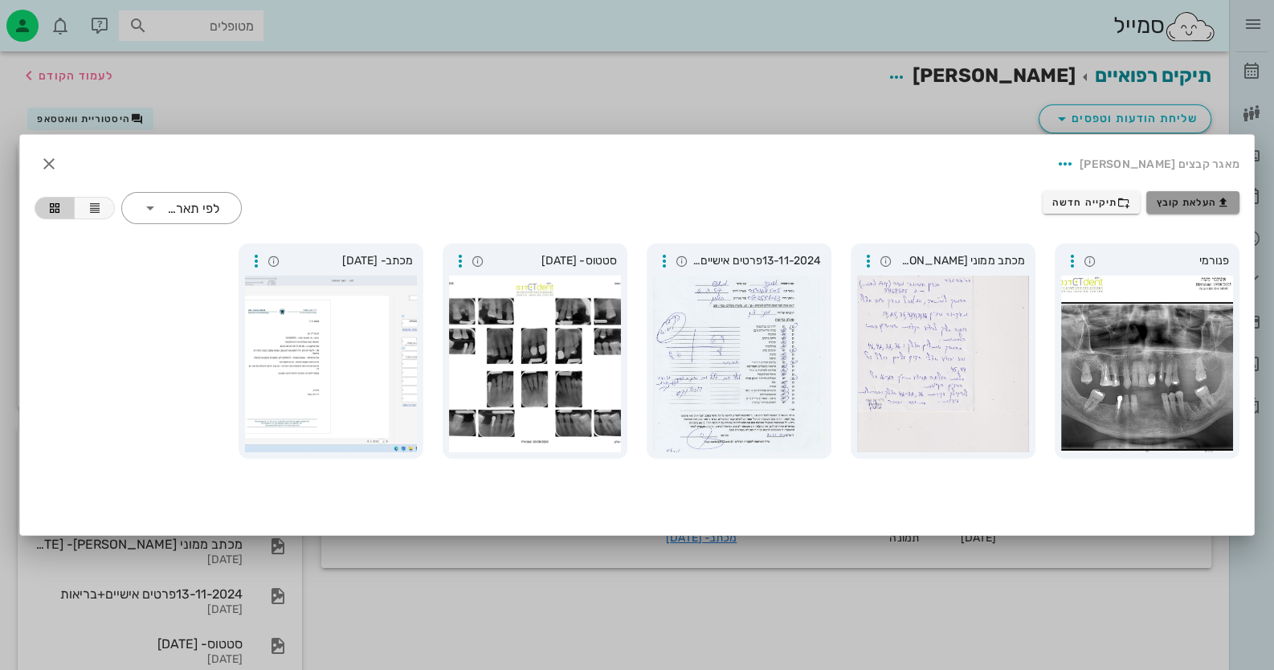
click at [1177, 204] on span "העלאת קובץ" at bounding box center [1193, 202] width 73 height 13
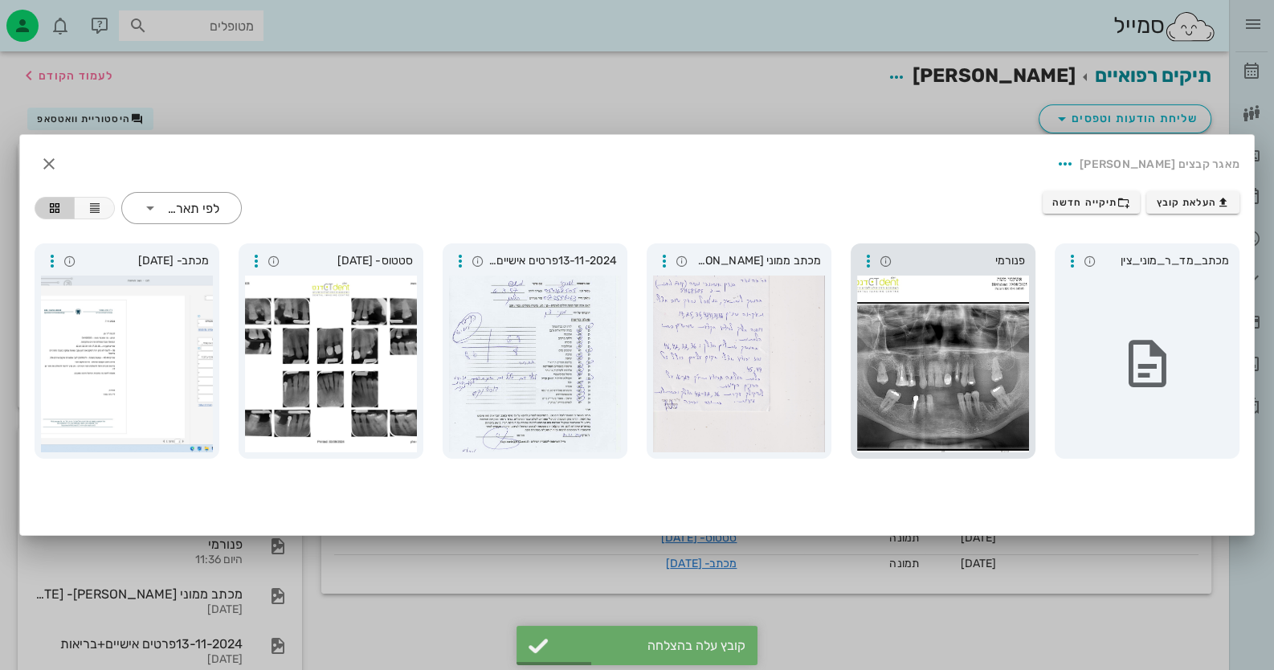
click at [1014, 303] on div at bounding box center [943, 364] width 172 height 177
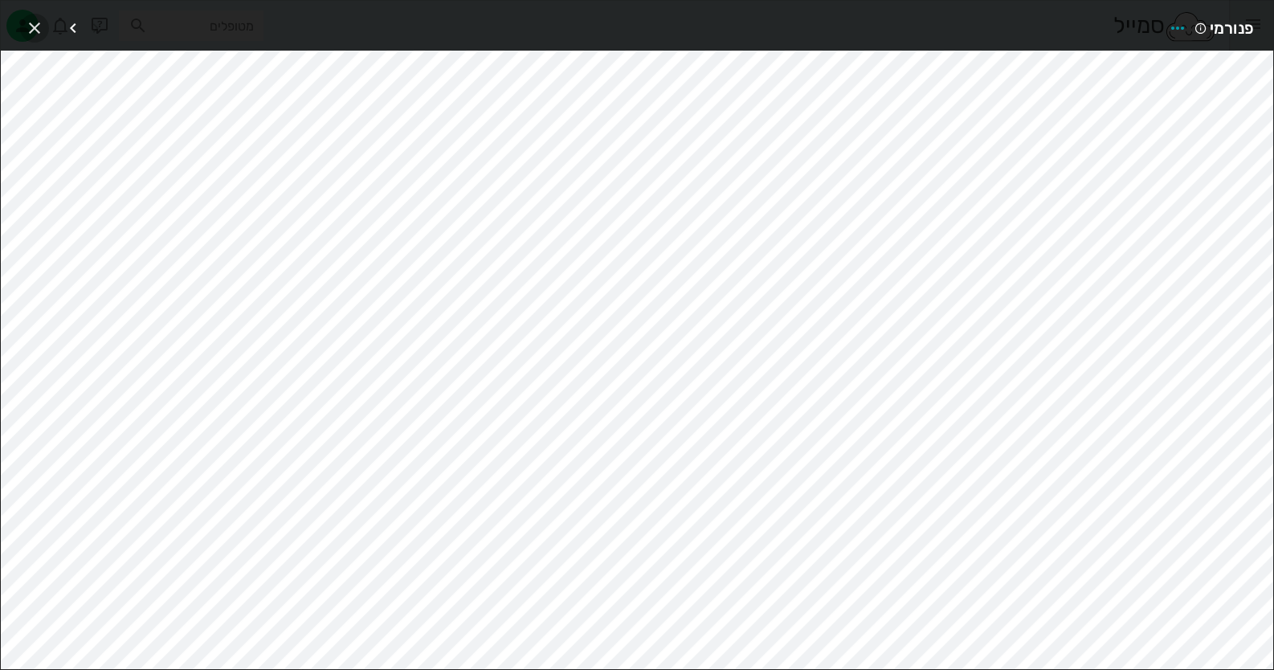
click at [36, 31] on icon "button" at bounding box center [34, 27] width 19 height 19
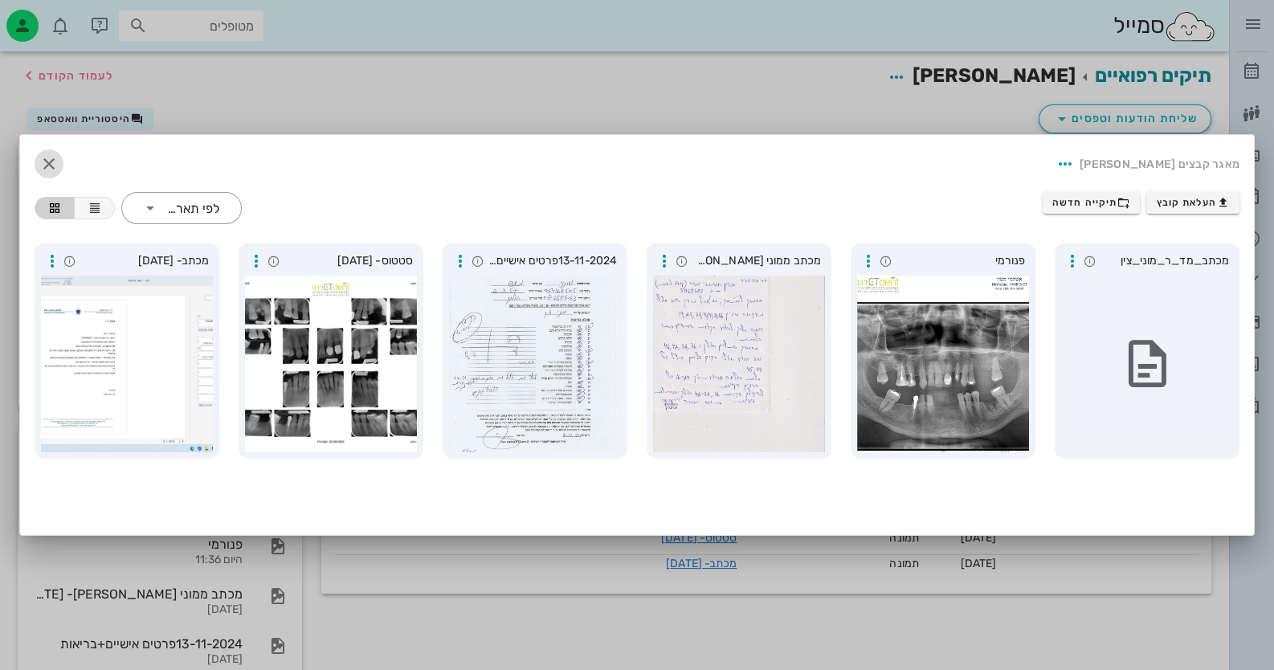
click at [43, 154] on icon "button" at bounding box center [48, 163] width 19 height 19
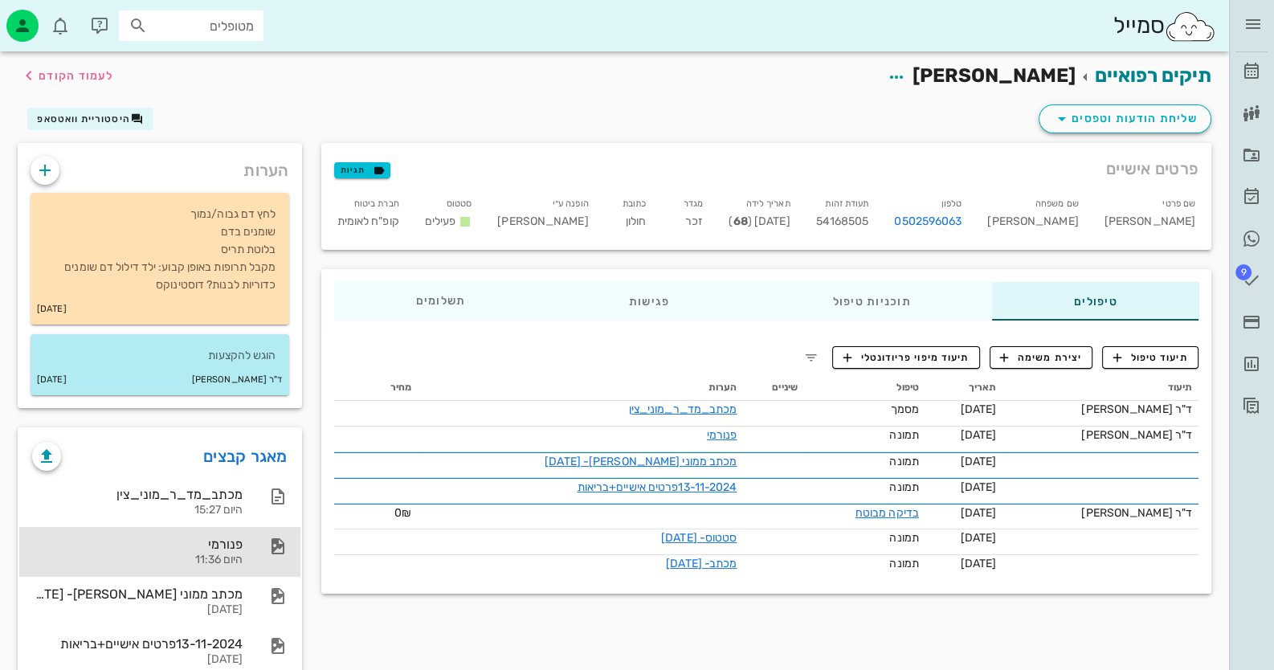
click at [220, 554] on div "היום 11:36" at bounding box center [137, 561] width 211 height 14
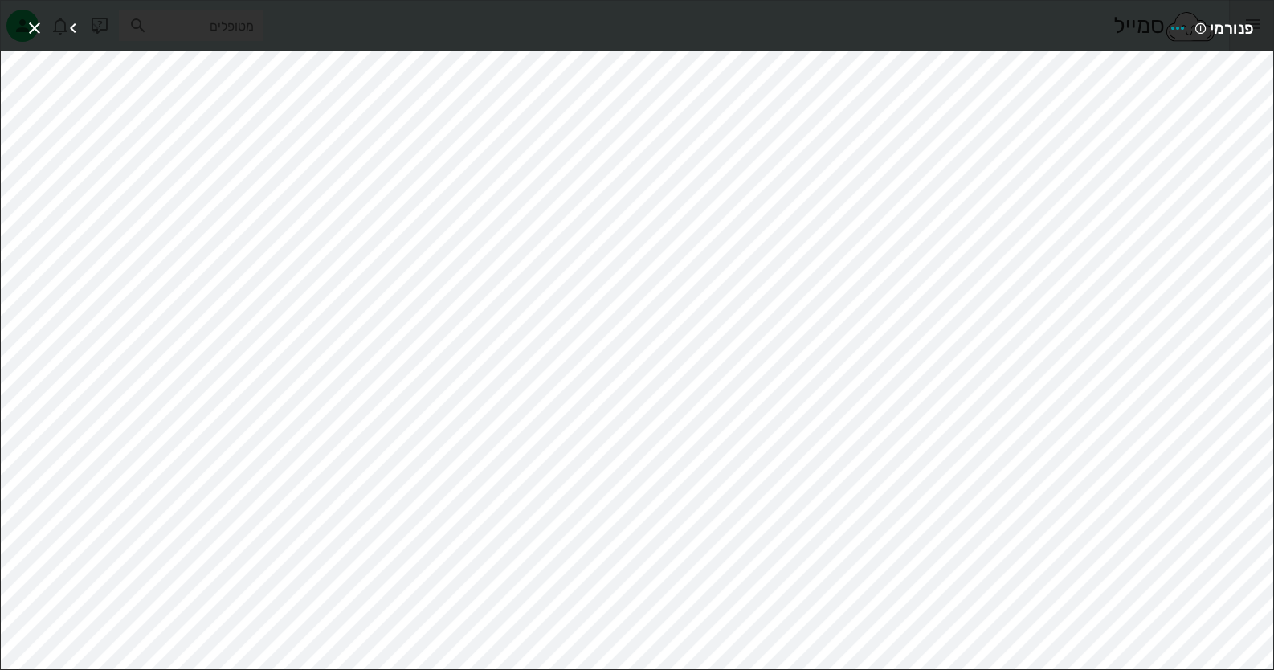
click at [18, 26] on div "פנורמי" at bounding box center [637, 26] width 1273 height 50
click at [27, 22] on icon "button" at bounding box center [34, 27] width 19 height 19
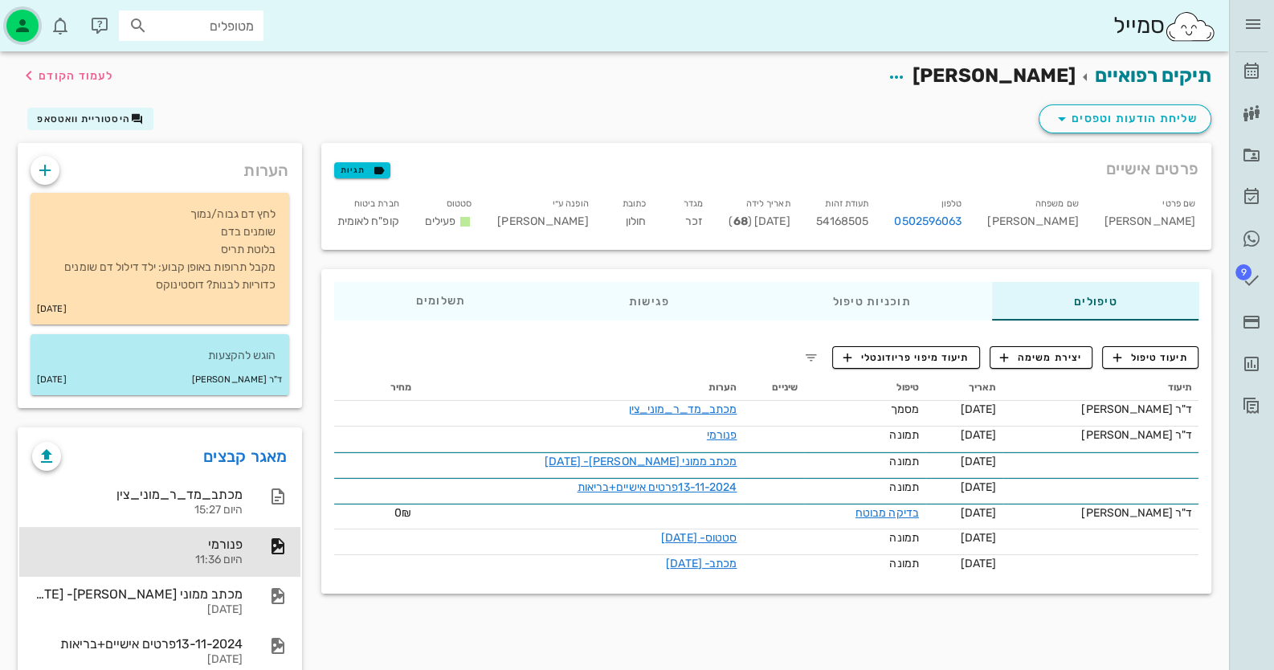
click at [16, 22] on icon "button" at bounding box center [22, 25] width 19 height 19
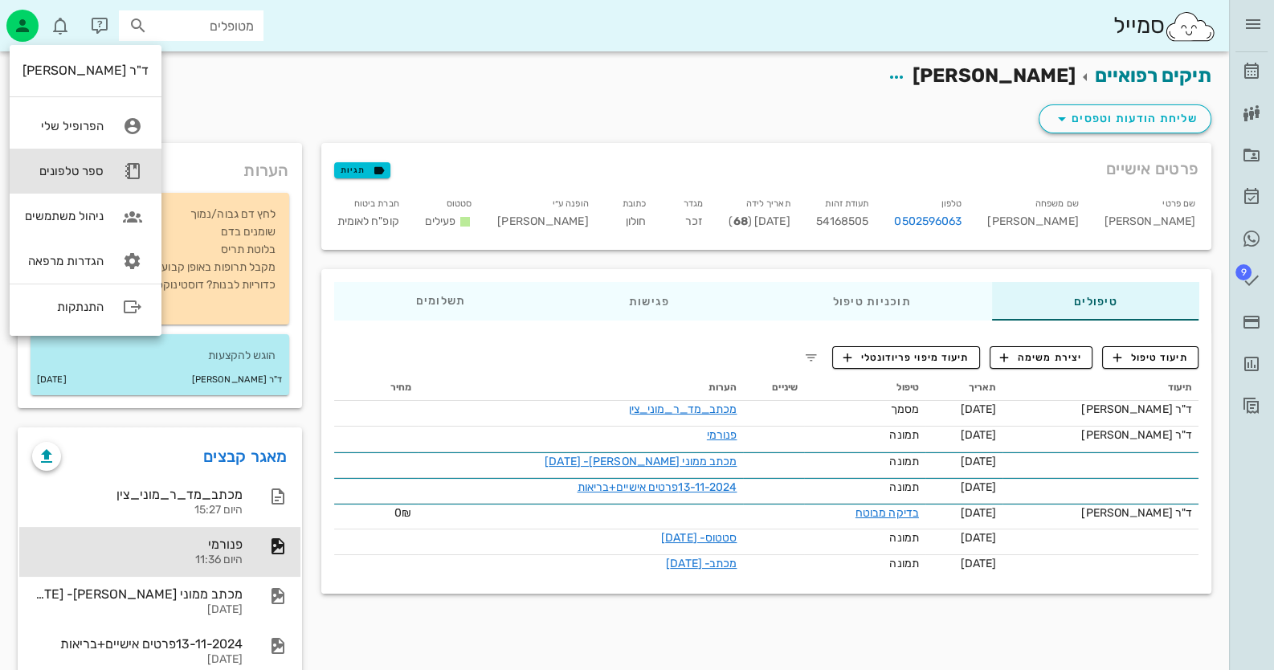
click at [97, 180] on link "ספר טלפונים" at bounding box center [86, 171] width 152 height 45
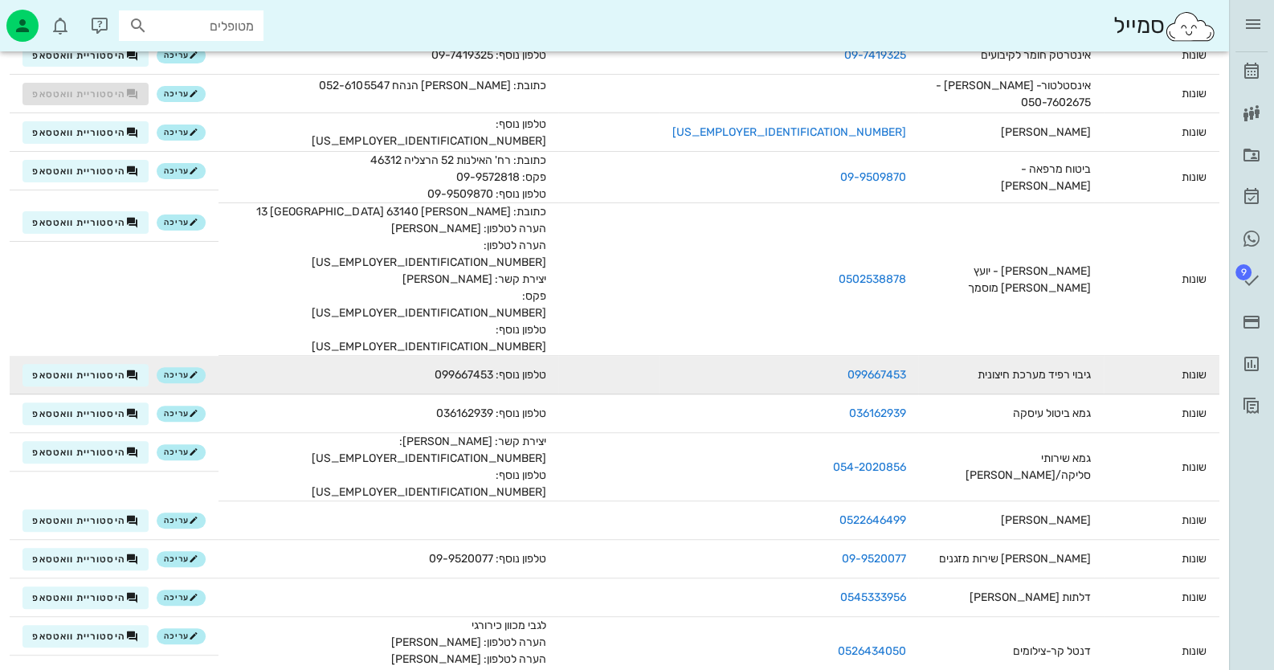
scroll to position [401, 0]
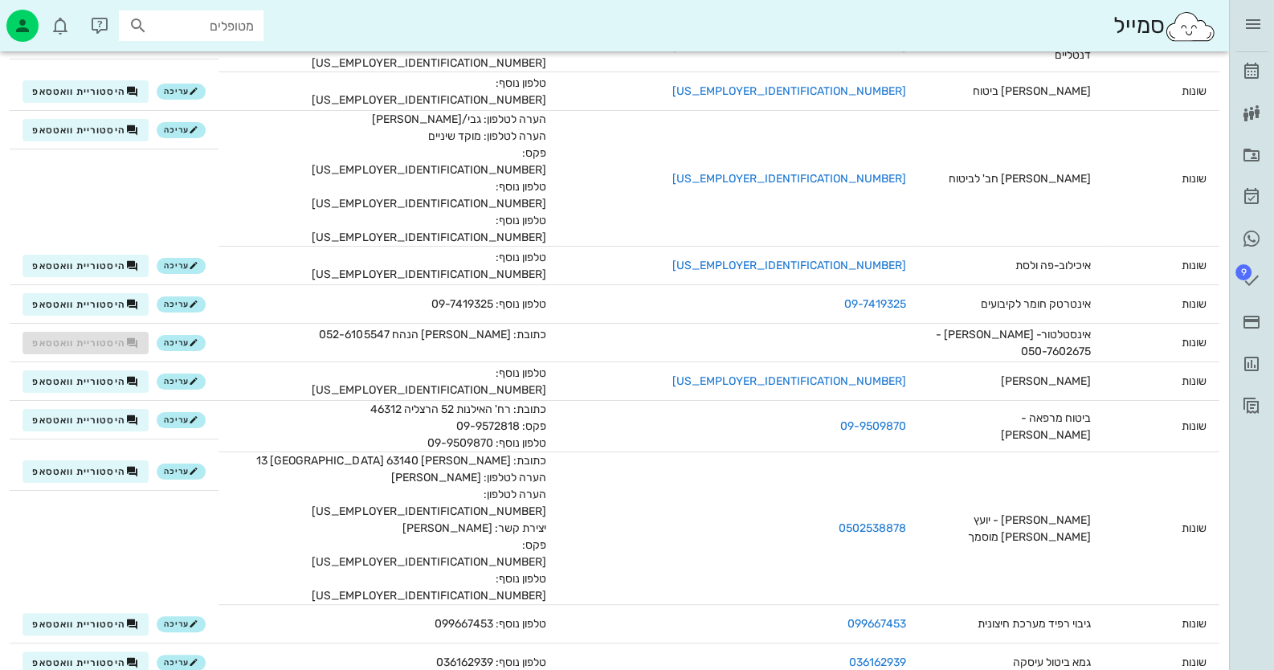
click at [1266, 461] on div "ד״ר [PERSON_NAME] רשימת המתנה תיקים רפואיים אישורי הגעה היסטוריית וואטסאפ 9 משי…" at bounding box center [1251, 335] width 45 height 670
click at [1260, 76] on icon at bounding box center [1251, 71] width 19 height 19
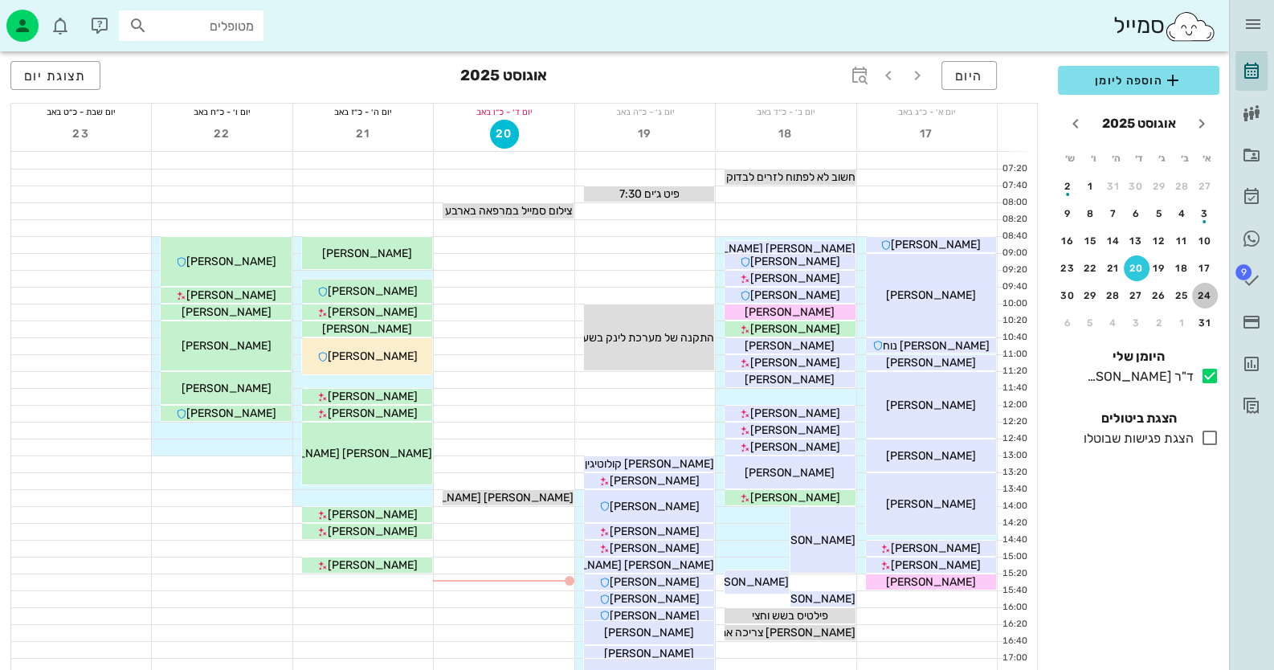
click at [1202, 290] on div "24" at bounding box center [1206, 295] width 26 height 11
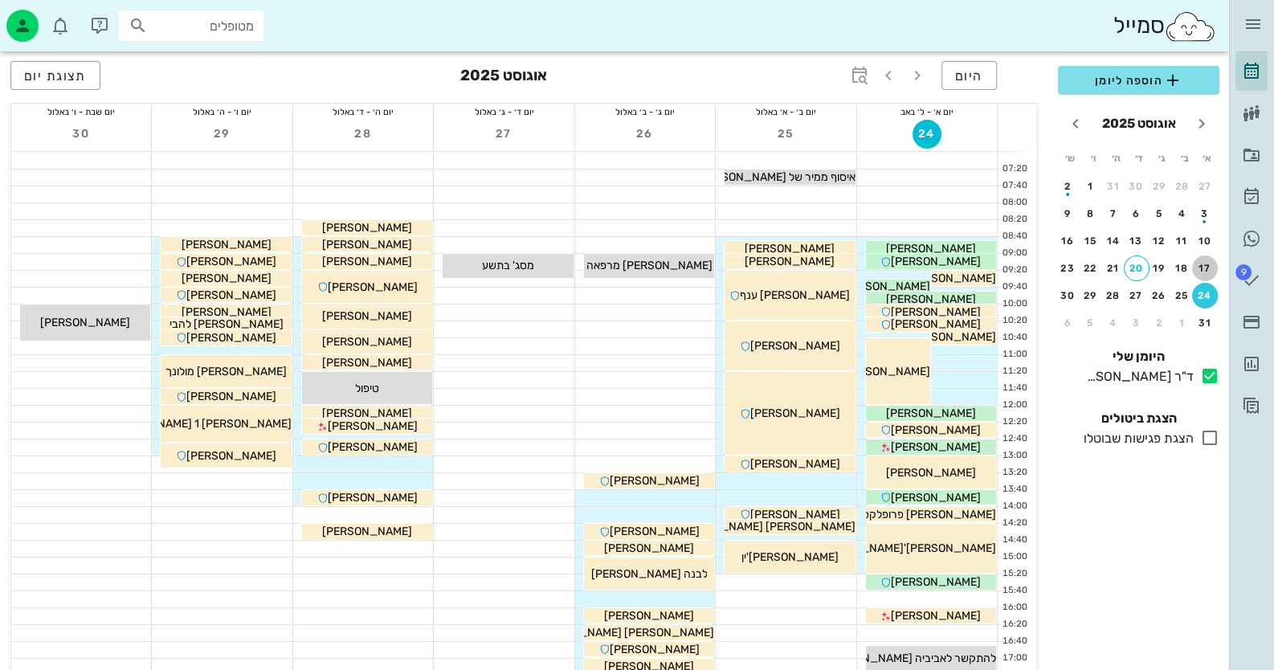
click at [1201, 272] on button "17" at bounding box center [1206, 269] width 26 height 26
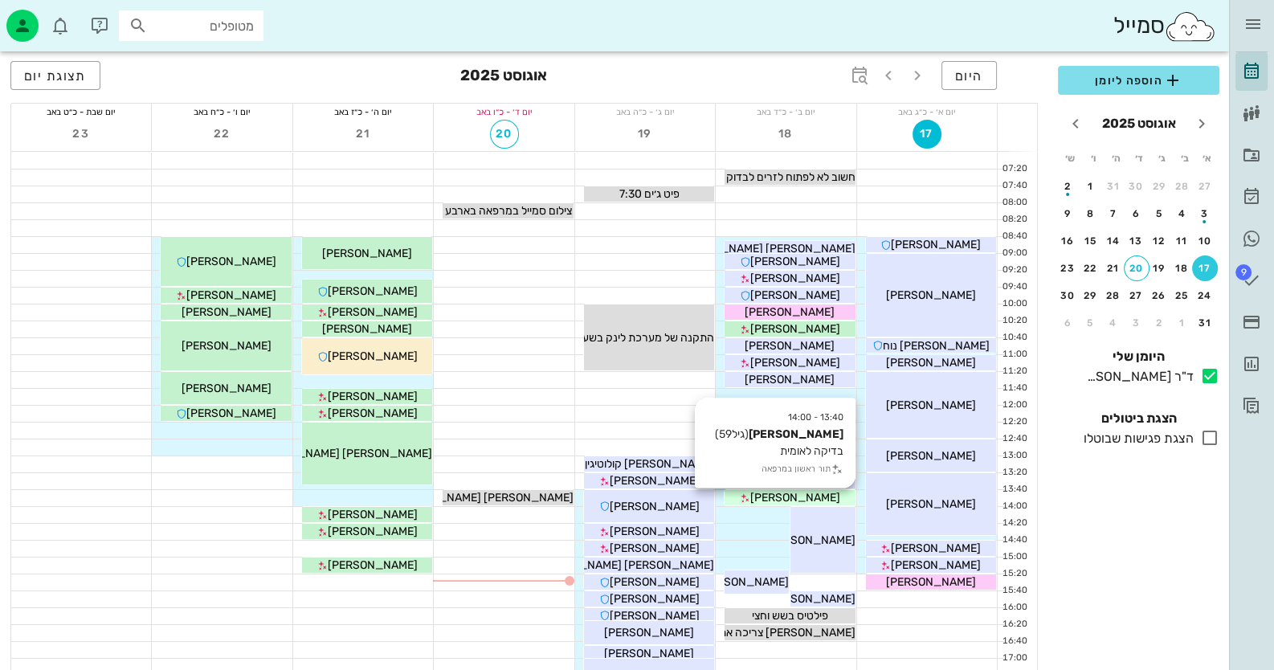
click at [804, 495] on span "[PERSON_NAME]" at bounding box center [796, 498] width 90 height 14
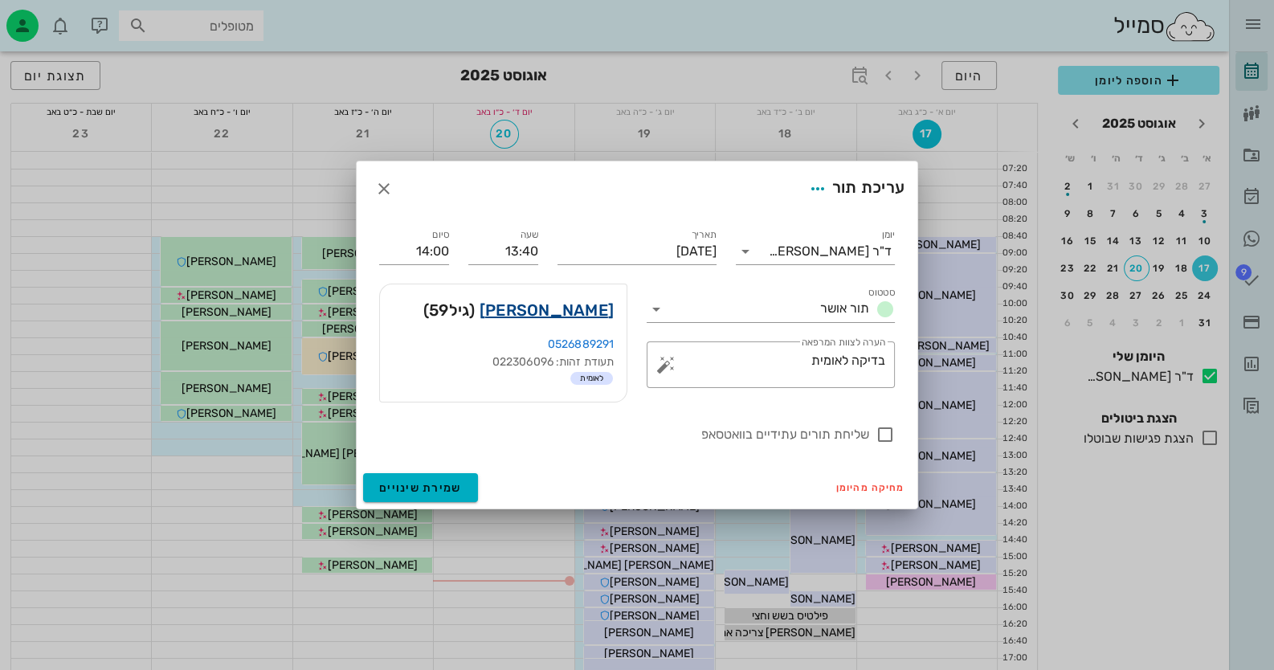
click at [577, 314] on link "[PERSON_NAME]" at bounding box center [547, 310] width 134 height 26
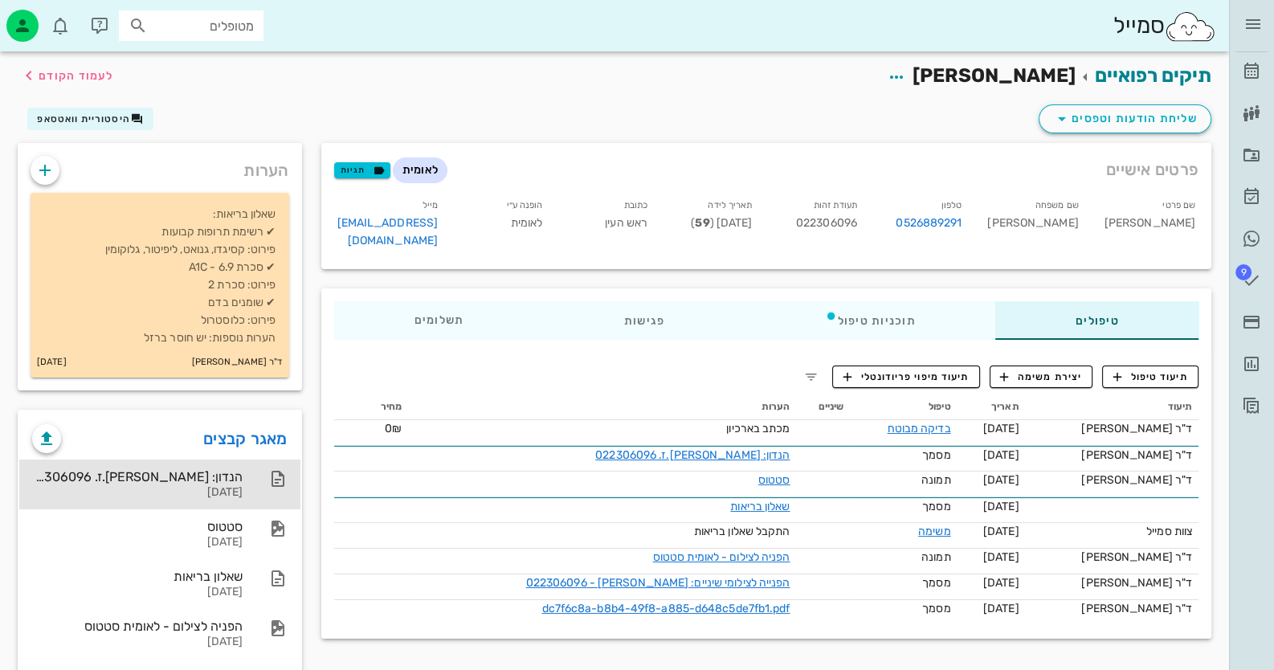
click at [219, 483] on div "הנדון: [PERSON_NAME].ז. 022306096" at bounding box center [137, 476] width 211 height 15
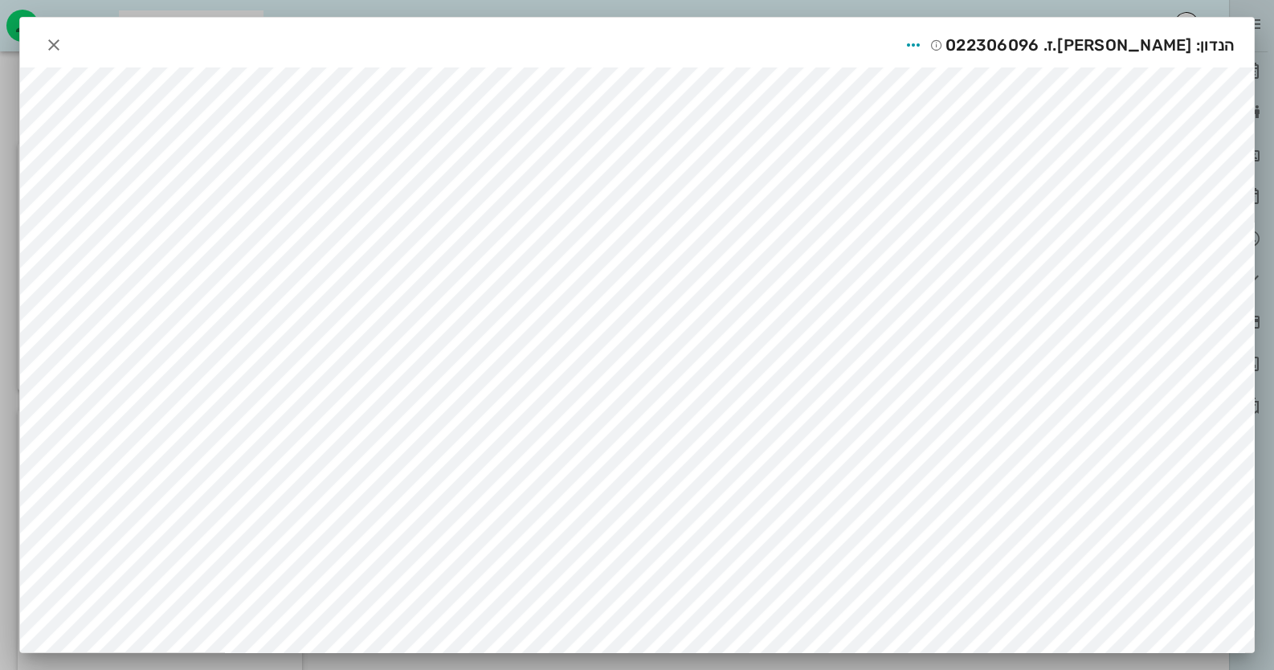
click at [44, 41] on div "הנדון: [PERSON_NAME].ז. 022306096" at bounding box center [637, 43] width 1234 height 50
click at [49, 41] on span "button" at bounding box center [53, 44] width 29 height 19
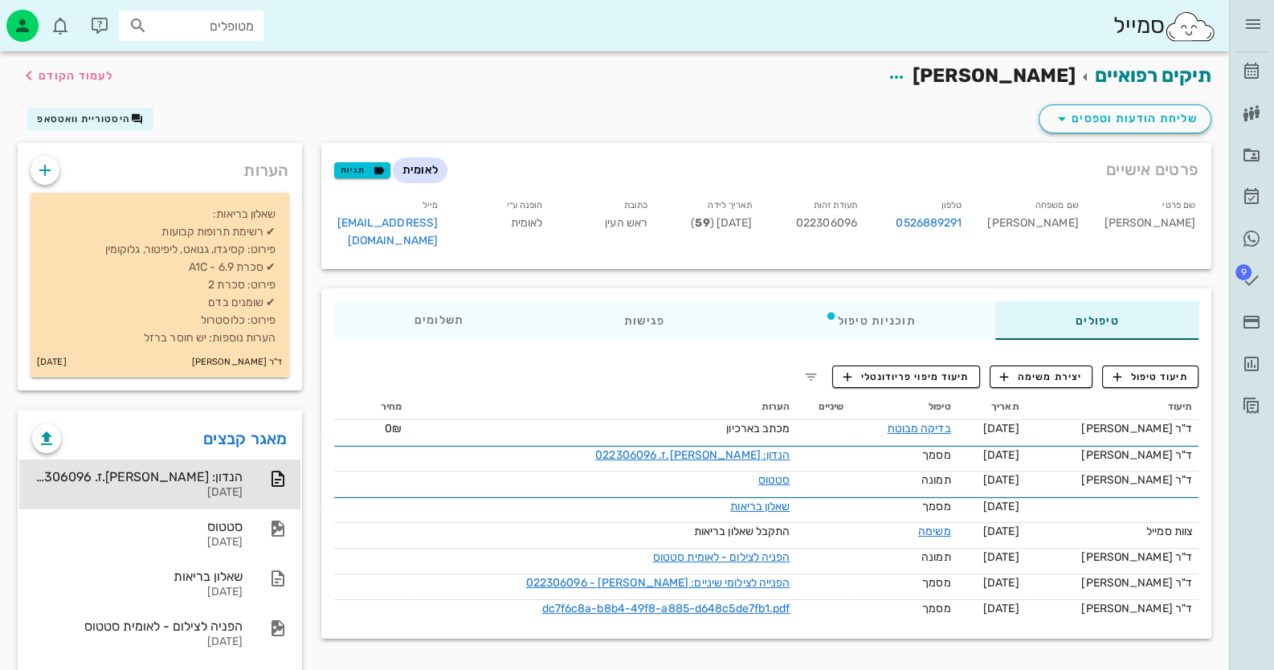
click at [168, 29] on input "מטופלים" at bounding box center [202, 25] width 103 height 21
type input "ק"
type input "לאומית"
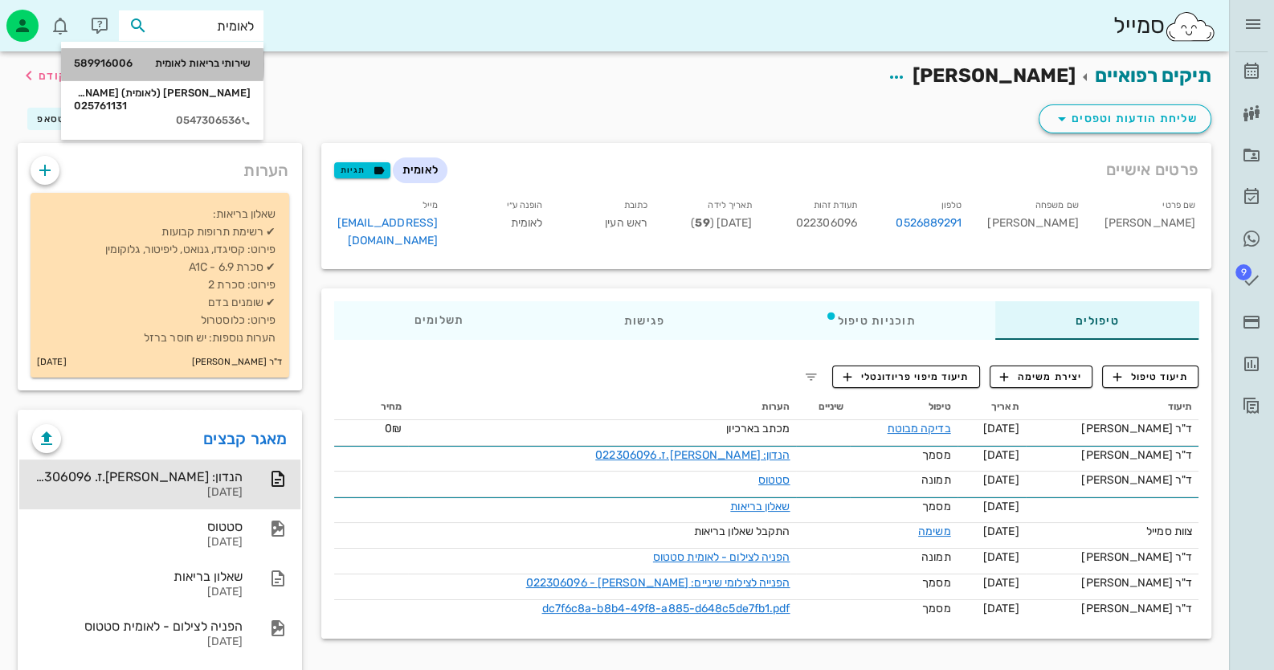
click at [174, 75] on div "שירותי בריאות לאומית 589916006" at bounding box center [162, 64] width 177 height 27
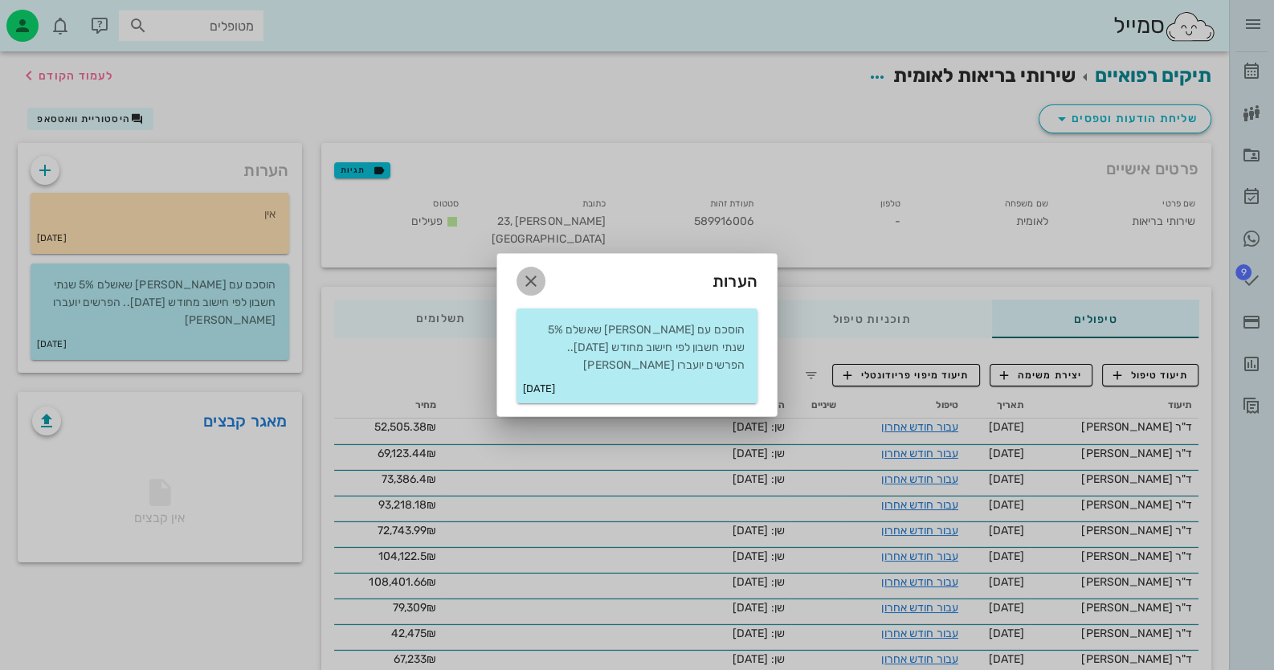
click at [538, 288] on icon "button" at bounding box center [531, 281] width 19 height 19
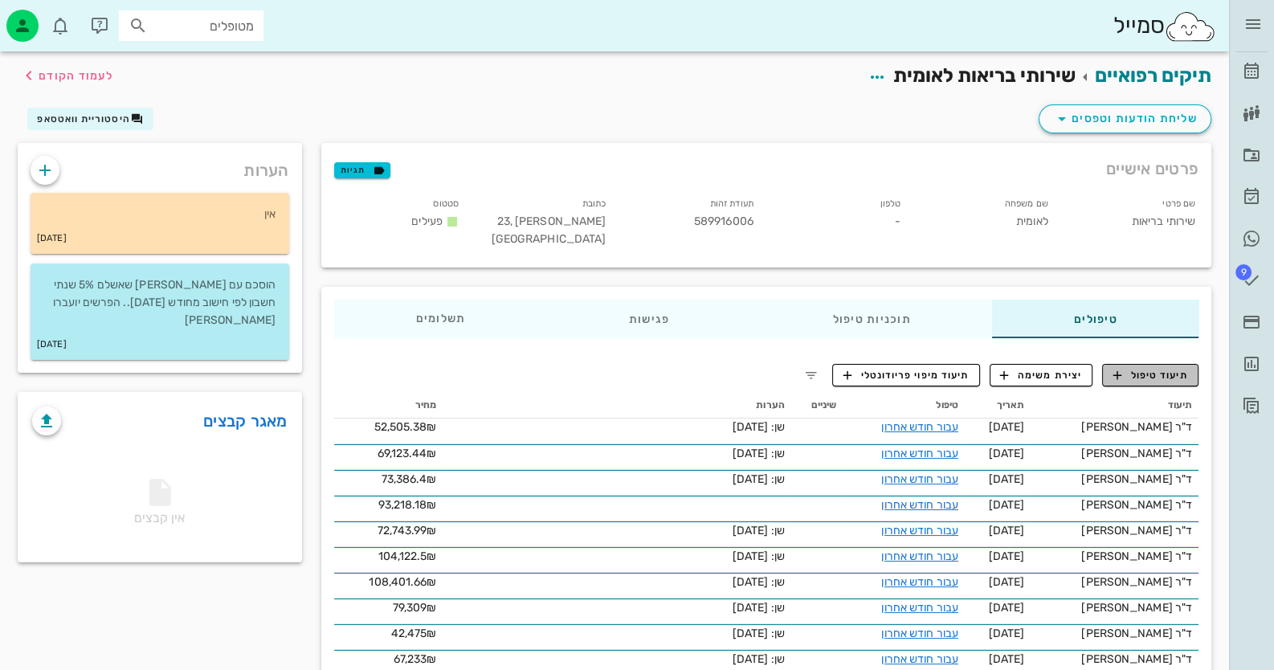
click at [1177, 369] on span "תיעוד טיפול" at bounding box center [1151, 375] width 75 height 14
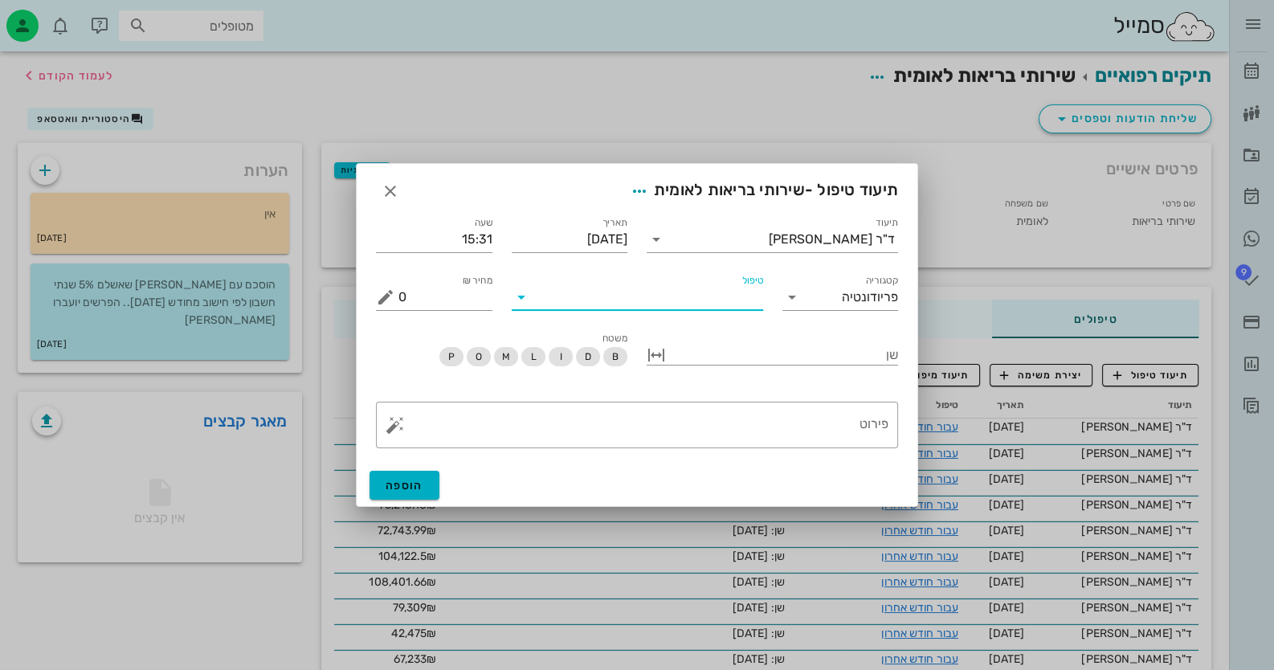
click at [724, 301] on input "טיפול" at bounding box center [648, 297] width 229 height 26
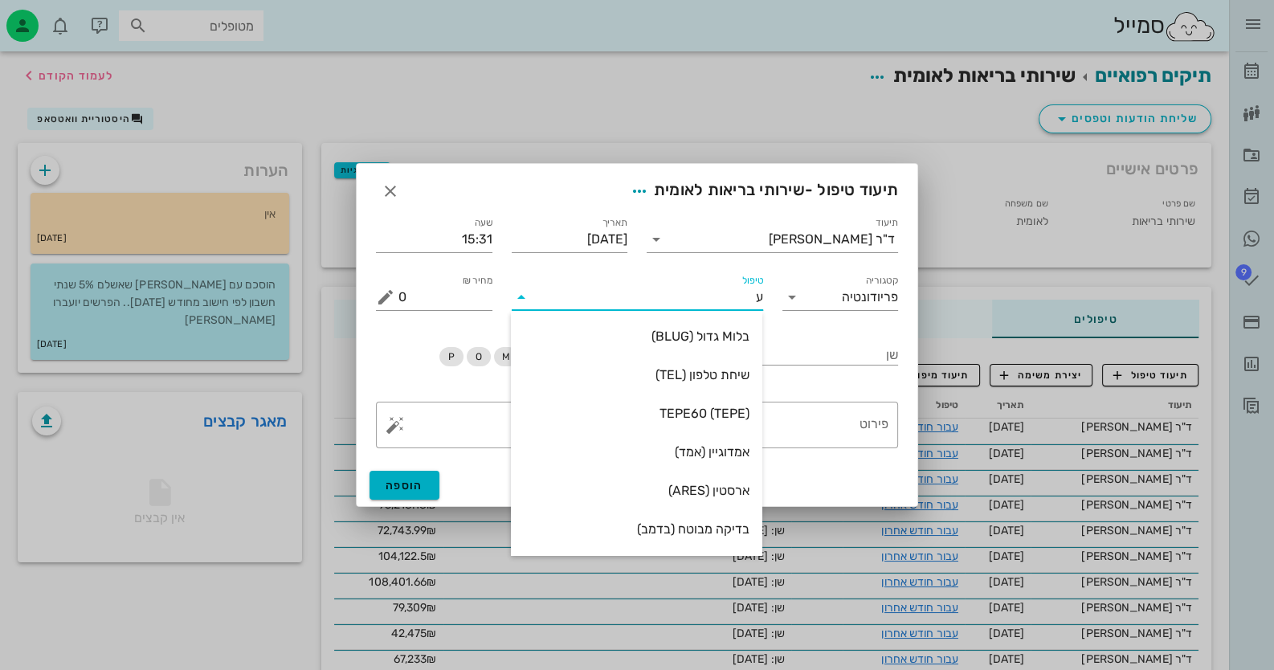
type input "עב"
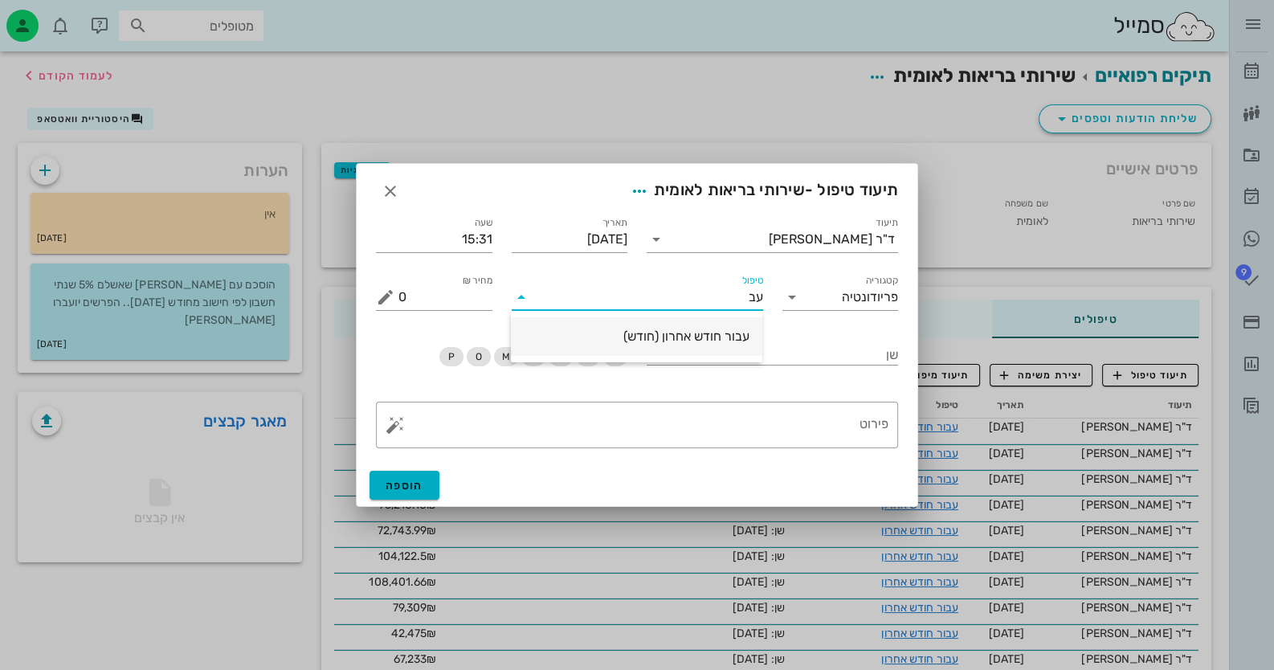
click at [734, 338] on div "עבור חודש אחרון (חודש)" at bounding box center [637, 336] width 226 height 15
drag, startPoint x: 428, startPoint y: 301, endPoint x: 399, endPoint y: 298, distance: 29.0
click at [399, 298] on input "0" at bounding box center [446, 297] width 94 height 26
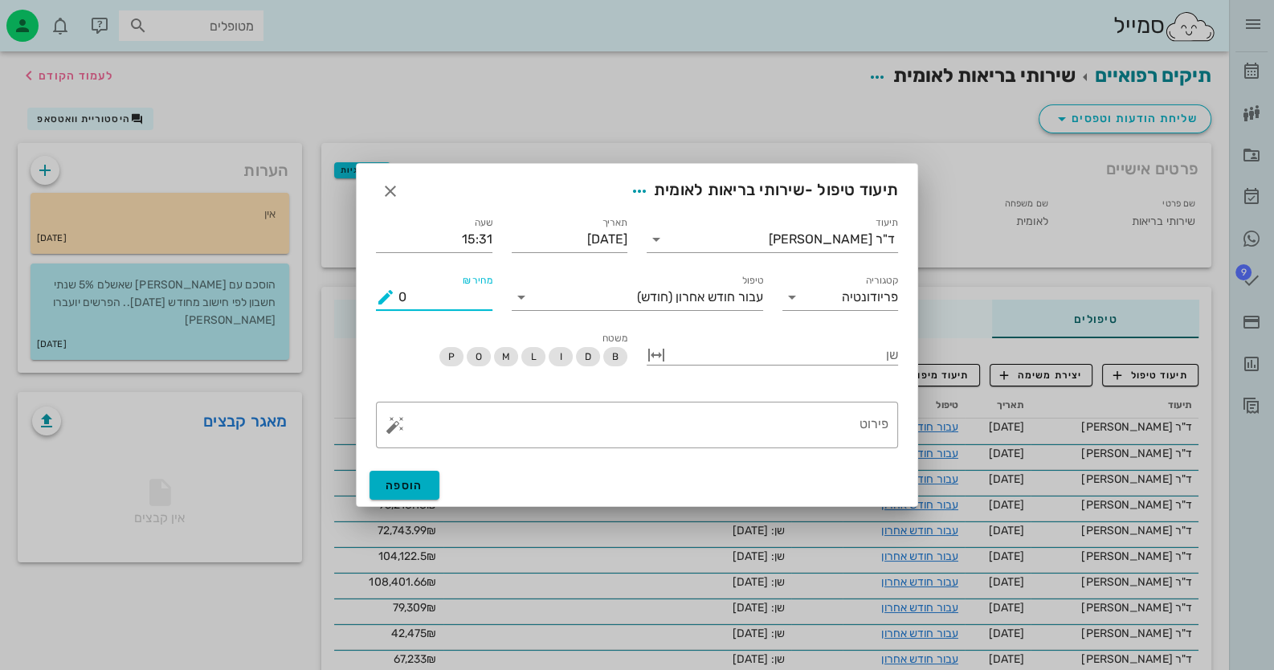
paste input "98,693.67"
type input "98,693.67"
click at [402, 485] on span "הוספה" at bounding box center [405, 486] width 38 height 14
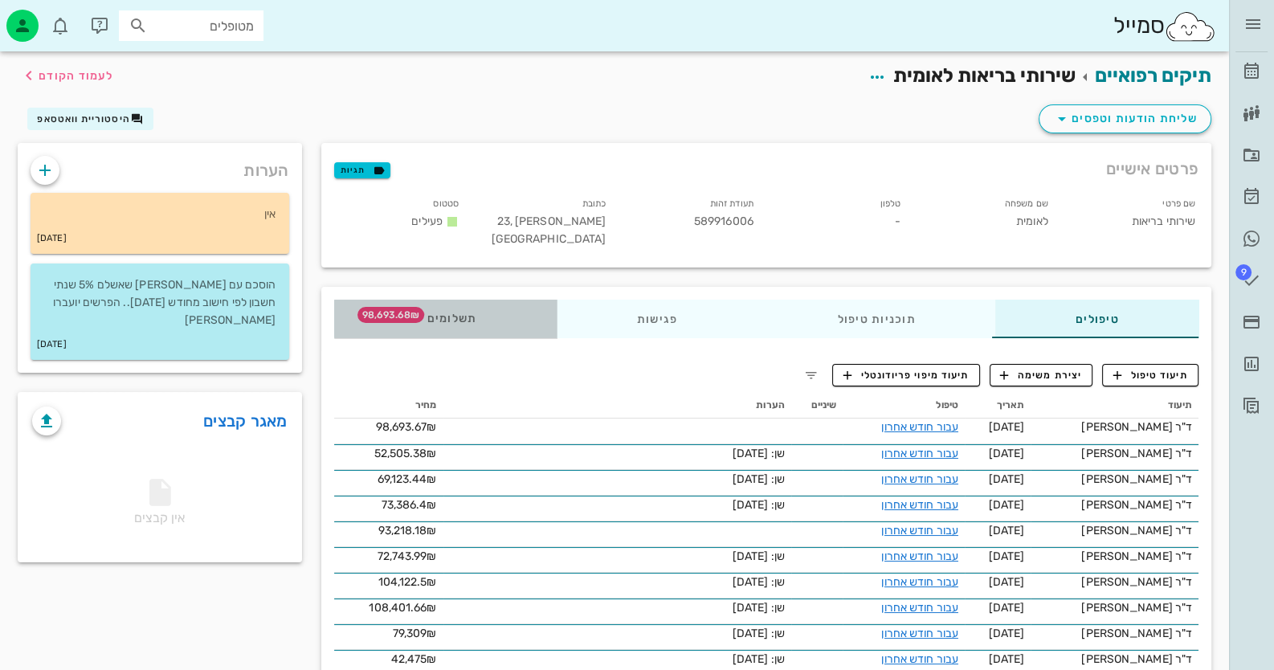
click at [456, 325] on span "תשלומים 98,693.68₪" at bounding box center [445, 318] width 63 height 11
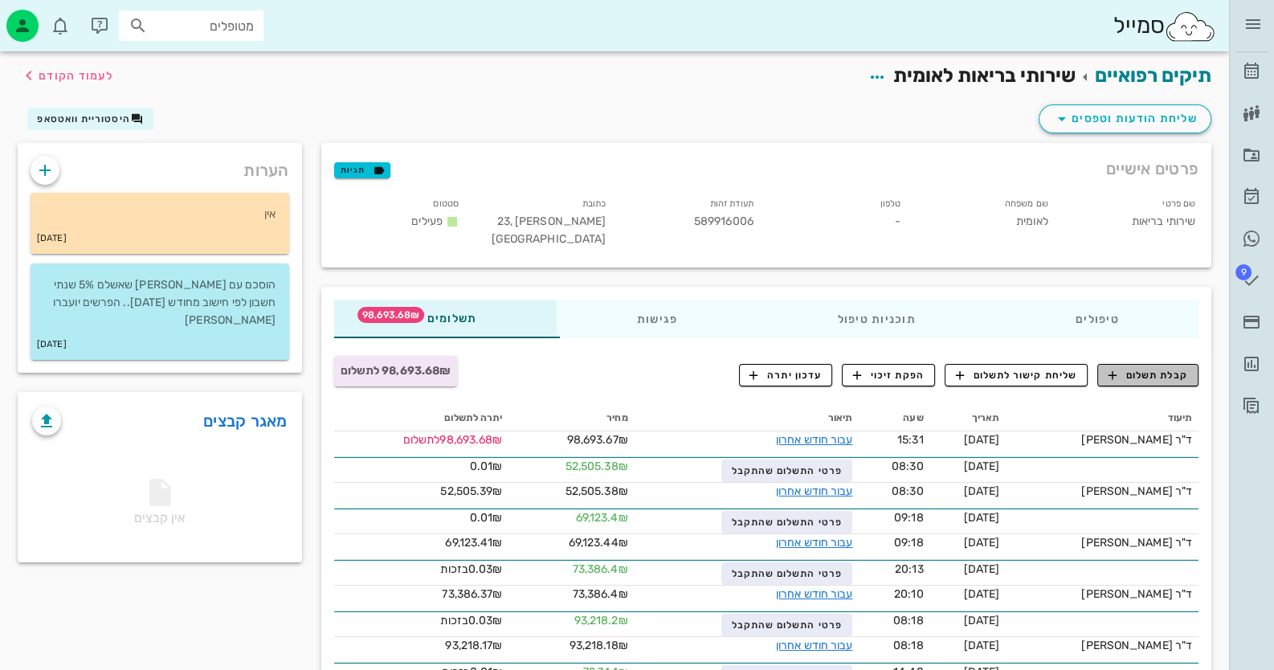
click at [1172, 373] on span "קבלת תשלום" at bounding box center [1149, 375] width 80 height 14
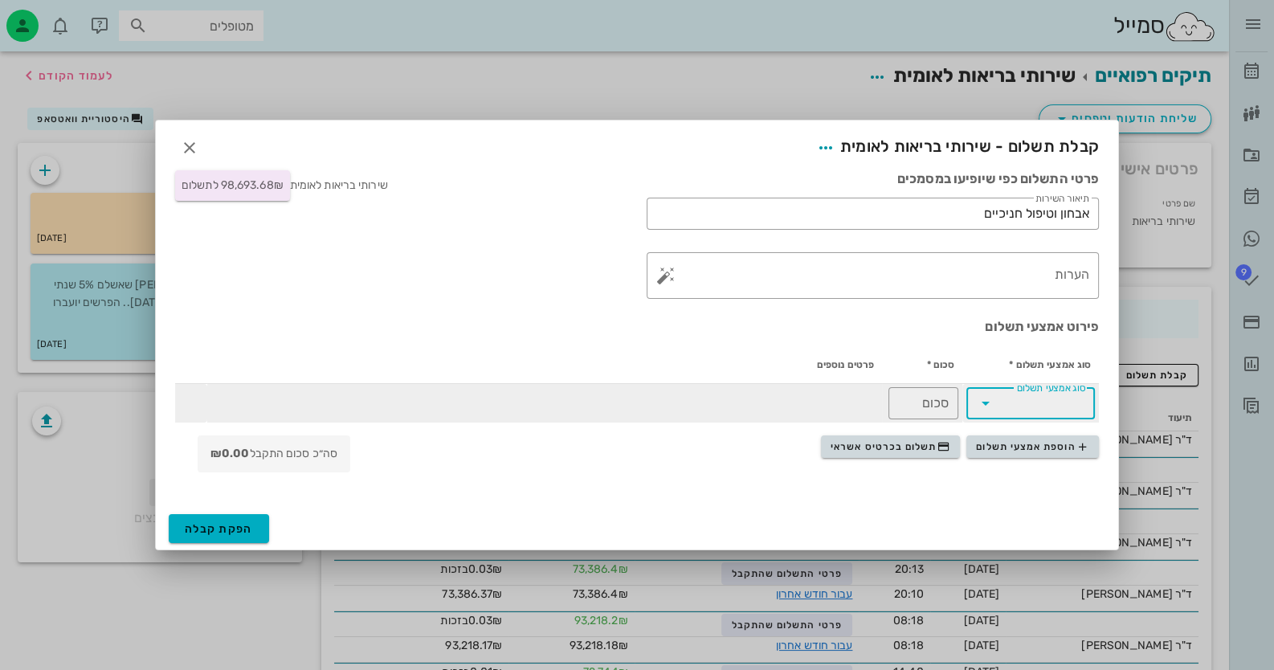
click at [1008, 399] on input "סוג אמצעי תשלום" at bounding box center [1042, 404] width 87 height 26
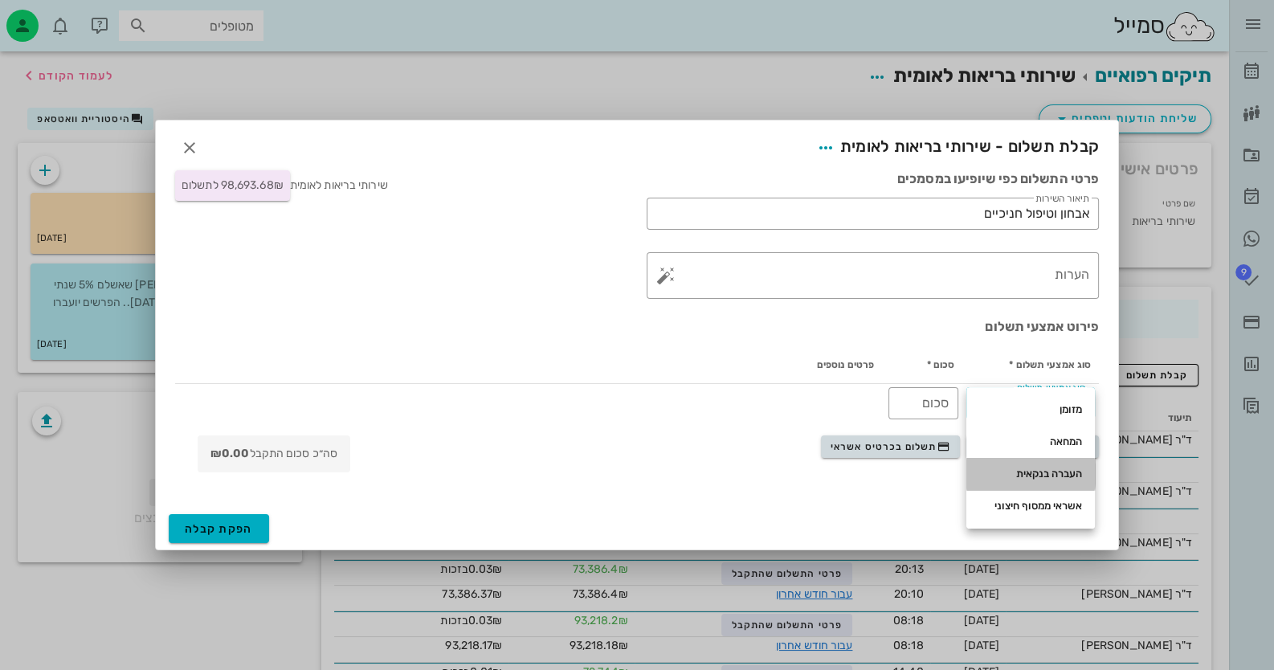
click at [1037, 477] on div "העברה בנקאית" at bounding box center [1031, 474] width 103 height 13
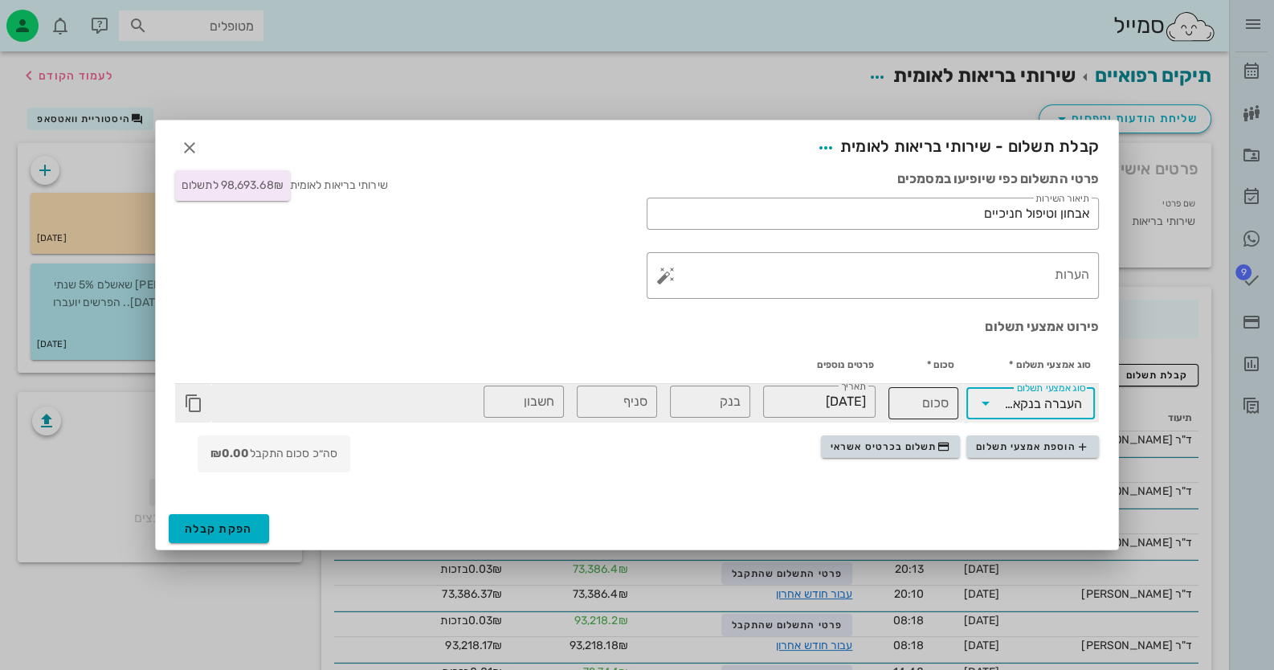
click at [939, 403] on input "סכום" at bounding box center [923, 404] width 51 height 26
paste input "98693.67"
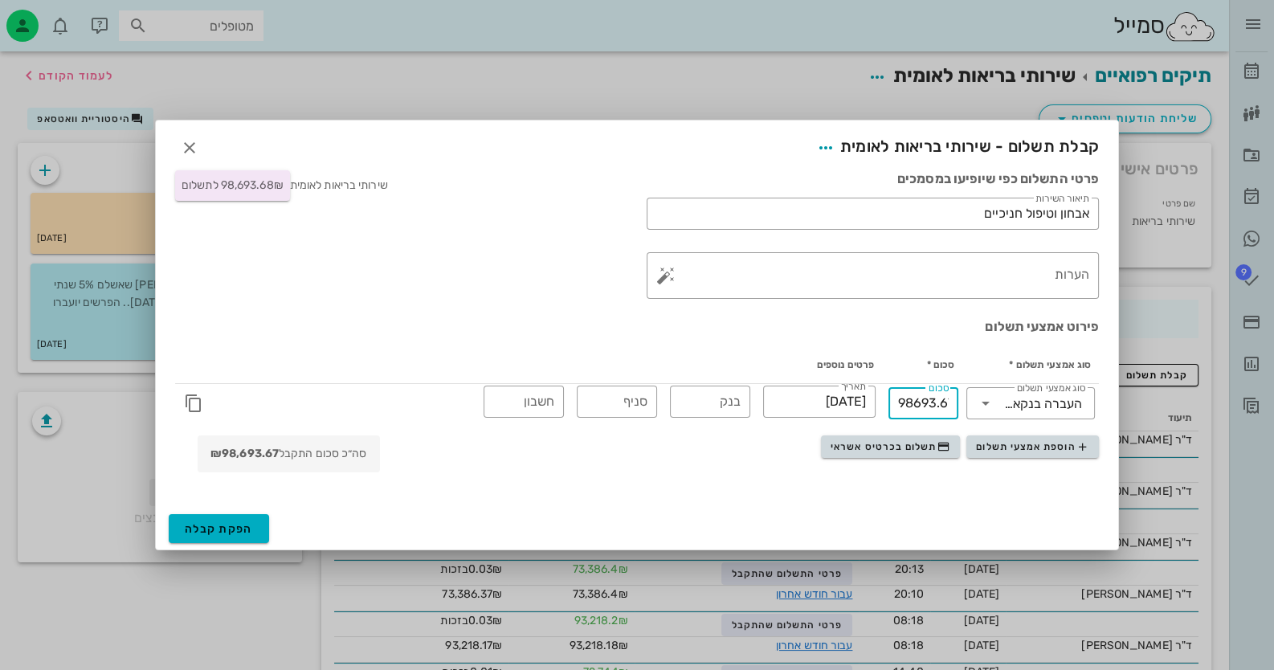
scroll to position [0, 4]
type input "98693.67"
click at [246, 522] on span "הפקת קבלה" at bounding box center [219, 529] width 68 height 14
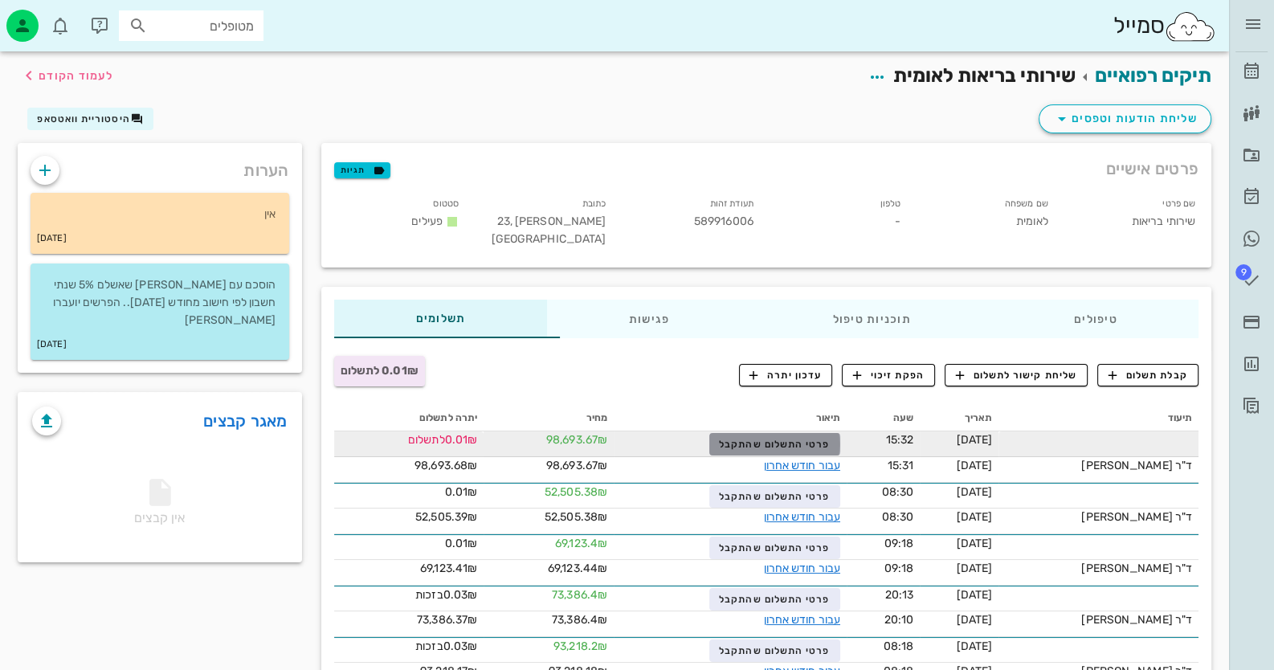
click at [755, 440] on span "פרטי התשלום שהתקבל" at bounding box center [774, 444] width 111 height 11
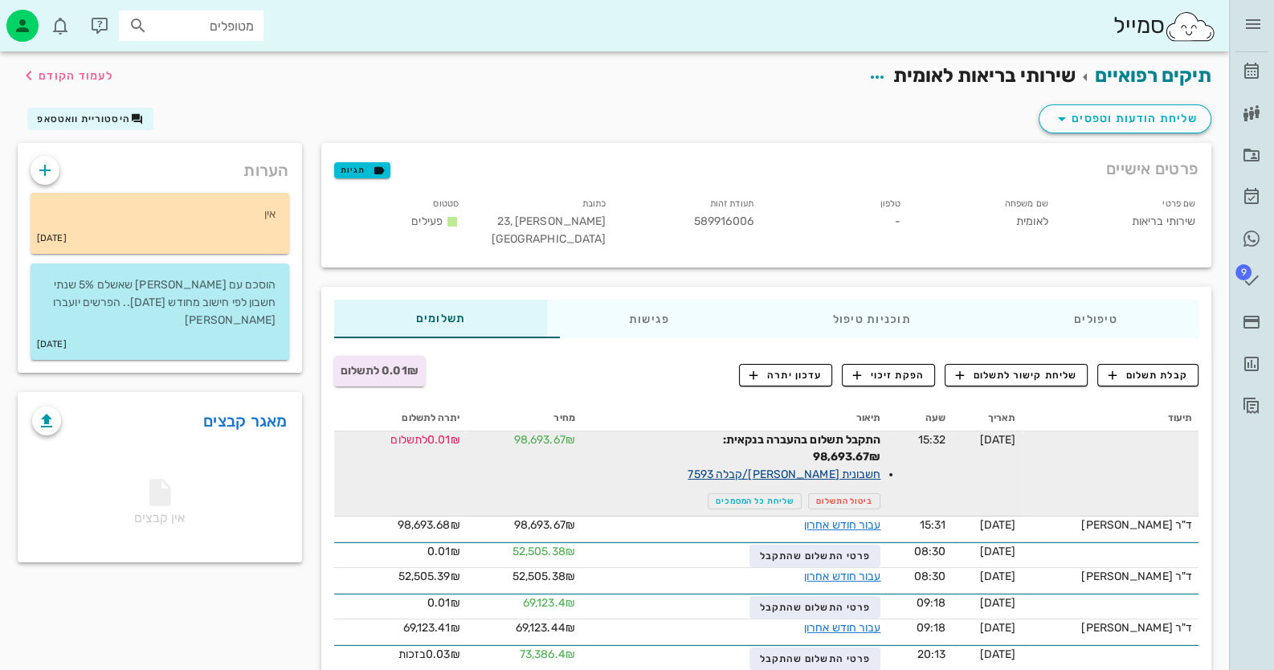
click at [827, 473] on link "חשבונית [PERSON_NAME]/קבלה 7593" at bounding box center [784, 475] width 193 height 14
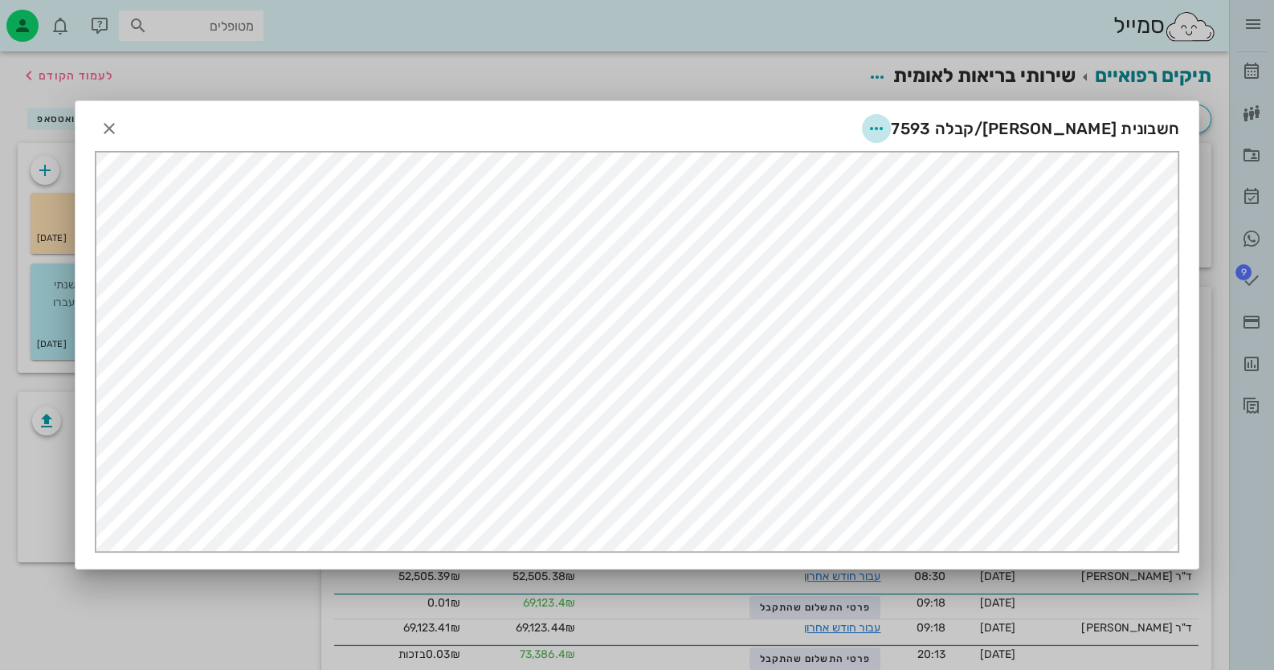
click at [886, 129] on icon "button" at bounding box center [876, 128] width 19 height 19
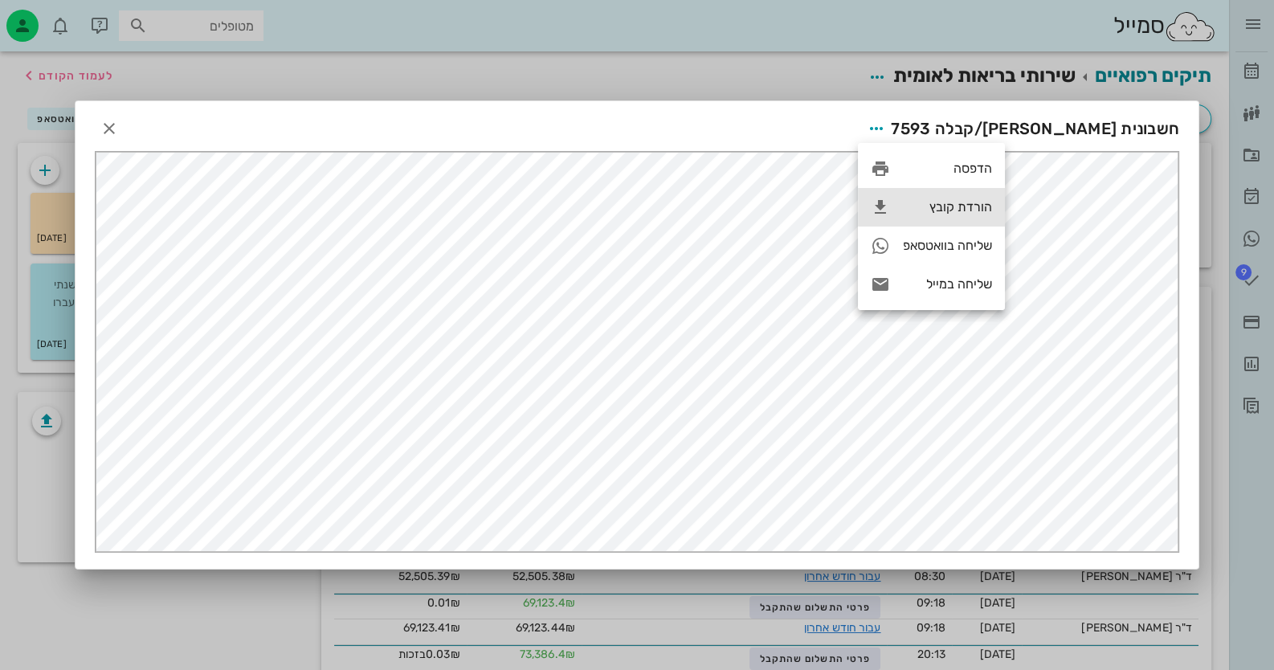
click at [953, 220] on div "הורדת קובץ" at bounding box center [931, 207] width 147 height 39
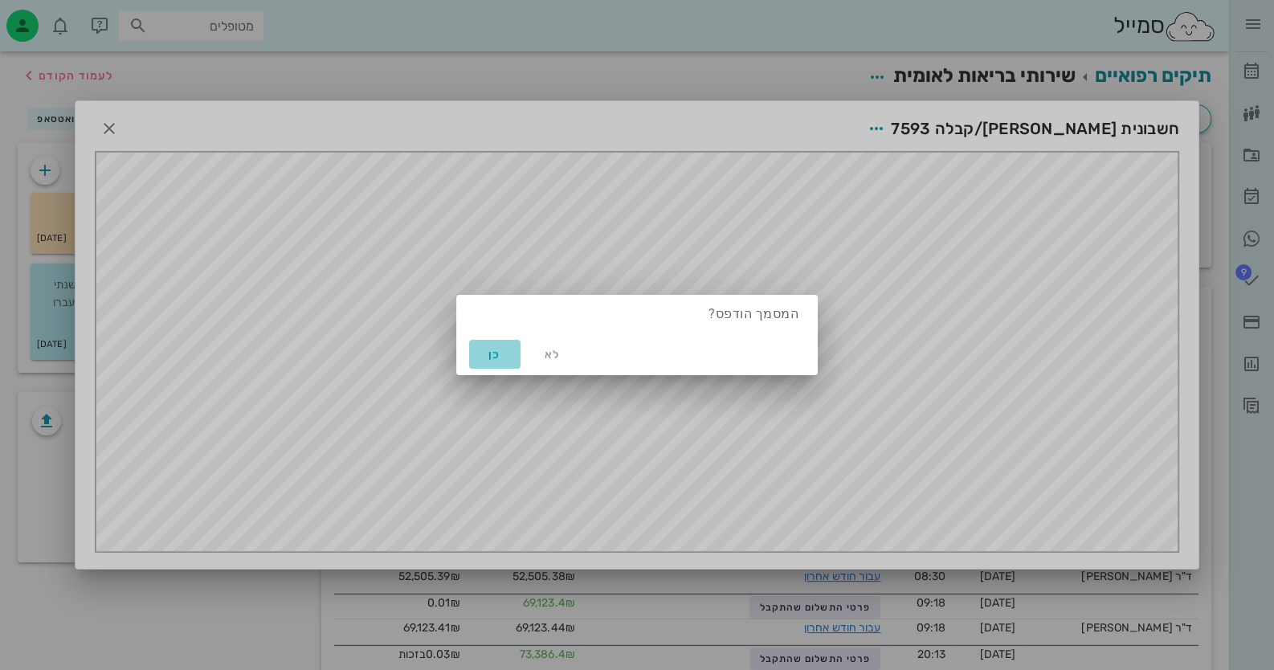
click at [478, 351] on span "כן" at bounding box center [495, 355] width 39 height 14
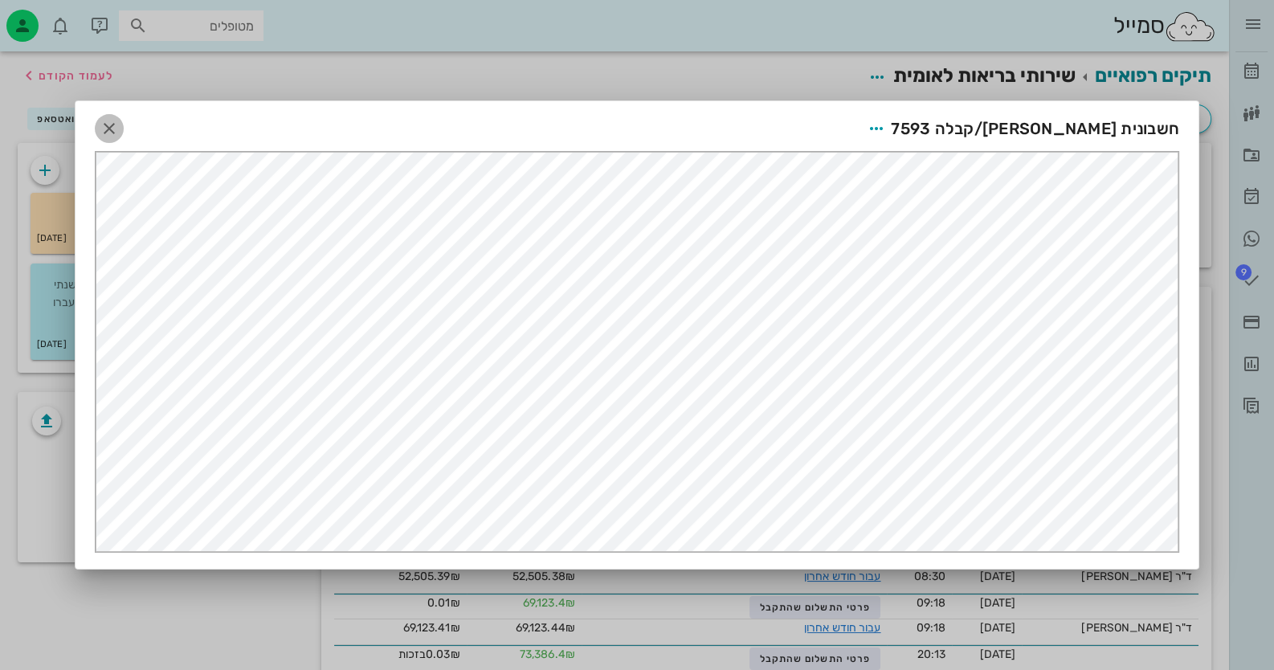
click at [114, 128] on icon "button" at bounding box center [109, 128] width 19 height 19
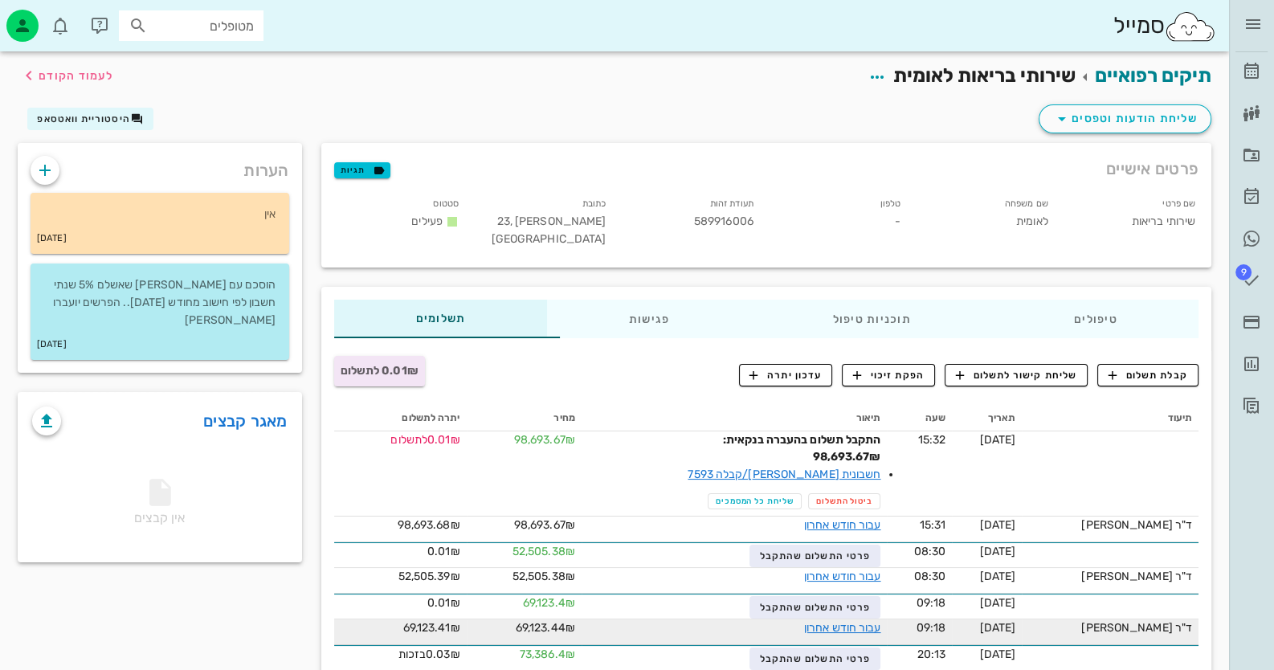
click at [581, 637] on td "69,123.44₪" at bounding box center [524, 633] width 115 height 26
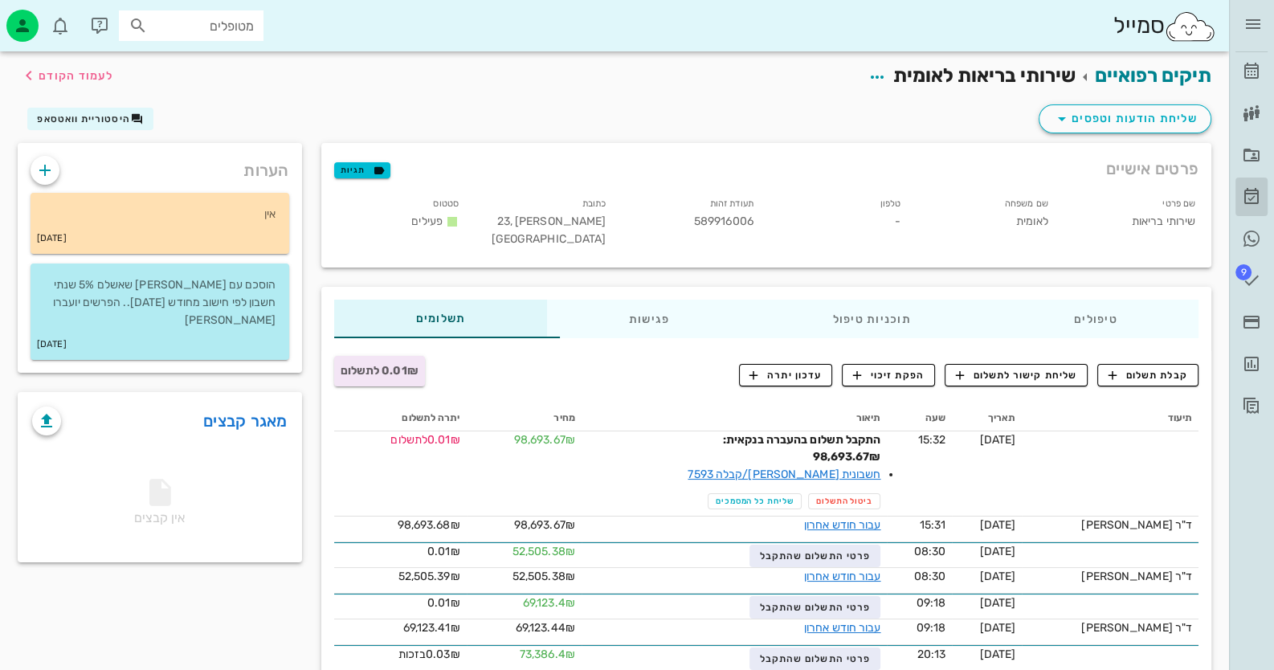
click at [1264, 188] on link "אישורי הגעה" at bounding box center [1252, 197] width 32 height 39
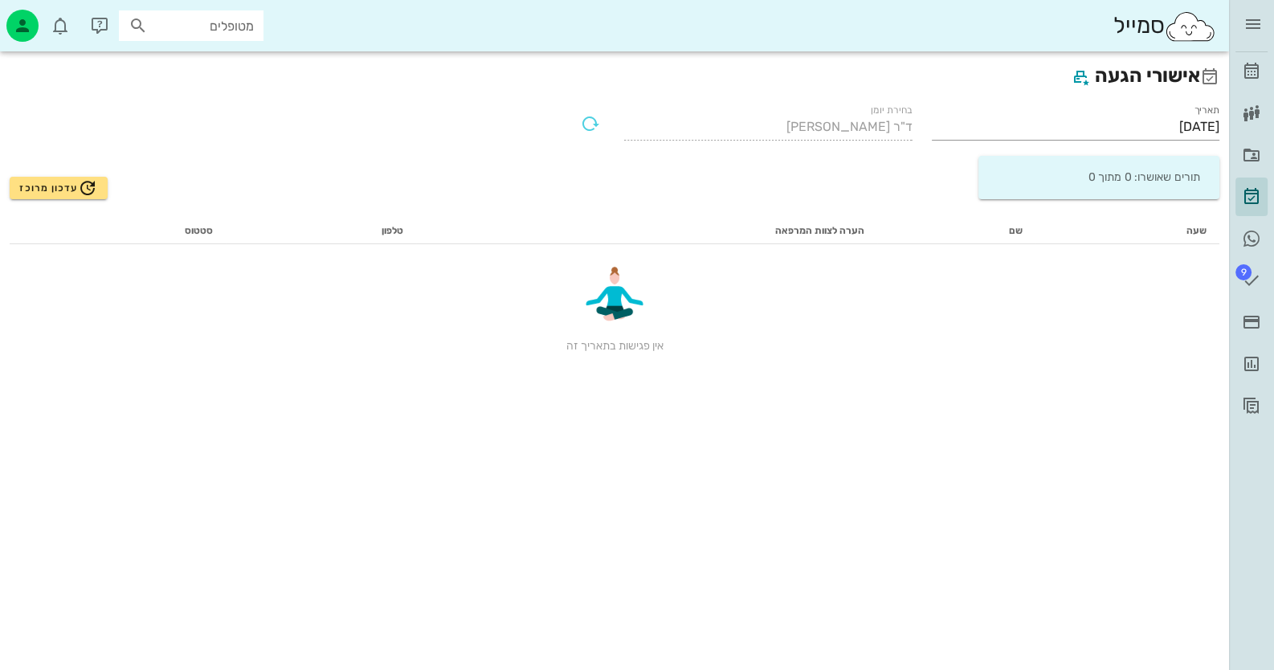
click at [1236, 11] on div "ד״ר [PERSON_NAME]" at bounding box center [1252, 24] width 32 height 48
click at [1246, 17] on icon "button" at bounding box center [1253, 23] width 19 height 19
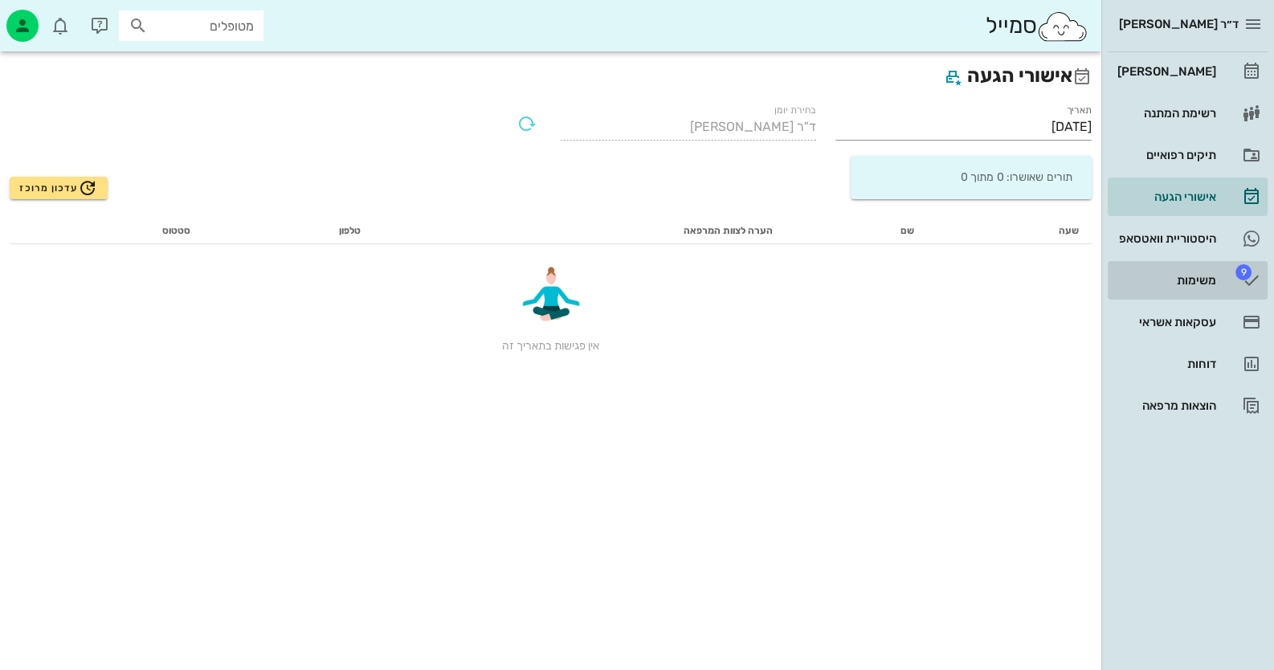
click at [1238, 273] on span "9" at bounding box center [1244, 272] width 16 height 16
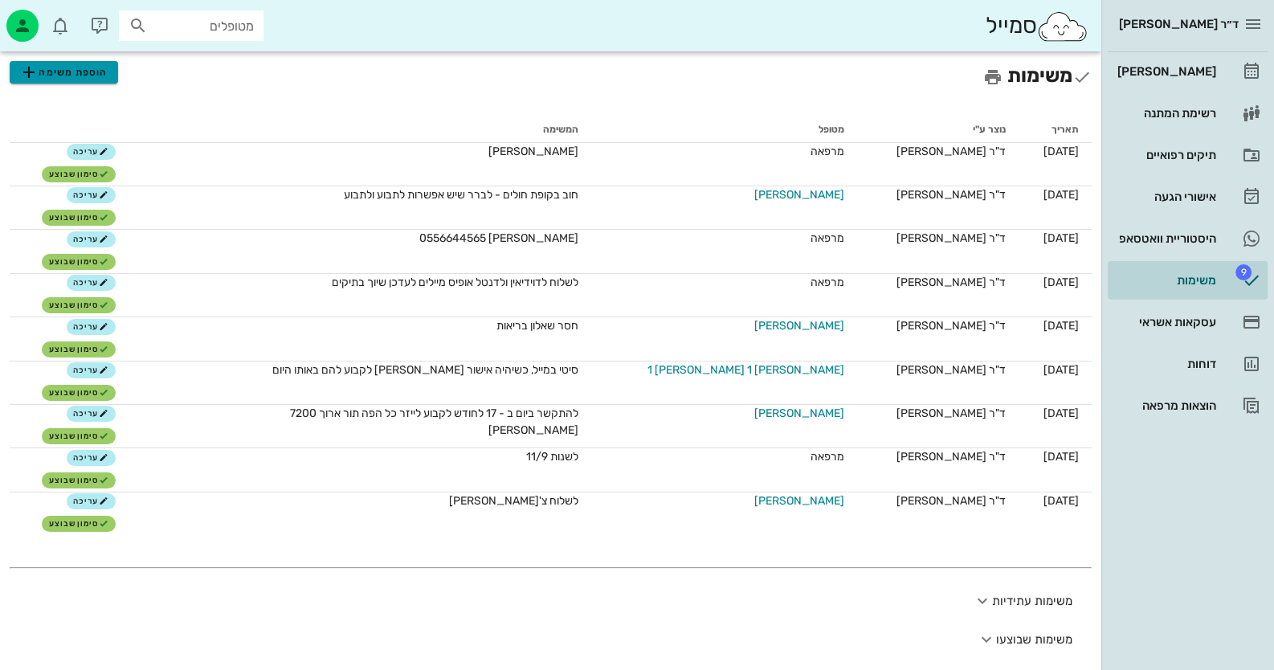
click at [56, 70] on span "הוספת משימה" at bounding box center [63, 72] width 88 height 19
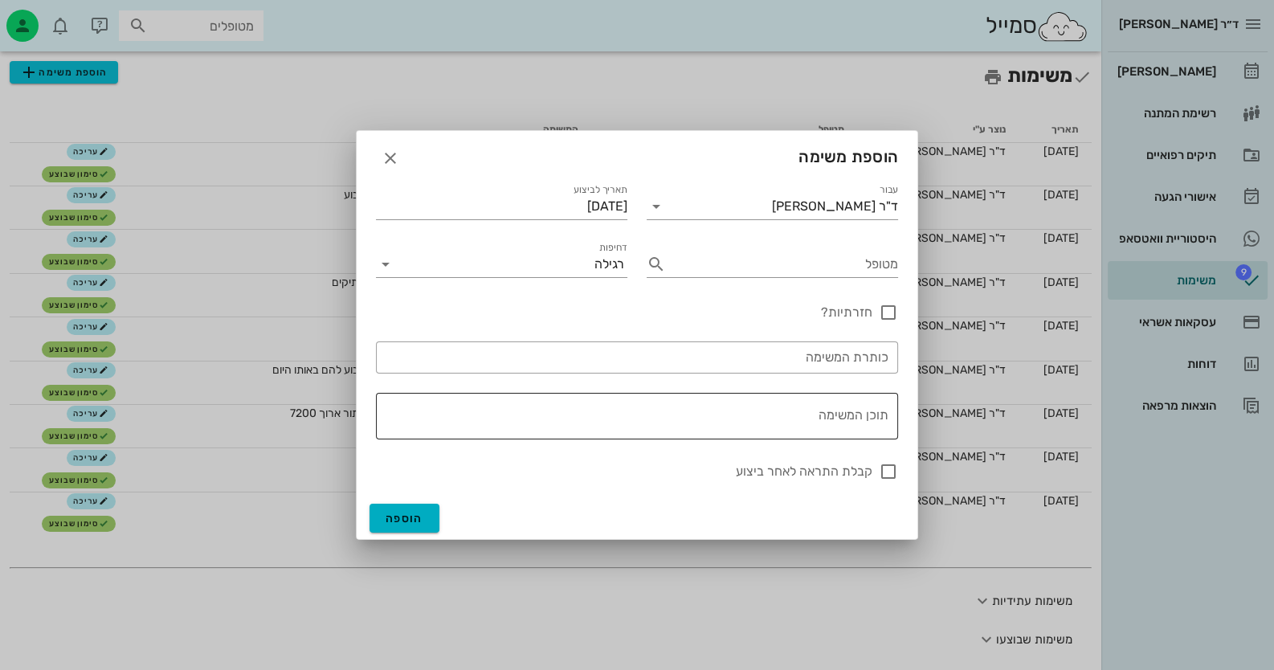
click at [847, 417] on textarea "תוכן המשימה" at bounding box center [633, 420] width 509 height 39
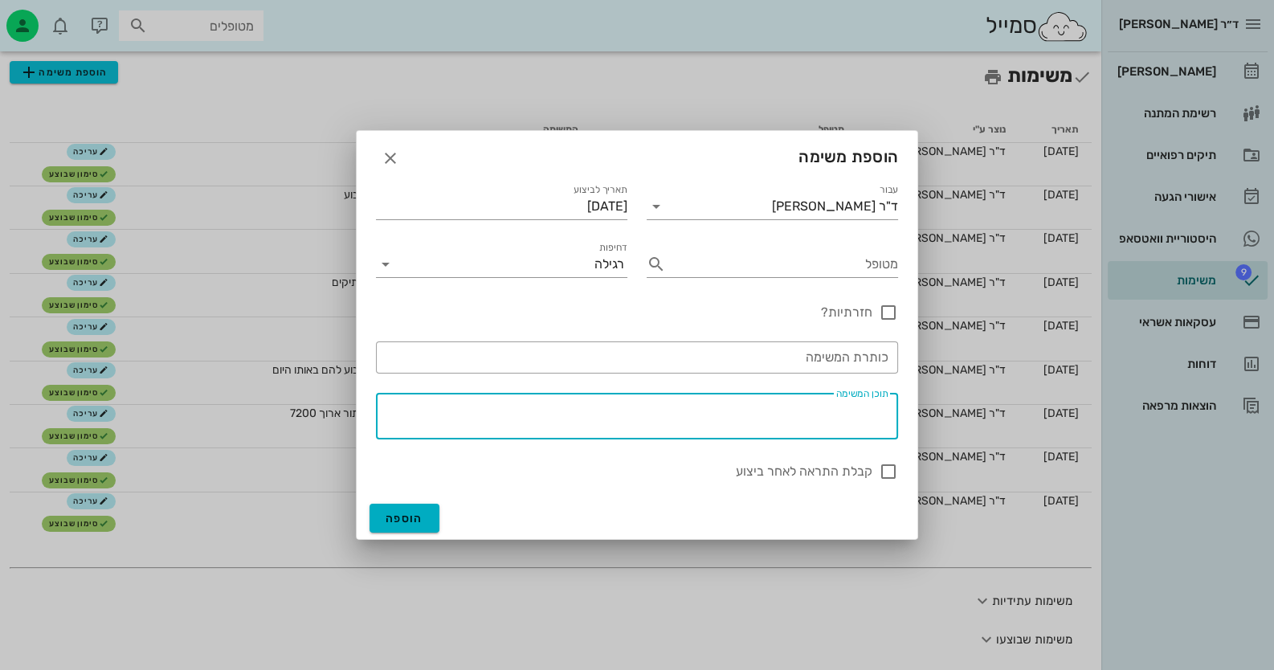
paste textarea "[PERSON_NAME], המספר 0545585815 התנייד בתאריך [DATE] המספרים 035292856, 0371606…"
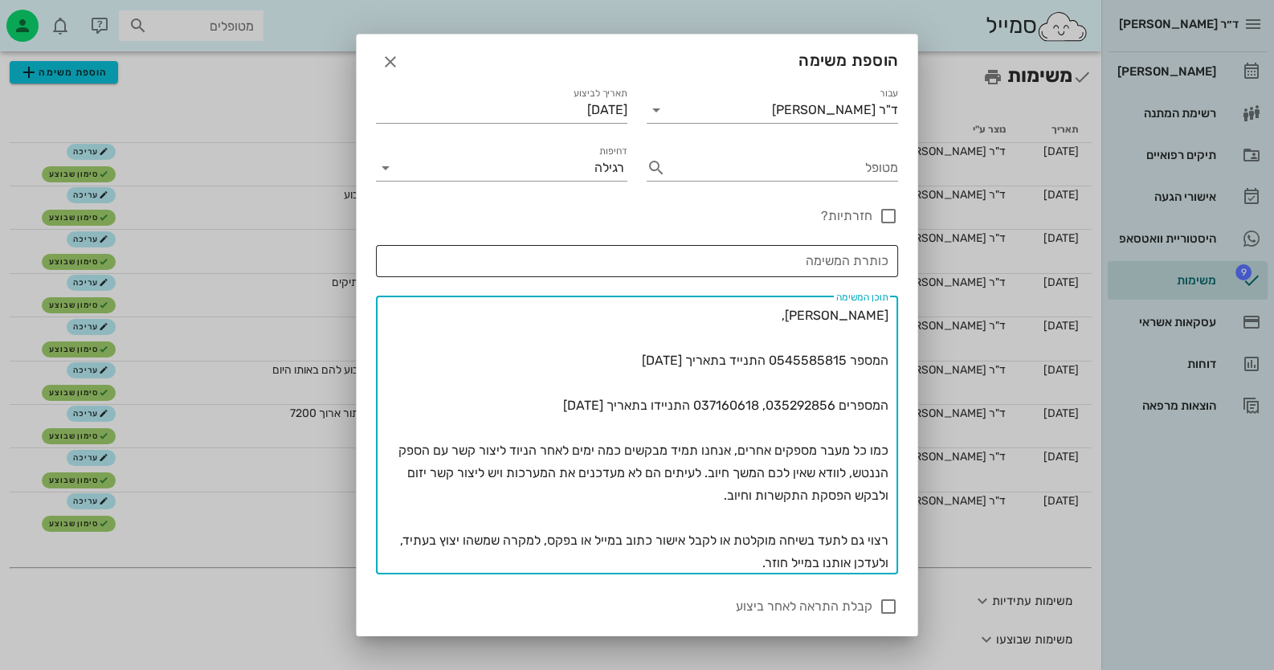
type textarea "[PERSON_NAME], המספר 0545585815 התנייד בתאריך [DATE] המספרים 035292856, 0371606…"
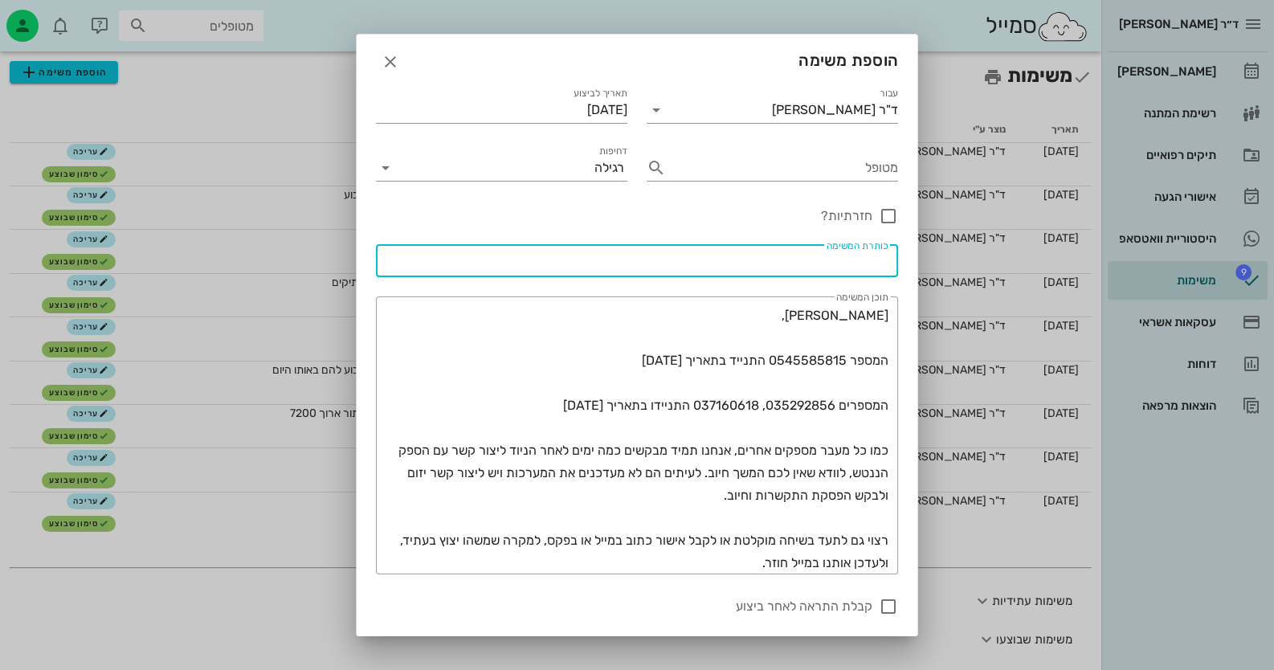
click at [876, 268] on input "כותרת המשימה" at bounding box center [637, 261] width 503 height 26
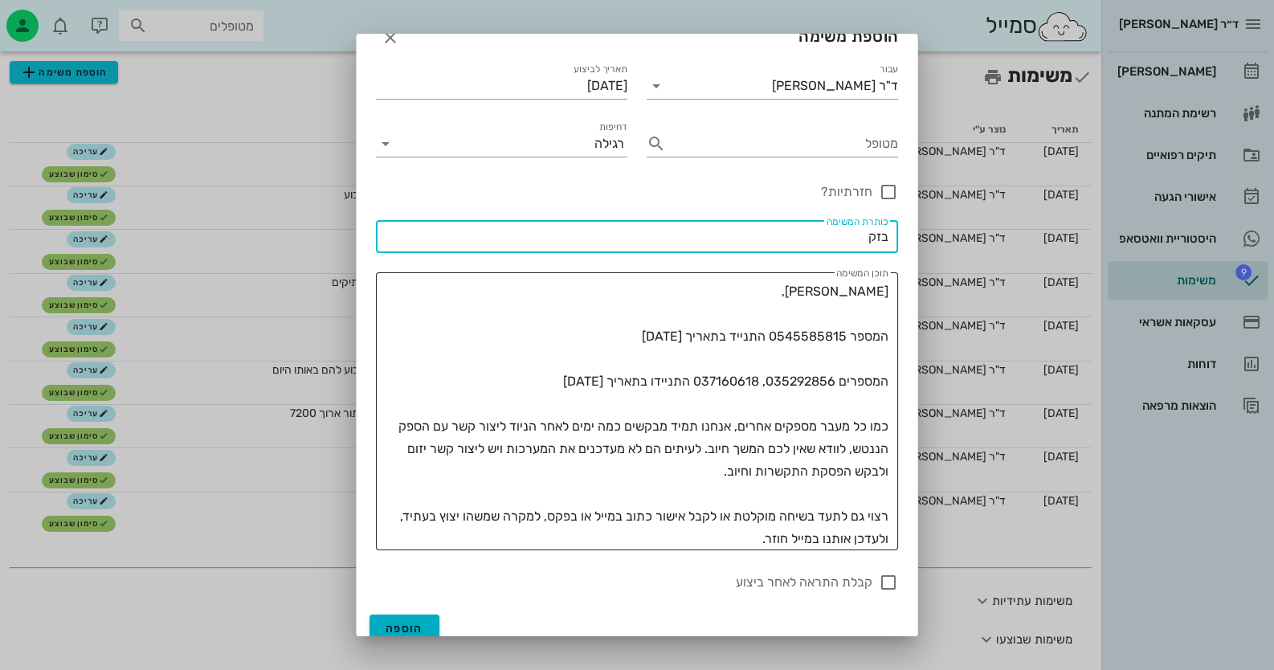
scroll to position [37, 0]
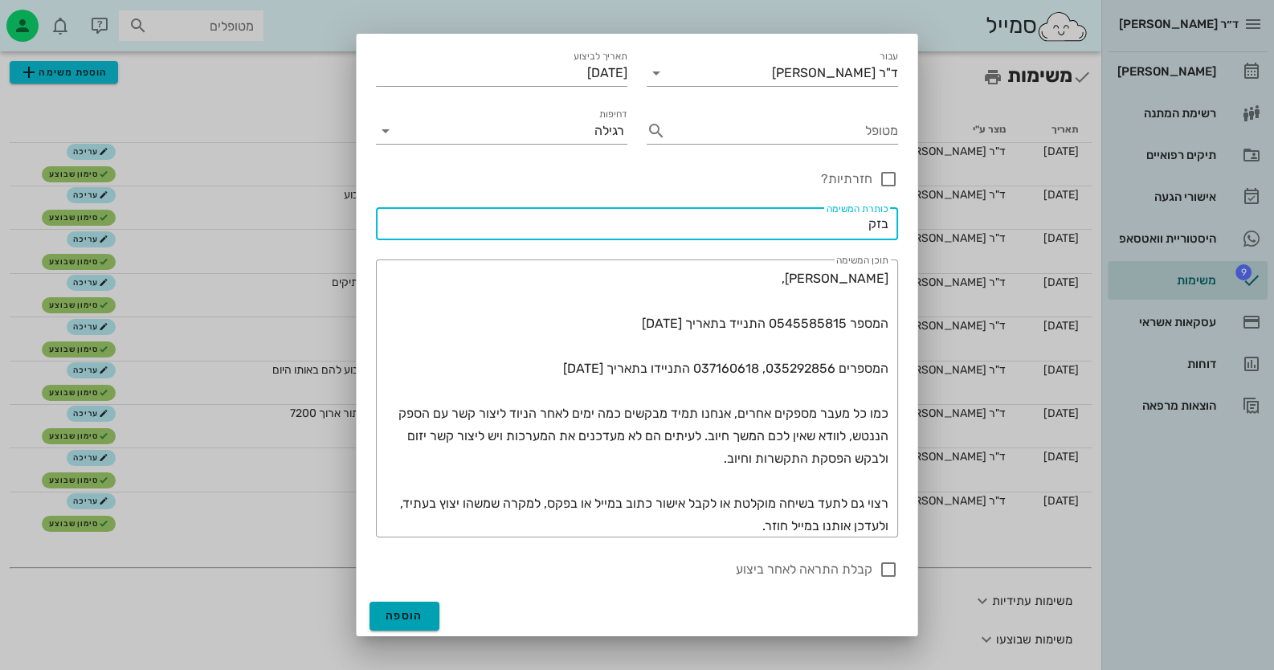
type input "בזק"
click at [410, 615] on span "הוספה" at bounding box center [405, 616] width 38 height 14
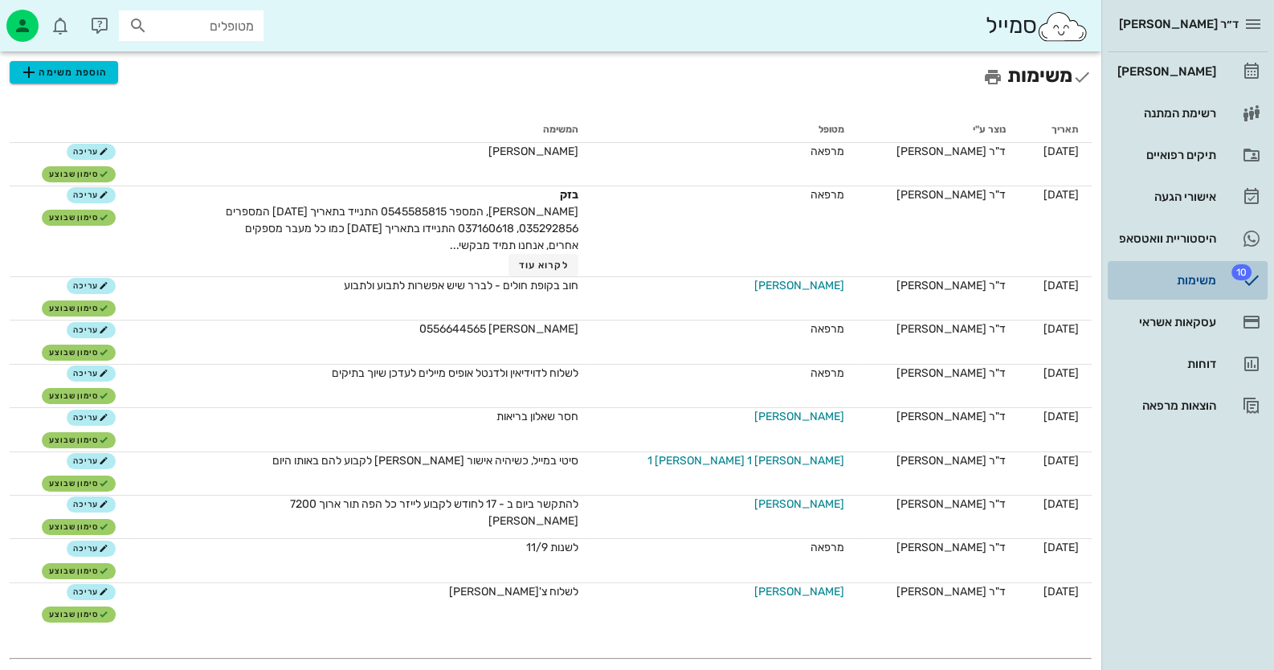
click at [1215, 277] on div "משימות" at bounding box center [1166, 280] width 102 height 13
click at [1151, 622] on div "ד״ר [PERSON_NAME] רשימת המתנה תיקים רפואיים אישורי הגעה היסטוריית וואטסאפ 10 מש…" at bounding box center [1188, 335] width 173 height 670
click at [1194, 598] on div "ד״ר [PERSON_NAME] רשימת המתנה תיקים רפואיים אישורי הגעה היסטוריית וואטסאפ 10 מש…" at bounding box center [1188, 335] width 173 height 670
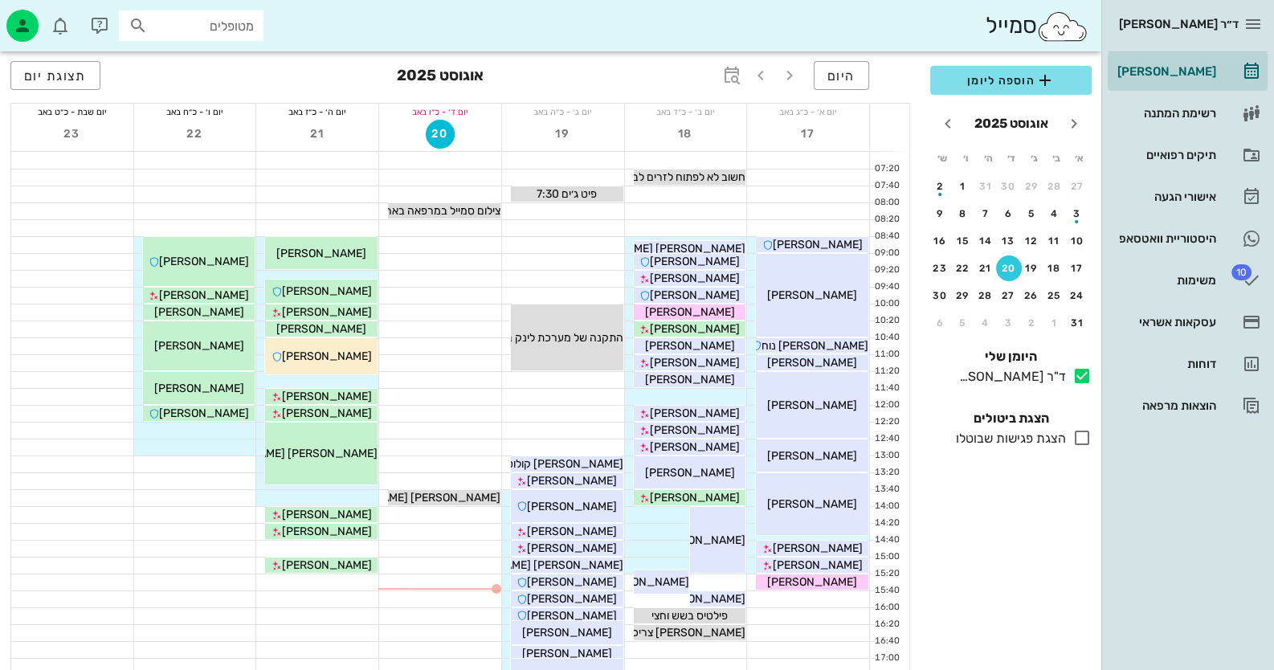
click at [214, 29] on input "מטופלים" at bounding box center [202, 25] width 103 height 21
type input "לאומית"
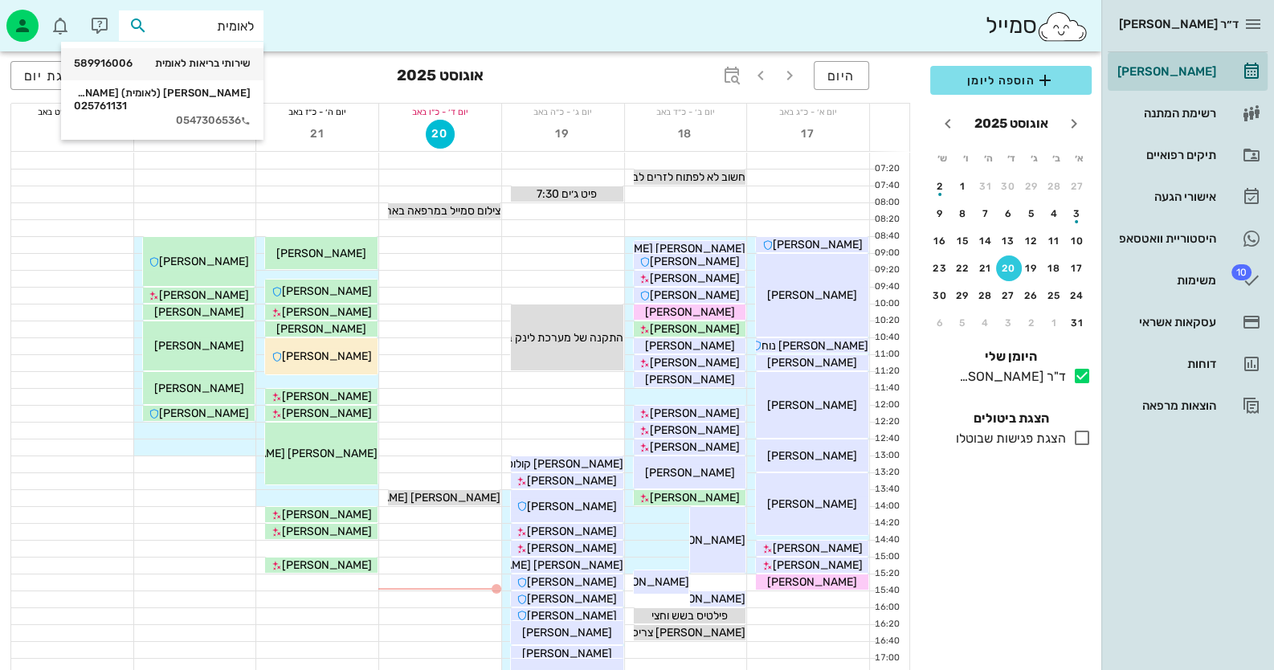
click at [215, 55] on div "שירותי בריאות לאומית 589916006" at bounding box center [162, 64] width 177 height 27
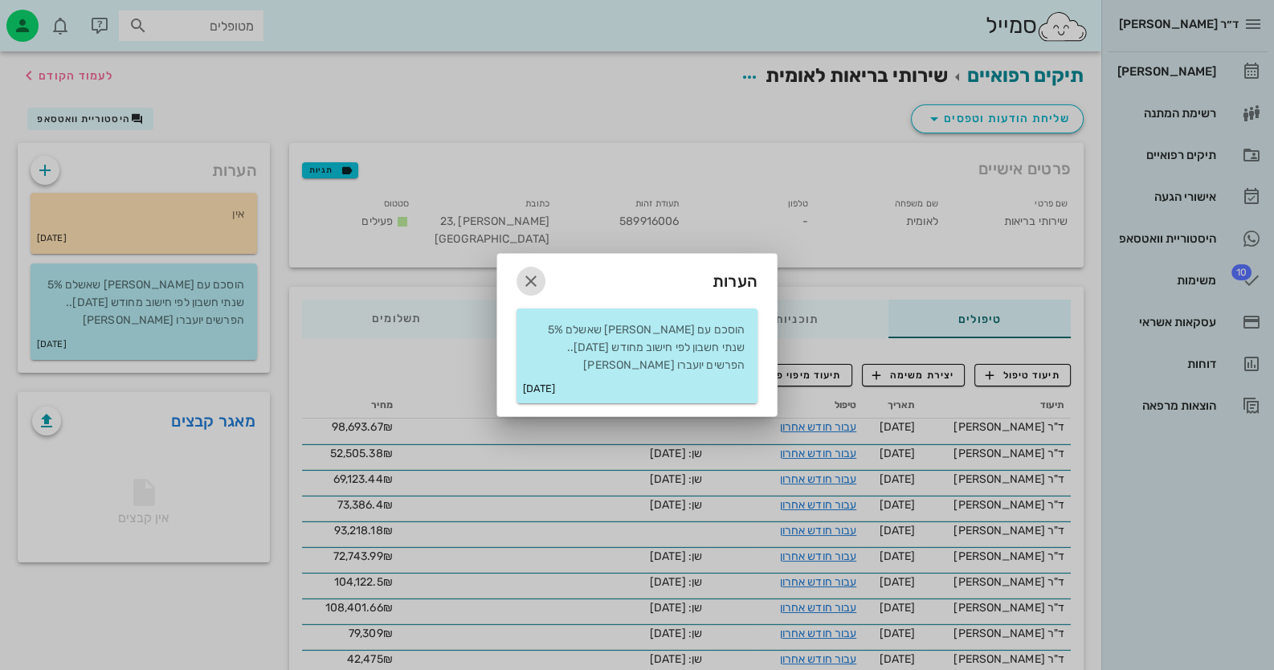
click at [525, 280] on icon "button" at bounding box center [531, 281] width 19 height 19
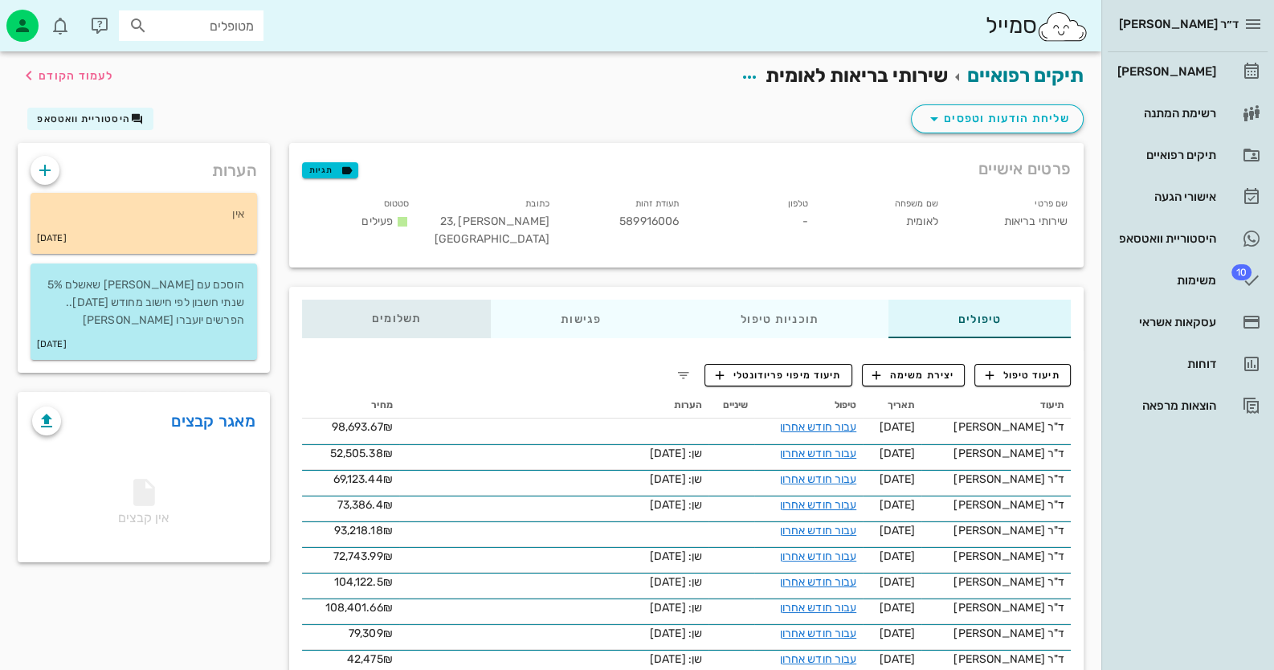
click at [392, 313] on span "תשלומים 0.01₪" at bounding box center [397, 318] width 50 height 11
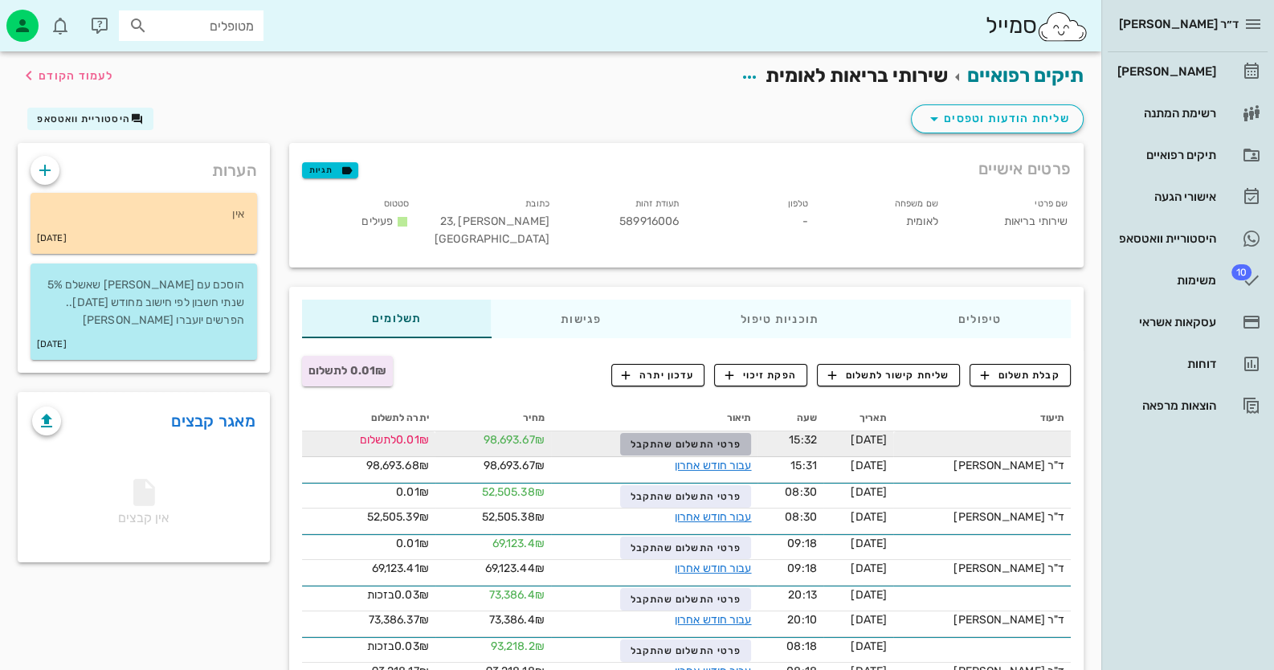
click at [730, 440] on span "פרטי התשלום שהתקבל" at bounding box center [686, 444] width 111 height 11
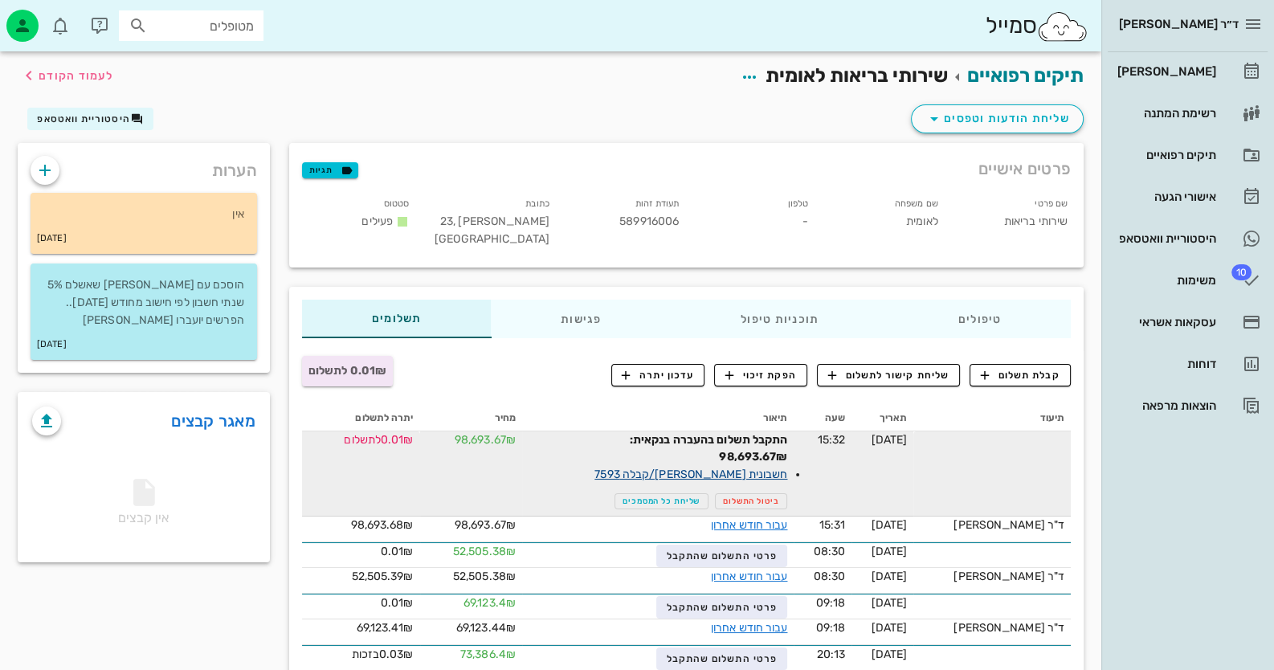
click at [788, 475] on link "חשבונית [PERSON_NAME]/קבלה 7593" at bounding box center [691, 475] width 193 height 14
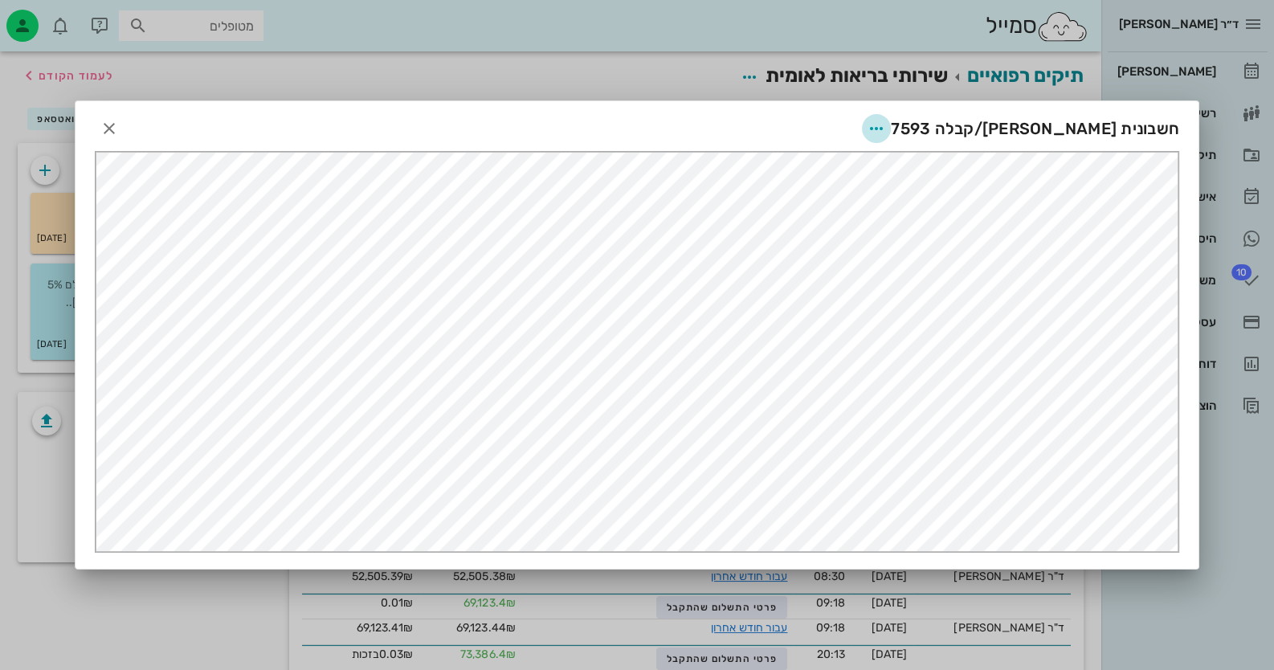
click at [891, 116] on button "button" at bounding box center [876, 128] width 29 height 29
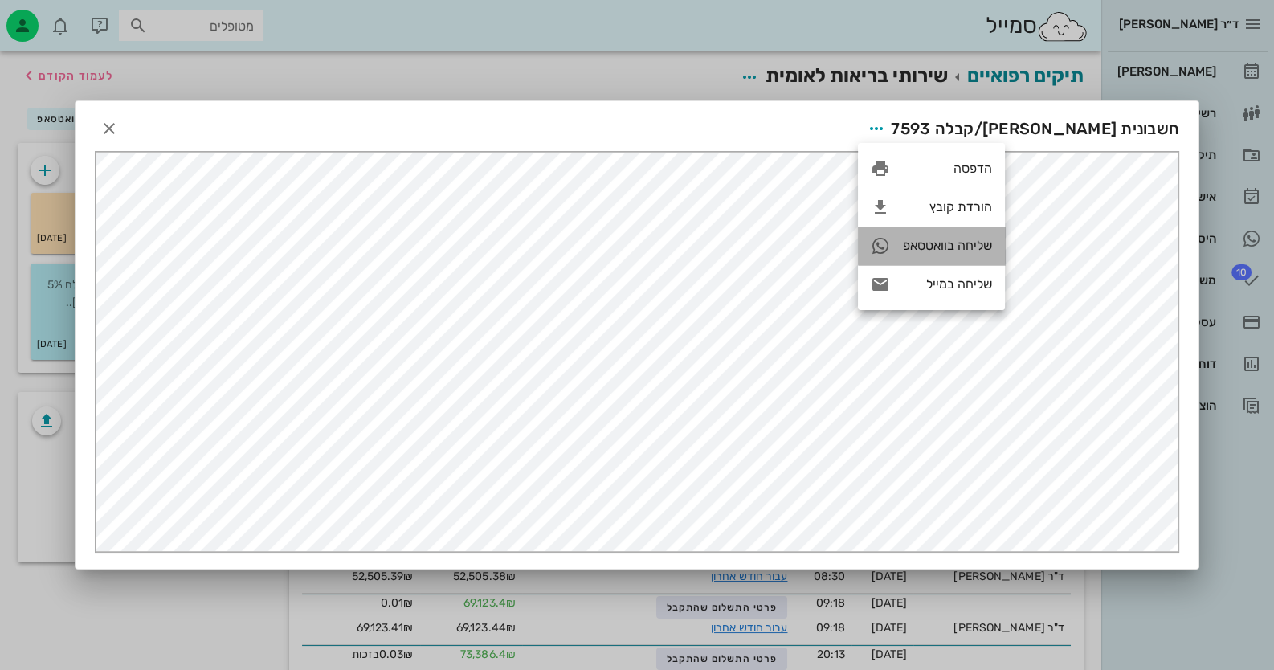
click at [967, 243] on div "שליחה בוואטסאפ" at bounding box center [947, 245] width 89 height 15
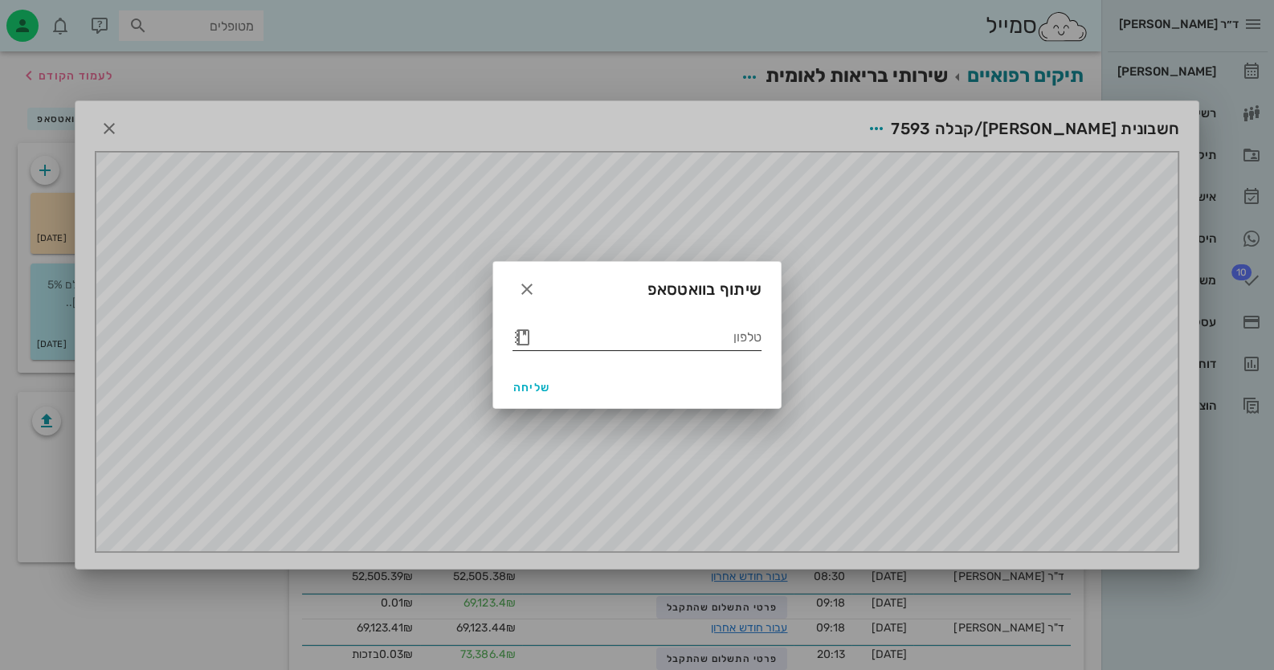
click at [626, 342] on input "טלפון" at bounding box center [648, 338] width 227 height 26
type input "0522893010"
click at [534, 375] on button "שליחה" at bounding box center [531, 387] width 51 height 29
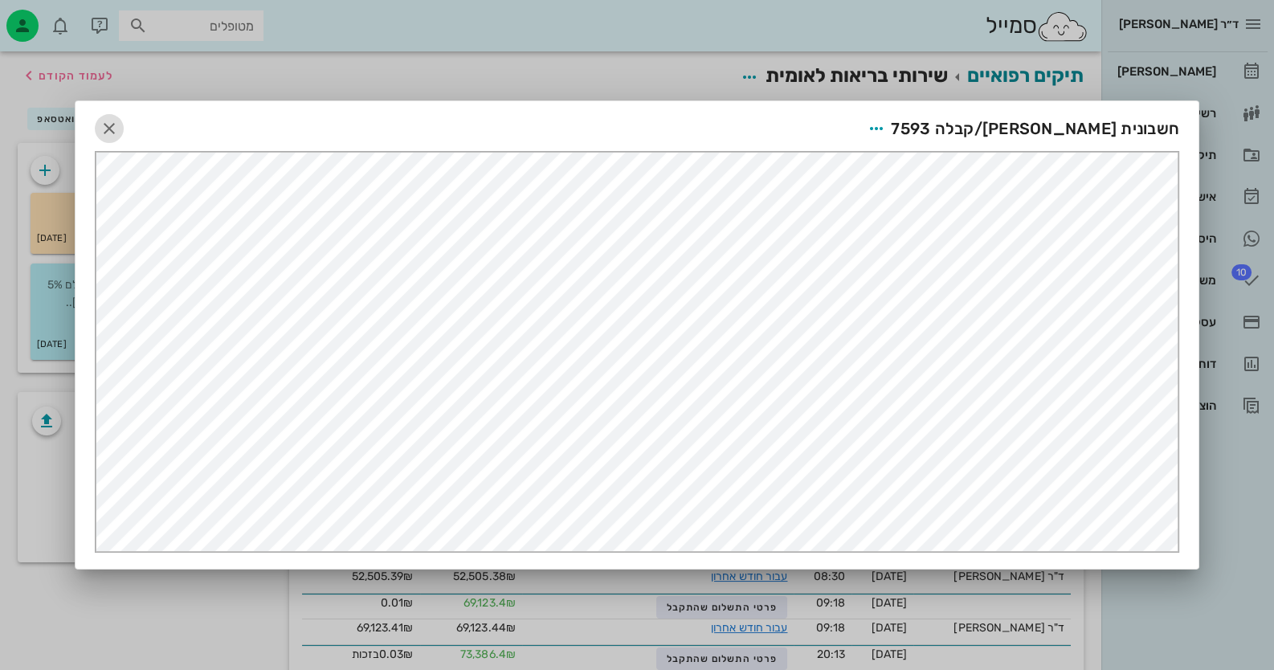
click at [118, 131] on icon "button" at bounding box center [109, 128] width 19 height 19
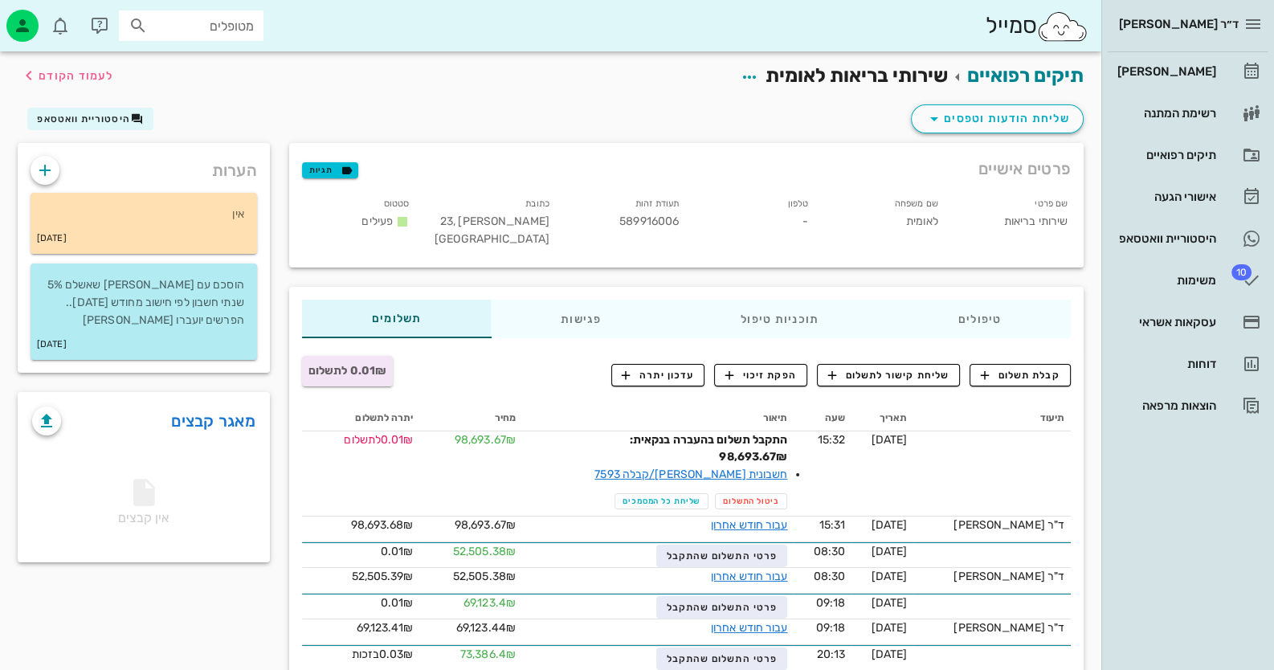
click at [178, 36] on div "מטופלים" at bounding box center [191, 25] width 145 height 31
type input "אפרת"
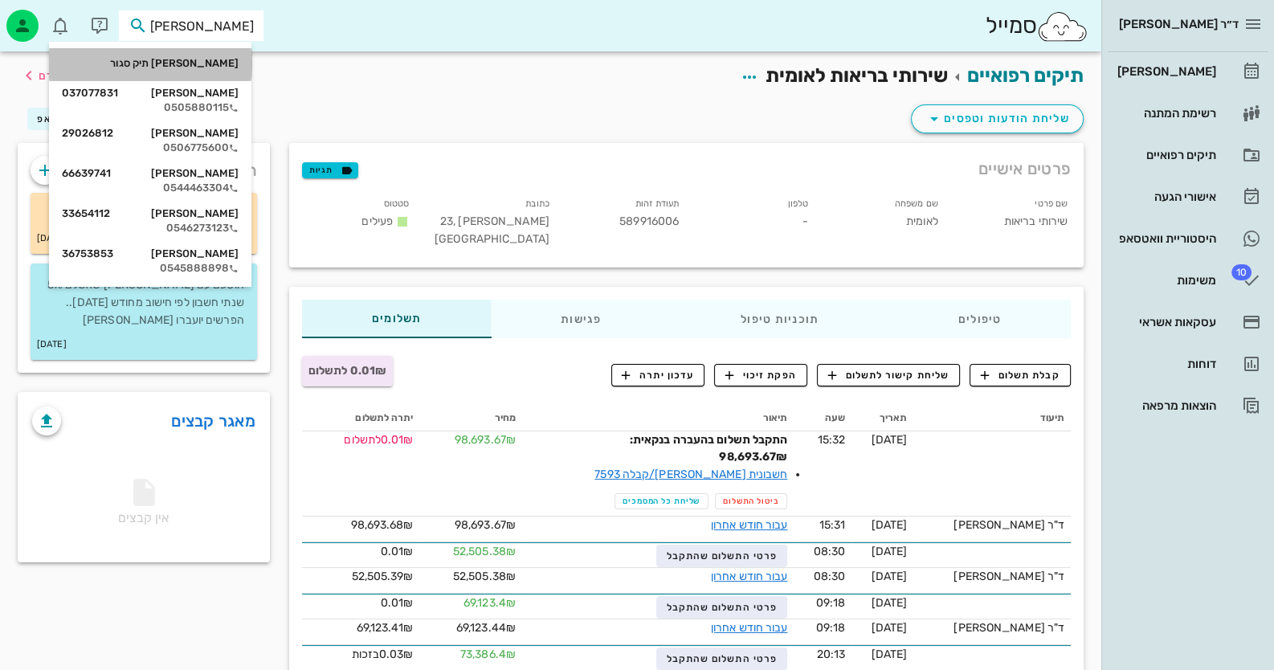
click at [229, 68] on div "[PERSON_NAME] תיק סגור" at bounding box center [150, 63] width 177 height 13
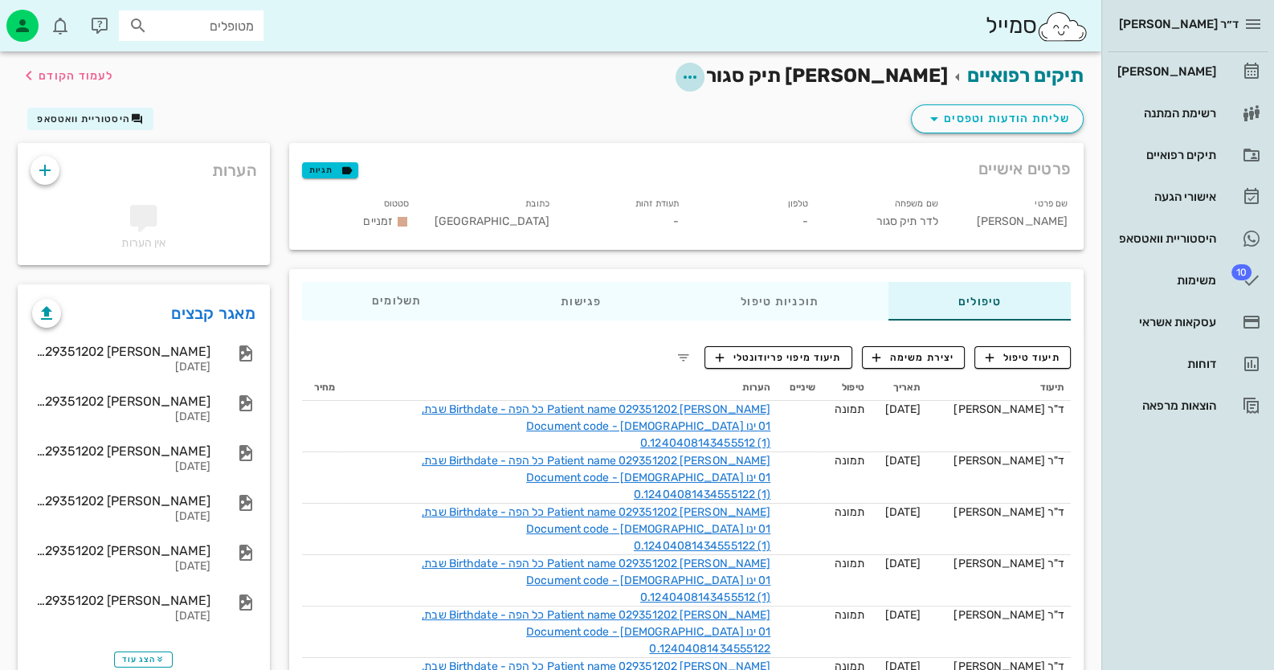
click at [700, 68] on icon "button" at bounding box center [690, 77] width 19 height 19
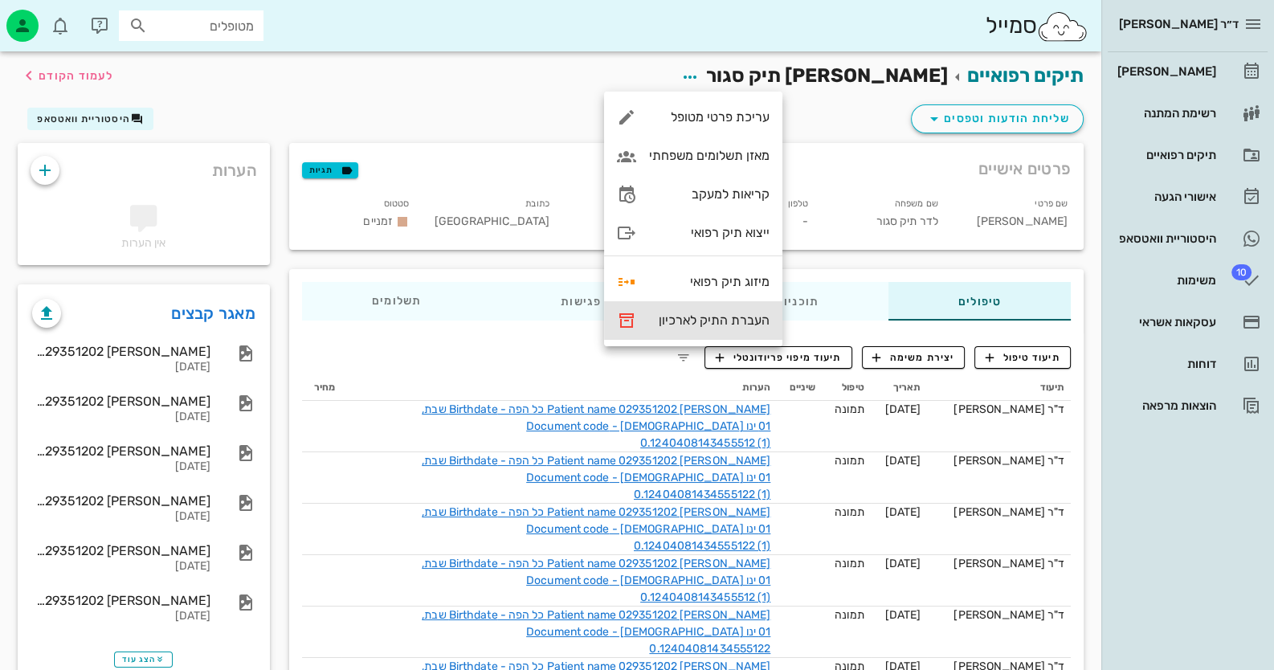
click at [681, 321] on div "העברת התיק לארכיון" at bounding box center [709, 320] width 121 height 15
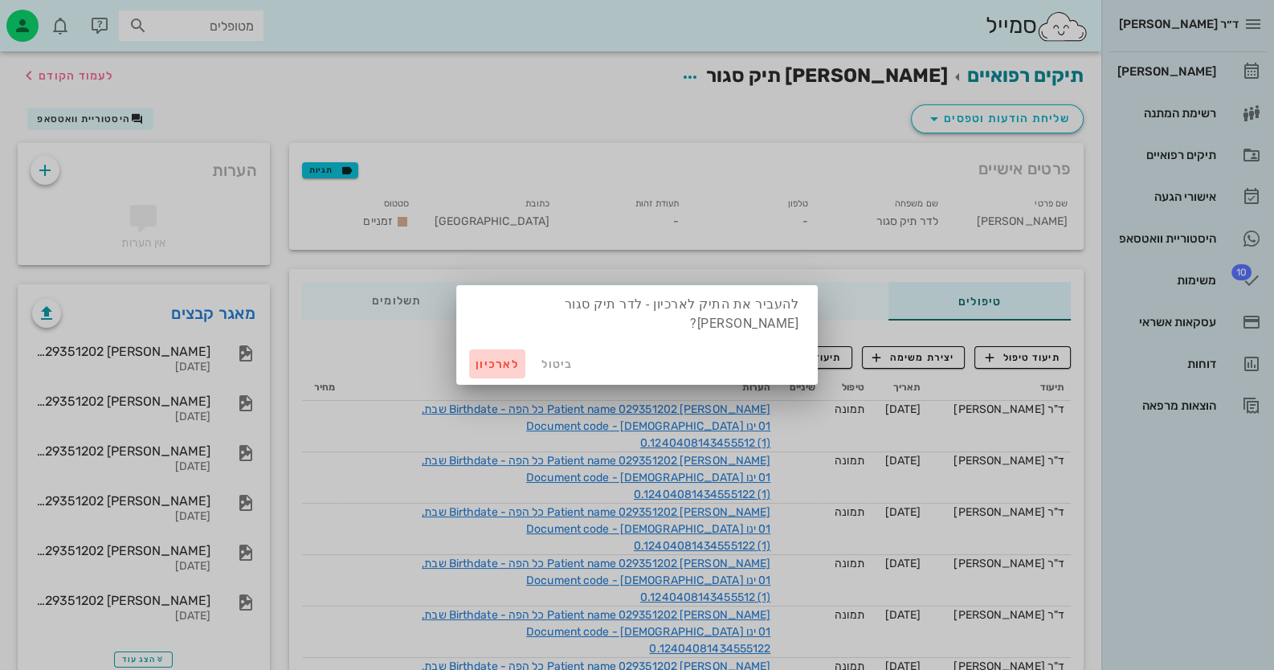
click at [503, 350] on button "לארכיון" at bounding box center [497, 364] width 56 height 29
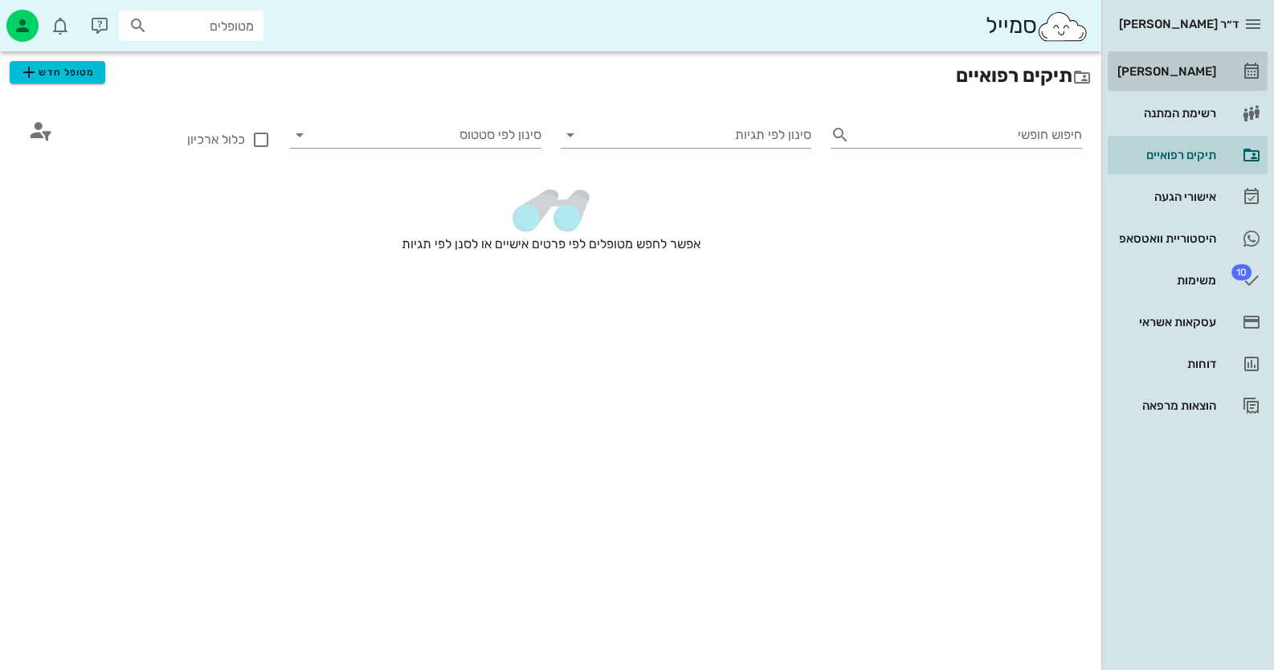
click at [1201, 62] on div "[PERSON_NAME]" at bounding box center [1166, 72] width 102 height 26
